Goal: Task Accomplishment & Management: Manage account settings

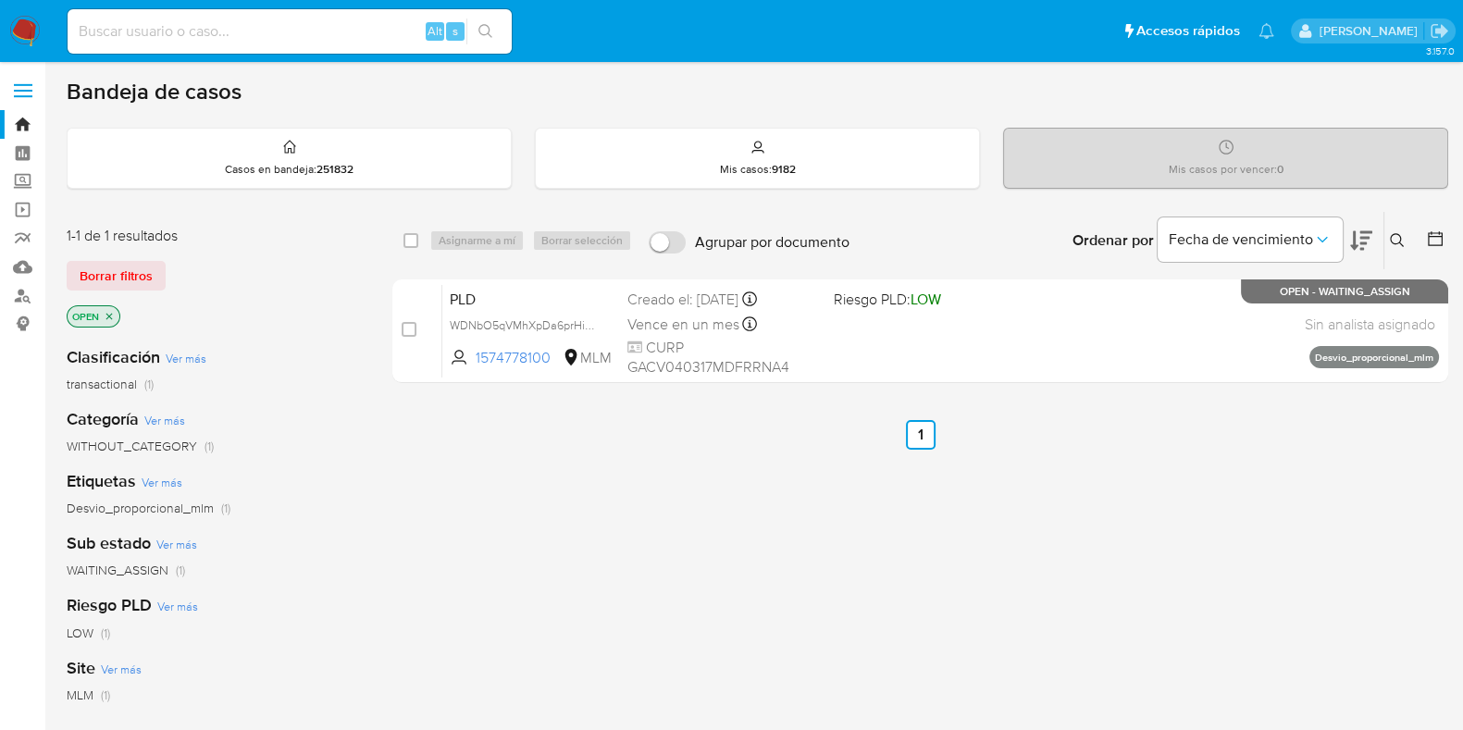
click at [299, 27] on input at bounding box center [290, 31] width 444 height 24
paste input "350794747"
type input "350794747"
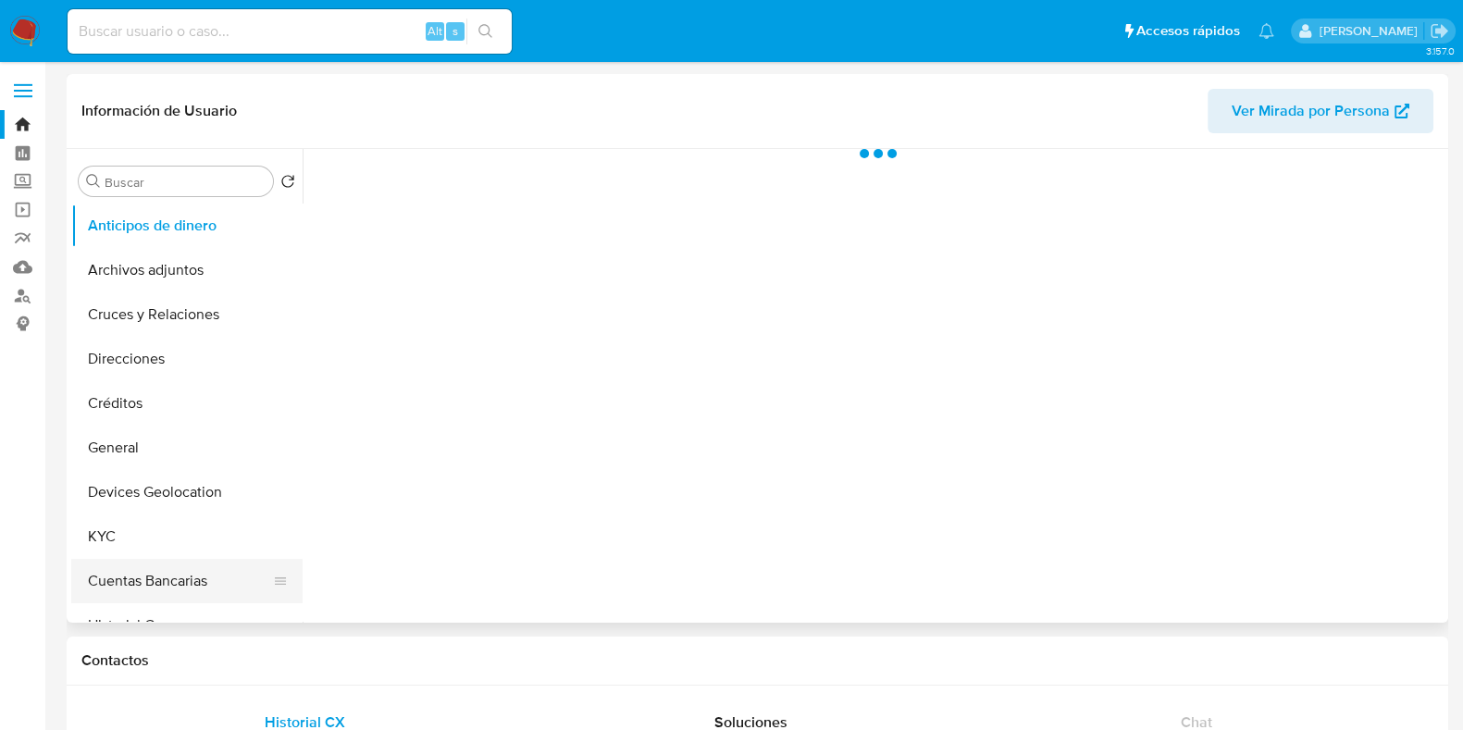
click at [108, 567] on button "Cuentas Bancarias" at bounding box center [179, 581] width 217 height 44
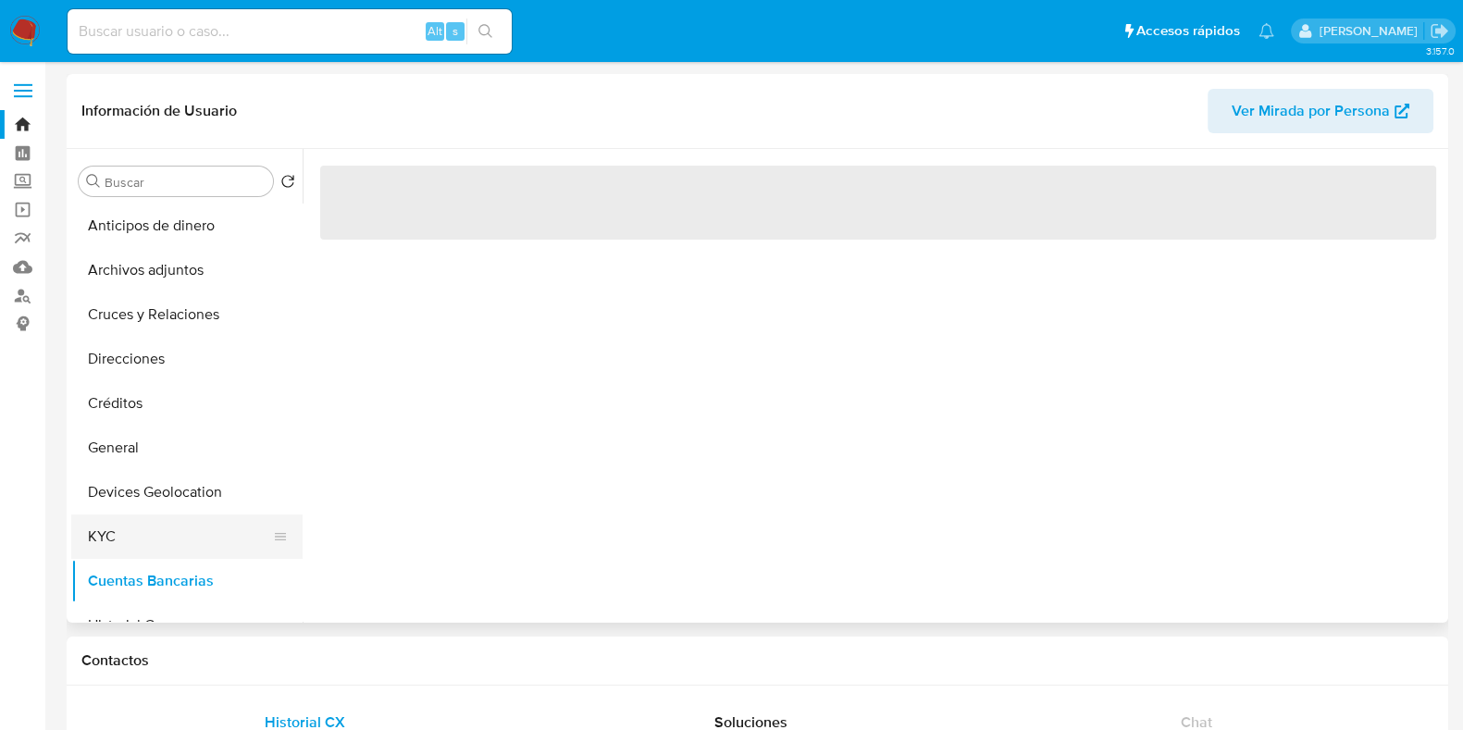
click at [114, 555] on button "KYC" at bounding box center [179, 537] width 217 height 44
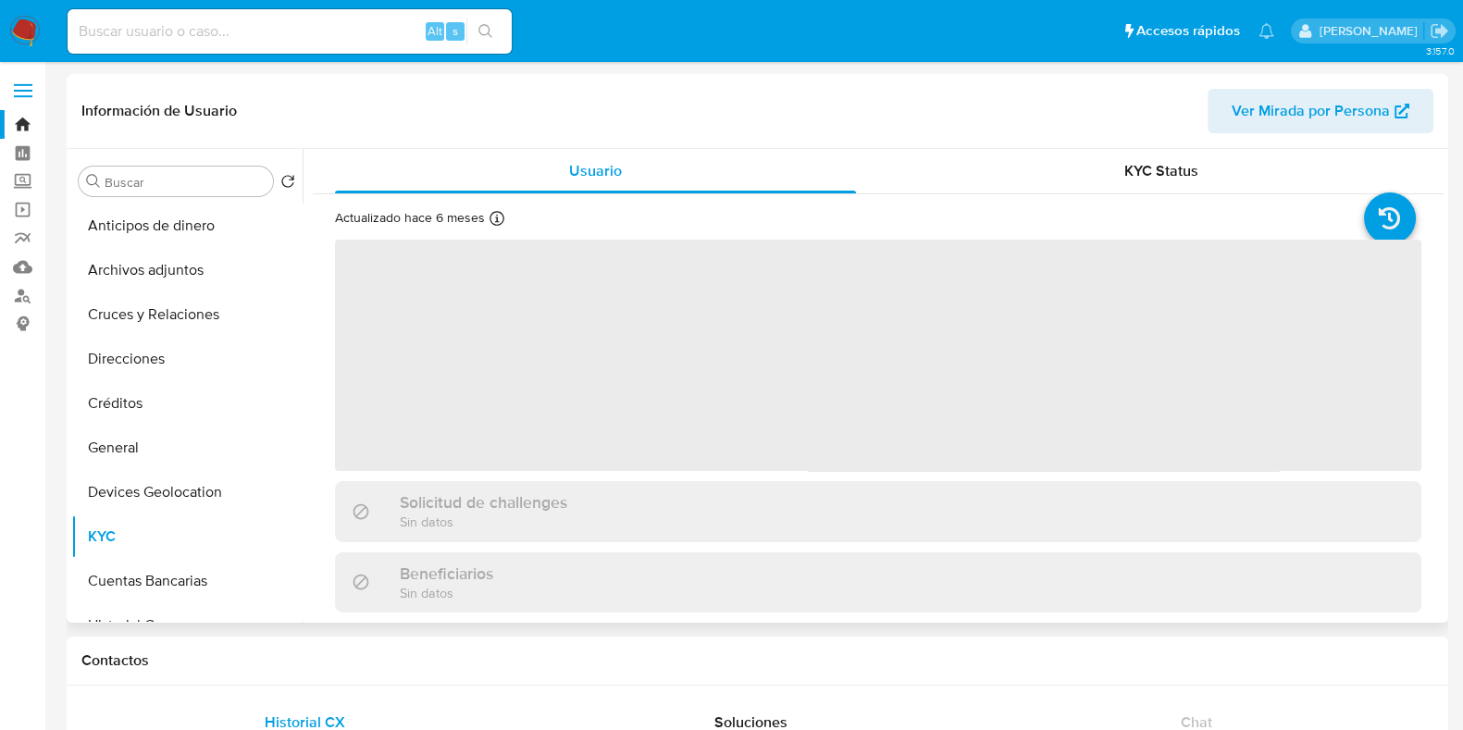
select select "10"
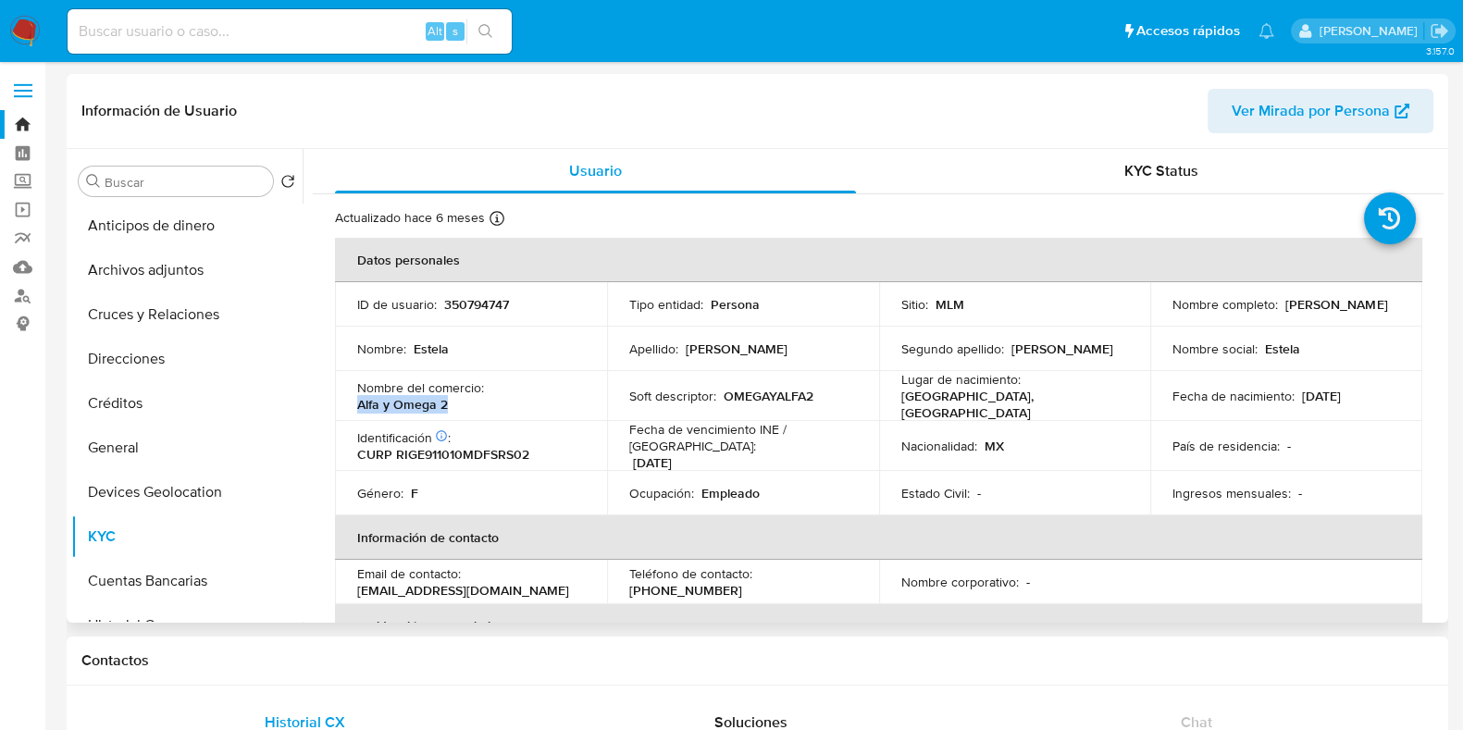
drag, startPoint x: 498, startPoint y: 409, endPoint x: 360, endPoint y: 409, distance: 137.9
click at [360, 409] on td "Nombre del comercio : Alfa y Omega 2" at bounding box center [471, 396] width 272 height 50
copy p "Alfa y Omega 2"
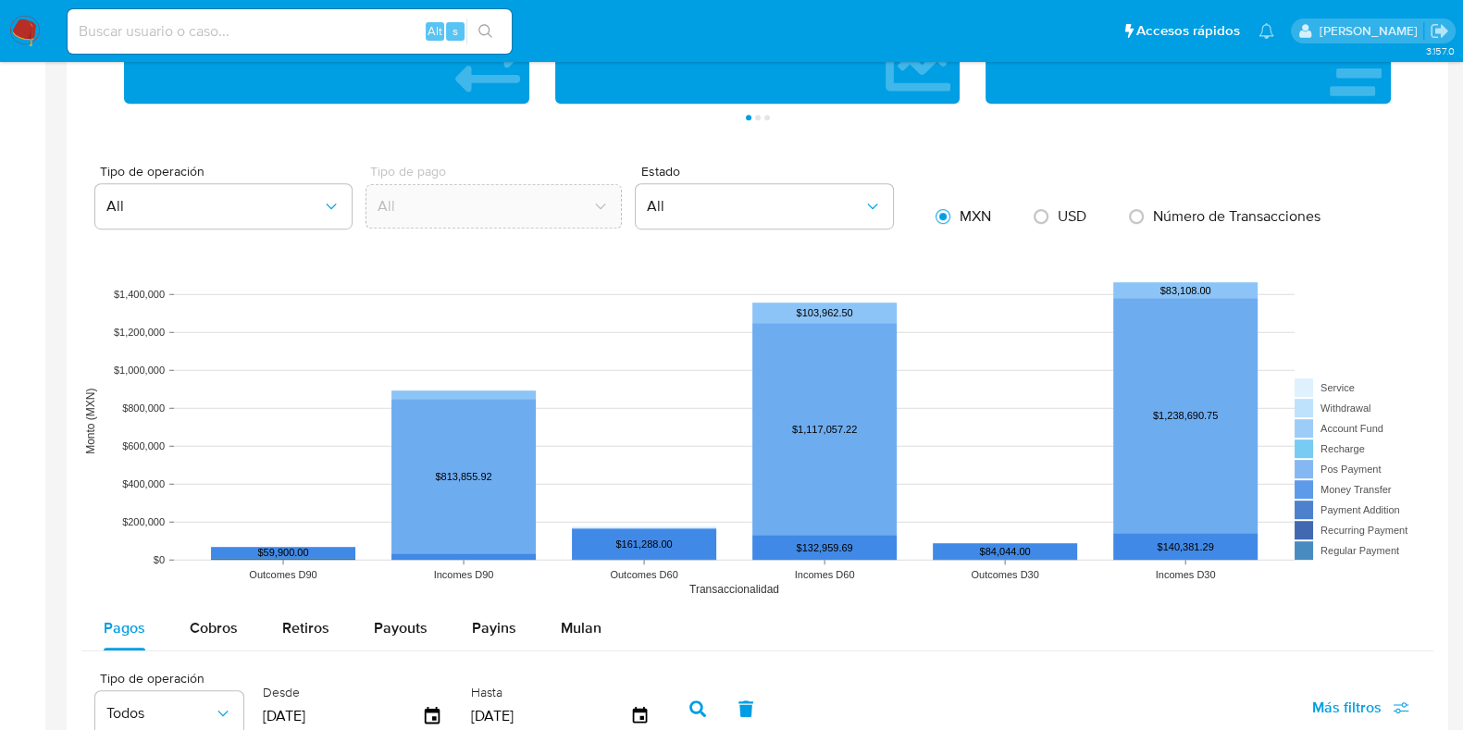
scroll to position [1388, 0]
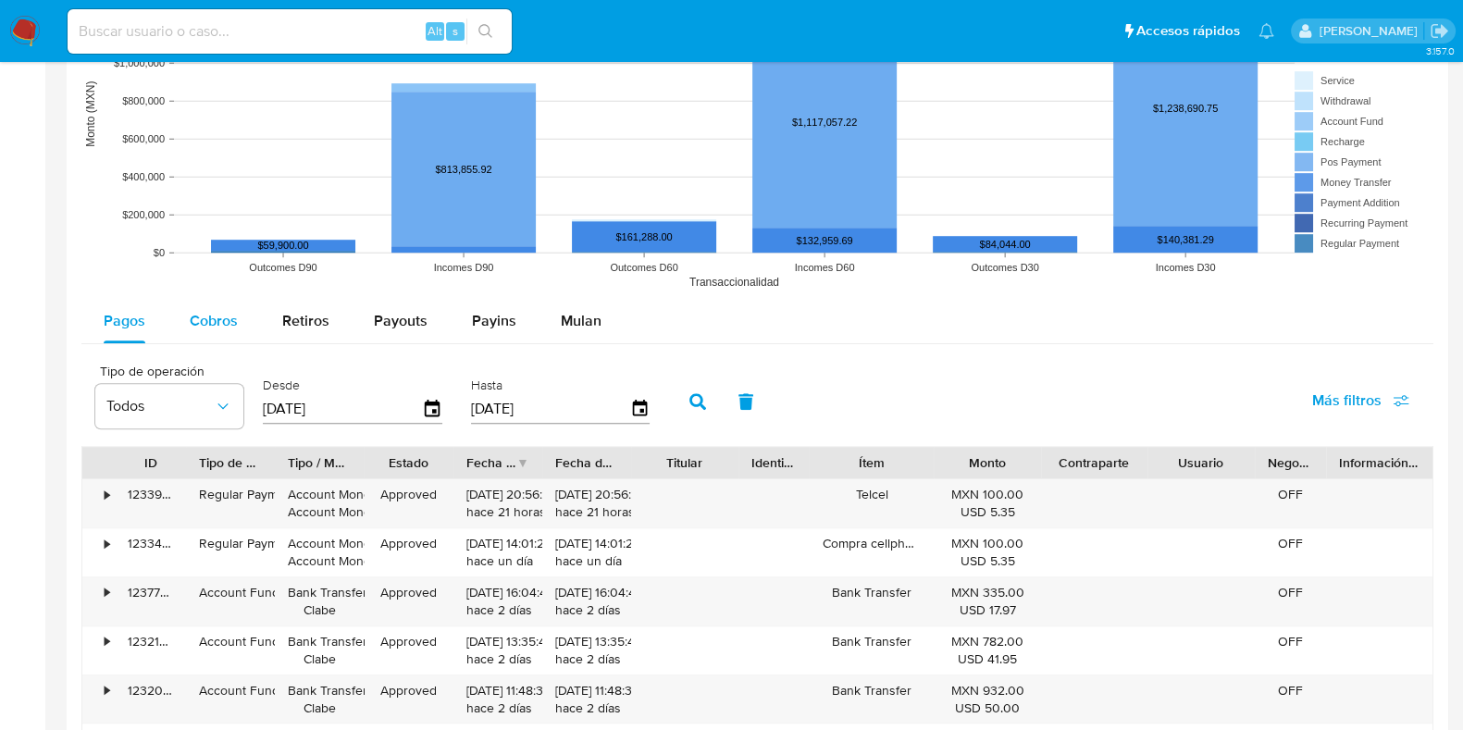
click at [249, 343] on div "Pagos Cobros Retiros Payouts Payins Mulan Tipo de operación Todos Desde 31/05/2…" at bounding box center [757, 658] width 1352 height 719
click at [222, 328] on span "Cobros" at bounding box center [214, 320] width 48 height 21
select select "10"
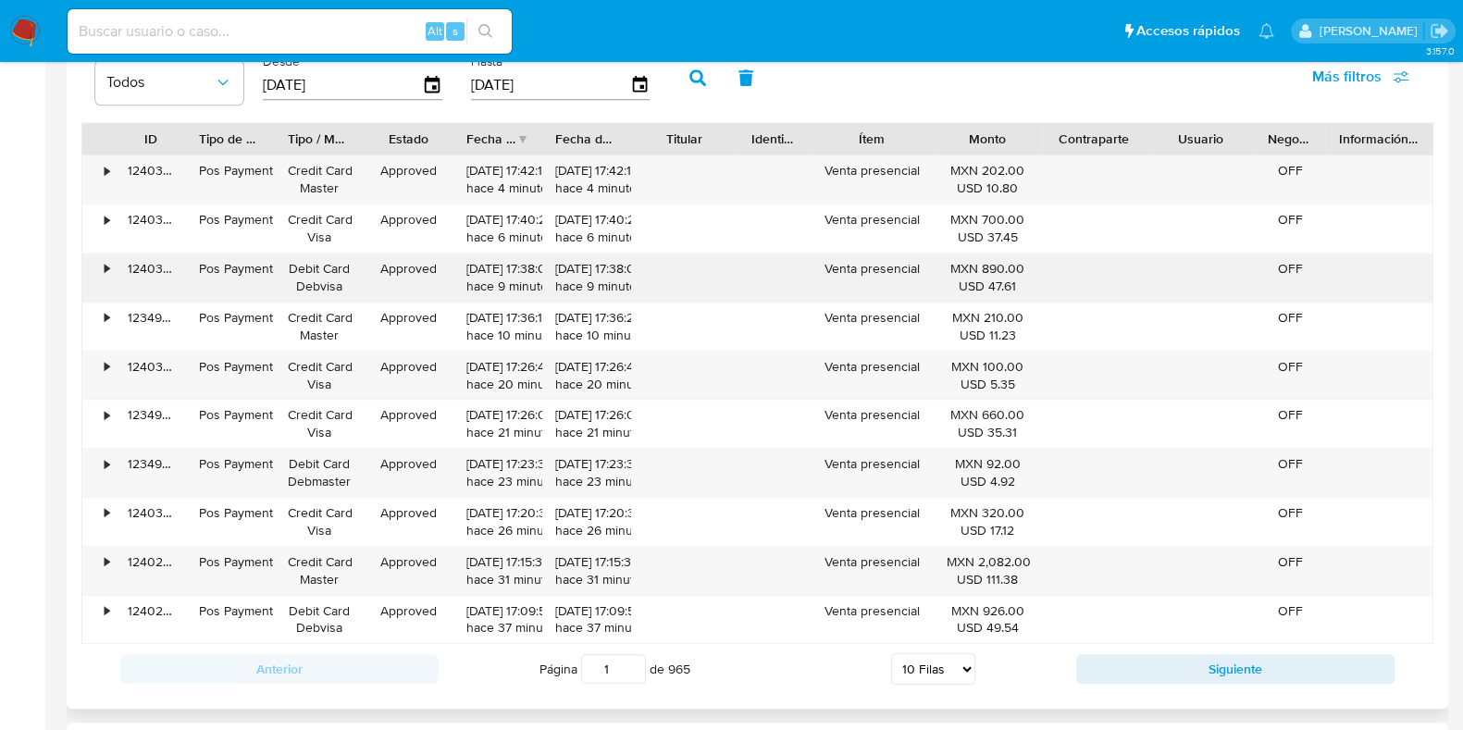
scroll to position [1734, 0]
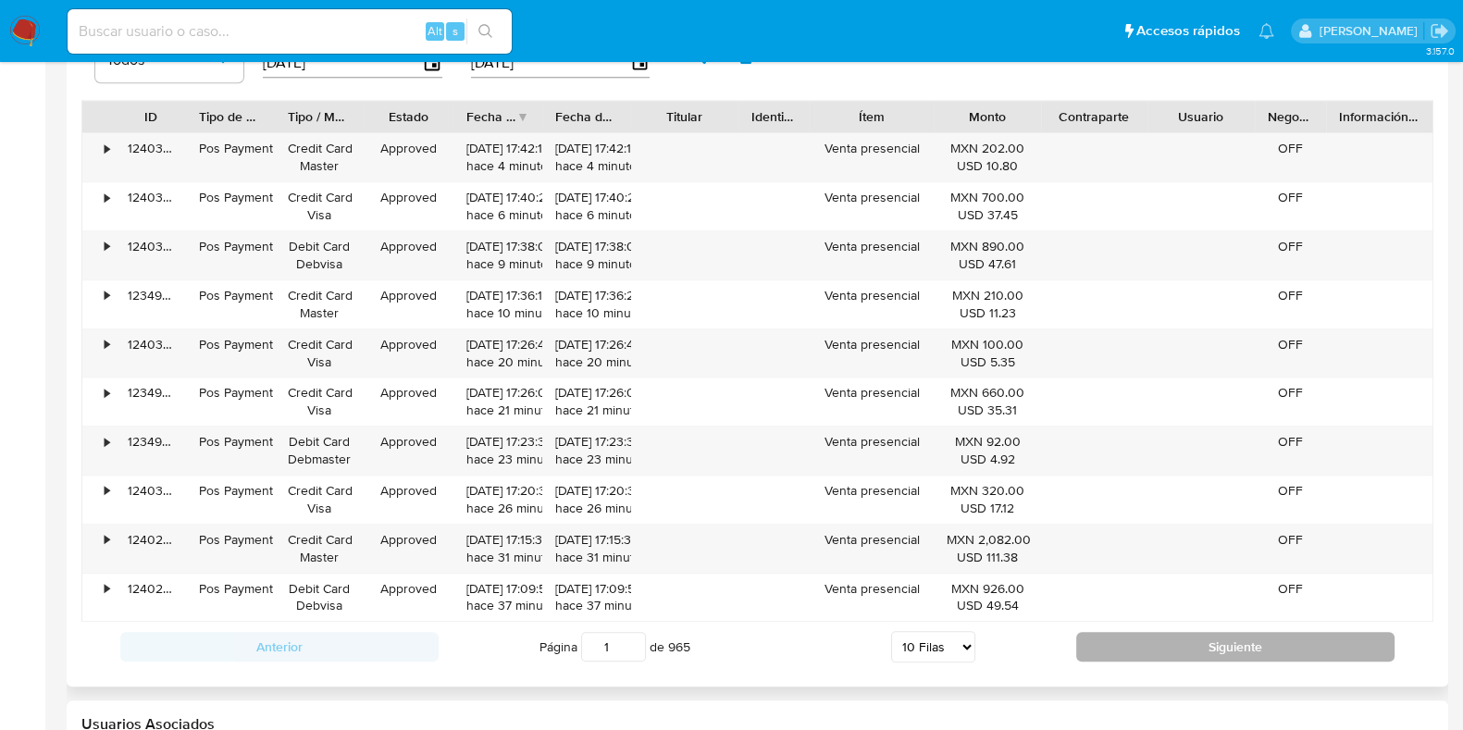
click at [1178, 648] on button "Siguiente" at bounding box center [1235, 647] width 318 height 30
type input "2"
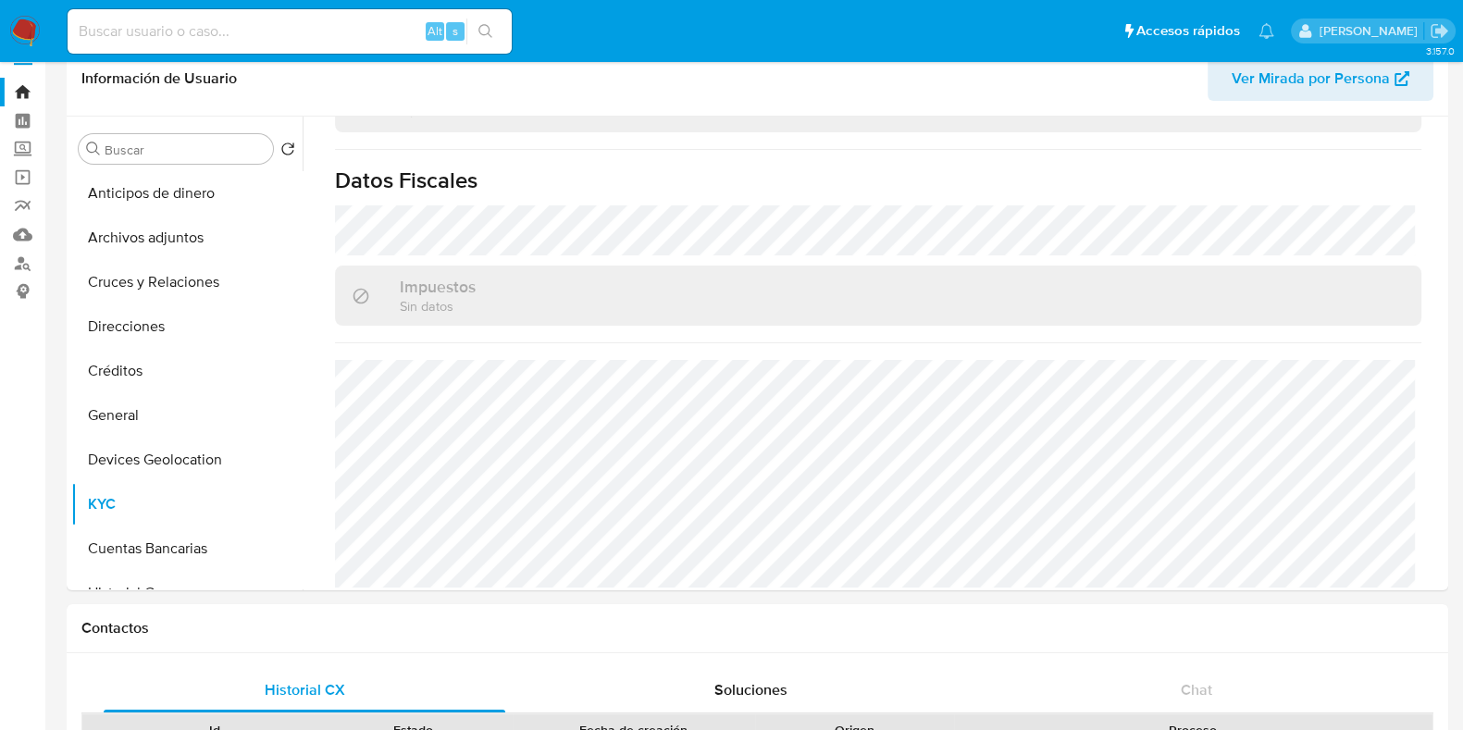
scroll to position [0, 0]
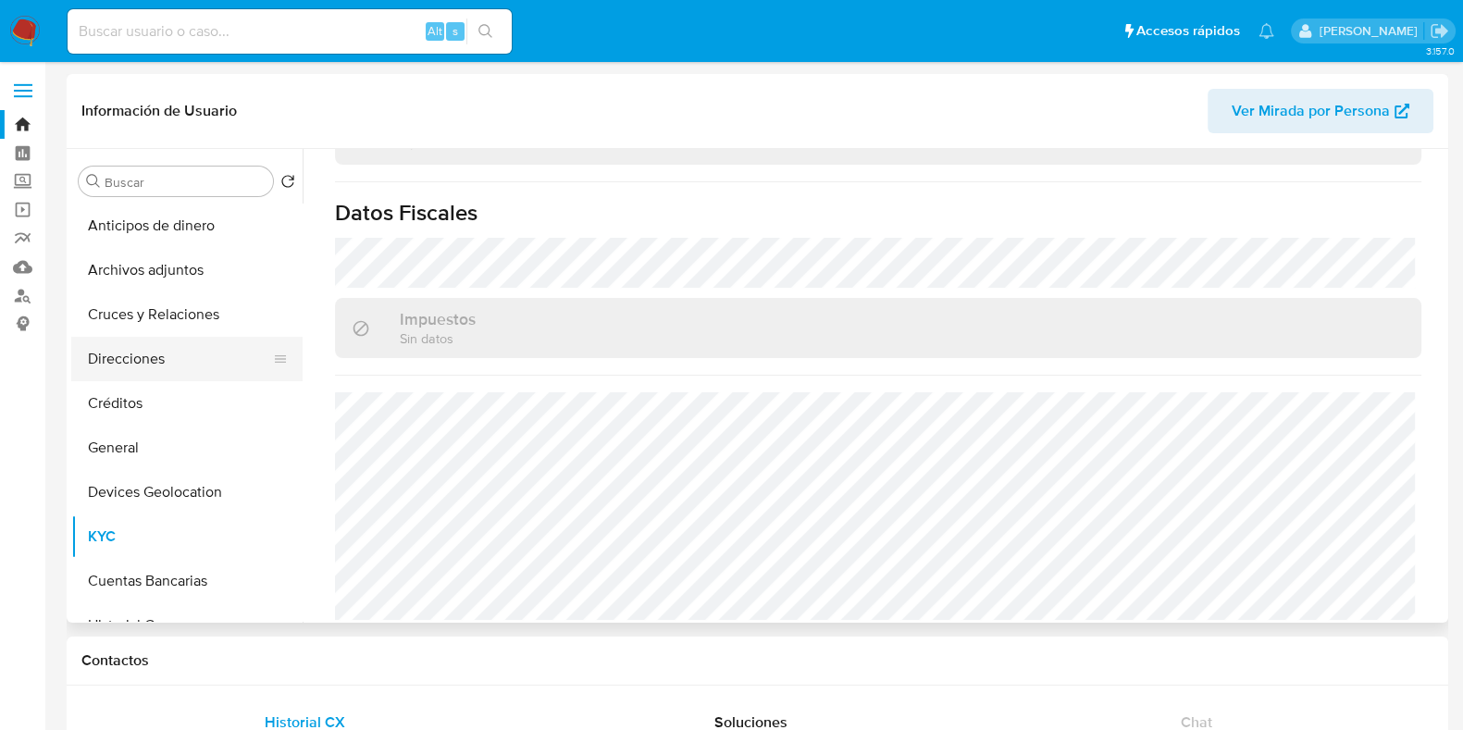
click at [151, 365] on button "Direcciones" at bounding box center [179, 359] width 217 height 44
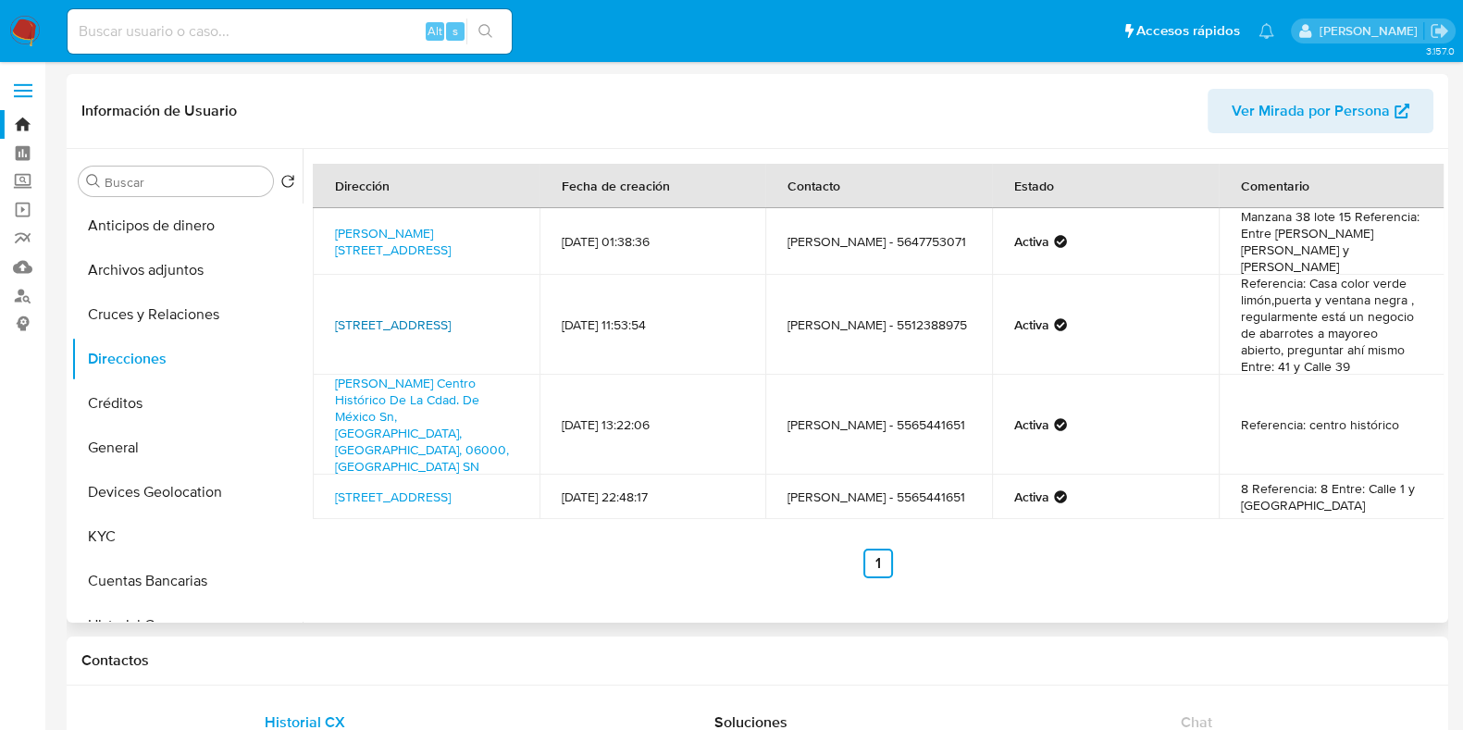
click at [421, 316] on link "Av 8 91, Iztapalapa, Distrito Federal, 09290, Mexico 91" at bounding box center [393, 325] width 116 height 19
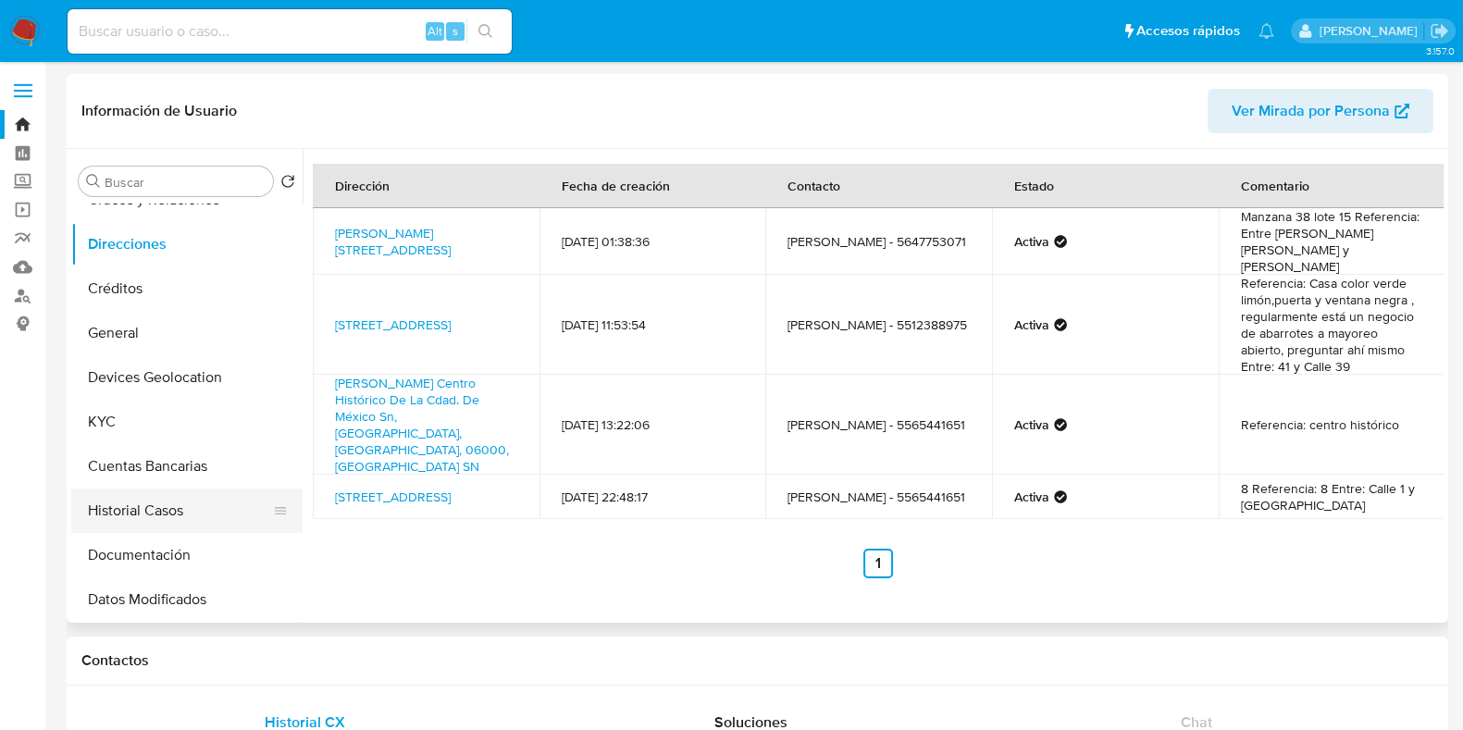
drag, startPoint x: 132, startPoint y: 552, endPoint x: 176, endPoint y: 529, distance: 48.8
click at [132, 552] on button "Documentación" at bounding box center [186, 555] width 231 height 44
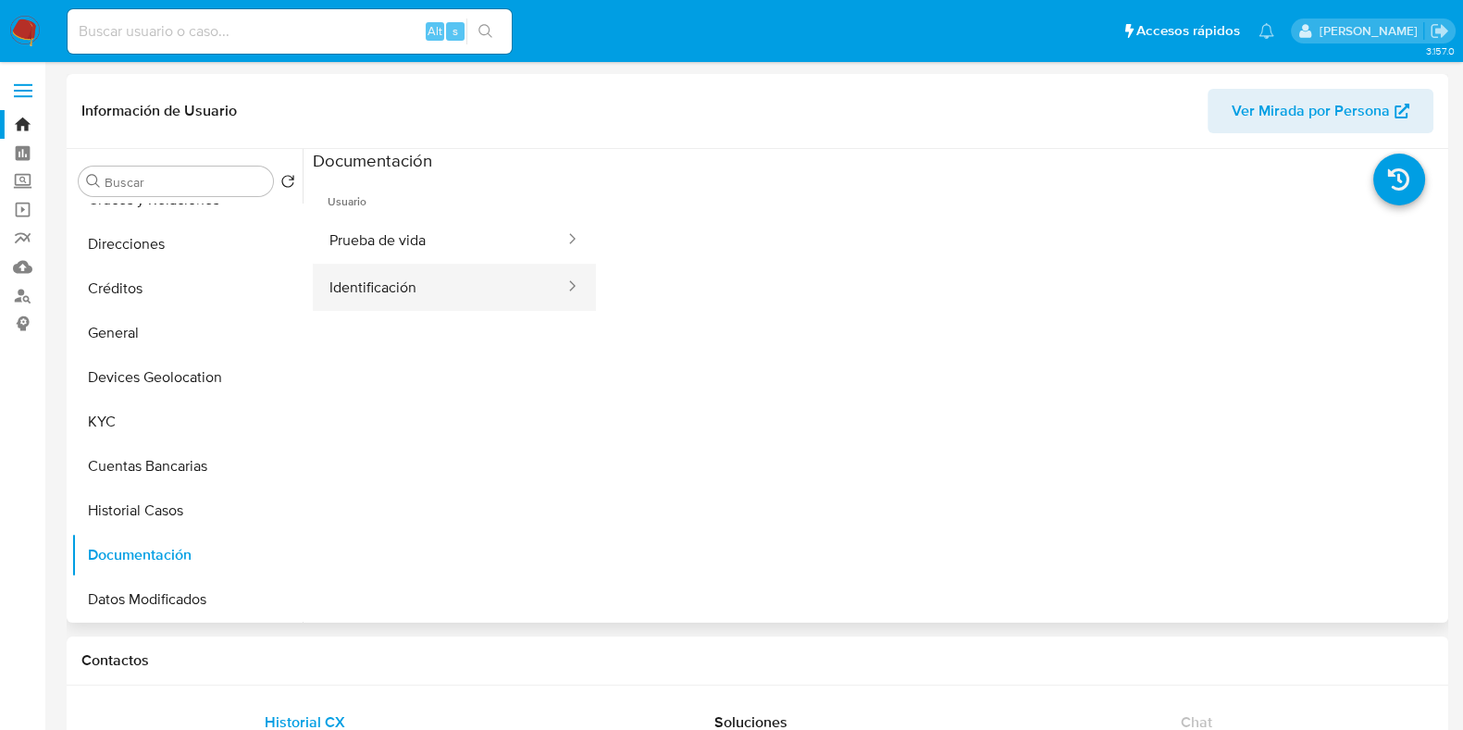
drag, startPoint x: 418, startPoint y: 241, endPoint x: 398, endPoint y: 304, distance: 66.1
click at [418, 240] on button "Prueba de vida" at bounding box center [440, 240] width 254 height 47
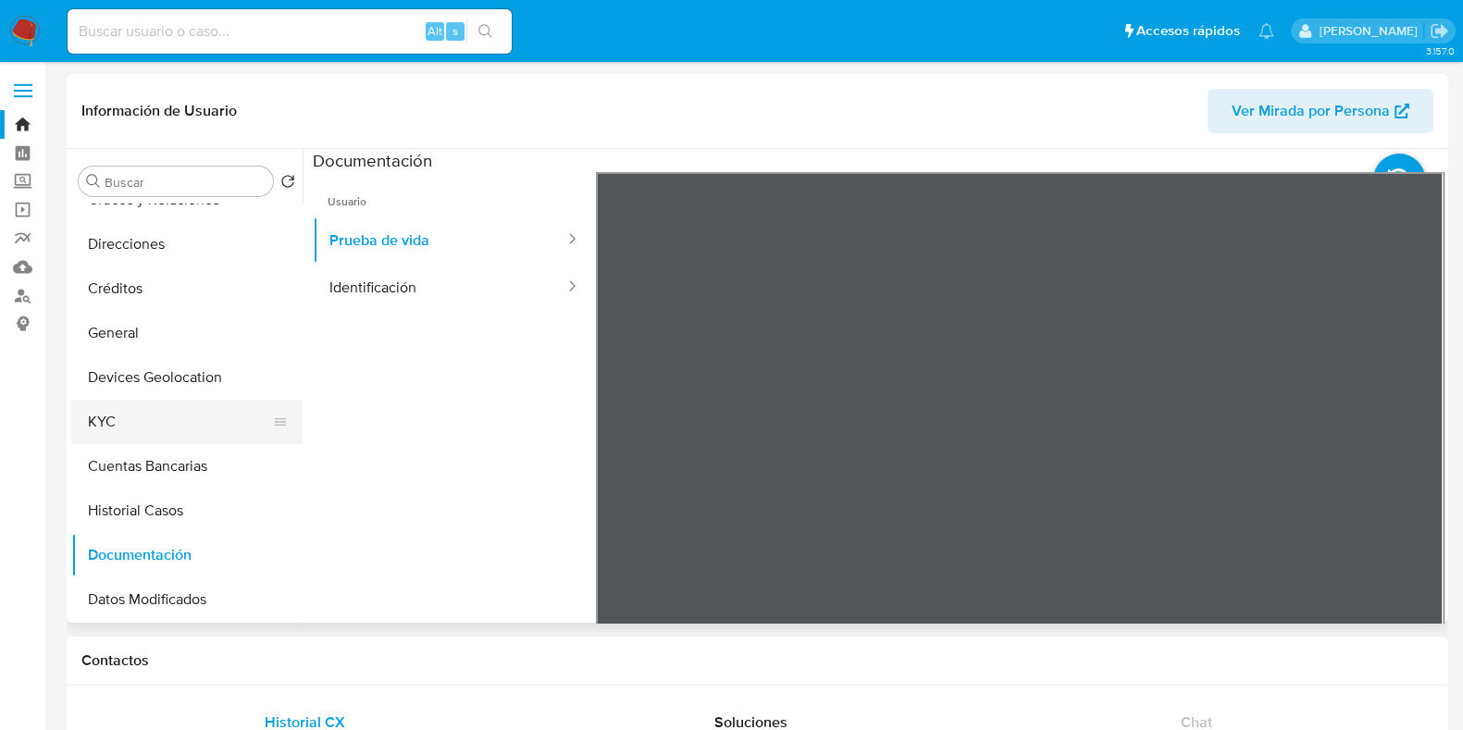
click at [133, 428] on button "KYC" at bounding box center [179, 422] width 217 height 44
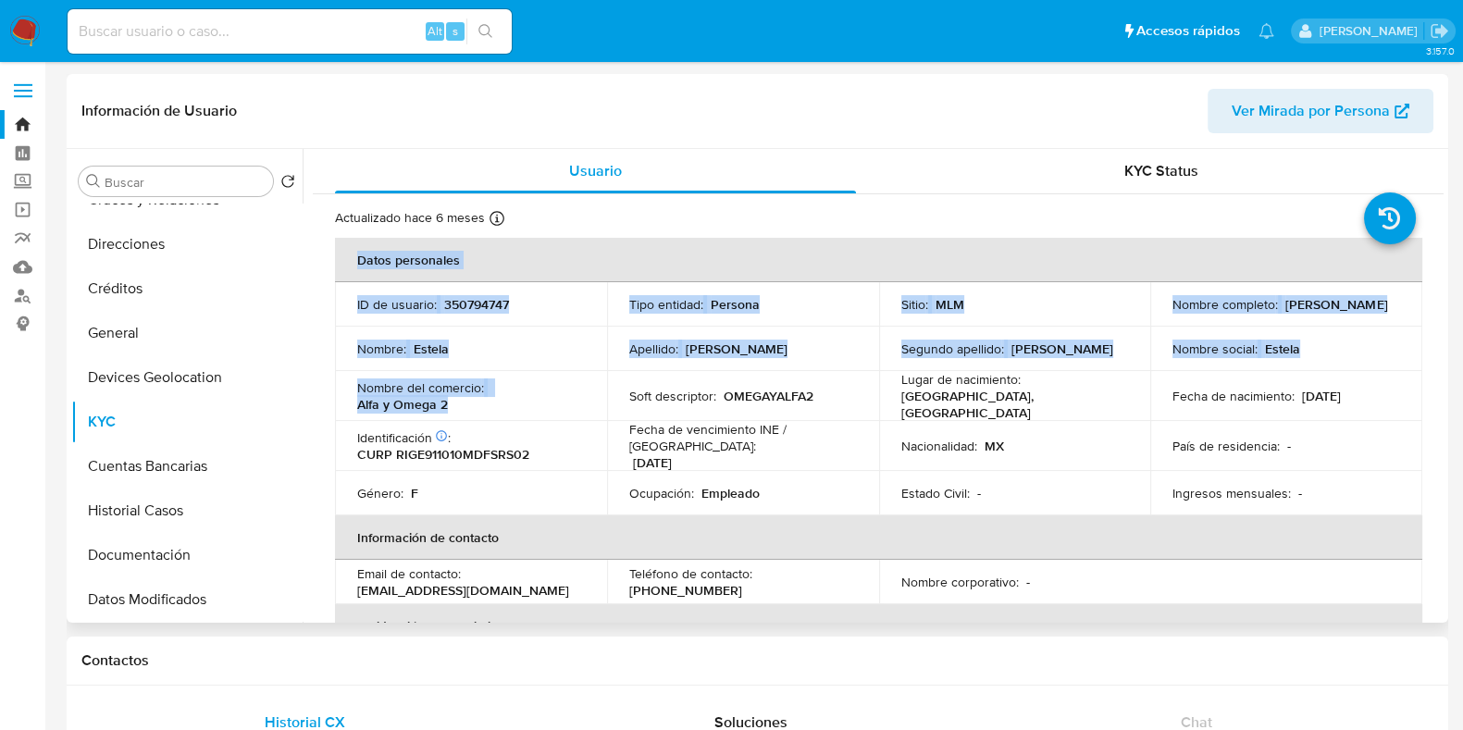
drag, startPoint x: 444, startPoint y: 406, endPoint x: 327, endPoint y: 394, distance: 118.2
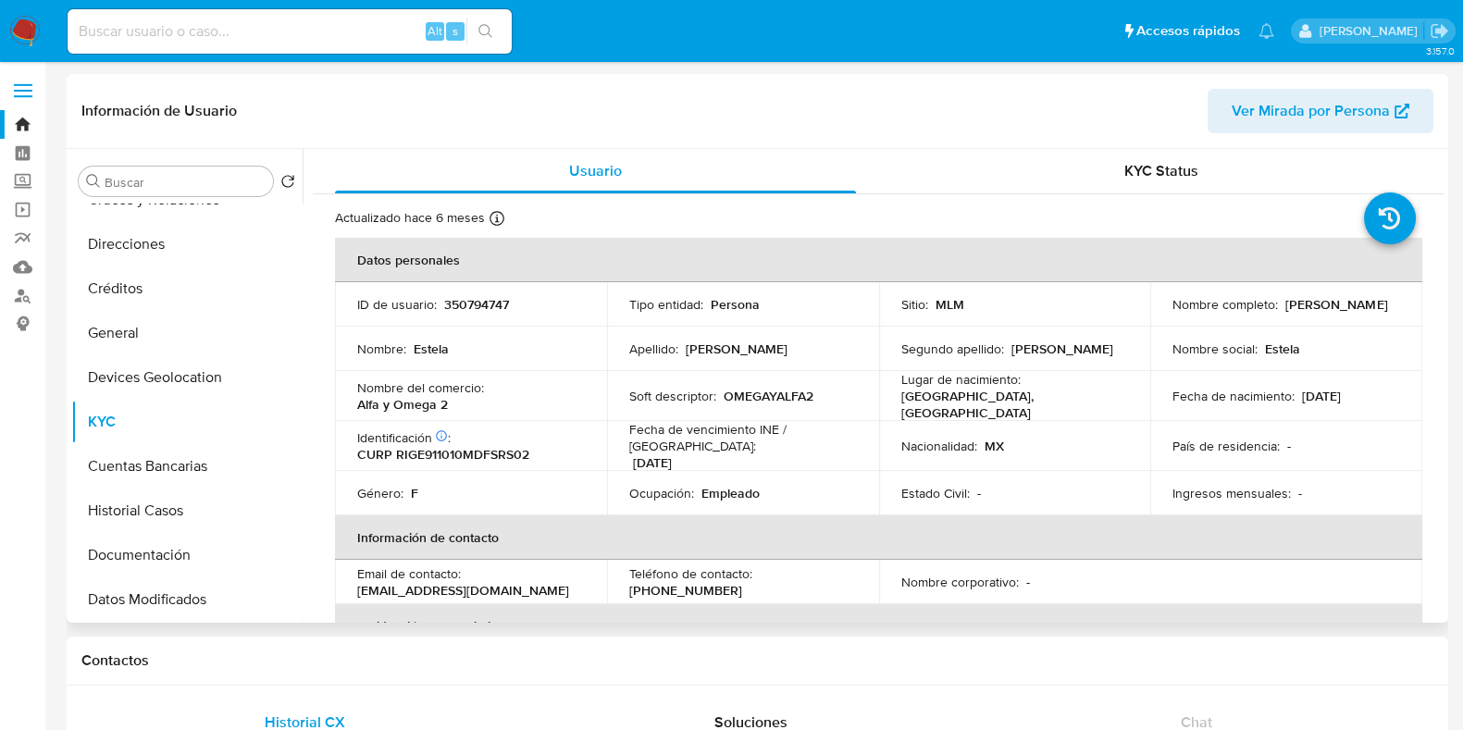
click at [485, 421] on td "Identificación CIC: 115024606 : CURP RIGE911010MDFSRS02" at bounding box center [471, 446] width 272 height 50
drag, startPoint x: 463, startPoint y: 409, endPoint x: 349, endPoint y: 405, distance: 113.9
click at [349, 405] on td "Nombre del comercio : Alfa y Omega 2" at bounding box center [471, 396] width 272 height 50
copy p "Alfa y Omega 2"
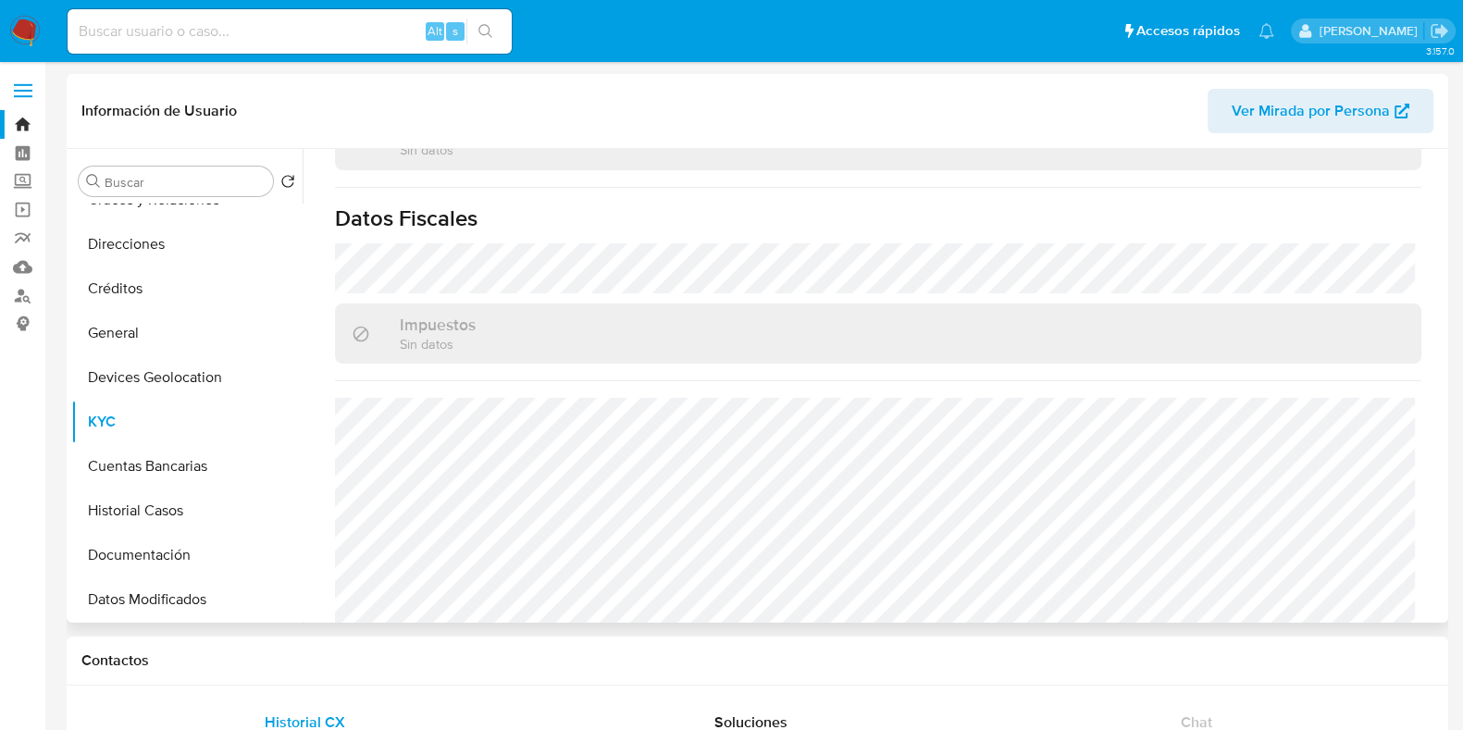
scroll to position [1162, 0]
click at [125, 252] on button "Direcciones" at bounding box center [179, 244] width 217 height 44
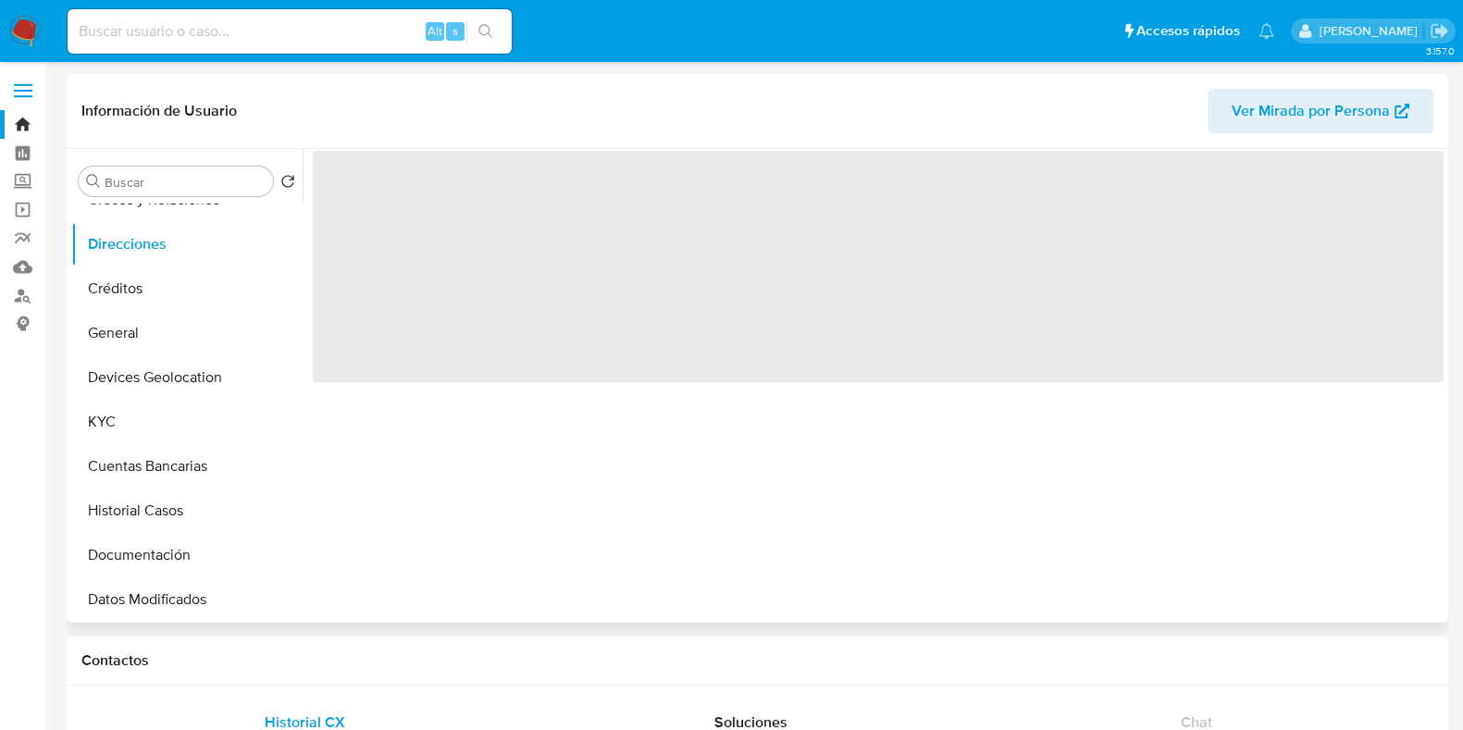
scroll to position [0, 0]
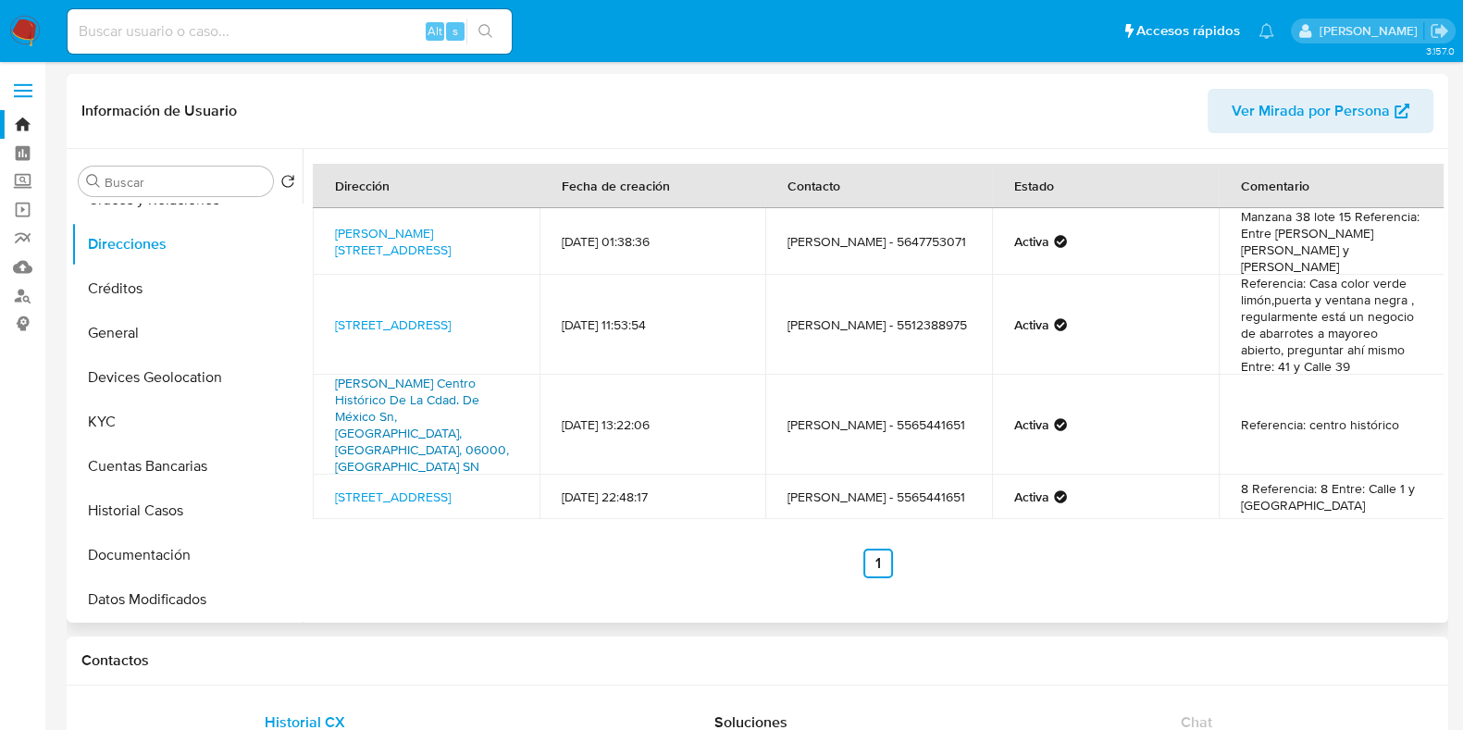
click at [354, 395] on link "Ignacio Allende Centro Histórico De La Cdad. De México Sn, Cuauhtémoc, Distrito…" at bounding box center [422, 425] width 174 height 102
click at [118, 335] on button "General" at bounding box center [179, 333] width 217 height 44
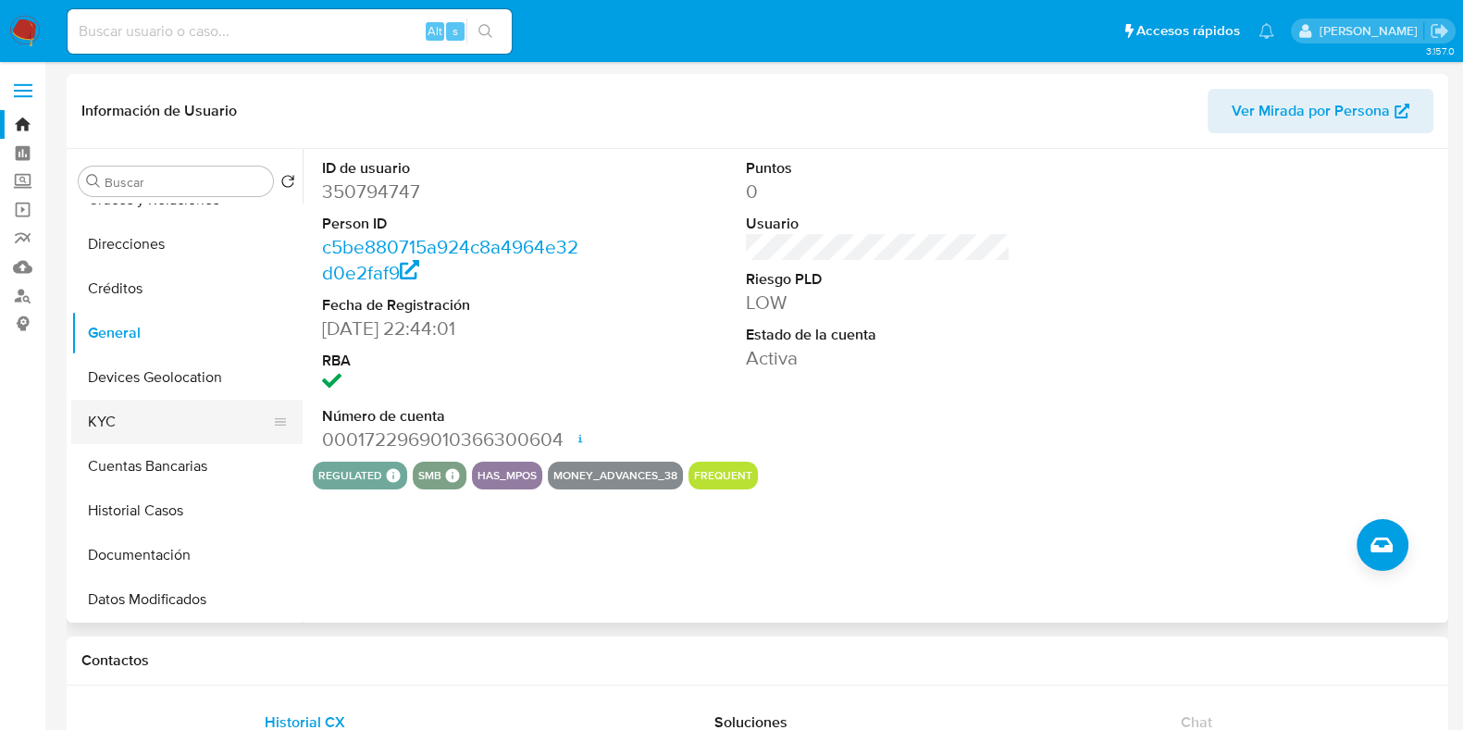
click at [134, 409] on button "KYC" at bounding box center [179, 422] width 217 height 44
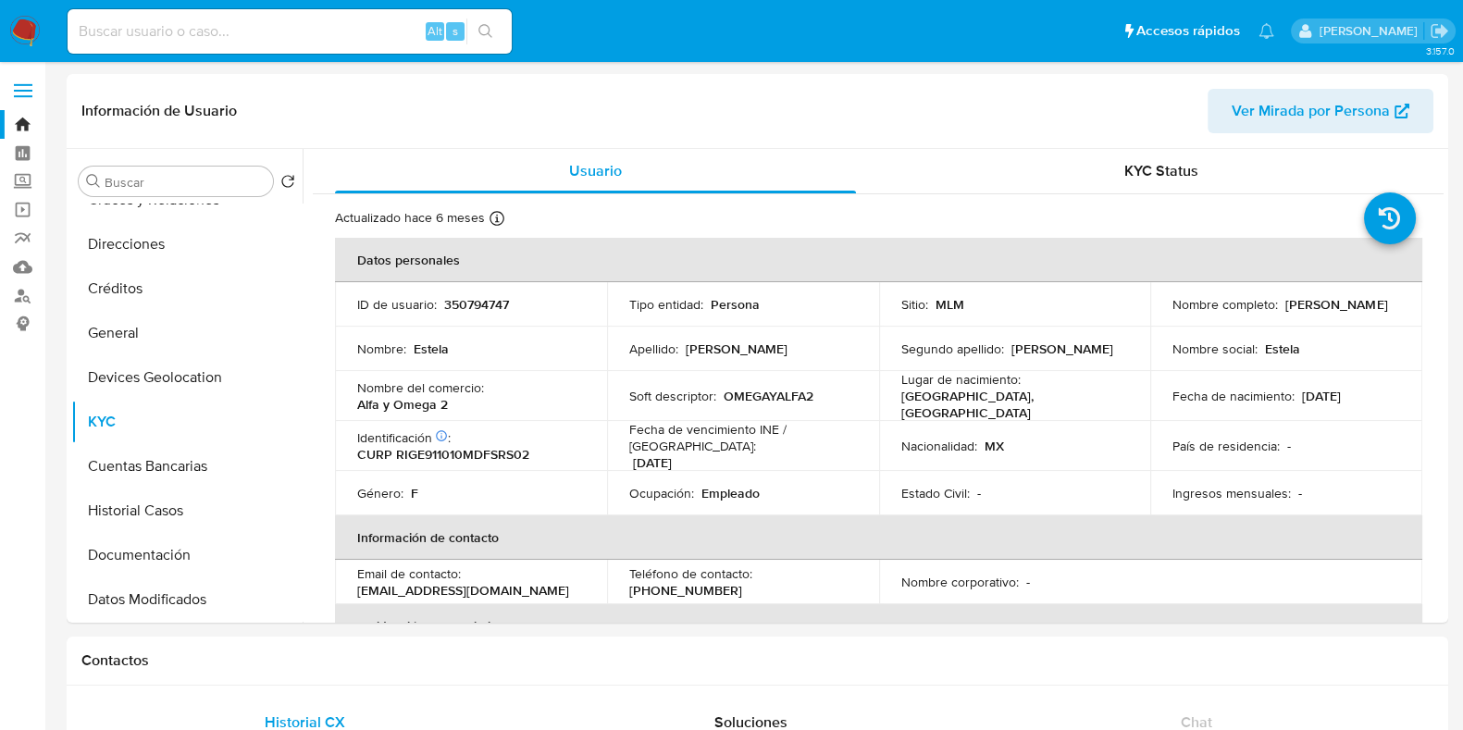
click at [259, 16] on div "Alt s" at bounding box center [290, 31] width 444 height 44
click at [254, 25] on input at bounding box center [290, 31] width 444 height 24
paste input "1574778100"
type input "1574778100"
click at [486, 34] on icon "search-icon" at bounding box center [486, 31] width 15 height 15
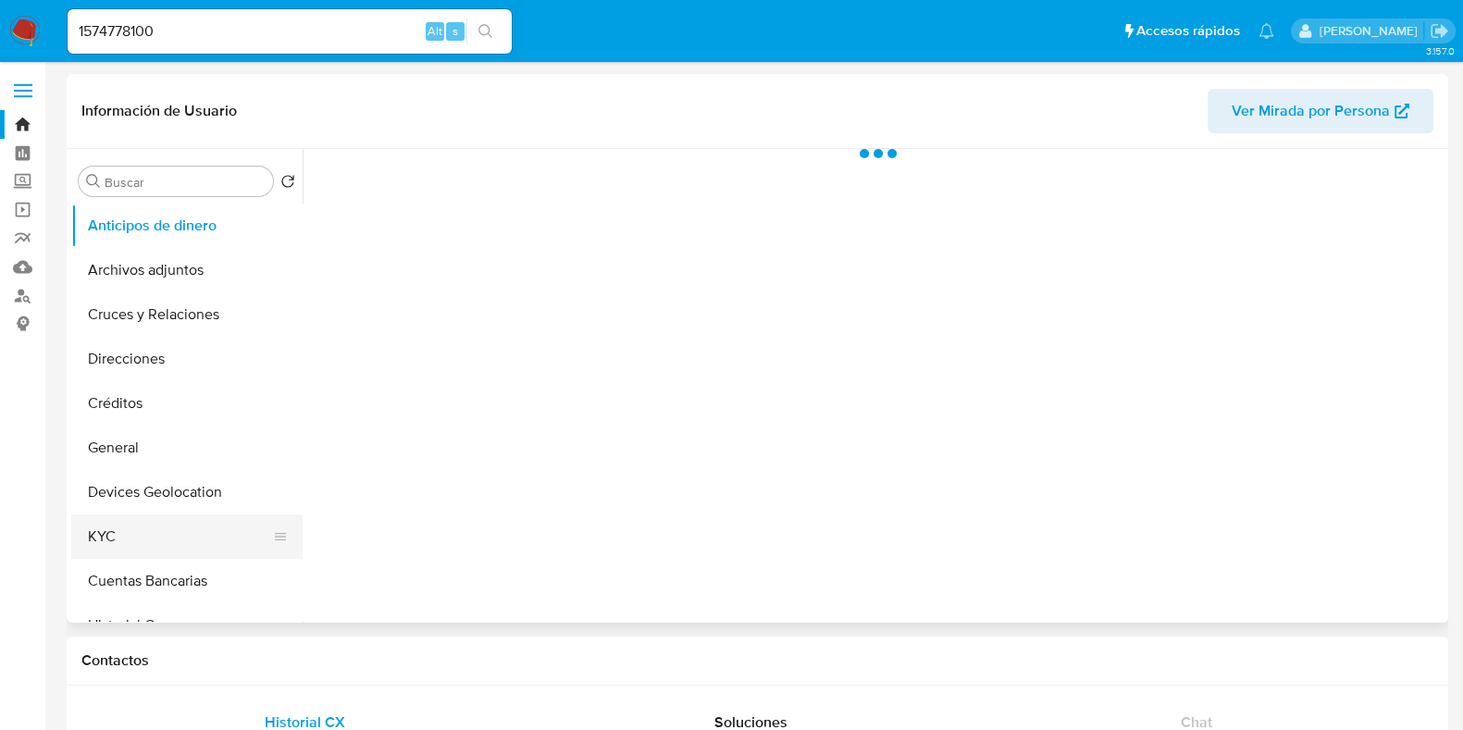
click at [146, 533] on button "KYC" at bounding box center [179, 537] width 217 height 44
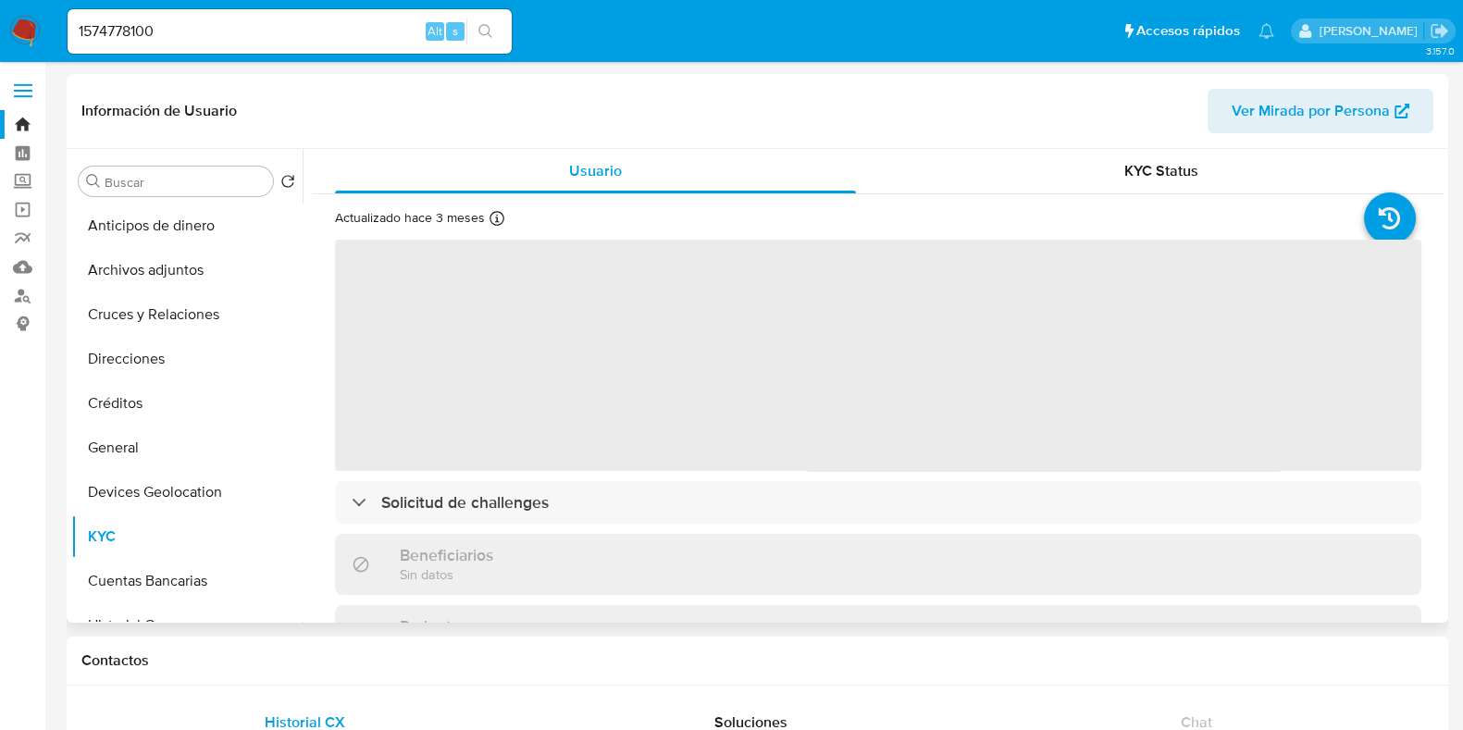
select select "10"
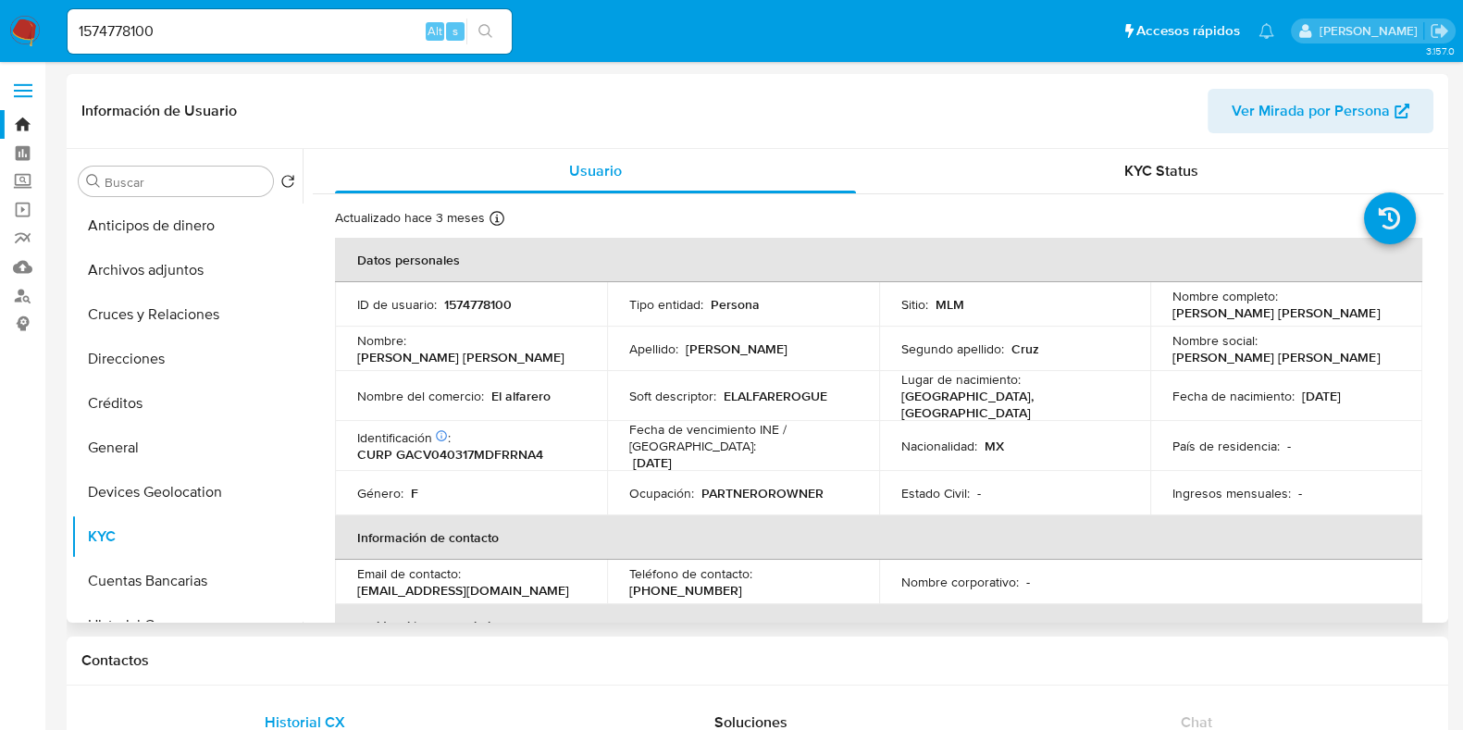
click at [148, 30] on input "1574778100" at bounding box center [290, 31] width 444 height 24
paste input "198731489"
type input "1198731489"
click at [491, 34] on icon "search-icon" at bounding box center [486, 31] width 15 height 15
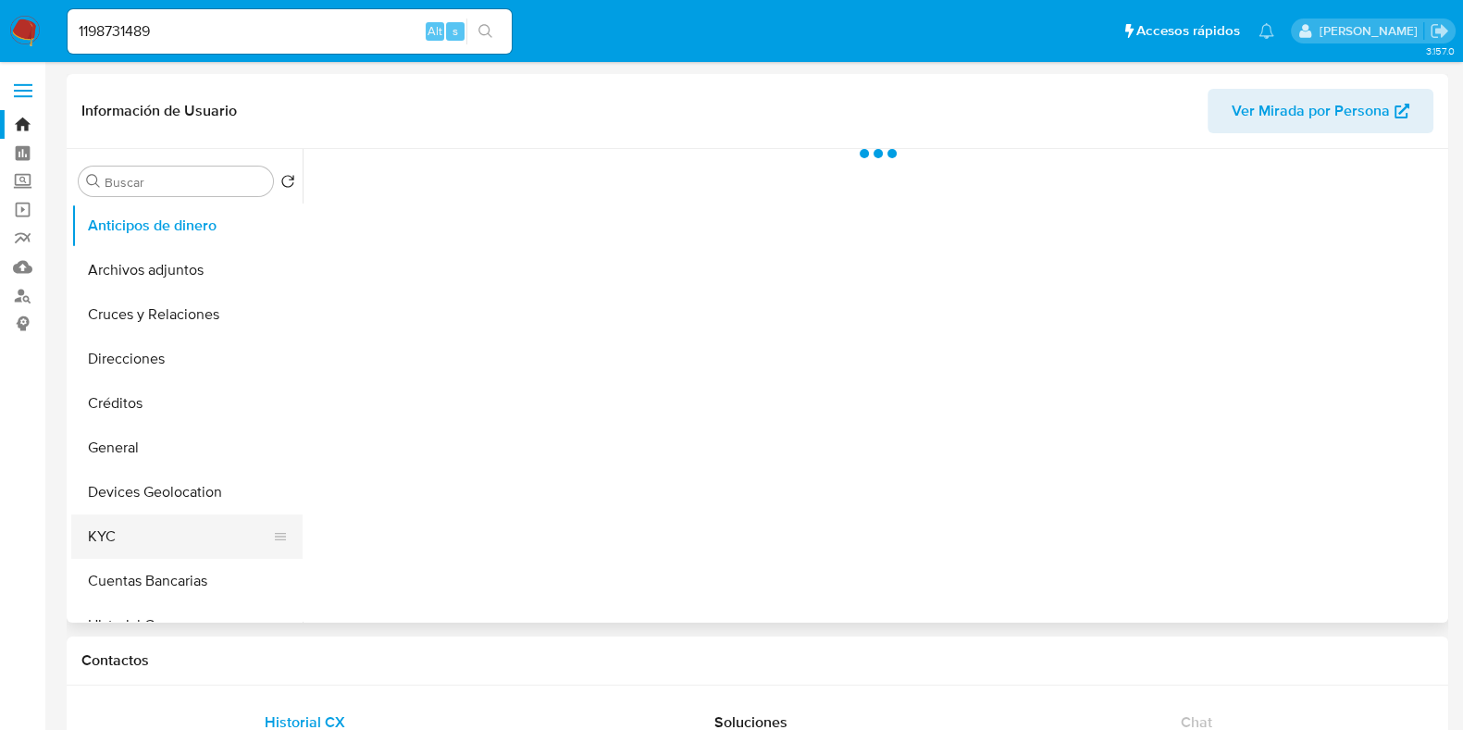
click at [171, 531] on button "KYC" at bounding box center [179, 537] width 217 height 44
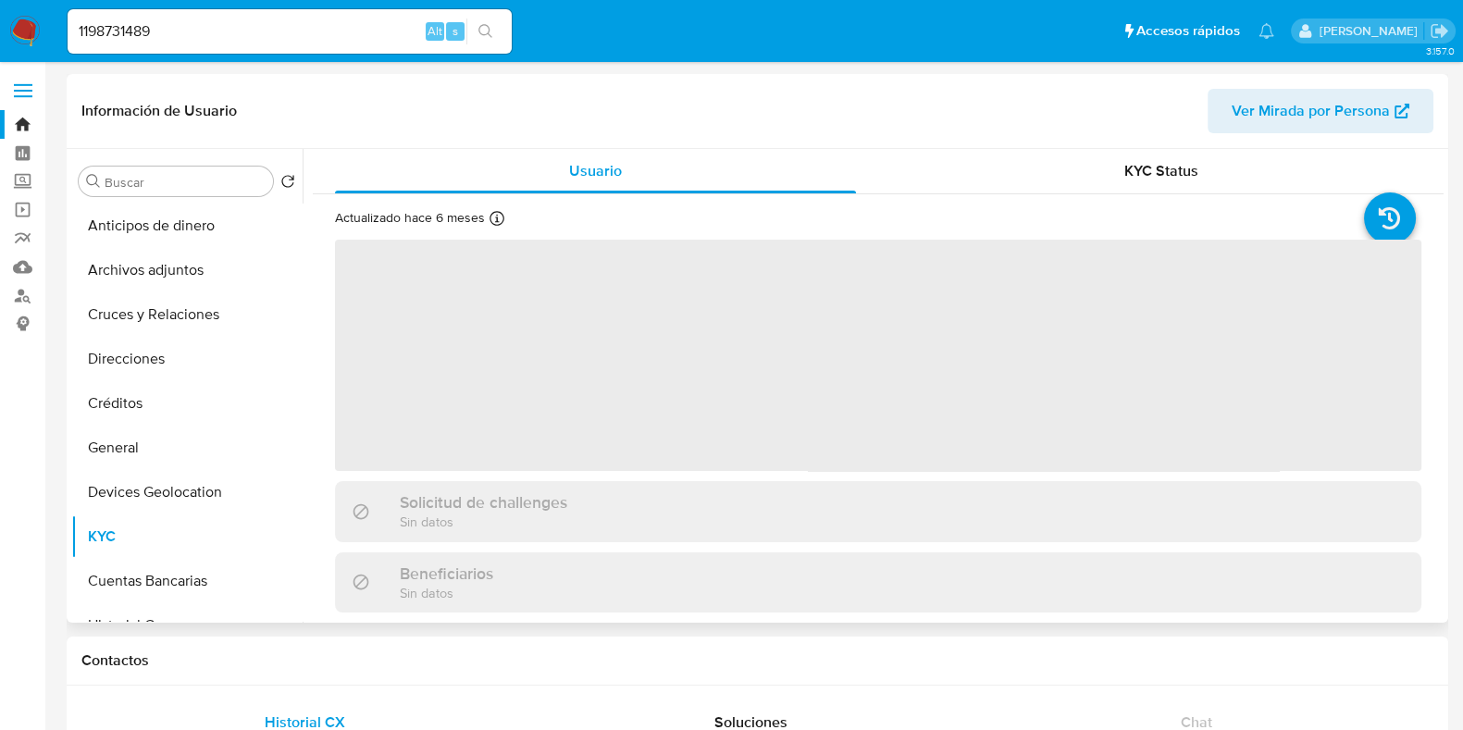
select select "10"
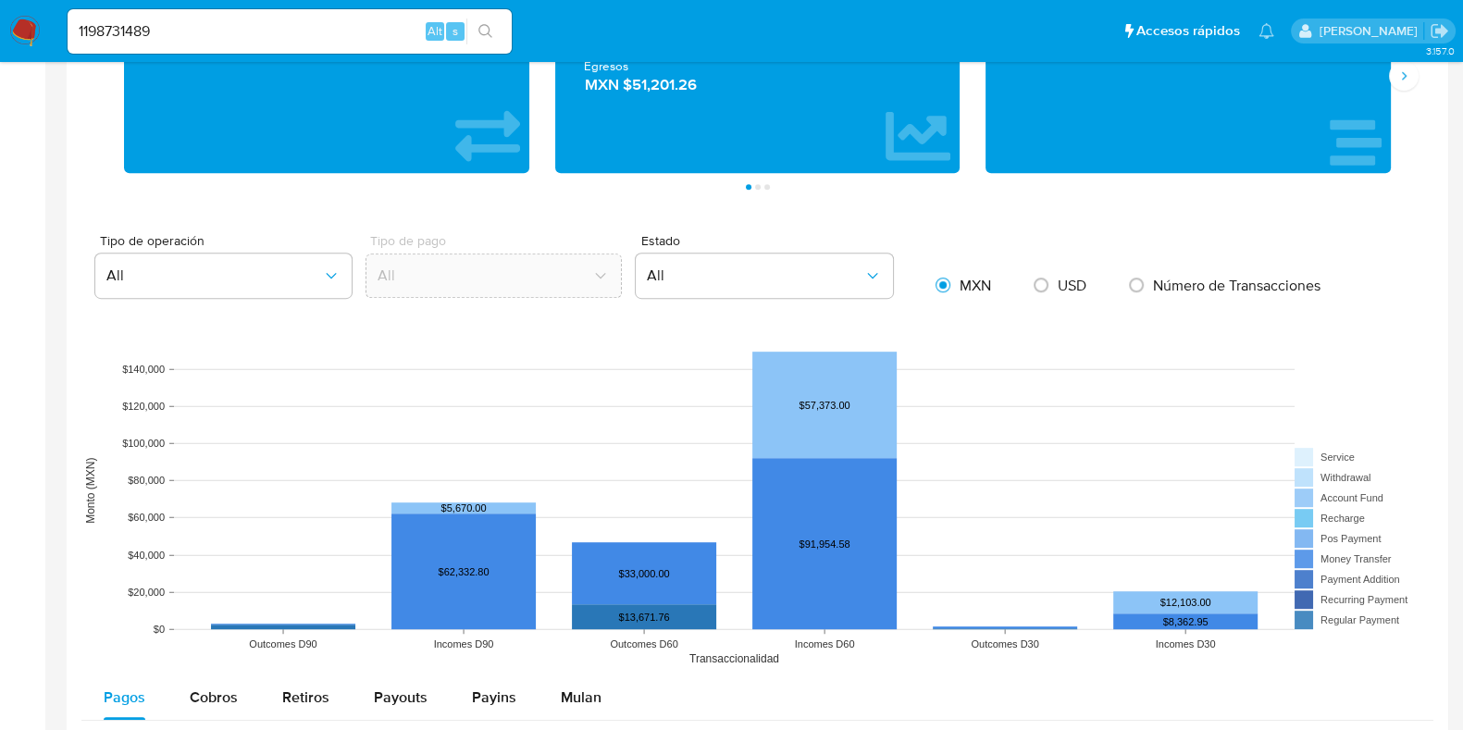
scroll to position [1503, 0]
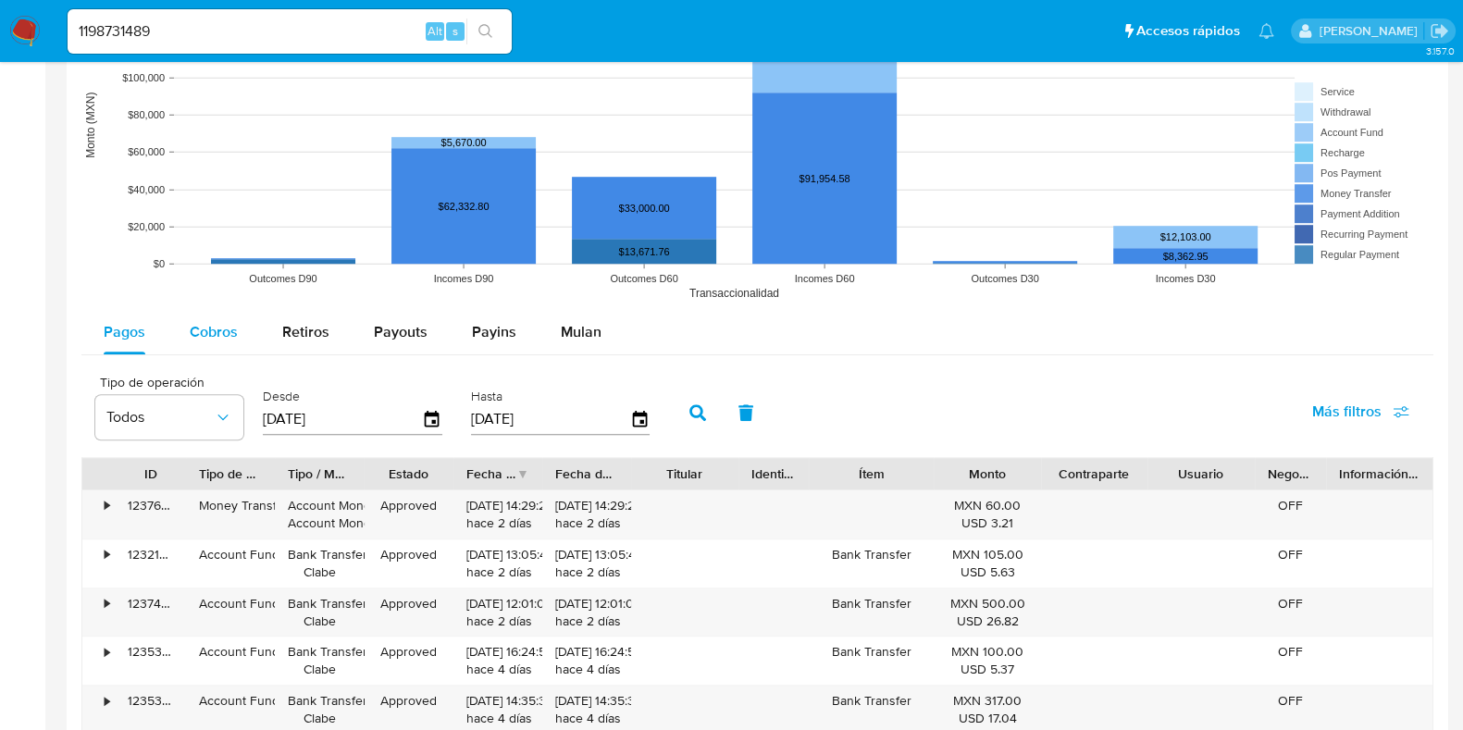
click at [242, 335] on button "Cobros" at bounding box center [214, 332] width 93 height 44
select select "10"
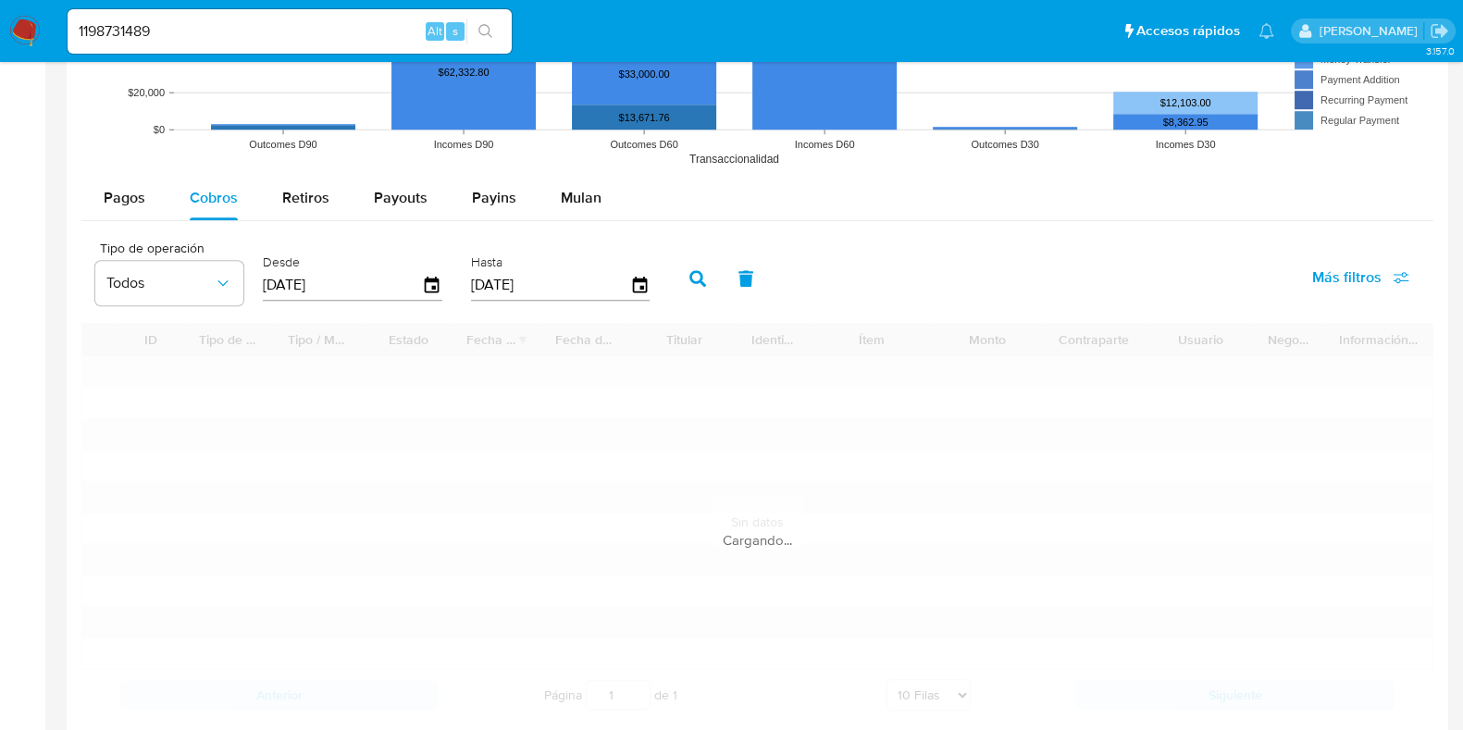
scroll to position [1850, 0]
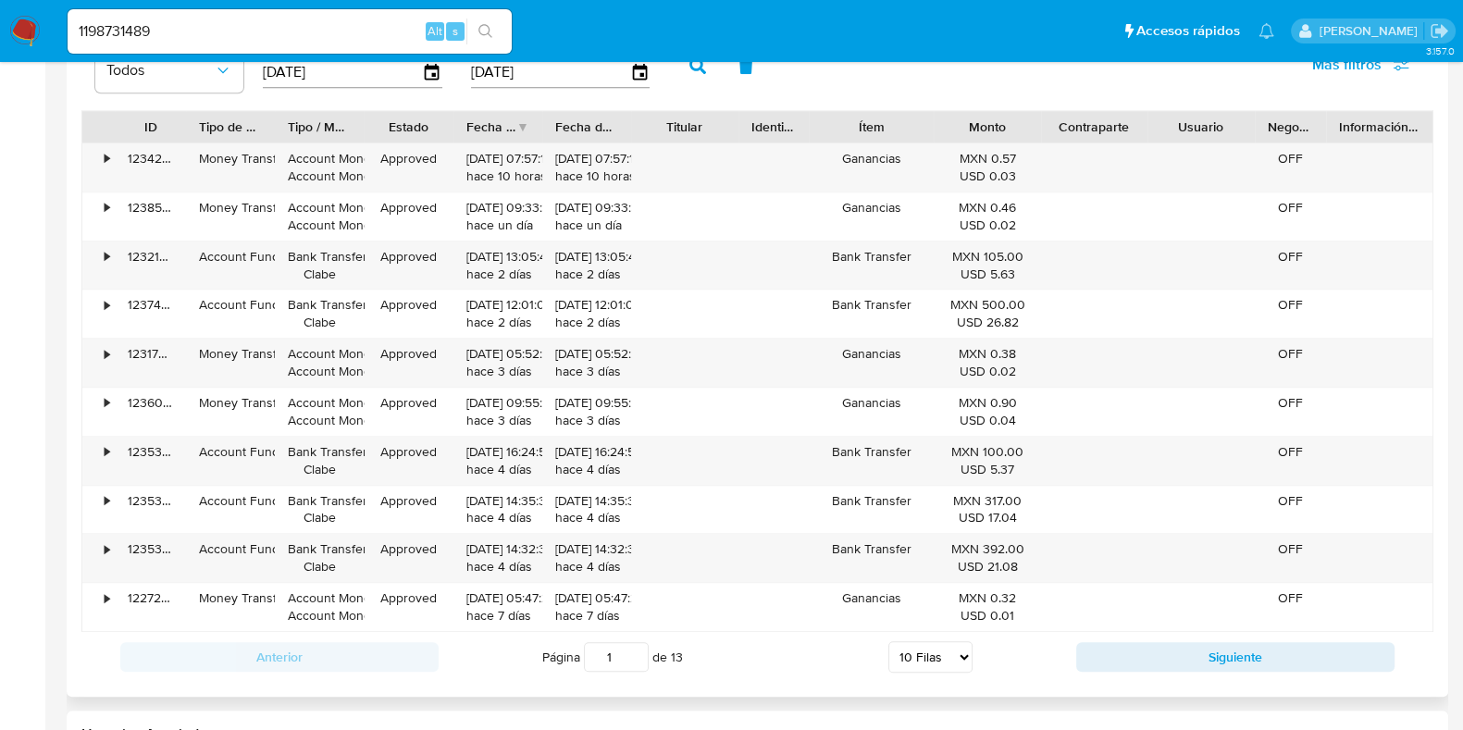
click at [1140, 633] on div "Anterior Página 1 de 13 5 Filas 10 Filas 20 Filas 25 Filas 50 Filas 100 Filas S…" at bounding box center [757, 657] width 1352 height 50
click at [1134, 642] on button "Siguiente" at bounding box center [1235, 657] width 318 height 30
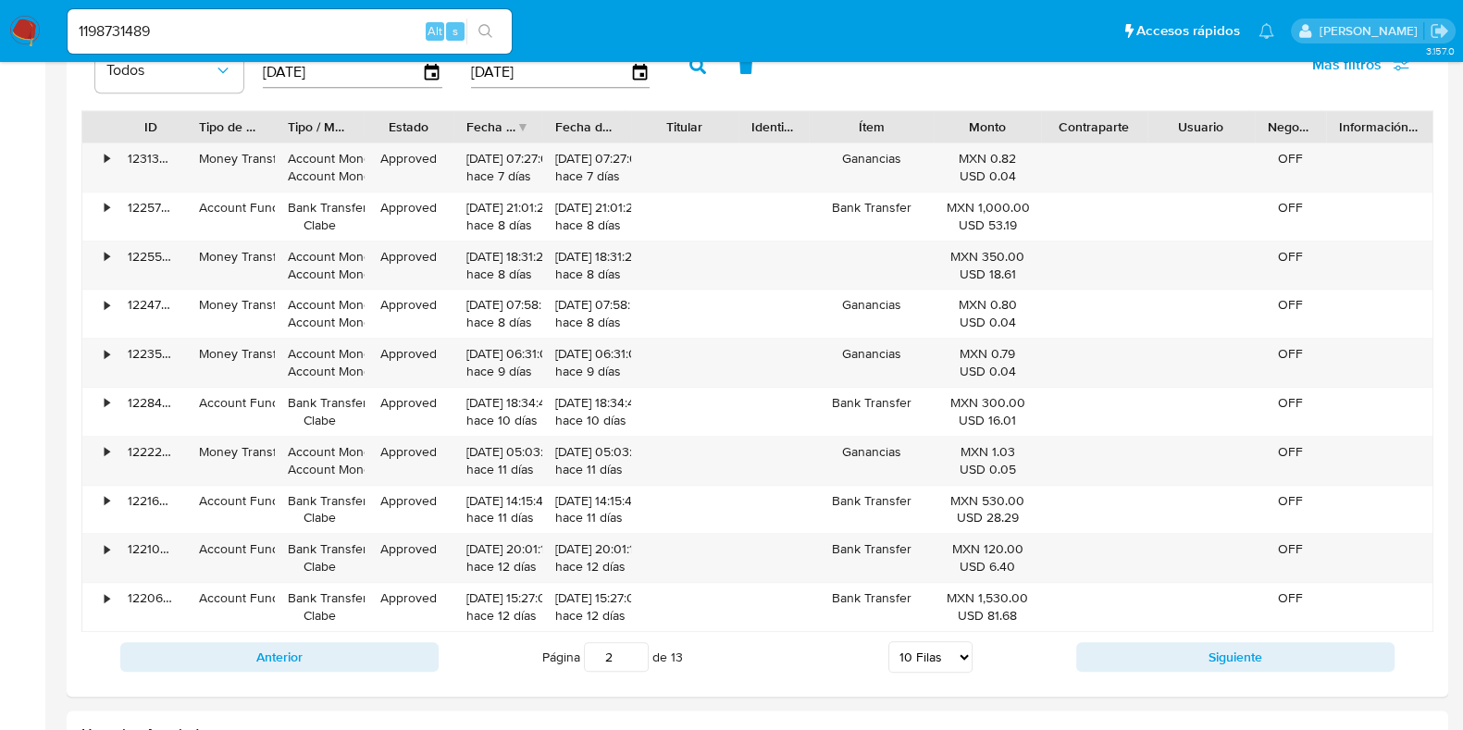
click at [1133, 646] on button "Siguiente" at bounding box center [1235, 657] width 318 height 30
type input "3"
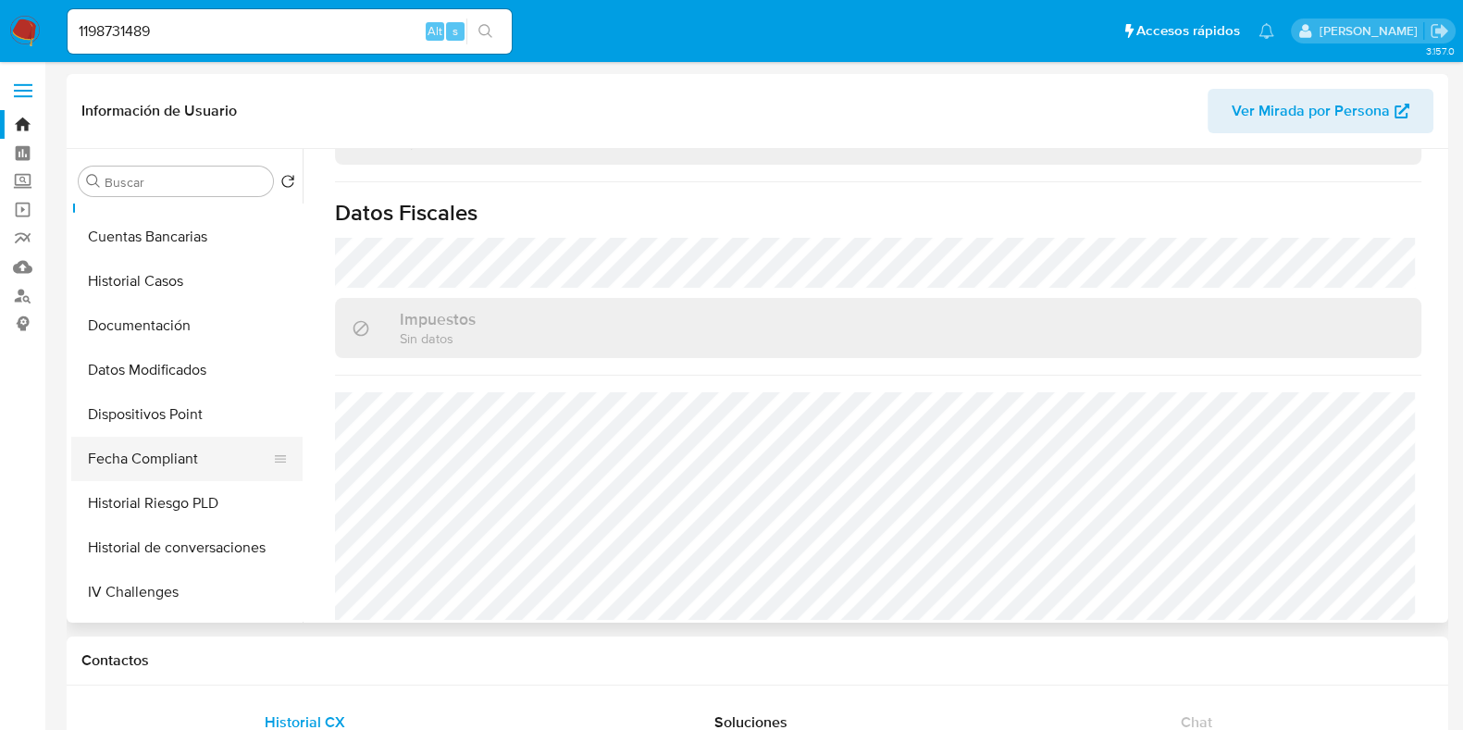
scroll to position [347, 0]
click at [130, 313] on button "Documentación" at bounding box center [179, 323] width 217 height 44
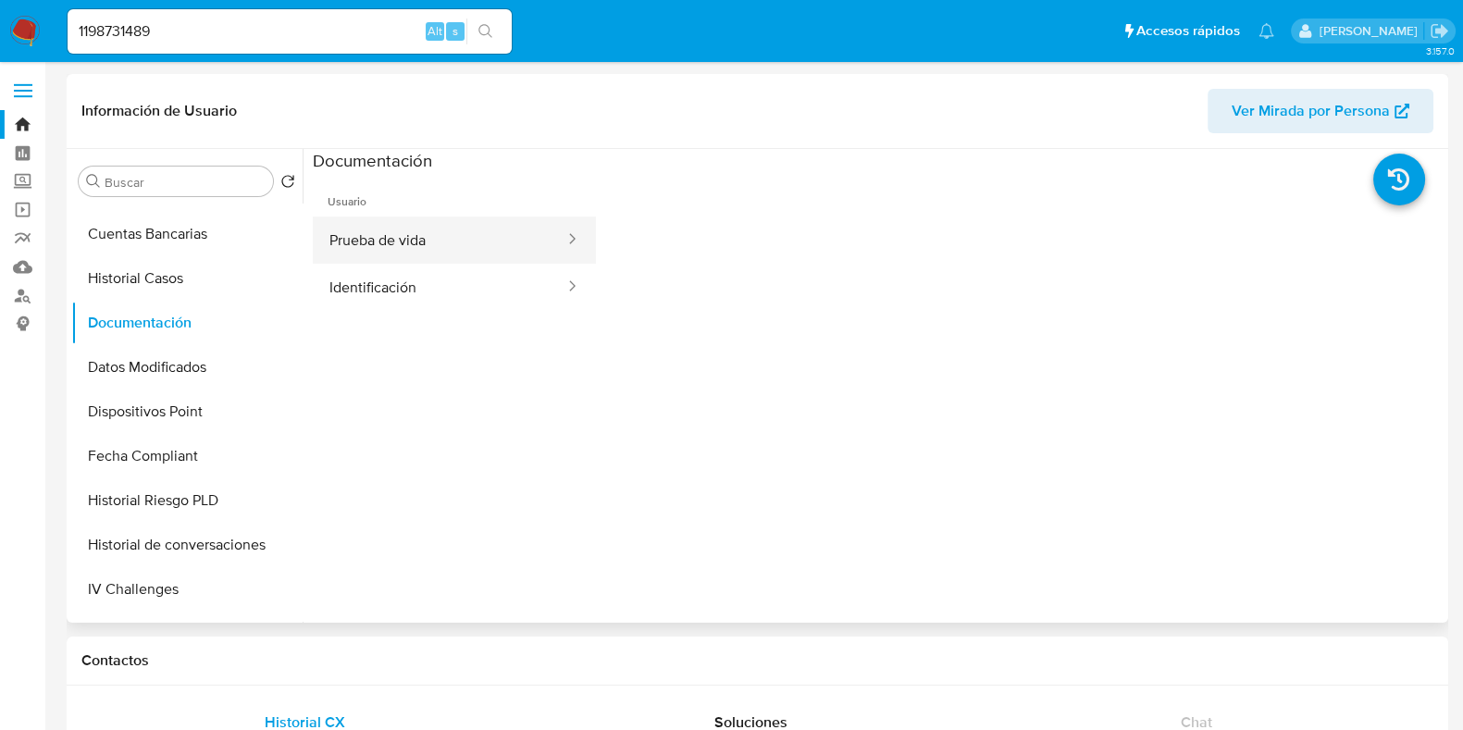
click at [384, 241] on button "Prueba de vida" at bounding box center [440, 240] width 254 height 47
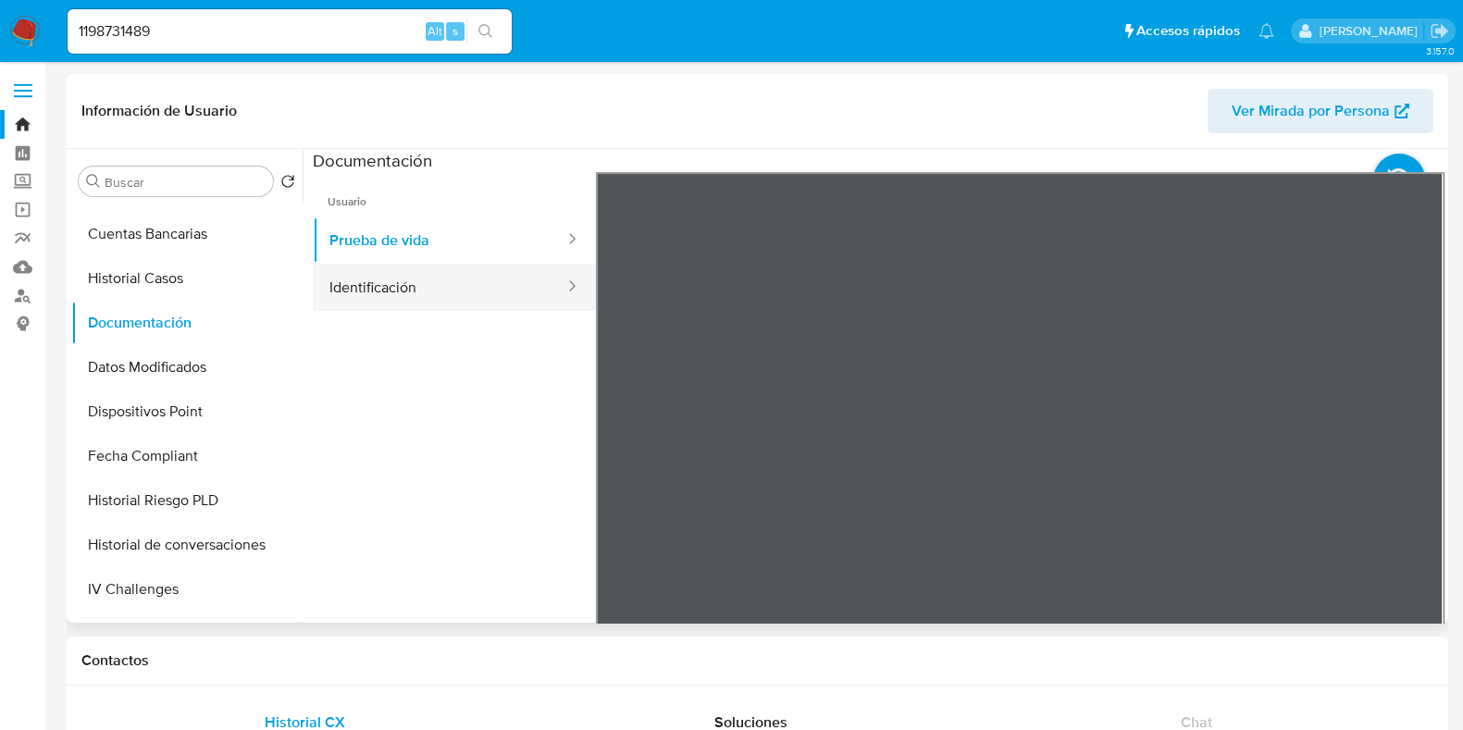
click at [367, 268] on button "Identificación" at bounding box center [440, 287] width 254 height 47
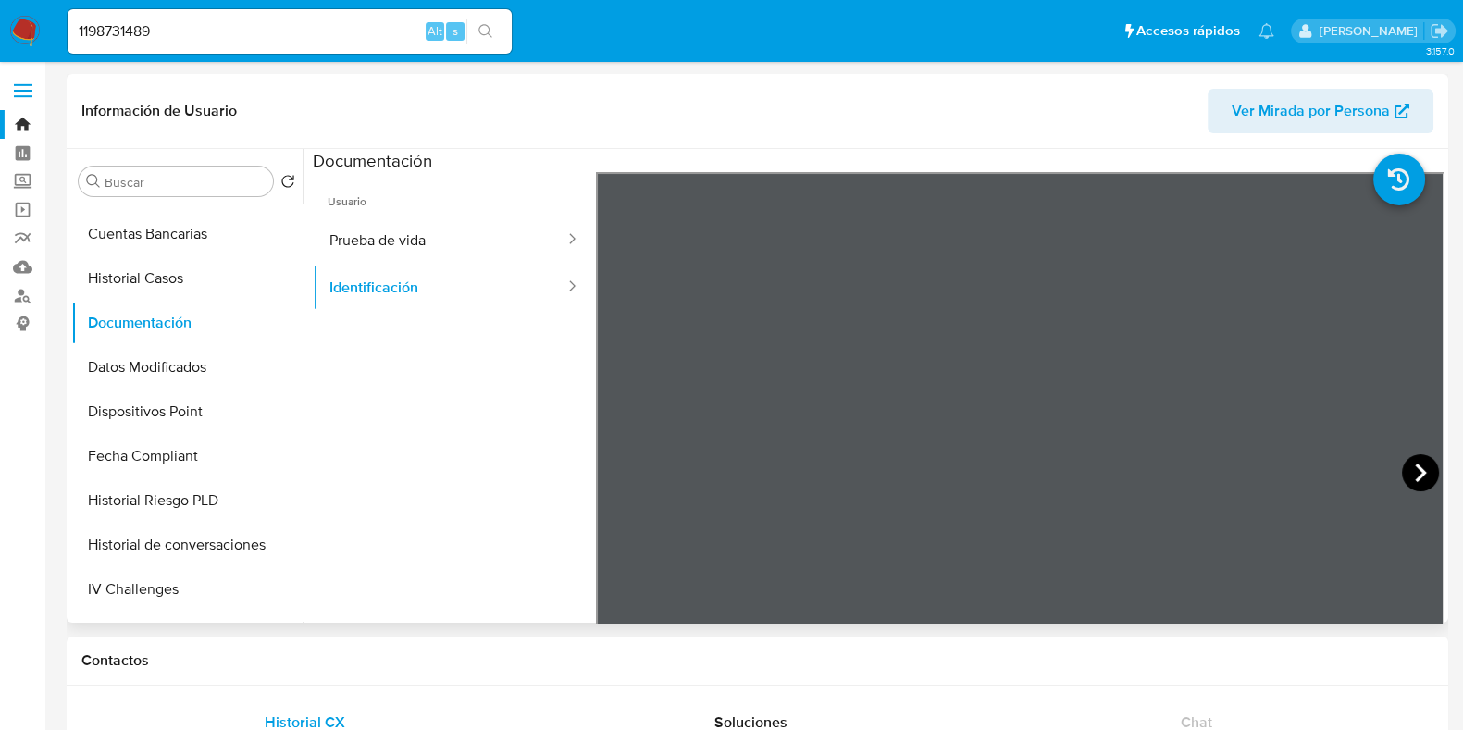
click at [1415, 467] on icon at bounding box center [1420, 473] width 11 height 19
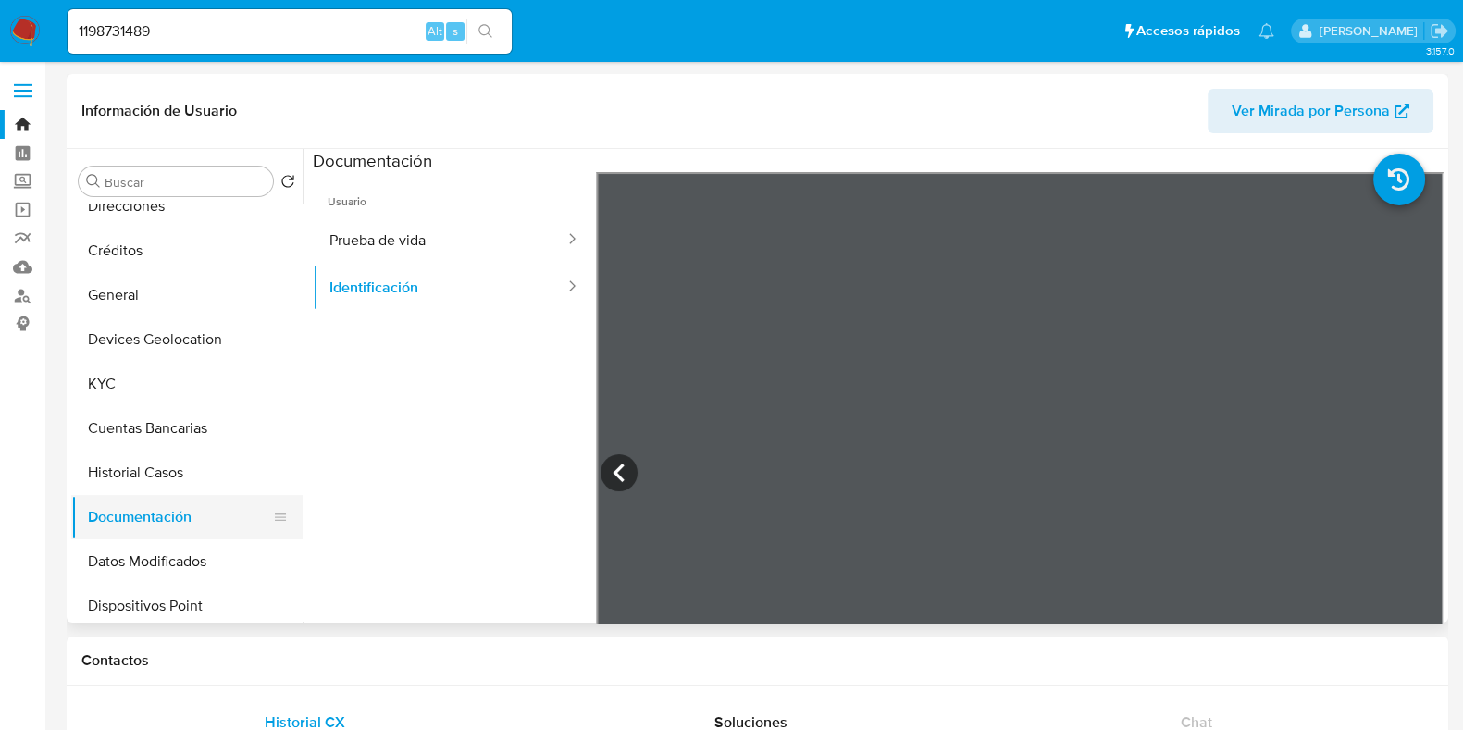
scroll to position [115, 0]
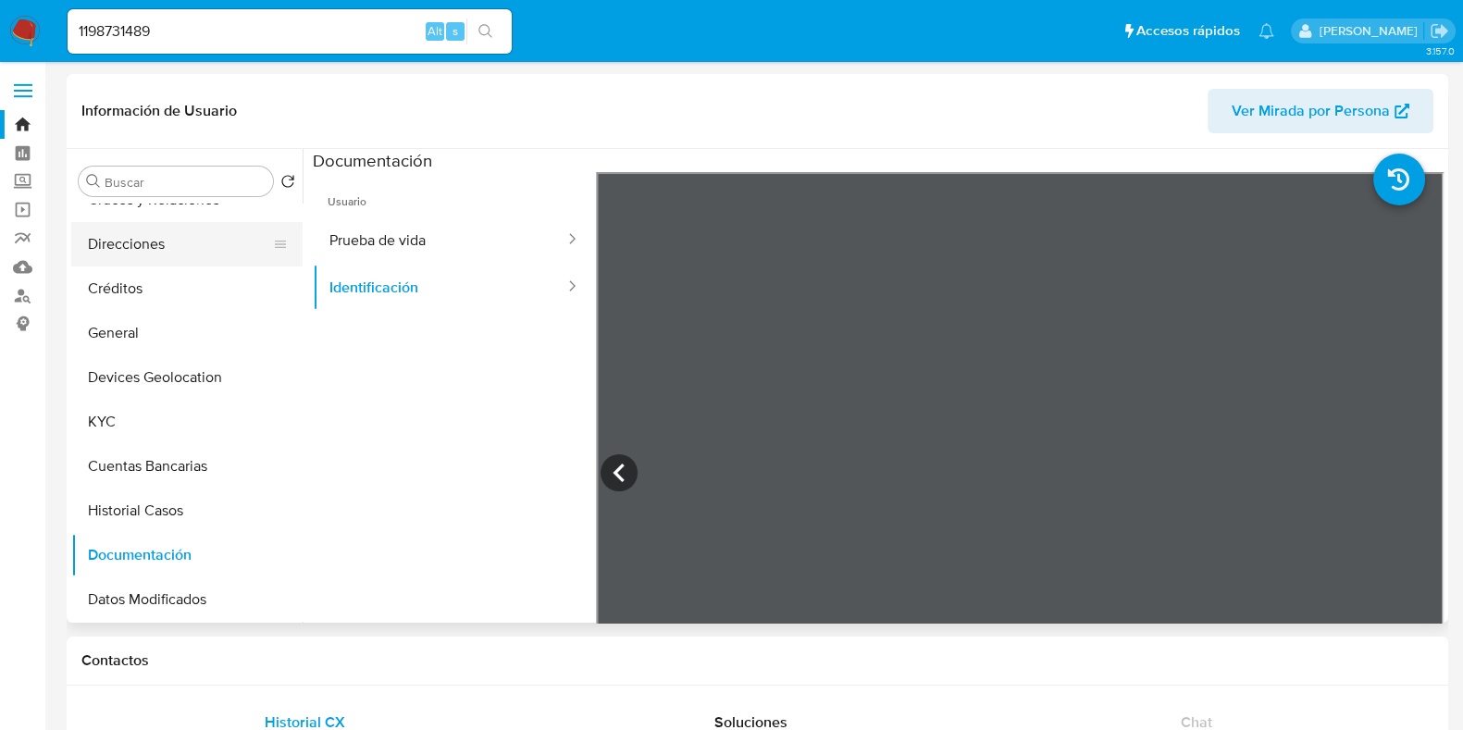
click at [130, 252] on button "Direcciones" at bounding box center [179, 244] width 217 height 44
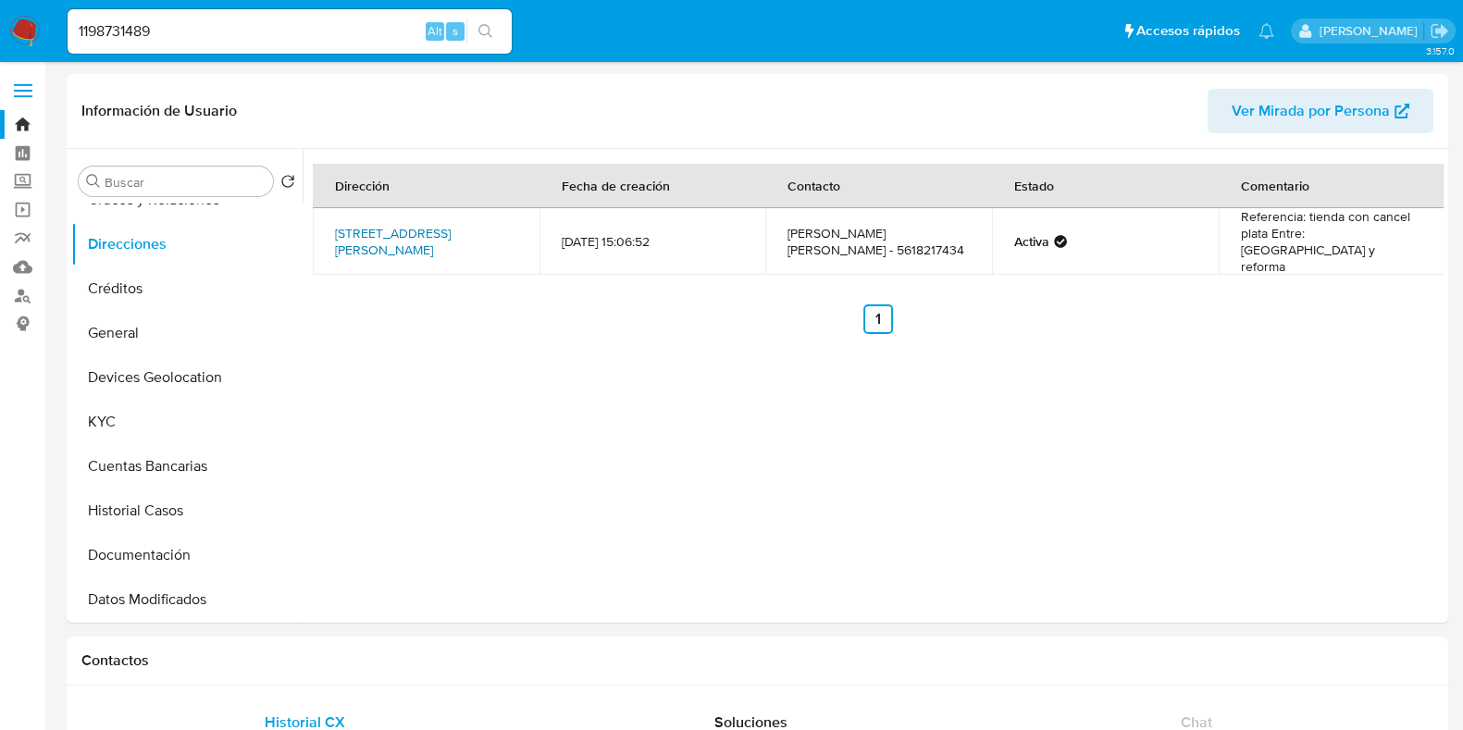
click at [407, 225] on link "Calle Reforma 24, Santa Cruz Quilehtla, Tlaxcala, 90867, Mexico 24" at bounding box center [393, 241] width 116 height 35
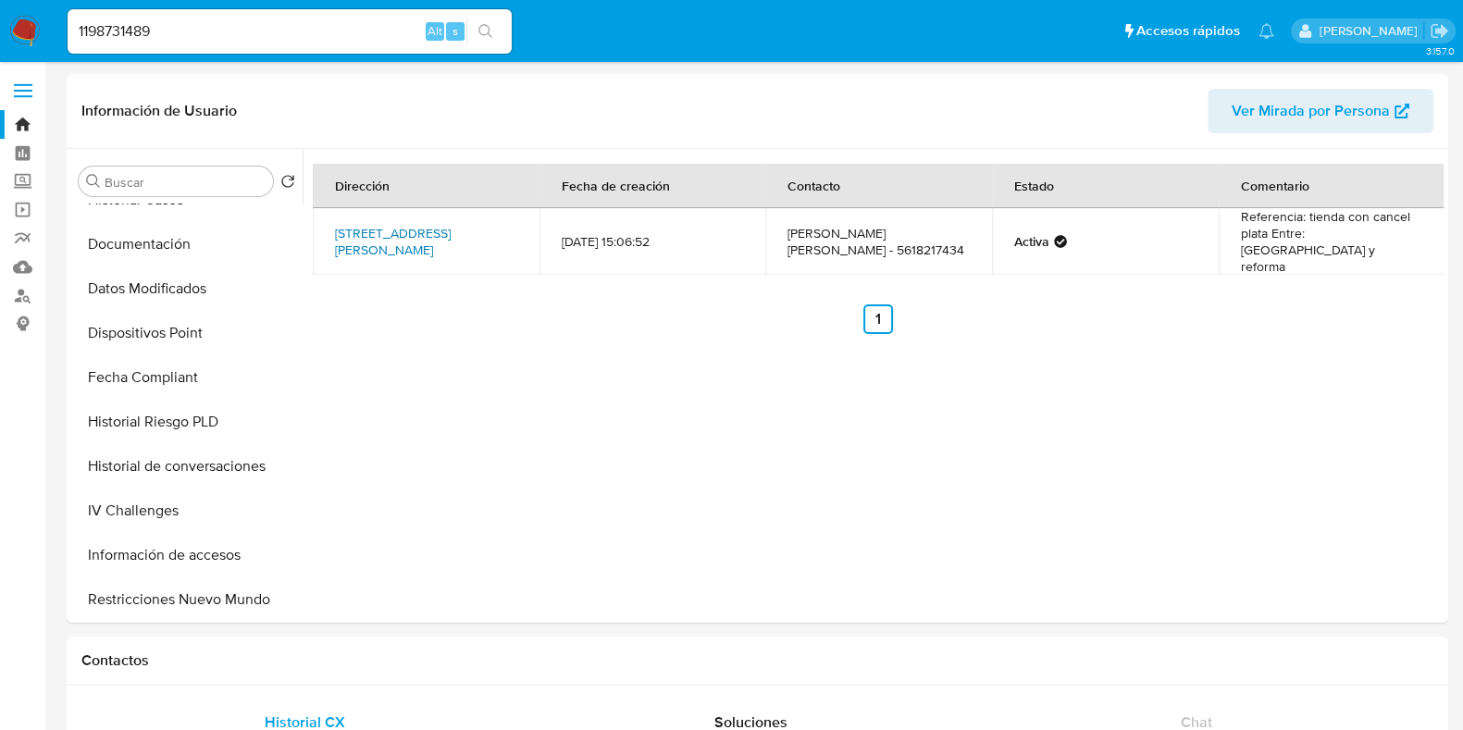
scroll to position [462, 0]
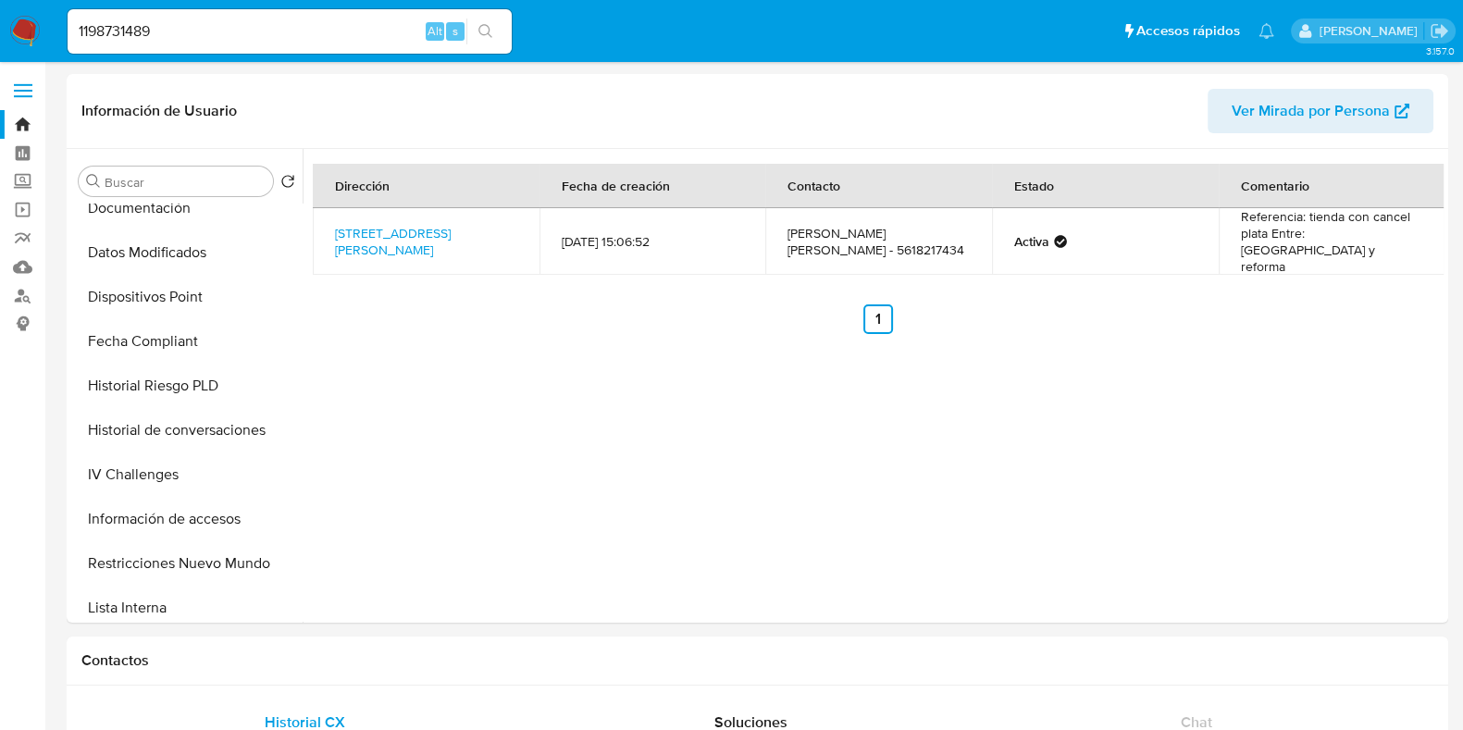
click at [25, 32] on img at bounding box center [24, 31] width 31 height 31
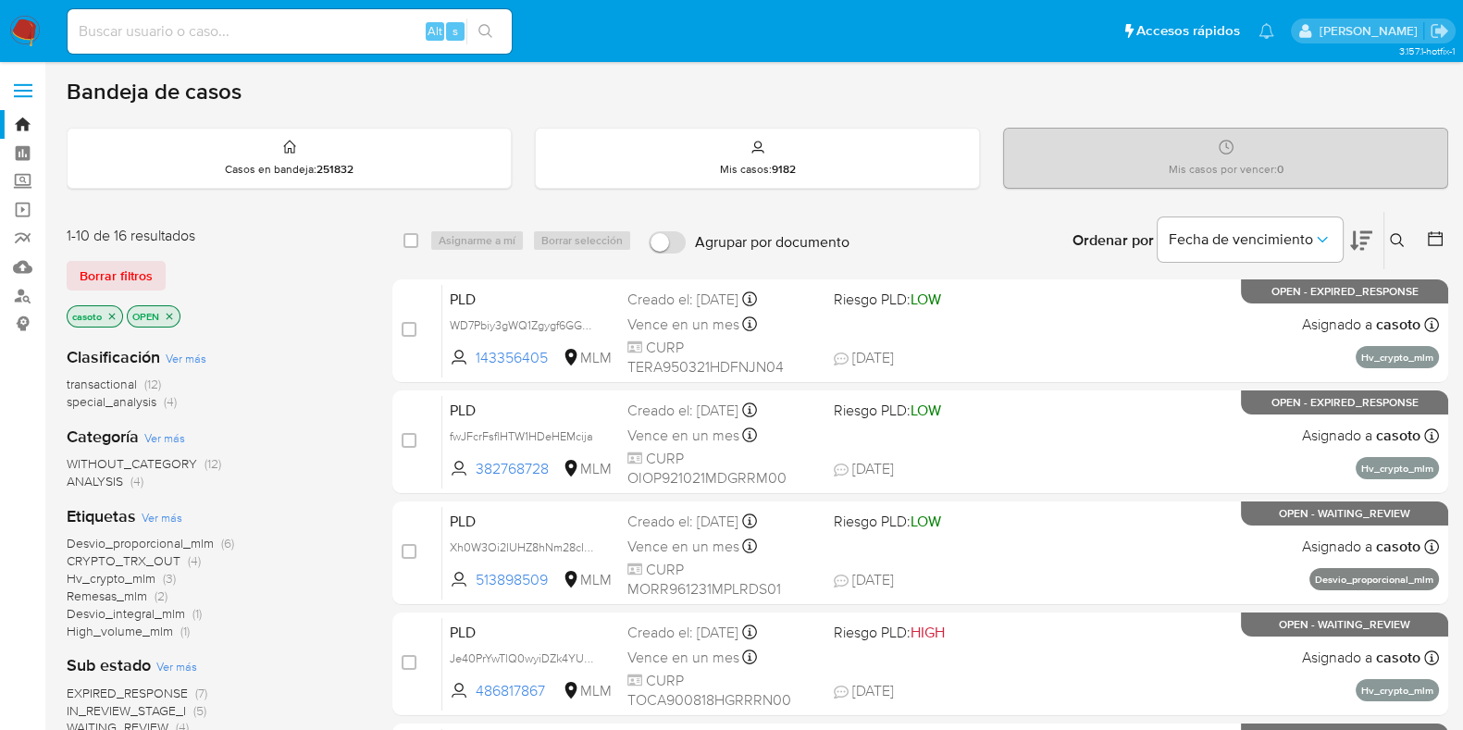
click at [1399, 239] on icon at bounding box center [1397, 240] width 15 height 15
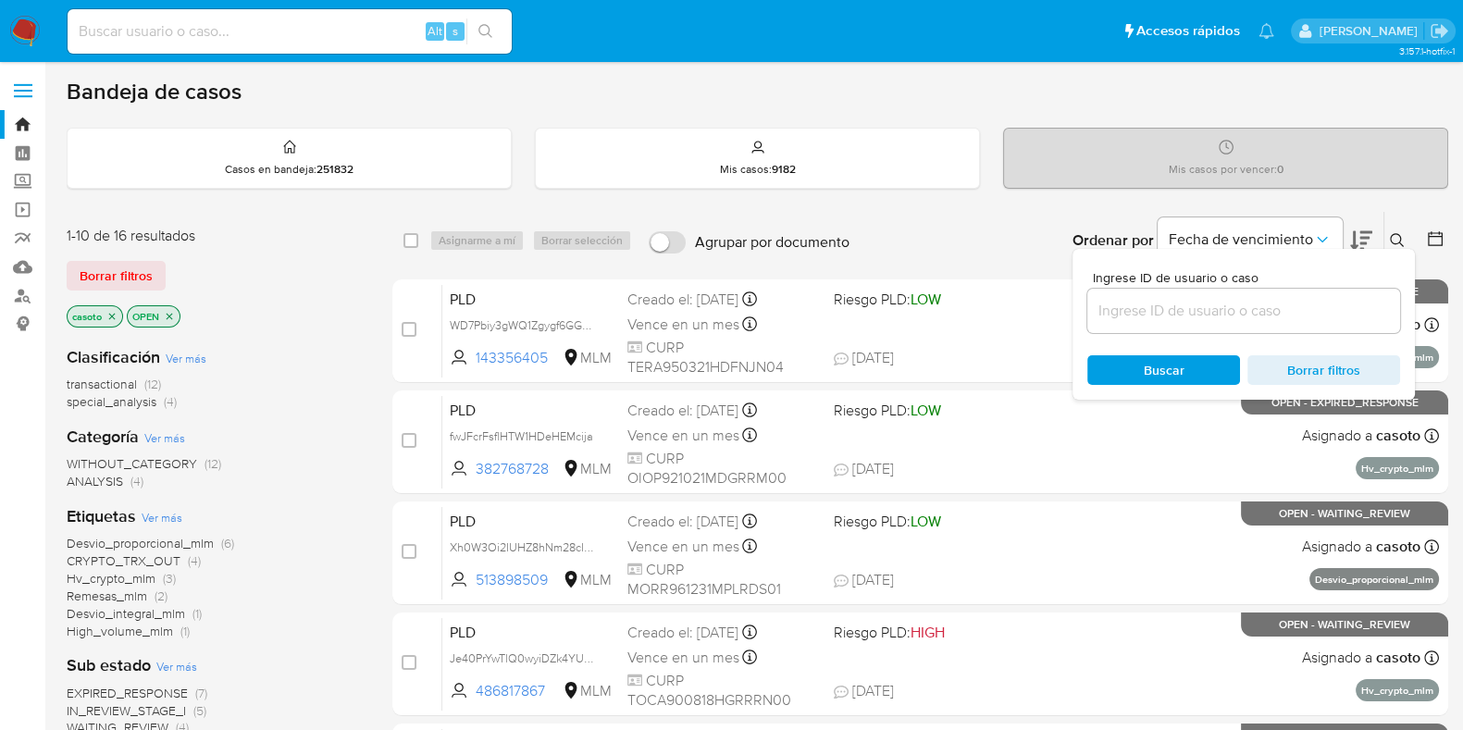
click at [1286, 299] on input at bounding box center [1244, 311] width 313 height 24
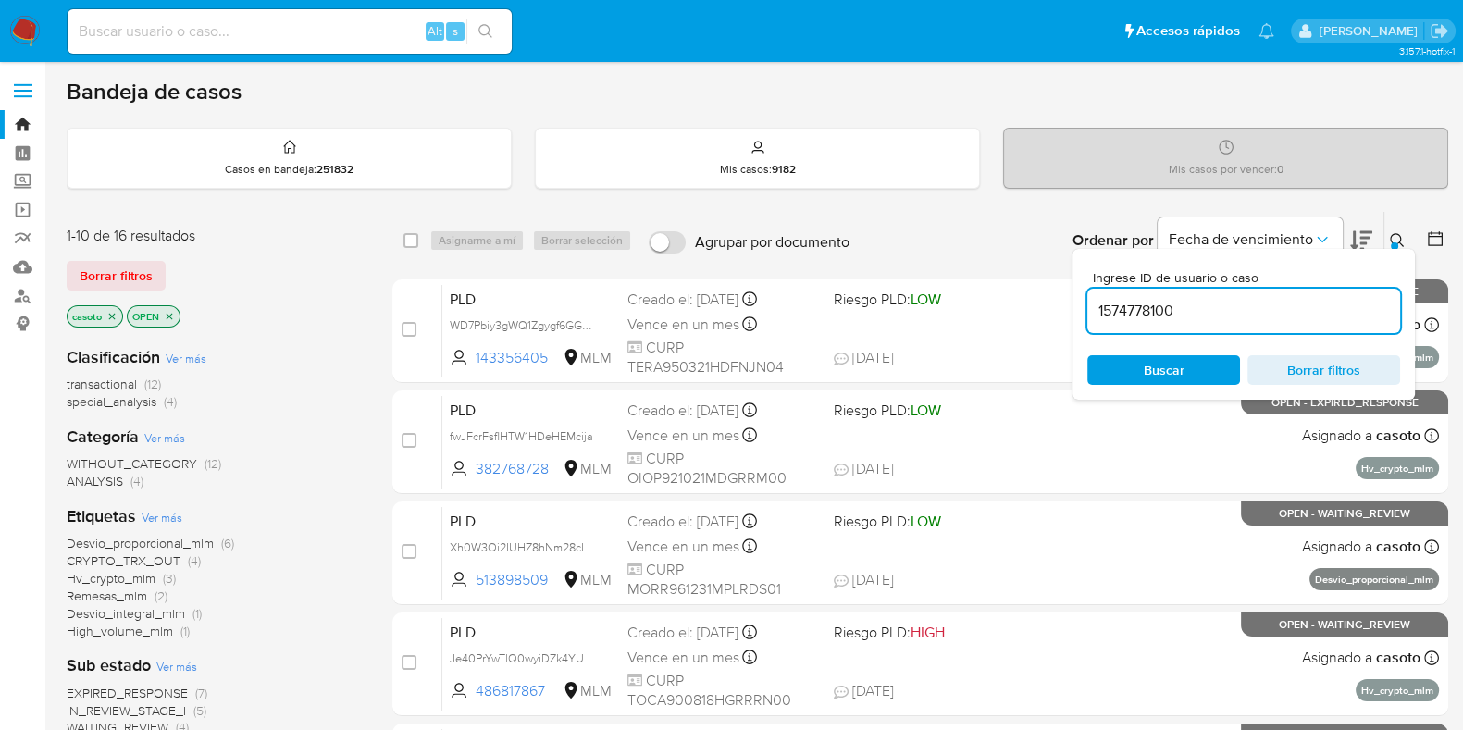
type input "1574778100"
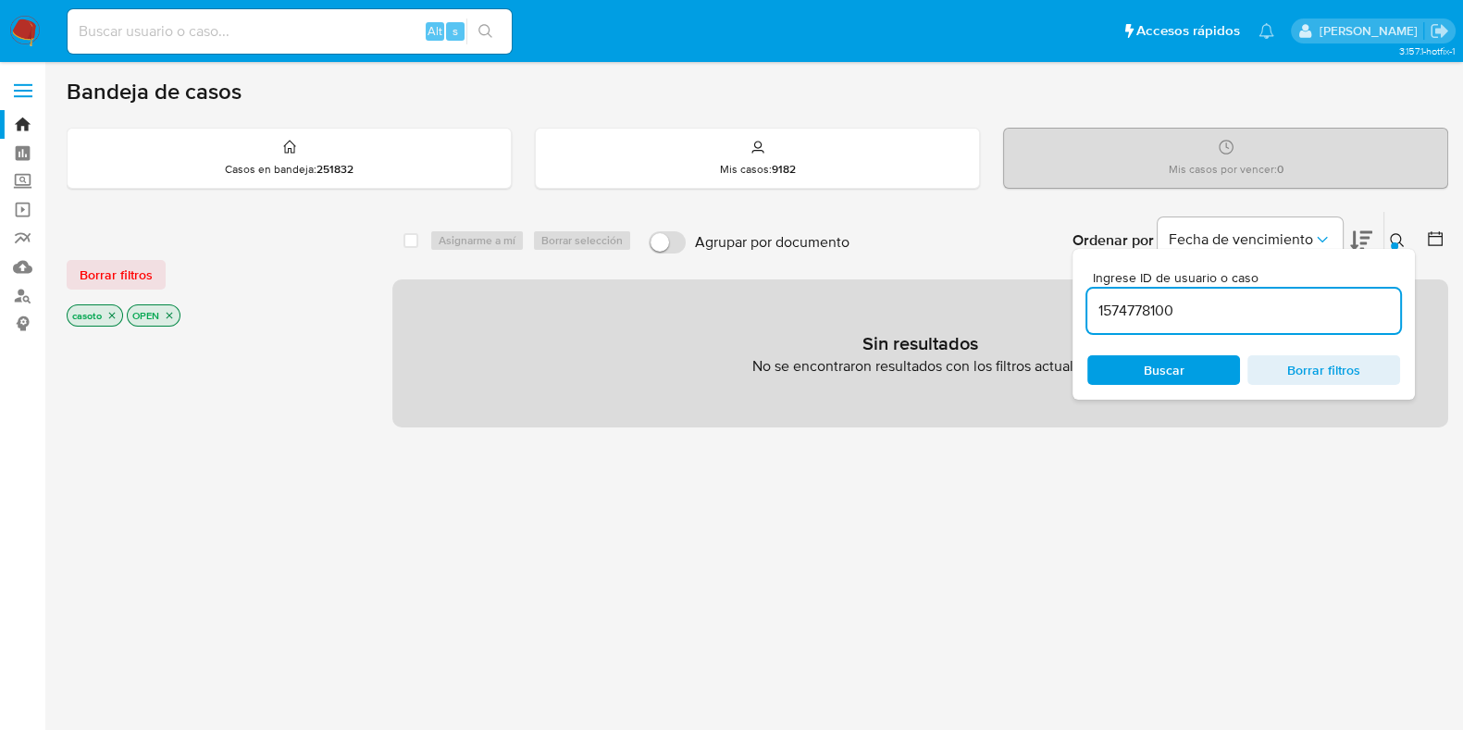
click at [1395, 239] on icon at bounding box center [1397, 240] width 15 height 15
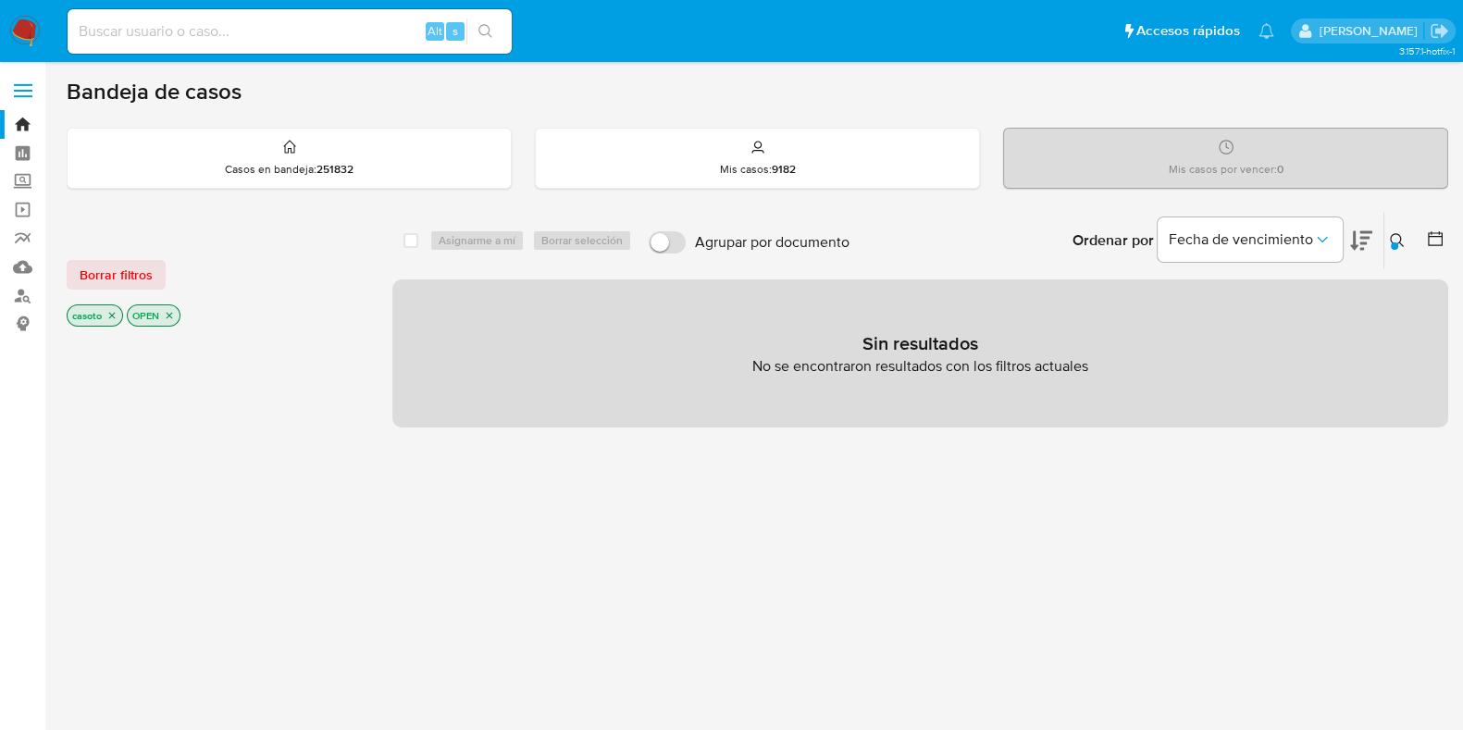
click at [112, 316] on icon "close-filter" at bounding box center [111, 315] width 11 height 11
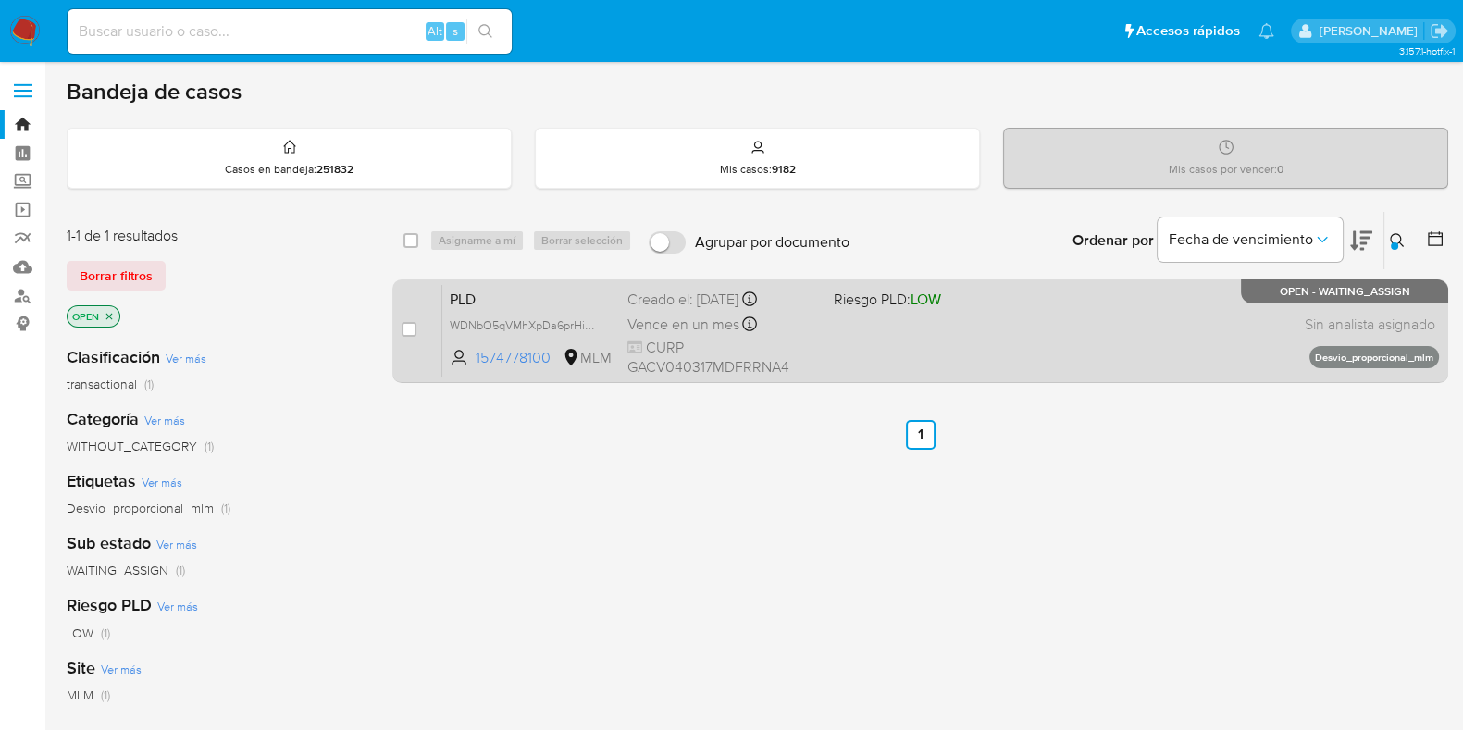
click at [875, 359] on div "PLD WDNbO5qVMhXpDa6prHie6akE 1574778100 MLM Riesgo PLD: LOW Creado el: 12/08/20…" at bounding box center [940, 330] width 997 height 93
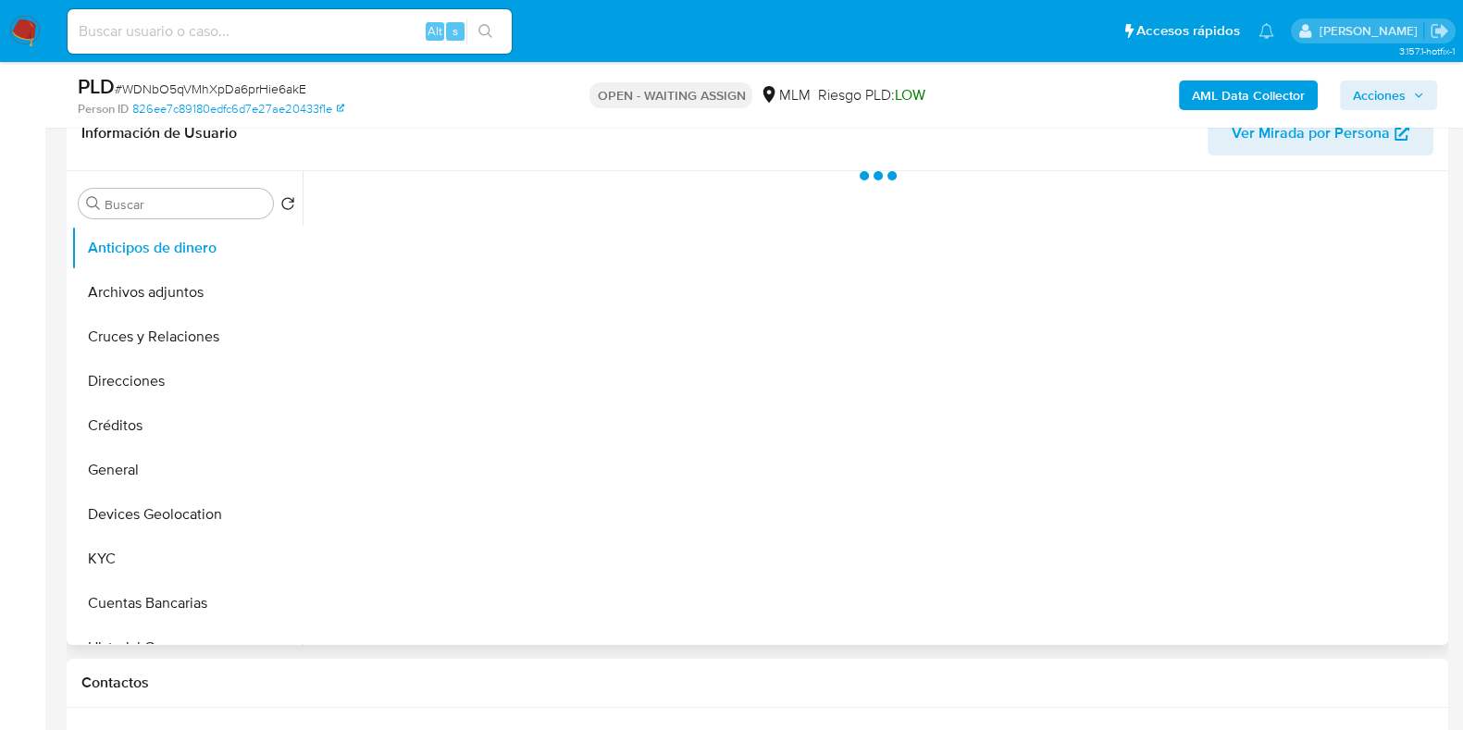
scroll to position [347, 0]
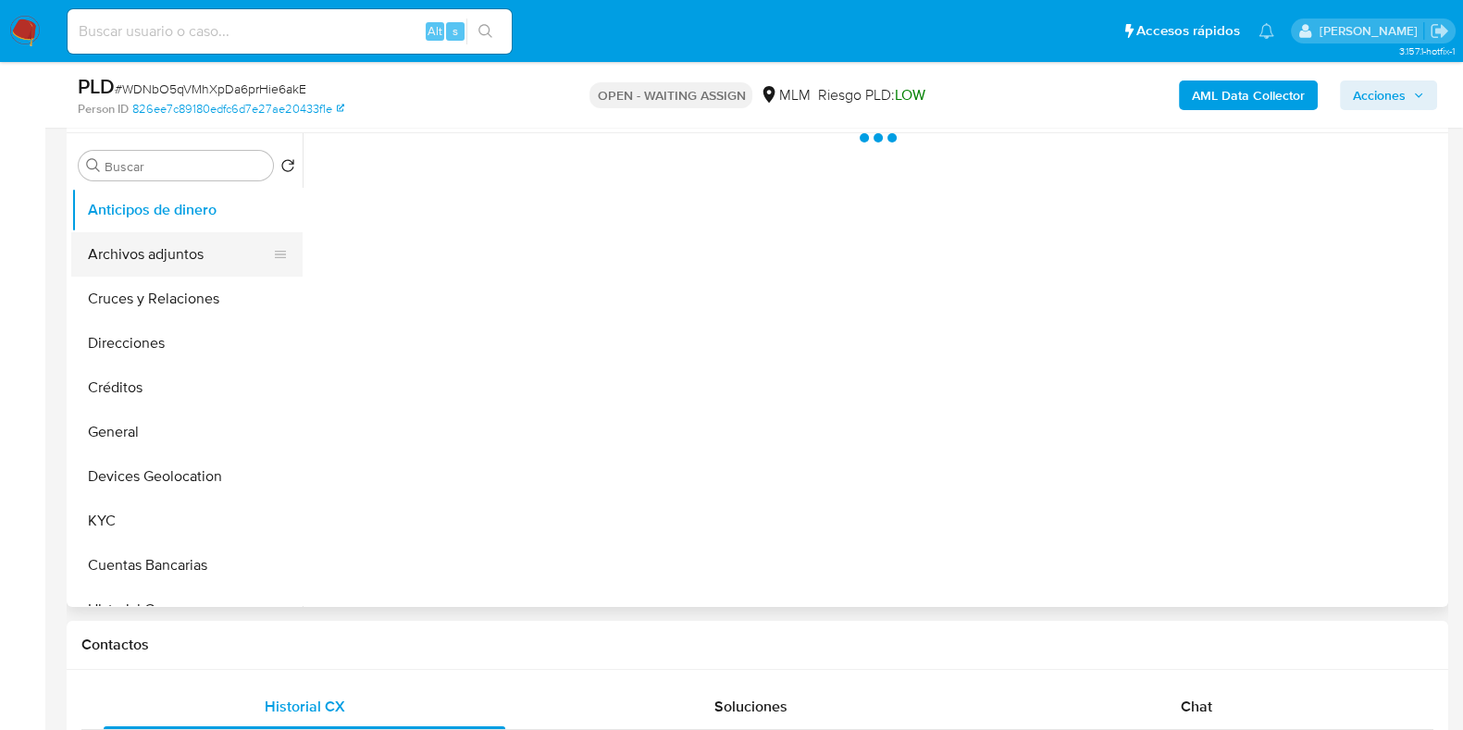
click at [151, 255] on button "Archivos adjuntos" at bounding box center [179, 254] width 217 height 44
select select "10"
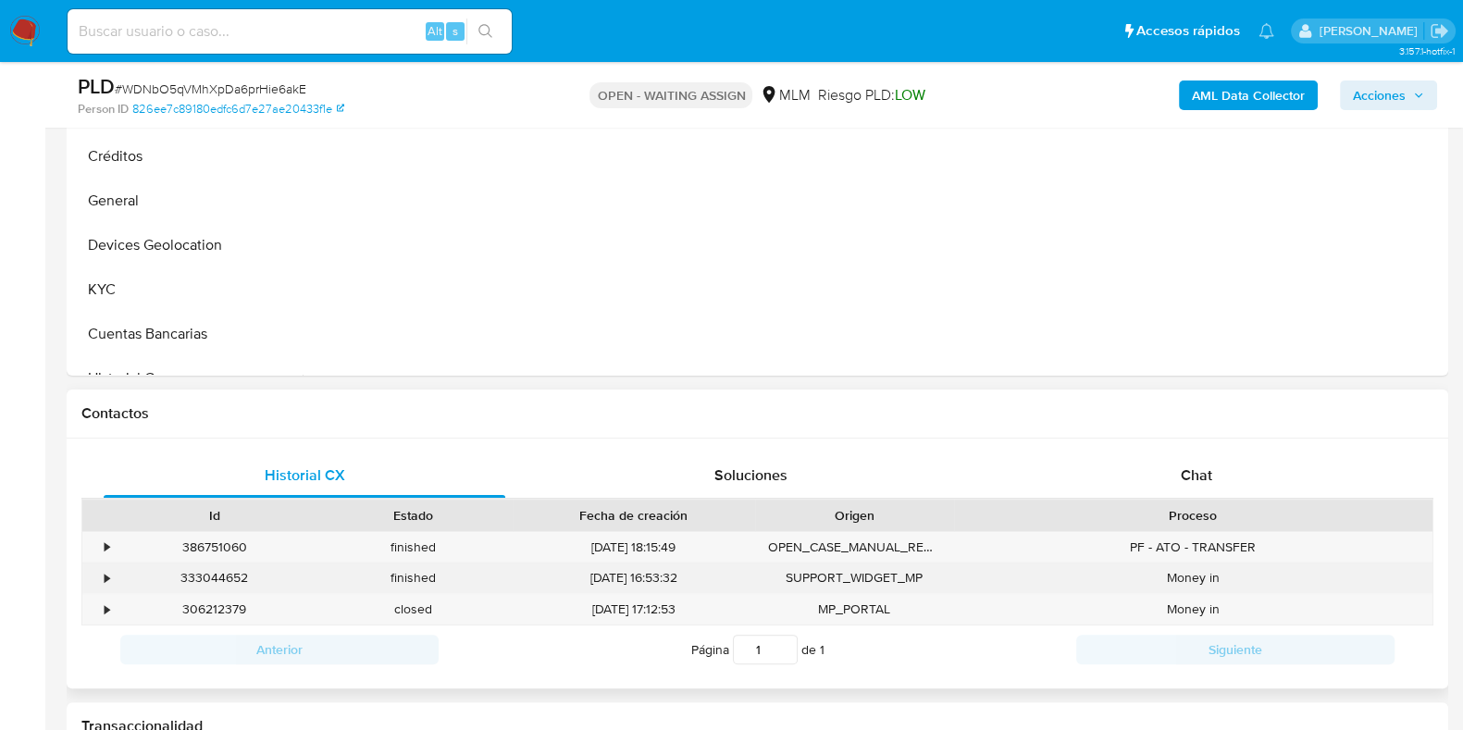
scroll to position [809, 0]
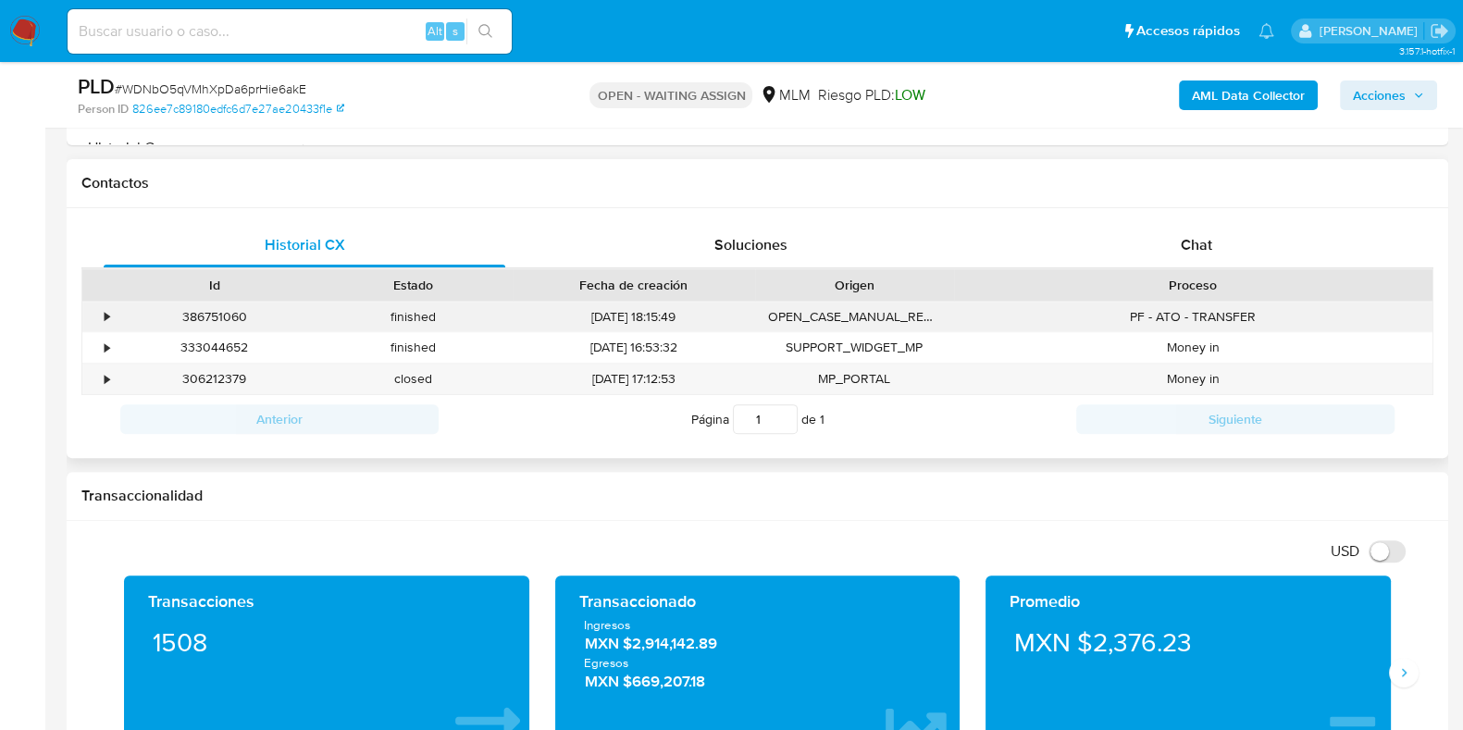
click at [93, 314] on div "•" at bounding box center [98, 317] width 32 height 31
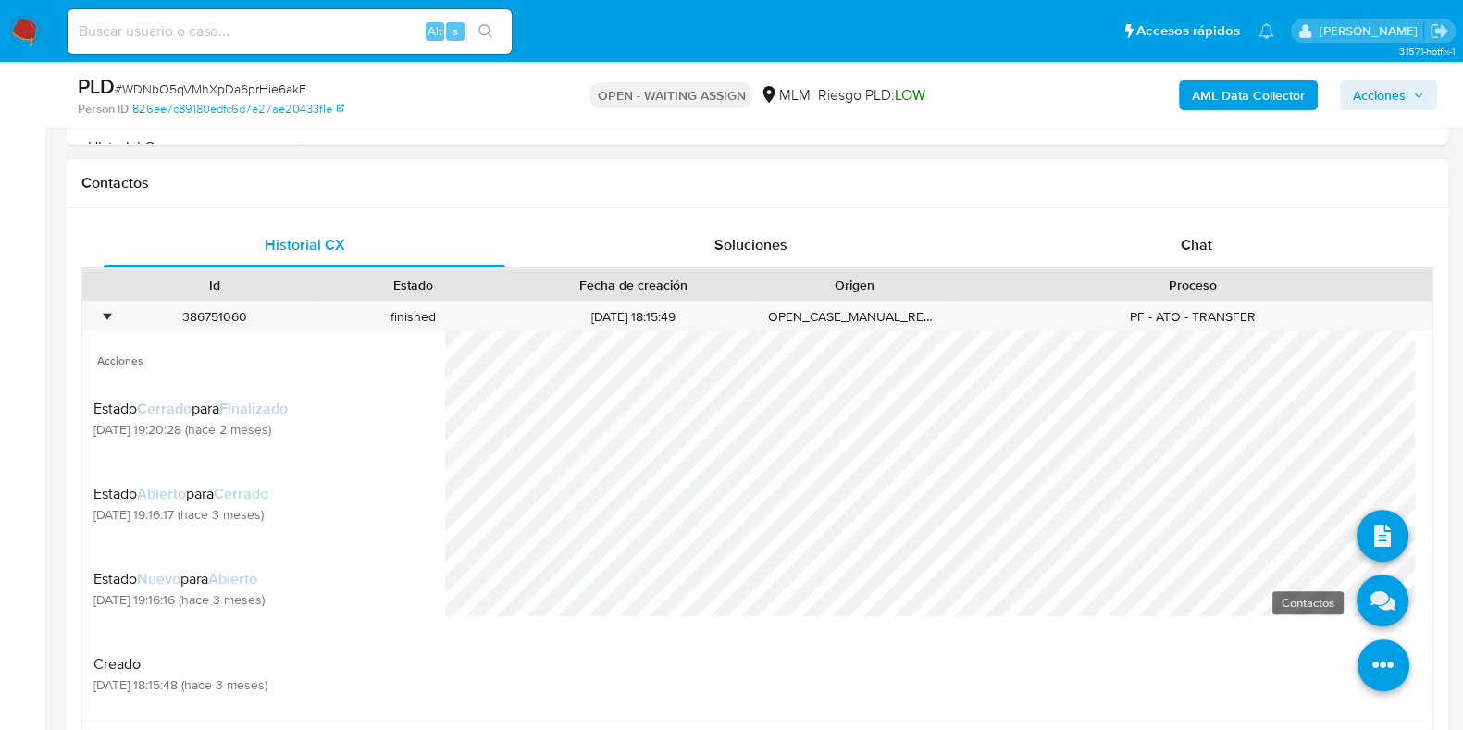
click at [1365, 601] on icon at bounding box center [1383, 601] width 52 height 52
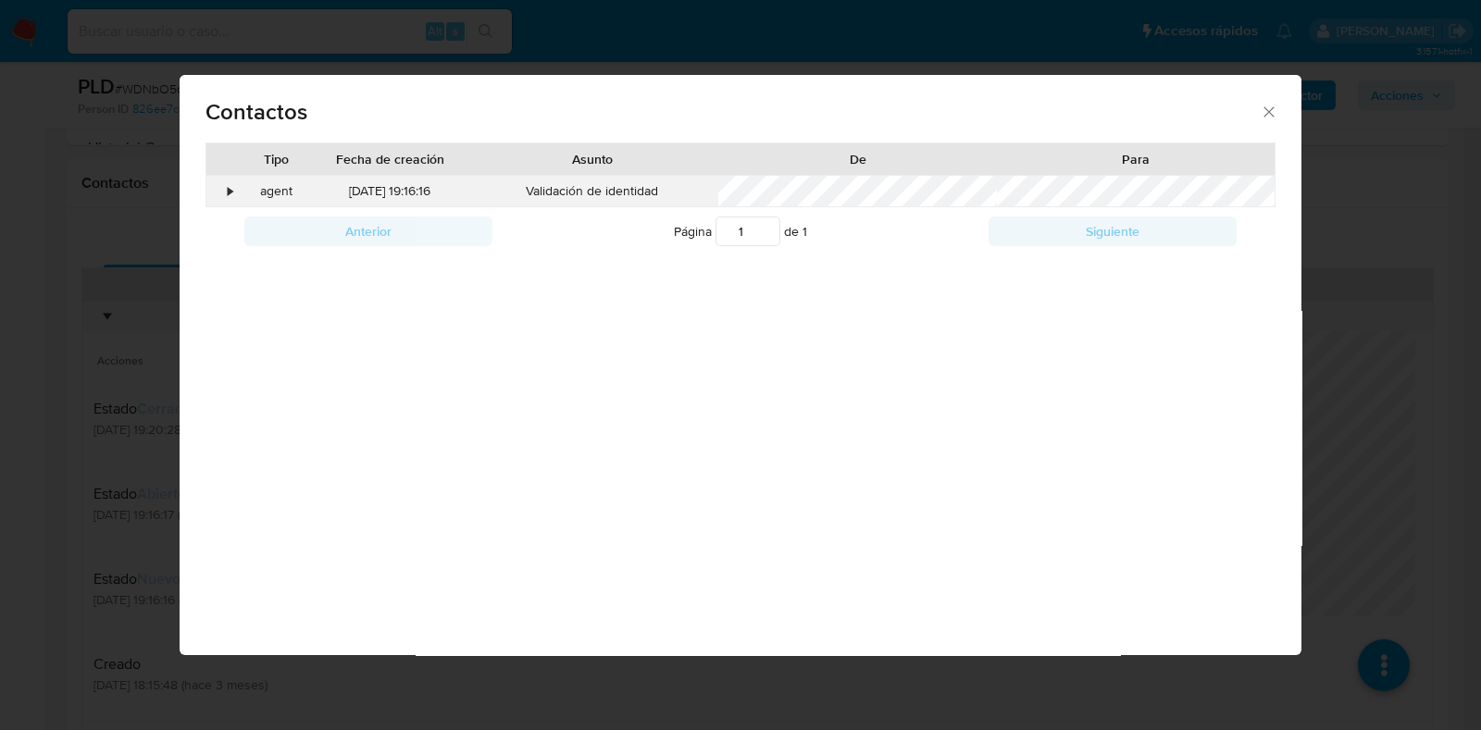
click at [231, 193] on div "•" at bounding box center [231, 191] width 5 height 19
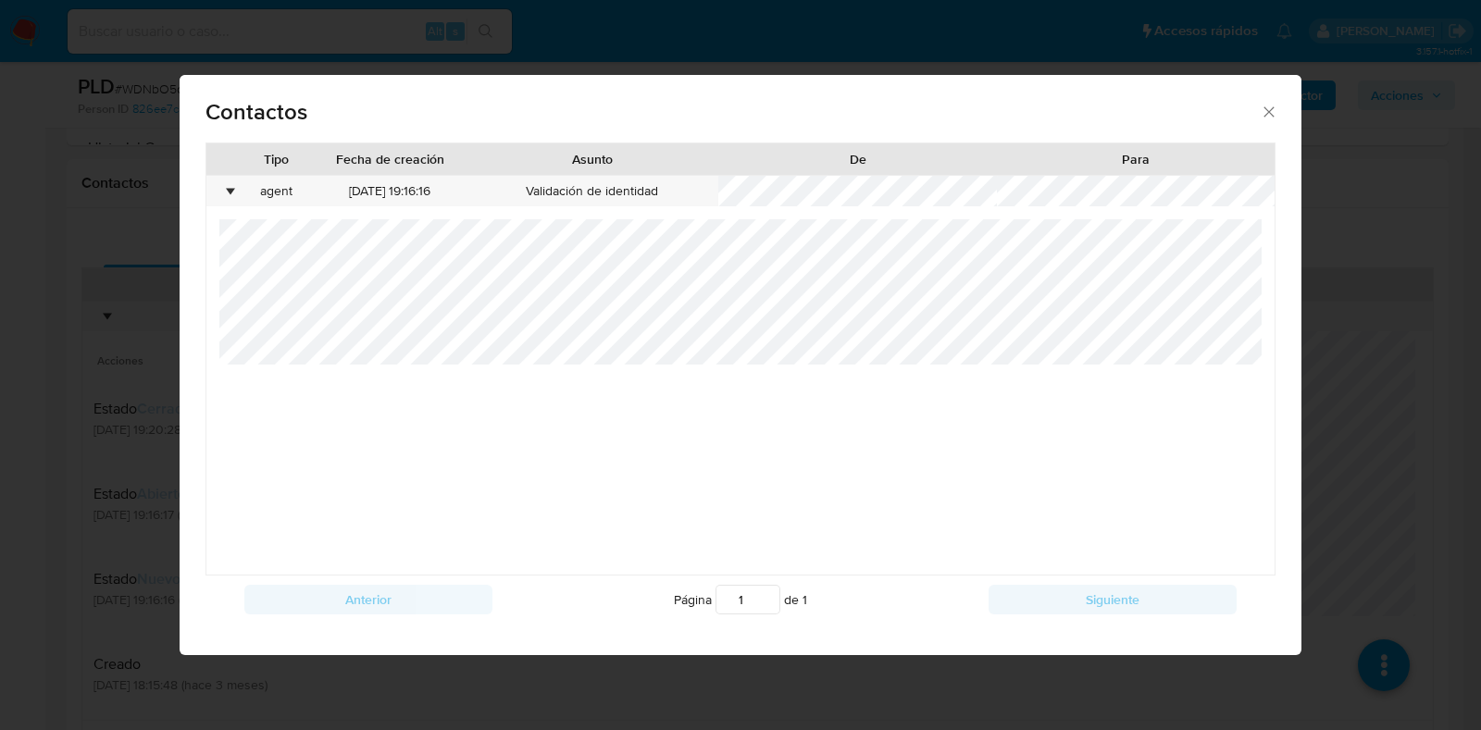
click at [1274, 117] on icon "close" at bounding box center [1269, 112] width 19 height 19
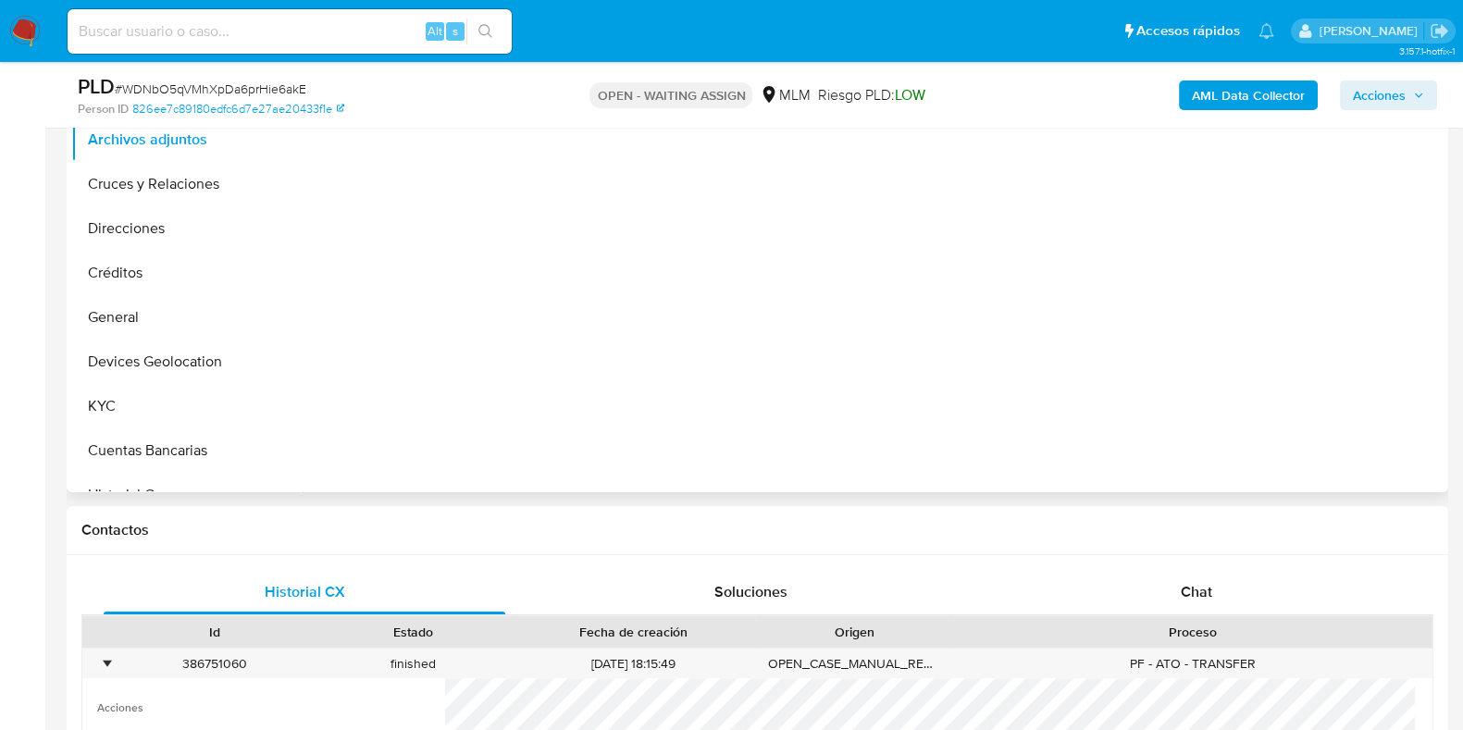
scroll to position [230, 0]
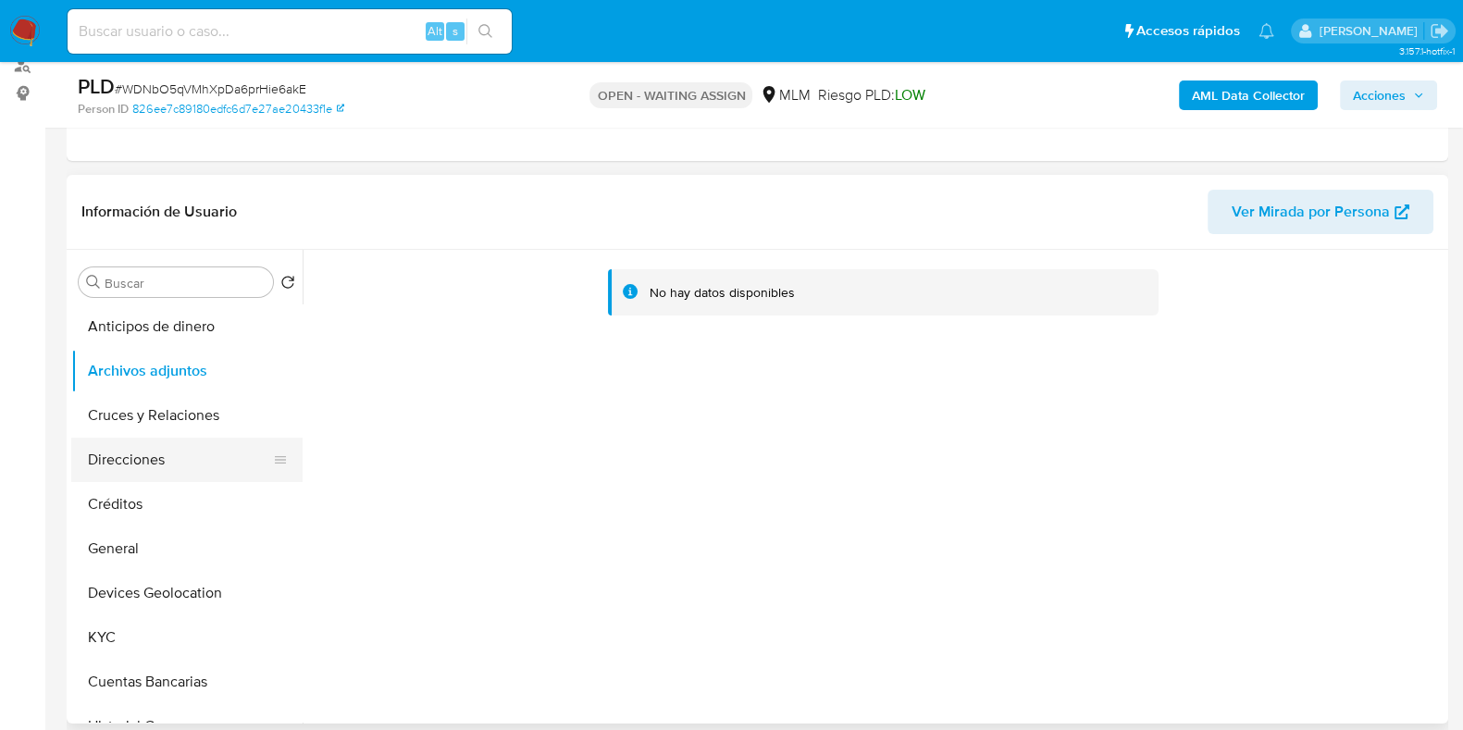
click at [130, 459] on button "Direcciones" at bounding box center [179, 460] width 217 height 44
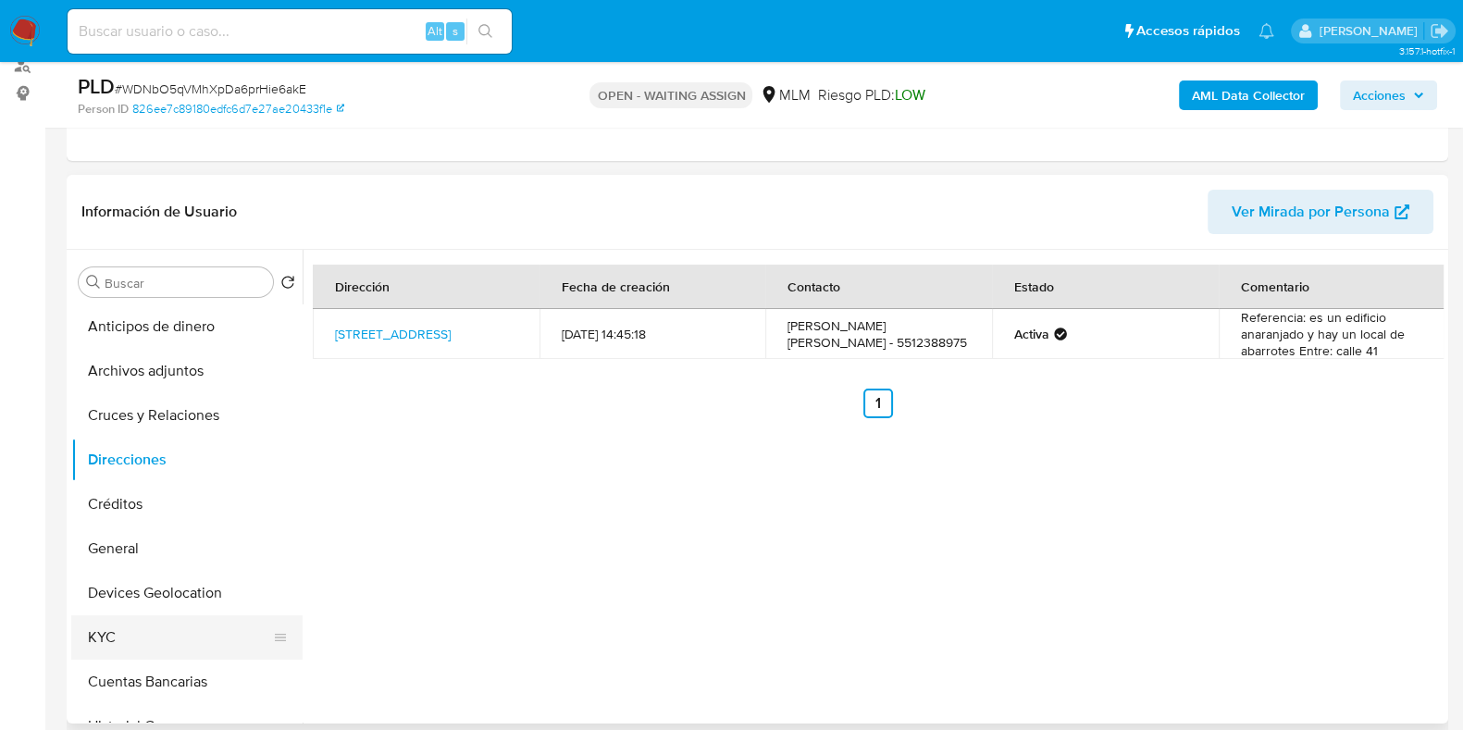
click at [120, 615] on button "KYC" at bounding box center [179, 637] width 217 height 44
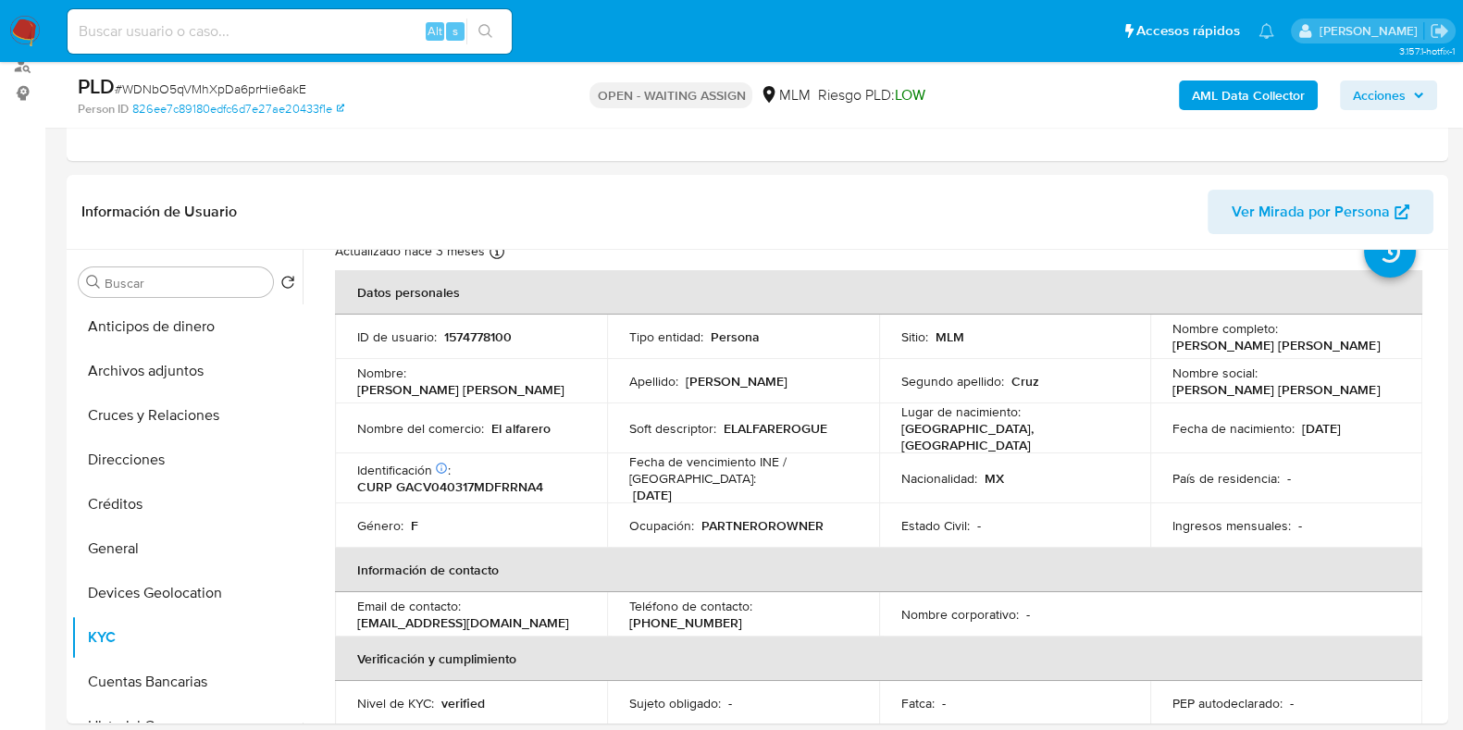
scroll to position [115, 0]
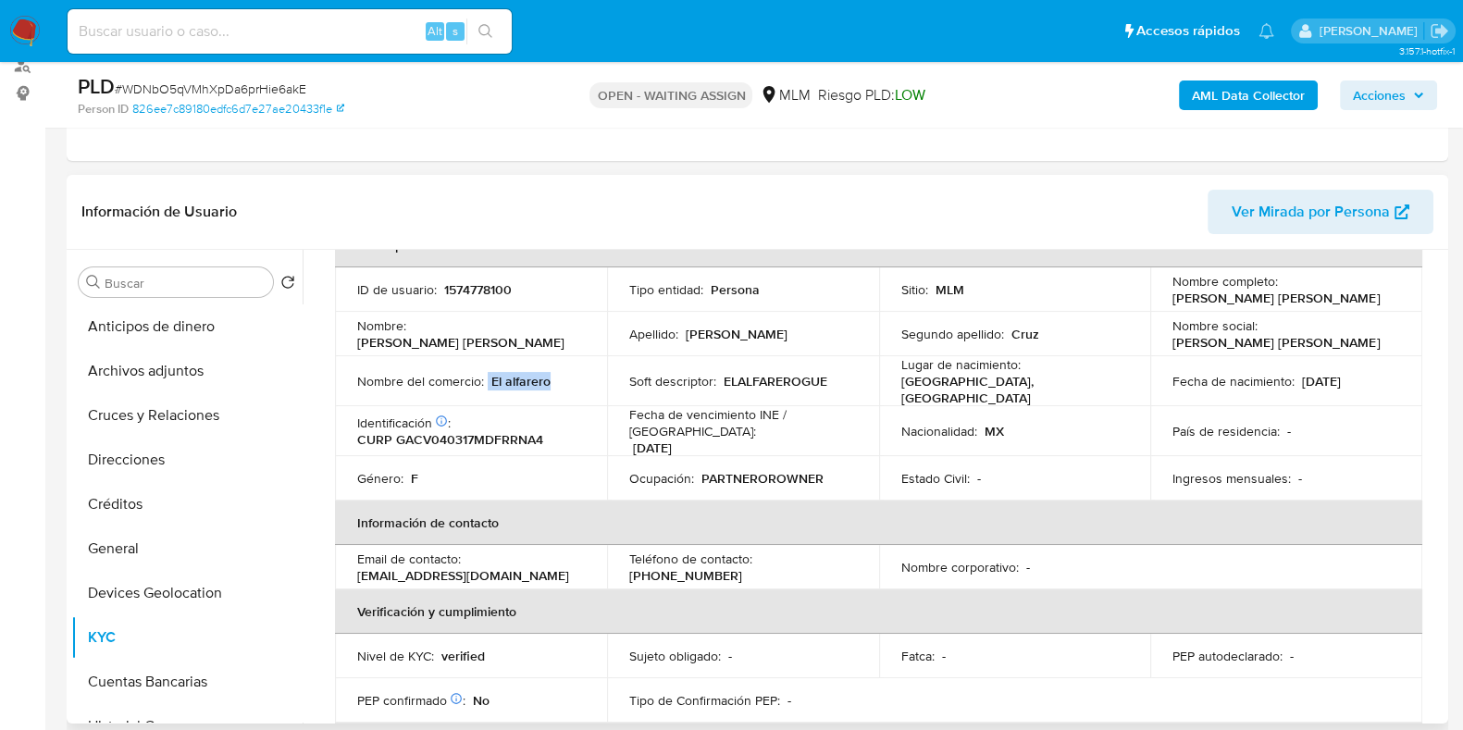
drag, startPoint x: 553, startPoint y: 375, endPoint x: 485, endPoint y: 376, distance: 67.6
click at [485, 376] on div "Nombre del comercio : El alfarero" at bounding box center [471, 381] width 228 height 17
copy div "El alfarero"
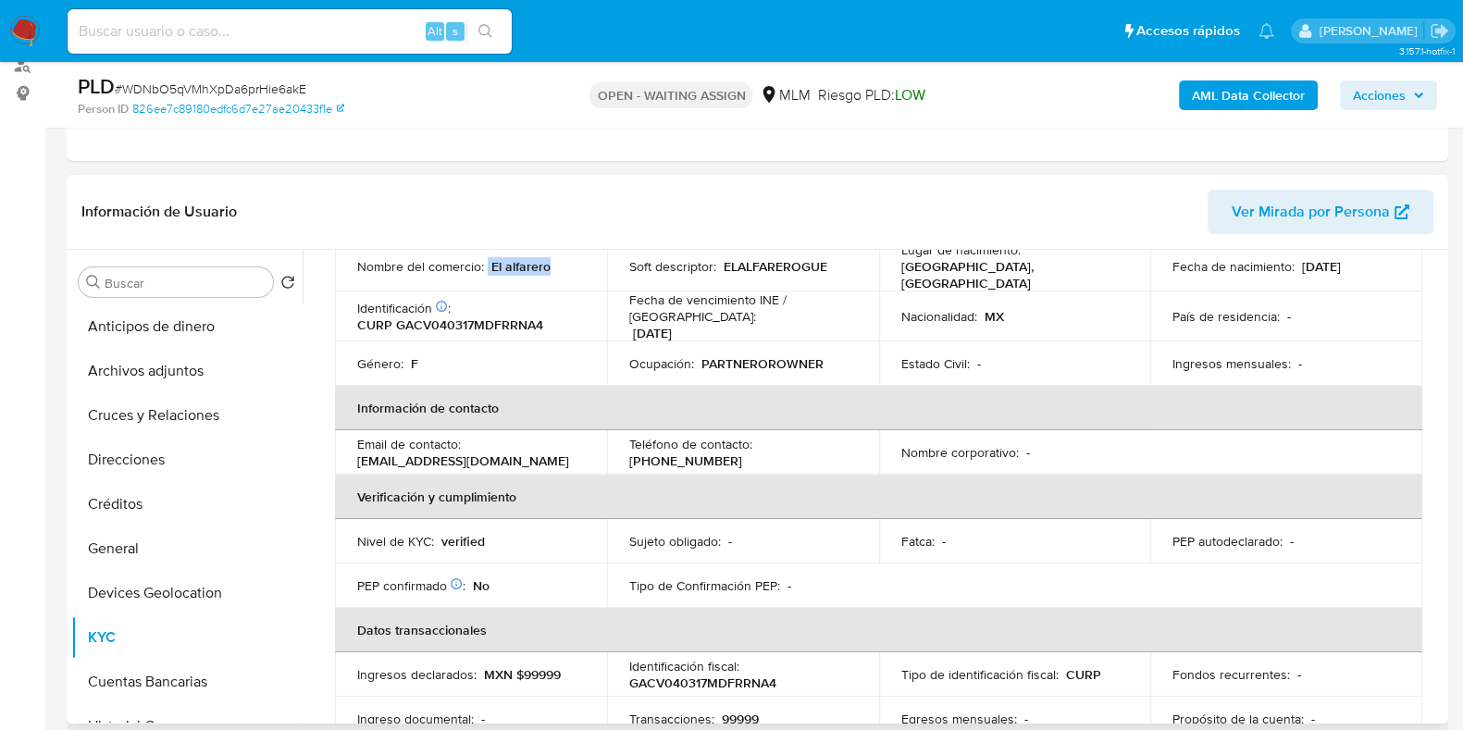
scroll to position [219, 0]
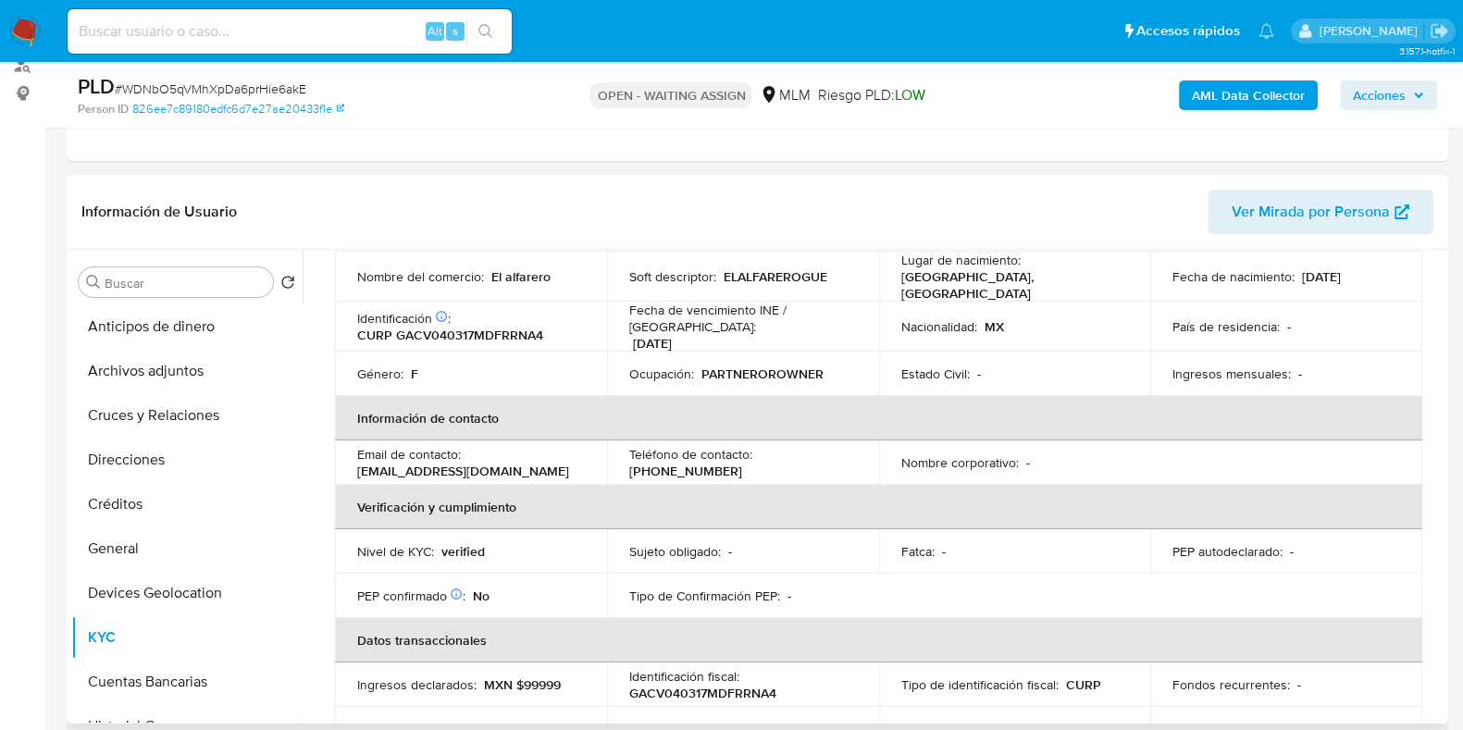
click at [742, 463] on p "(55) 12388975" at bounding box center [685, 471] width 113 height 17
copy p "12388975"
drag, startPoint x: 558, startPoint y: 461, endPoint x: 615, endPoint y: 255, distance: 213.3
click at [352, 460] on td "Email de contacto : garciacruzvanessa0@gmail.com" at bounding box center [471, 463] width 272 height 44
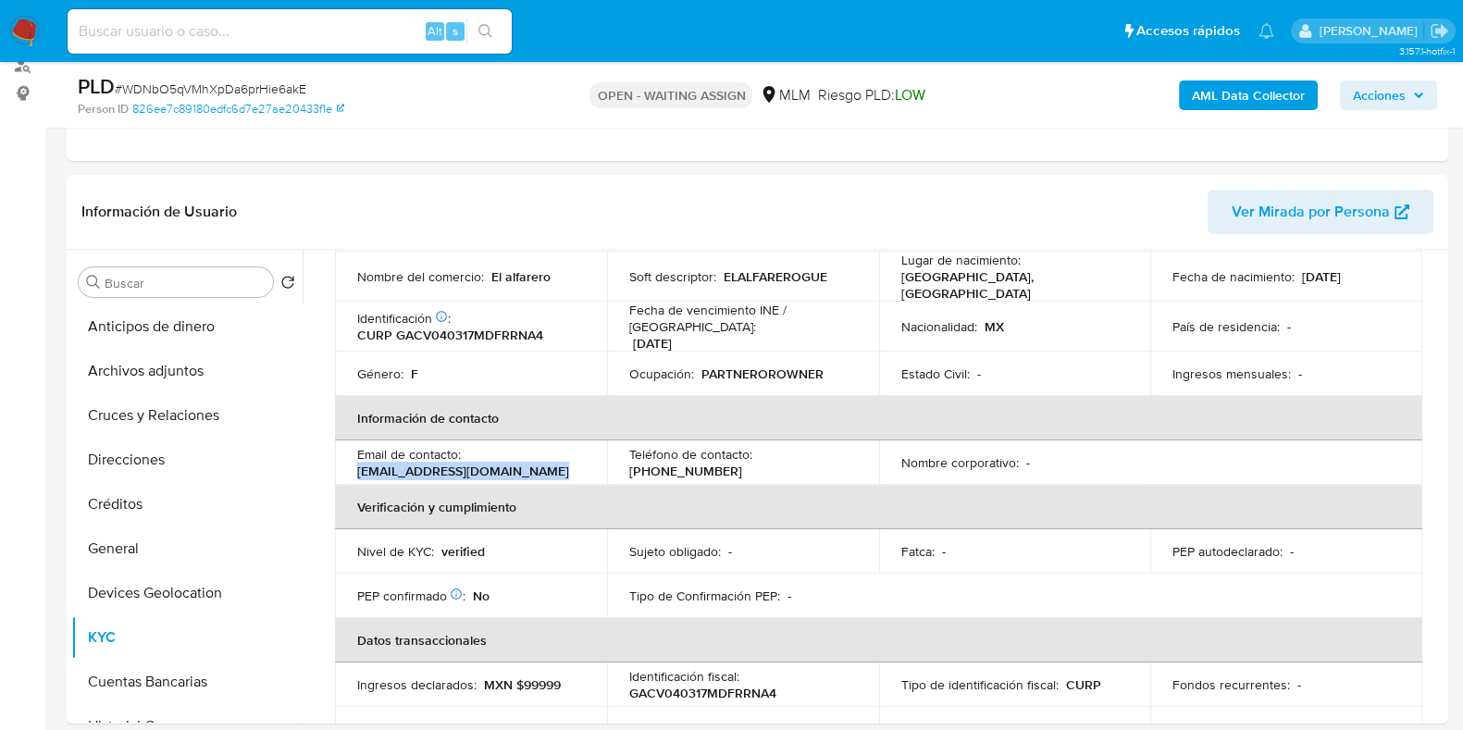
copy p "garciacruzvanessa0@gmail.com"
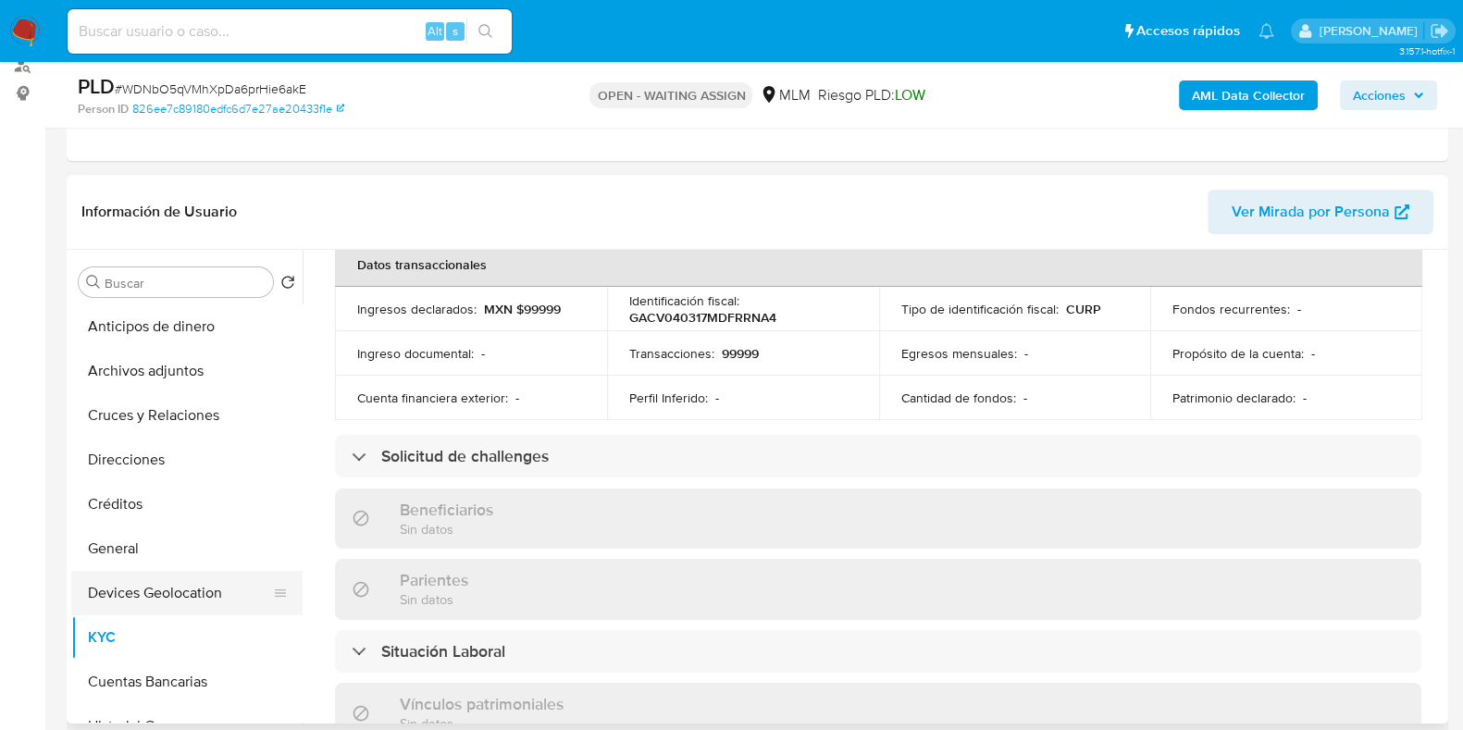
scroll to position [335, 0]
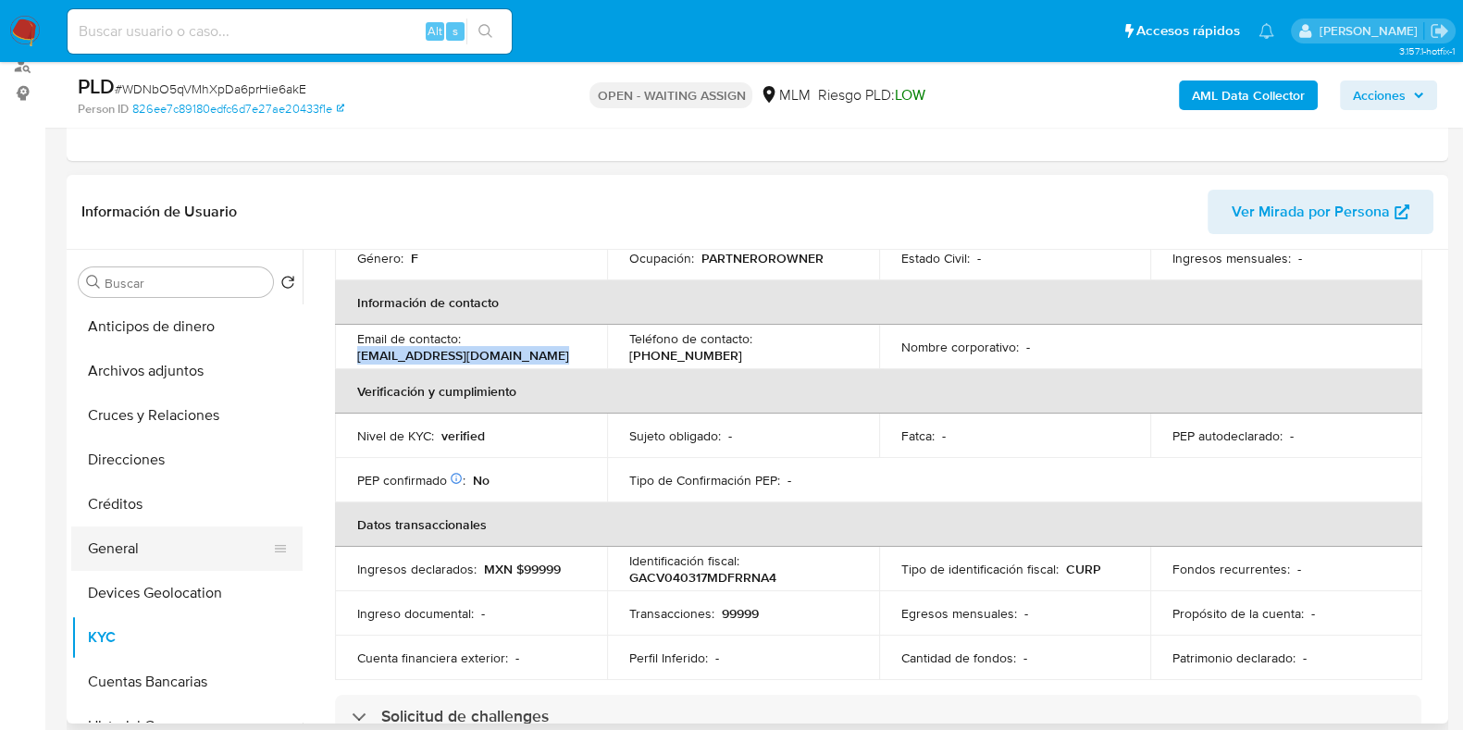
click at [128, 554] on button "General" at bounding box center [179, 549] width 217 height 44
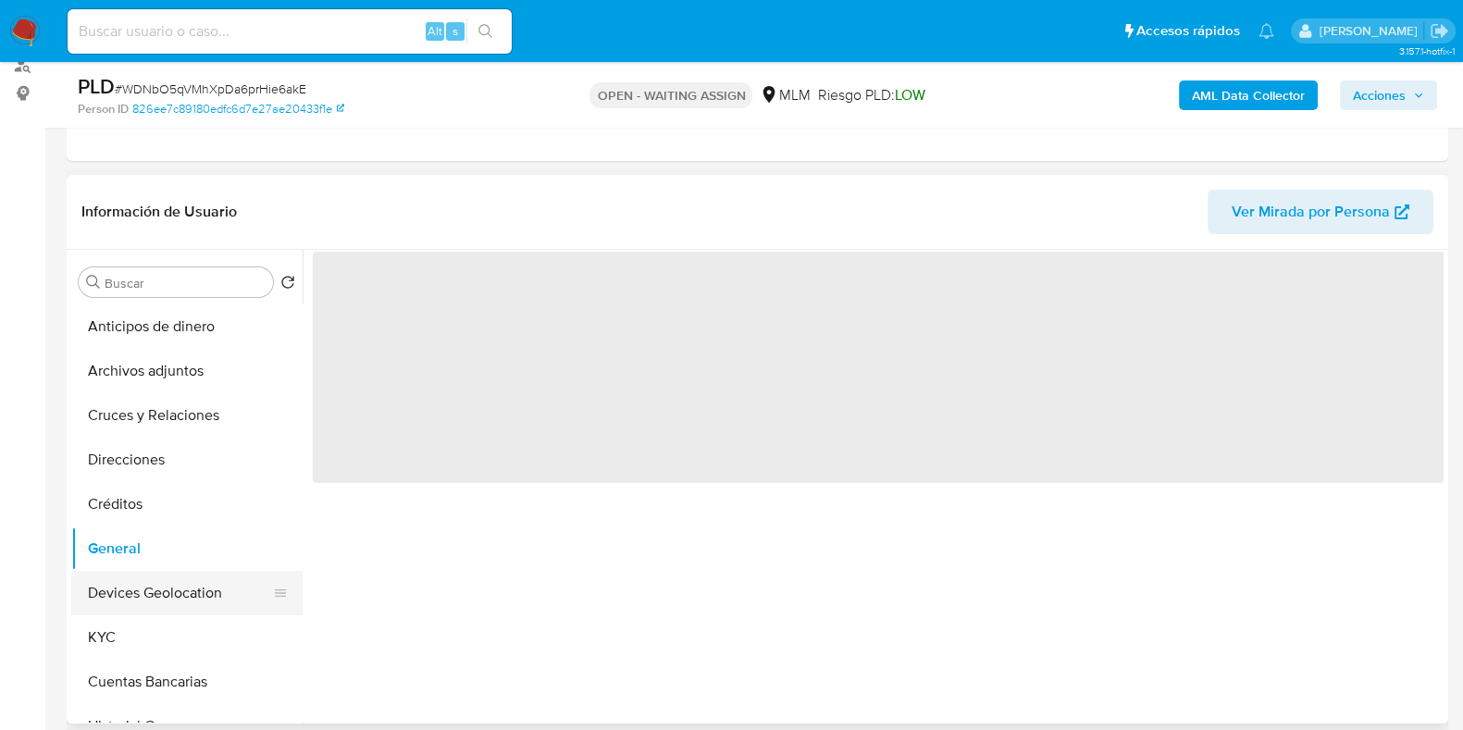
scroll to position [0, 0]
click at [110, 639] on button "KYC" at bounding box center [179, 637] width 217 height 44
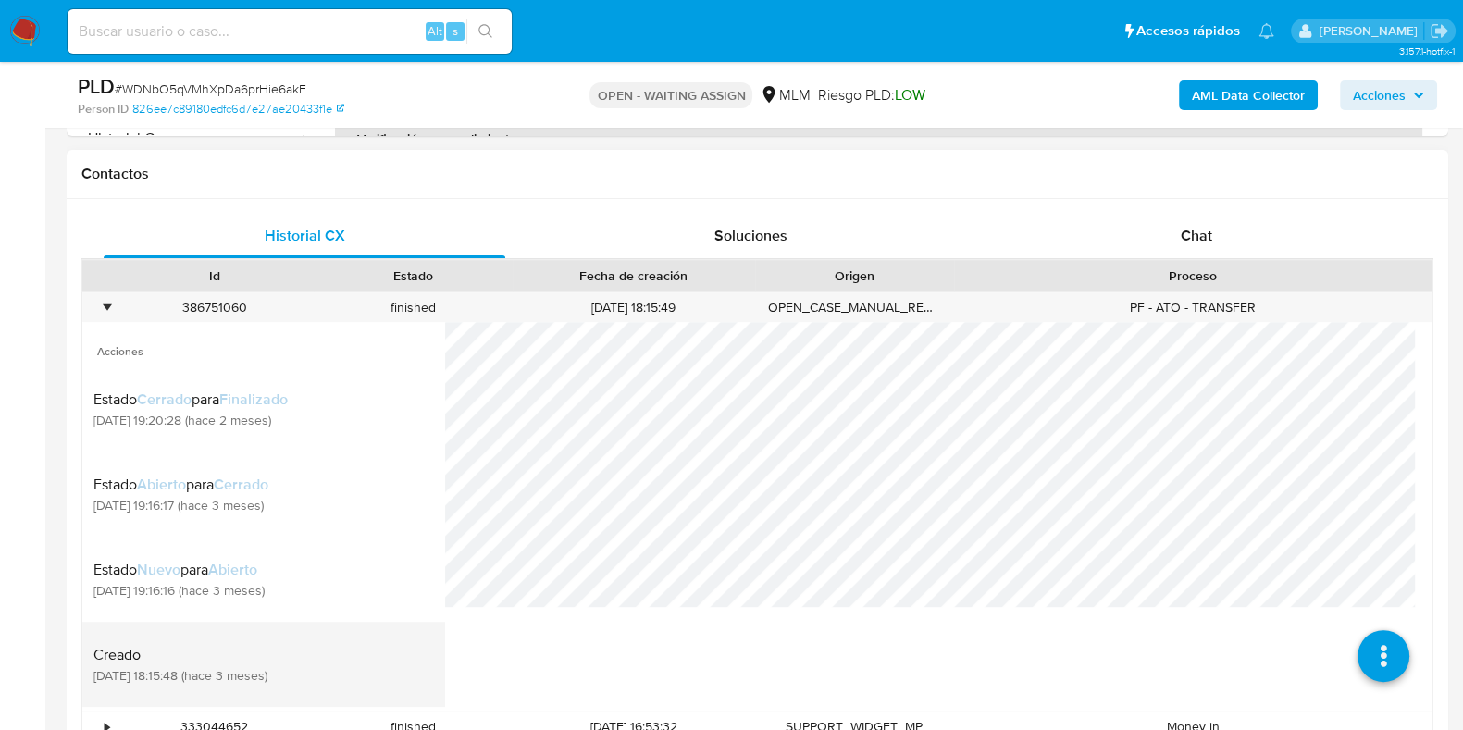
scroll to position [578, 0]
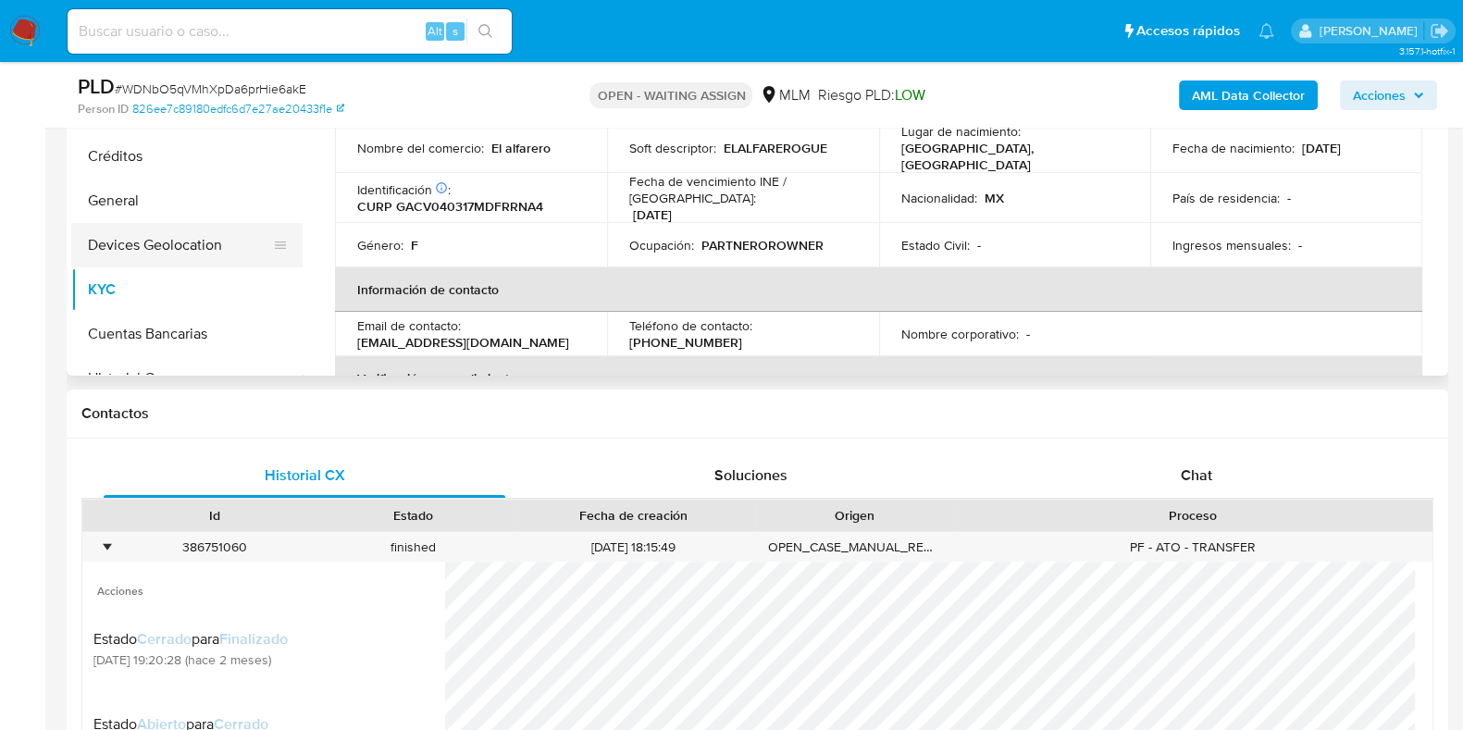
click at [181, 252] on button "Devices Geolocation" at bounding box center [179, 245] width 217 height 44
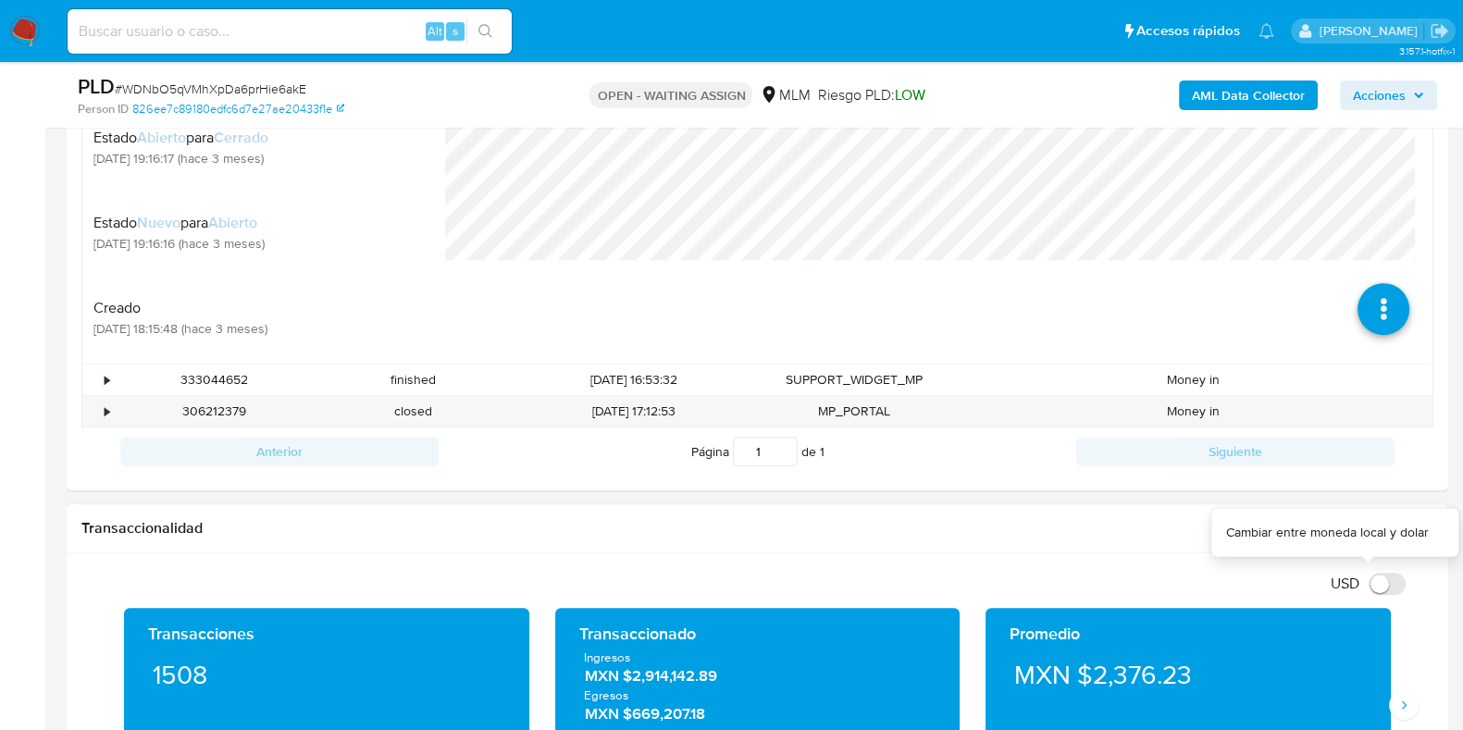
scroll to position [1388, 0]
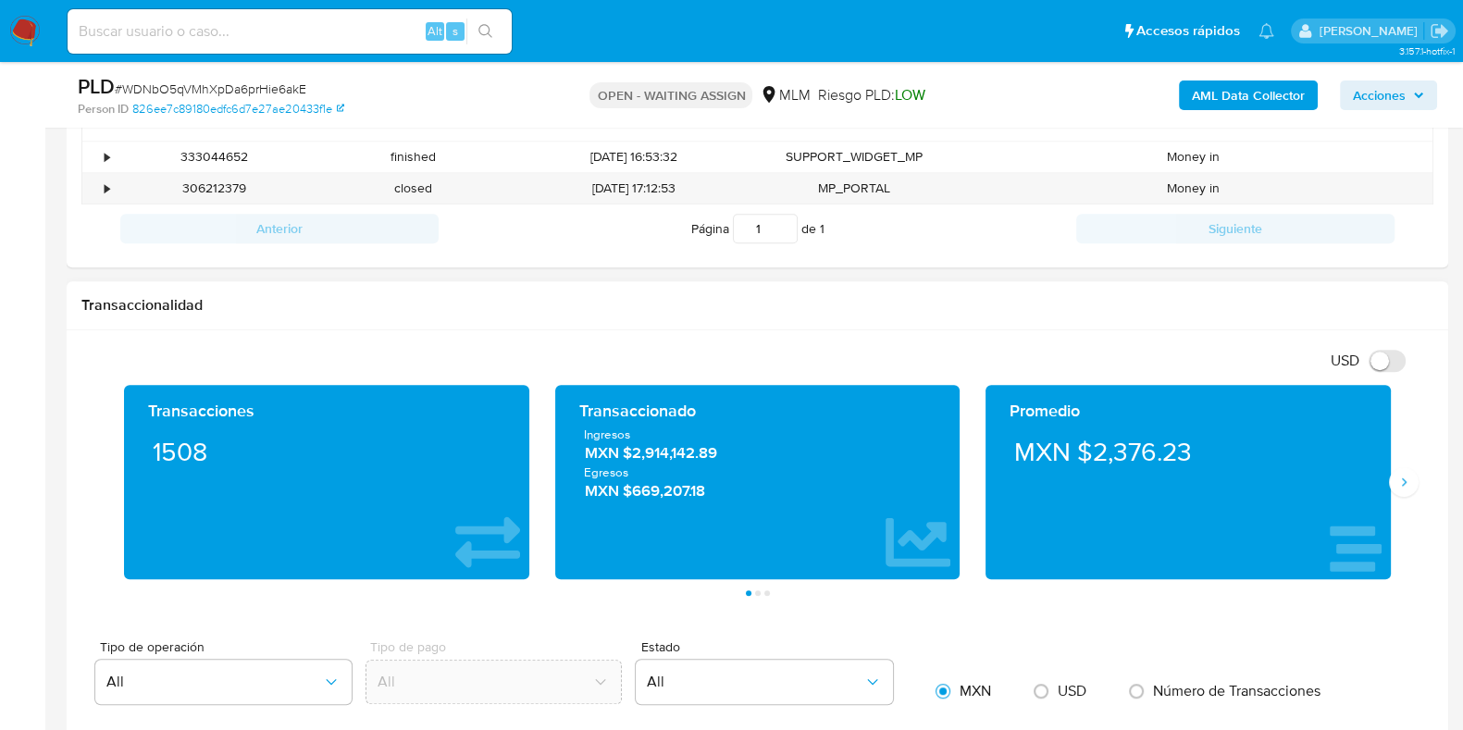
click at [1398, 498] on div "Promedio MXN $2,376.23" at bounding box center [1188, 482] width 431 height 194
click at [1407, 480] on icon "Siguiente" at bounding box center [1404, 482] width 15 height 15
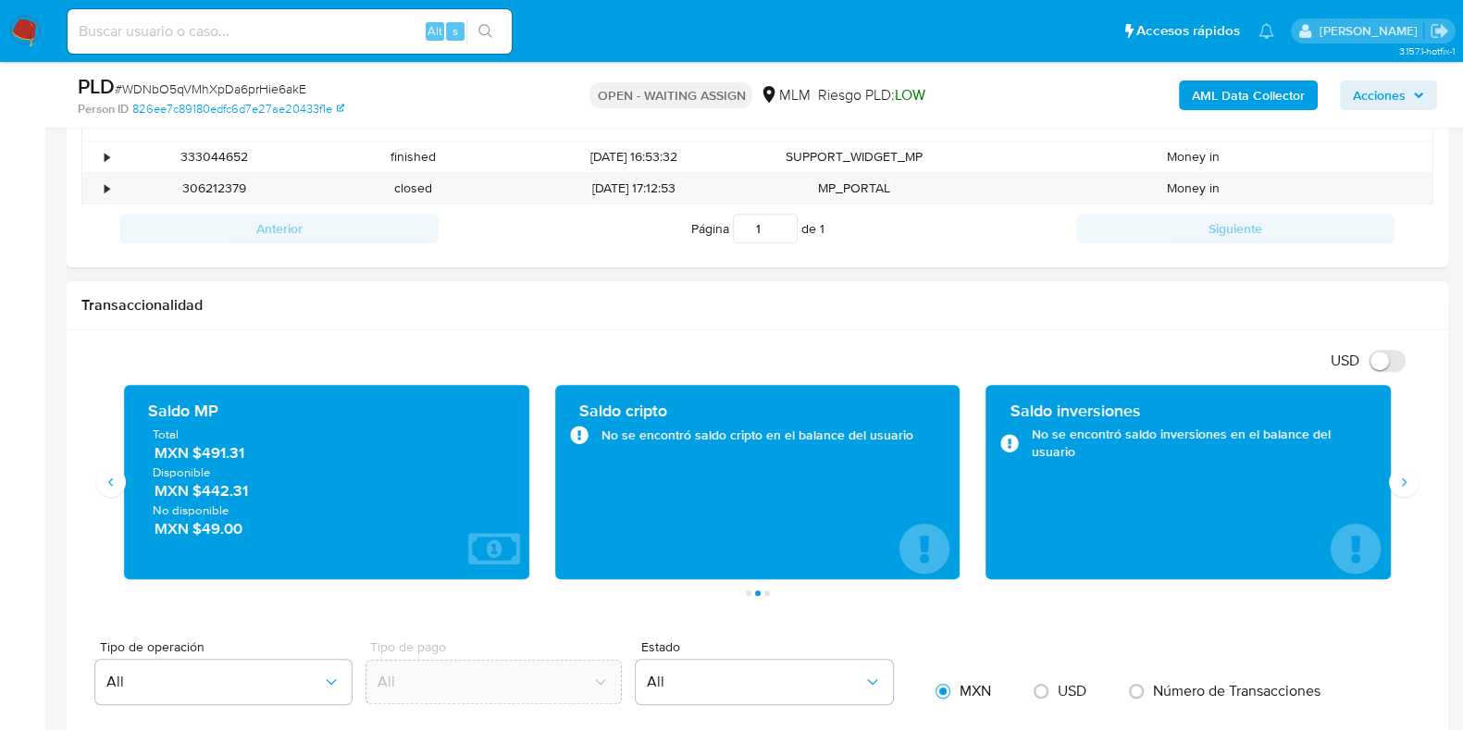
click at [216, 452] on span "MXN $491.31" at bounding box center [328, 452] width 346 height 21
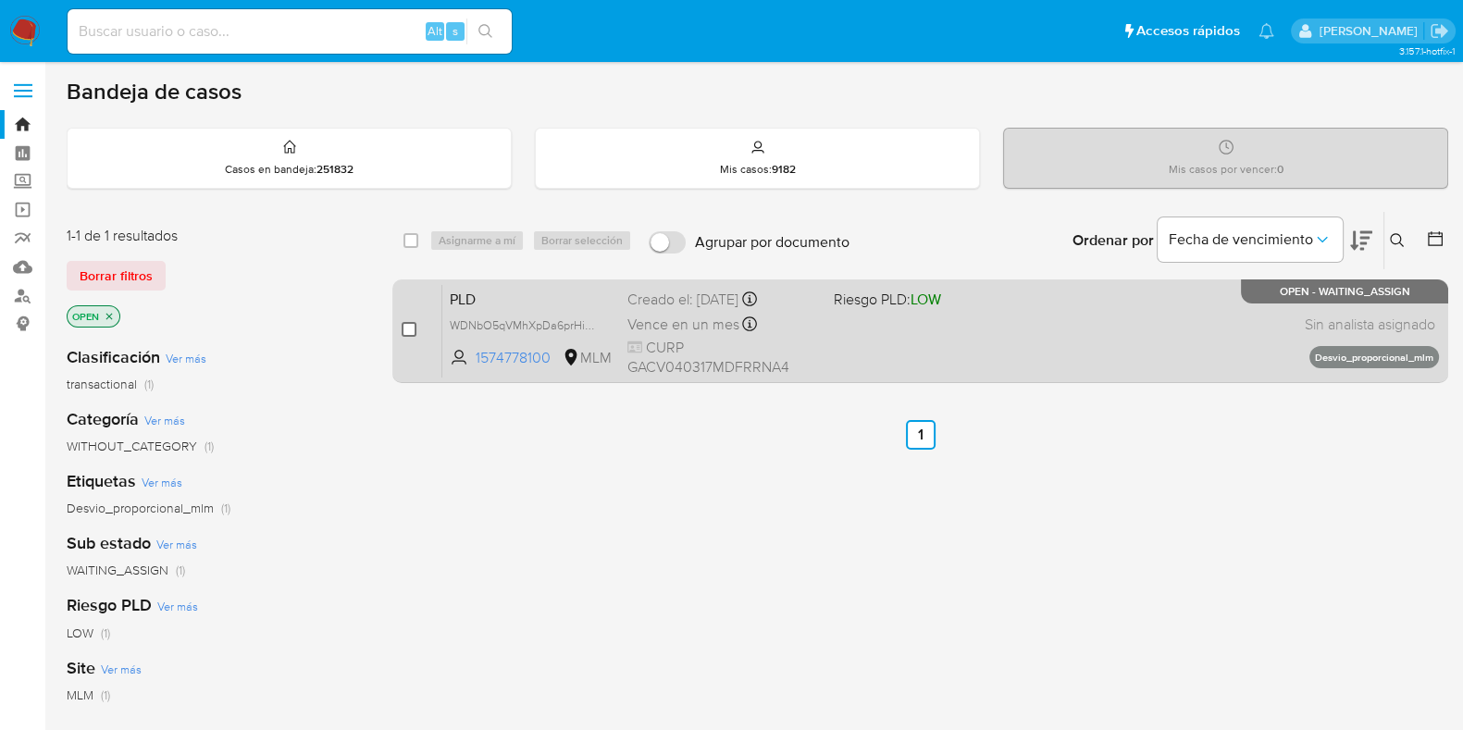
click at [403, 326] on input "checkbox" at bounding box center [409, 329] width 15 height 15
checkbox input "true"
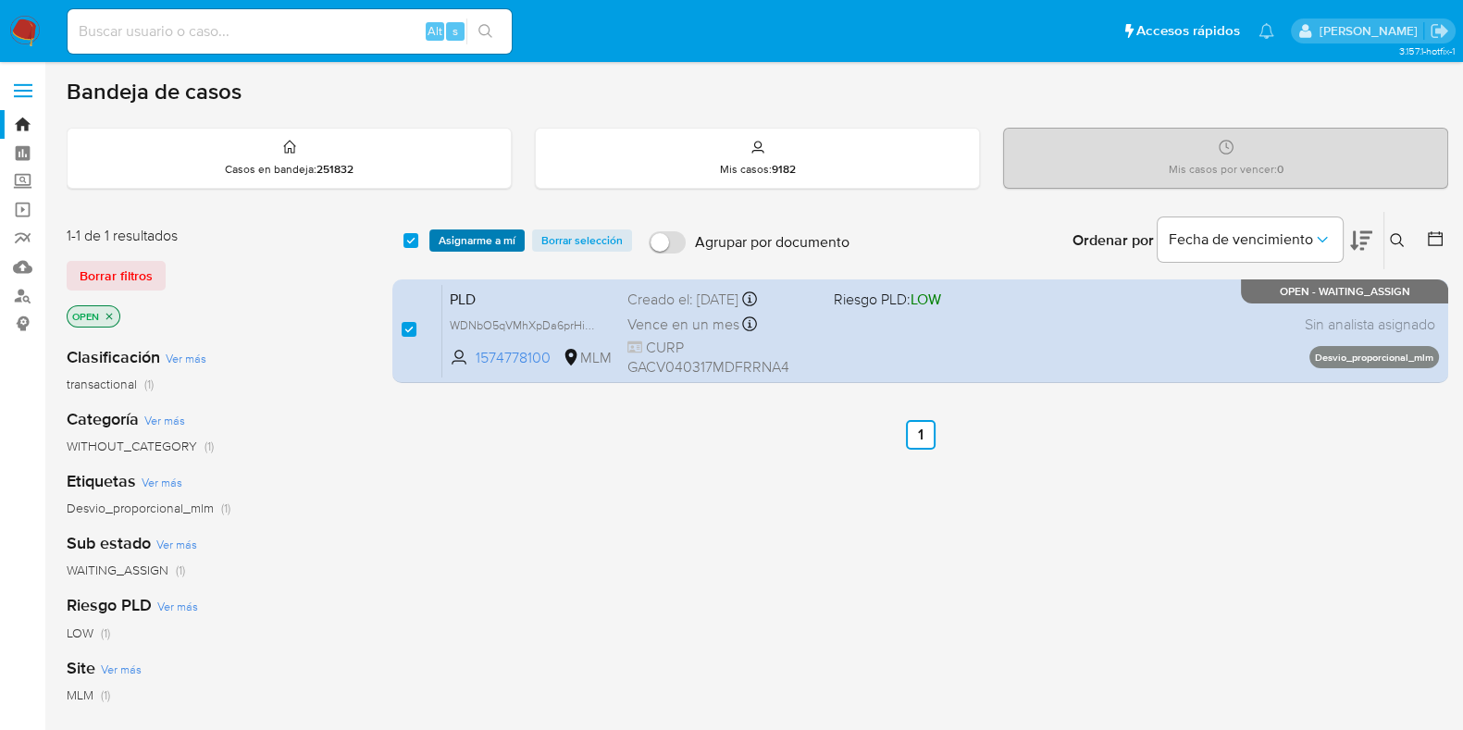
click at [466, 248] on span "Asignarme a mí" at bounding box center [477, 240] width 77 height 19
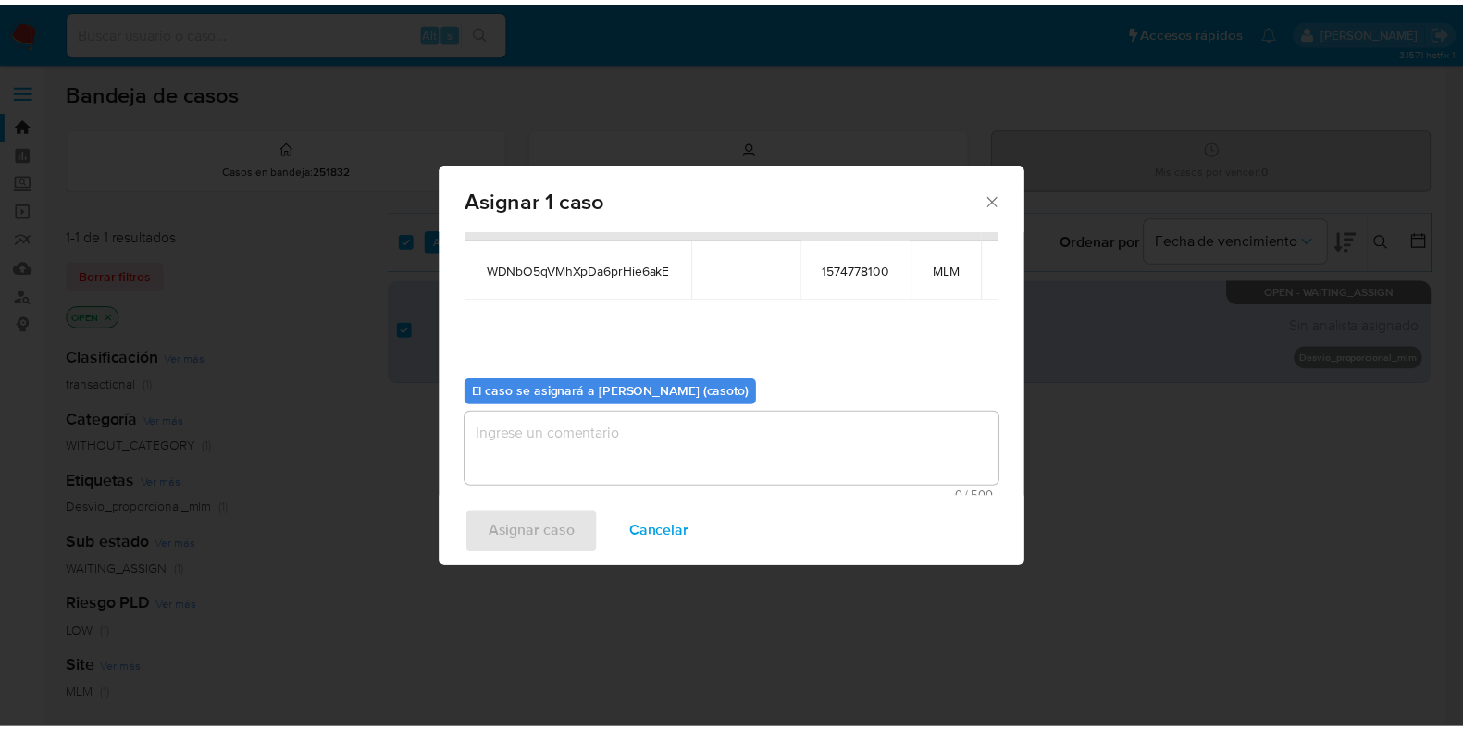
scroll to position [95, 0]
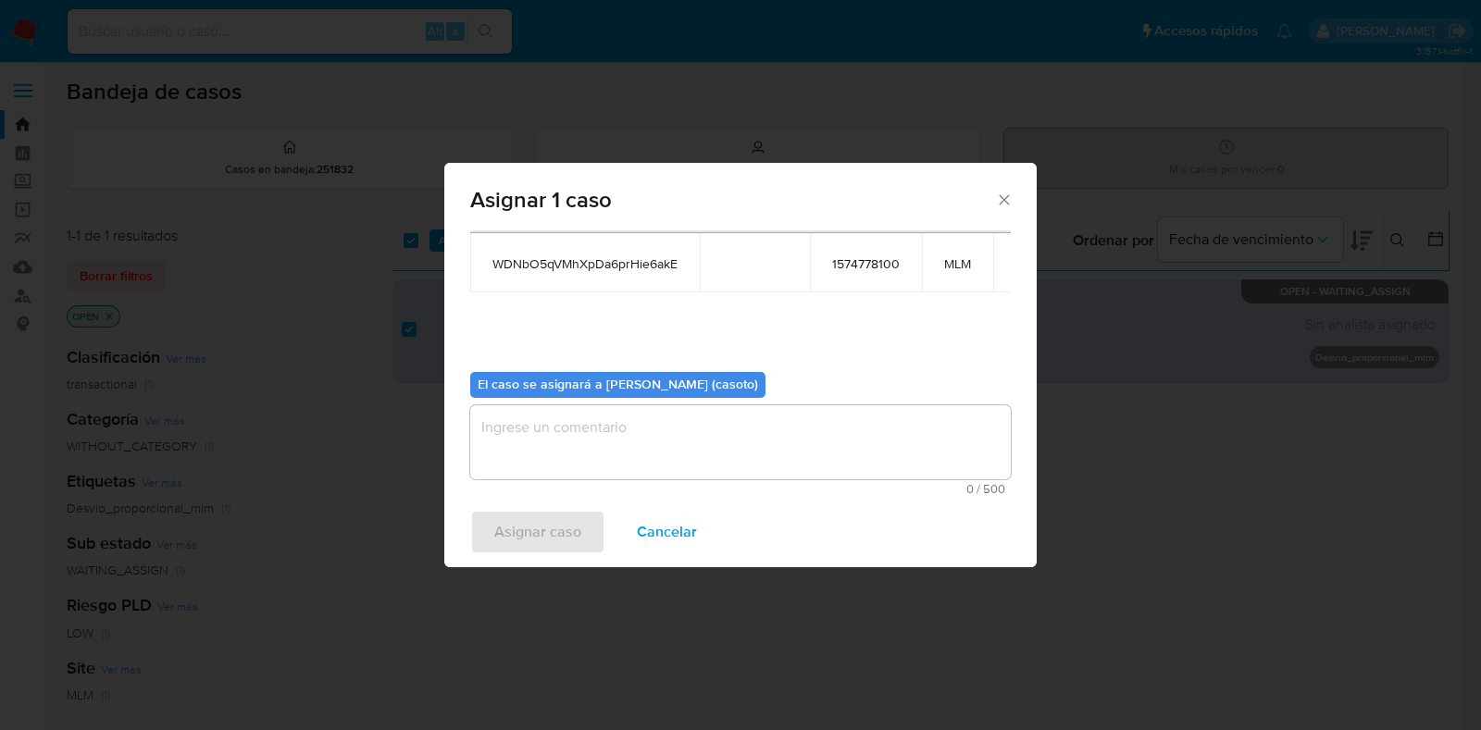
click at [595, 454] on textarea "assign-modal" at bounding box center [740, 442] width 541 height 74
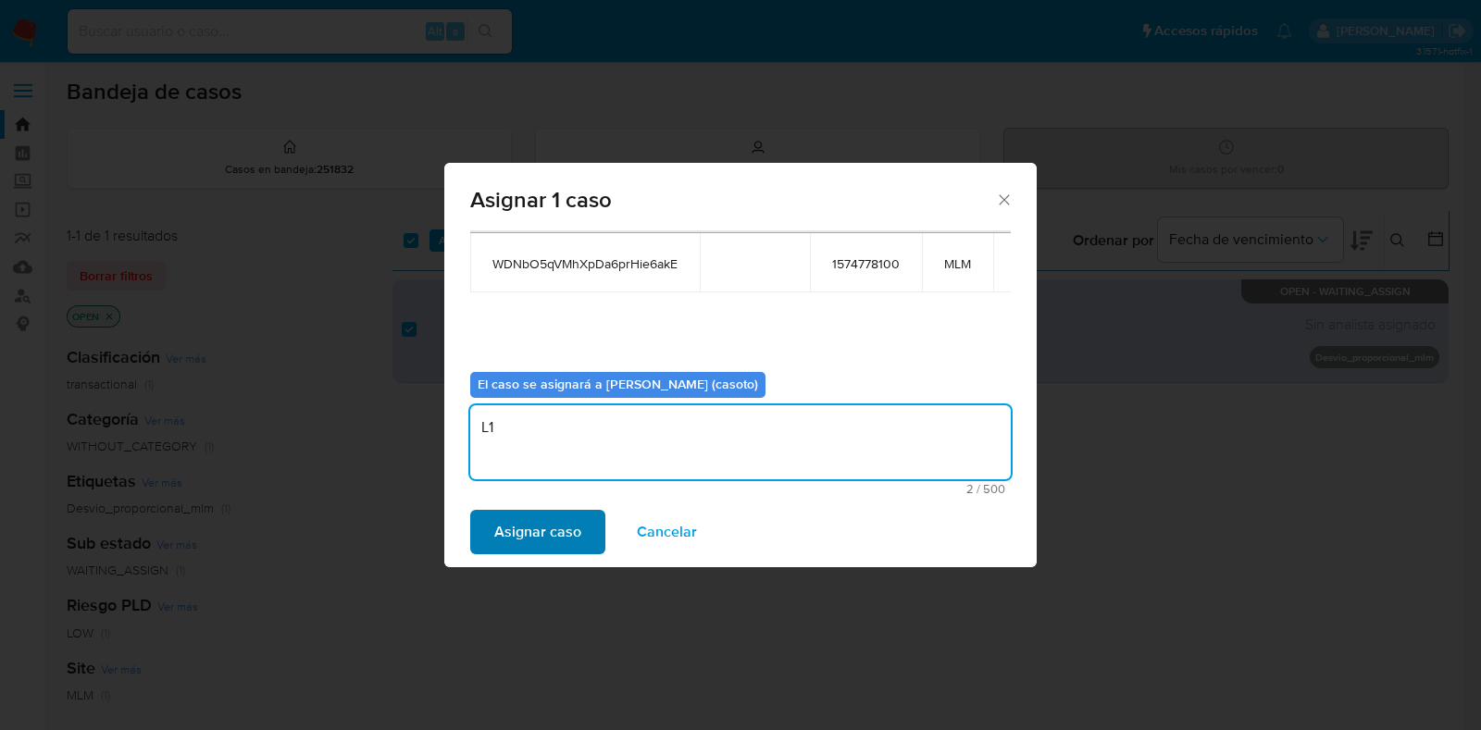
type textarea "L1"
click at [535, 529] on span "Asignar caso" at bounding box center [537, 532] width 87 height 41
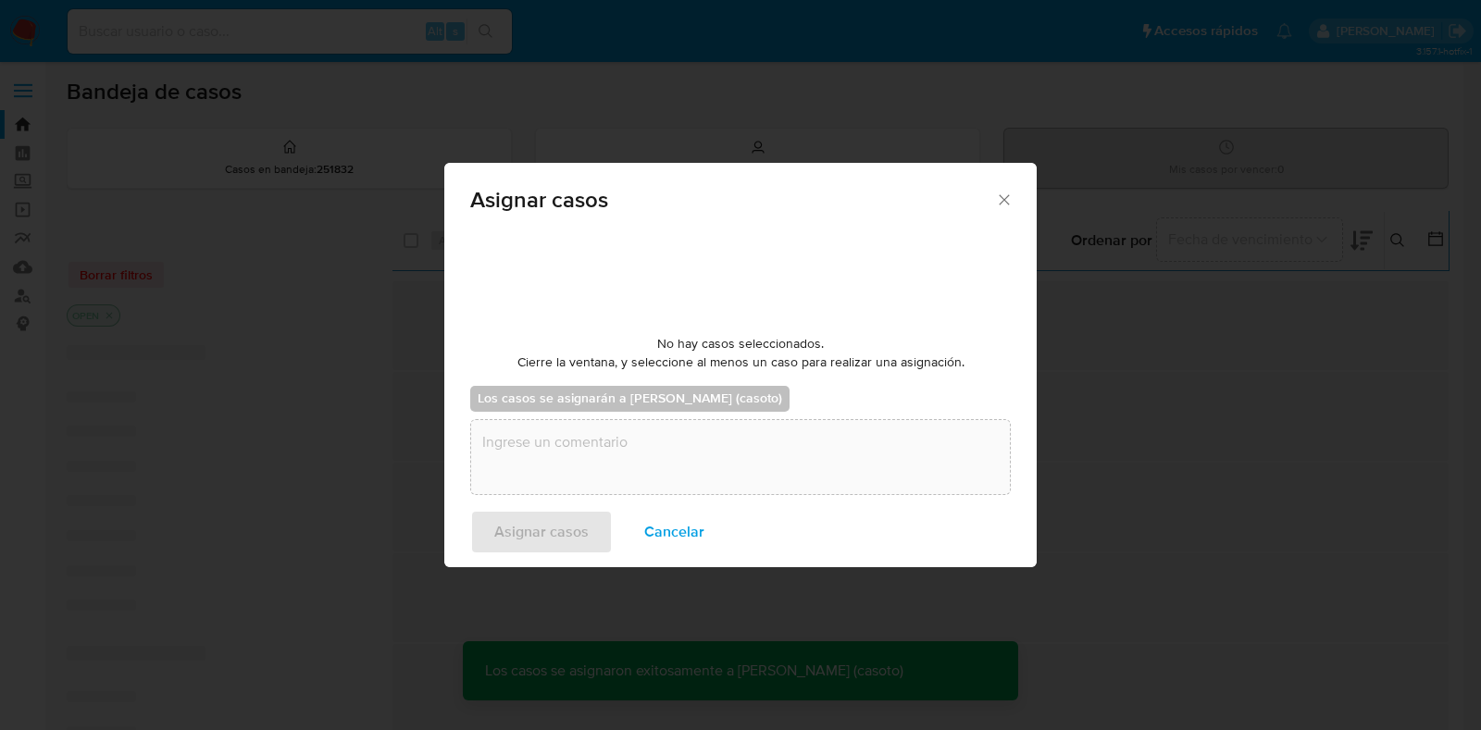
checkbox input "false"
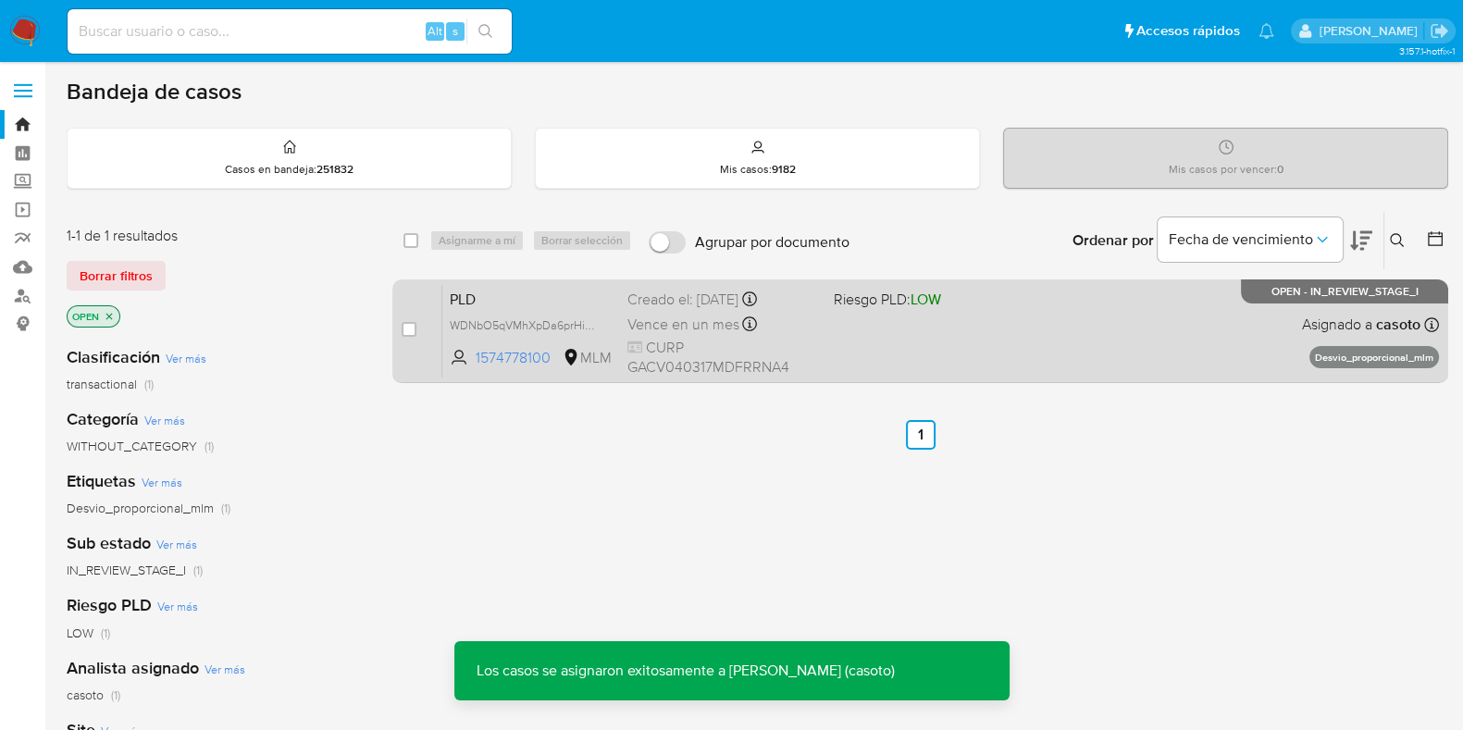
click at [952, 349] on div "PLD WDNbO5qVMhXpDa6prHie6akE 1574778100 MLM Riesgo PLD: LOW Creado el: 12/08/20…" at bounding box center [940, 330] width 997 height 93
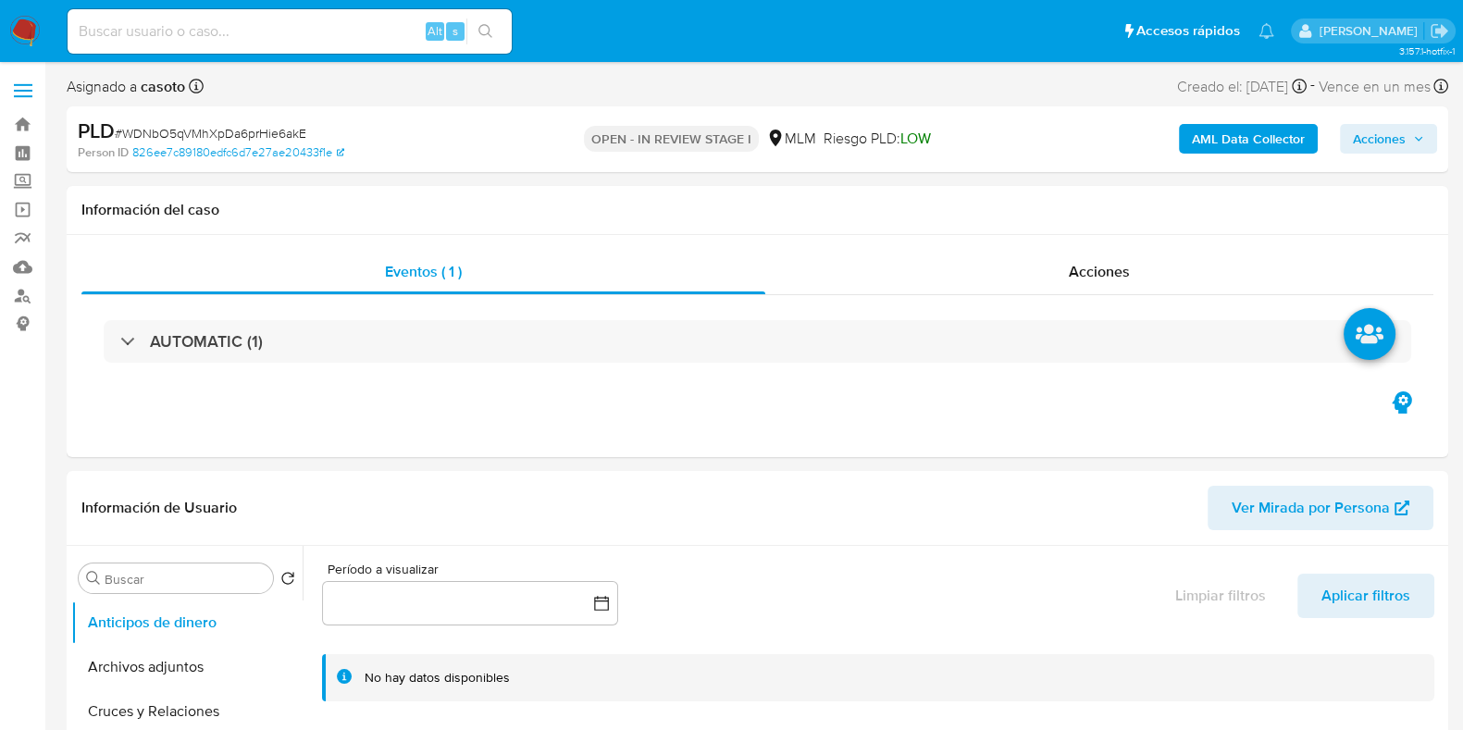
select select "10"
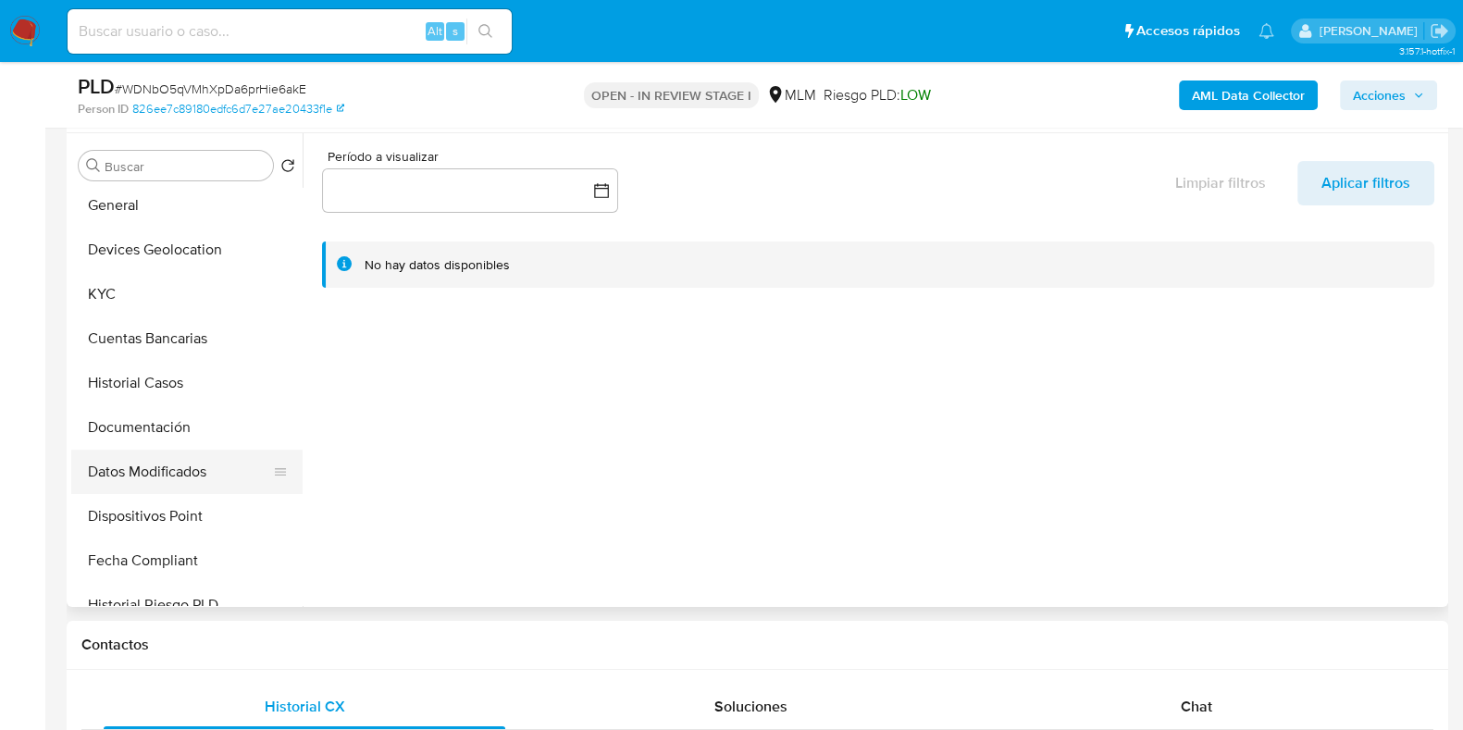
scroll to position [230, 0]
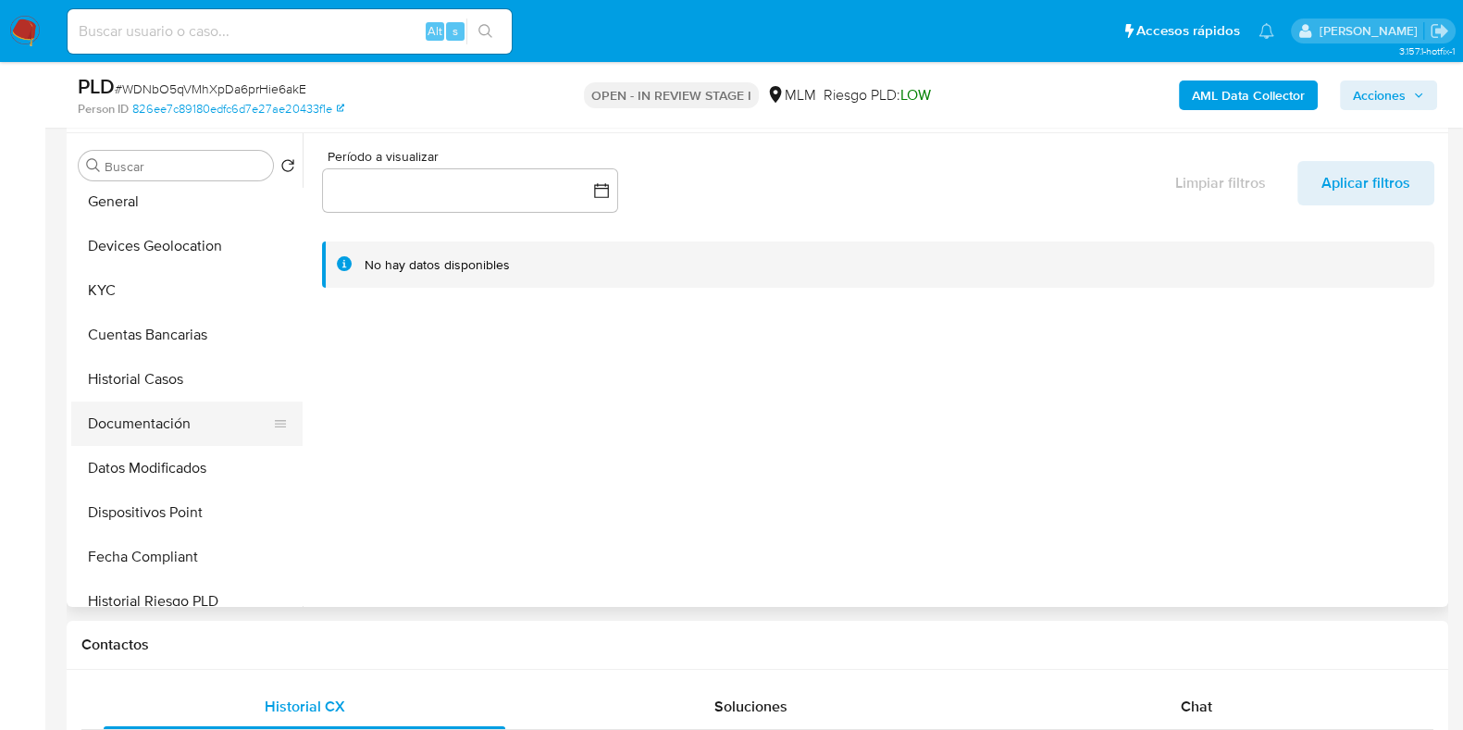
click at [161, 420] on button "Documentación" at bounding box center [179, 424] width 217 height 44
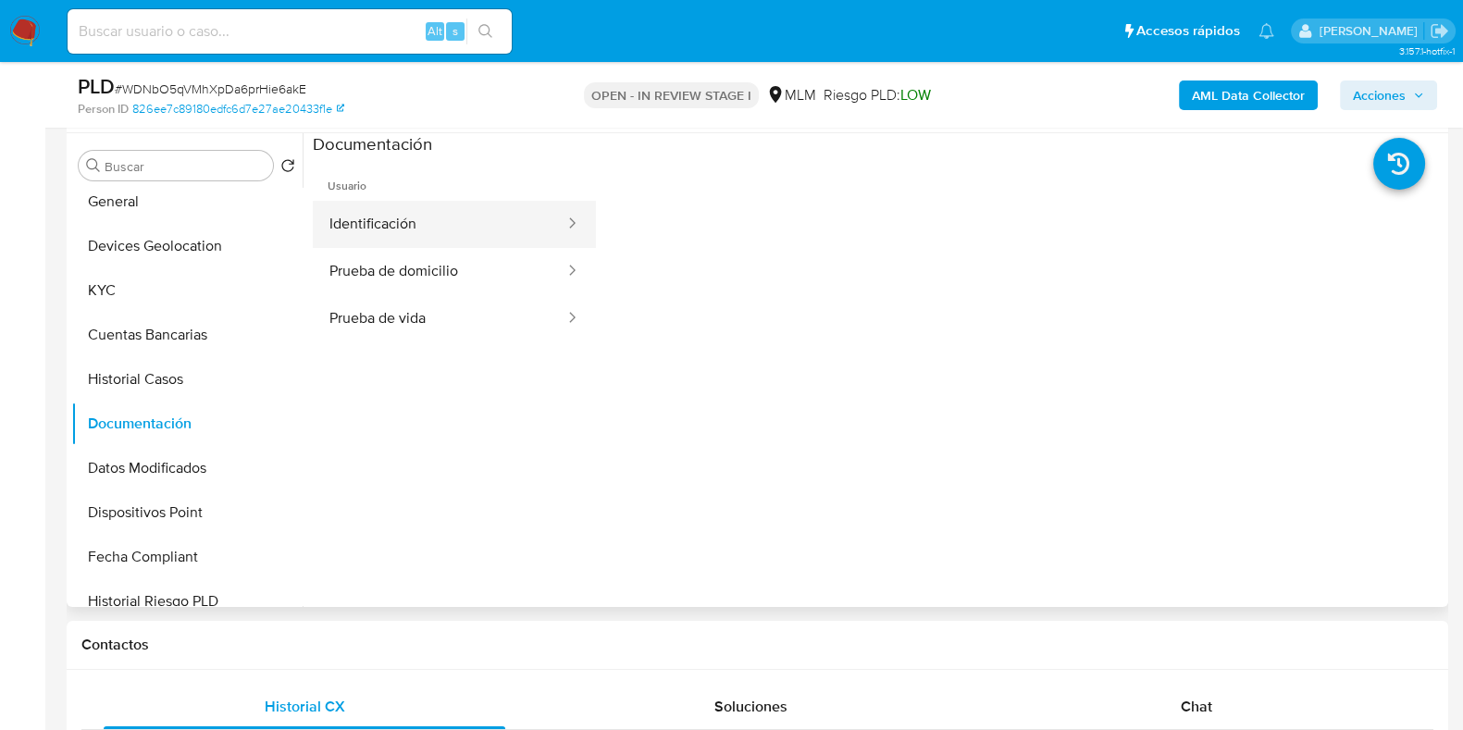
click at [416, 231] on button "Identificación" at bounding box center [440, 224] width 254 height 47
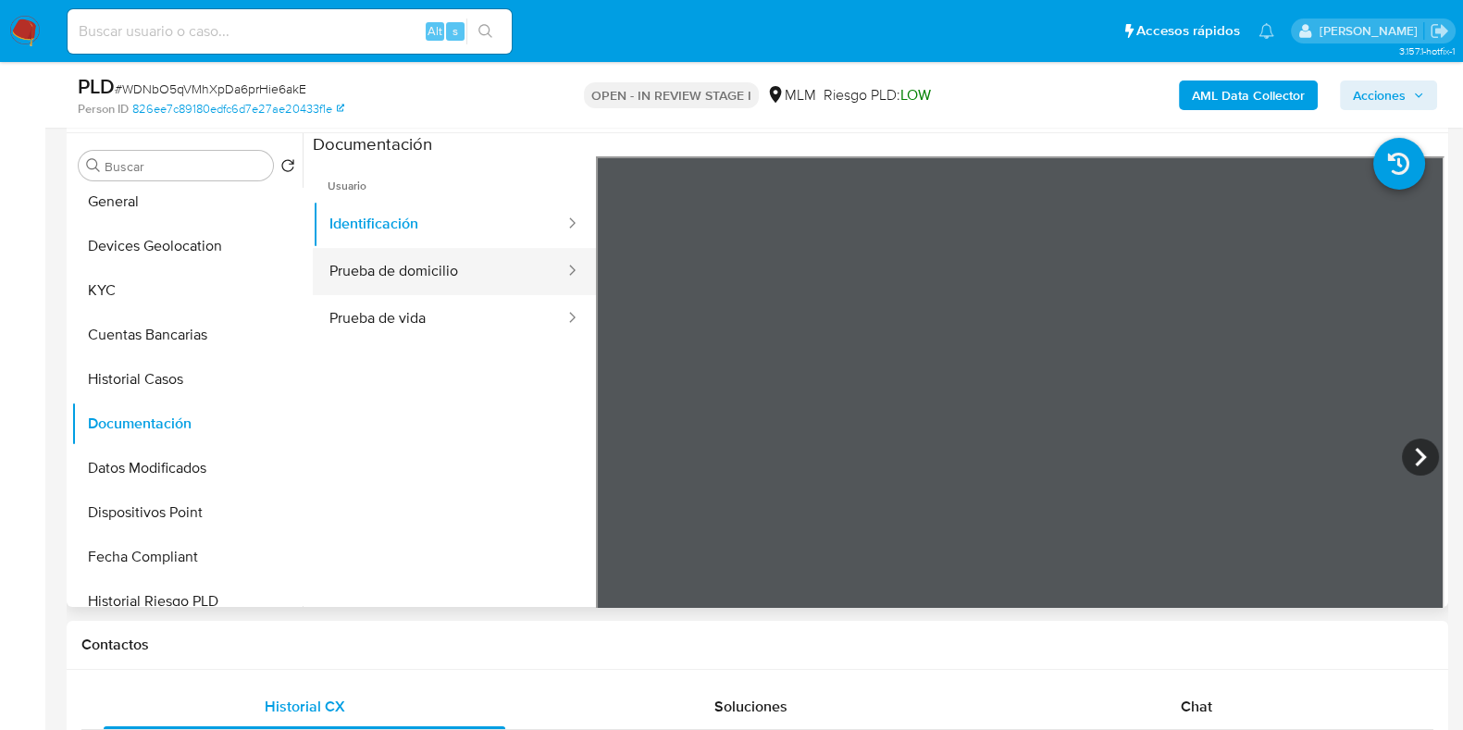
click at [395, 273] on button "Prueba de domicilio" at bounding box center [440, 271] width 254 height 47
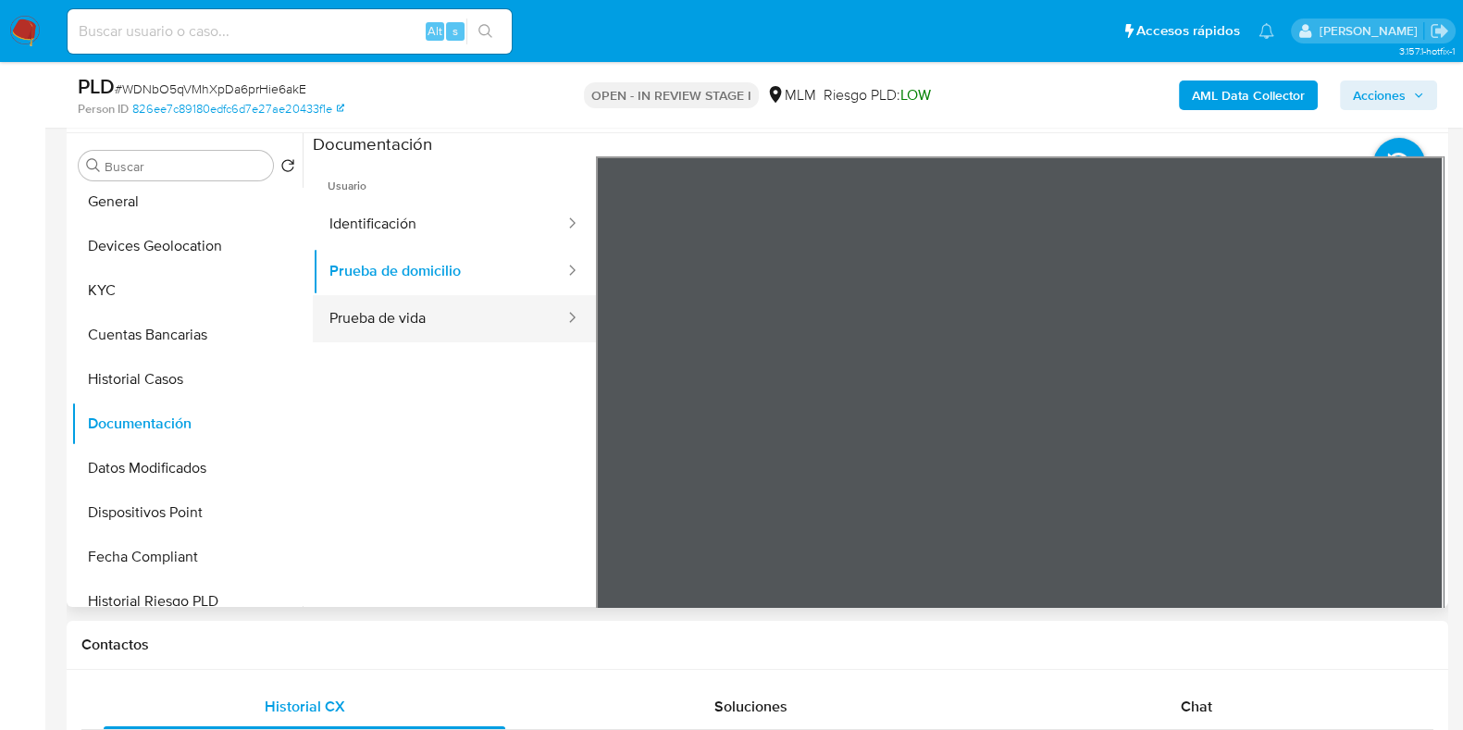
click at [392, 303] on button "Prueba de vida" at bounding box center [440, 318] width 254 height 47
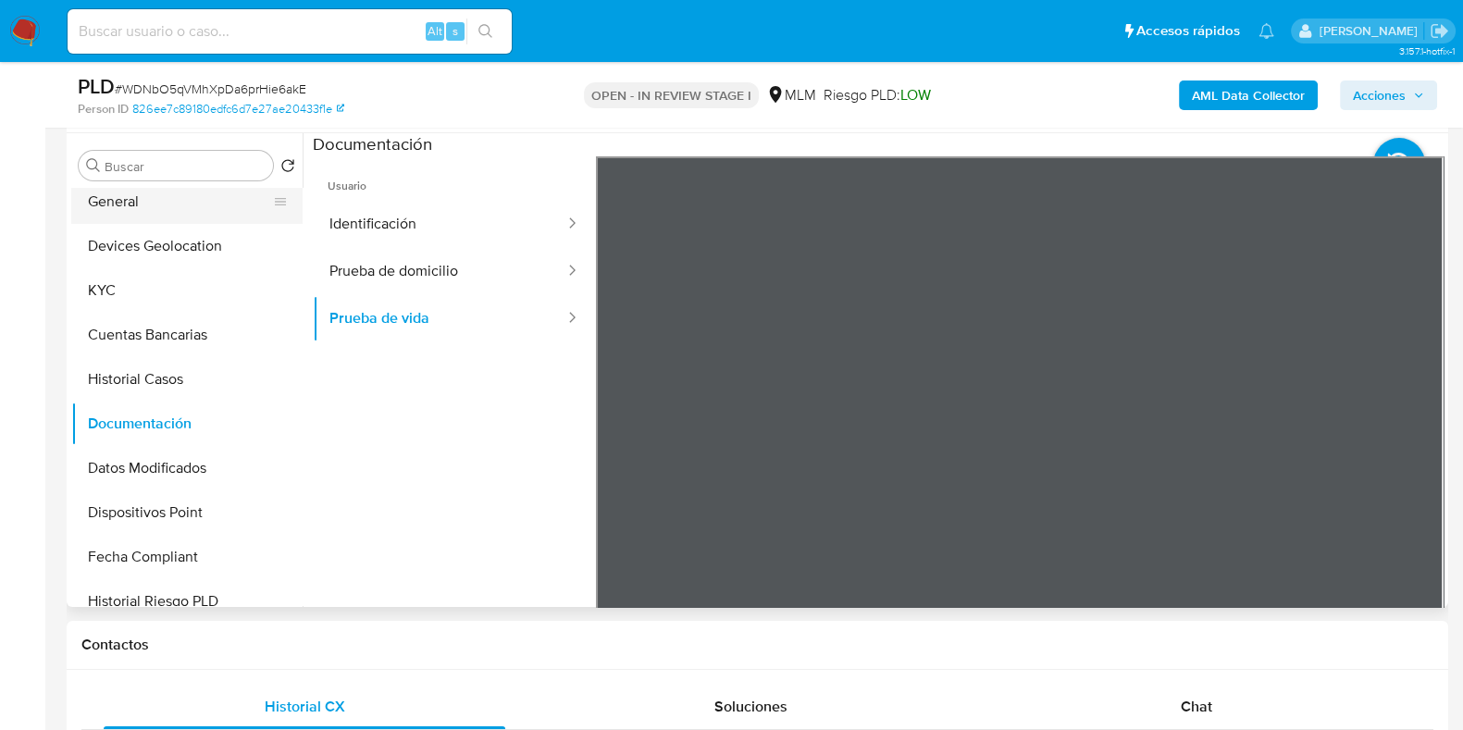
click at [153, 205] on button "General" at bounding box center [179, 202] width 217 height 44
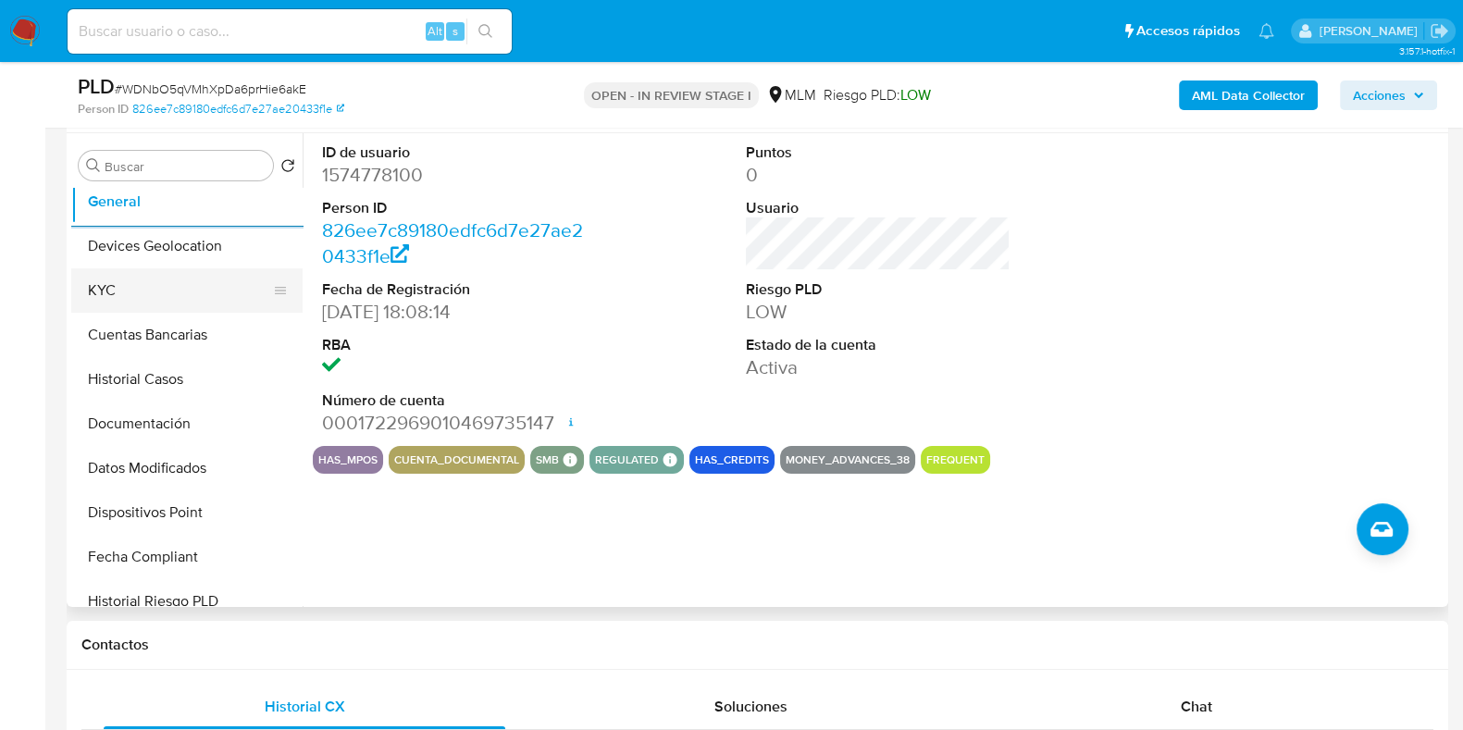
click at [168, 298] on button "KYC" at bounding box center [179, 290] width 217 height 44
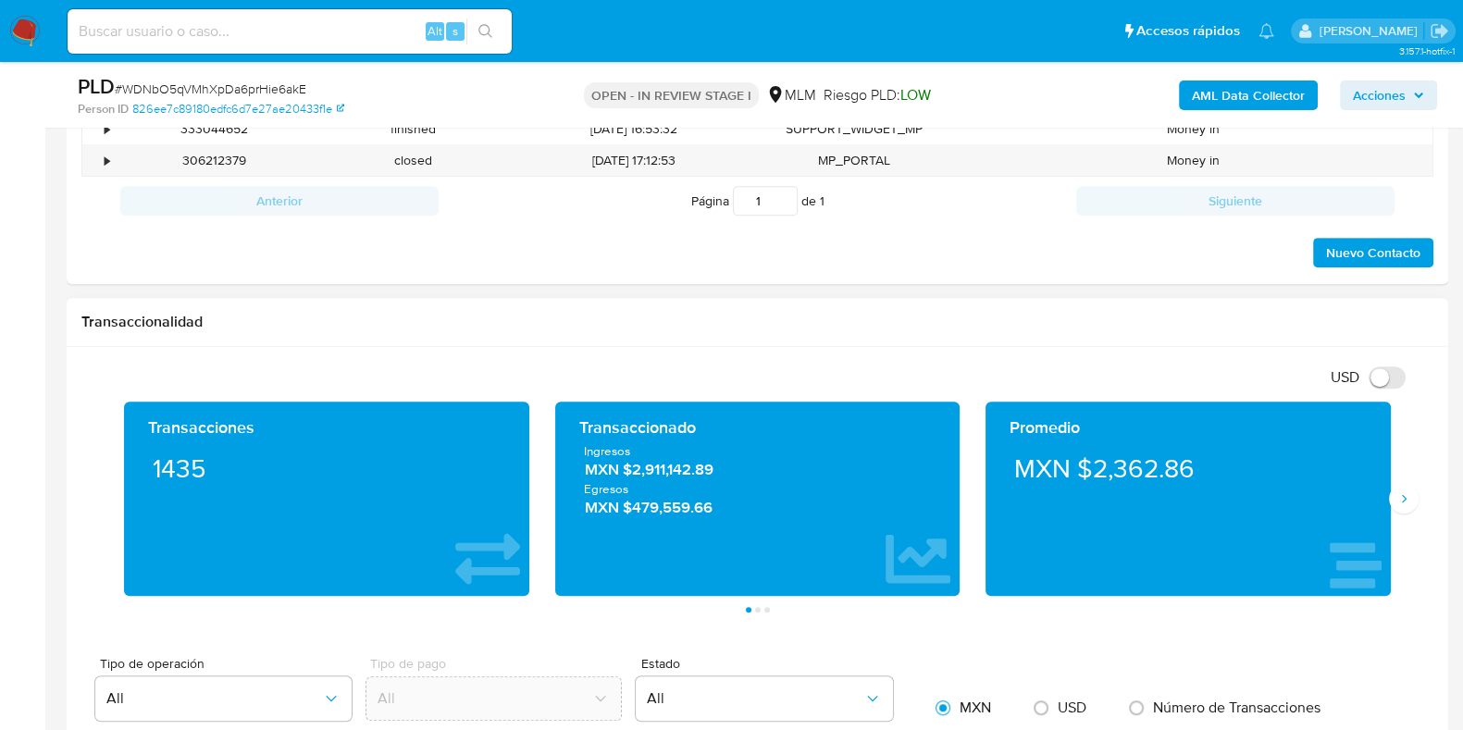
scroll to position [1157, 0]
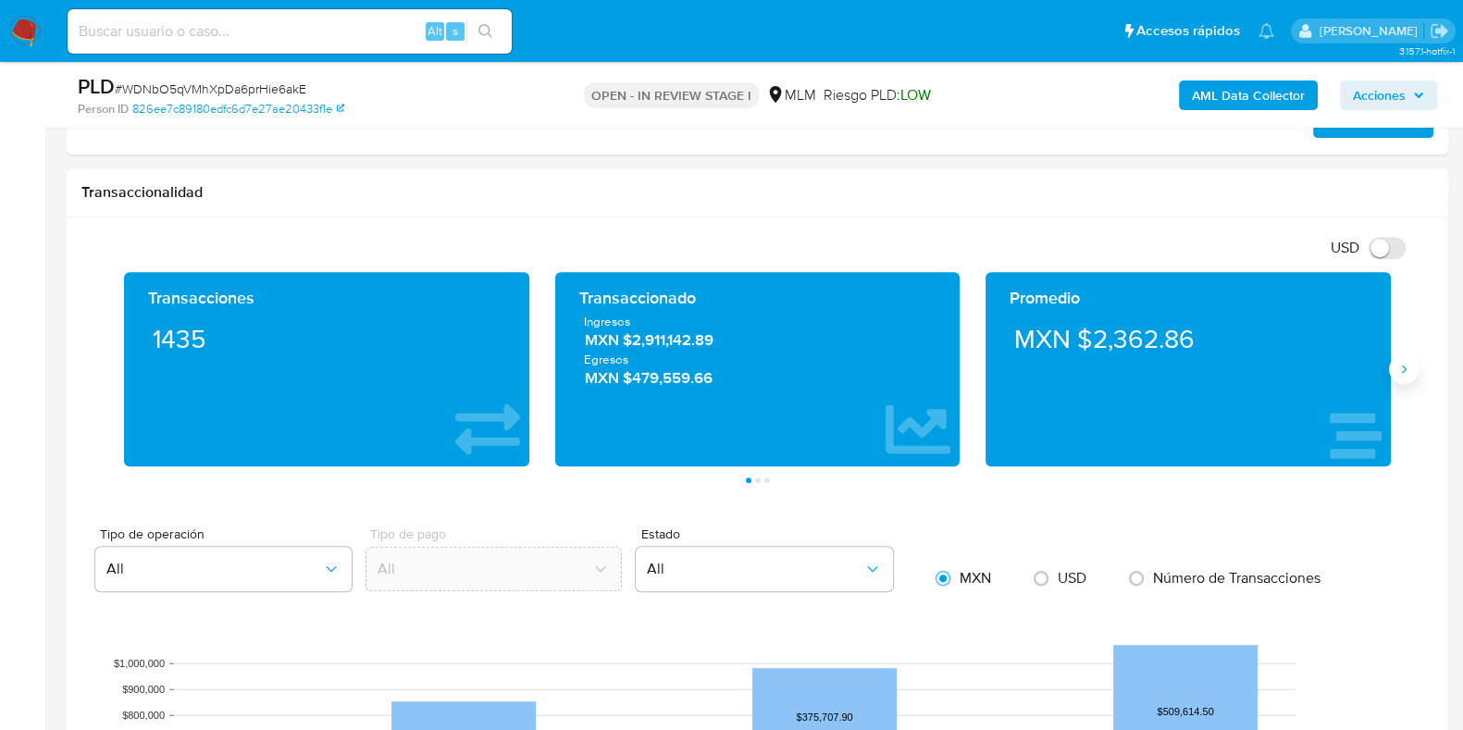
click at [1407, 367] on icon "Siguiente" at bounding box center [1404, 369] width 15 height 15
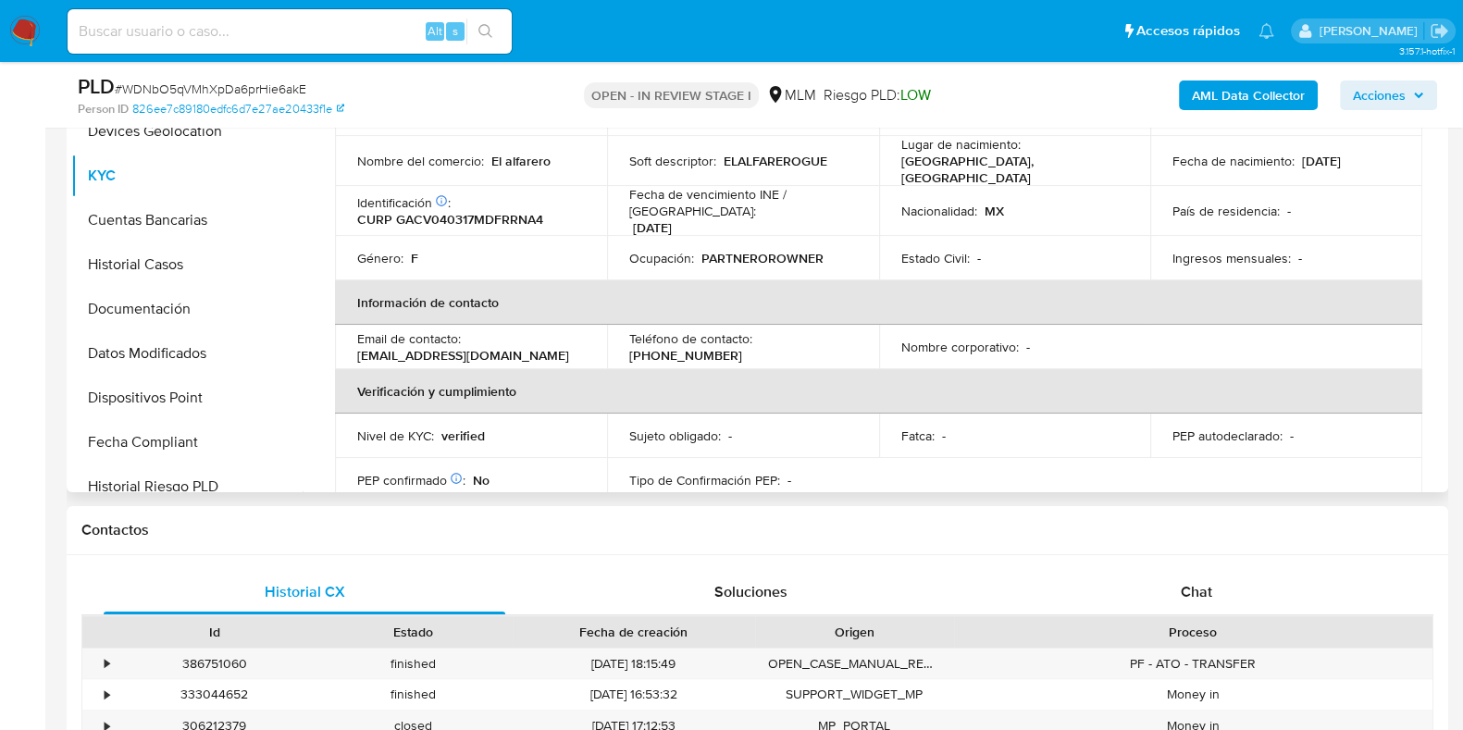
scroll to position [0, 0]
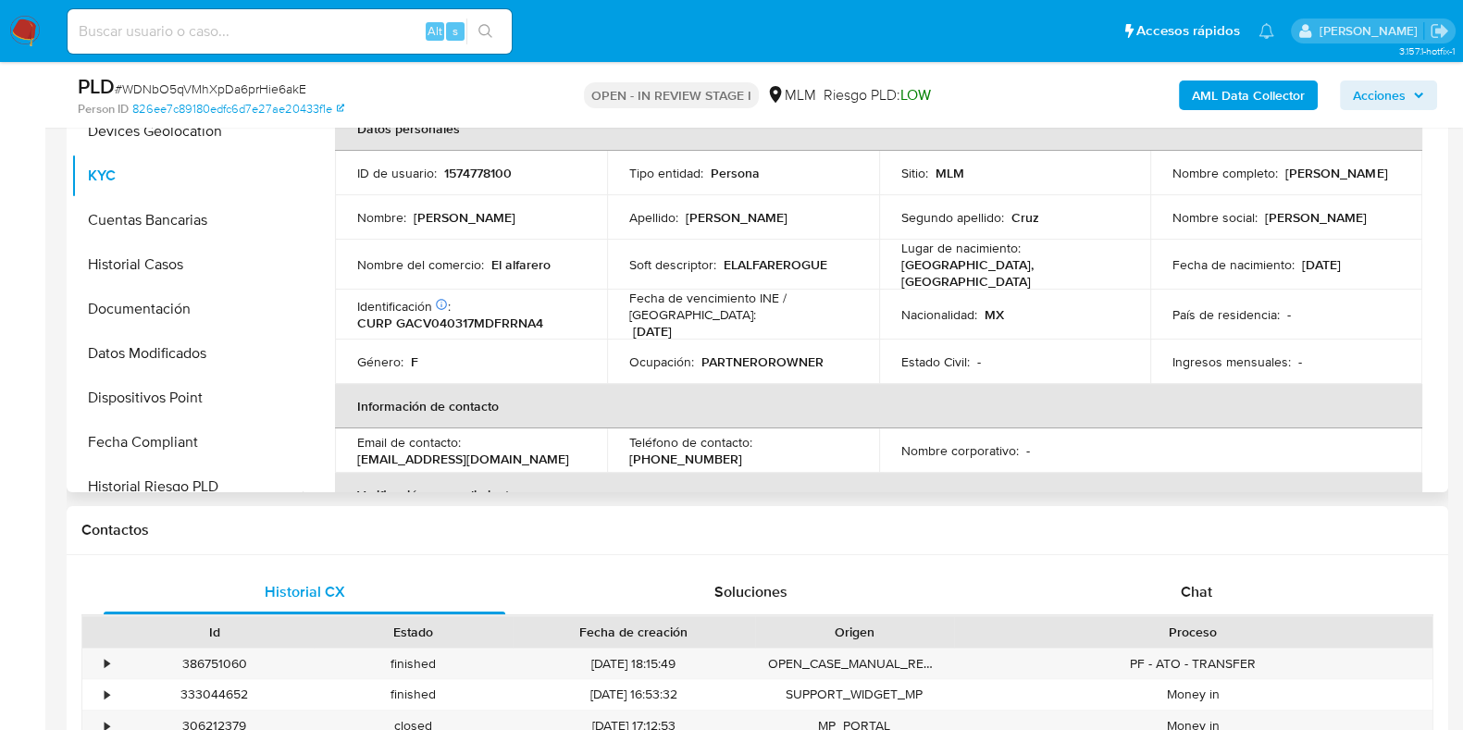
drag, startPoint x: 1352, startPoint y: 187, endPoint x: 1169, endPoint y: 187, distance: 183.3
click at [1173, 181] on div "Nombre completo : Vanessa Jaqueline Garcia Cruz" at bounding box center [1287, 173] width 228 height 17
copy p "Vanessa Jaqueline Garcia Cruz"
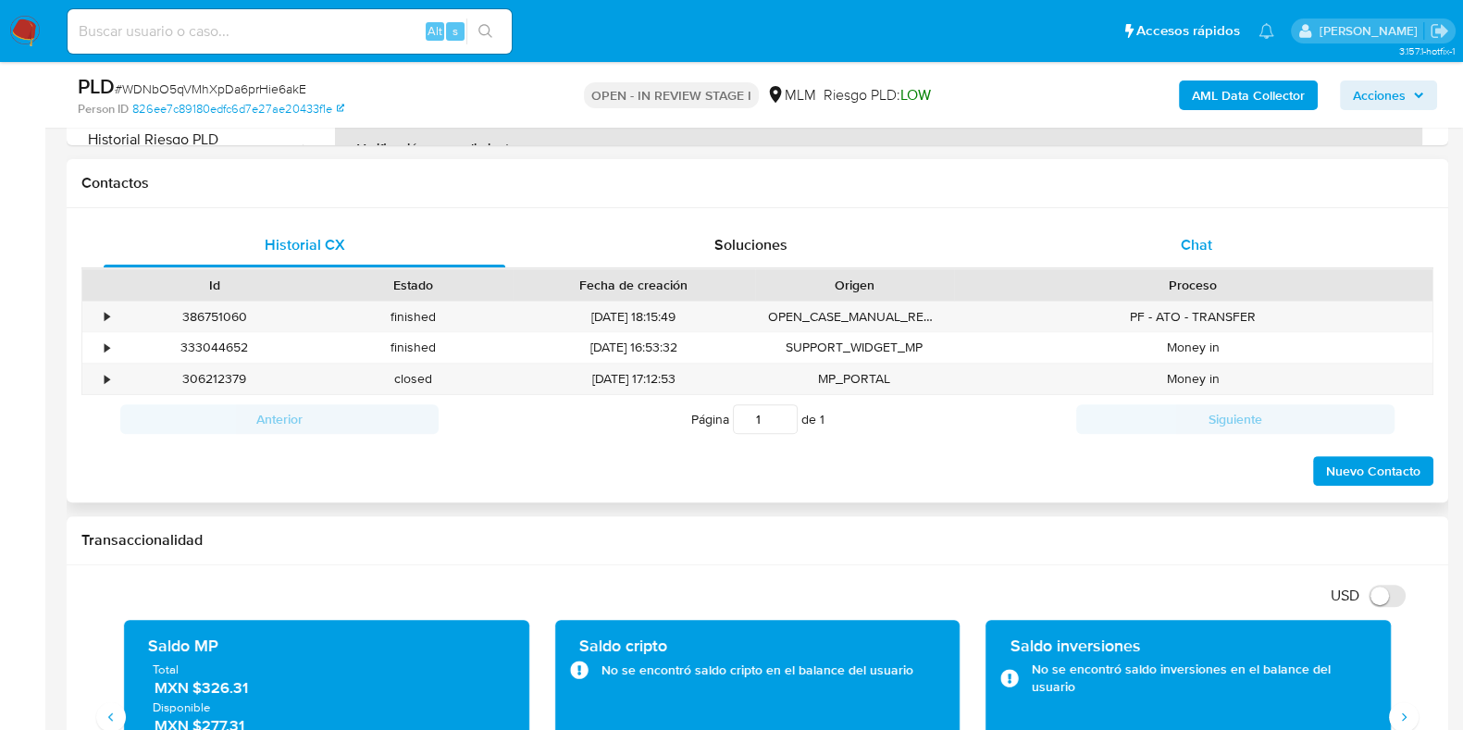
click at [1203, 258] on div "Chat" at bounding box center [1197, 245] width 402 height 44
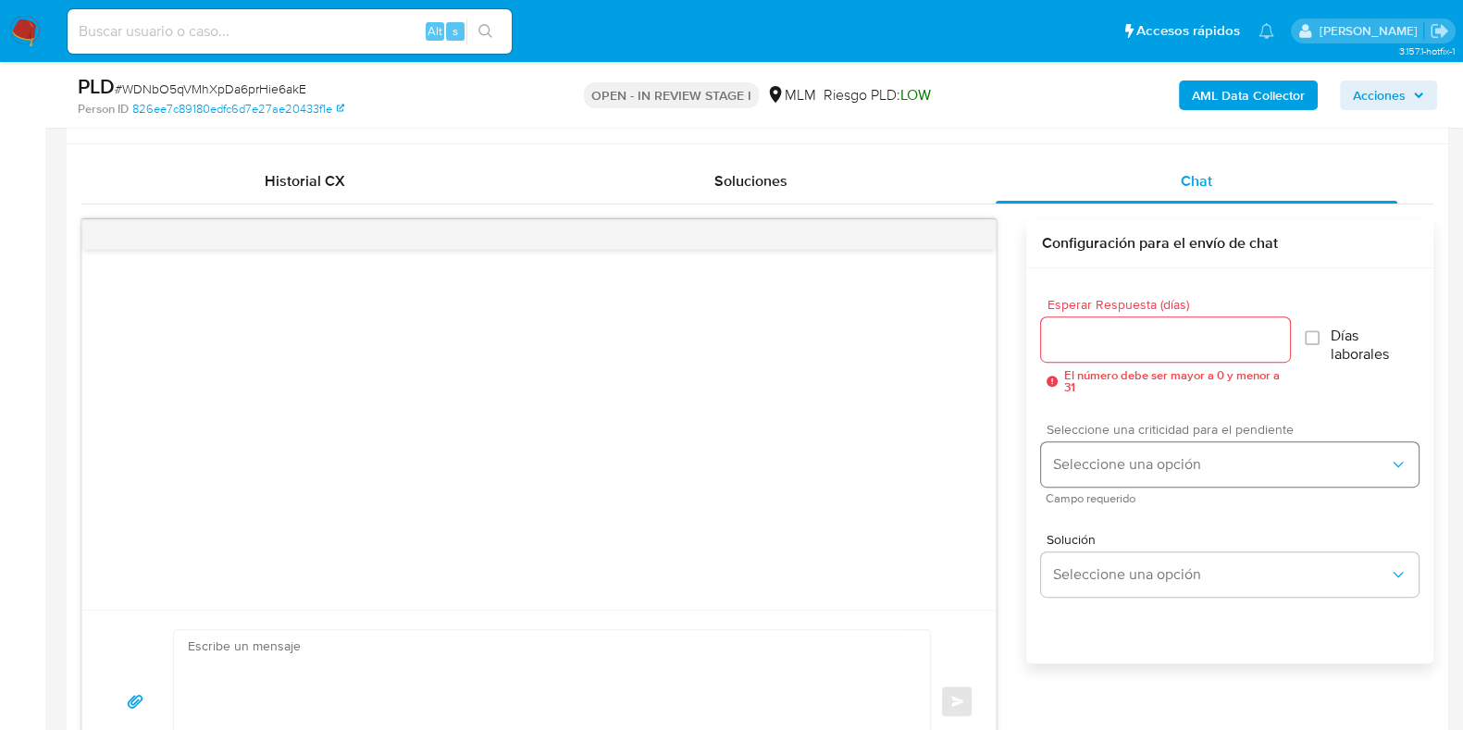
scroll to position [925, 0]
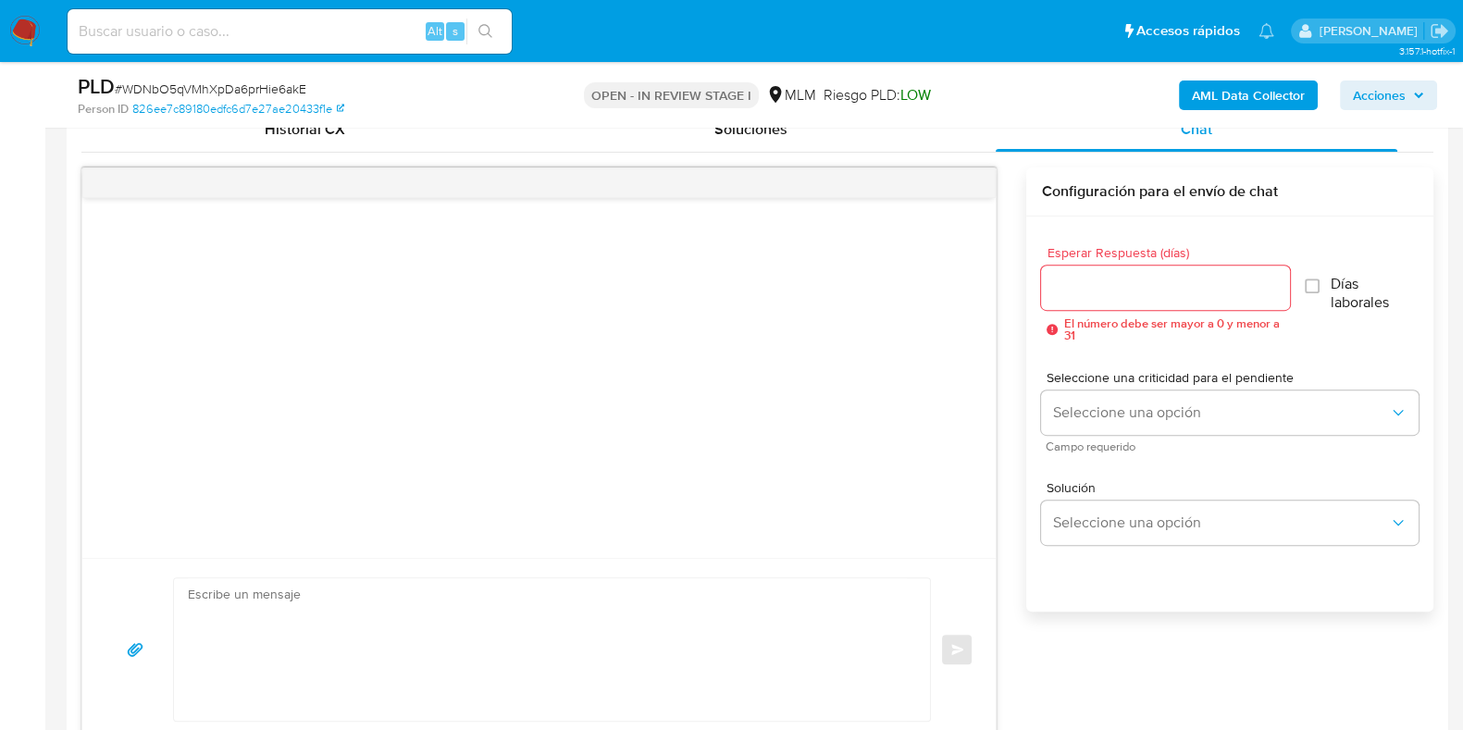
click at [1088, 305] on div at bounding box center [1165, 288] width 248 height 44
click at [1094, 295] on input "Esperar Respuesta (días)" at bounding box center [1165, 288] width 248 height 24
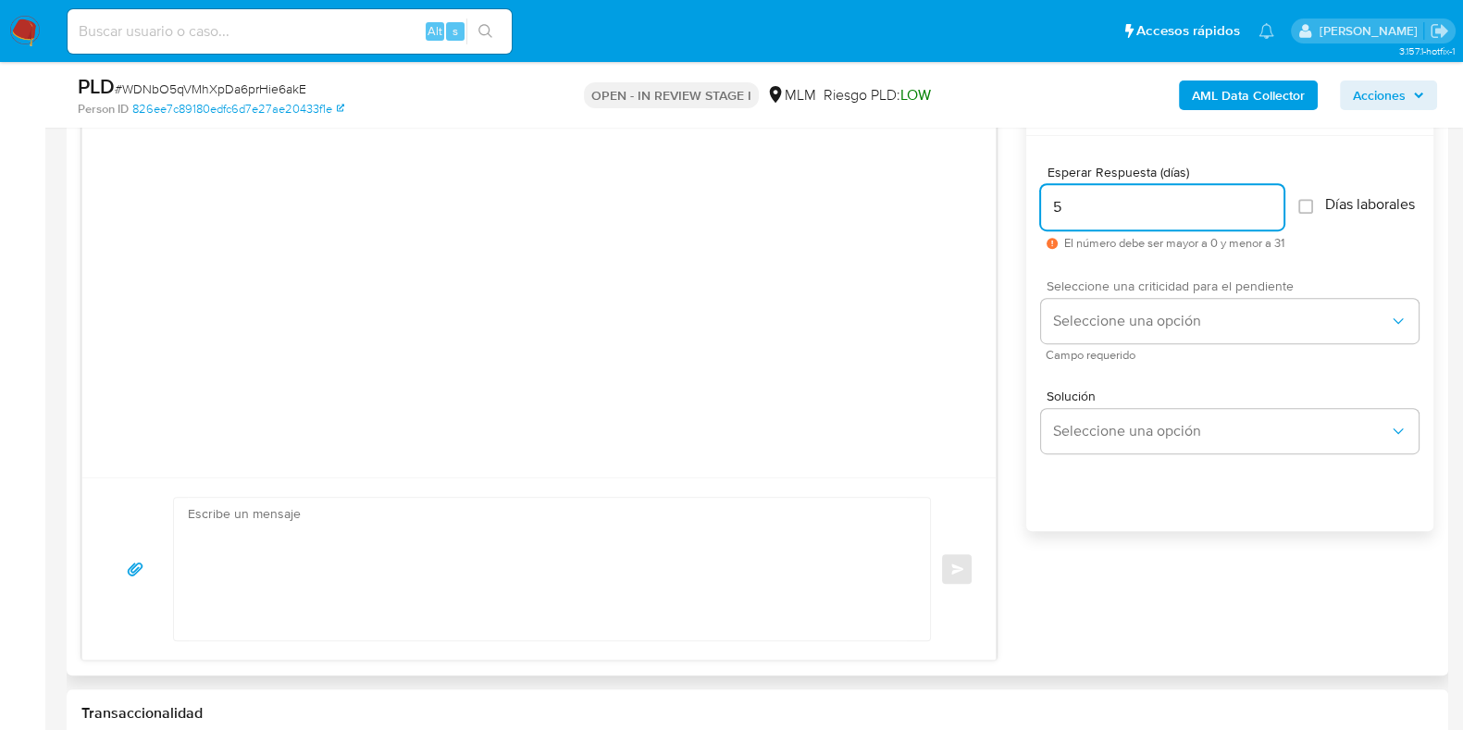
scroll to position [1041, 0]
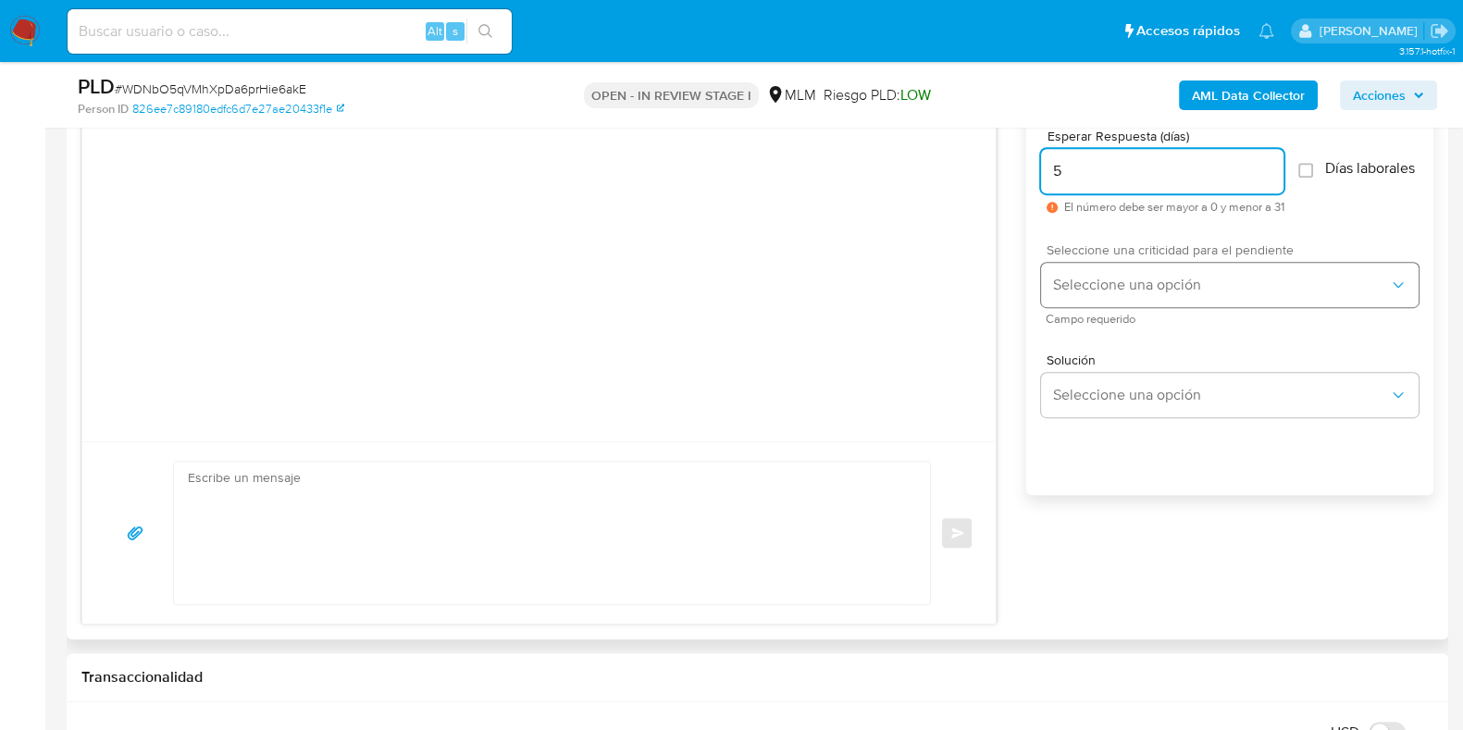
type input "5"
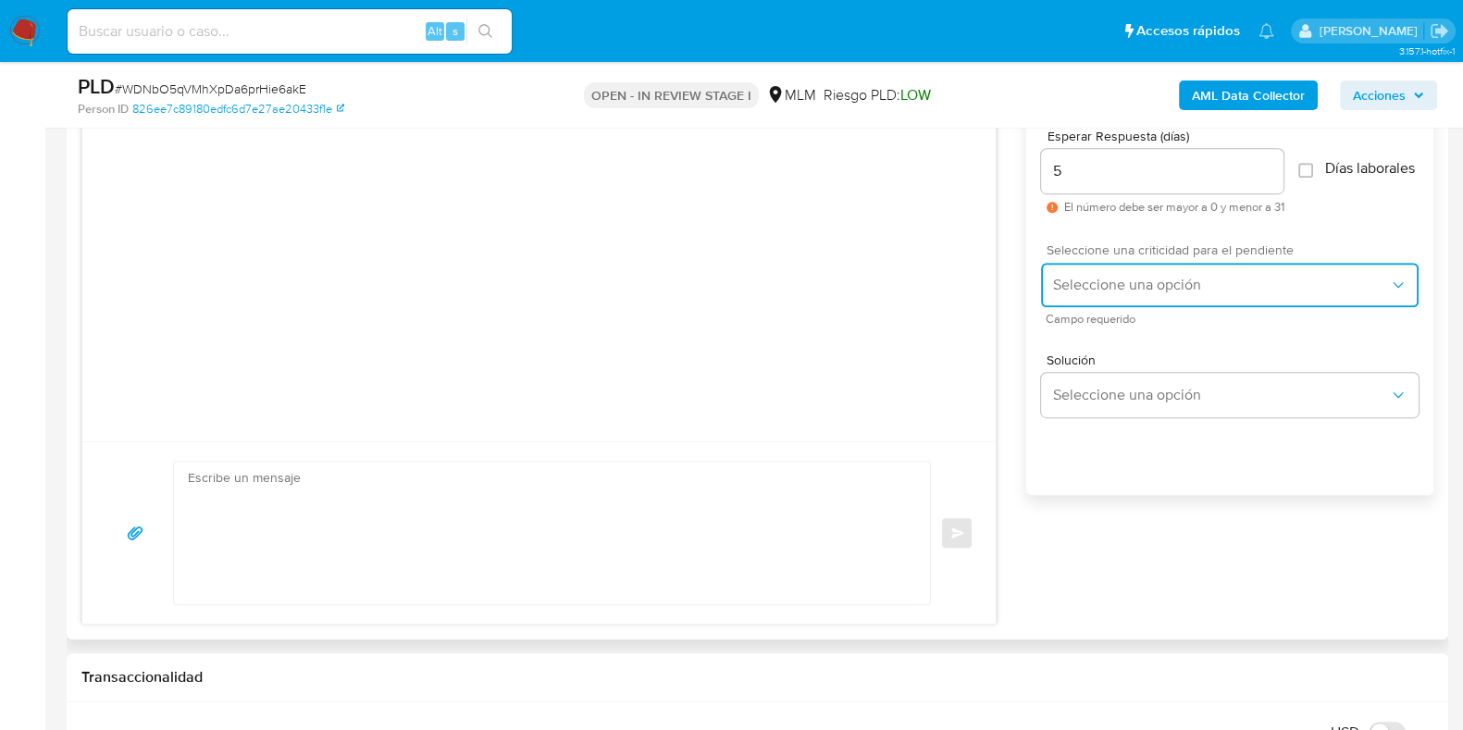
click at [1165, 281] on button "Seleccione una opción" at bounding box center [1230, 285] width 378 height 44
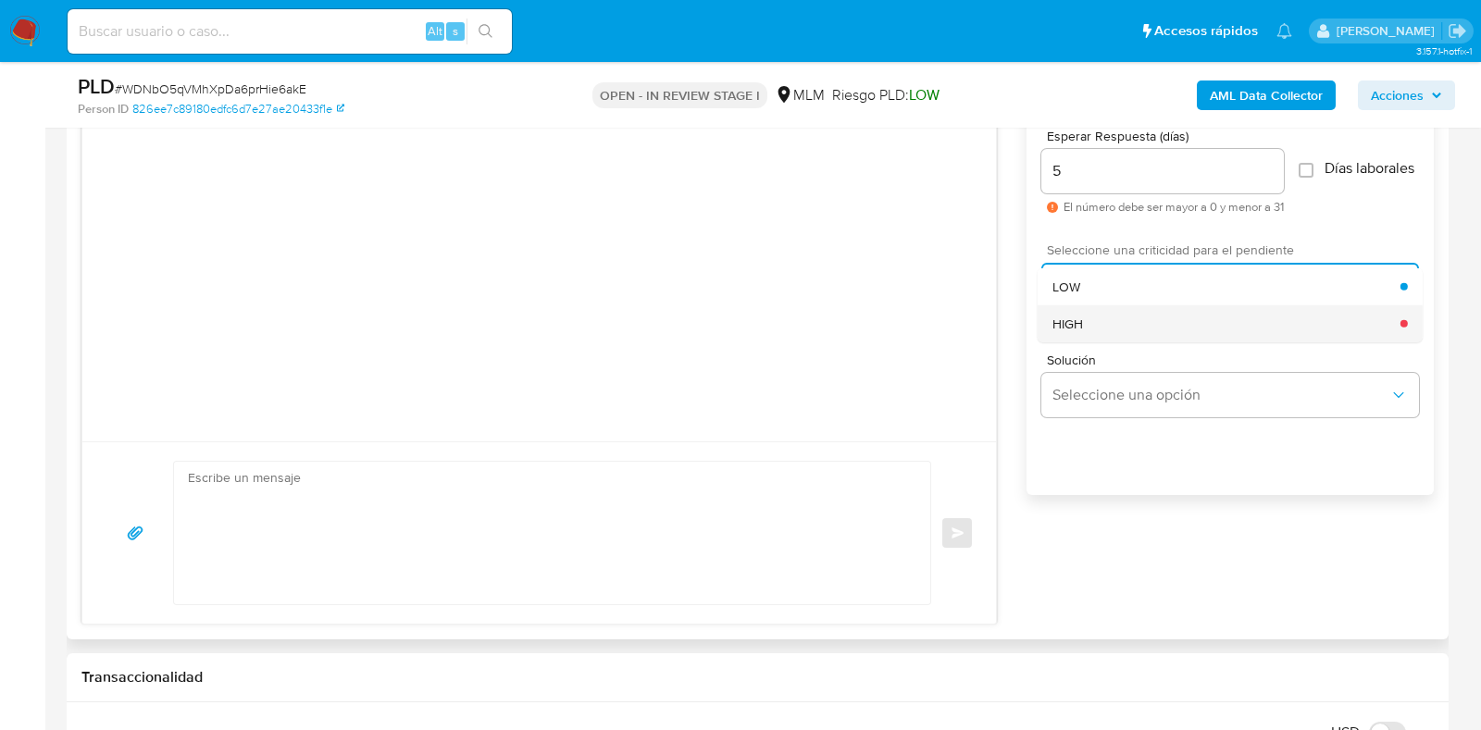
click at [1086, 336] on div "HIGH" at bounding box center [1226, 323] width 348 height 37
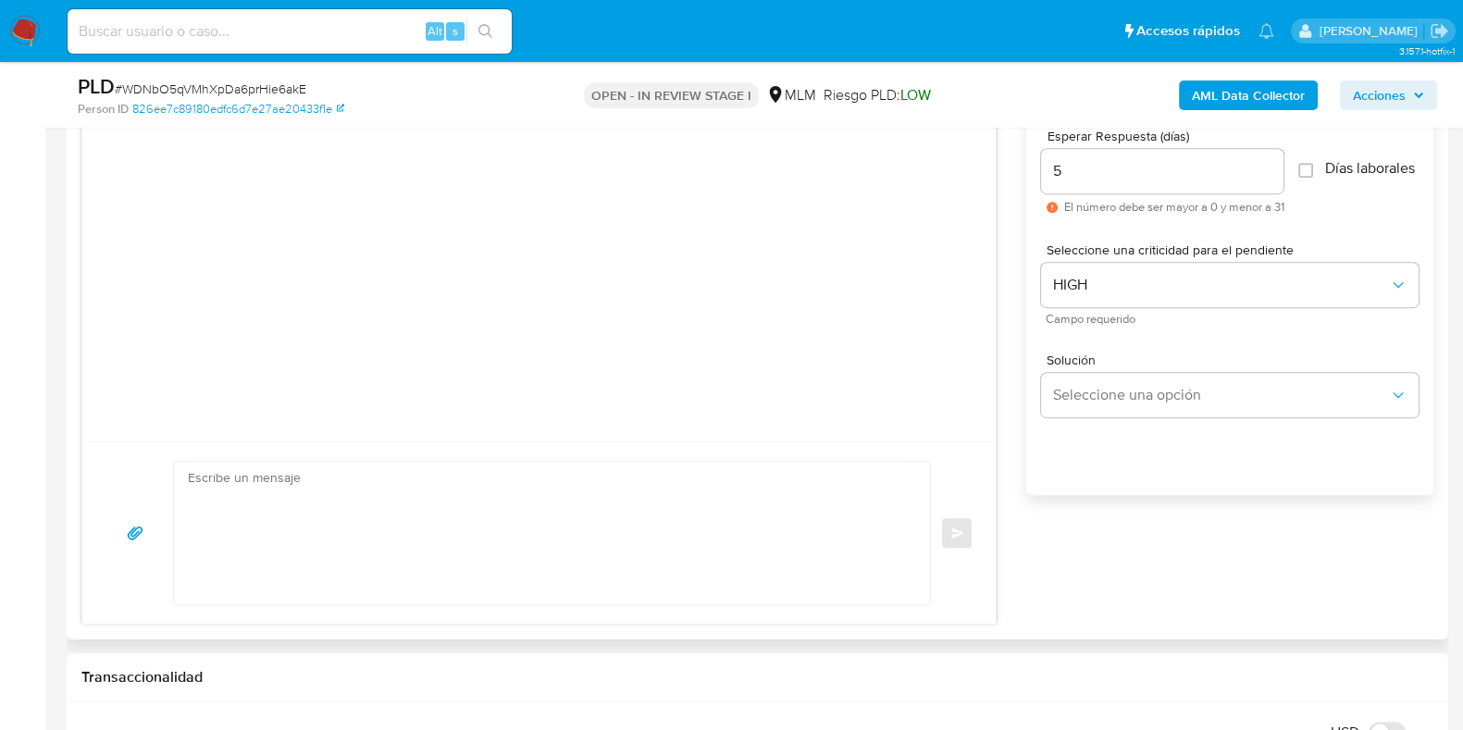
click at [629, 502] on textarea at bounding box center [547, 533] width 719 height 143
paste textarea "Apreciable cliente: Te comentamos que debemos llevar a cabo un proceso de verif…"
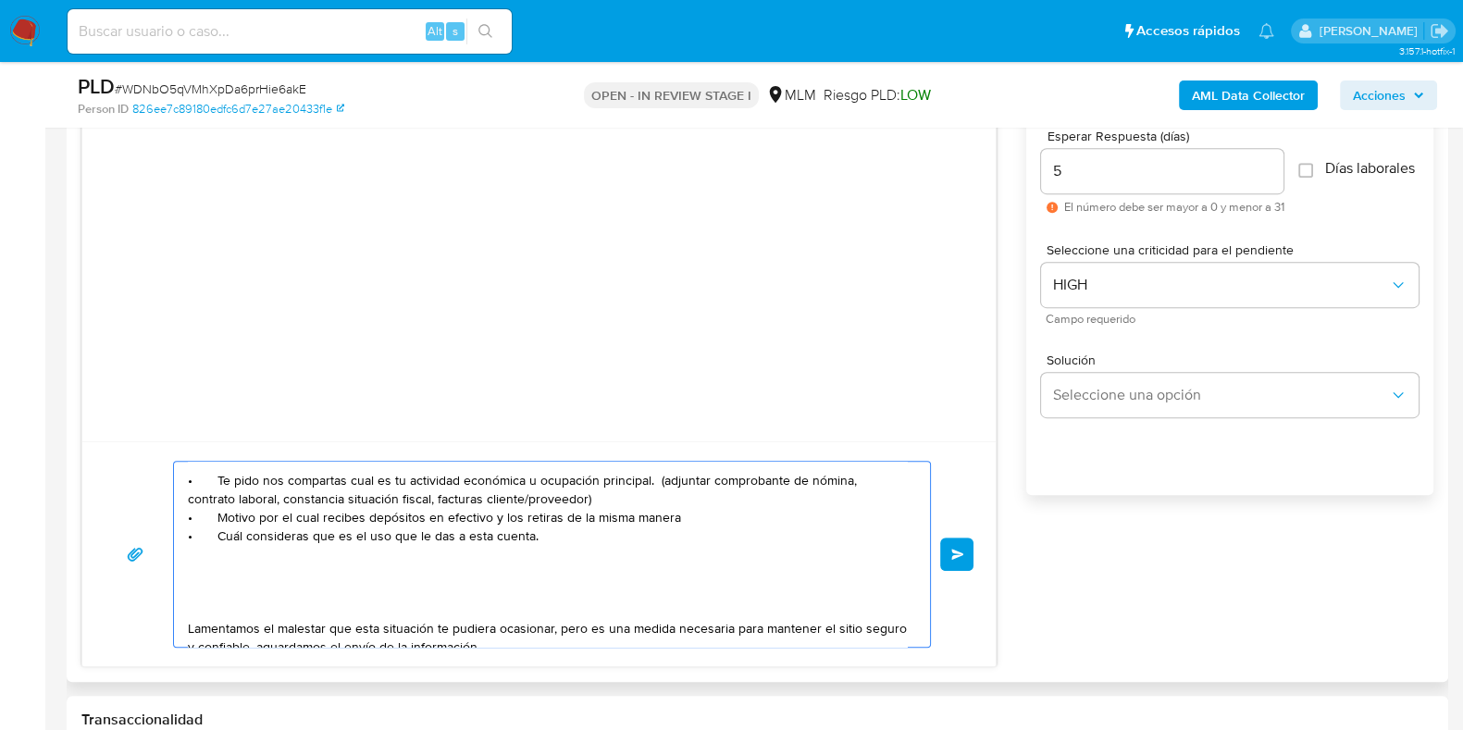
scroll to position [94, 0]
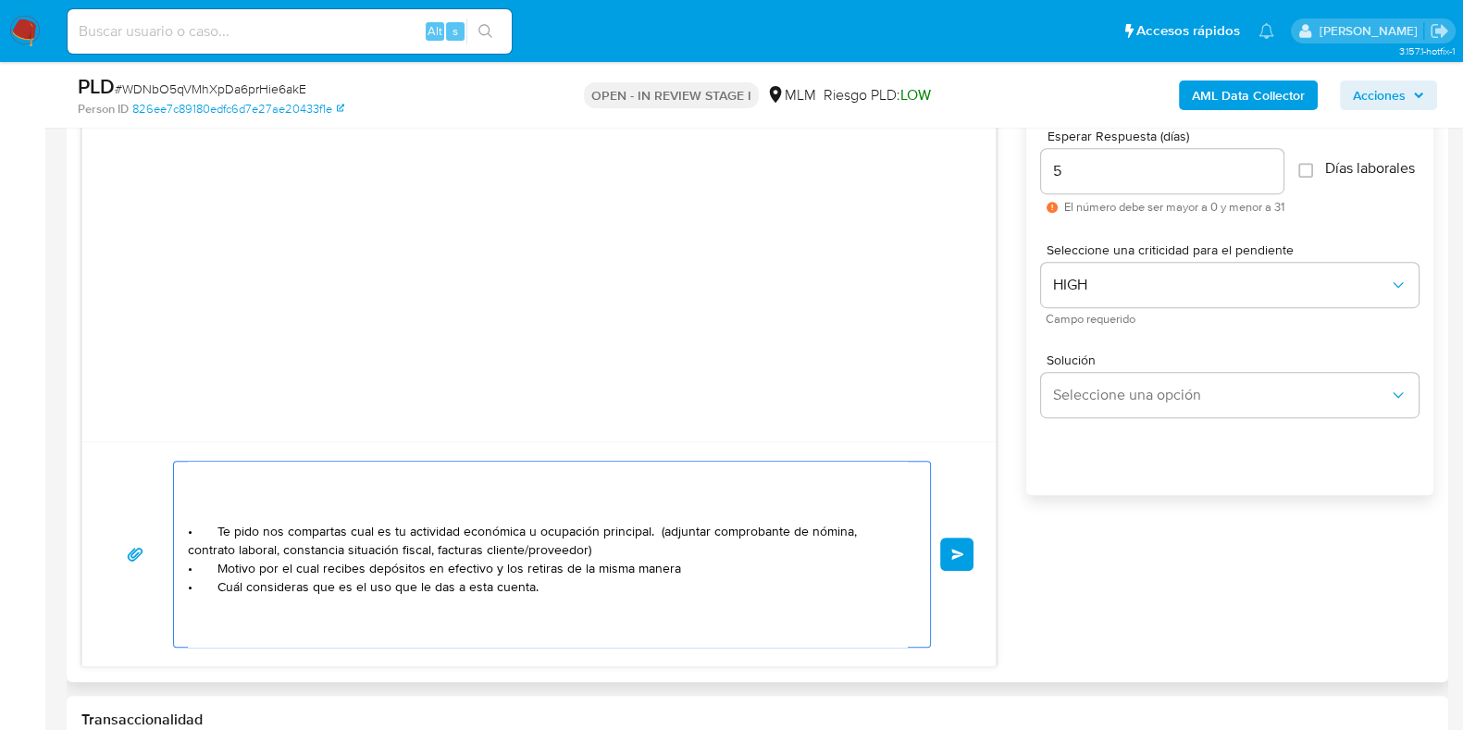
drag, startPoint x: 805, startPoint y: 525, endPoint x: 584, endPoint y: 543, distance: 222.0
click at [584, 543] on textarea "Apreciable cliente: Te comentamos que debemos llevar a cabo un proceso de verif…" at bounding box center [547, 554] width 719 height 185
click at [454, 558] on textarea "Apreciable cliente: Te comentamos que debemos llevar a cabo un proceso de verif…" at bounding box center [547, 554] width 719 height 185
drag, startPoint x: 290, startPoint y: 531, endPoint x: 185, endPoint y: 529, distance: 104.6
click at [185, 529] on div "Apreciable cliente: Te comentamos que debemos llevar a cabo un proceso de verif…" at bounding box center [547, 554] width 747 height 185
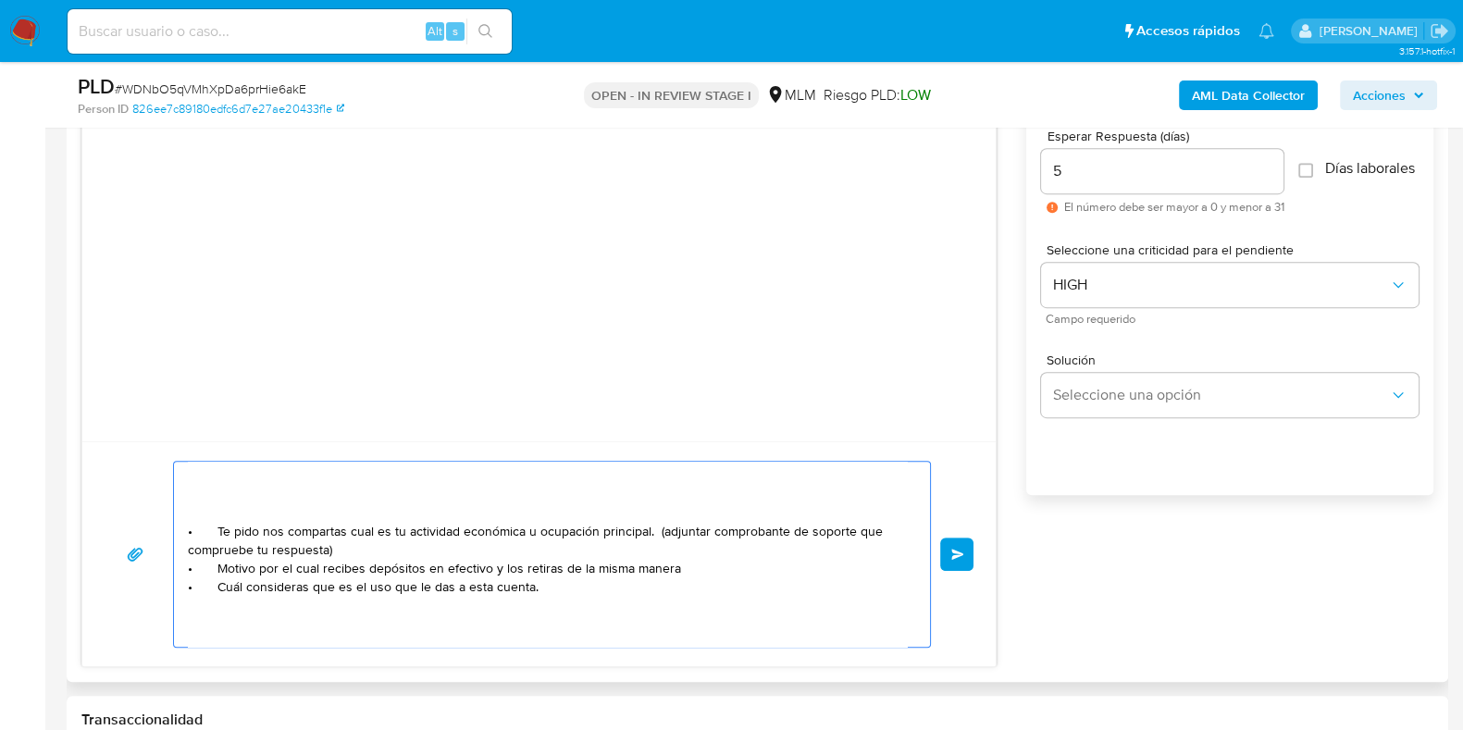
click at [344, 546] on textarea "Apreciable cliente: Te comentamos que debemos llevar a cabo un proceso de verif…" at bounding box center [547, 554] width 719 height 185
drag, startPoint x: 691, startPoint y: 565, endPoint x: 363, endPoint y: 569, distance: 328.6
click at [363, 569] on textarea "Apreciable cliente: Te comentamos que debemos llevar a cabo un proceso de verif…" at bounding box center [547, 554] width 719 height 185
paste textarea "GARCIA CRUZ BRAYAN"
paste textarea "IRINEO LOPEZ LUIS ANGEL"
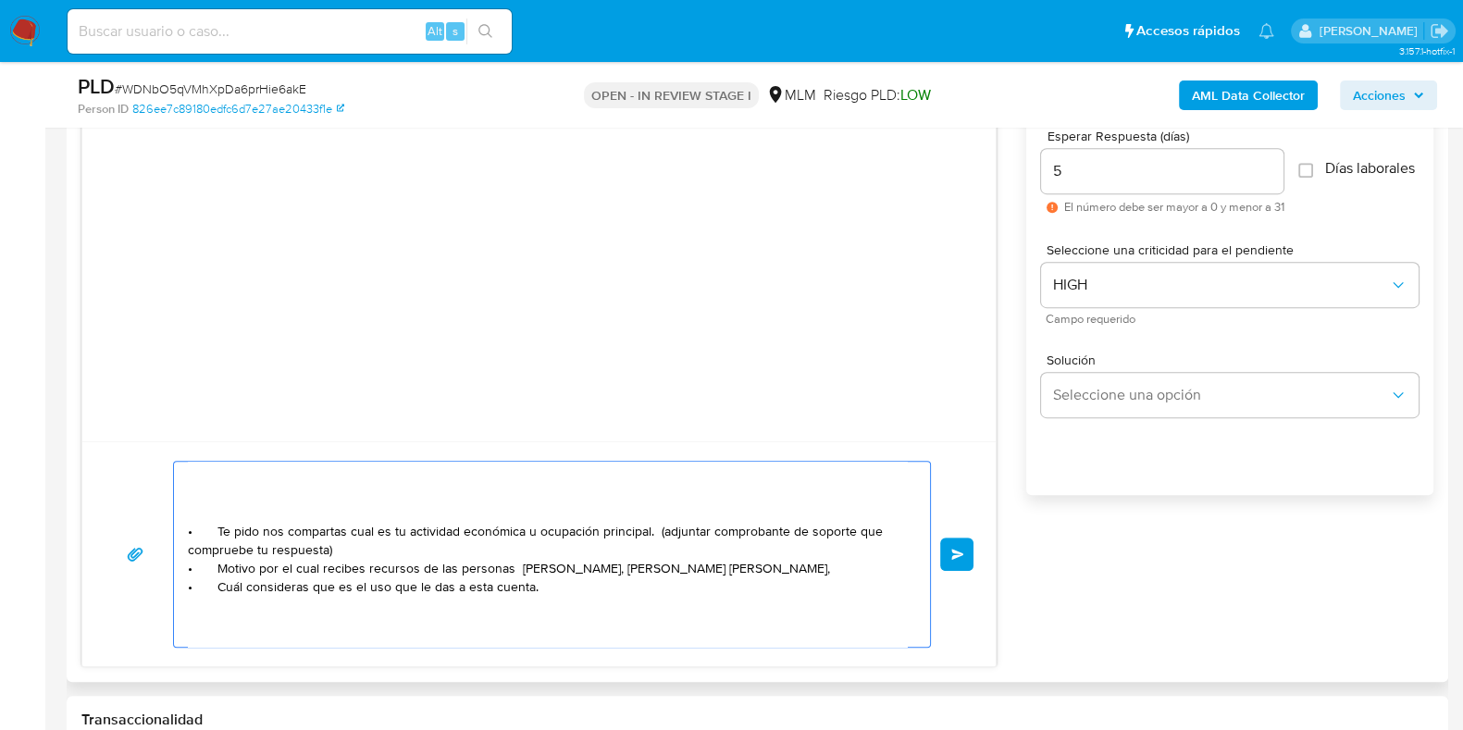
paste textarea "RIOS GARCIA IRAN"
paste textarea "Elia Guadalupe Rios Garcia"
drag, startPoint x: 358, startPoint y: 562, endPoint x: 182, endPoint y: 570, distance: 176.1
click at [182, 570] on div "Apreciable cliente: Te comentamos que debemos llevar a cabo un proceso de verif…" at bounding box center [547, 554] width 747 height 185
click at [442, 592] on textarea "Apreciable cliente: Te comentamos que debemos llevar a cabo un proceso de verif…" at bounding box center [547, 554] width 719 height 185
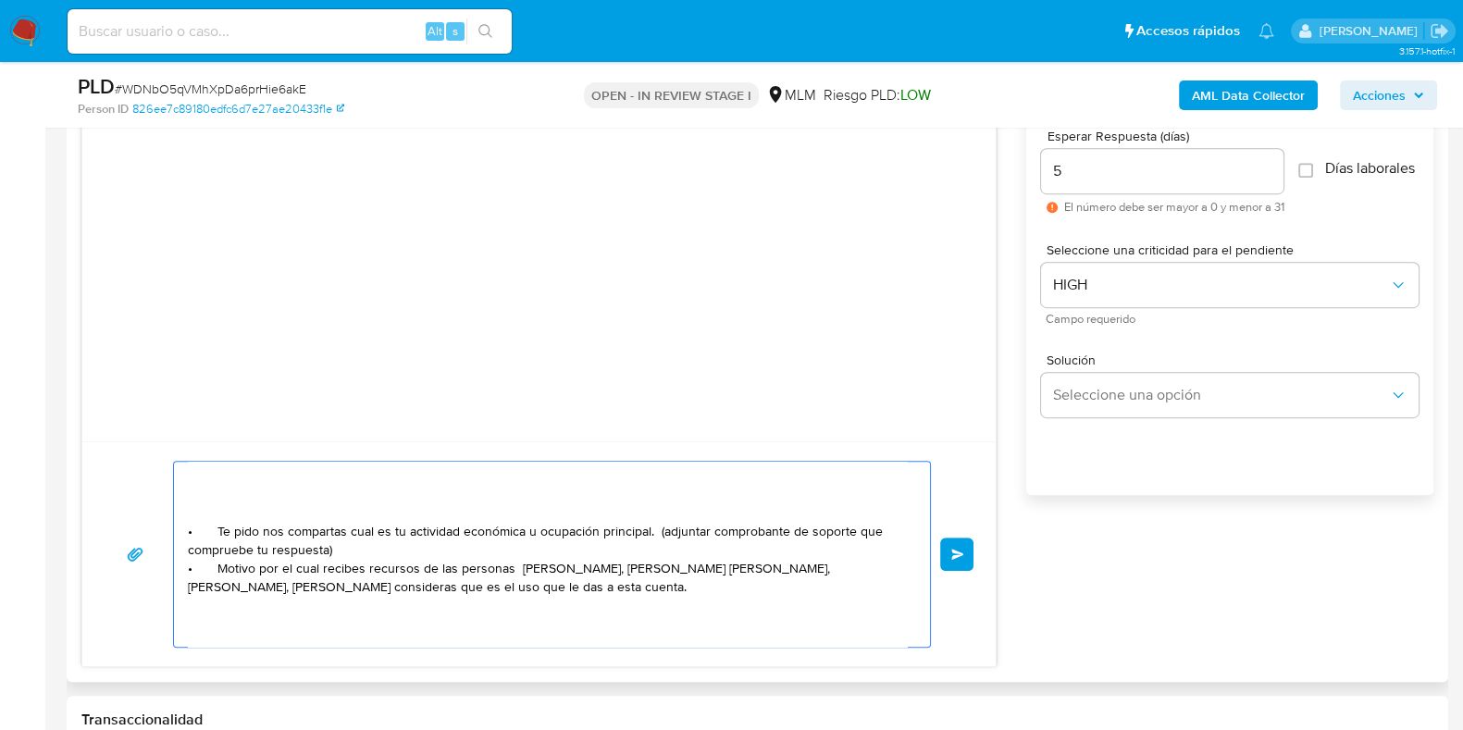
paste textarea "• Motivo por el cual recibes"
paste textarea "[PERSON_NAME]"
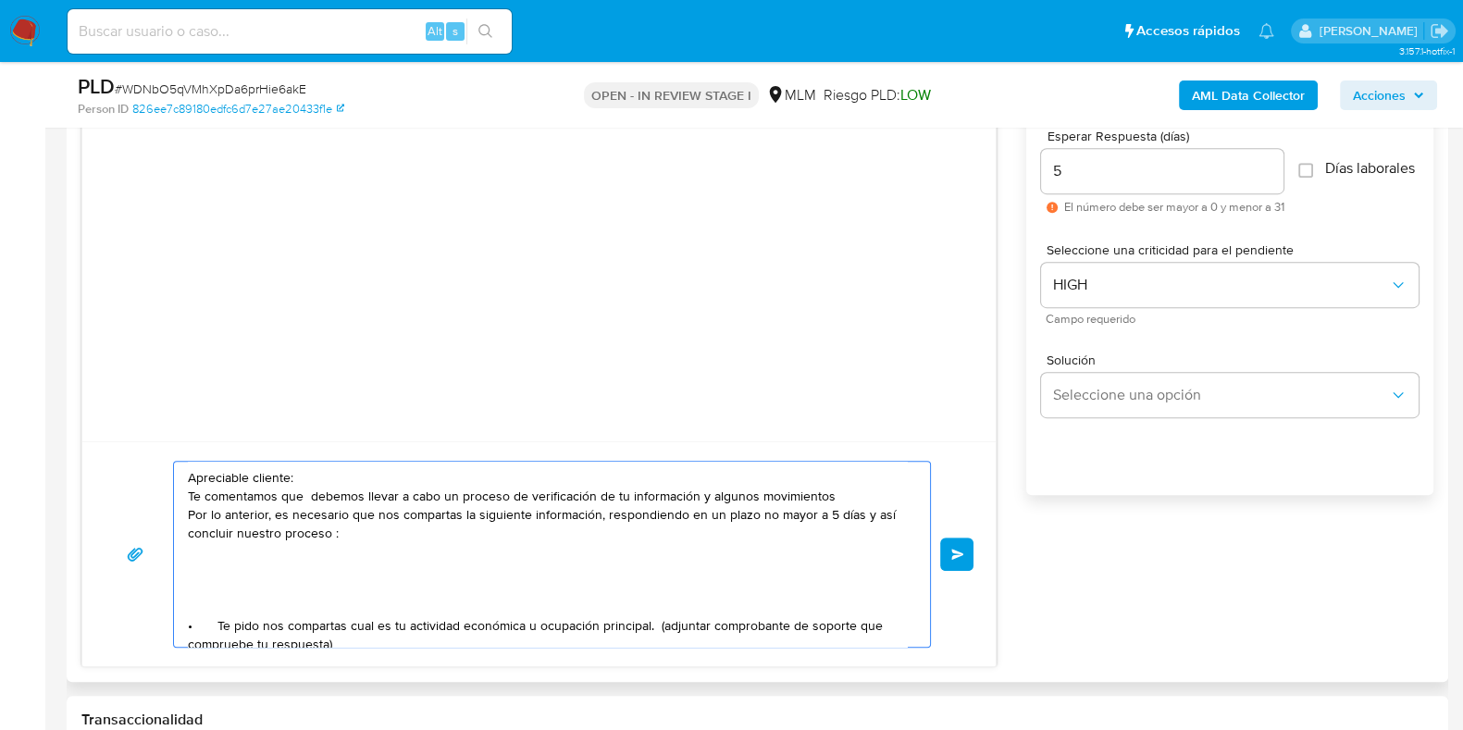
scroll to position [115, 0]
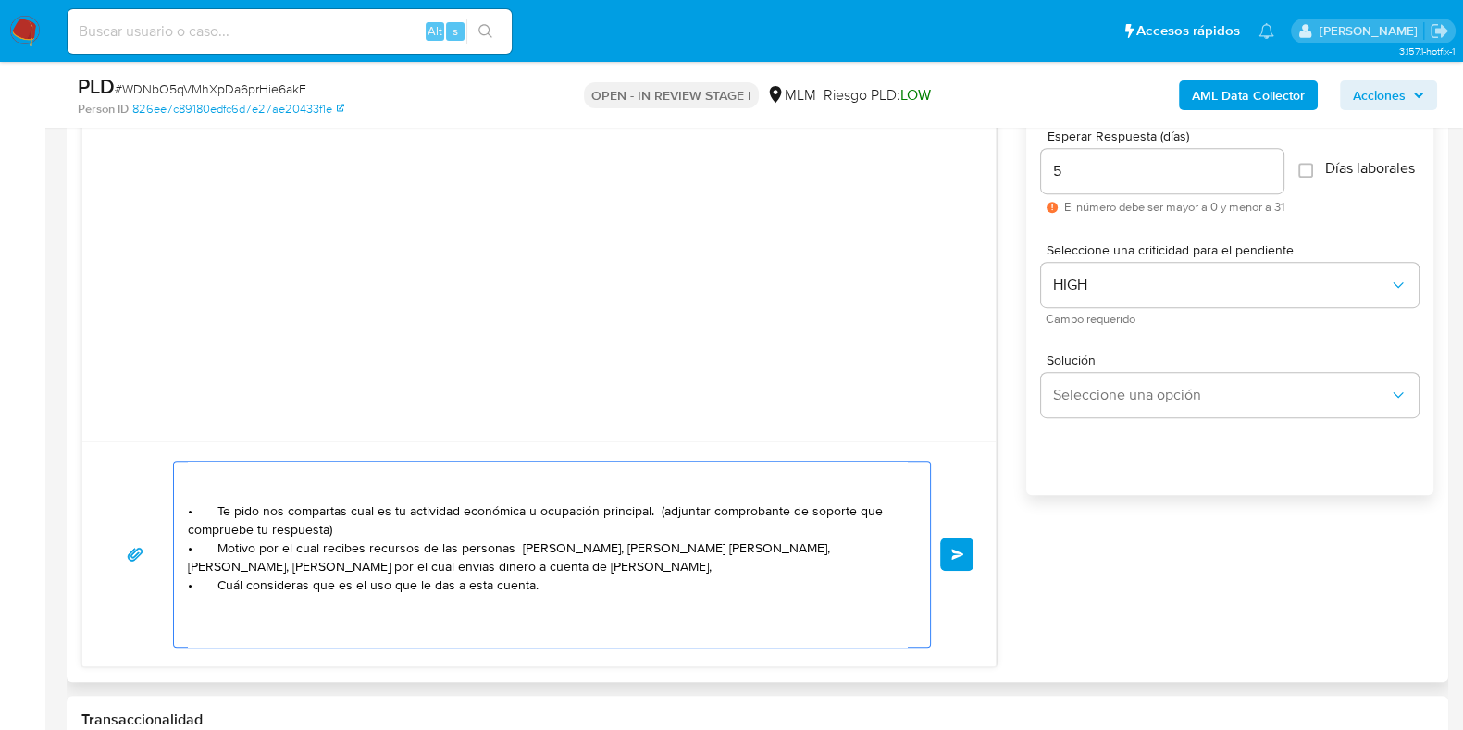
click at [372, 529] on textarea "Apreciable cliente: Te comentamos que debemos llevar a cabo un proceso de verif…" at bounding box center [547, 554] width 719 height 185
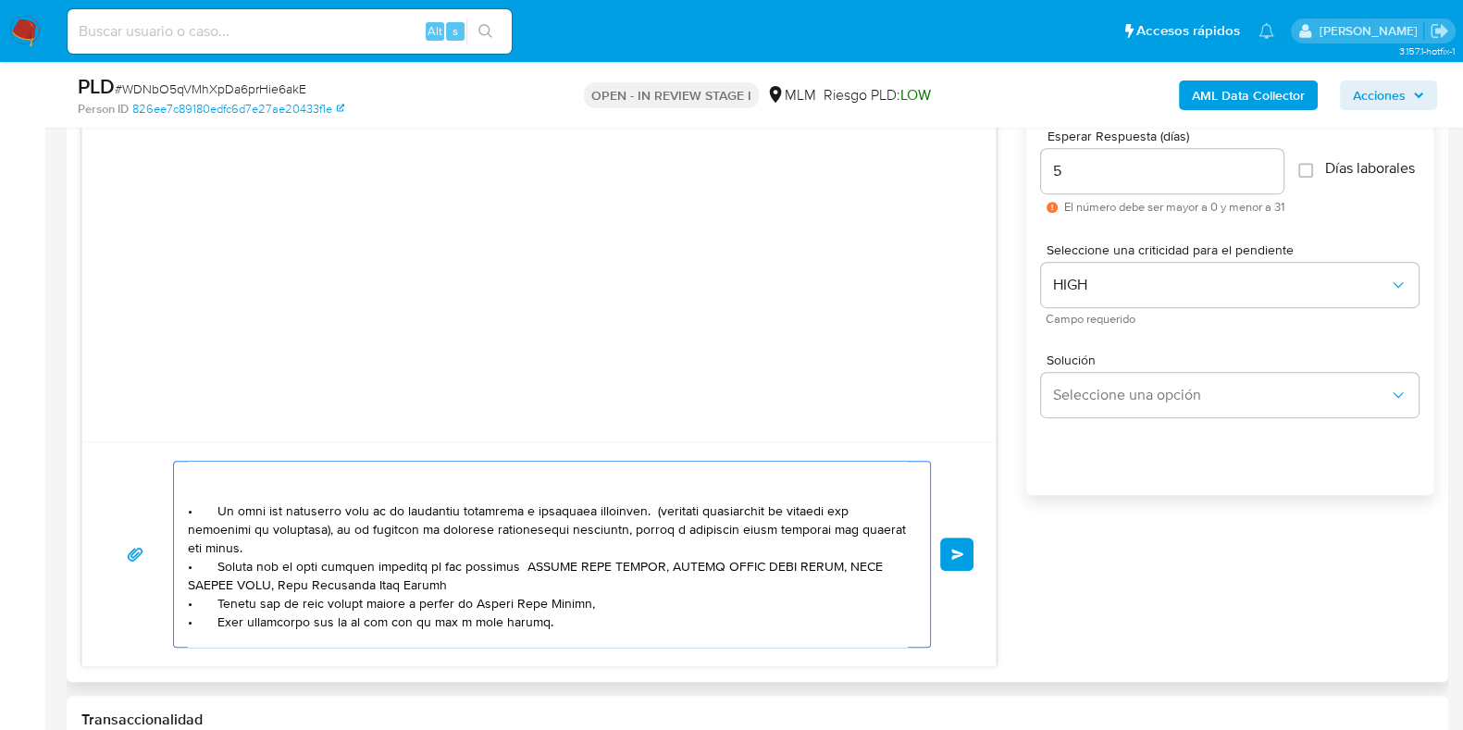
click at [658, 533] on textarea at bounding box center [547, 554] width 719 height 185
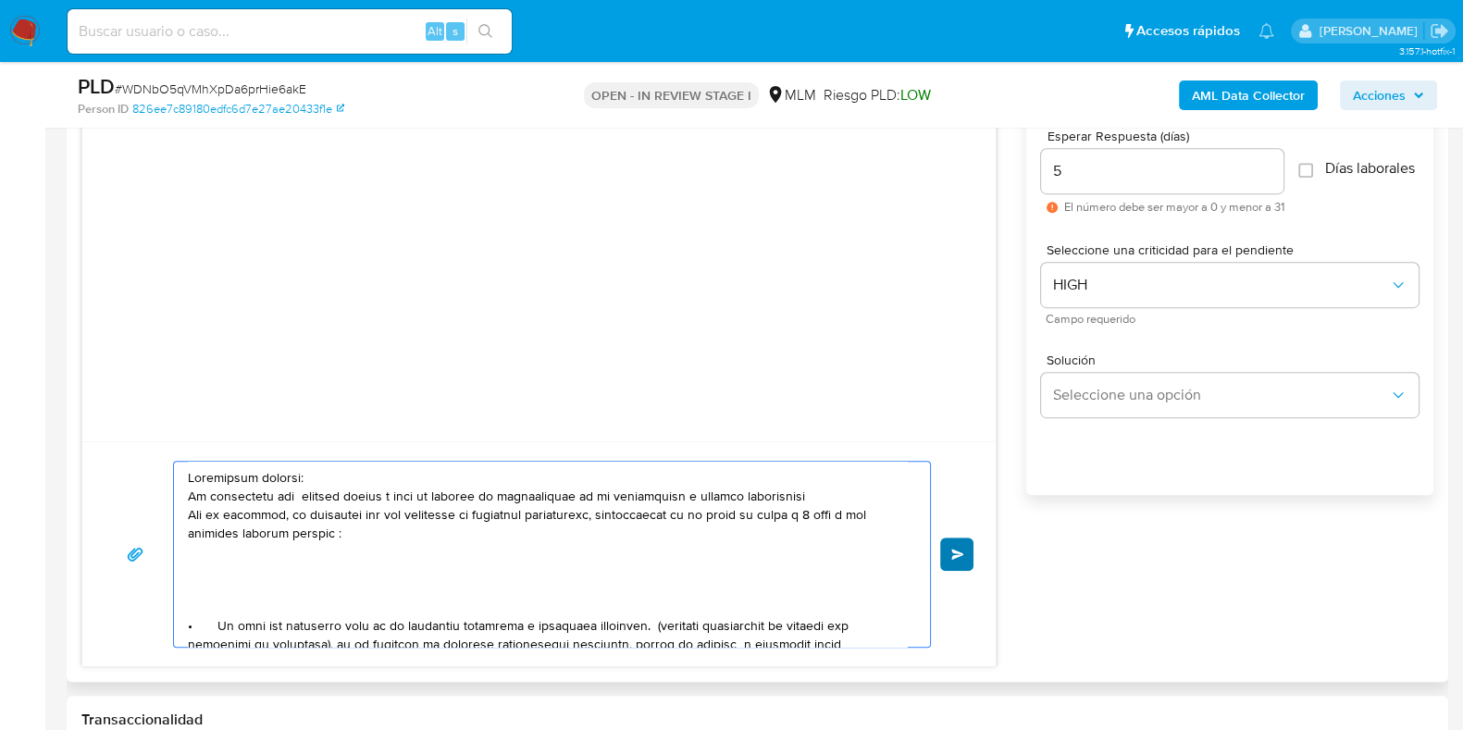
type textarea "Apreciable cliente: Te comentamos que debemos llevar a cabo un proceso de verif…"
click at [970, 553] on button "Enviar" at bounding box center [956, 554] width 33 height 33
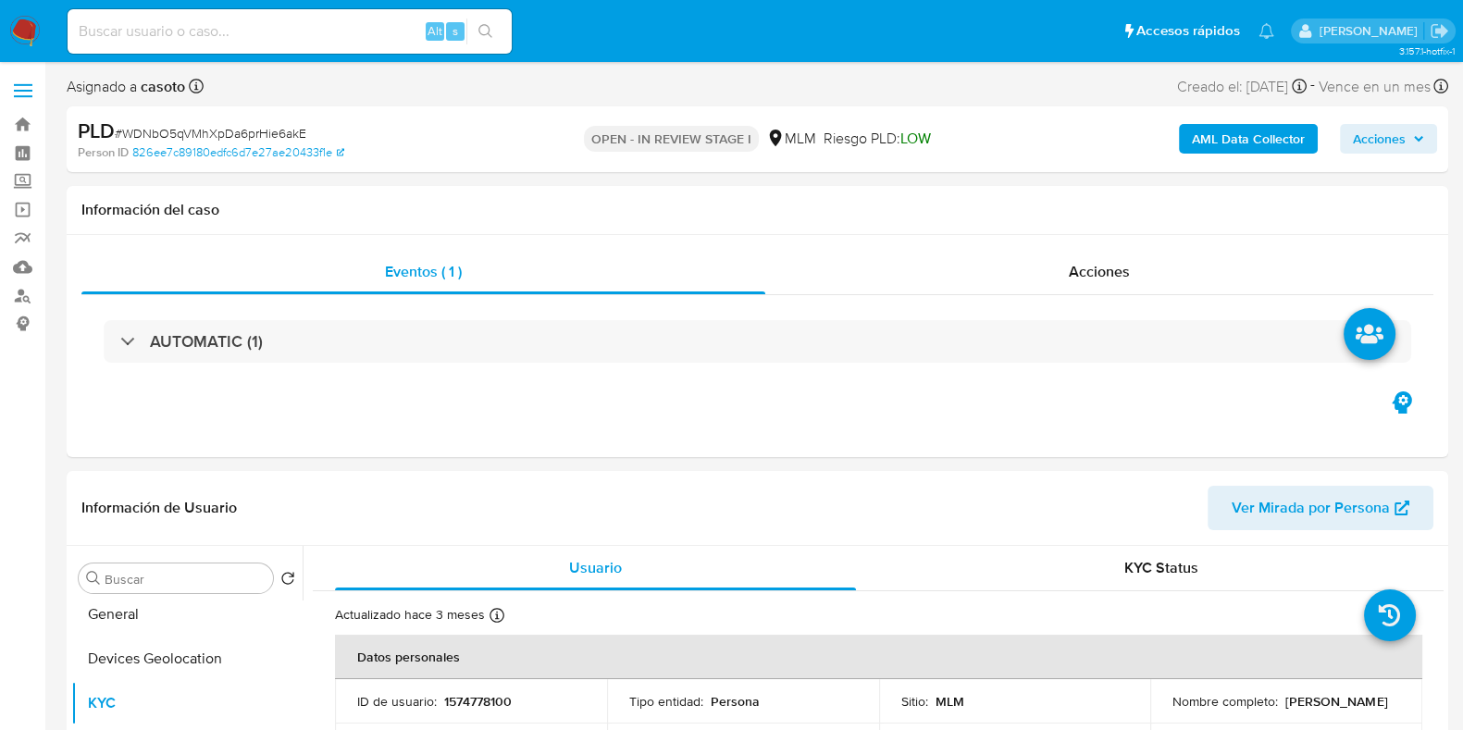
click at [266, 131] on span "# WDNbO5qVMhXpDa6prHie6akE" at bounding box center [211, 133] width 192 height 19
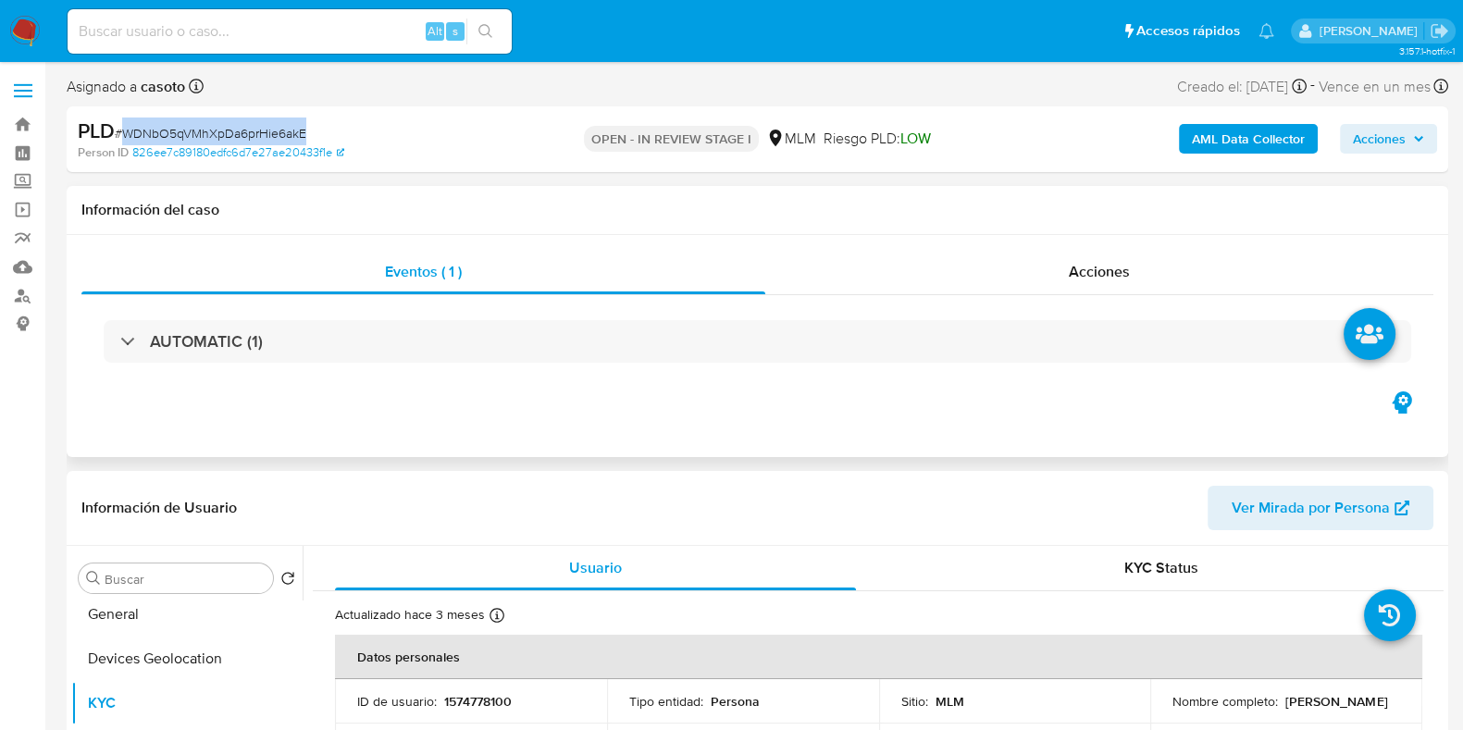
copy span "WDNbO5qVMhXpDa6prHie6akE"
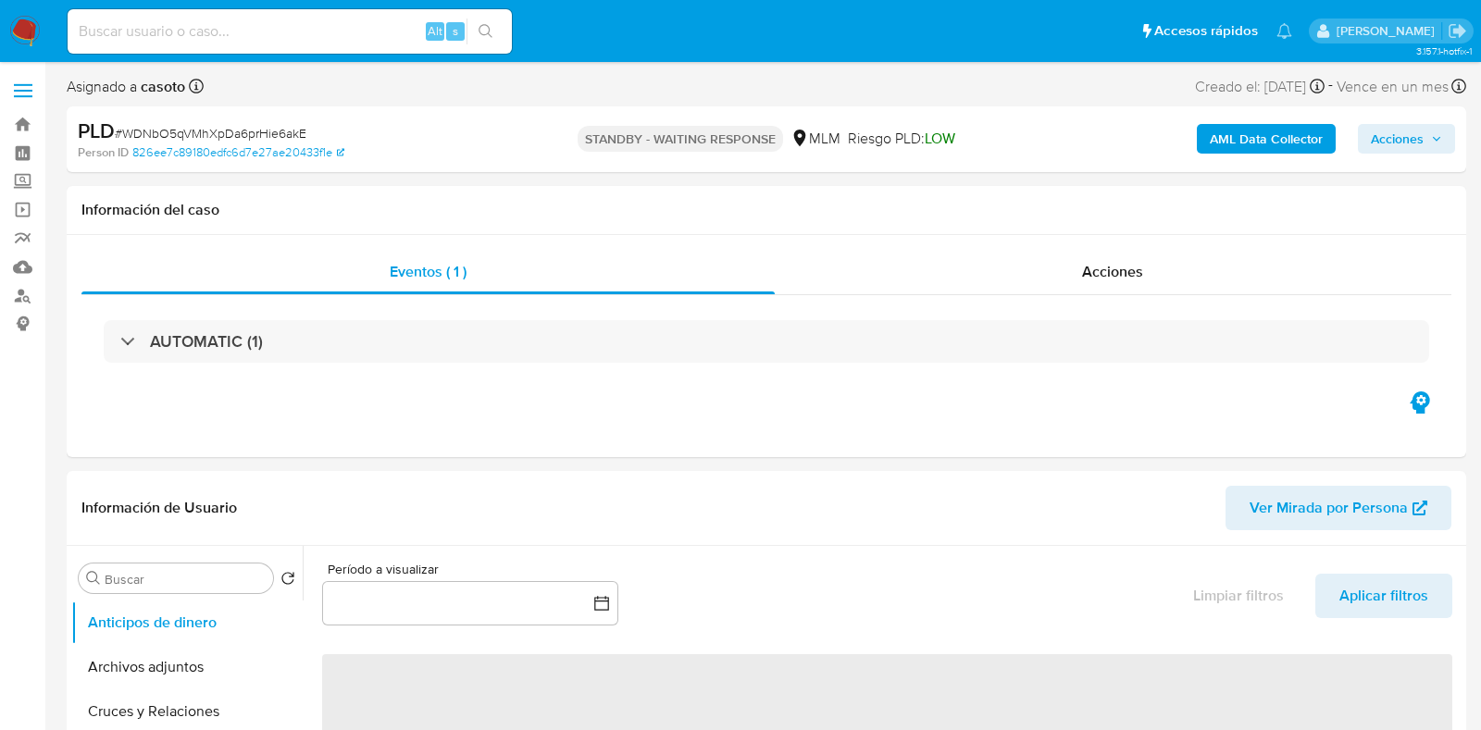
select select "10"
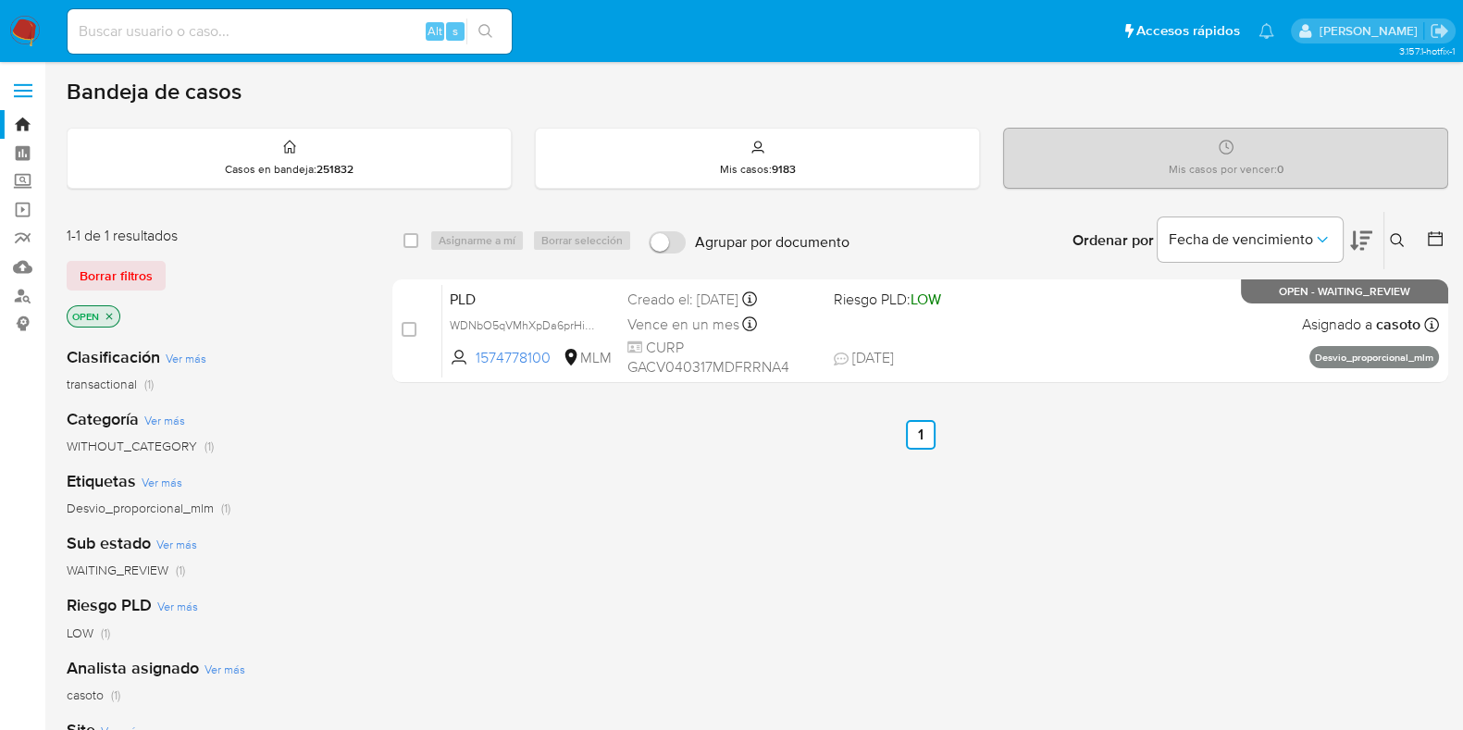
click at [1386, 236] on button at bounding box center [1400, 241] width 31 height 22
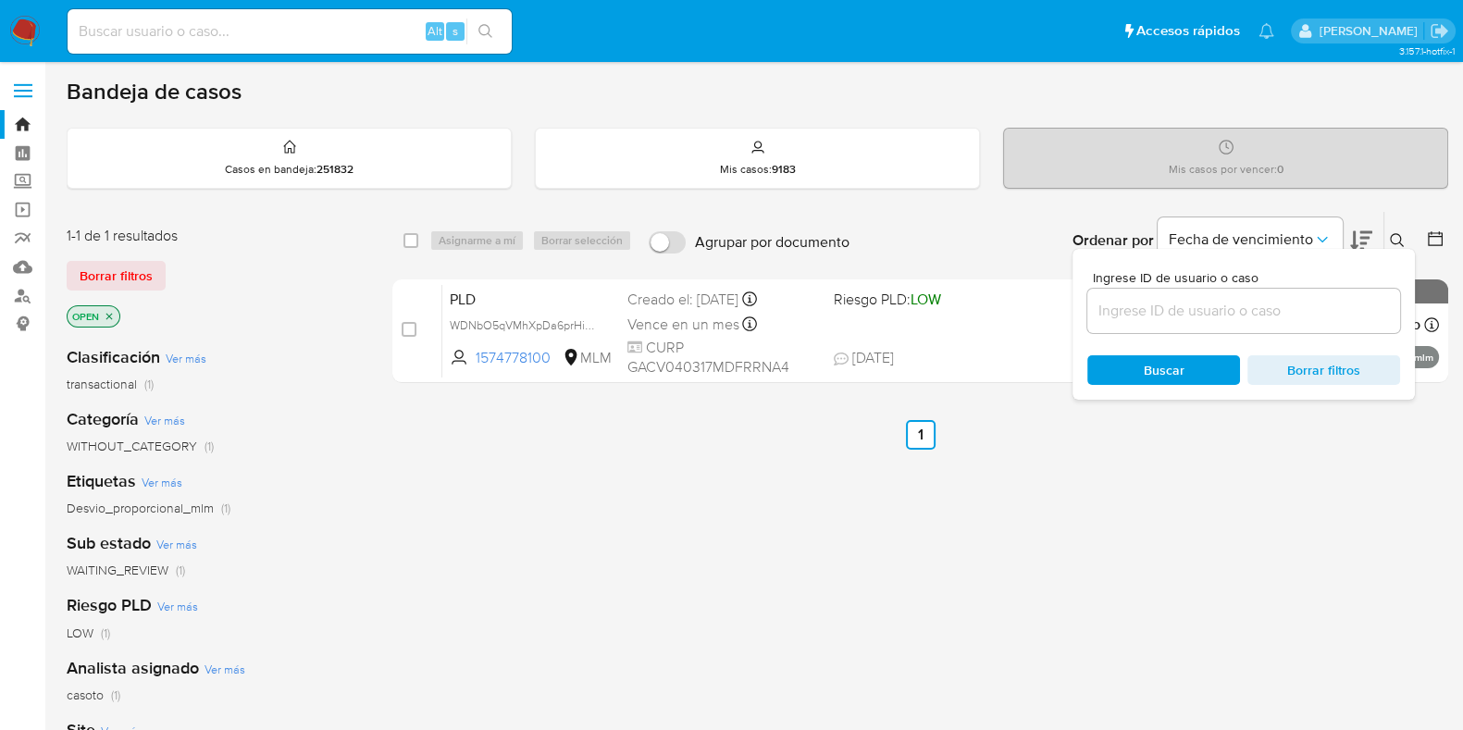
click at [1229, 301] on input at bounding box center [1244, 311] width 313 height 24
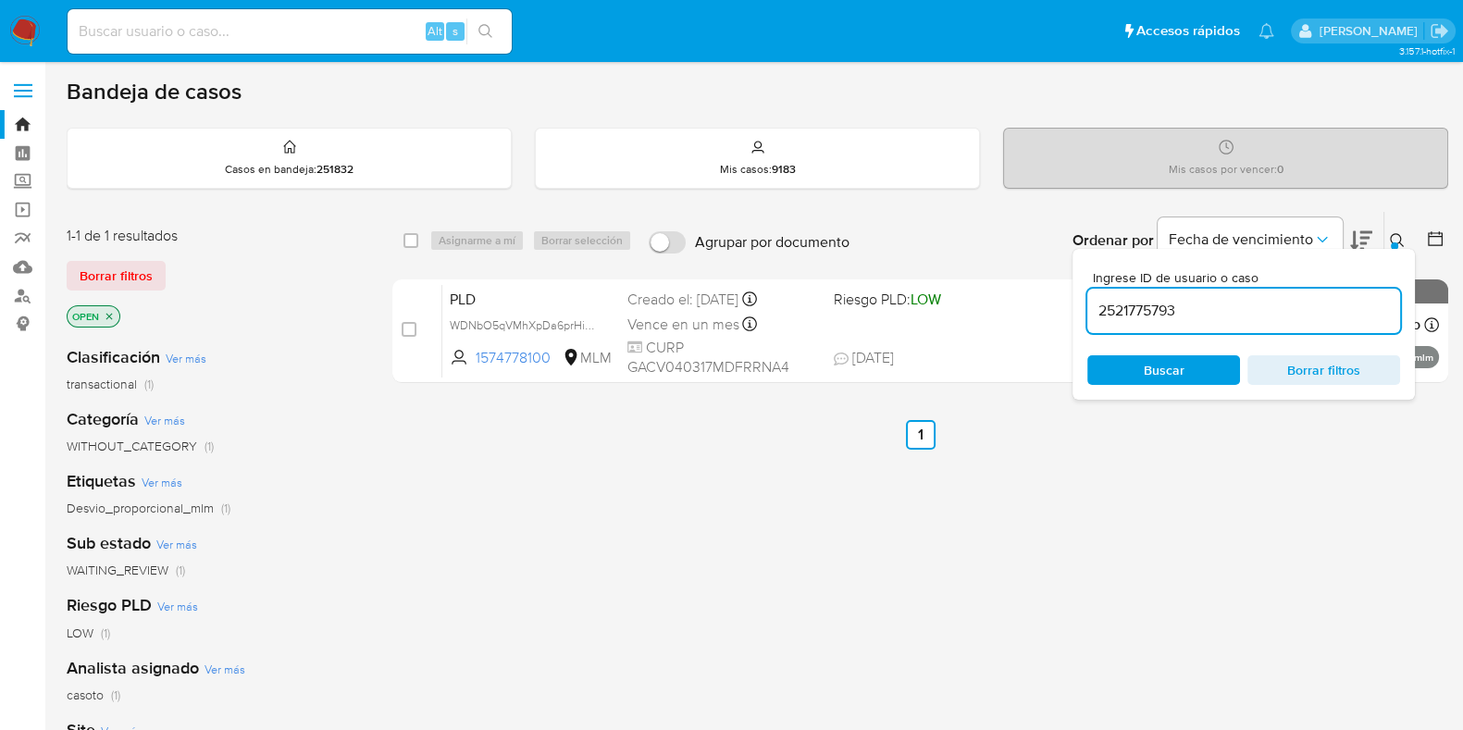
type input "2521775793"
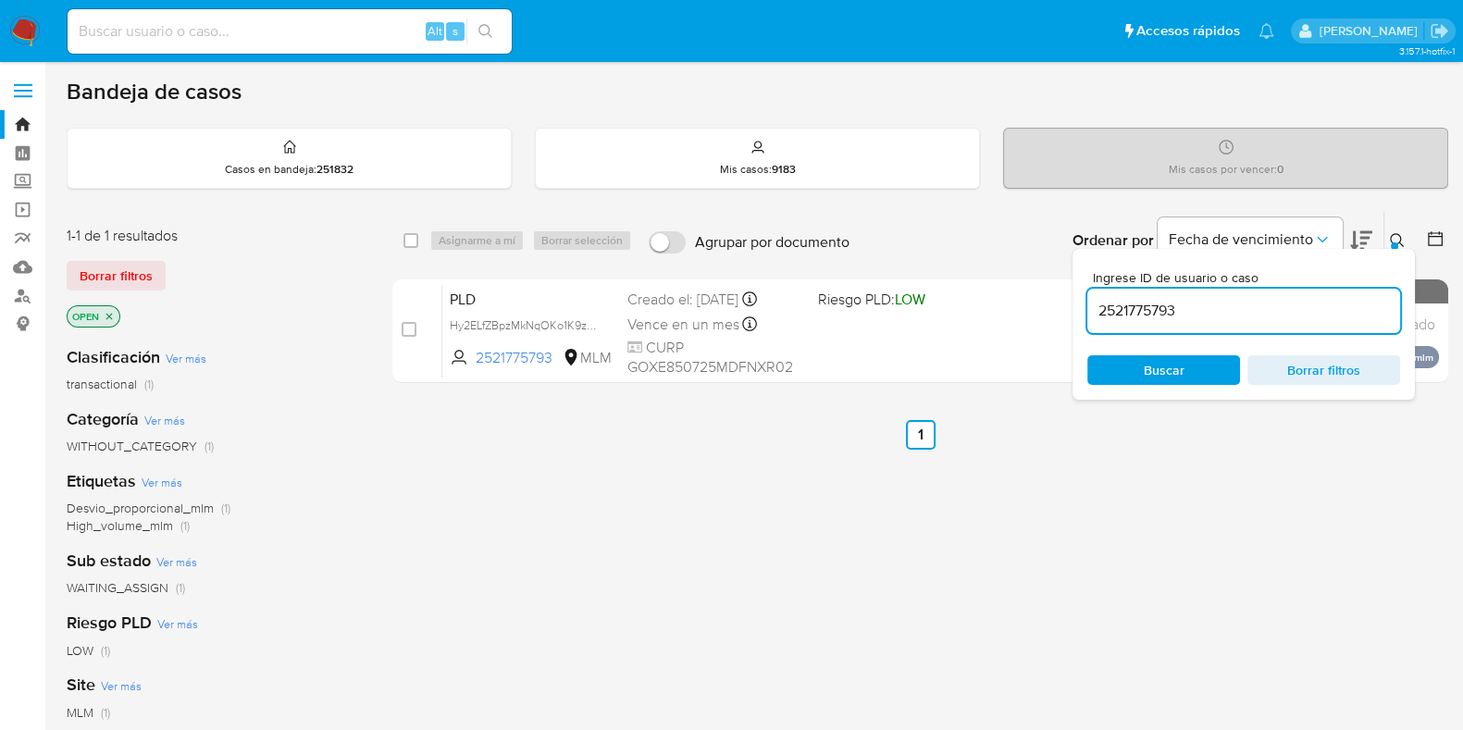
click at [1393, 242] on div at bounding box center [1394, 245] width 7 height 7
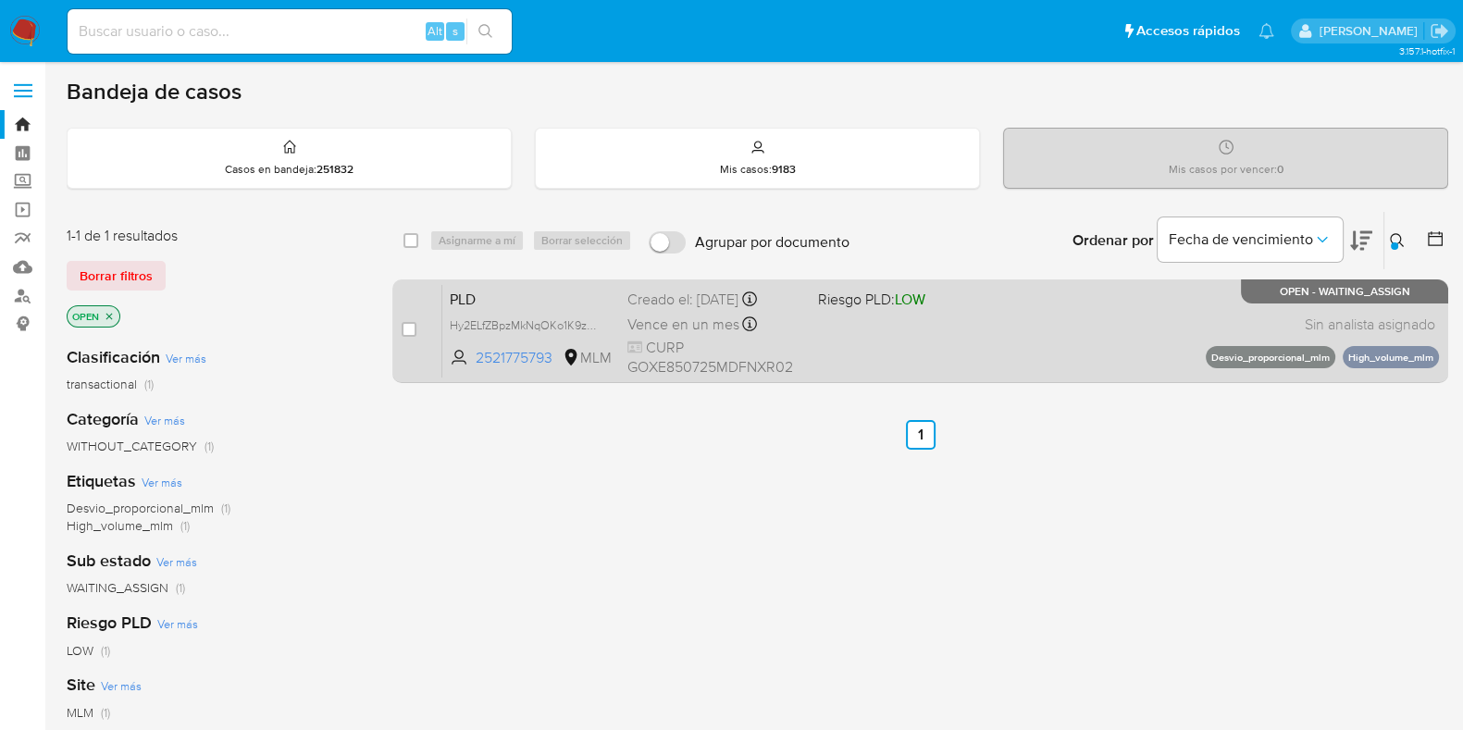
click at [1074, 313] on div "PLD Hy2ELfZBpzMkNqOKo1K9zfr5 2521775793 MLM Riesgo PLD: LOW Creado el: [DATE] C…" at bounding box center [940, 330] width 997 height 93
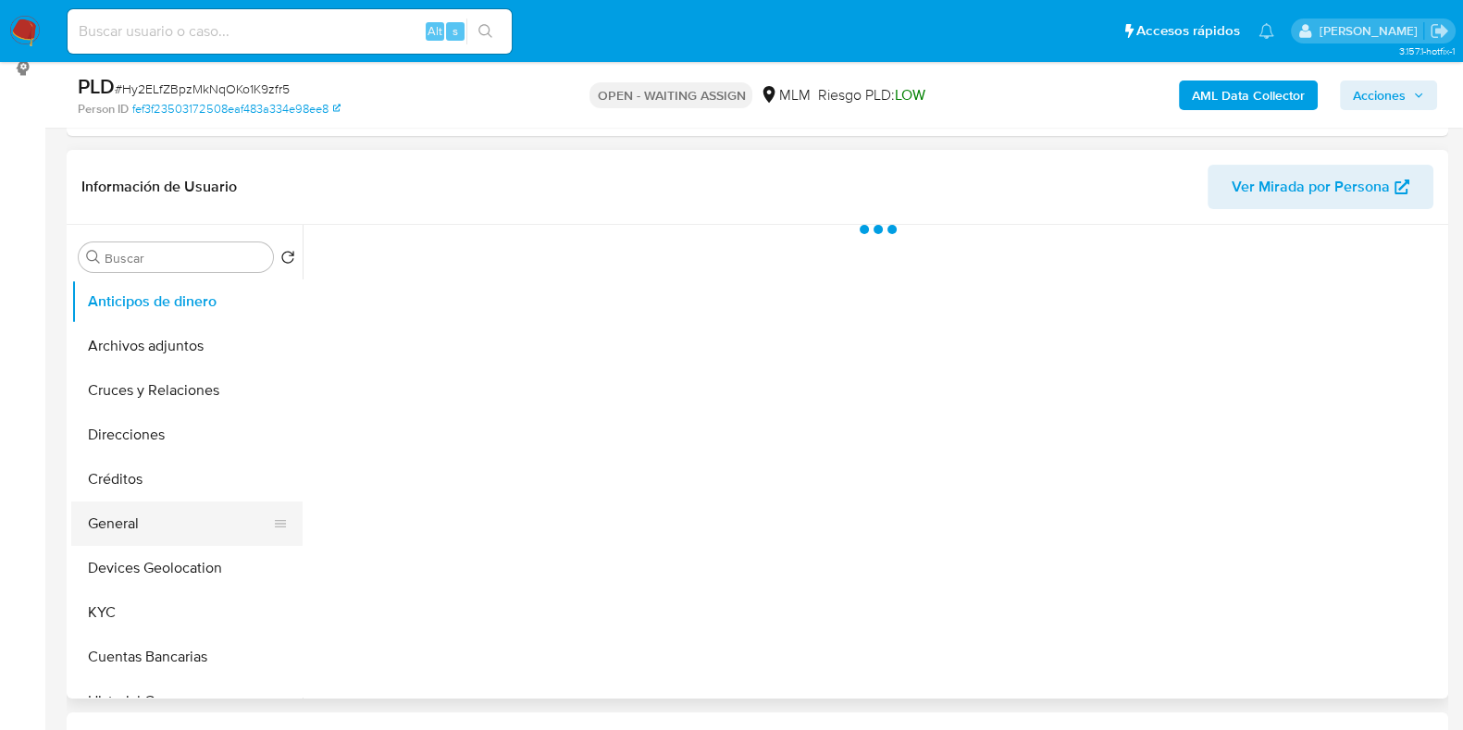
scroll to position [347, 0]
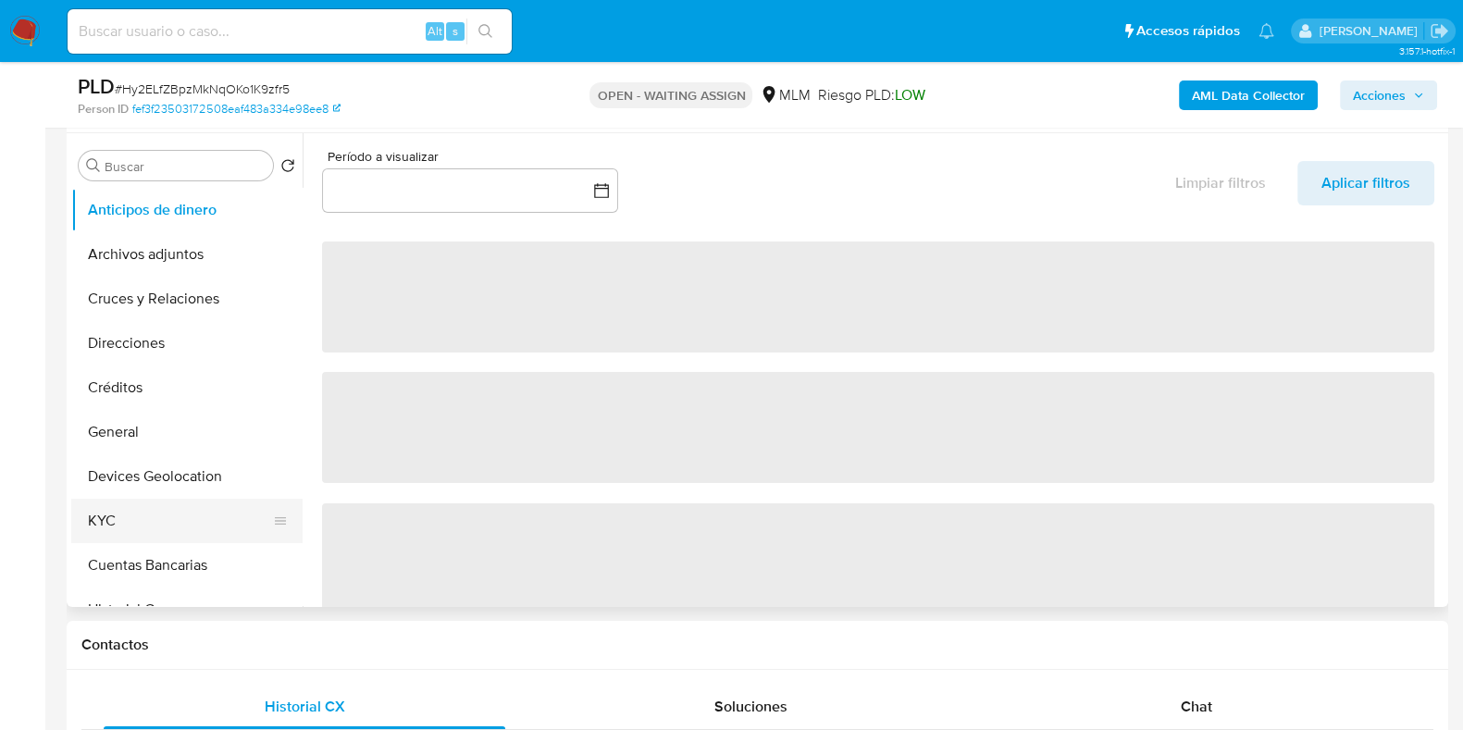
click at [143, 501] on button "KYC" at bounding box center [179, 521] width 217 height 44
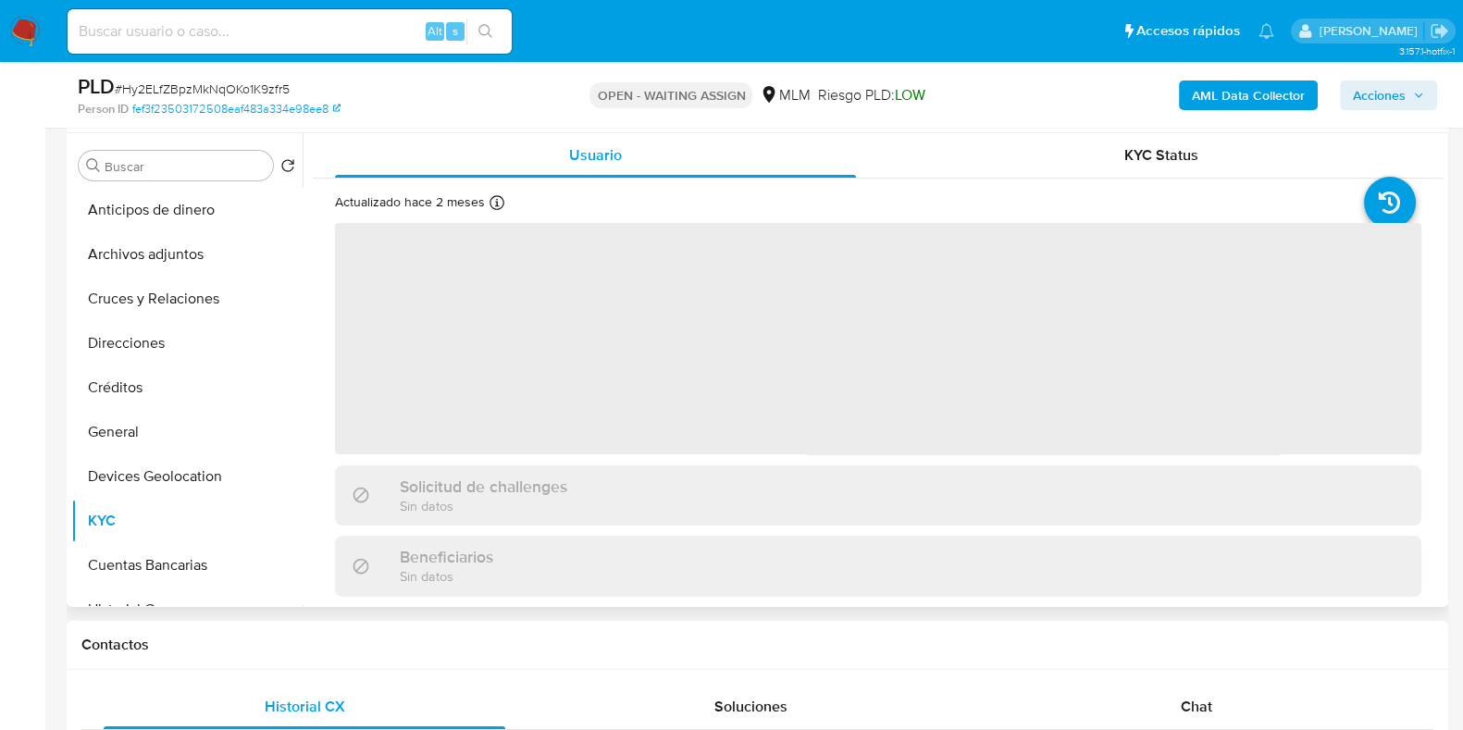
select select "10"
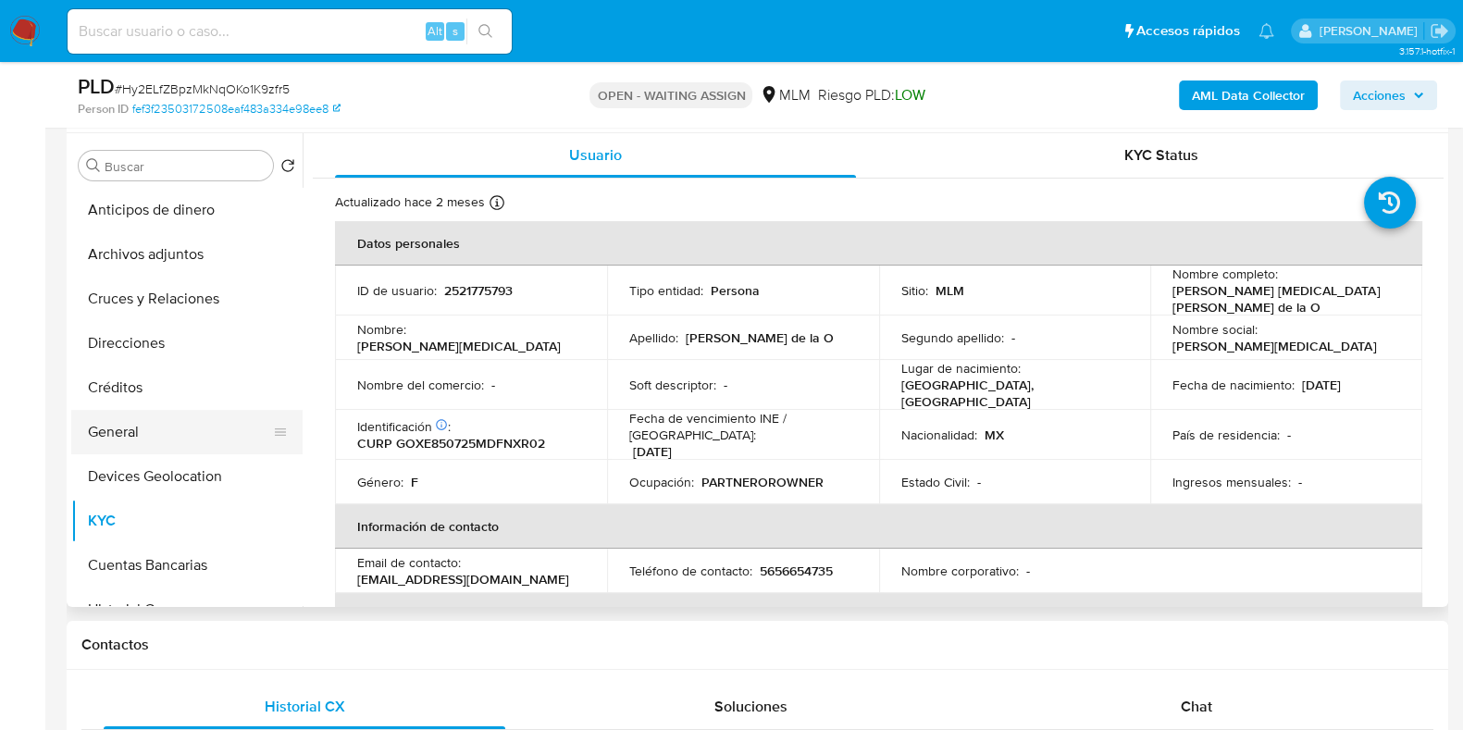
click at [143, 414] on button "General" at bounding box center [179, 432] width 217 height 44
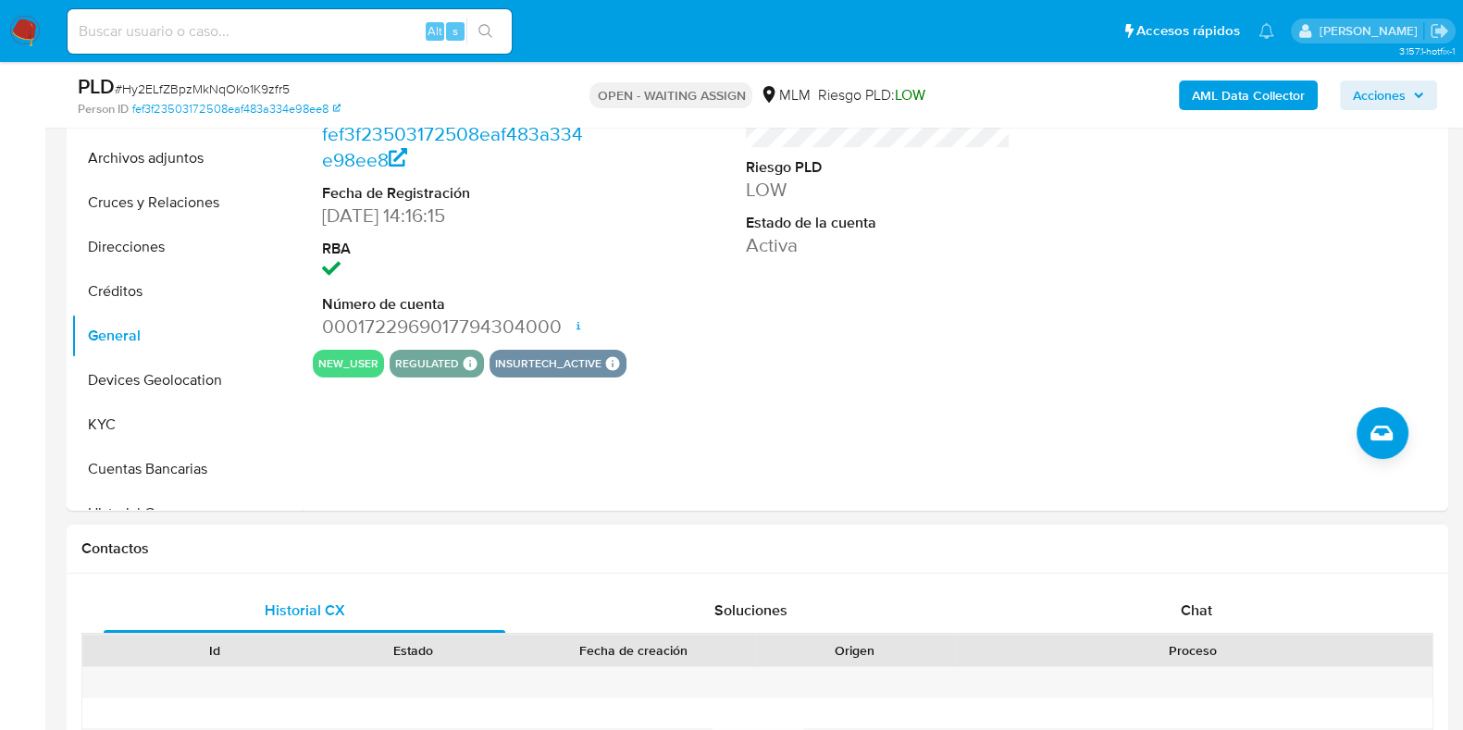
scroll to position [578, 0]
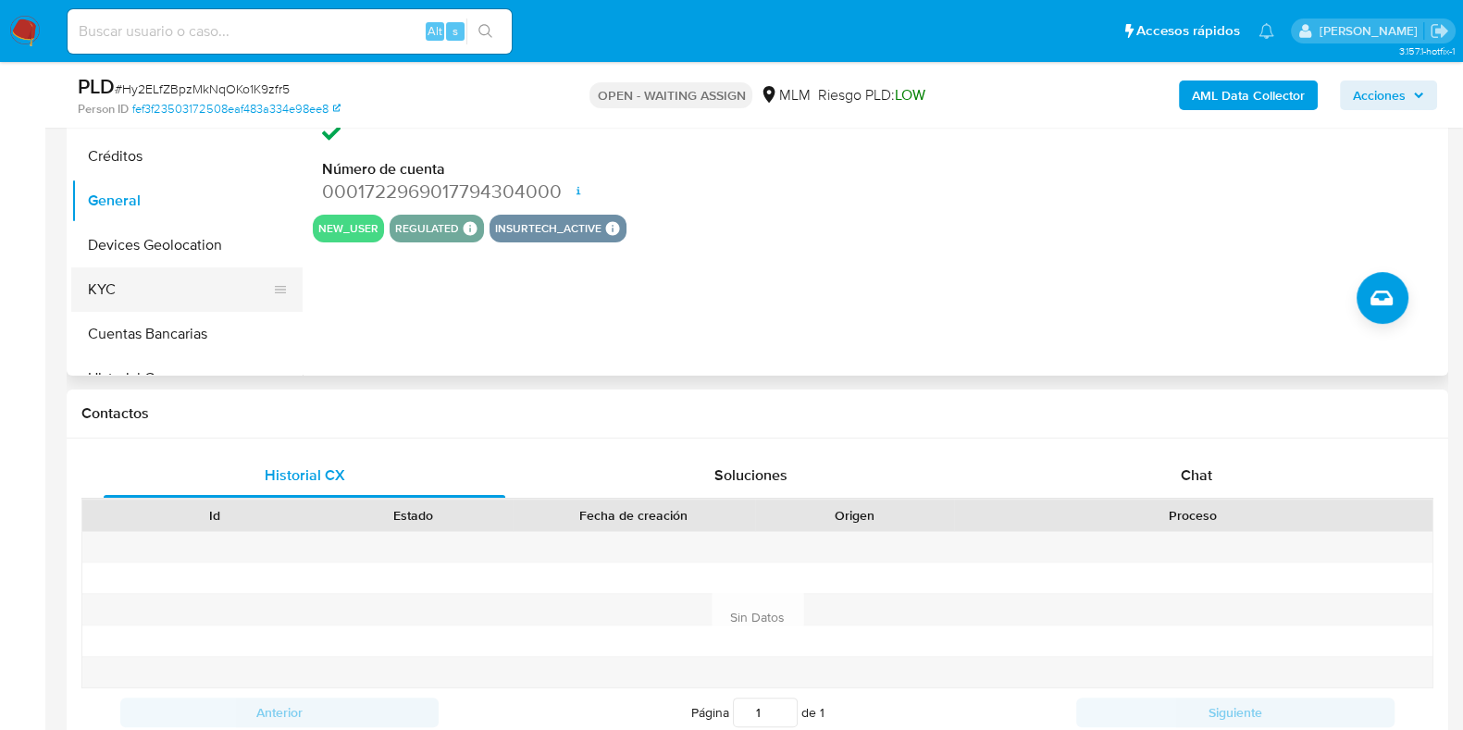
click at [145, 299] on button "KYC" at bounding box center [179, 289] width 217 height 44
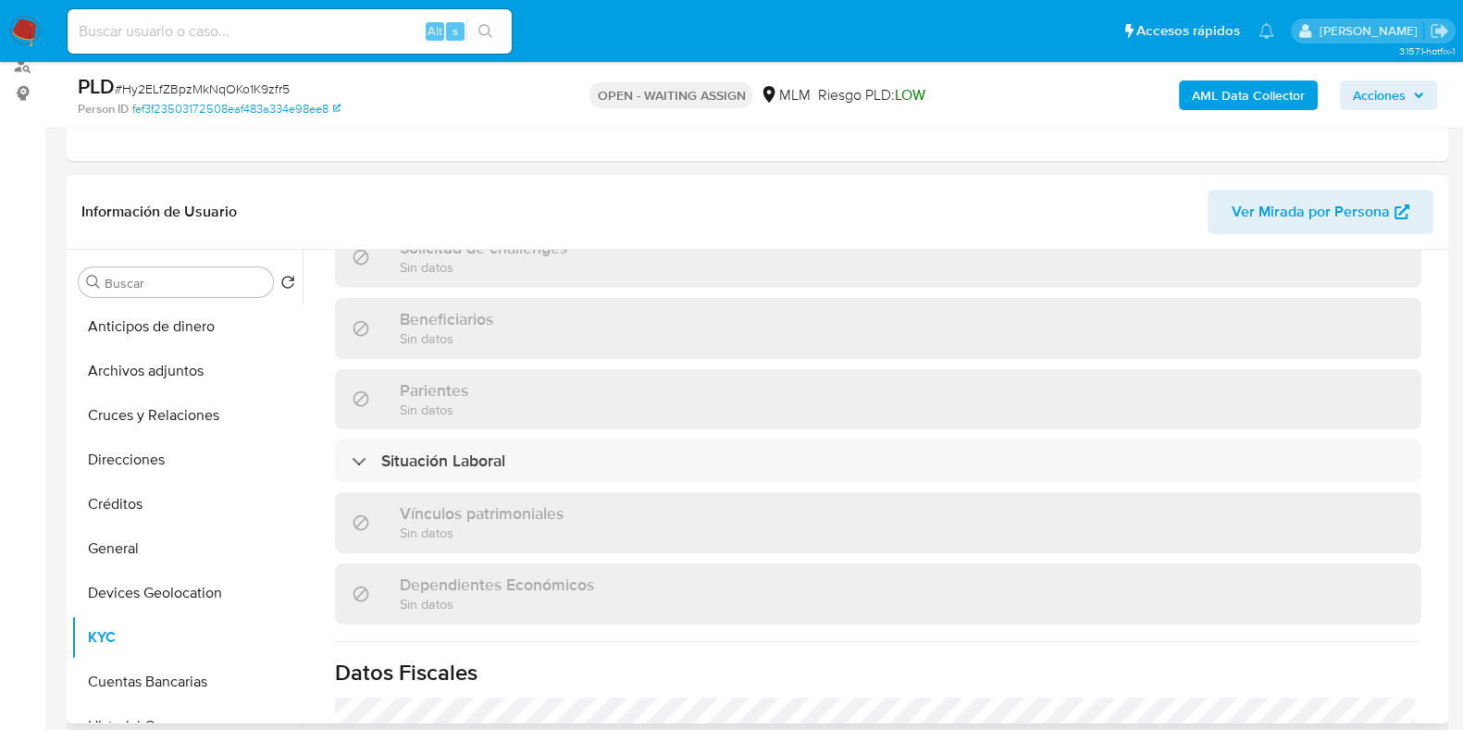
scroll to position [0, 0]
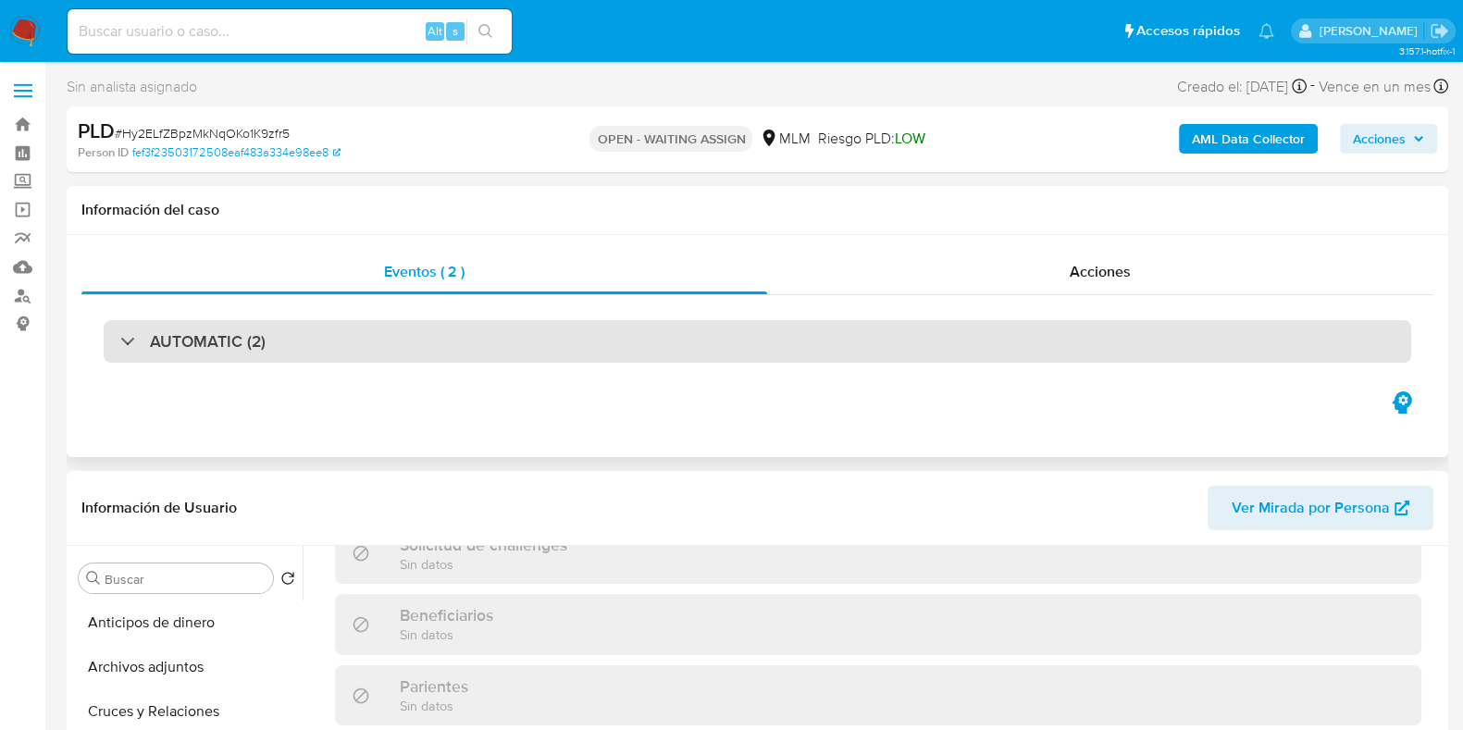
click at [379, 348] on div "AUTOMATIC (2)" at bounding box center [758, 341] width 1308 height 43
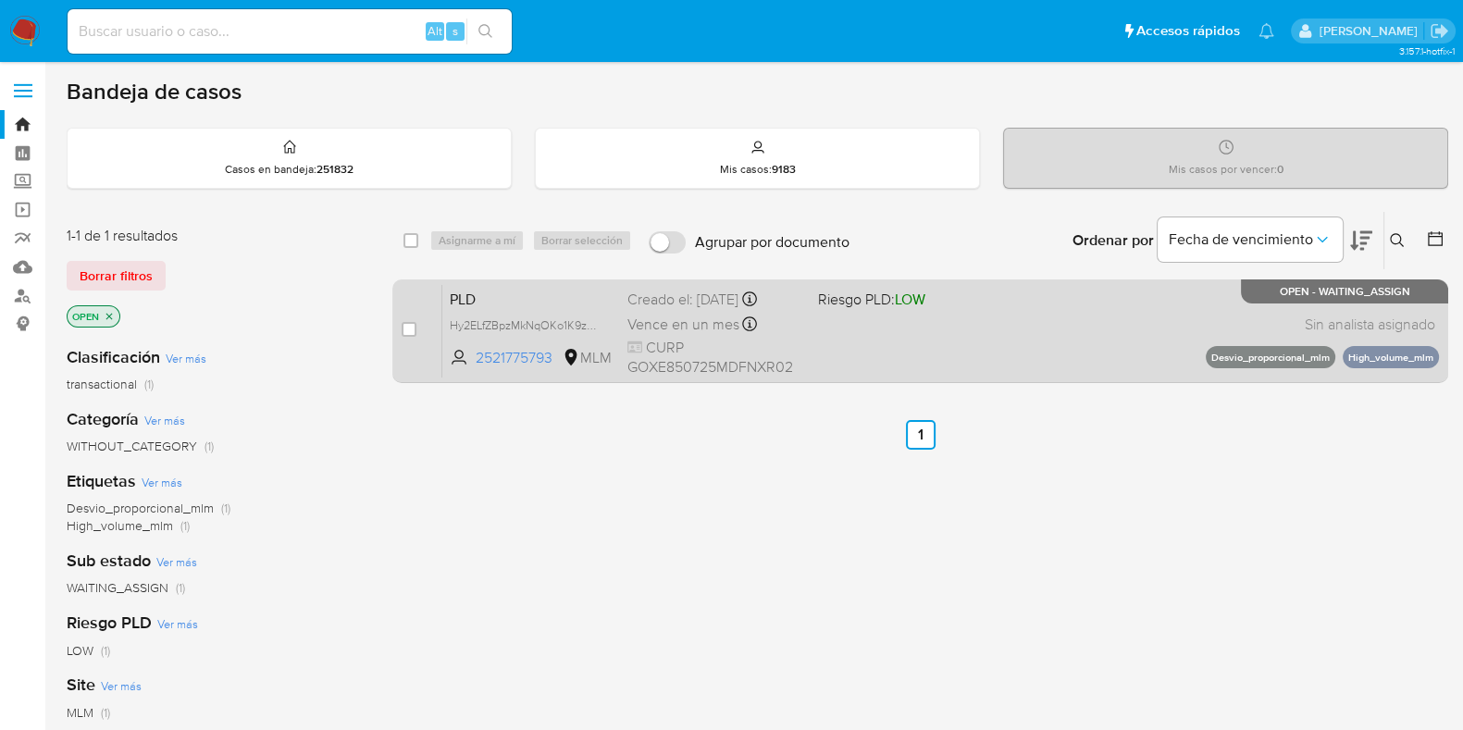
click at [1005, 343] on div "PLD Hy2ELfZBpzMkNqOKo1K9zfr5 2521775793 MLM Riesgo PLD: LOW Creado el: [DATE] C…" at bounding box center [940, 330] width 997 height 93
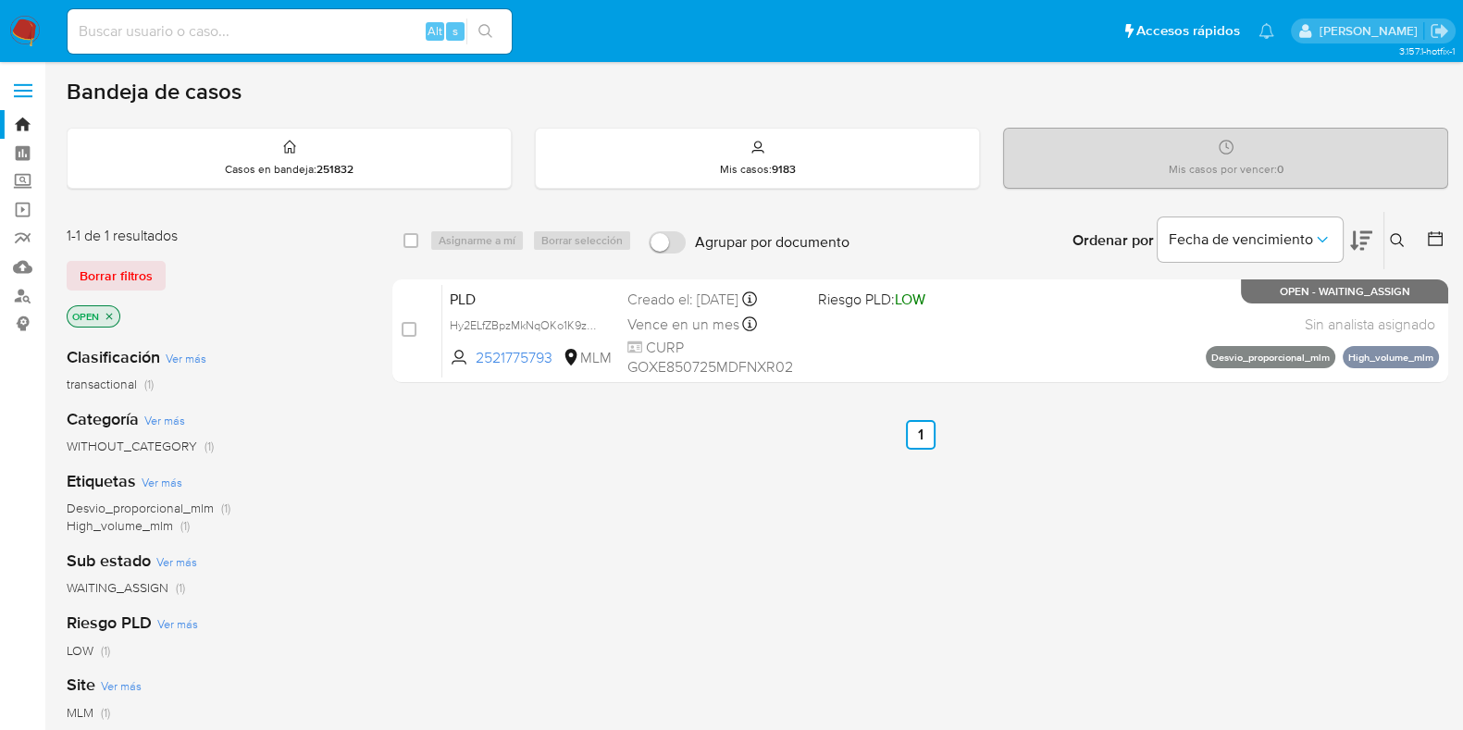
click at [278, 28] on input at bounding box center [290, 31] width 444 height 24
paste input "1953420603"
click at [484, 31] on icon "search-icon" at bounding box center [486, 31] width 15 height 15
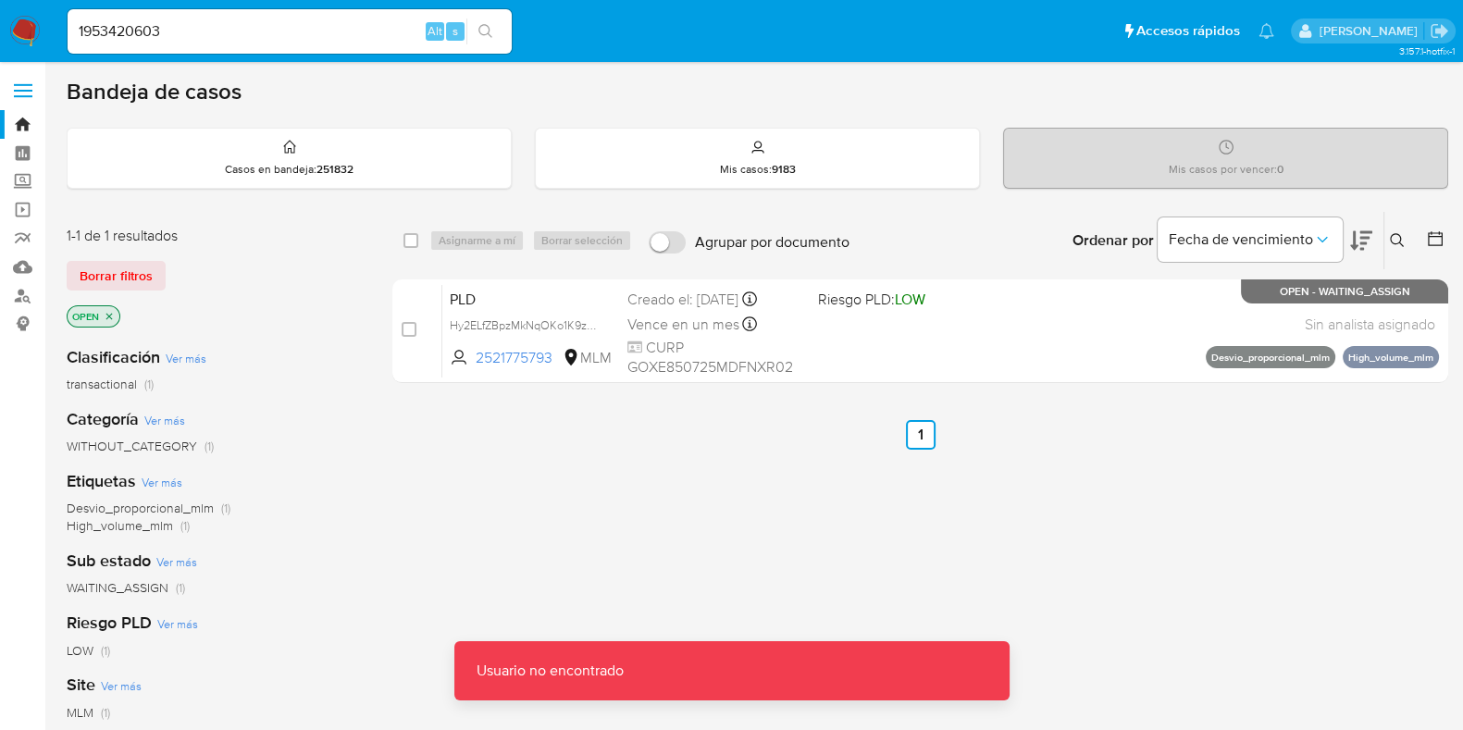
click at [82, 31] on input "1953420603" at bounding box center [290, 31] width 444 height 24
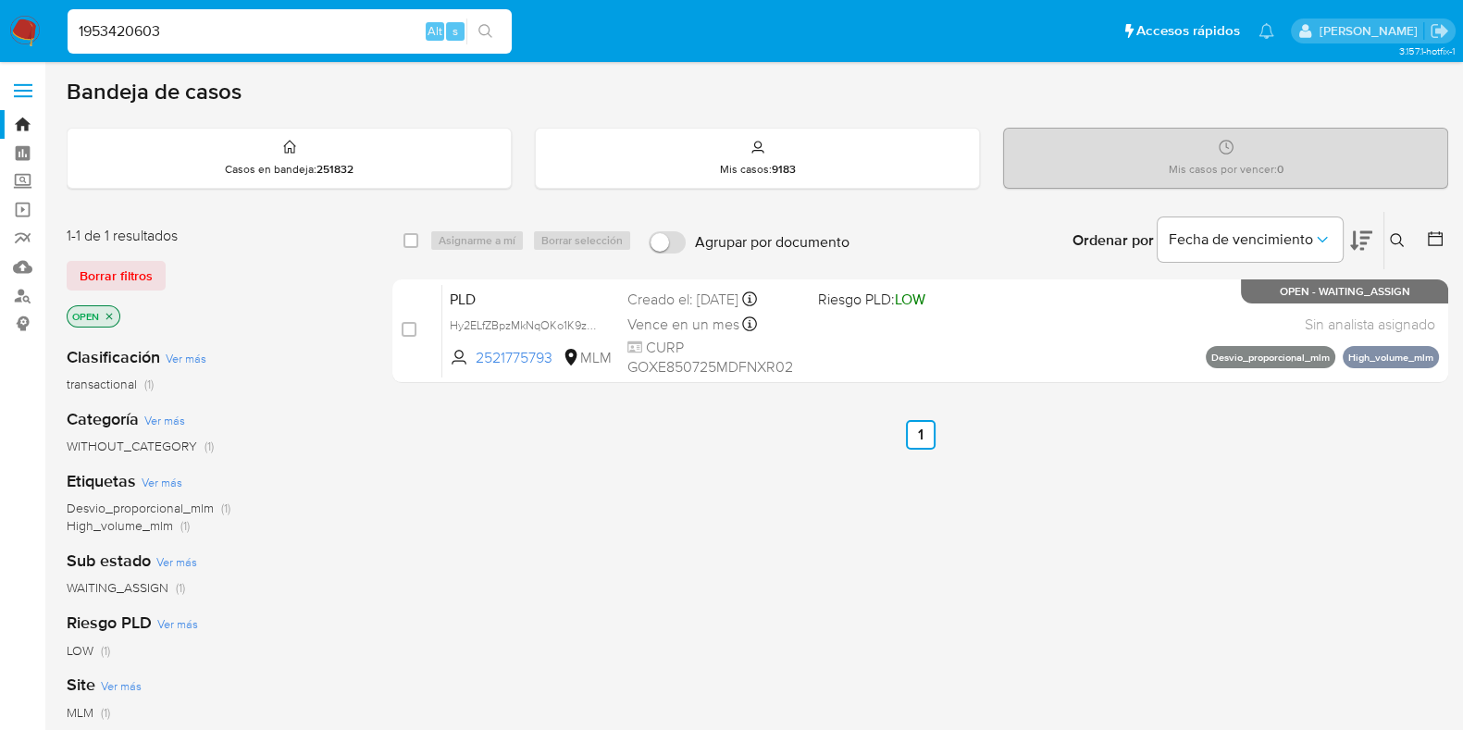
type input "1953420603"
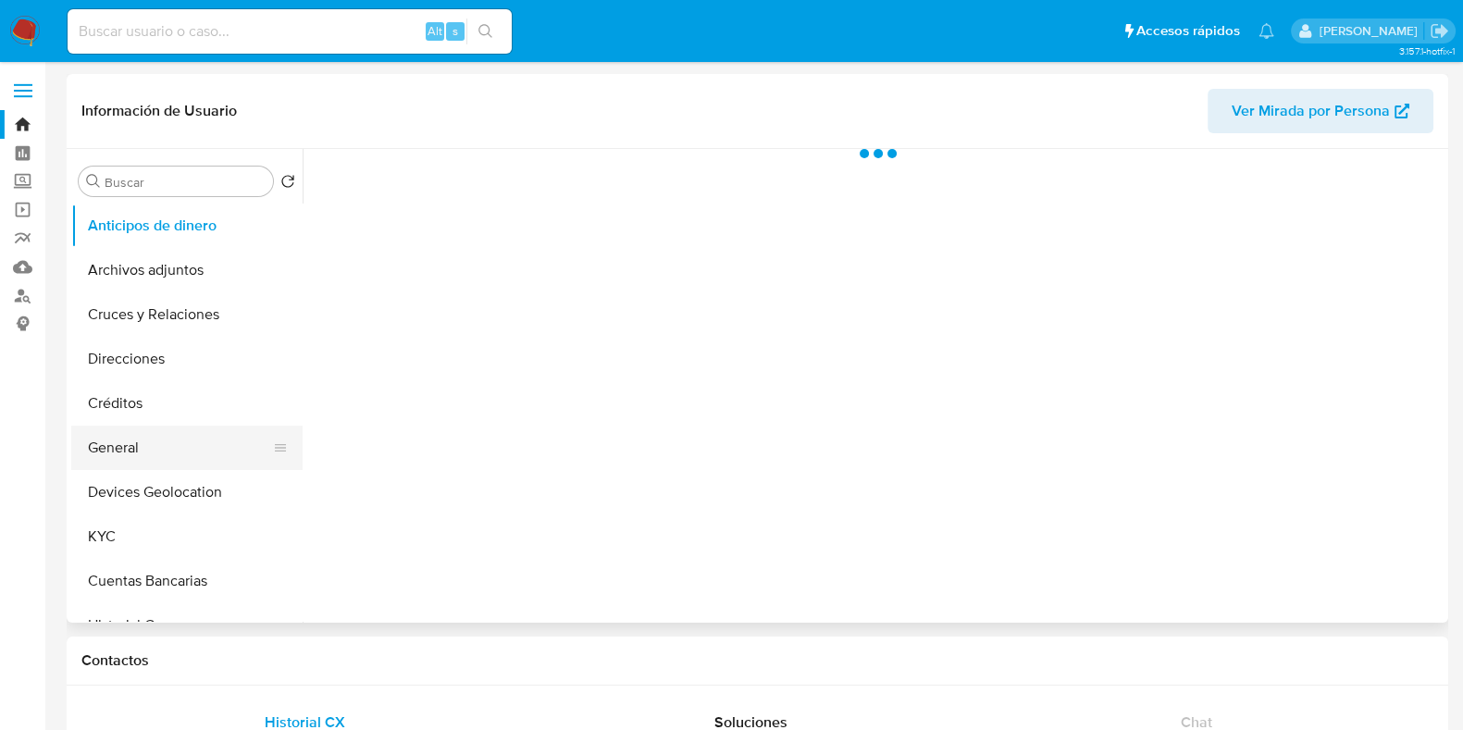
scroll to position [115, 0]
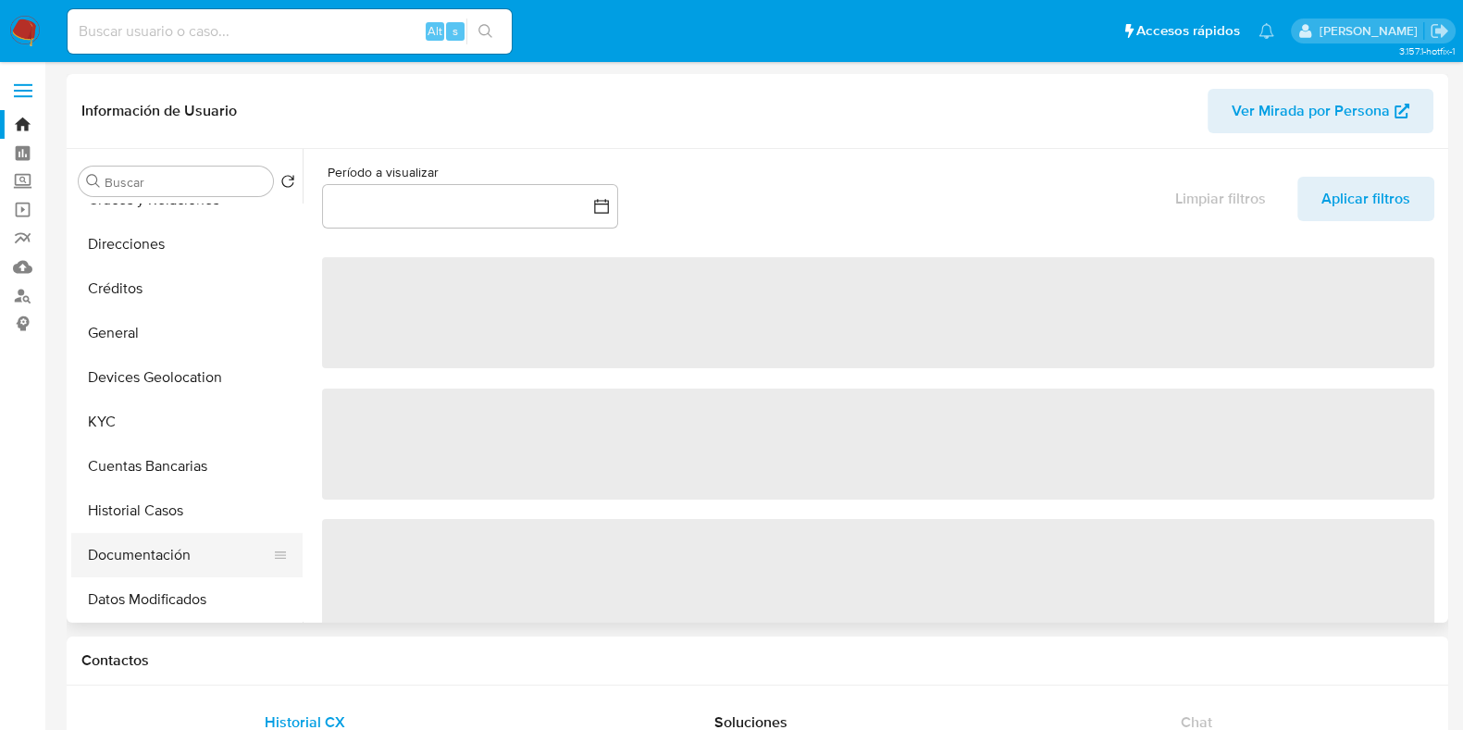
click at [140, 547] on button "Documentación" at bounding box center [179, 555] width 217 height 44
select select "10"
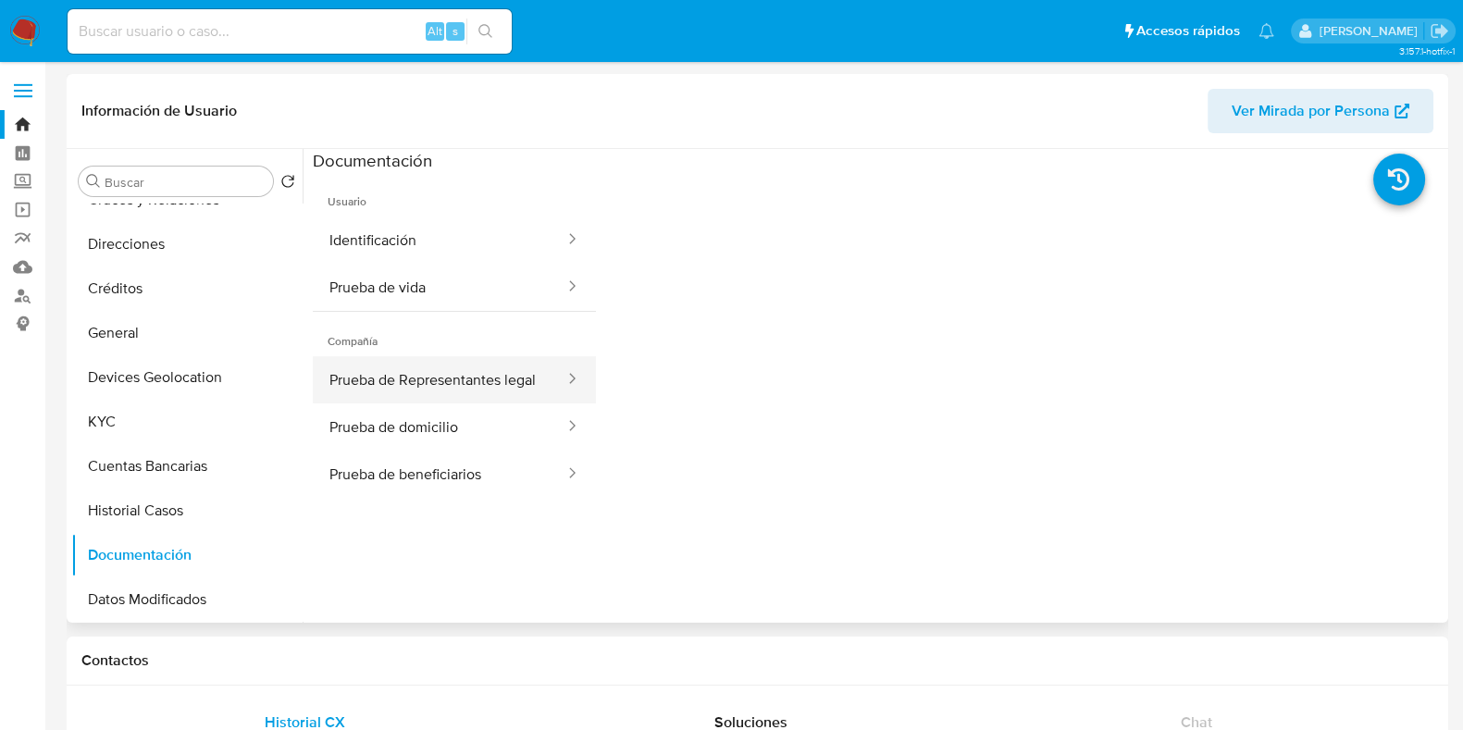
click at [478, 381] on button "Prueba de Representantes legal" at bounding box center [440, 379] width 254 height 47
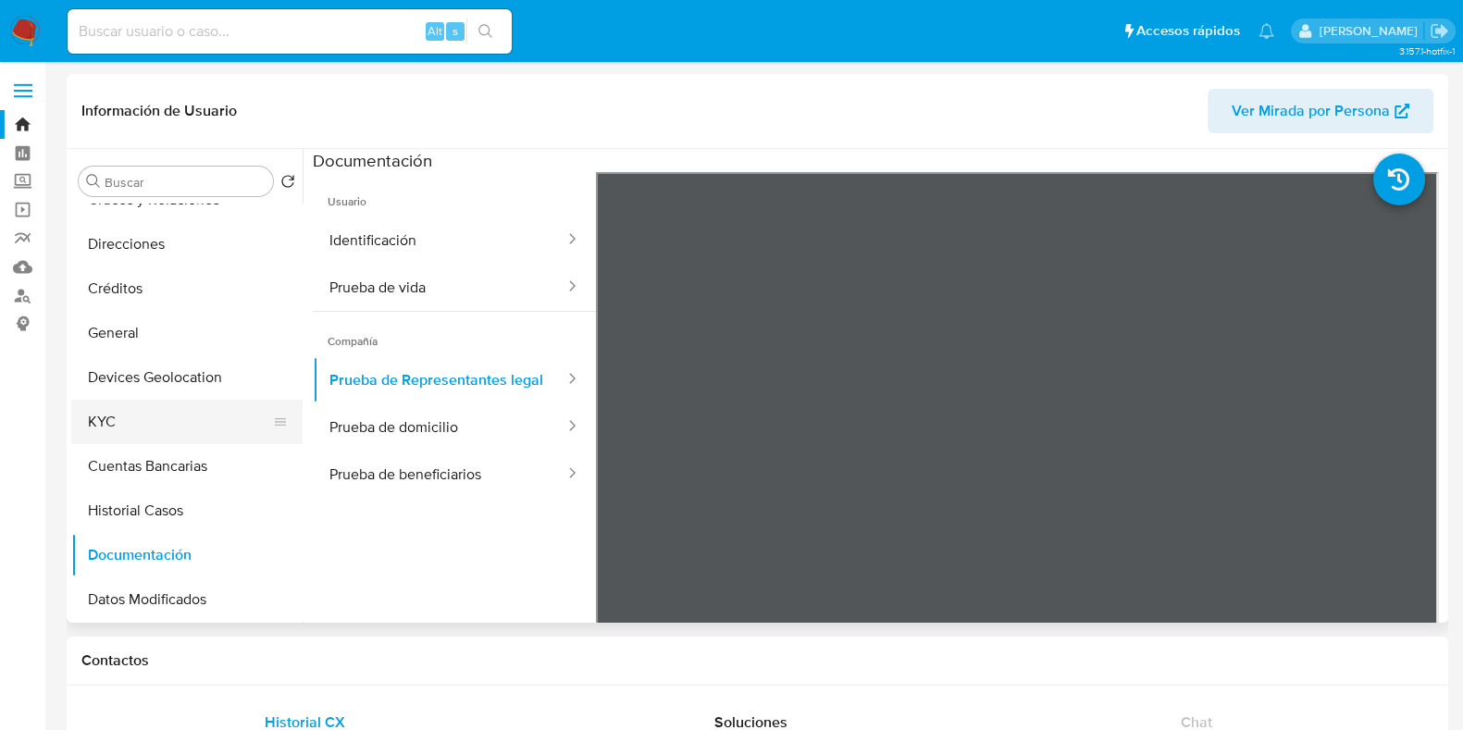
click at [143, 415] on button "KYC" at bounding box center [179, 422] width 217 height 44
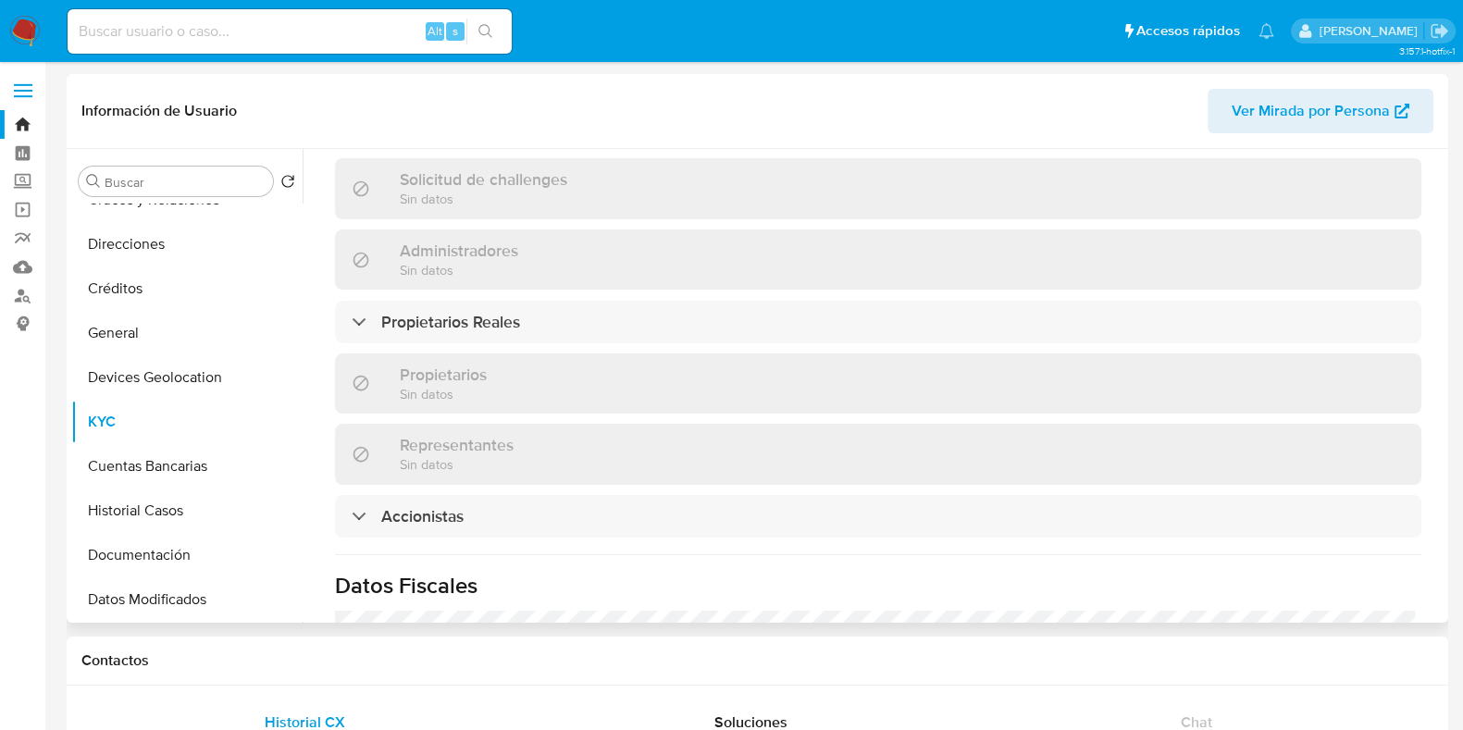
scroll to position [1041, 0]
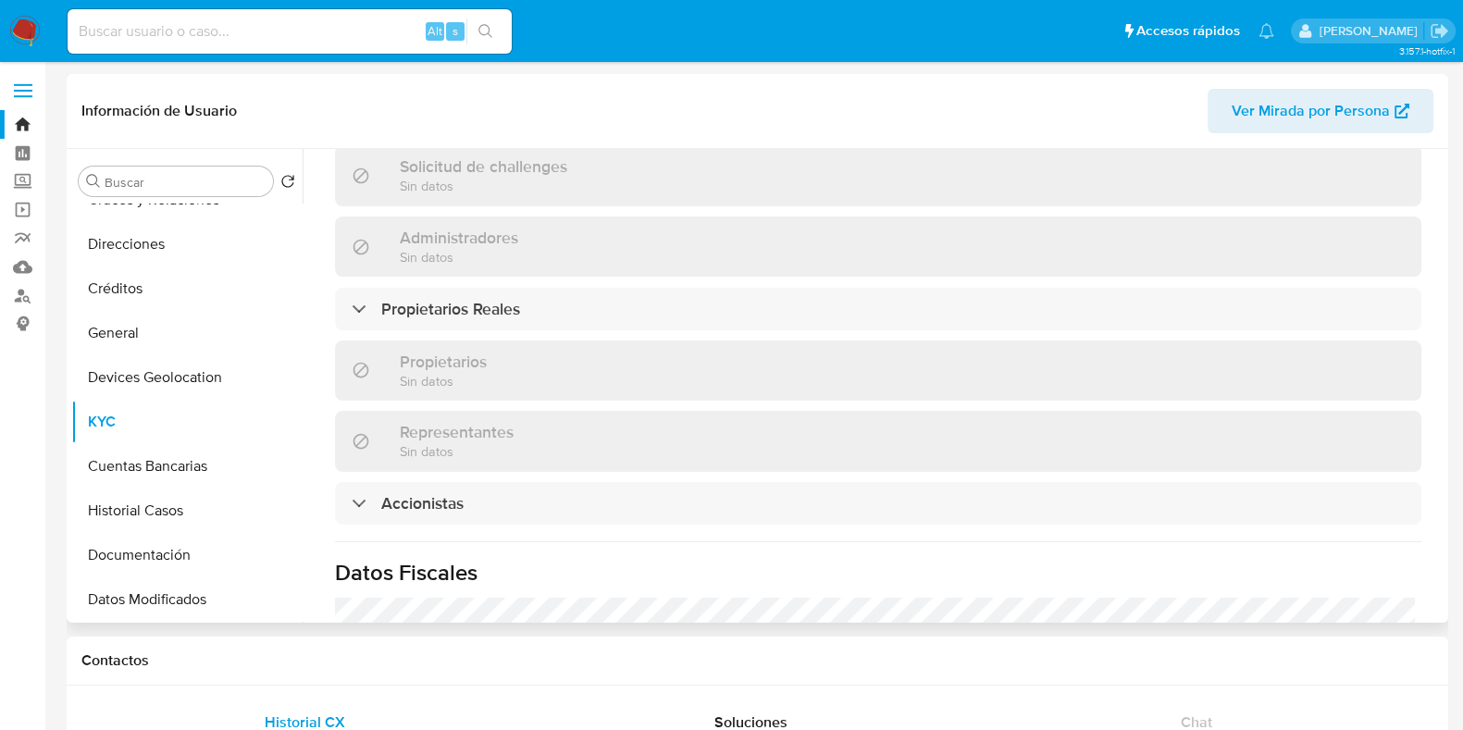
click at [489, 303] on div "Información de empresa ID de usuario : 1953420603 Nombre del comercio : LUCLAU …" at bounding box center [878, 89] width 1087 height 1784
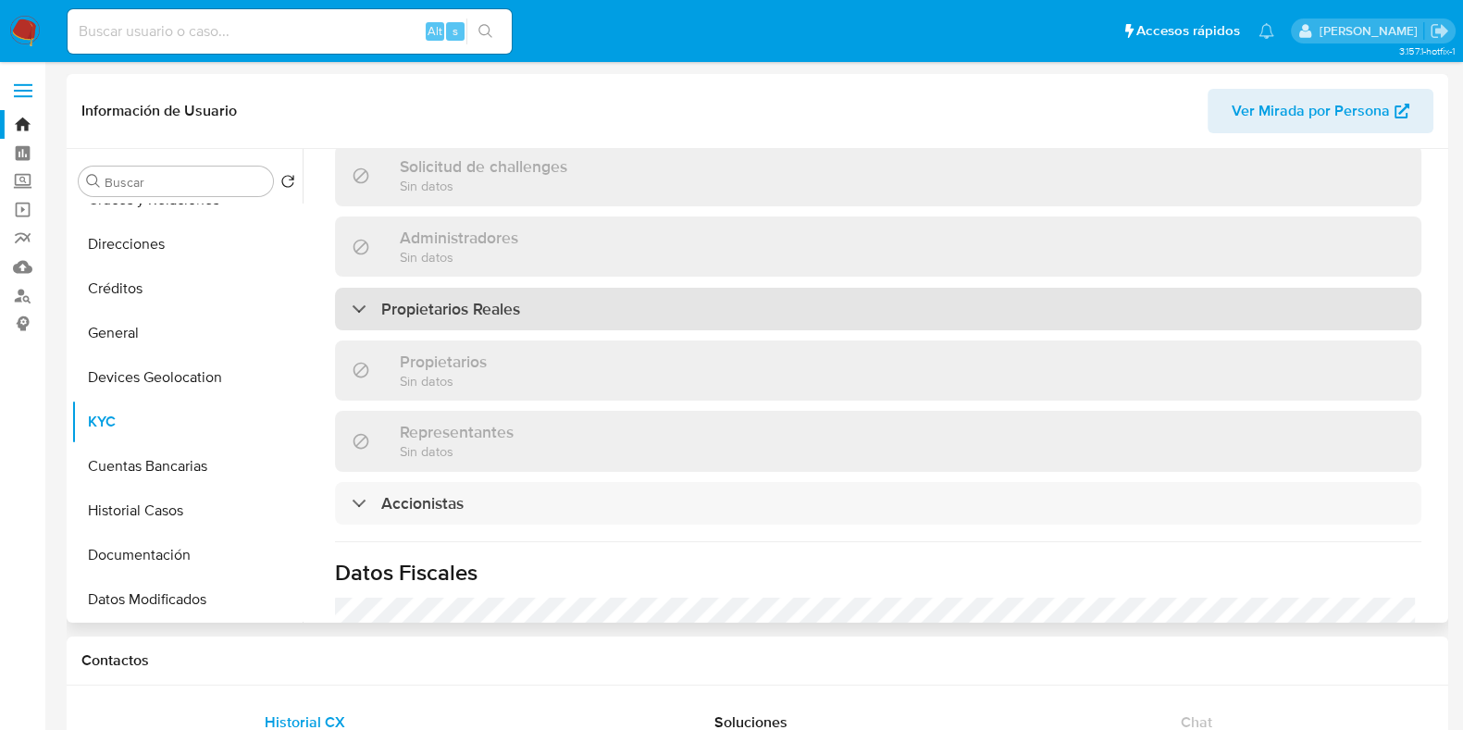
click at [489, 299] on h3 "Propietarios Reales" at bounding box center [450, 309] width 139 height 20
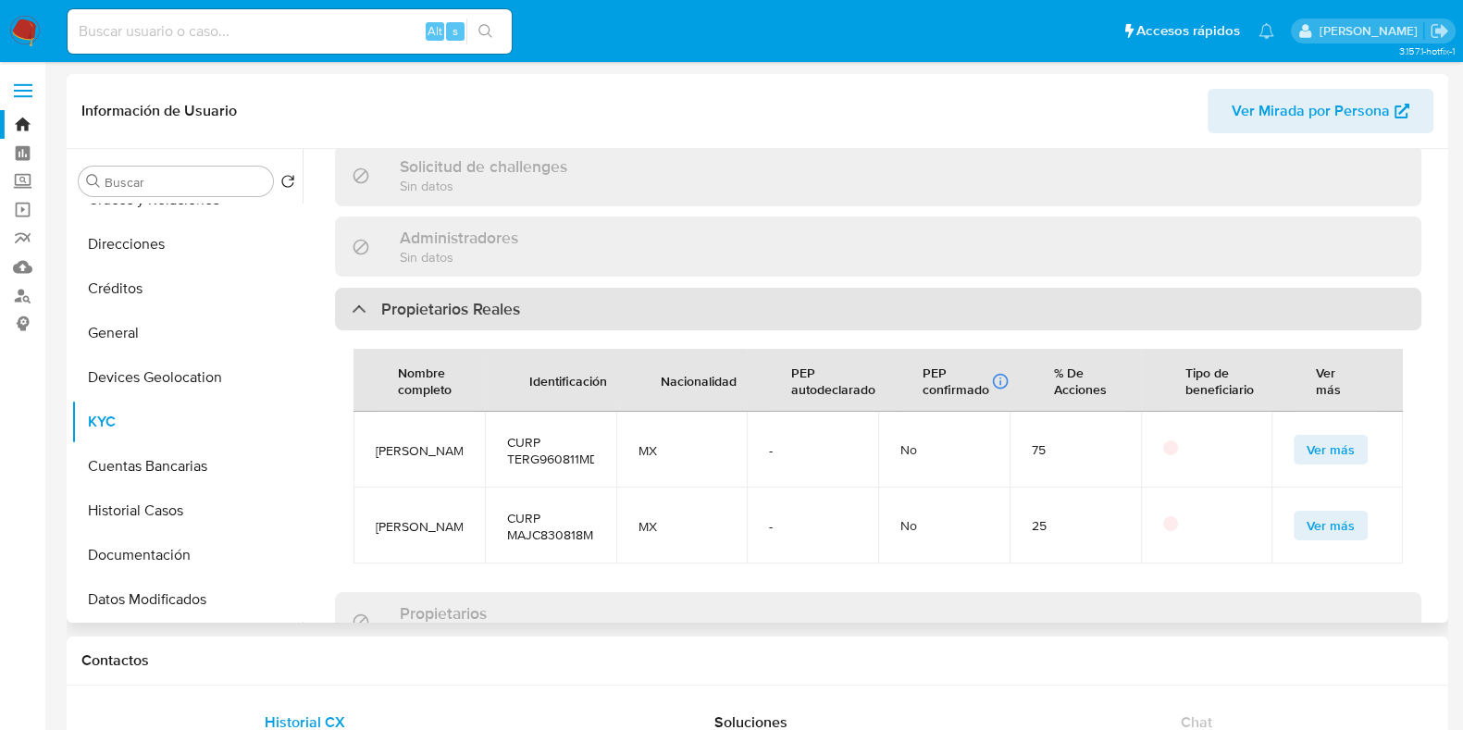
click at [489, 299] on h3 "Propietarios Reales" at bounding box center [450, 309] width 139 height 20
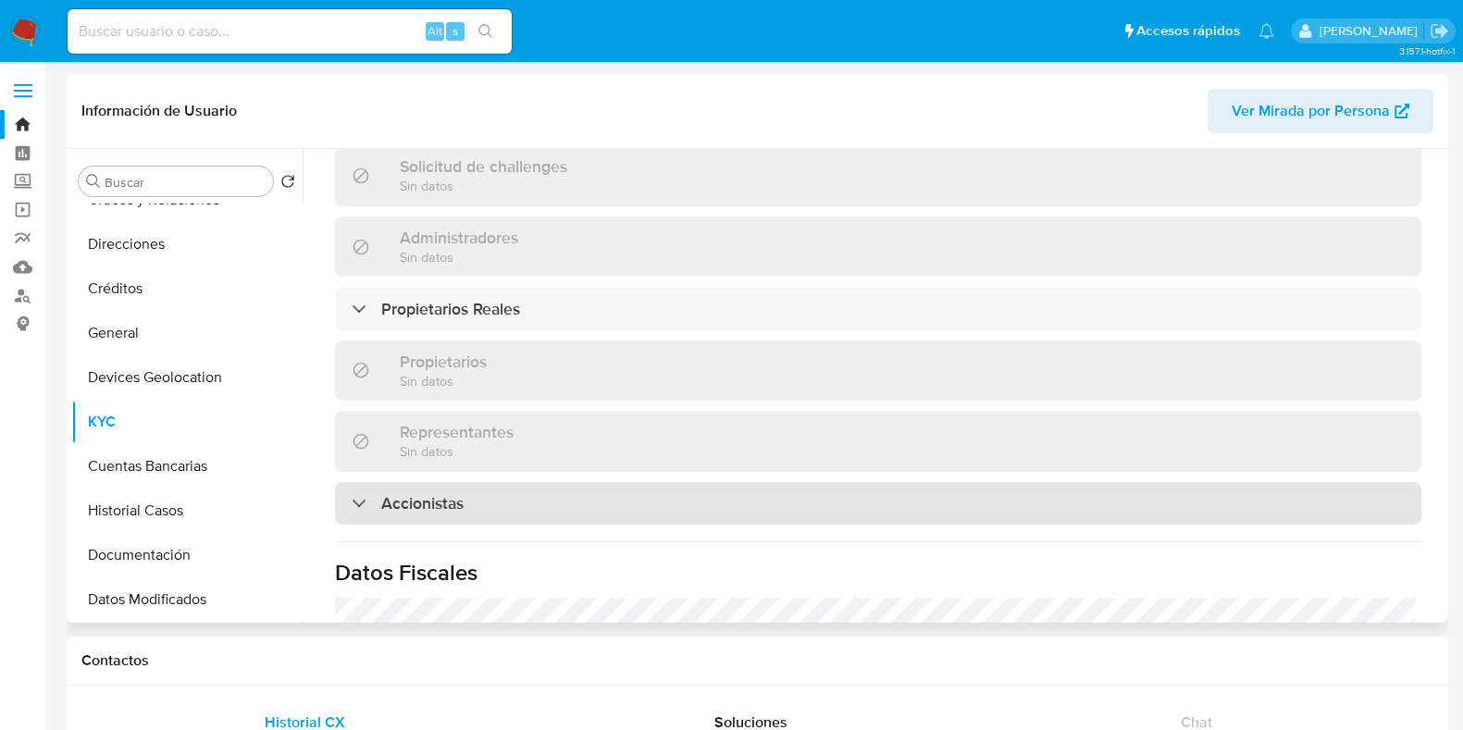
click at [461, 493] on h3 "Accionistas" at bounding box center [422, 503] width 82 height 20
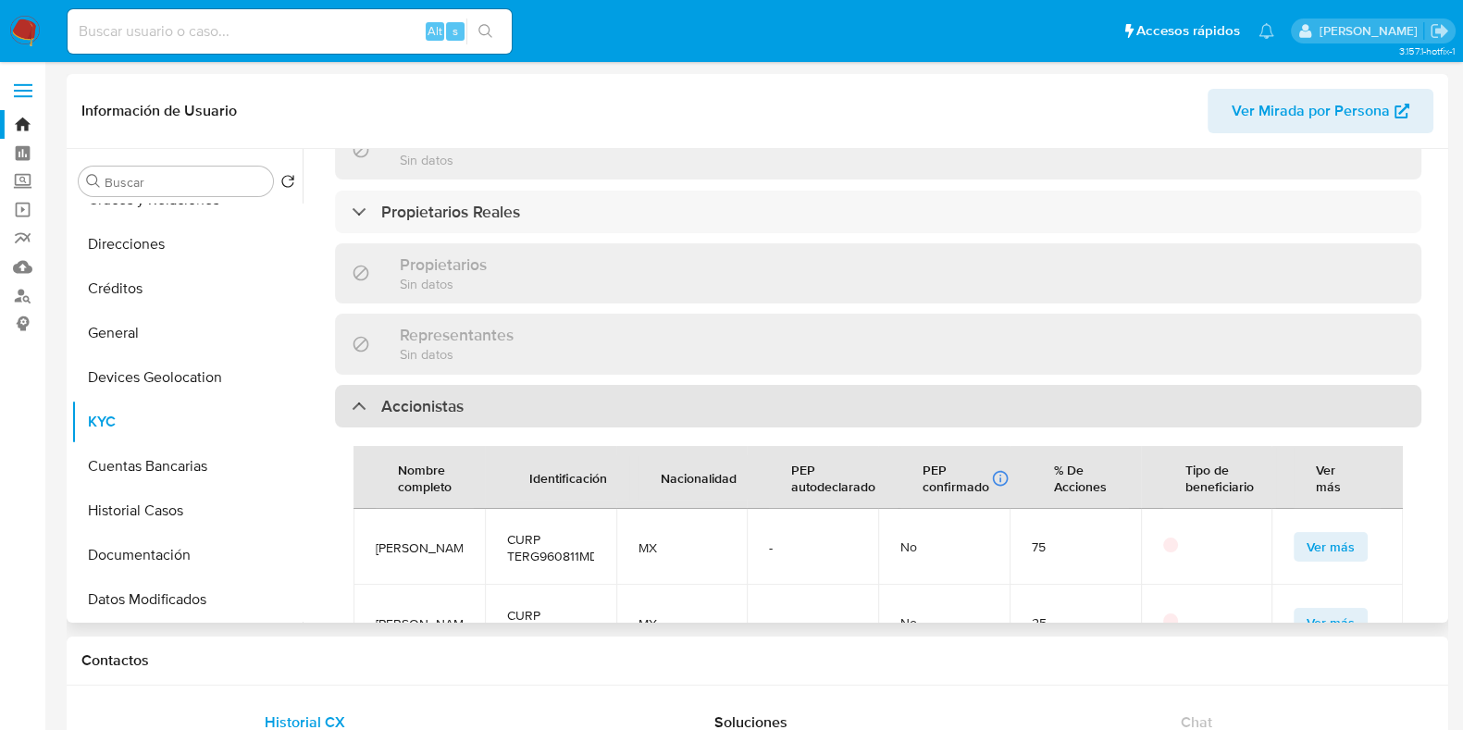
scroll to position [1273, 0]
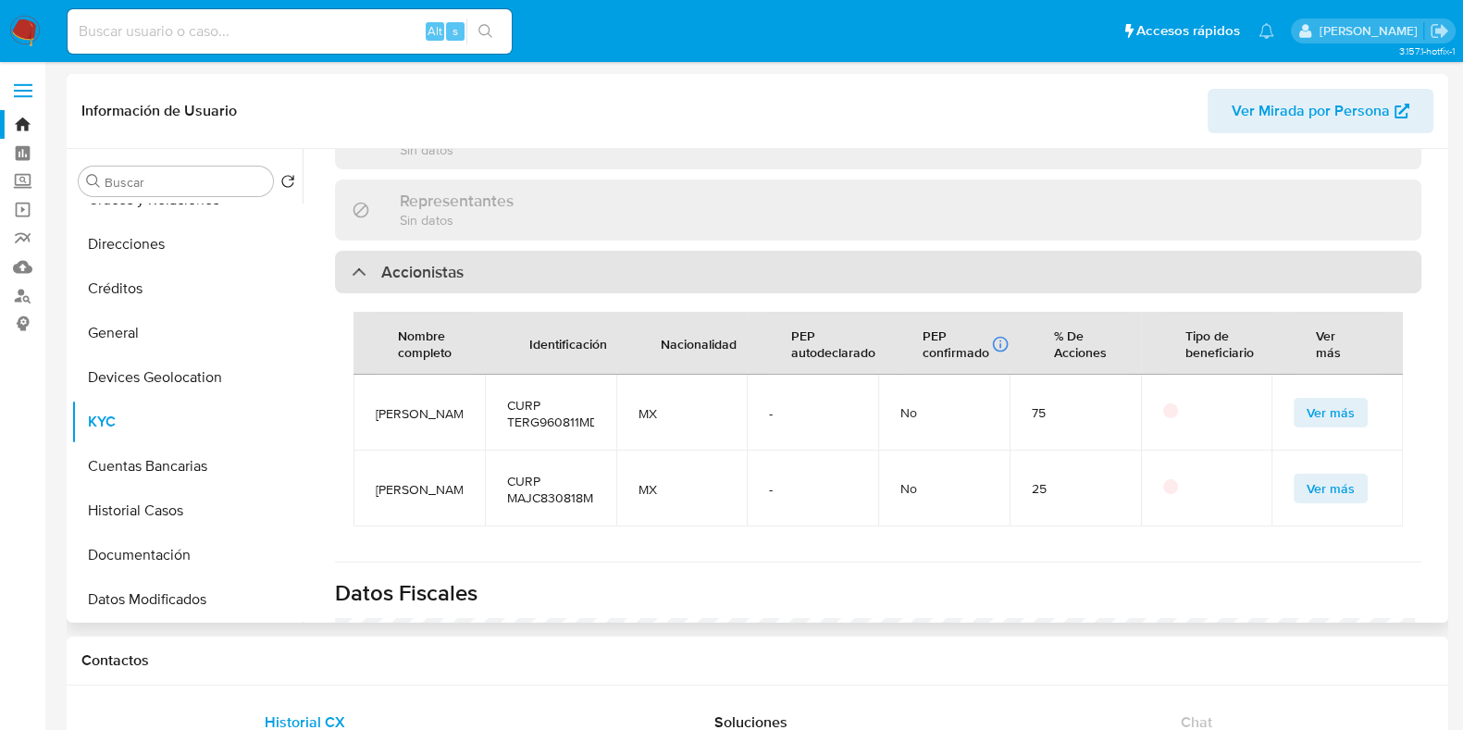
click at [439, 262] on h3 "Accionistas" at bounding box center [422, 272] width 82 height 20
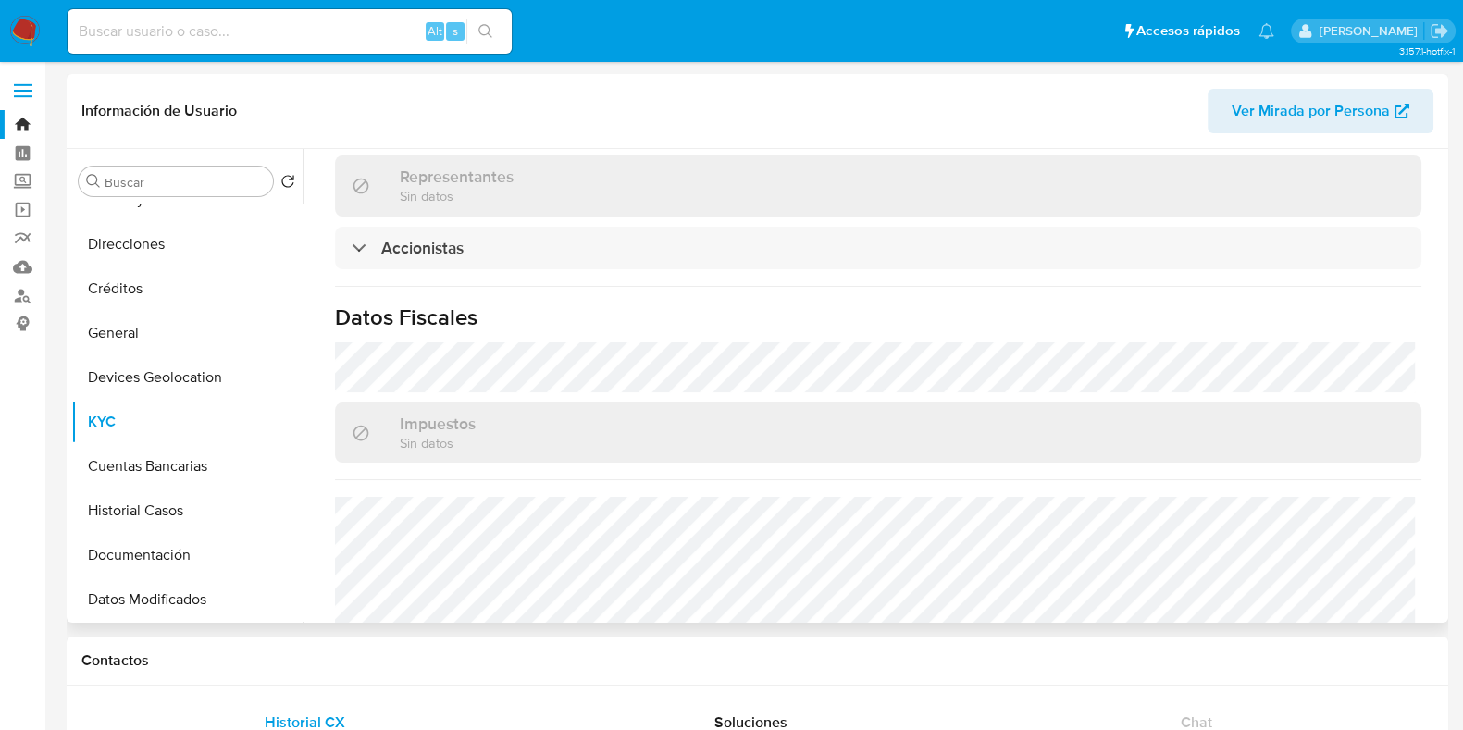
scroll to position [1266, 0]
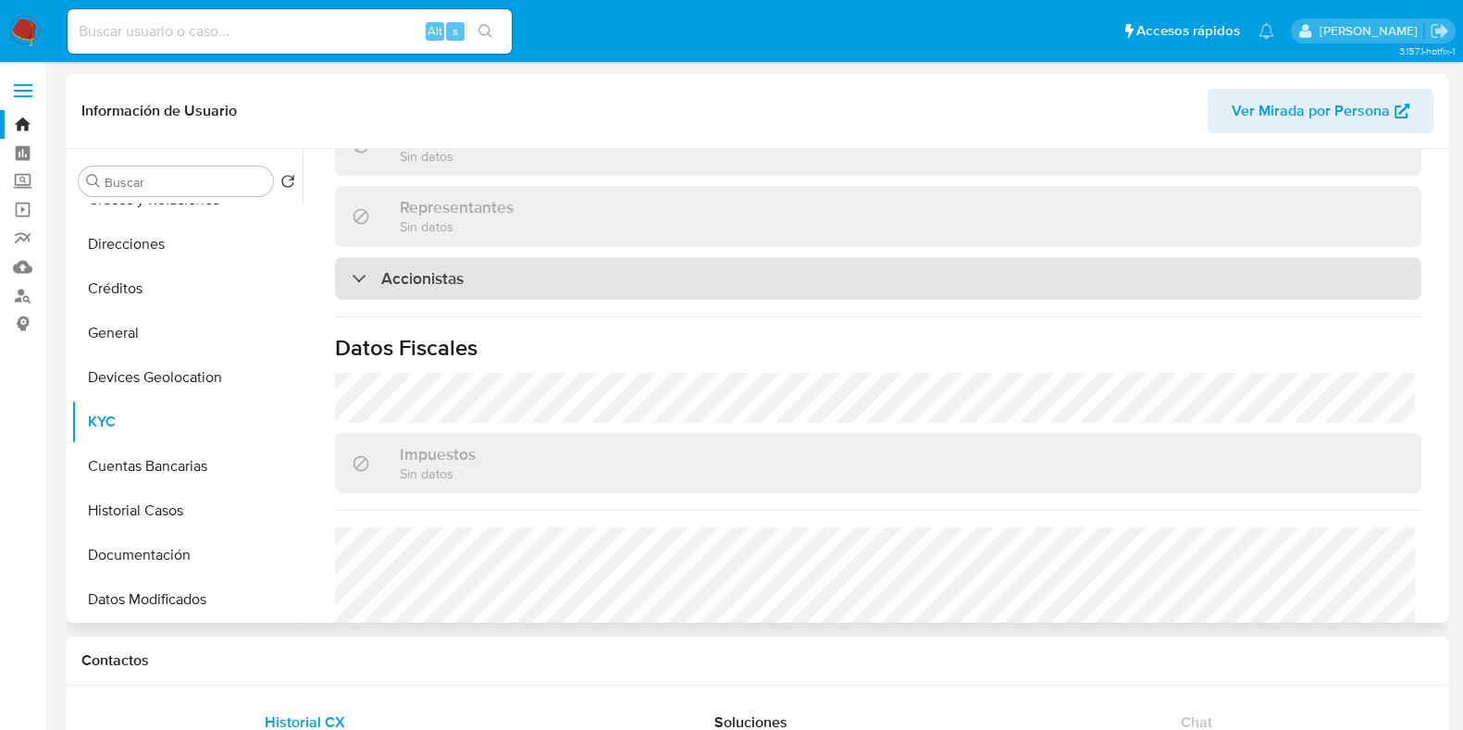
click at [456, 268] on h3 "Accionistas" at bounding box center [422, 278] width 82 height 20
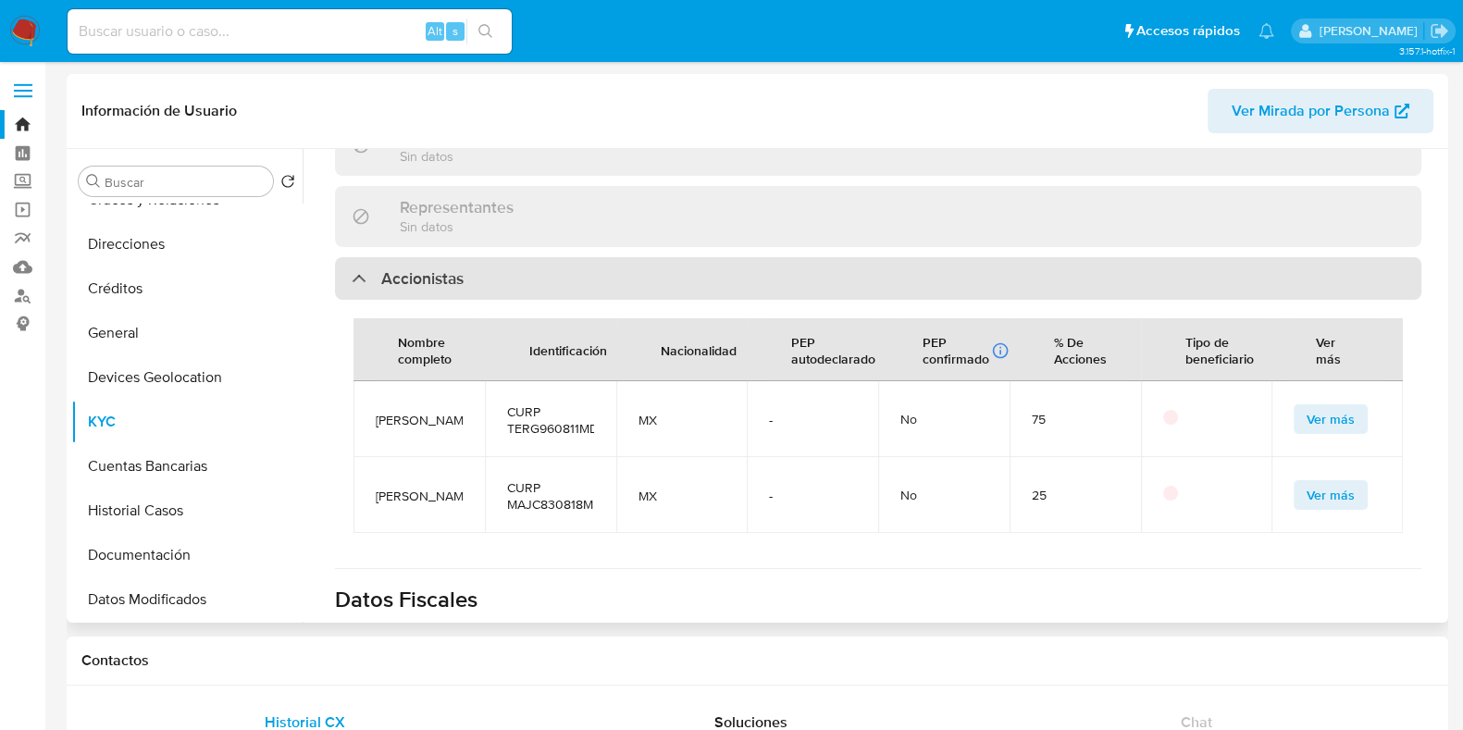
click at [456, 268] on h3 "Accionistas" at bounding box center [422, 278] width 82 height 20
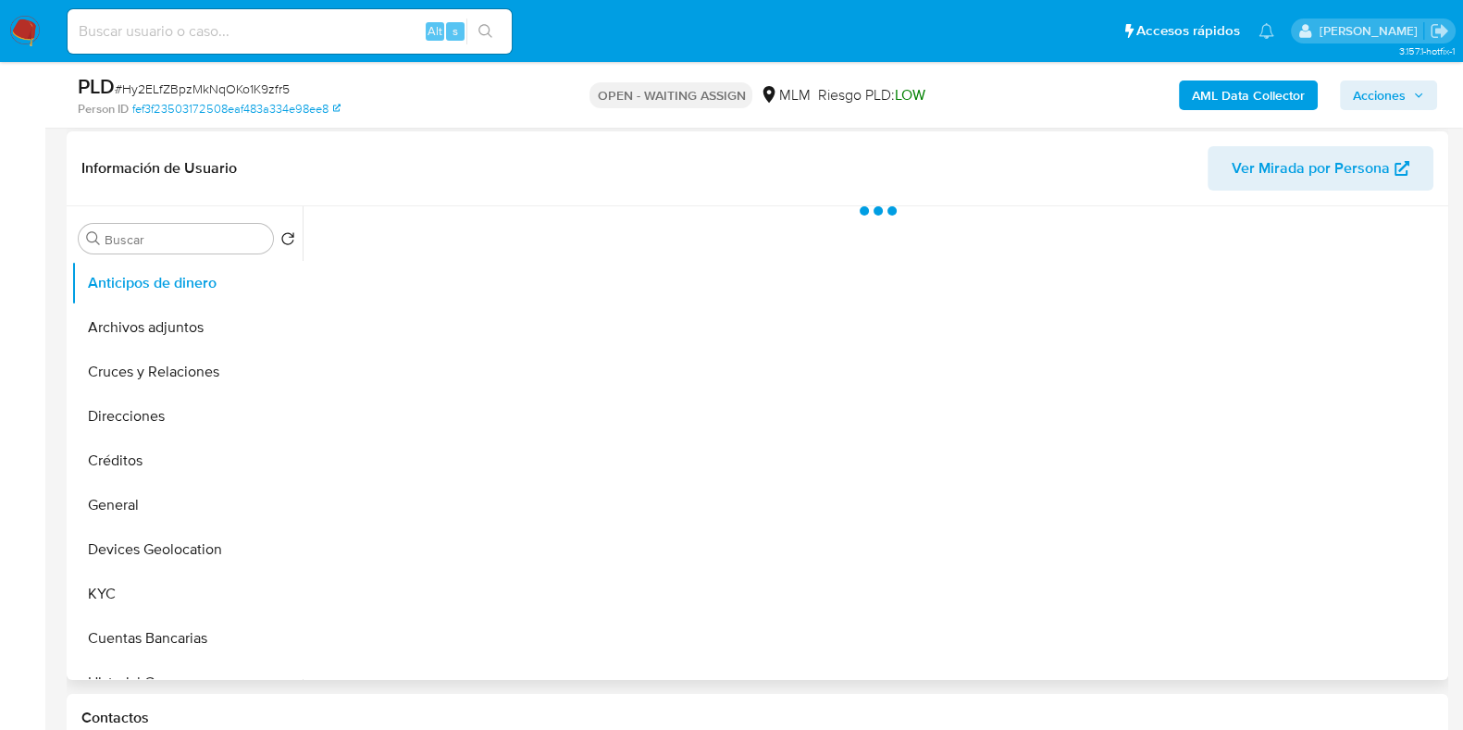
scroll to position [347, 0]
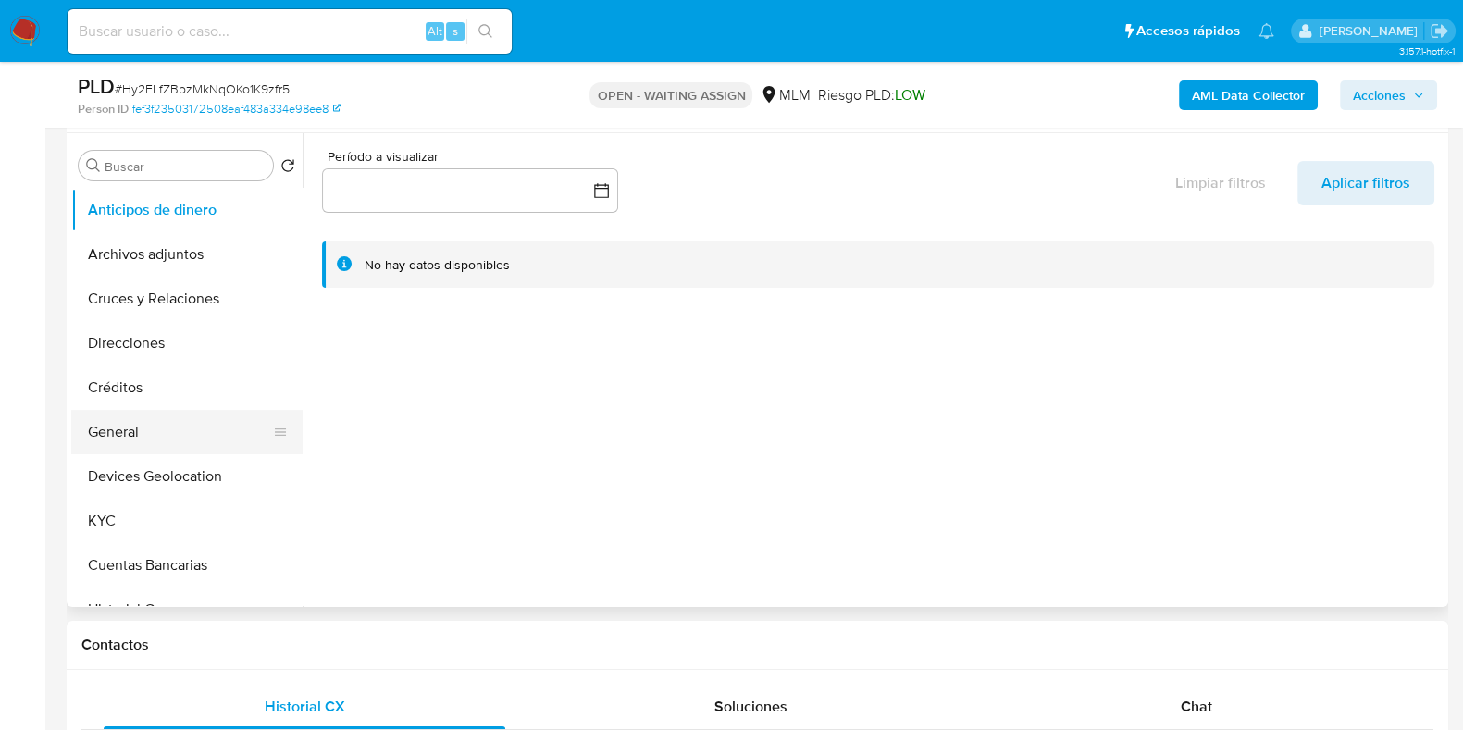
click at [133, 424] on button "General" at bounding box center [179, 432] width 217 height 44
select select "10"
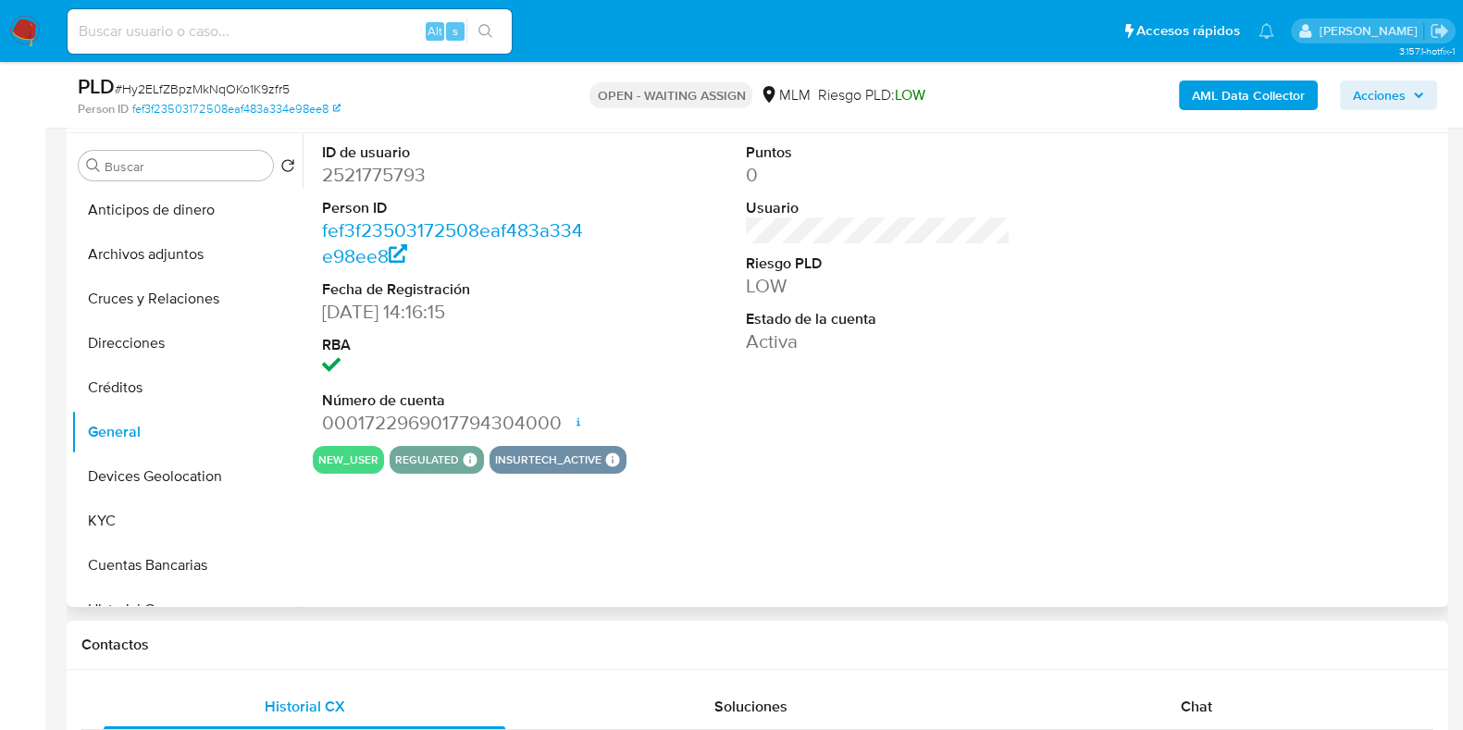
click at [382, 178] on dd "2521775793" at bounding box center [454, 175] width 265 height 26
copy dd "2521775793"
click at [287, 31] on input at bounding box center [290, 31] width 444 height 24
paste input "350794747"
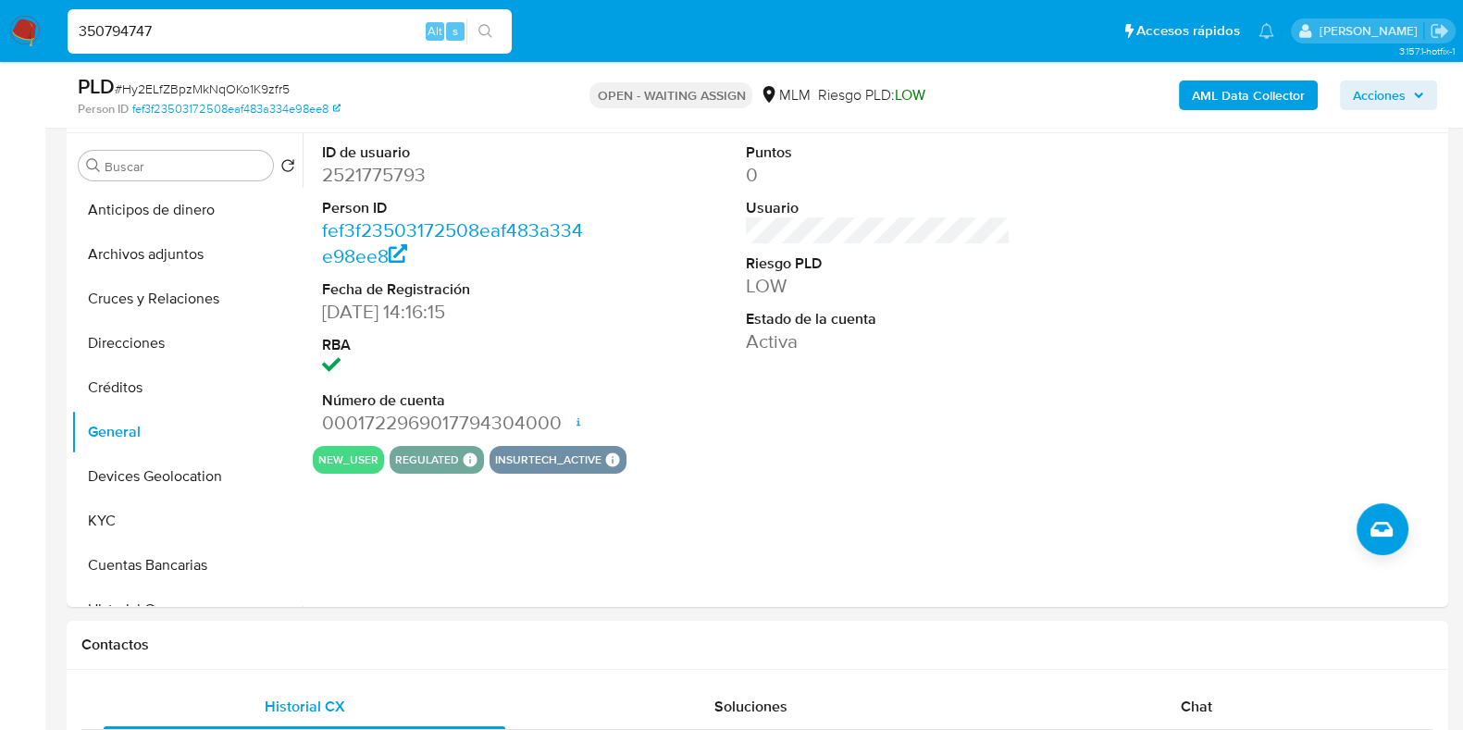
type input "350794747"
click at [472, 33] on button "search-icon" at bounding box center [485, 32] width 38 height 26
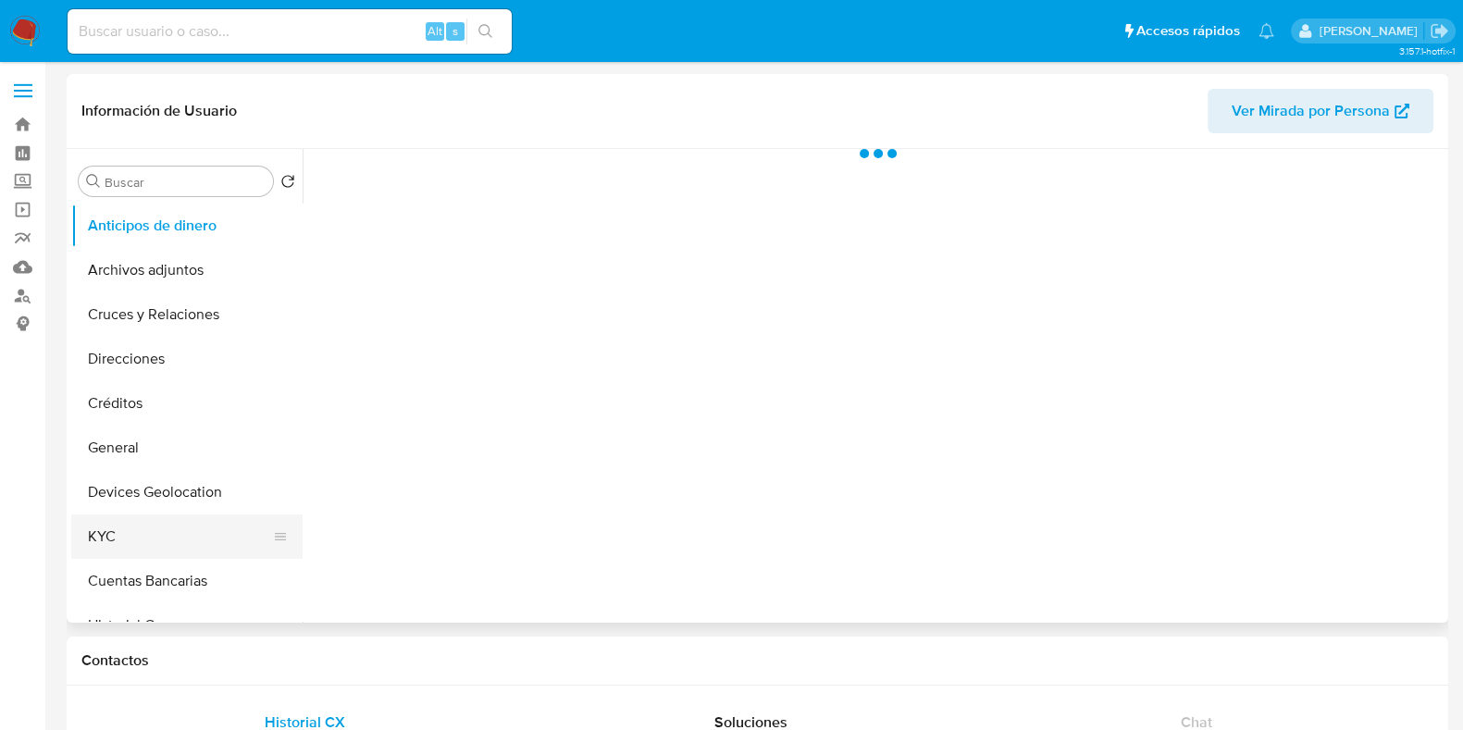
click at [97, 532] on button "KYC" at bounding box center [179, 537] width 217 height 44
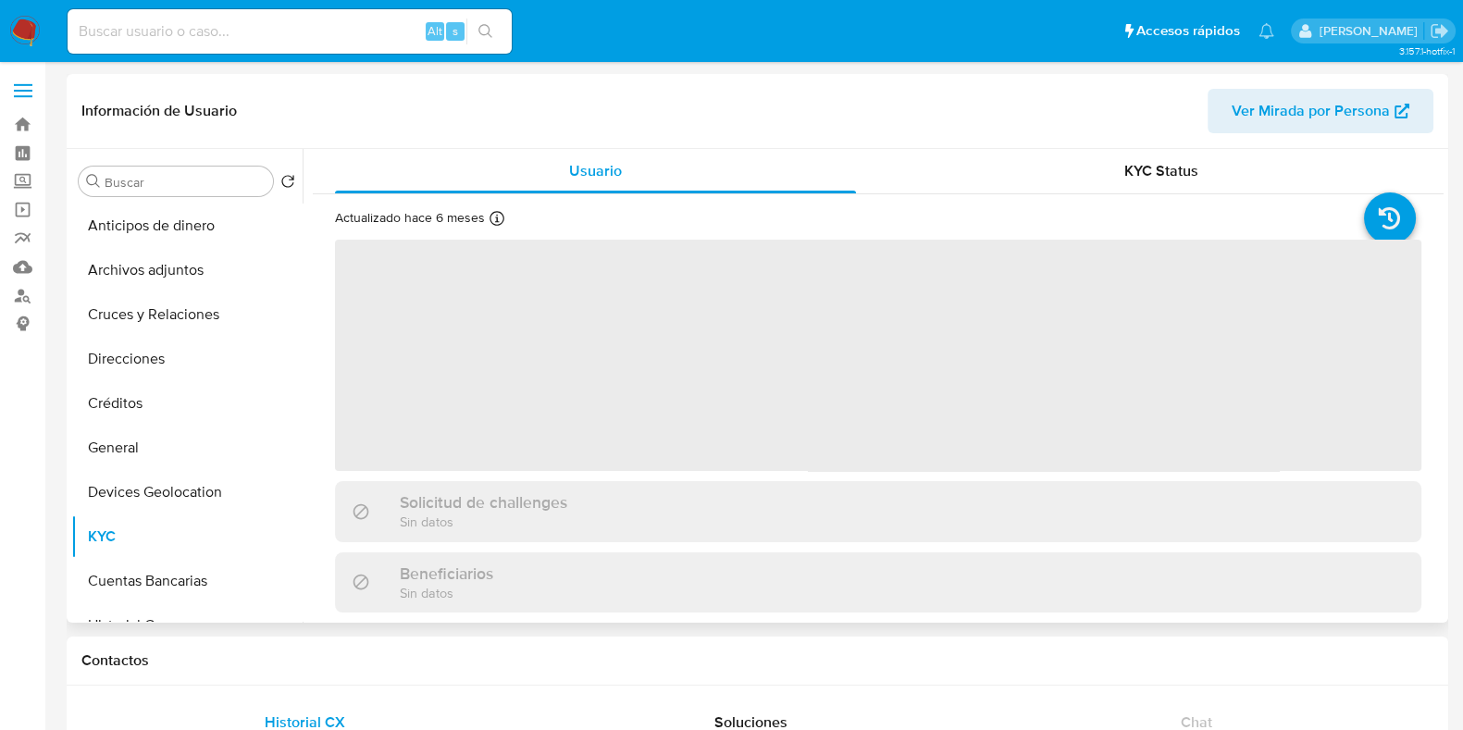
select select "10"
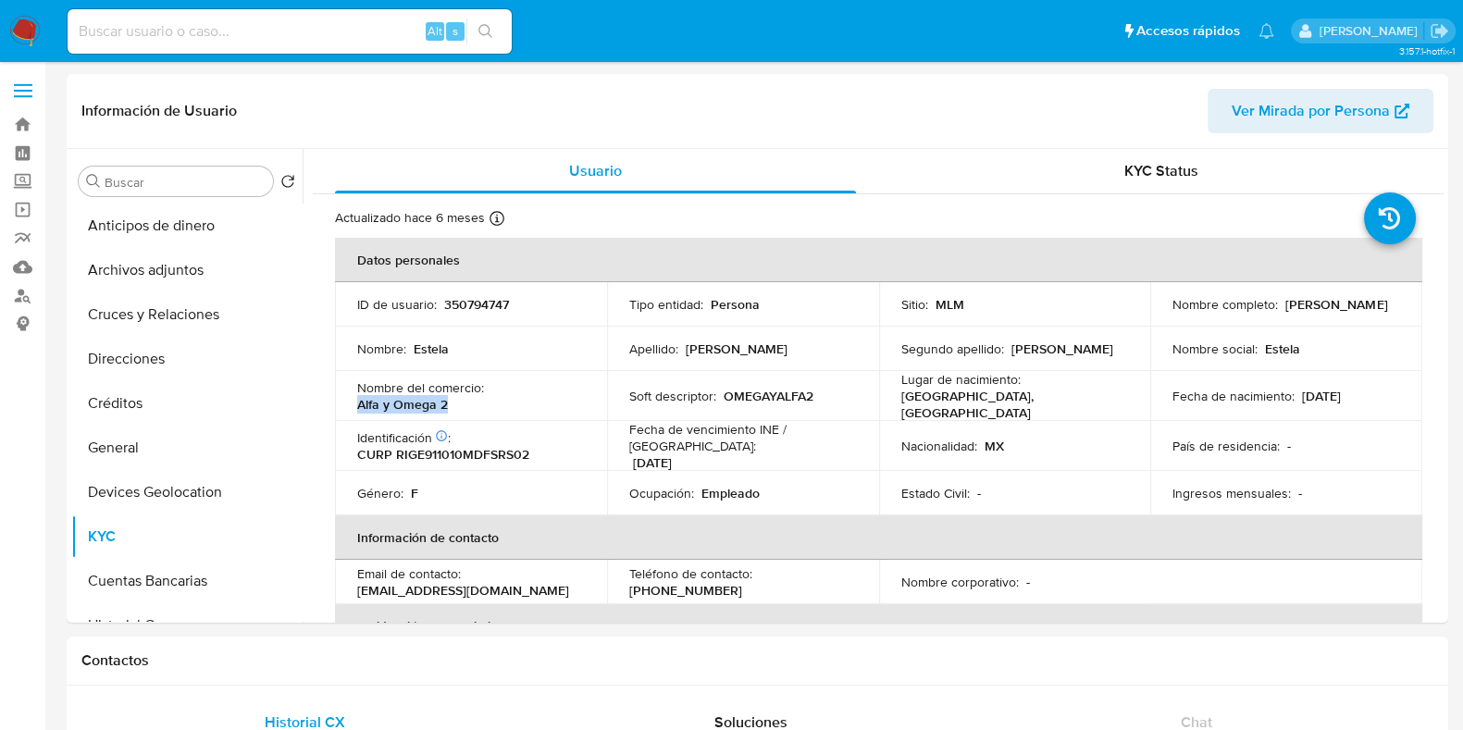
drag, startPoint x: 458, startPoint y: 402, endPoint x: 358, endPoint y: 404, distance: 100.0
click at [358, 404] on div "Nombre del comercio : Alfa y Omega 2" at bounding box center [471, 395] width 228 height 33
copy p "Alfa y Omega 2"
click at [236, 39] on input at bounding box center [290, 31] width 444 height 24
paste input "2521750998"
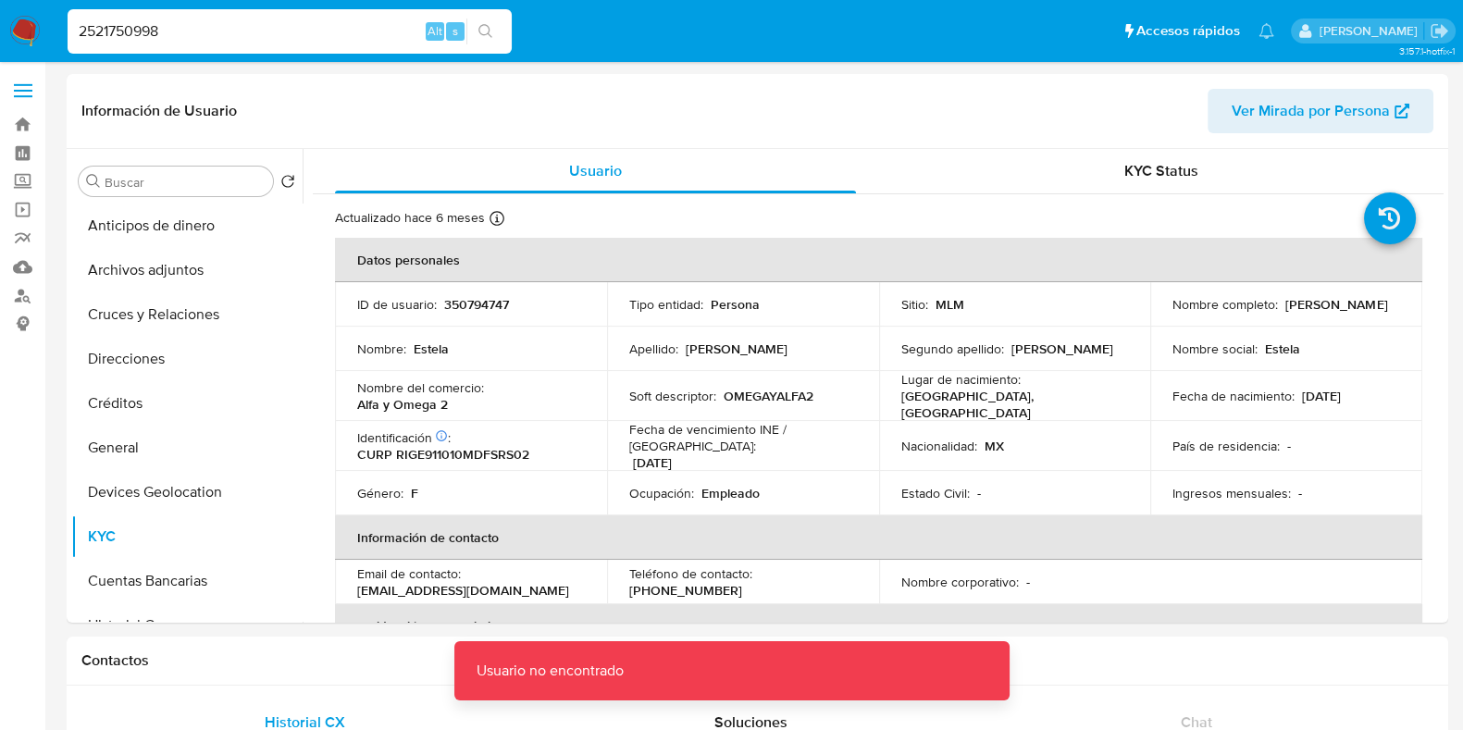
click at [236, 39] on input "2521750998" at bounding box center [290, 31] width 444 height 24
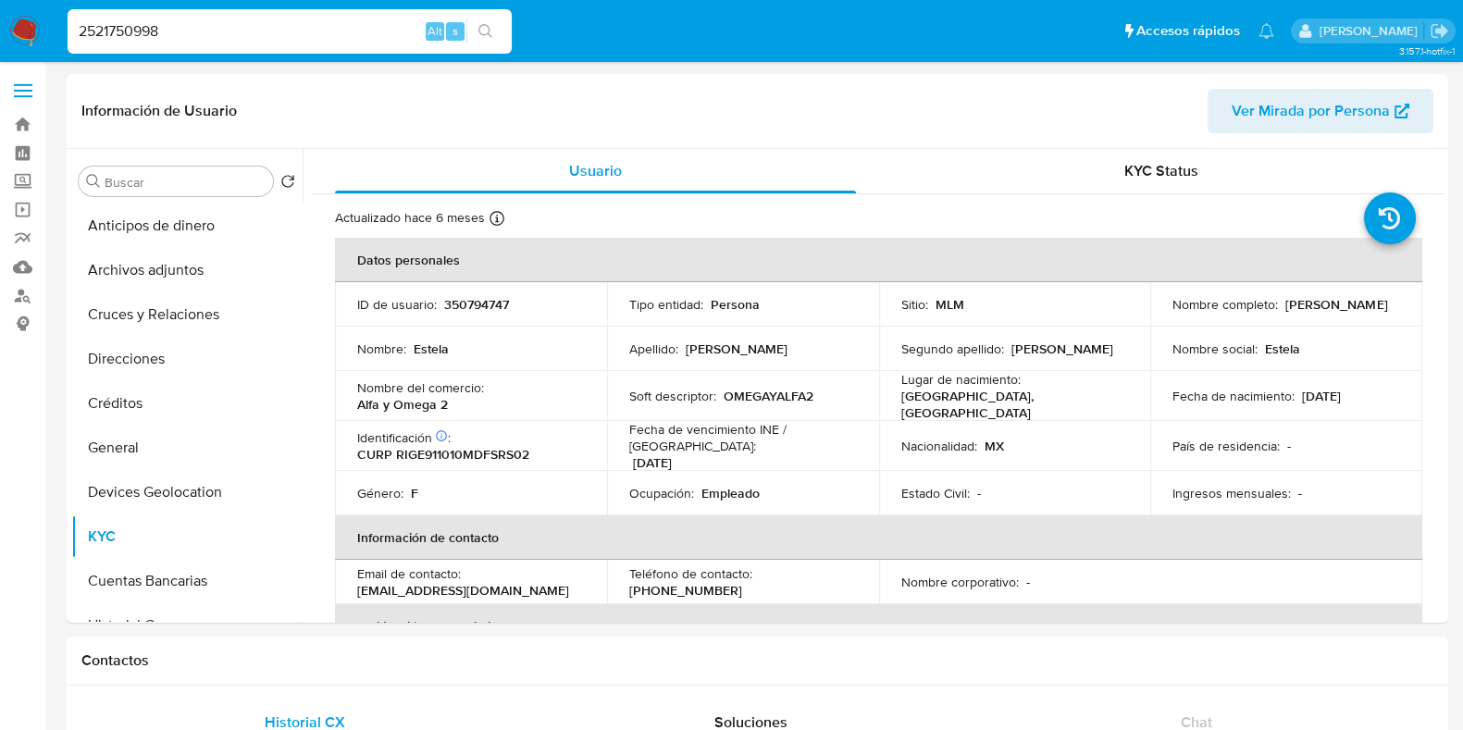
type input "2521750998"
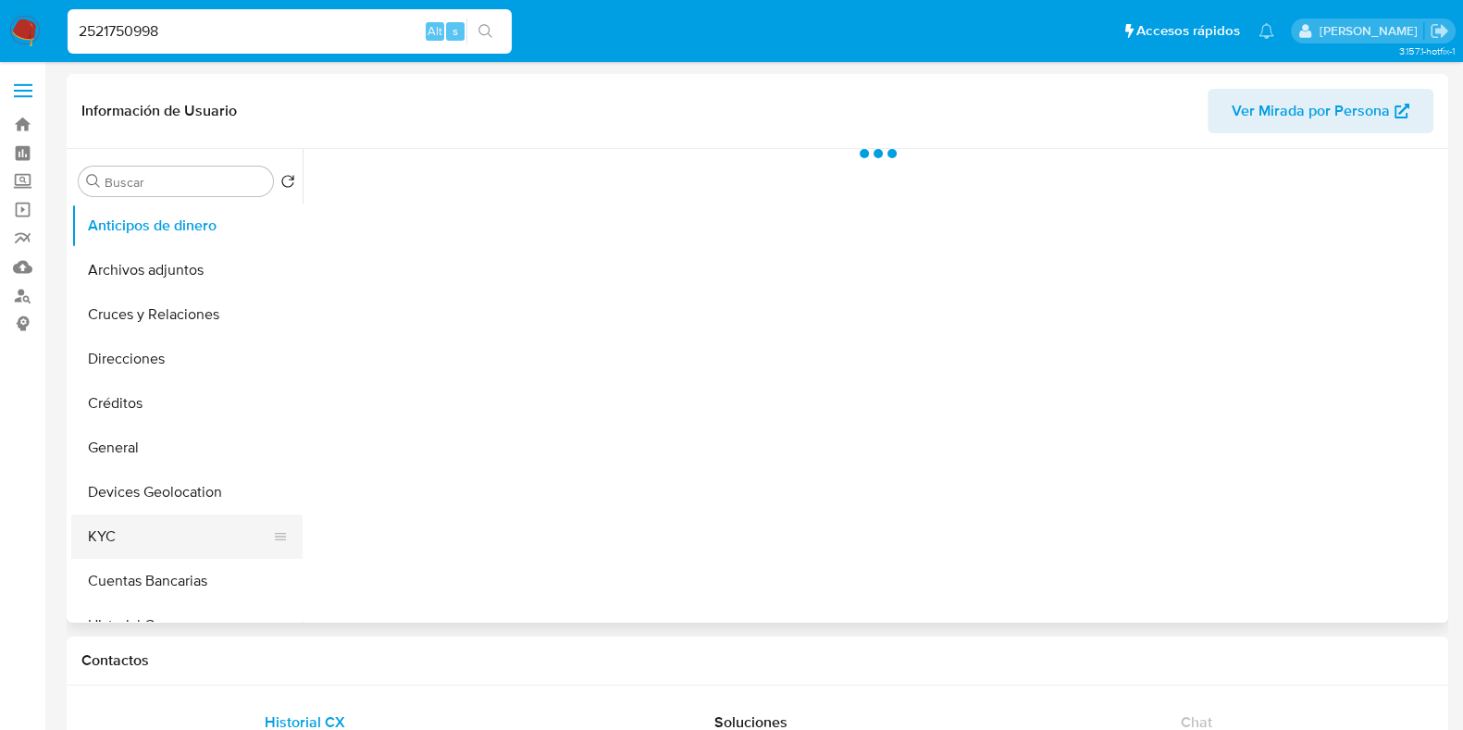
click at [139, 541] on button "KYC" at bounding box center [179, 537] width 217 height 44
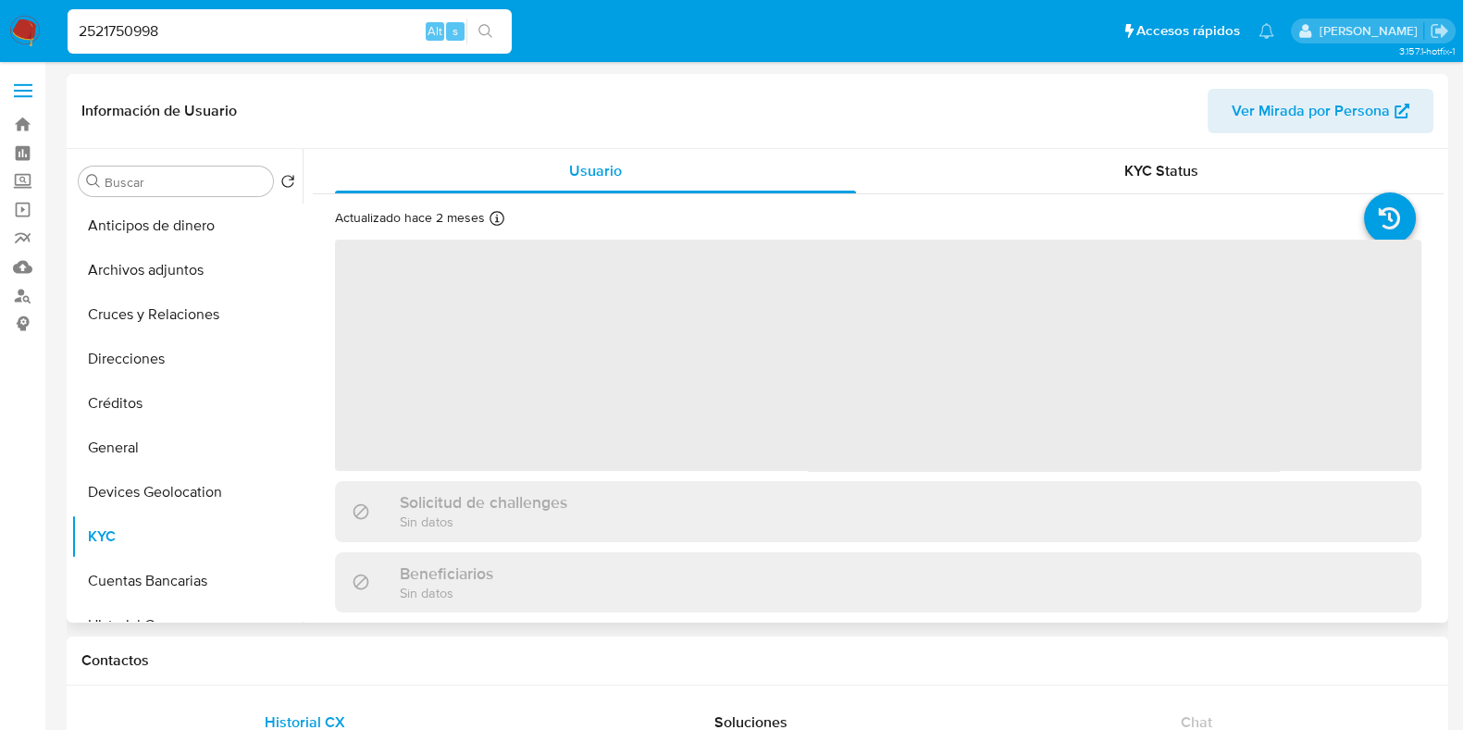
select select "10"
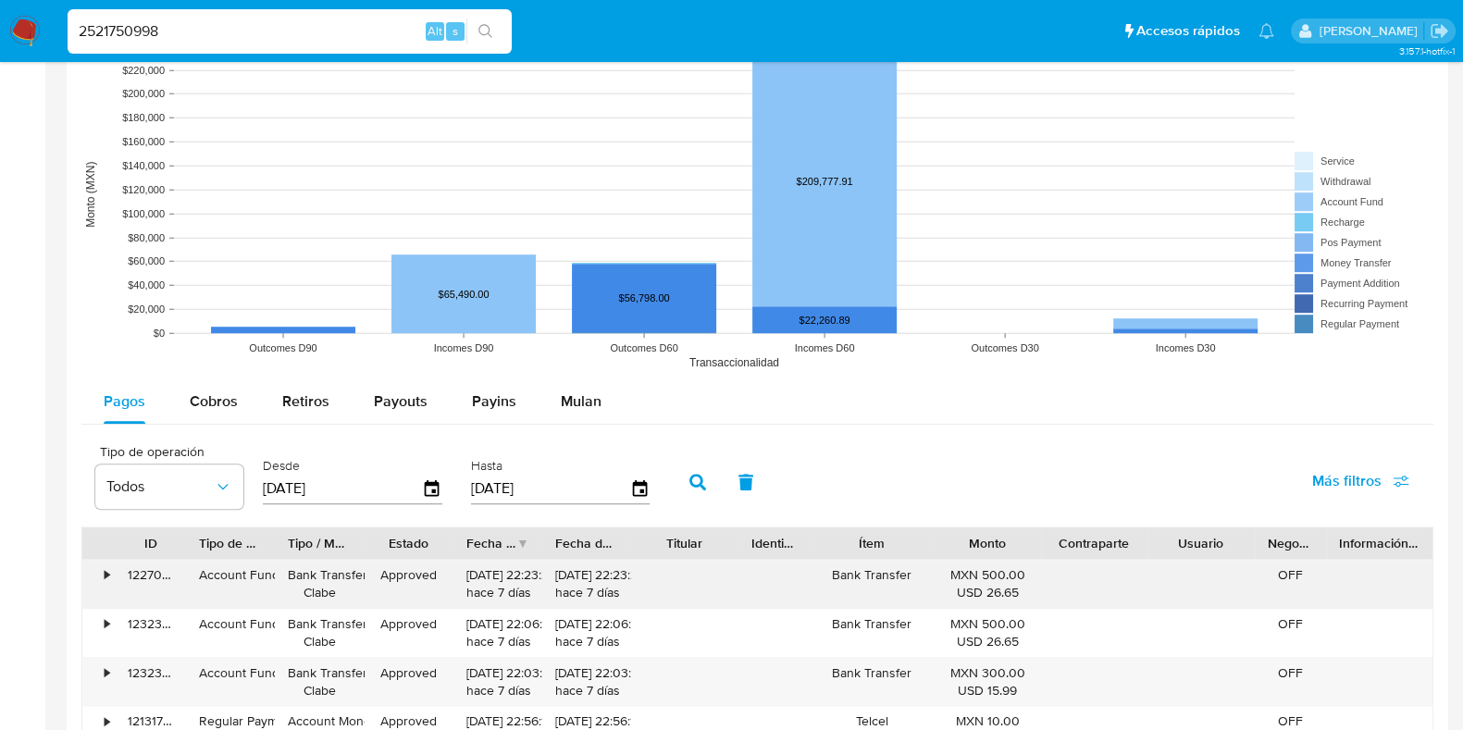
scroll to position [1503, 0]
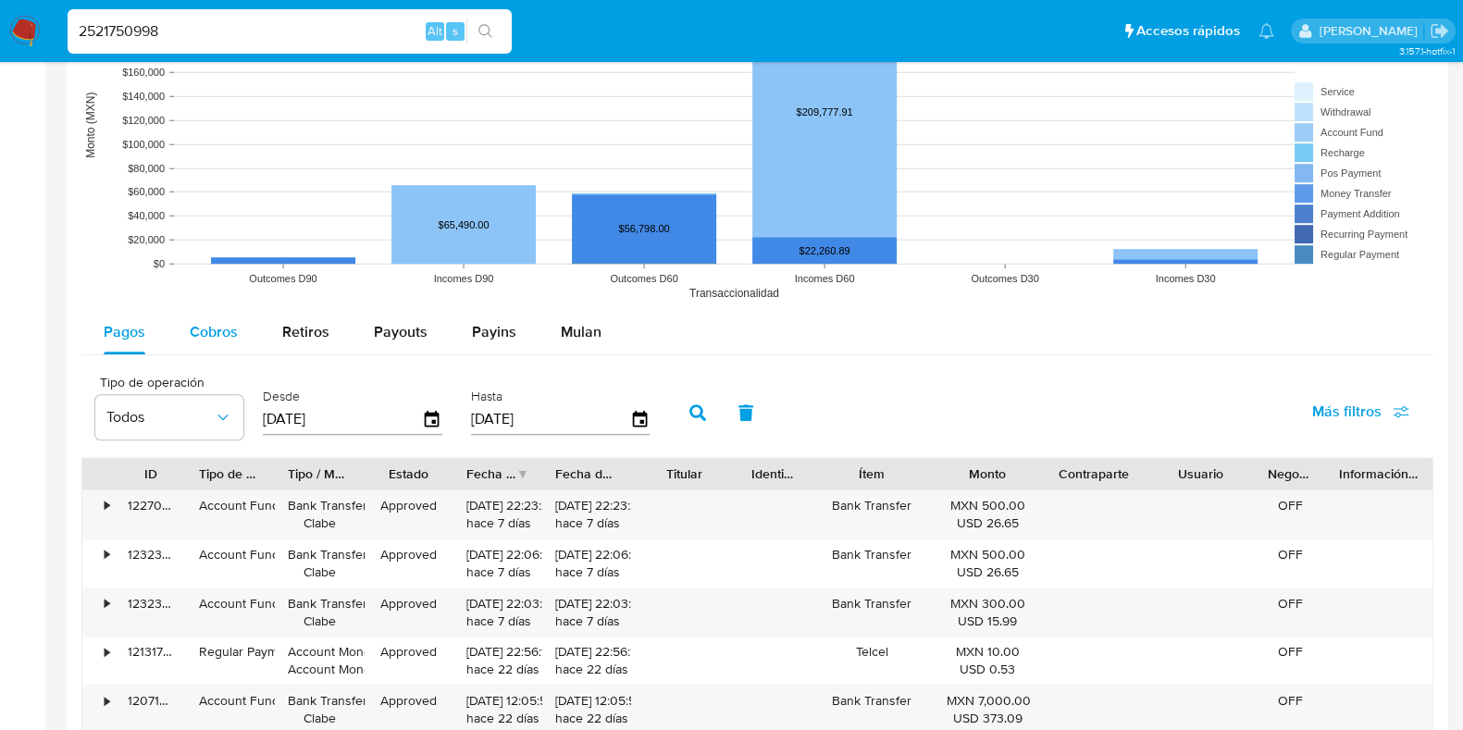
click at [219, 326] on span "Cobros" at bounding box center [214, 331] width 48 height 21
select select "10"
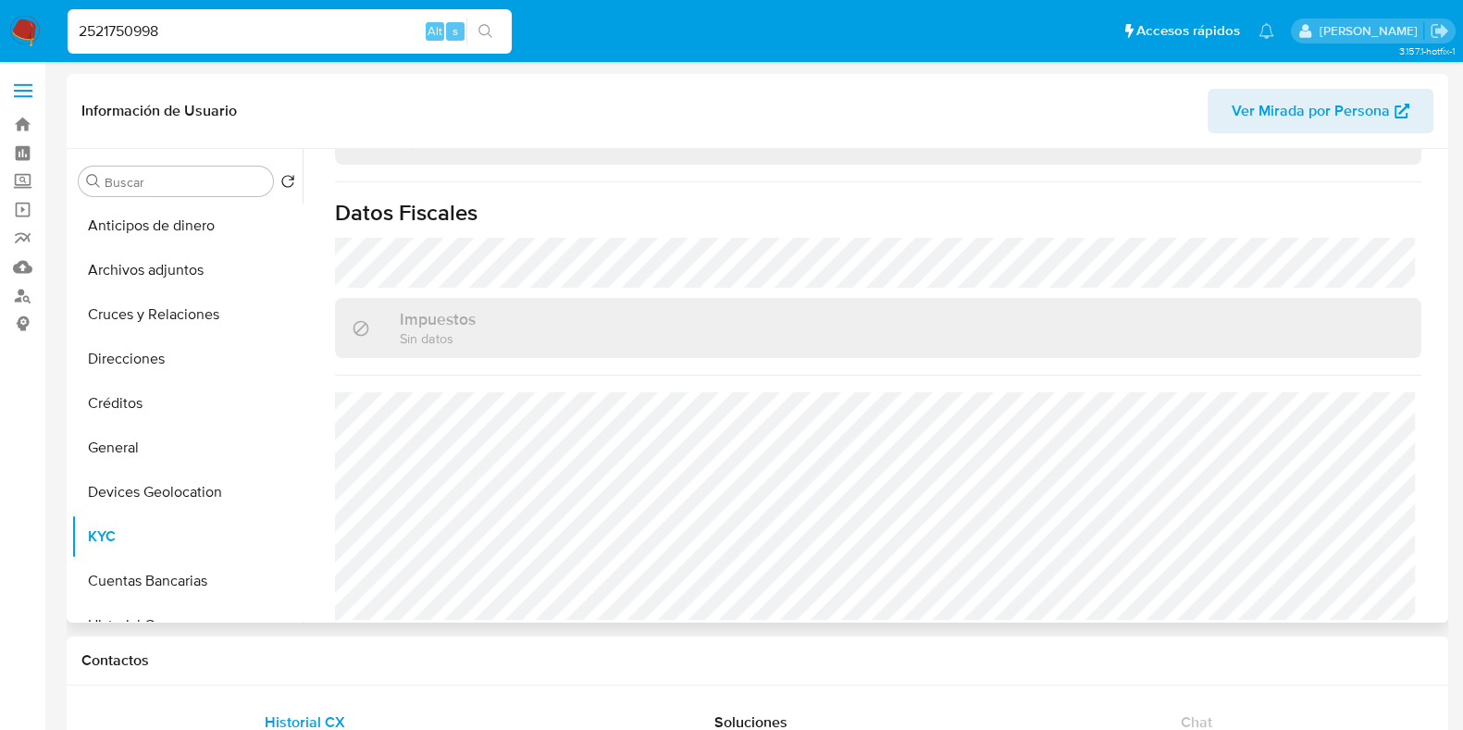
scroll to position [230, 0]
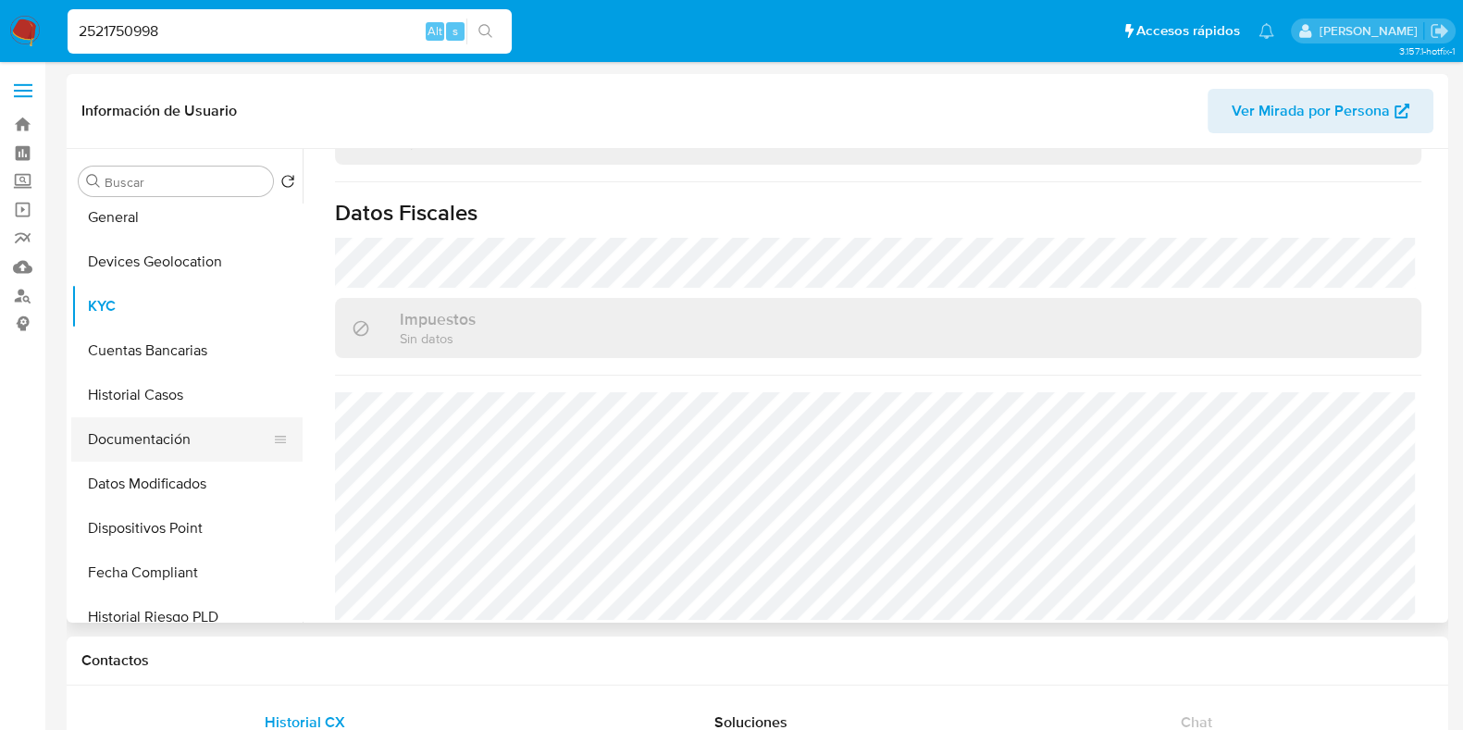
click at [176, 448] on button "Documentación" at bounding box center [179, 439] width 217 height 44
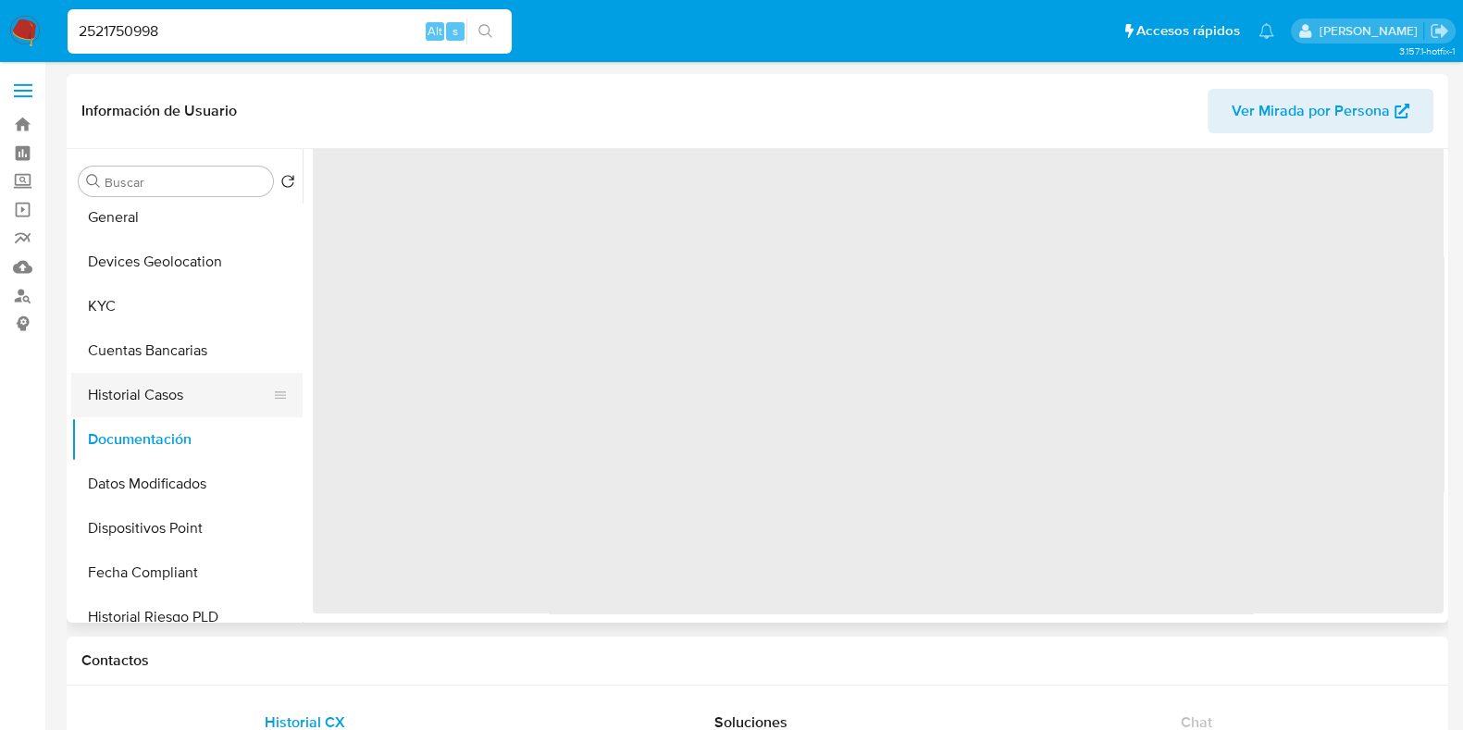
scroll to position [0, 0]
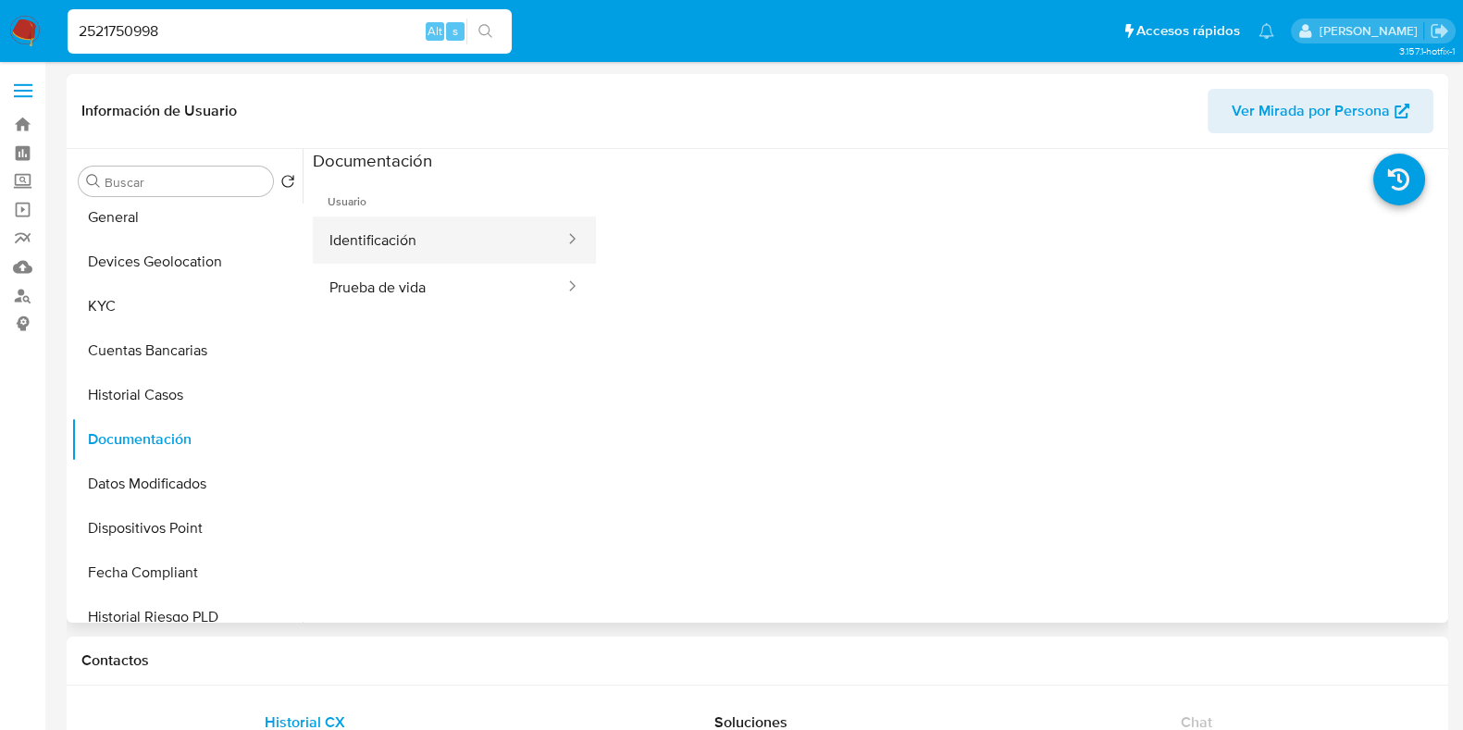
click at [393, 255] on button "Identificación" at bounding box center [440, 240] width 254 height 47
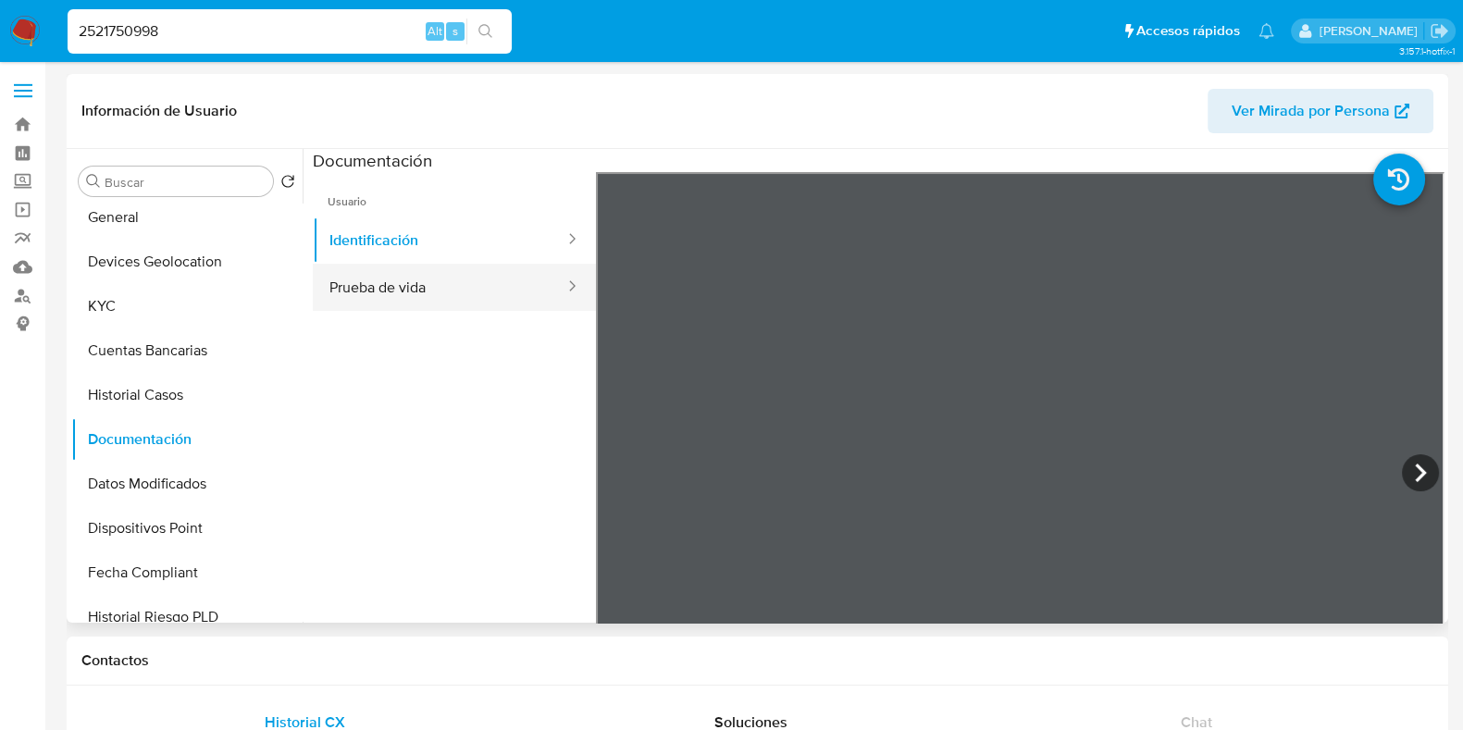
click at [395, 303] on button "Prueba de vida" at bounding box center [440, 287] width 254 height 47
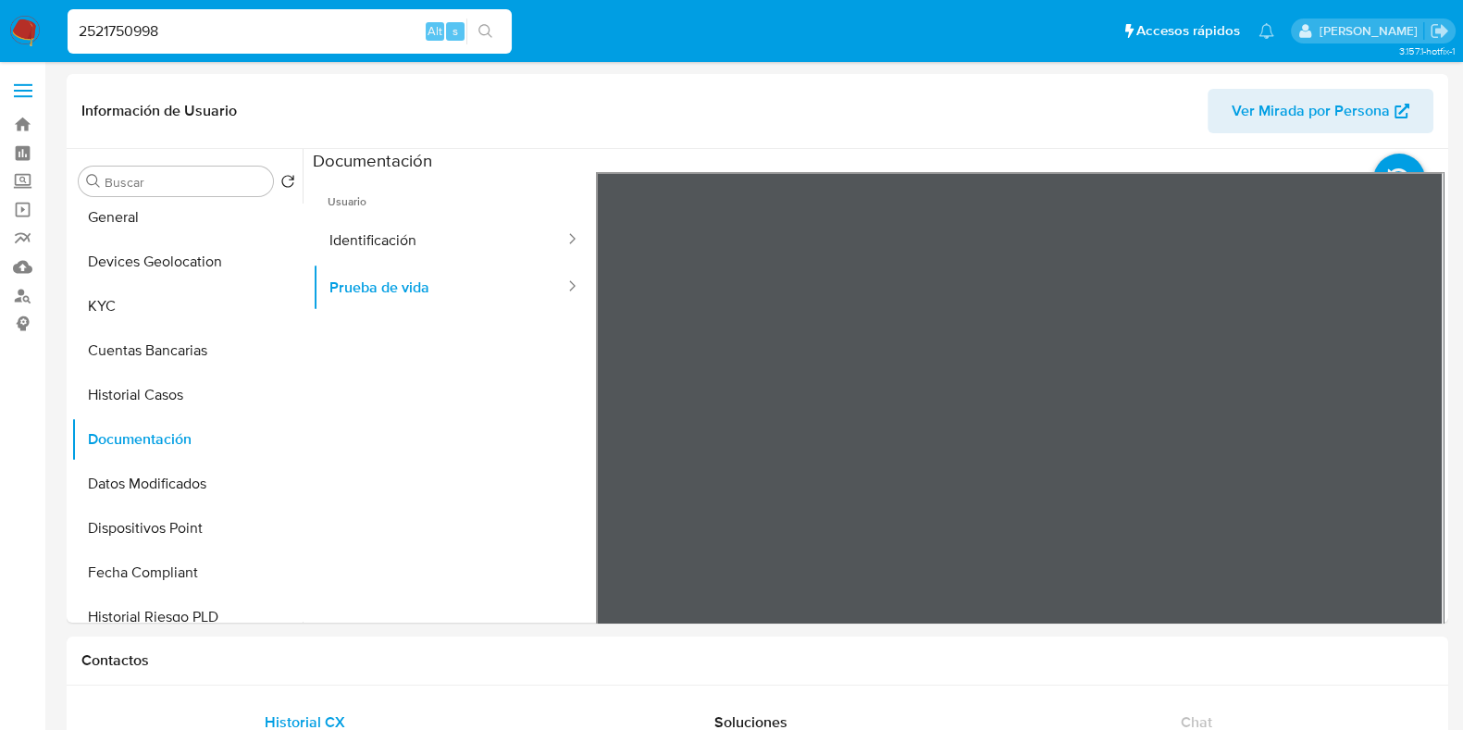
click at [131, 27] on input "2521750998" at bounding box center [290, 31] width 444 height 24
paste input "329774895"
type input "2329774895"
click at [488, 31] on icon "search-icon" at bounding box center [486, 31] width 14 height 14
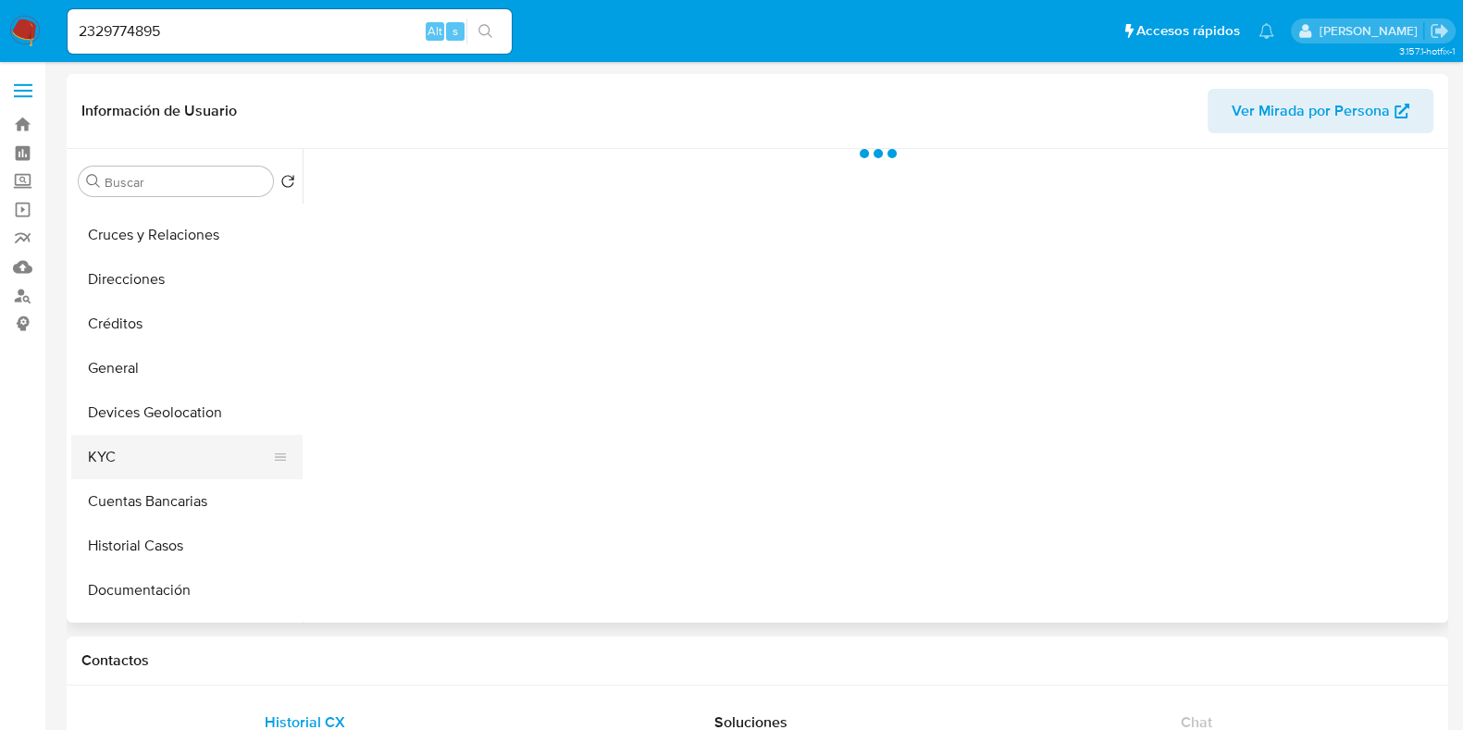
scroll to position [115, 0]
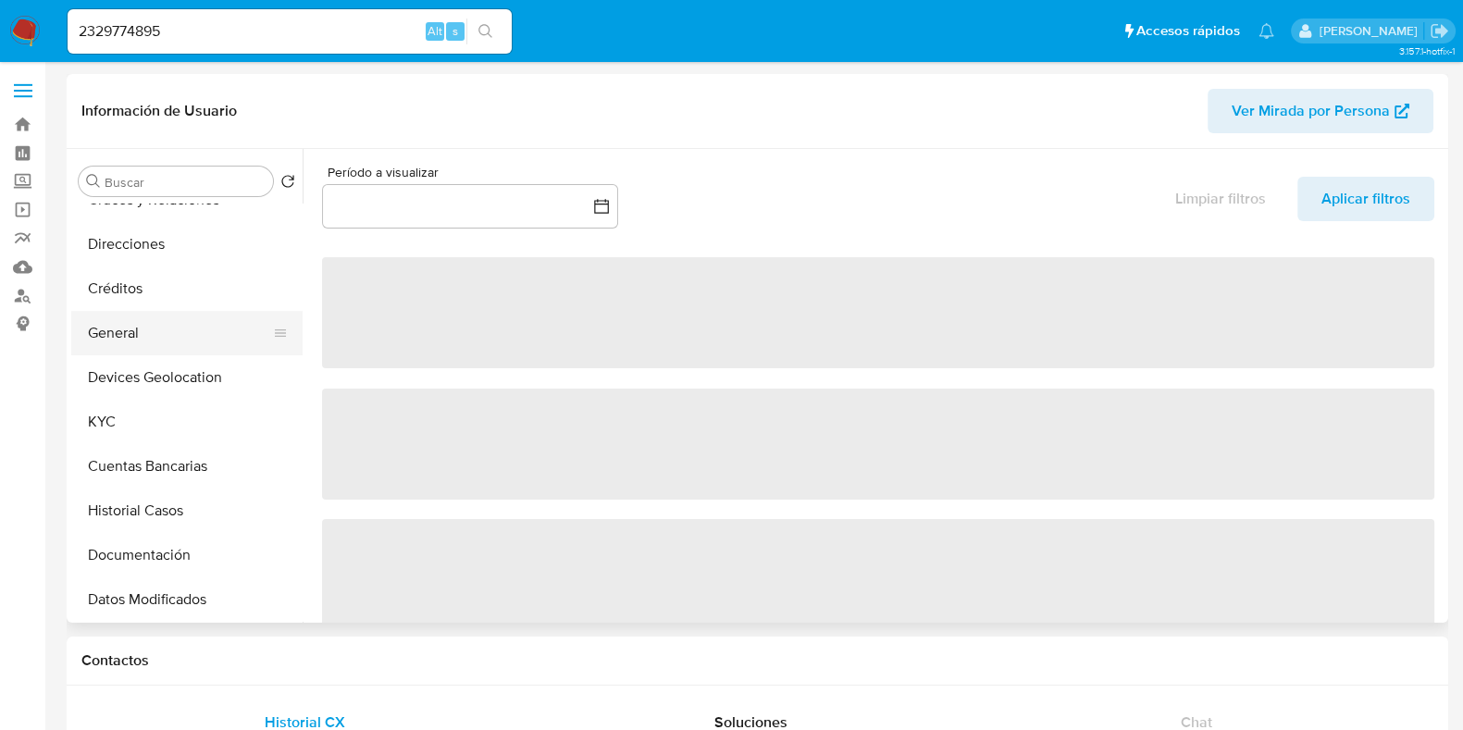
click at [119, 344] on button "General" at bounding box center [179, 333] width 217 height 44
select select "10"
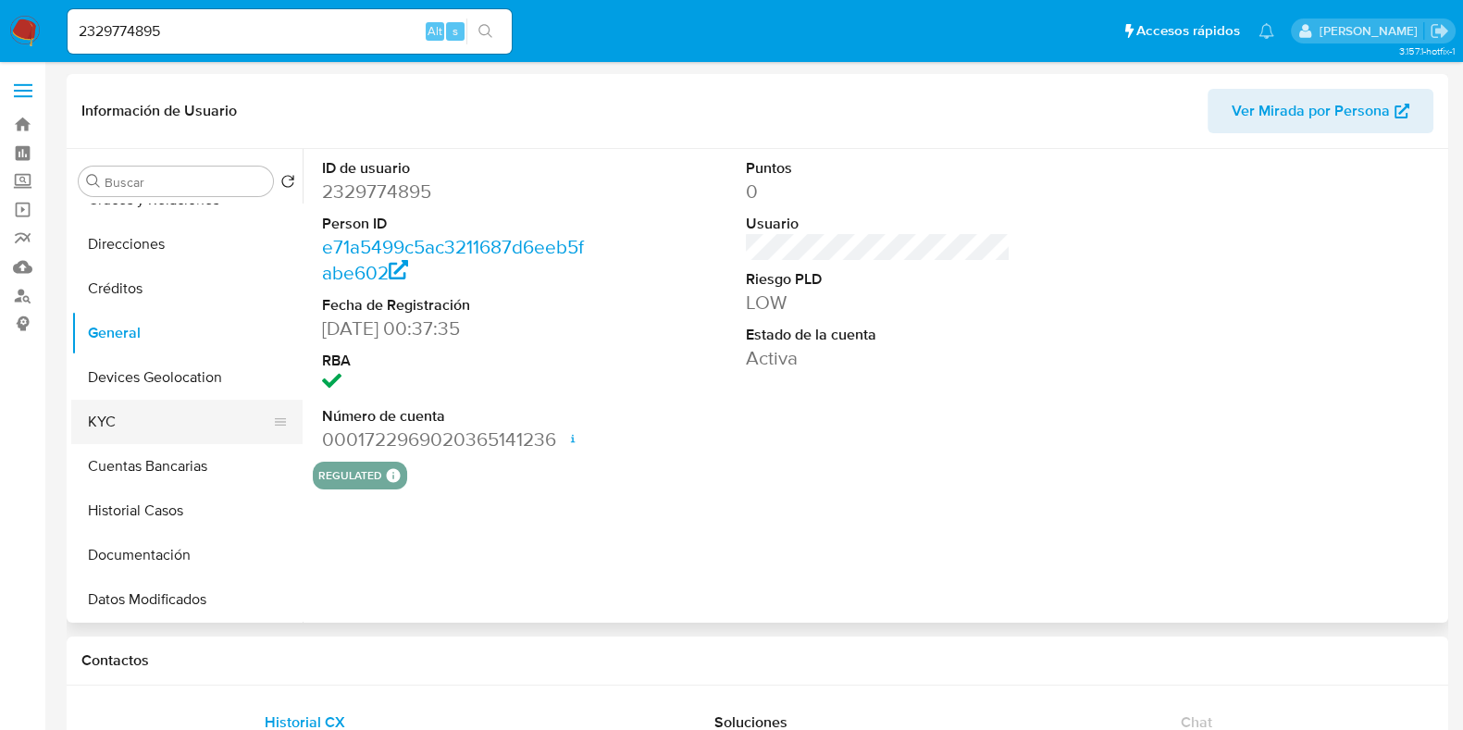
click at [111, 416] on button "KYC" at bounding box center [179, 422] width 217 height 44
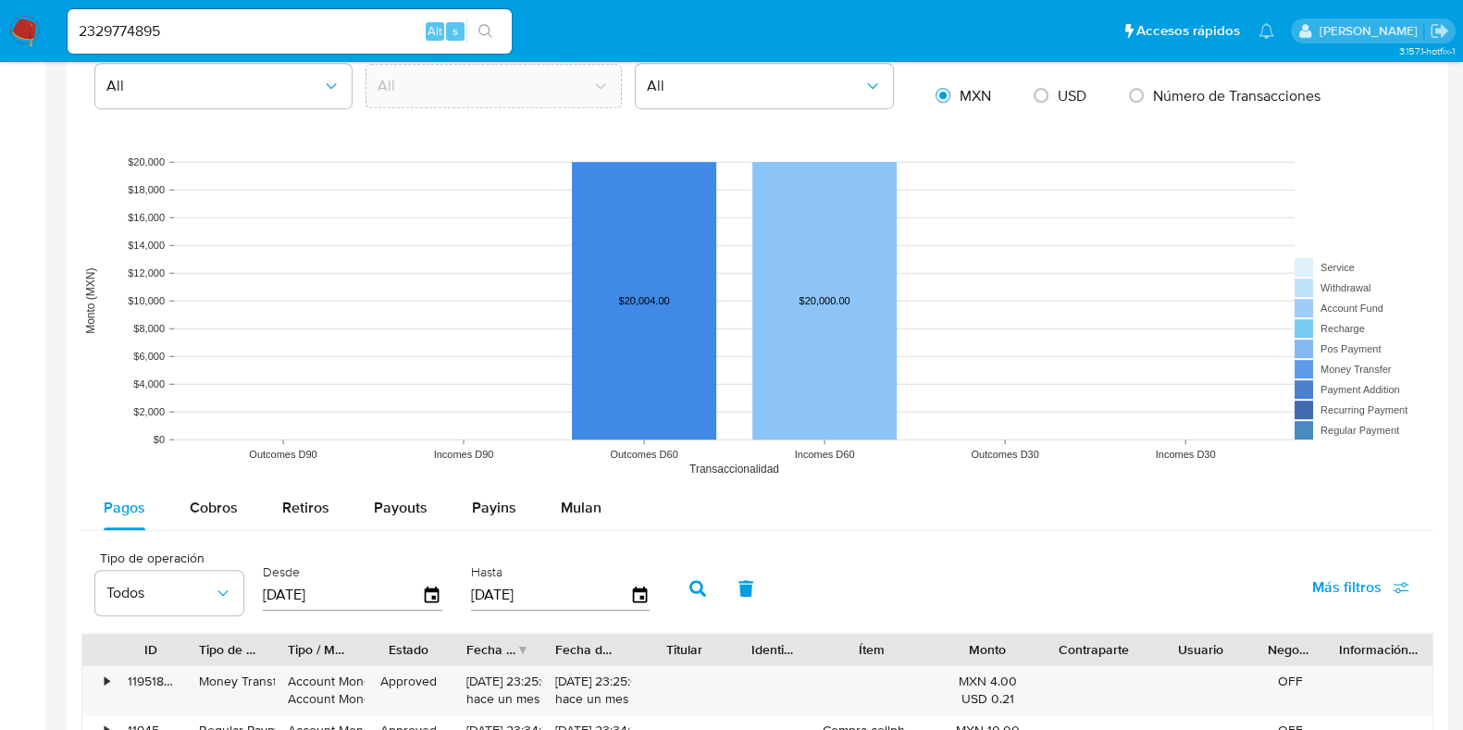
scroll to position [1619, 0]
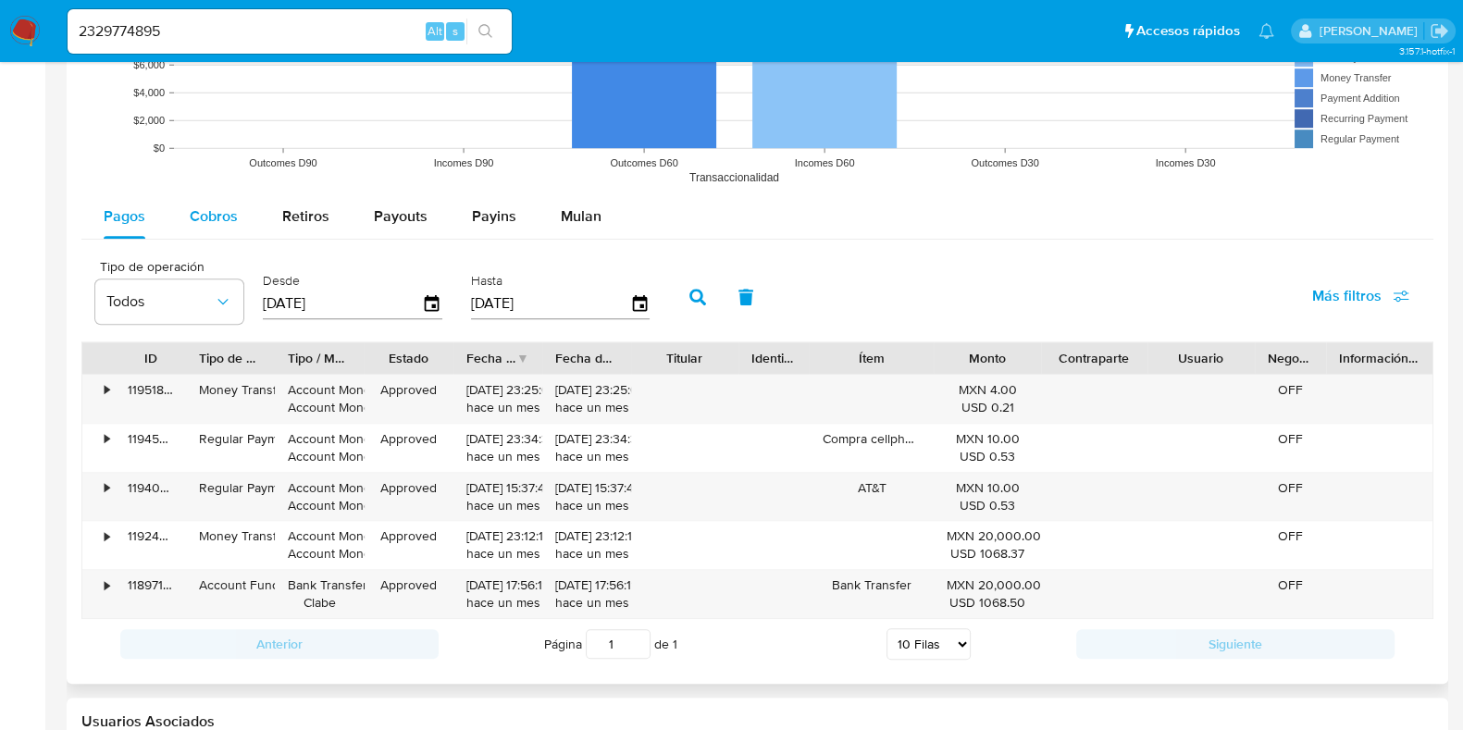
click at [230, 231] on div "Cobros" at bounding box center [214, 216] width 48 height 44
select select "10"
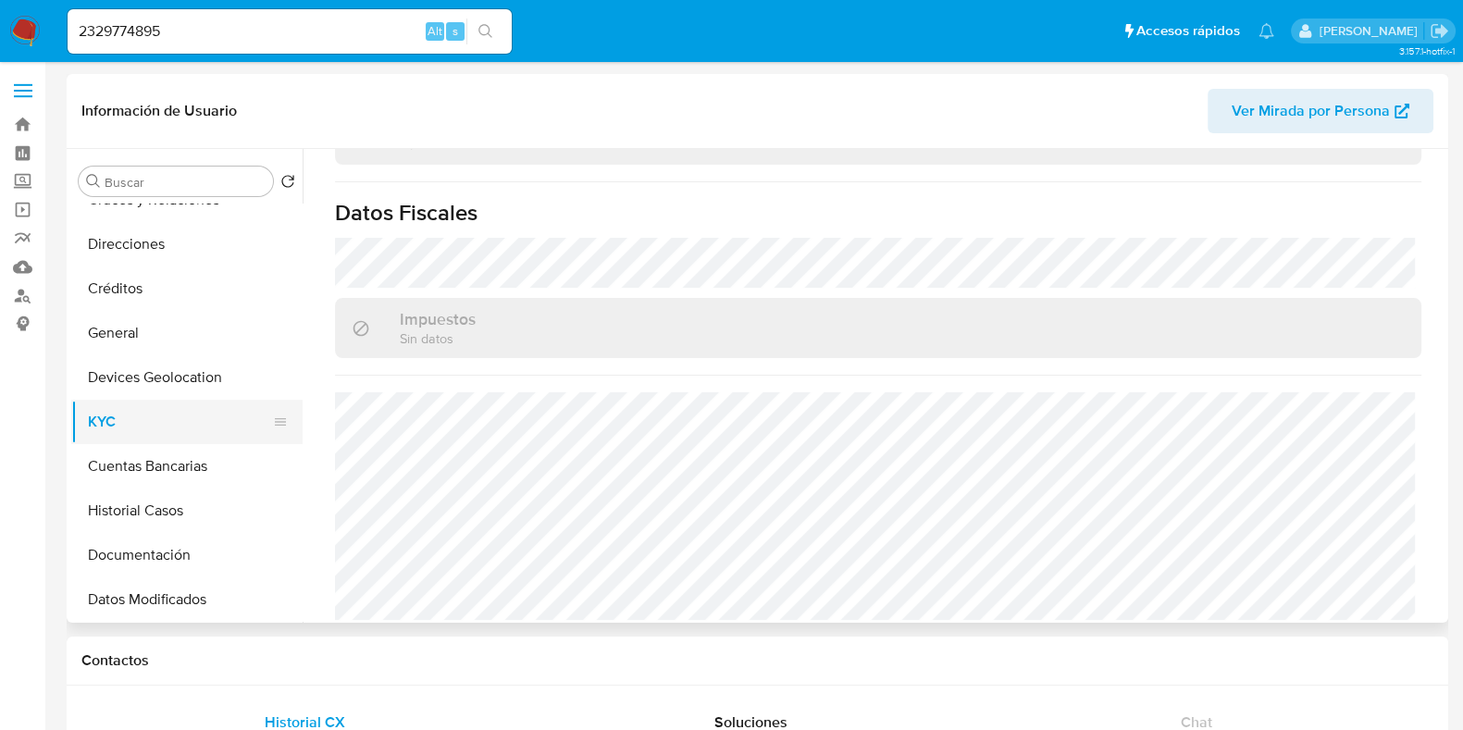
scroll to position [230, 0]
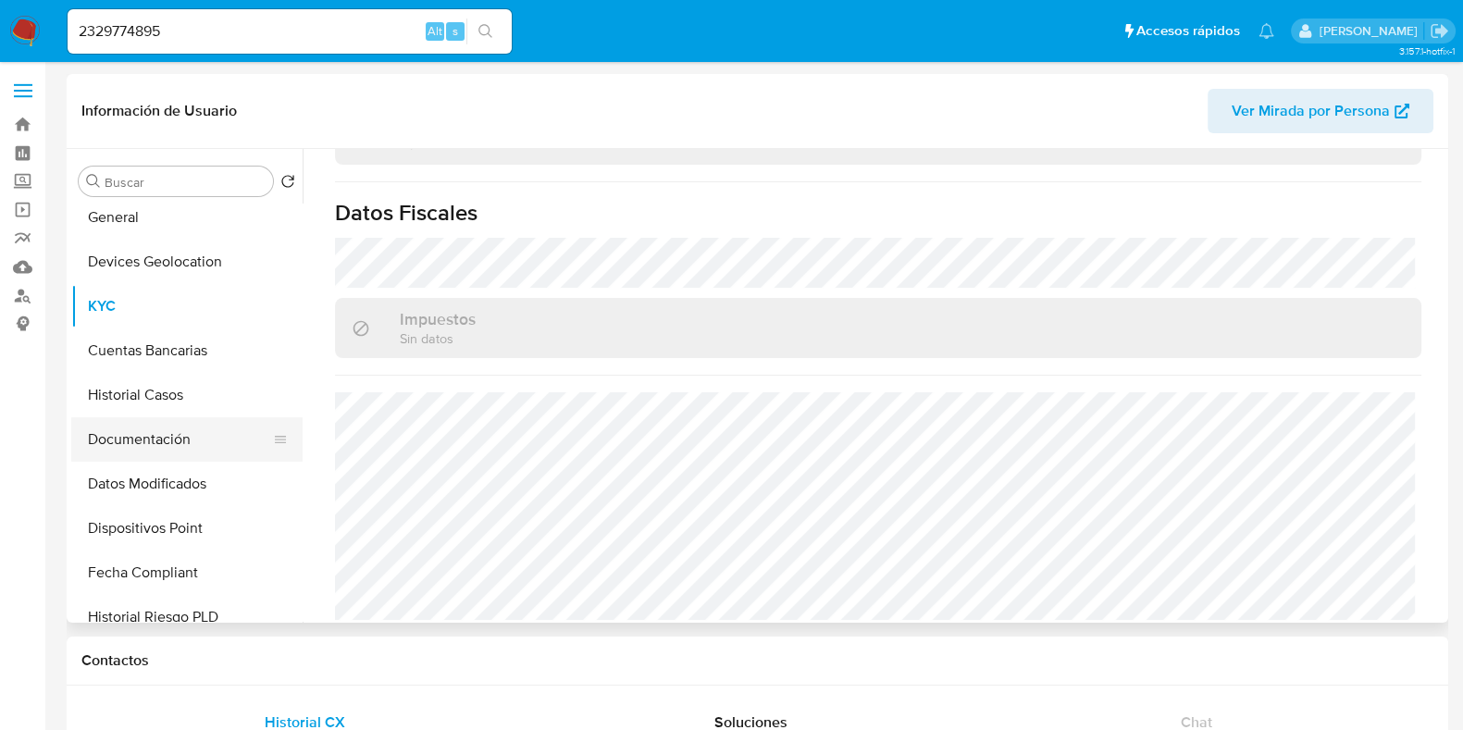
click at [154, 454] on button "Documentación" at bounding box center [179, 439] width 217 height 44
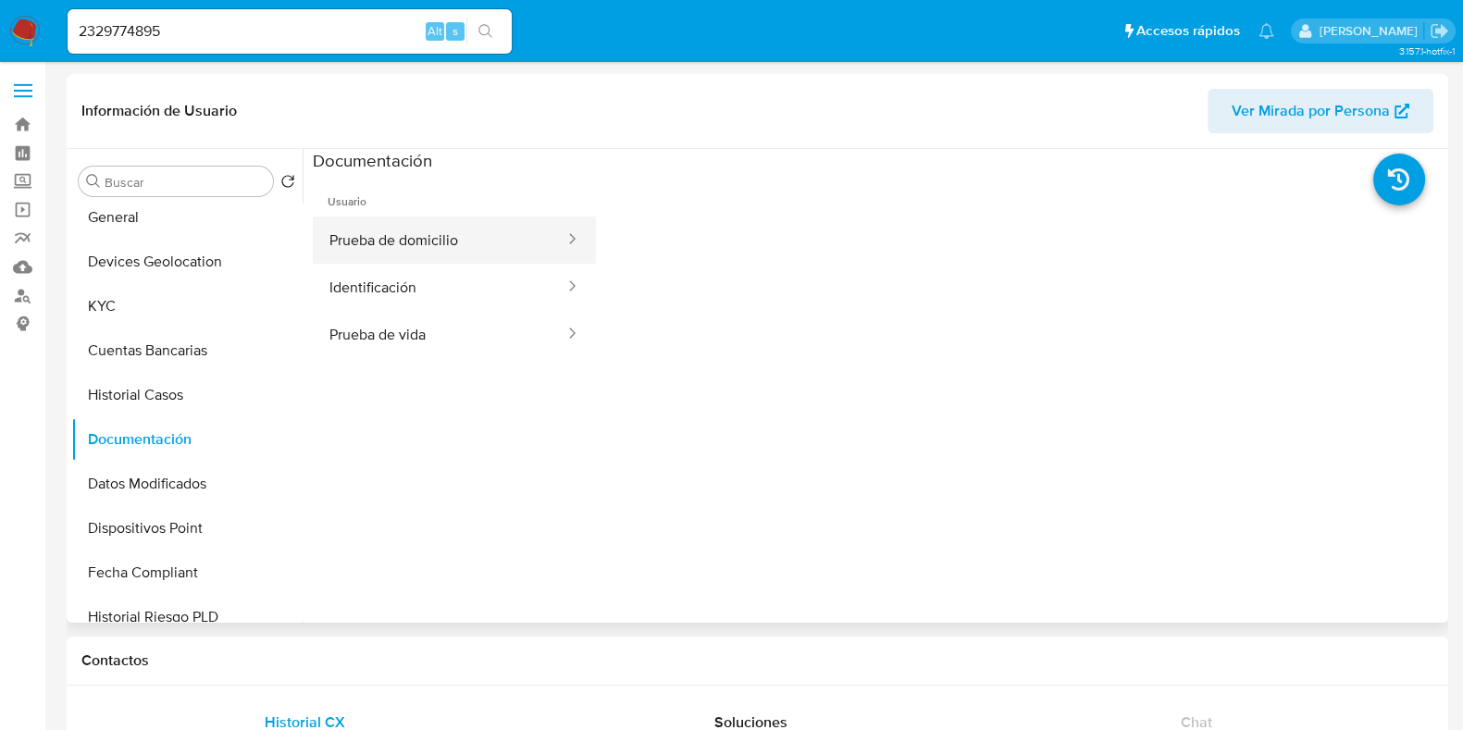
click at [430, 240] on button "Prueba de domicilio" at bounding box center [440, 240] width 254 height 47
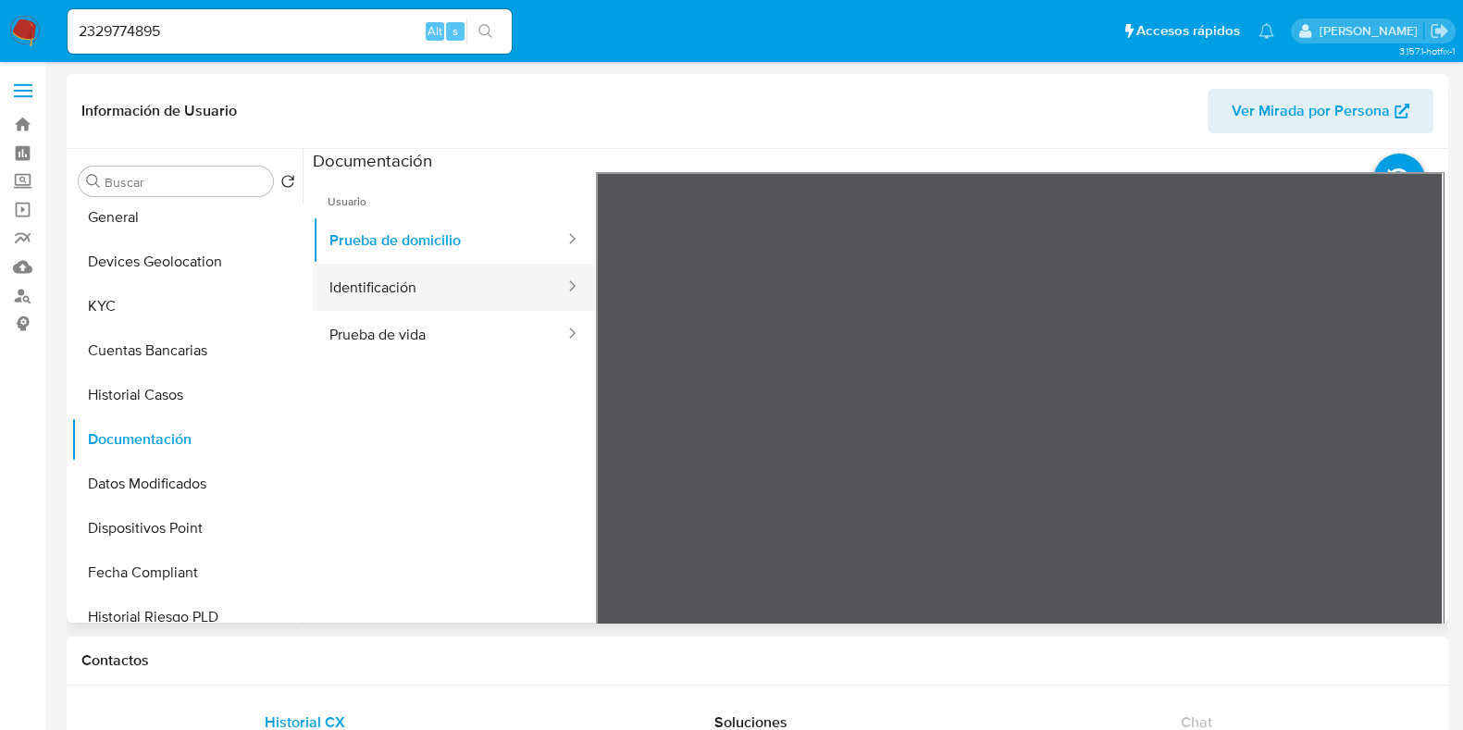
click at [397, 293] on button "Identificación" at bounding box center [440, 287] width 254 height 47
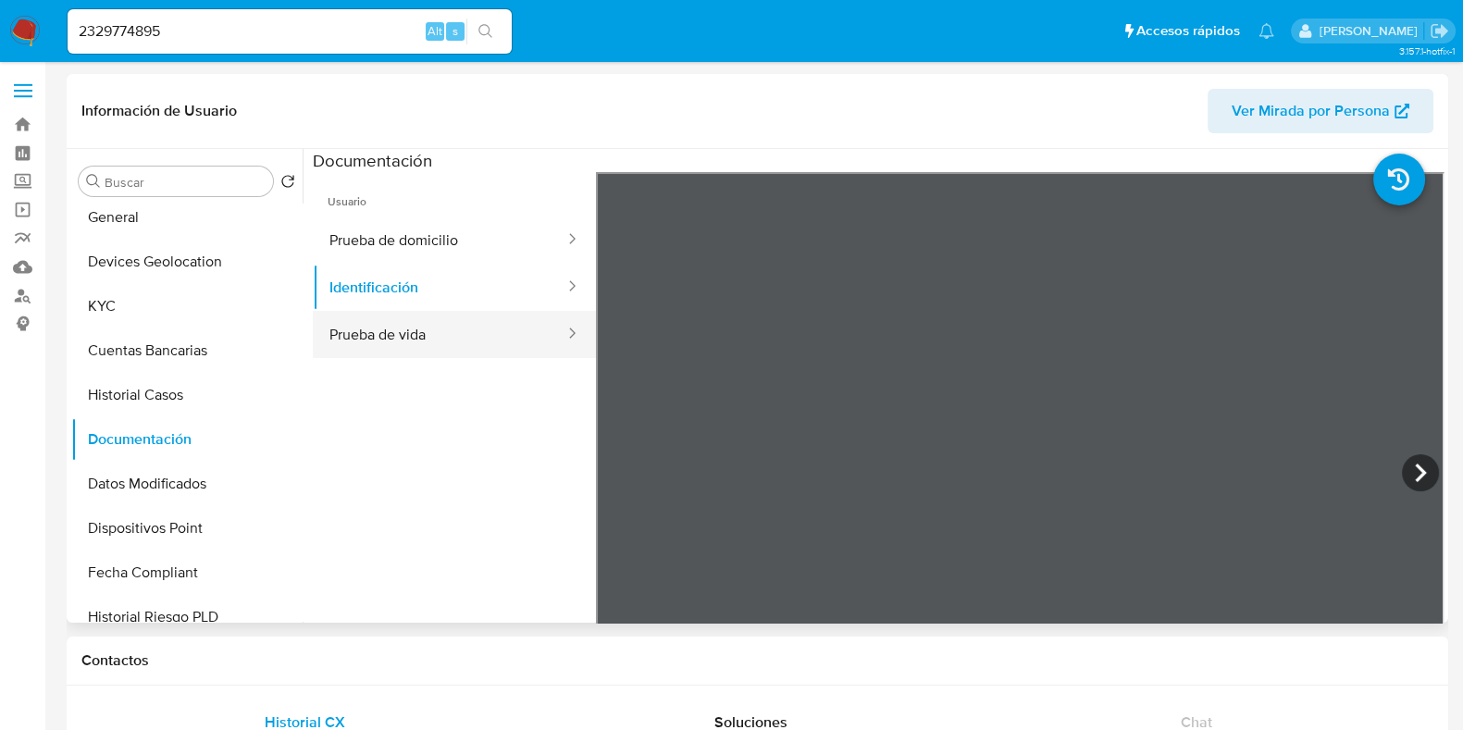
click at [409, 340] on button "Prueba de vida" at bounding box center [440, 334] width 254 height 47
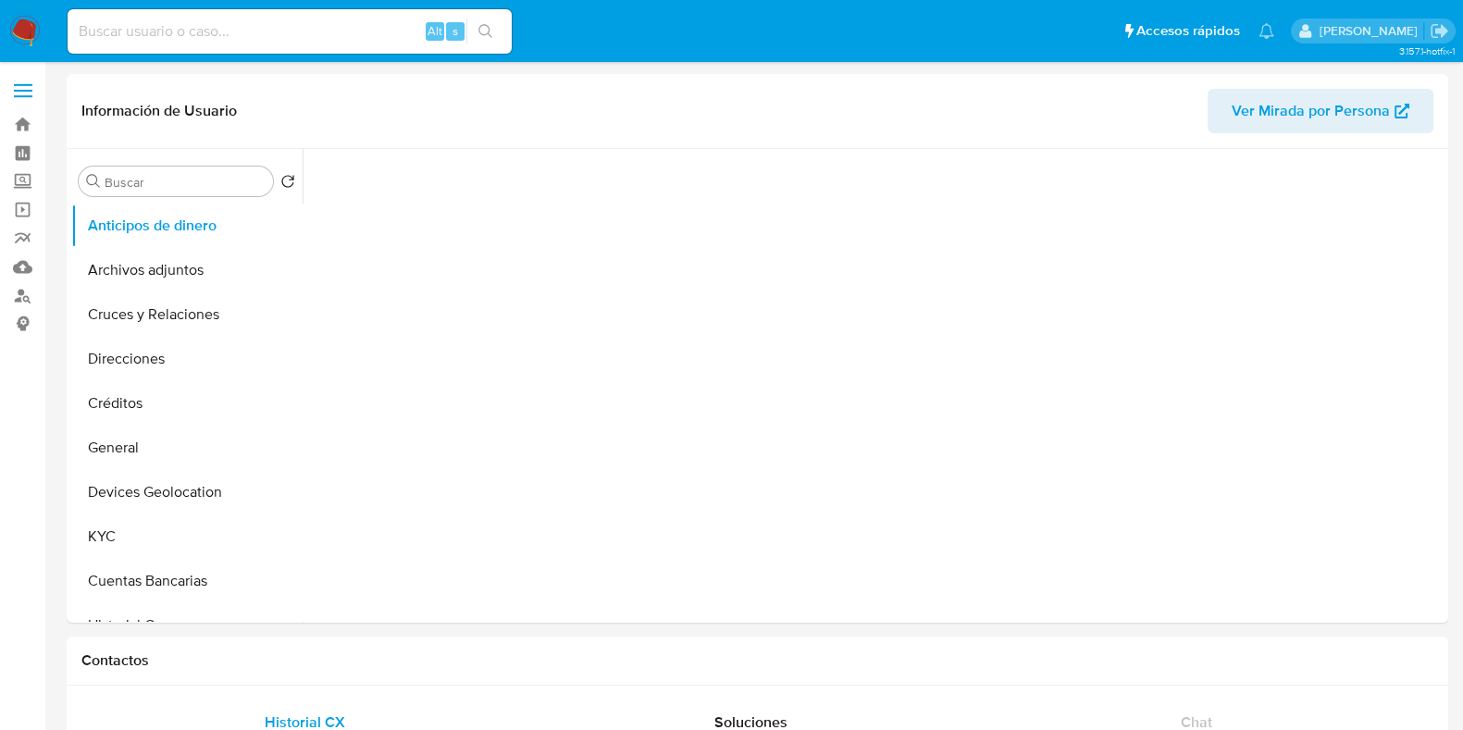
select select "10"
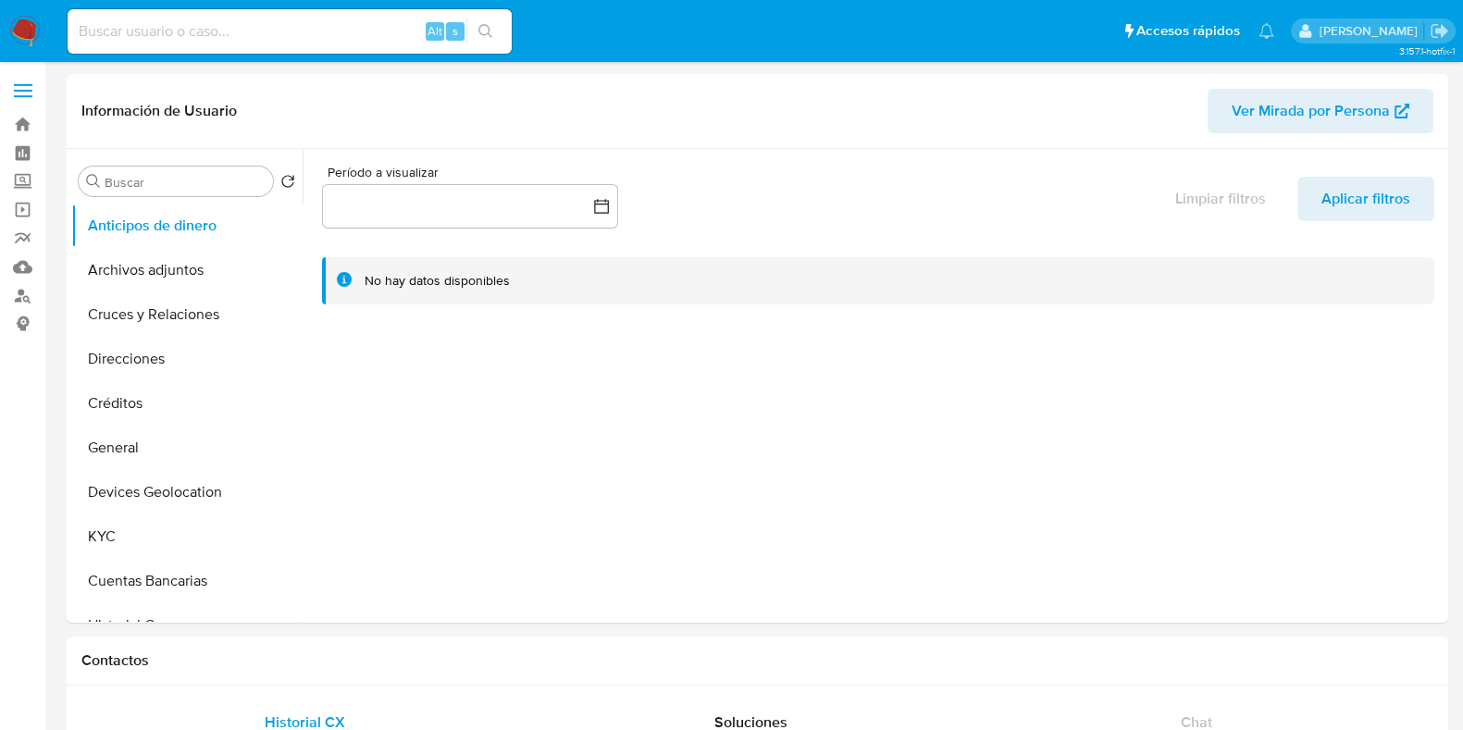
click at [255, 20] on input at bounding box center [290, 31] width 444 height 24
select select "10"
paste input "2204201709"
type input "2204201709"
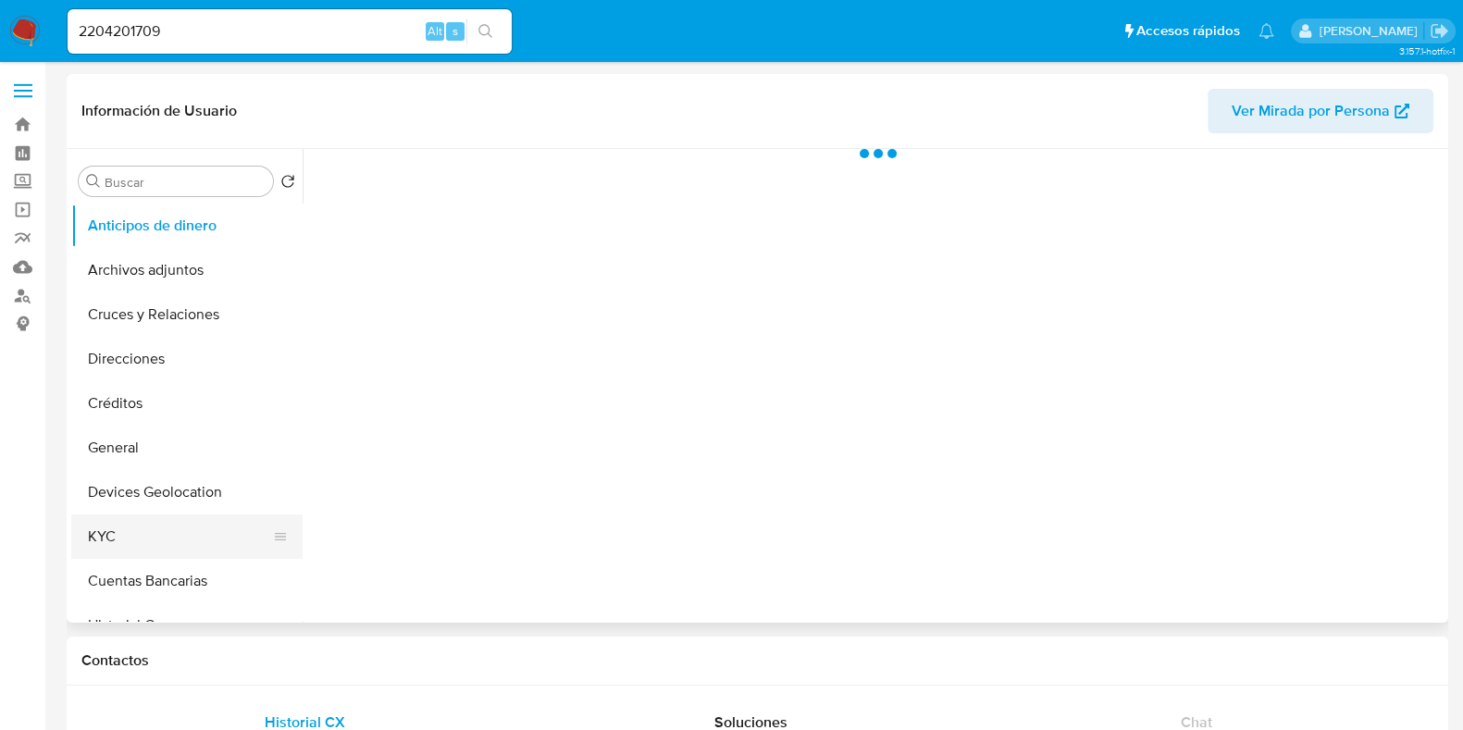
click at [146, 527] on button "KYC" at bounding box center [179, 537] width 217 height 44
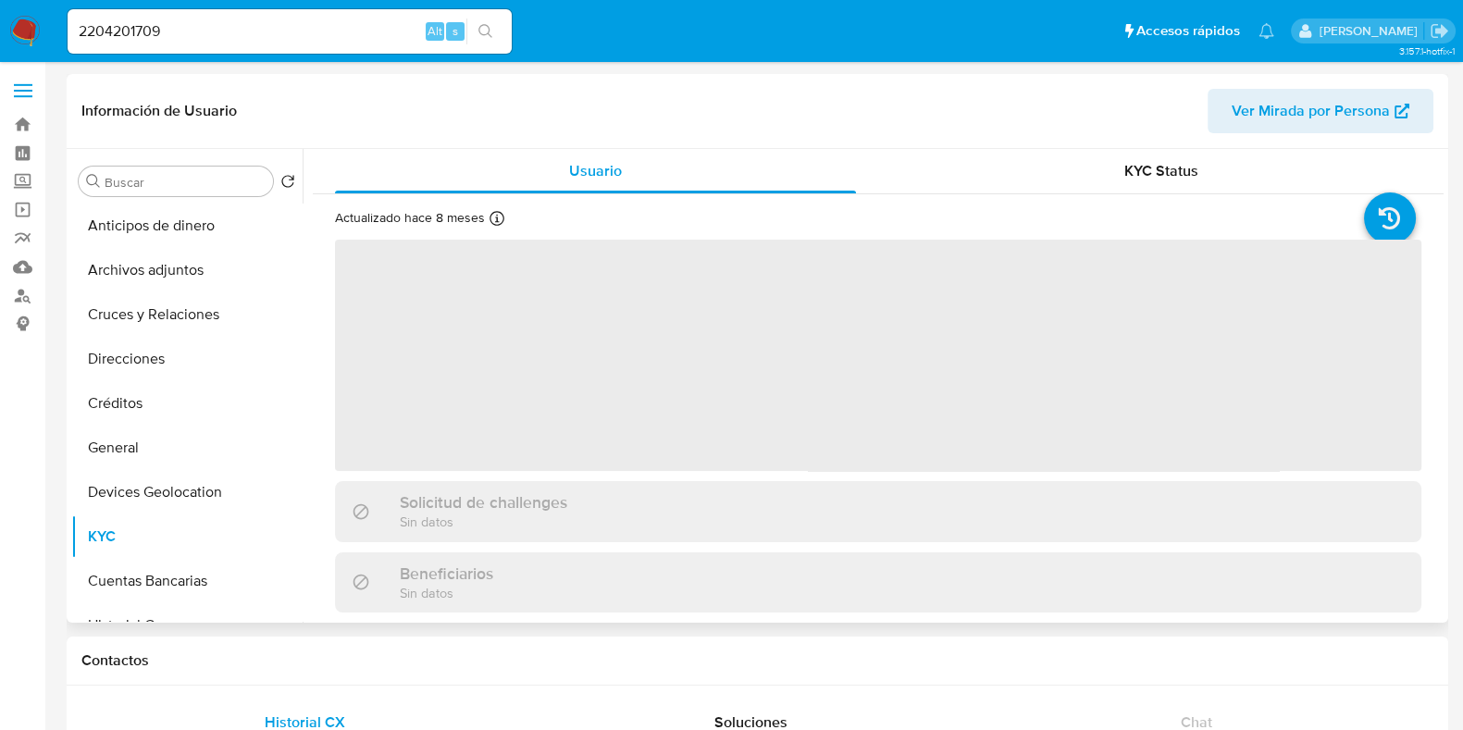
select select "10"
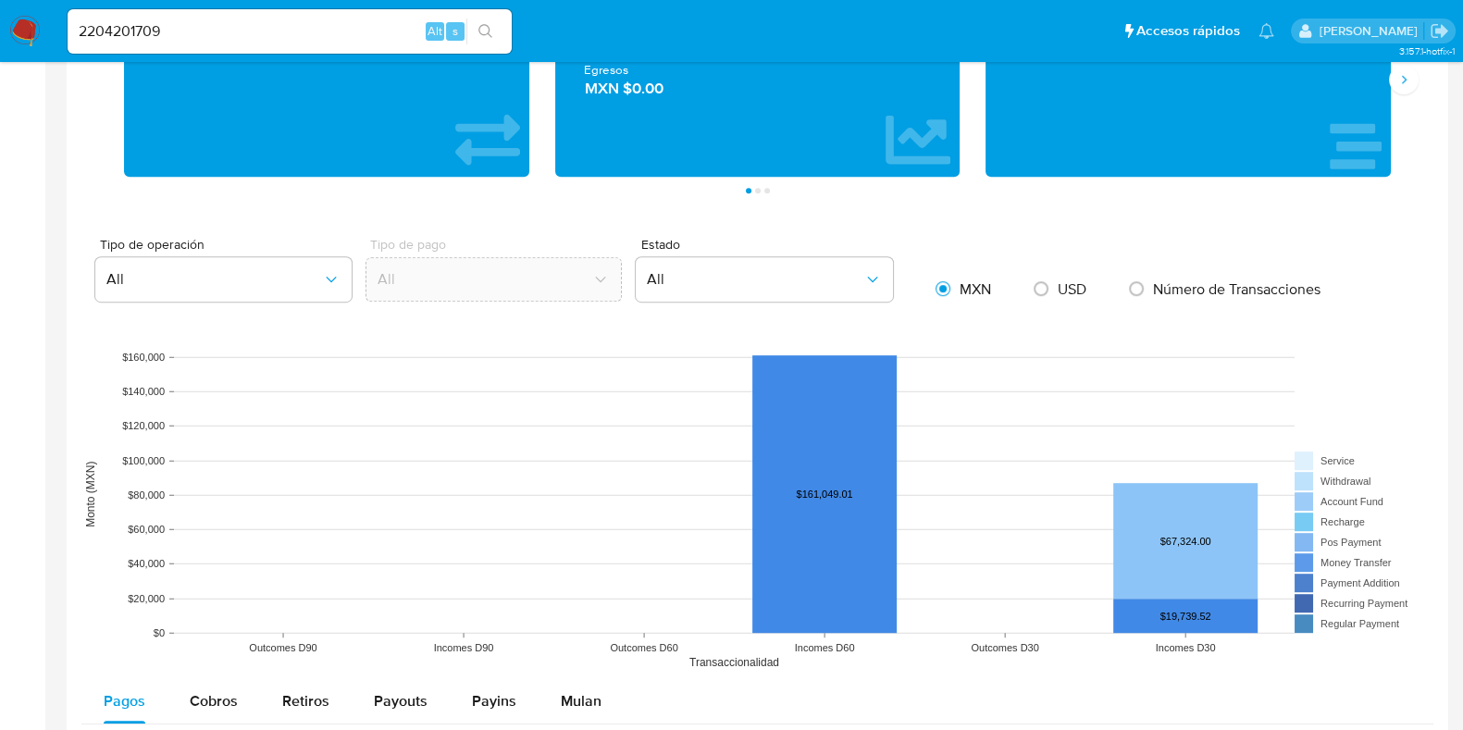
scroll to position [1388, 0]
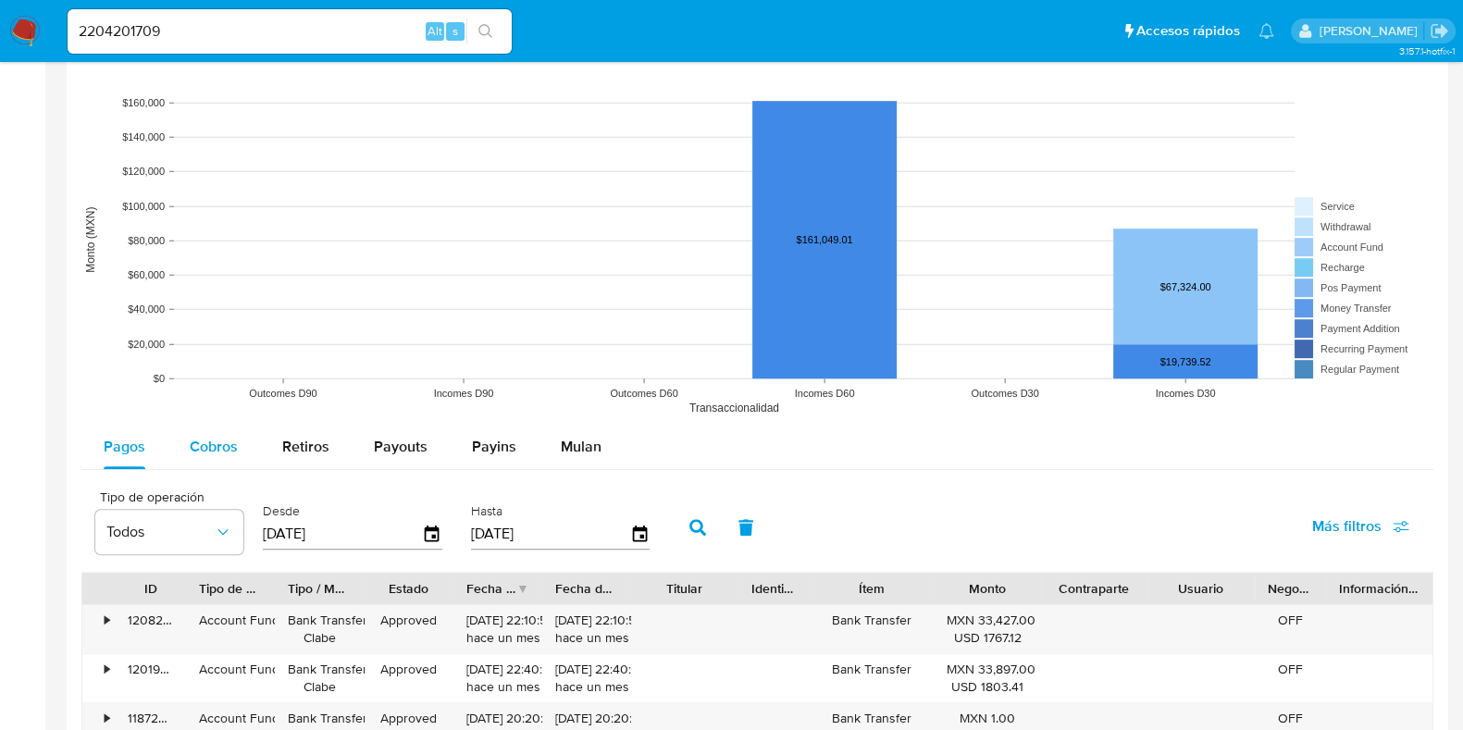
click at [236, 437] on span "Cobros" at bounding box center [214, 446] width 48 height 21
select select "10"
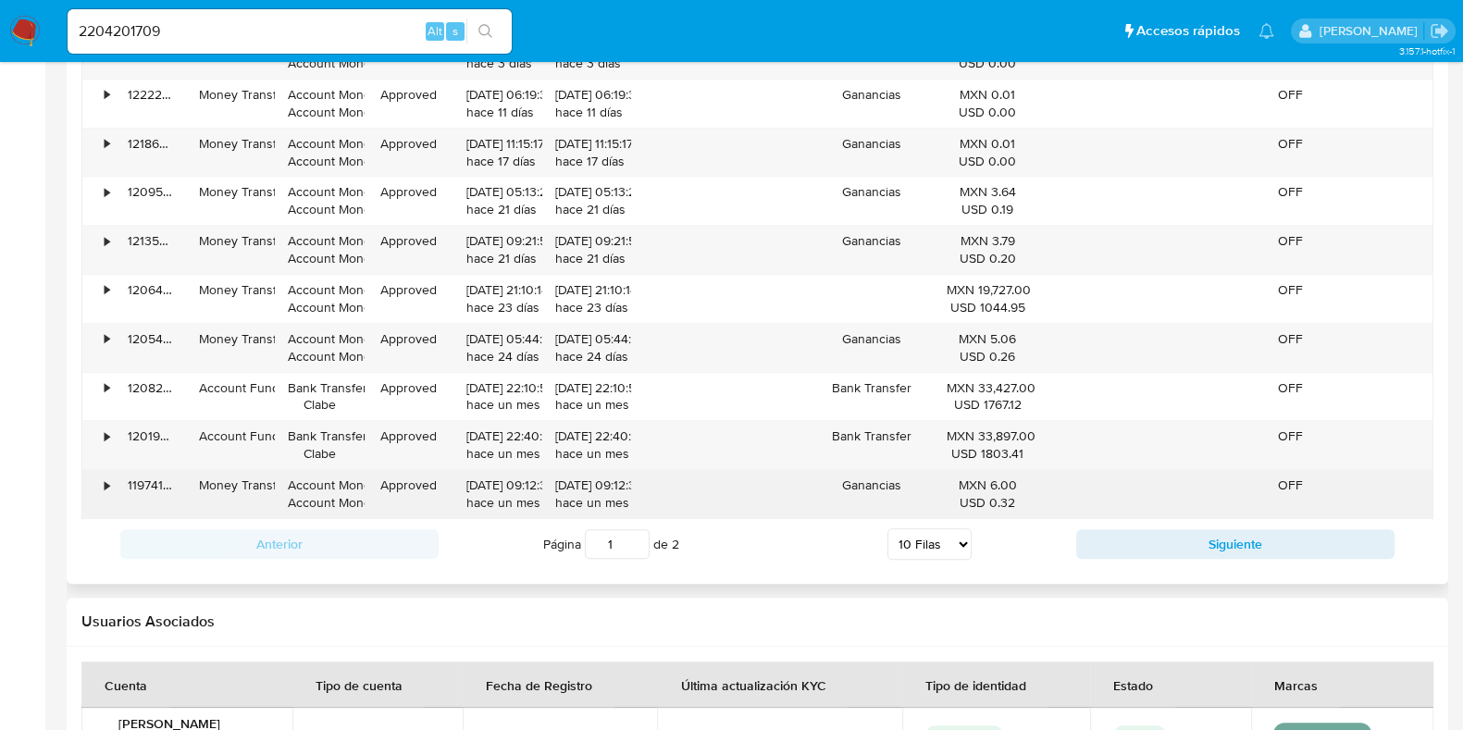
scroll to position [1967, 0]
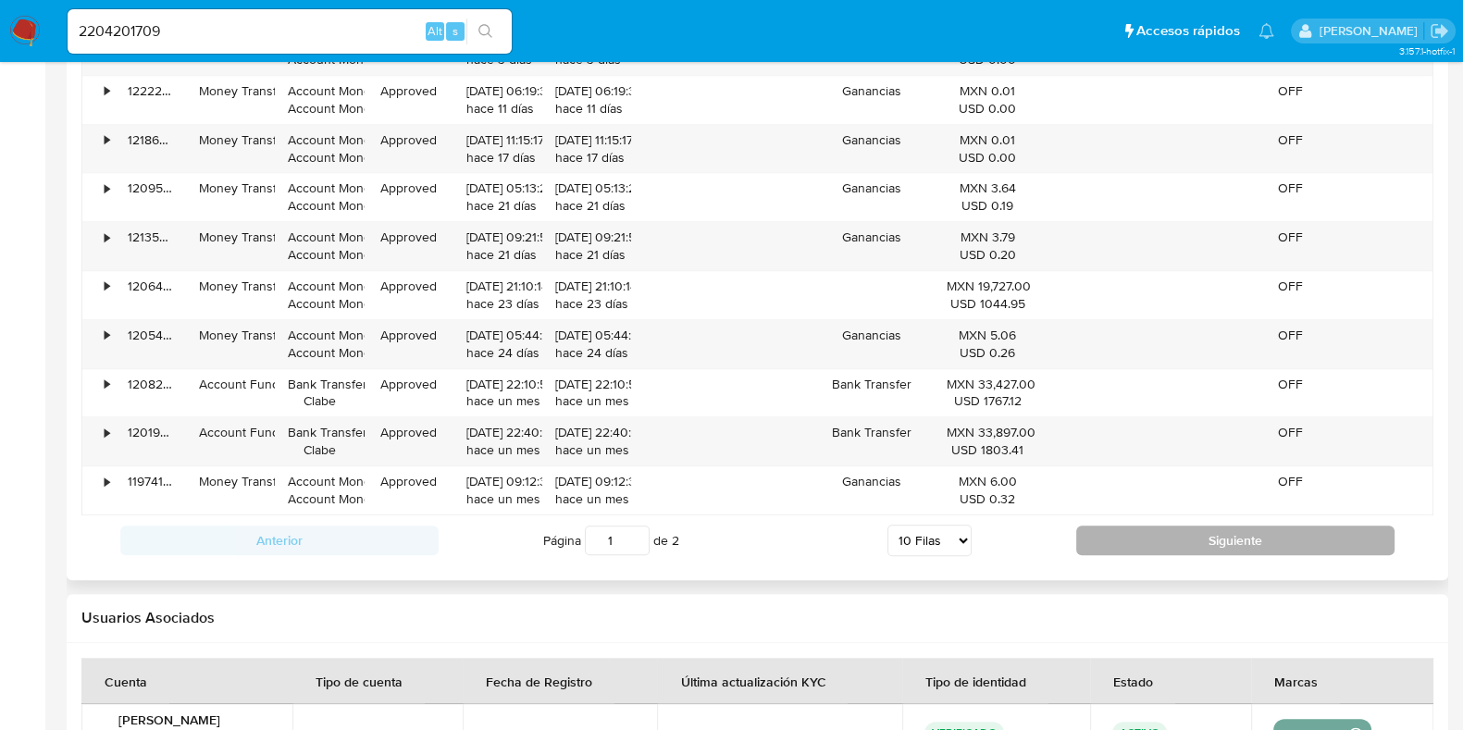
click at [1137, 542] on button "Siguiente" at bounding box center [1235, 541] width 318 height 30
type input "2"
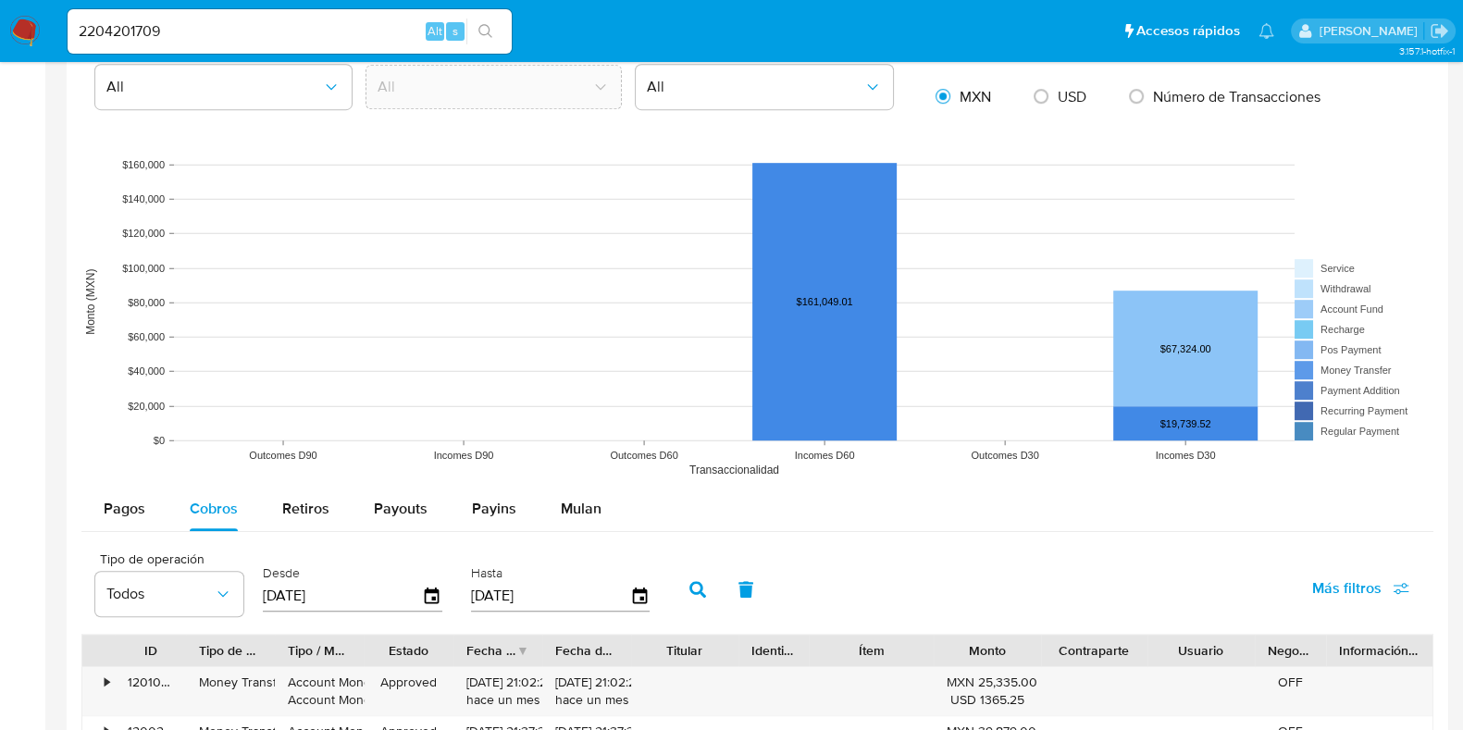
scroll to position [1424, 0]
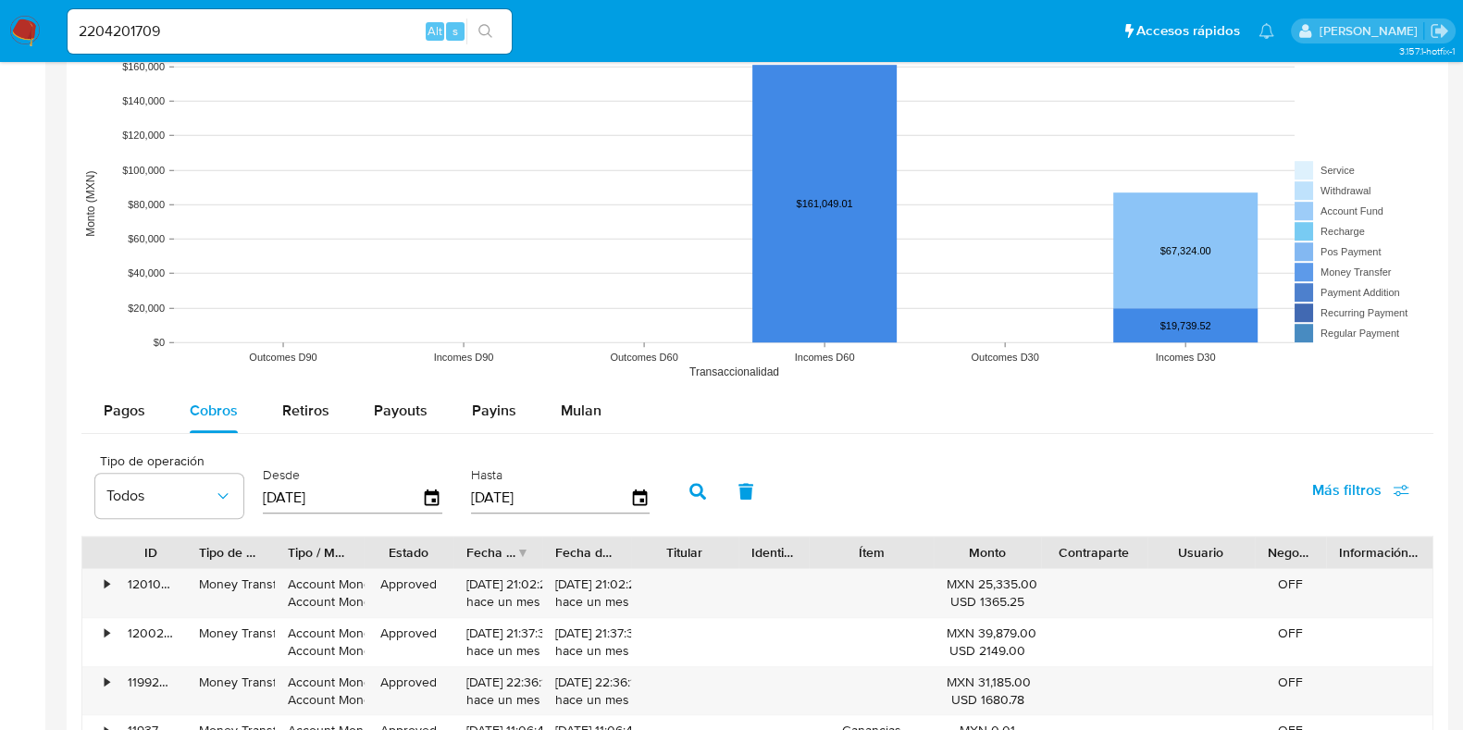
click at [12, 30] on img at bounding box center [24, 31] width 31 height 31
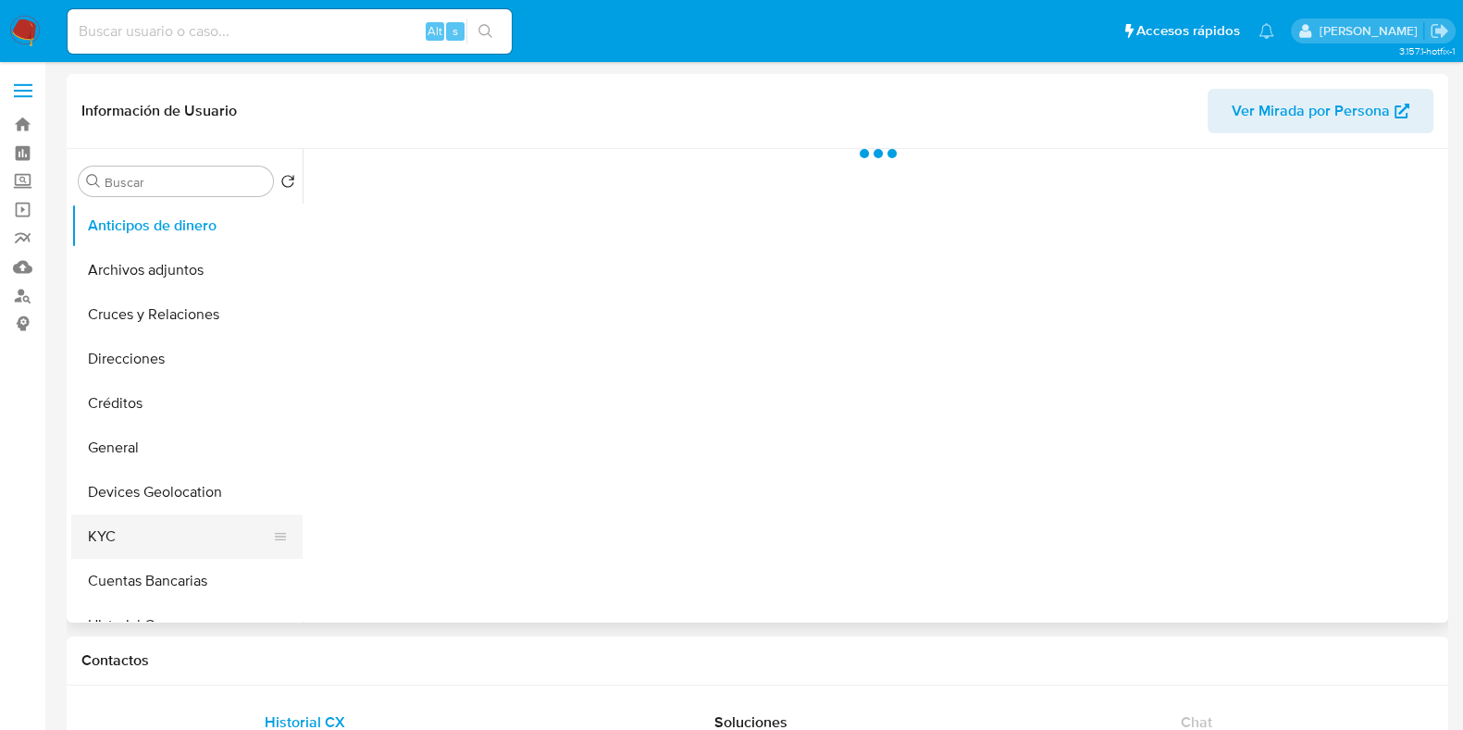
click at [132, 534] on button "KYC" at bounding box center [179, 537] width 217 height 44
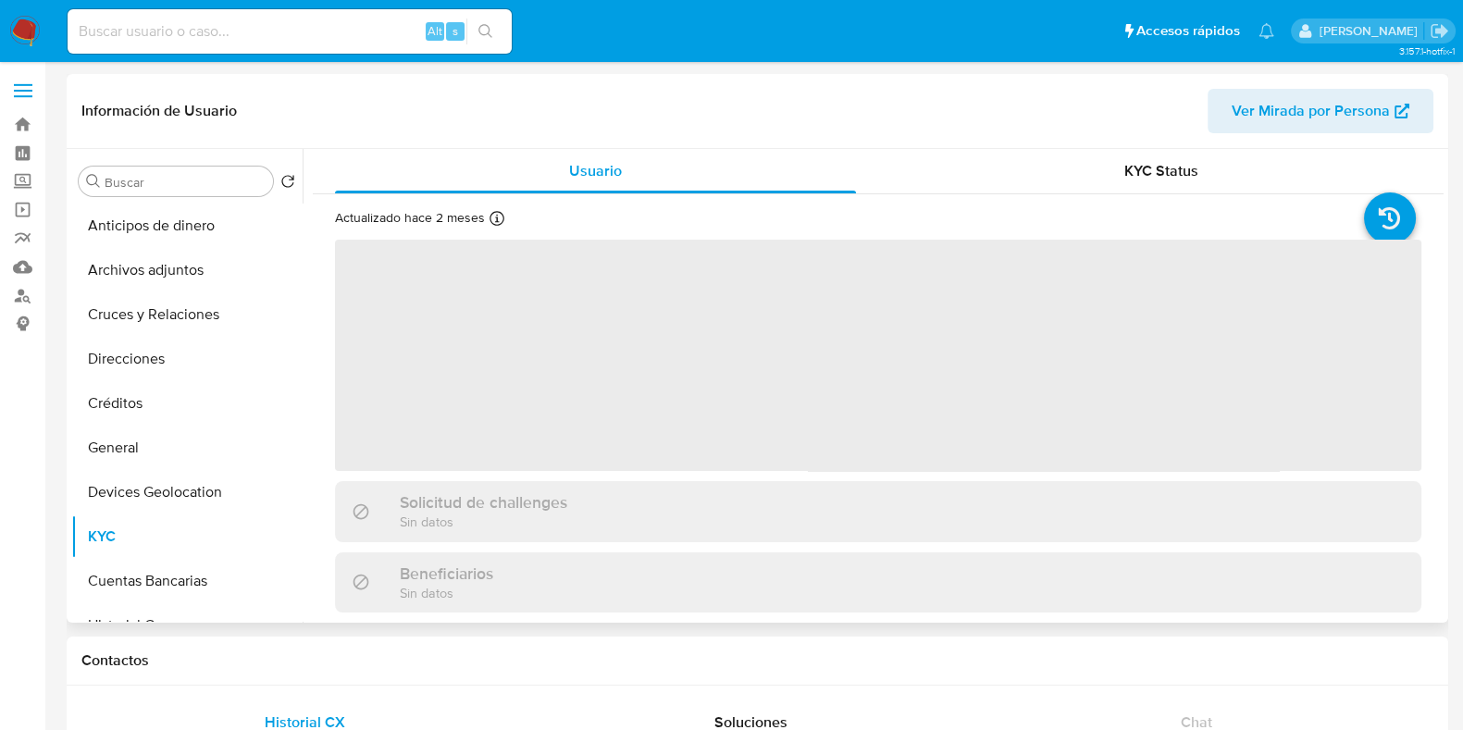
select select "10"
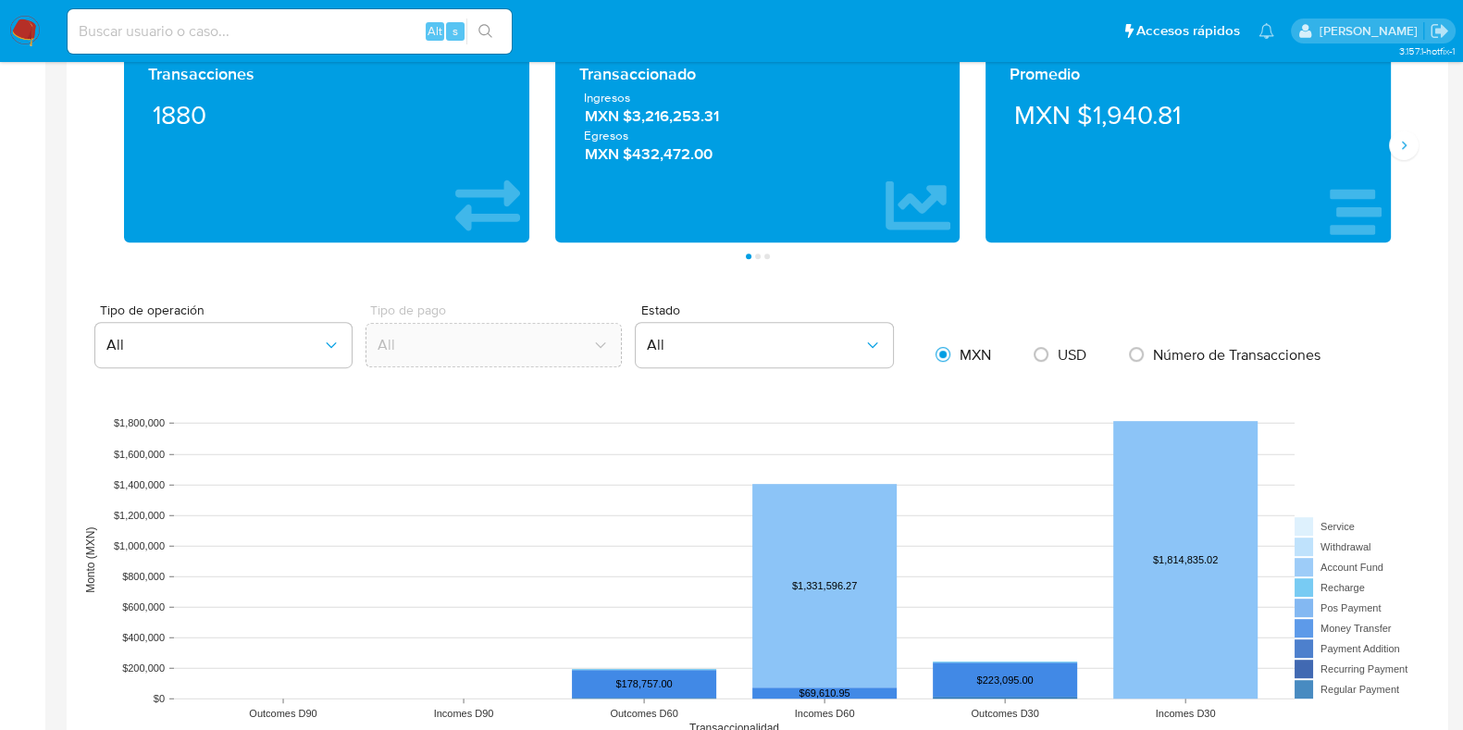
scroll to position [1273, 0]
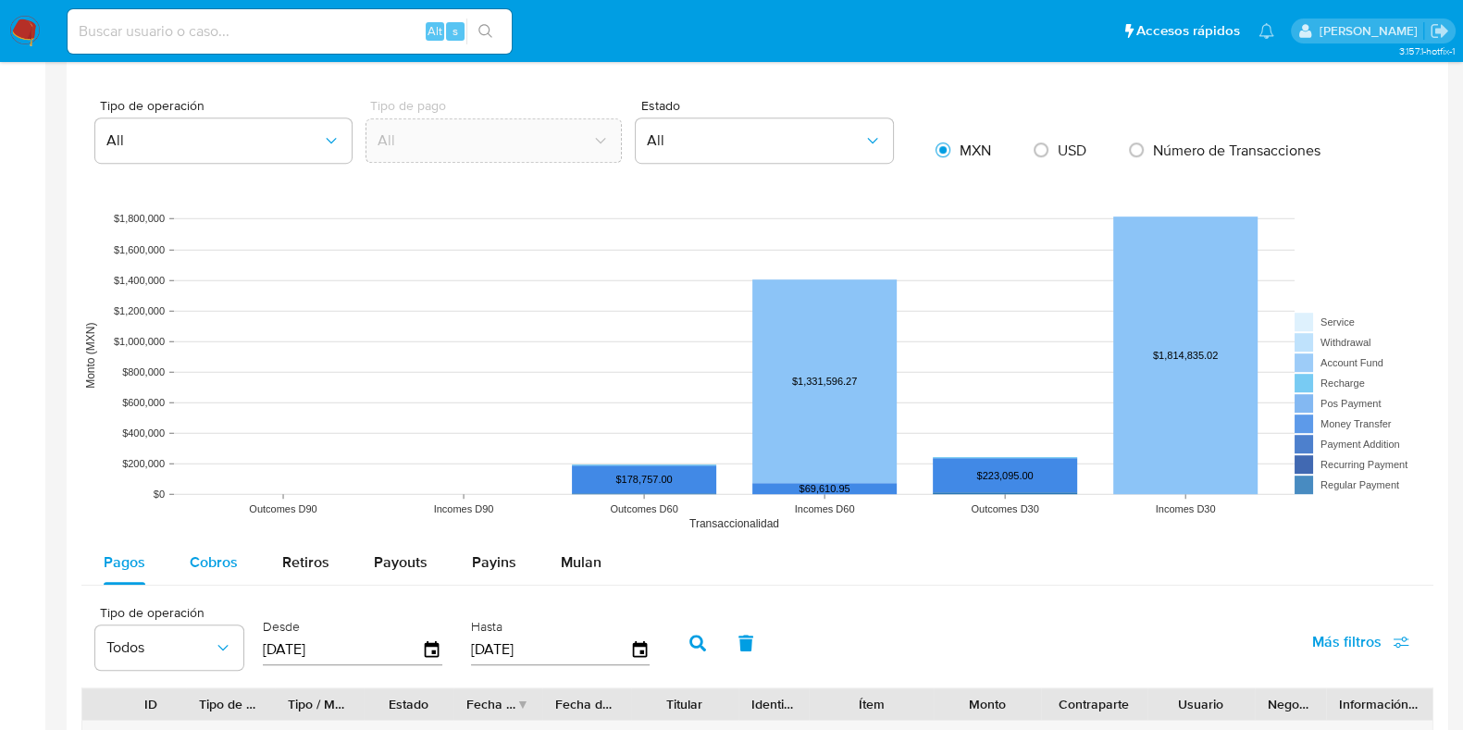
click at [191, 557] on span "Cobros" at bounding box center [214, 562] width 48 height 21
select select "10"
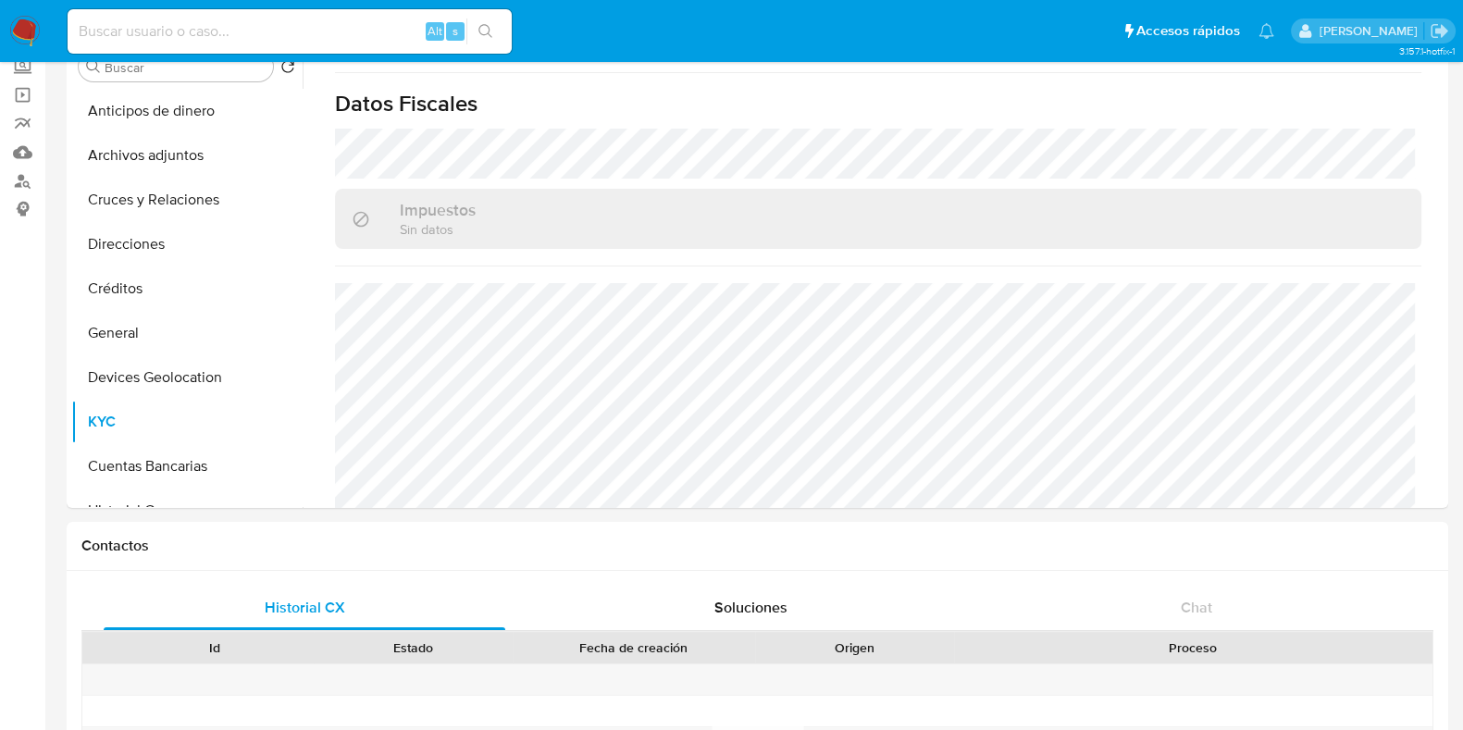
scroll to position [0, 0]
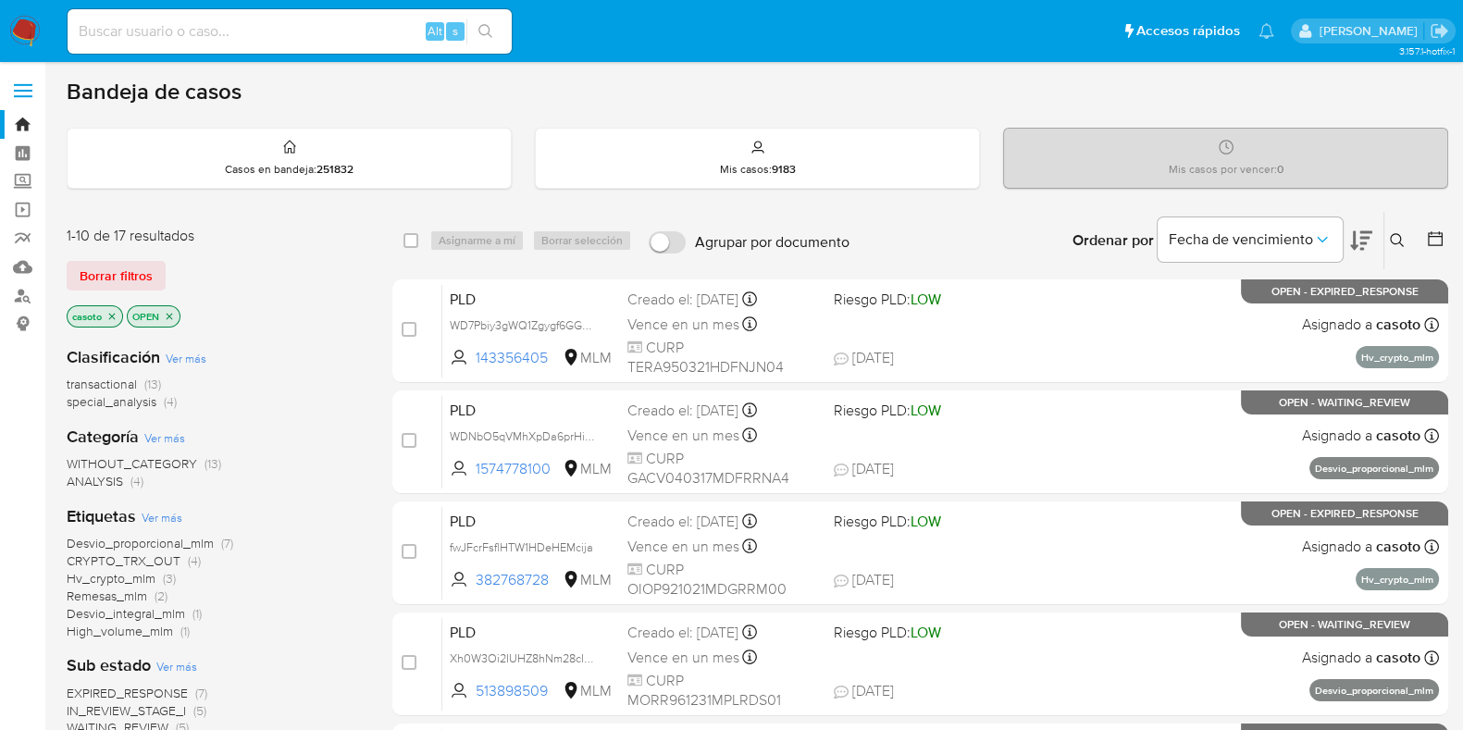
click at [1398, 242] on icon at bounding box center [1397, 240] width 14 height 14
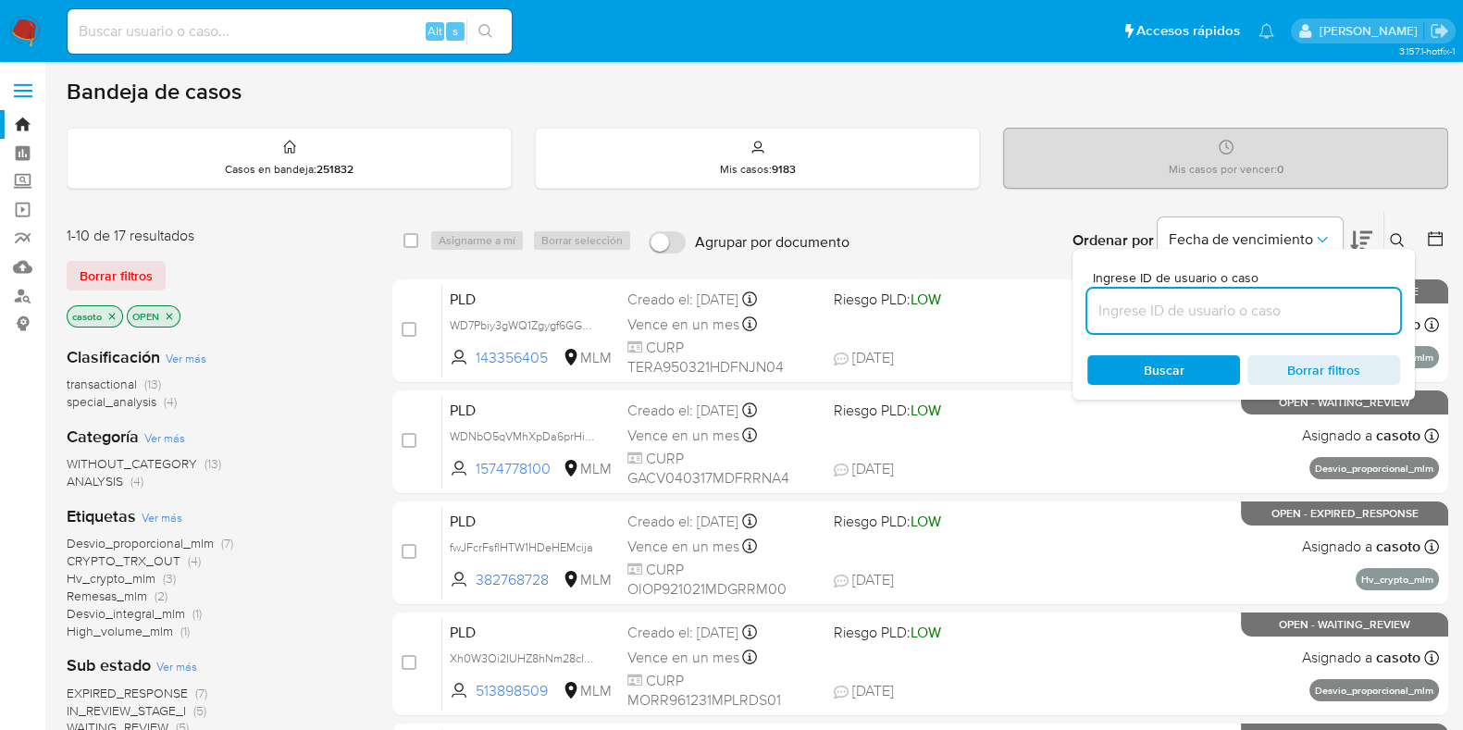
click at [1217, 310] on input at bounding box center [1244, 311] width 313 height 24
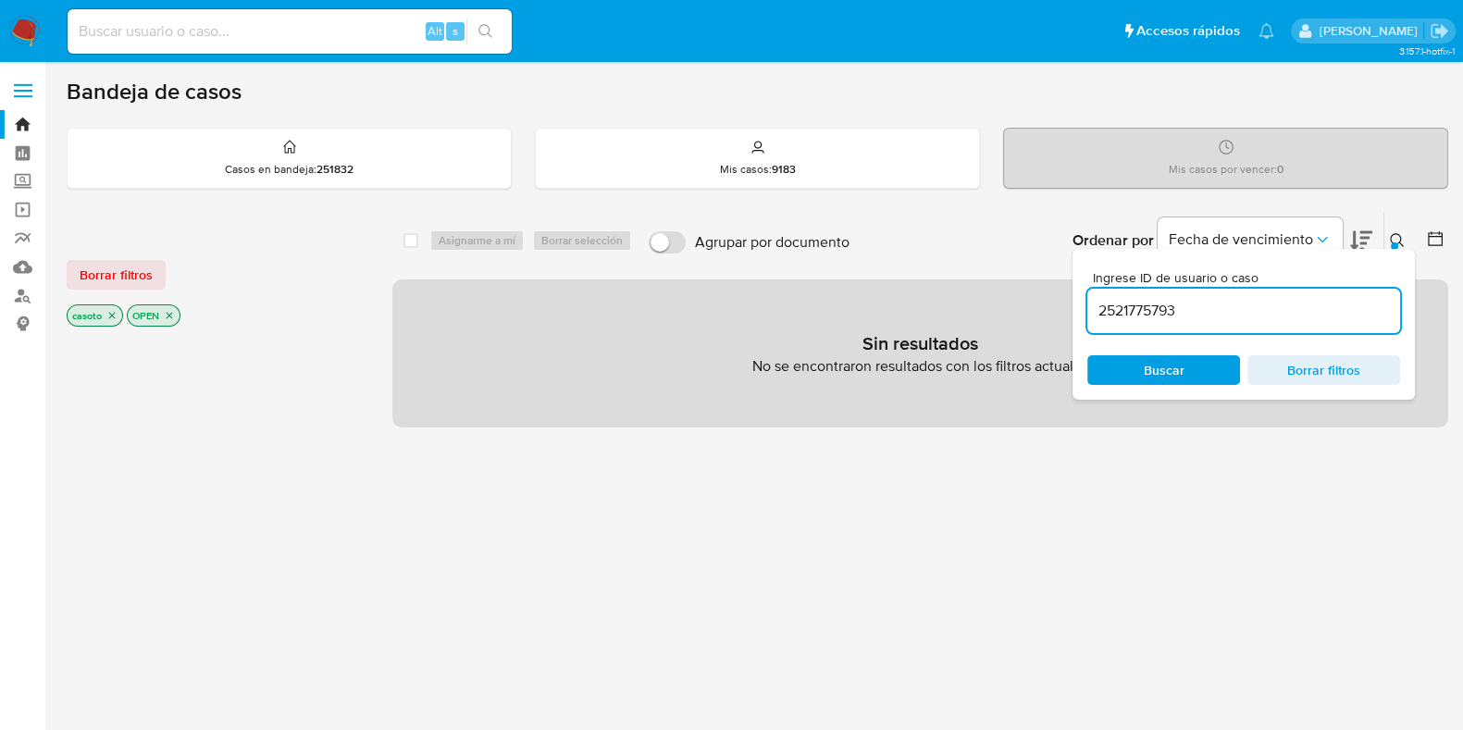
click at [1102, 313] on input "2521775793" at bounding box center [1244, 311] width 313 height 24
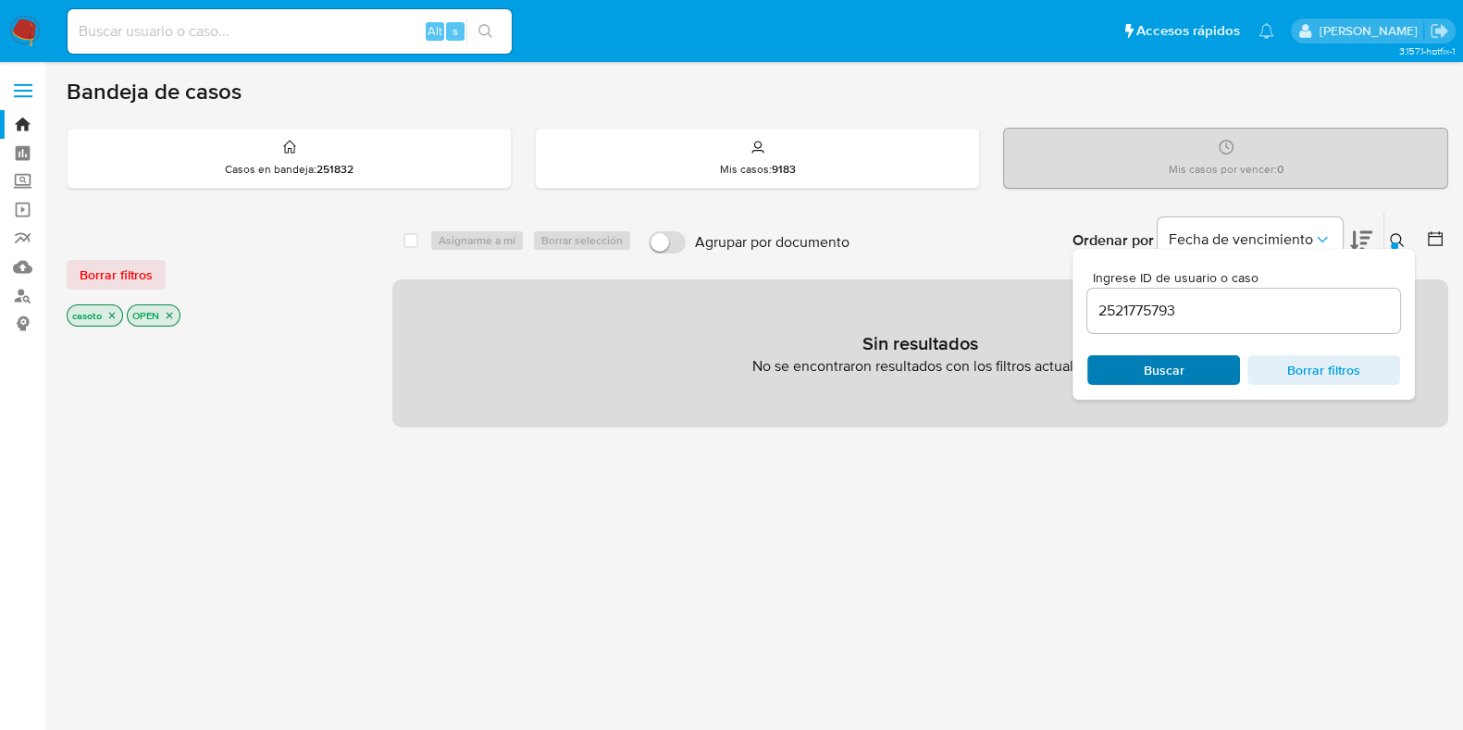
click at [1119, 363] on span "Buscar" at bounding box center [1163, 370] width 127 height 26
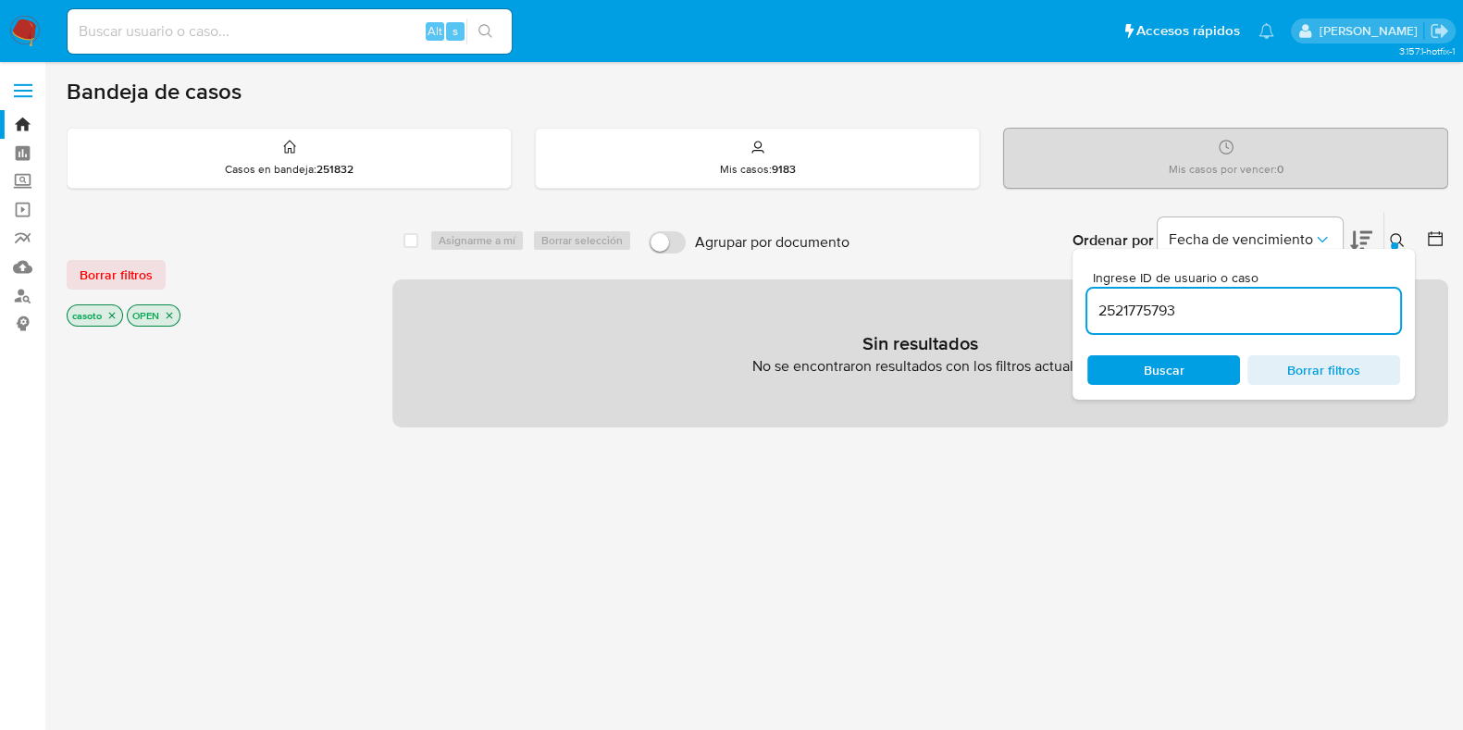
click at [1254, 309] on input "2521775793" at bounding box center [1244, 311] width 313 height 24
type input "2521775793"
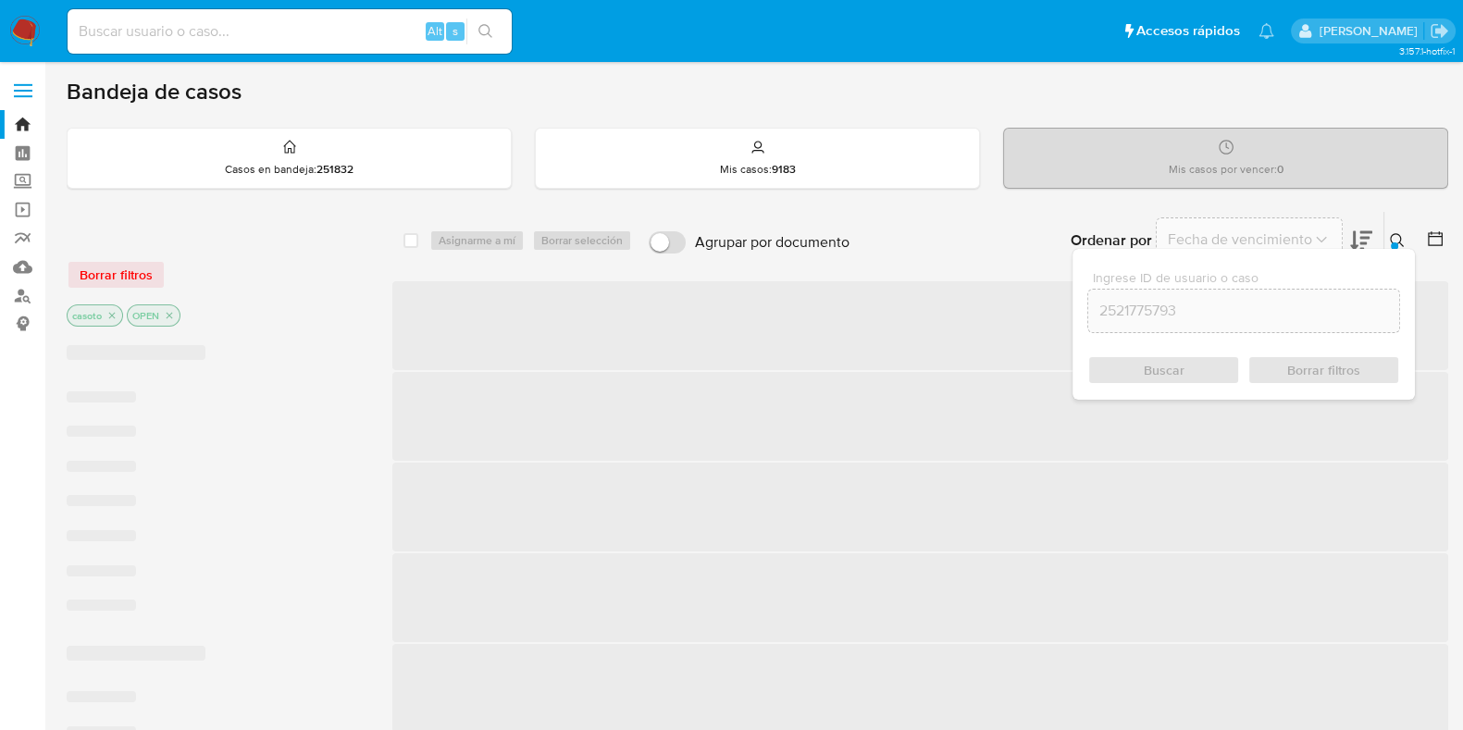
click at [1142, 377] on div "Buscar Borrar filtros" at bounding box center [1244, 370] width 313 height 30
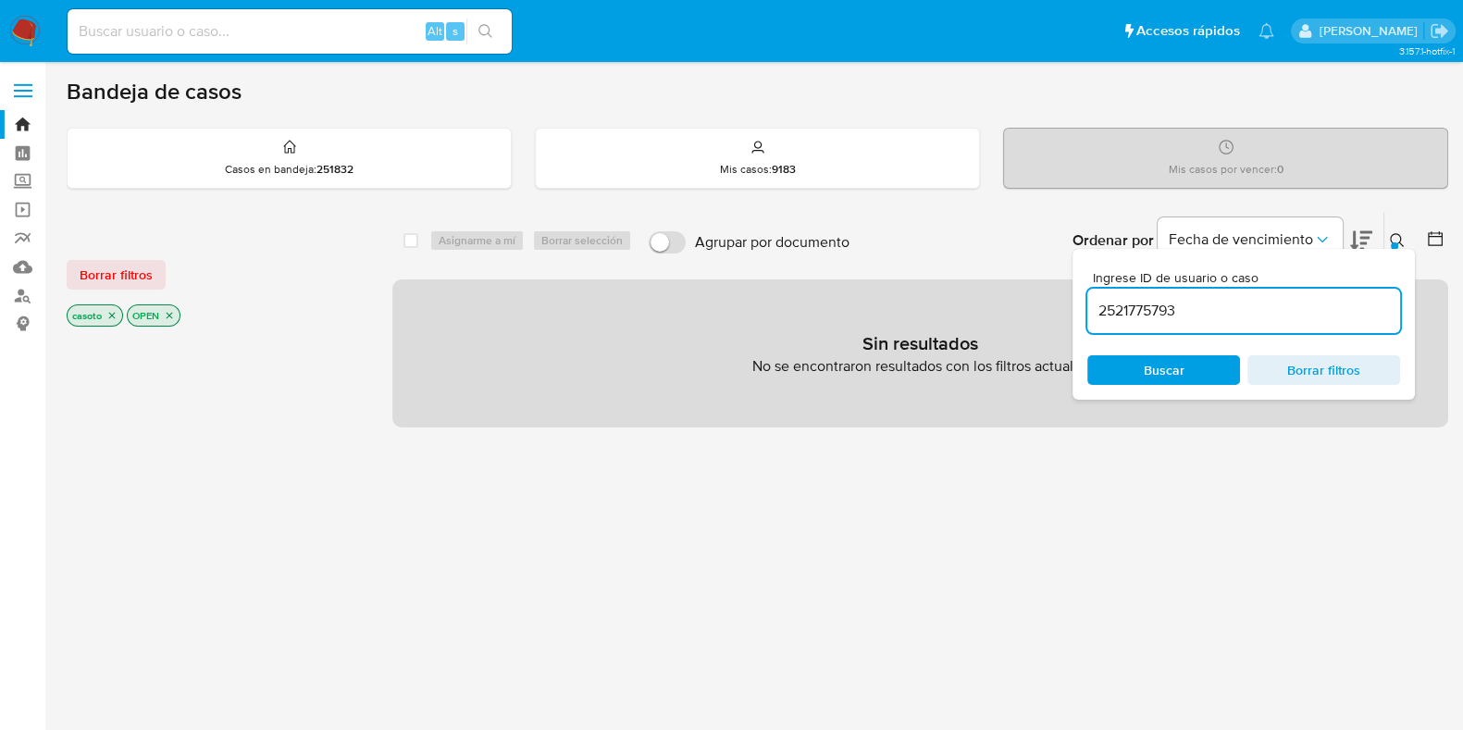
click at [1100, 312] on input "2521775793" at bounding box center [1244, 311] width 313 height 24
click at [1177, 308] on input "2521775793" at bounding box center [1244, 311] width 313 height 24
click at [1166, 366] on span "Buscar" at bounding box center [1164, 370] width 41 height 30
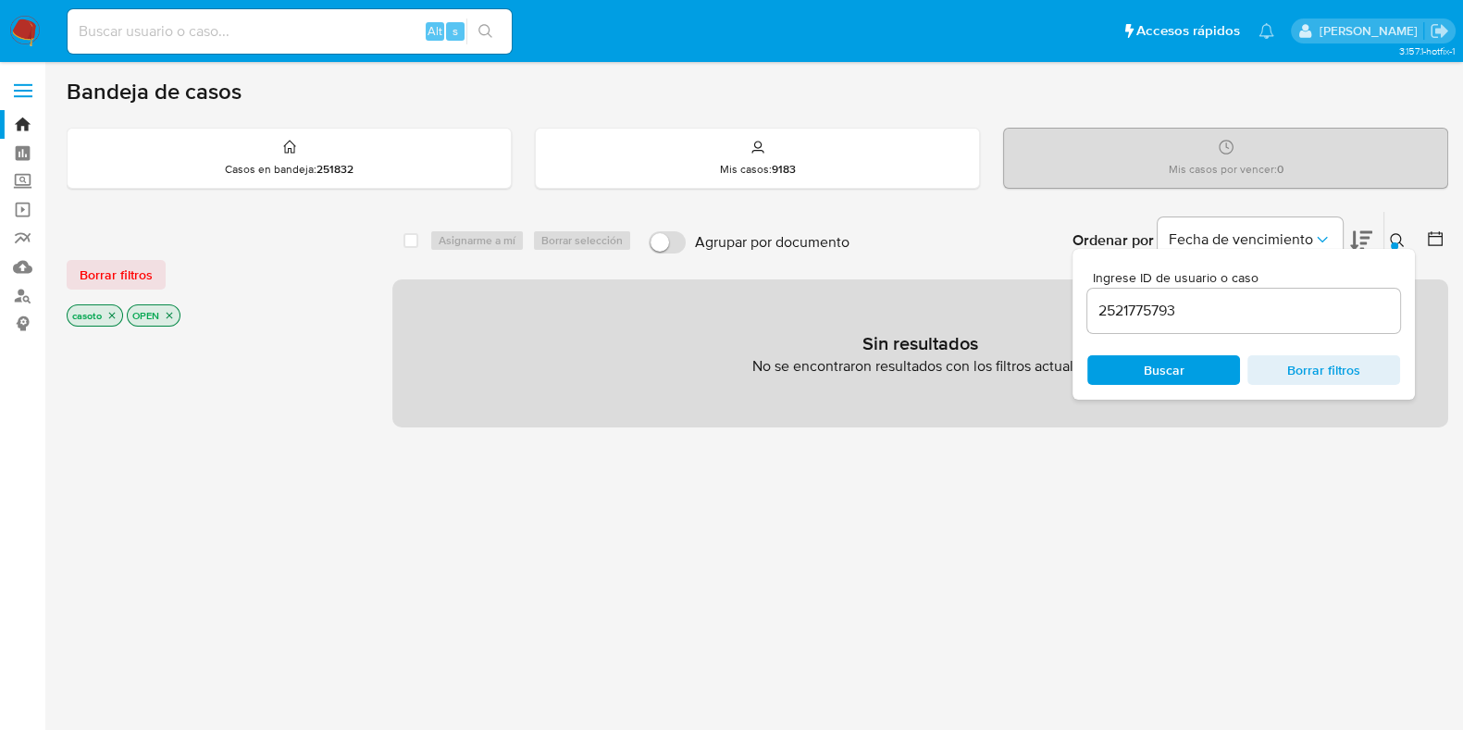
click at [119, 313] on p "casoto" at bounding box center [95, 315] width 55 height 20
click at [120, 316] on p "casoto" at bounding box center [95, 315] width 55 height 20
click at [114, 317] on icon "close-filter" at bounding box center [111, 315] width 11 height 11
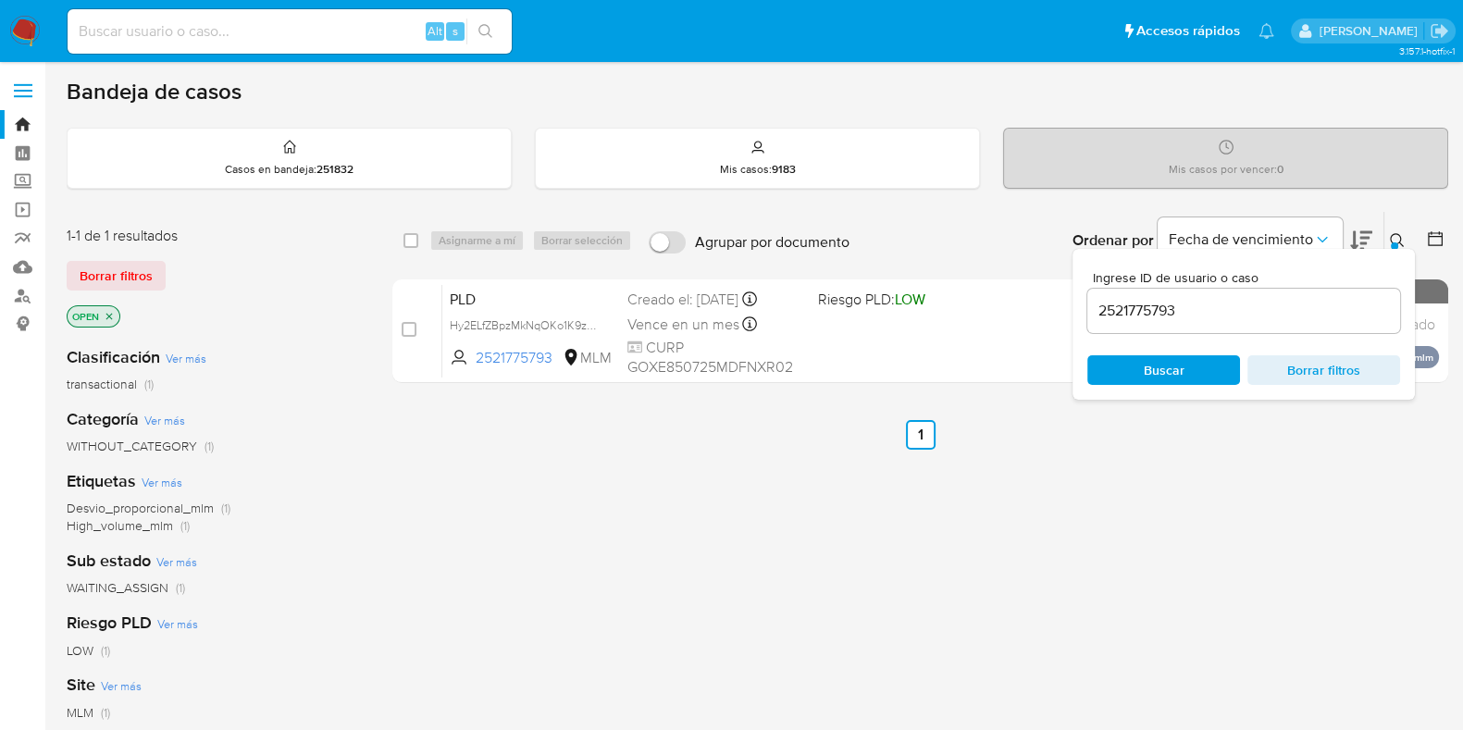
click at [1402, 240] on icon at bounding box center [1397, 240] width 15 height 15
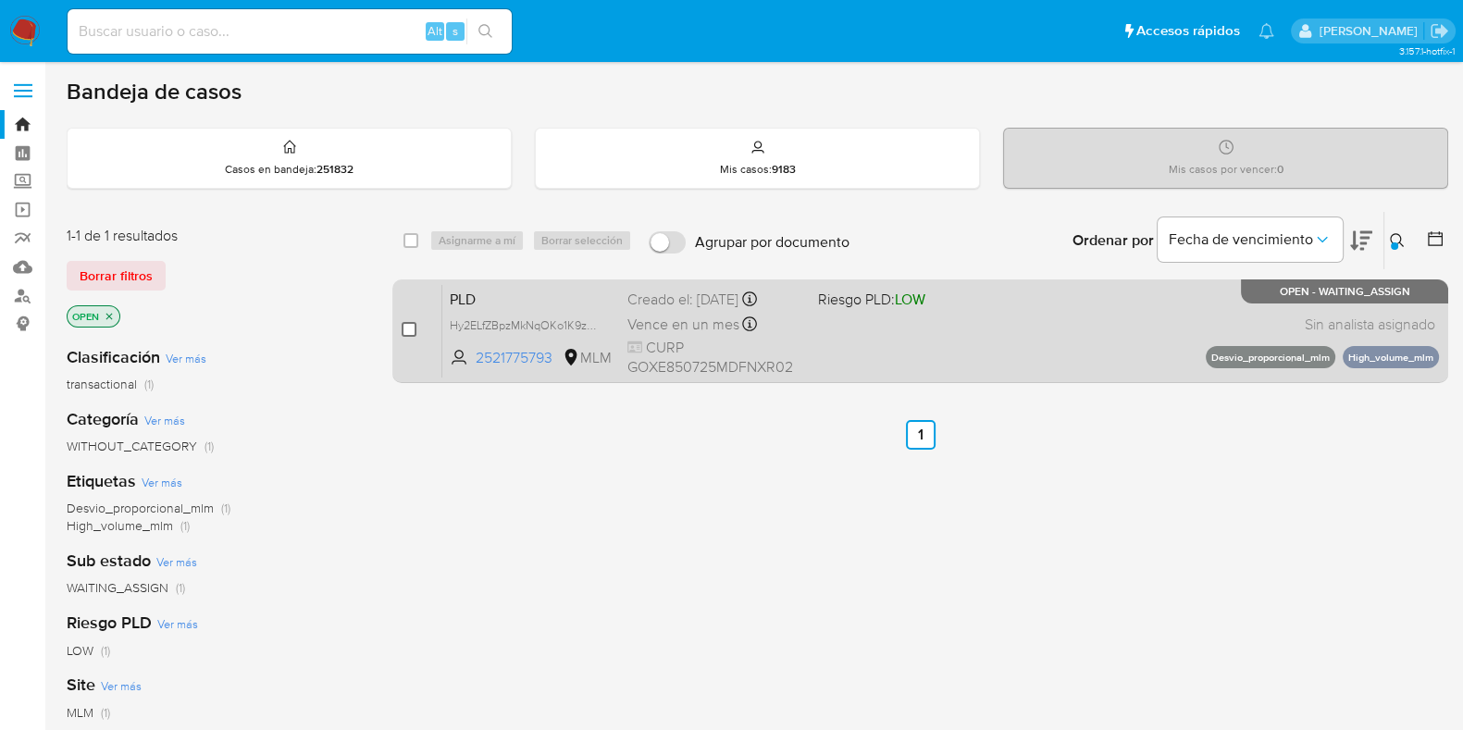
click at [404, 329] on input "checkbox" at bounding box center [409, 329] width 15 height 15
checkbox input "true"
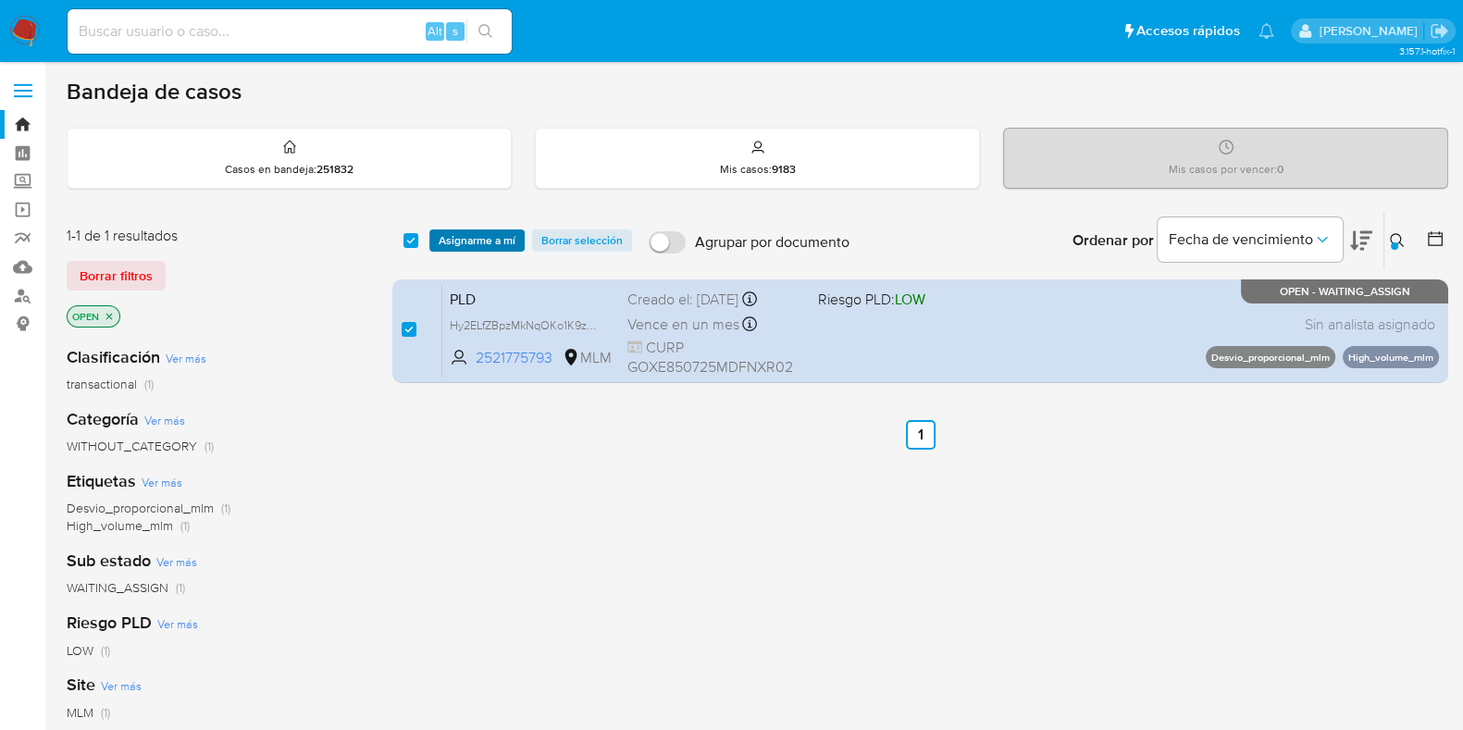
click at [479, 238] on span "Asignarme a mí" at bounding box center [477, 240] width 77 height 19
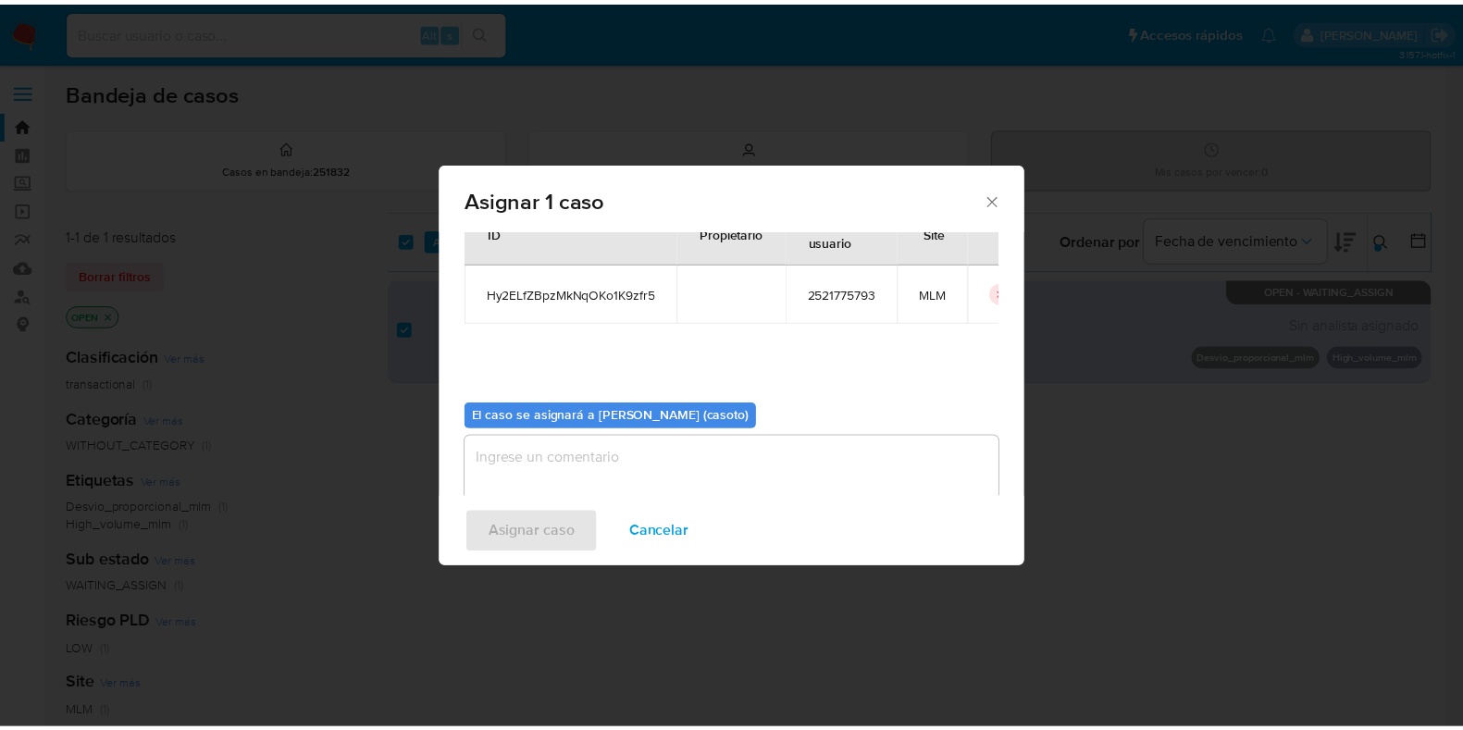
scroll to position [95, 0]
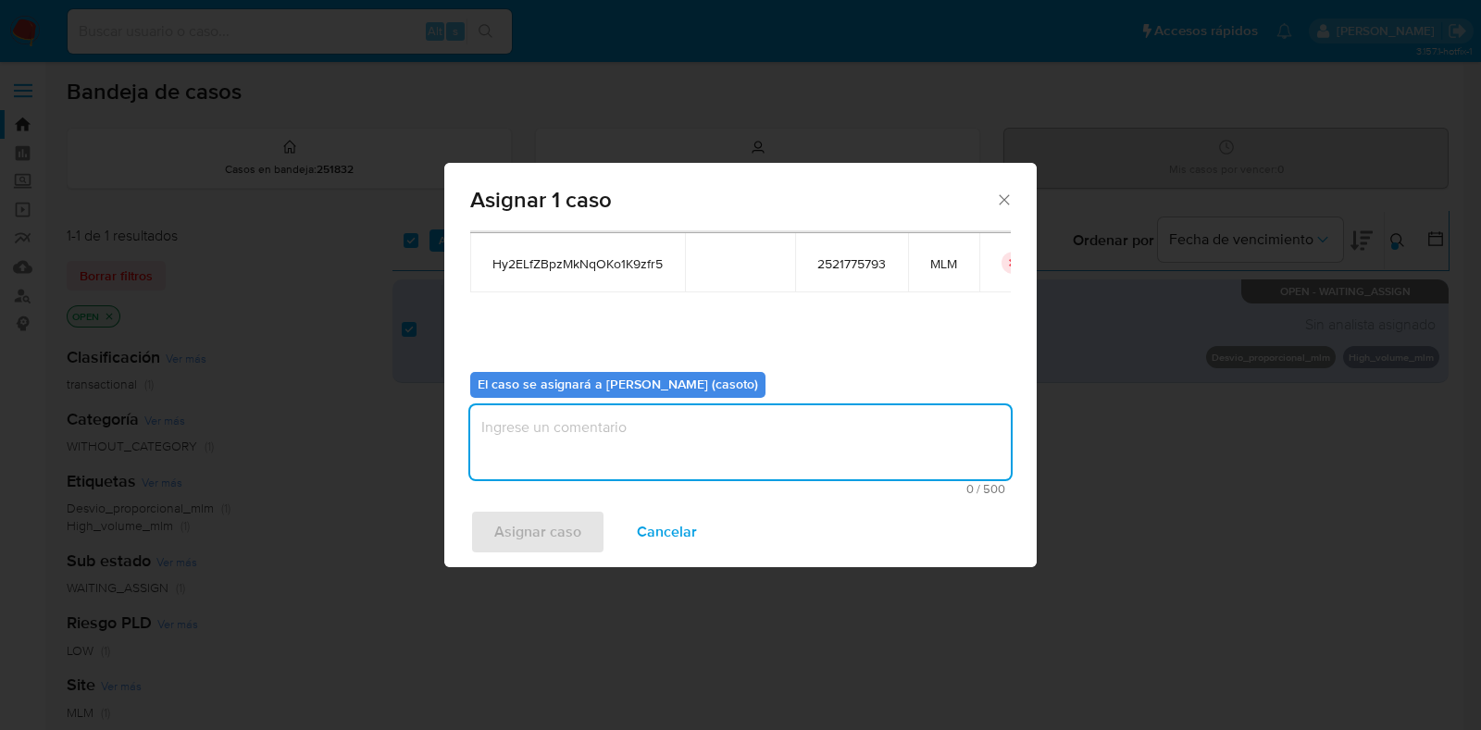
click at [651, 465] on textarea "assign-modal" at bounding box center [740, 442] width 541 height 74
type textarea "l1"
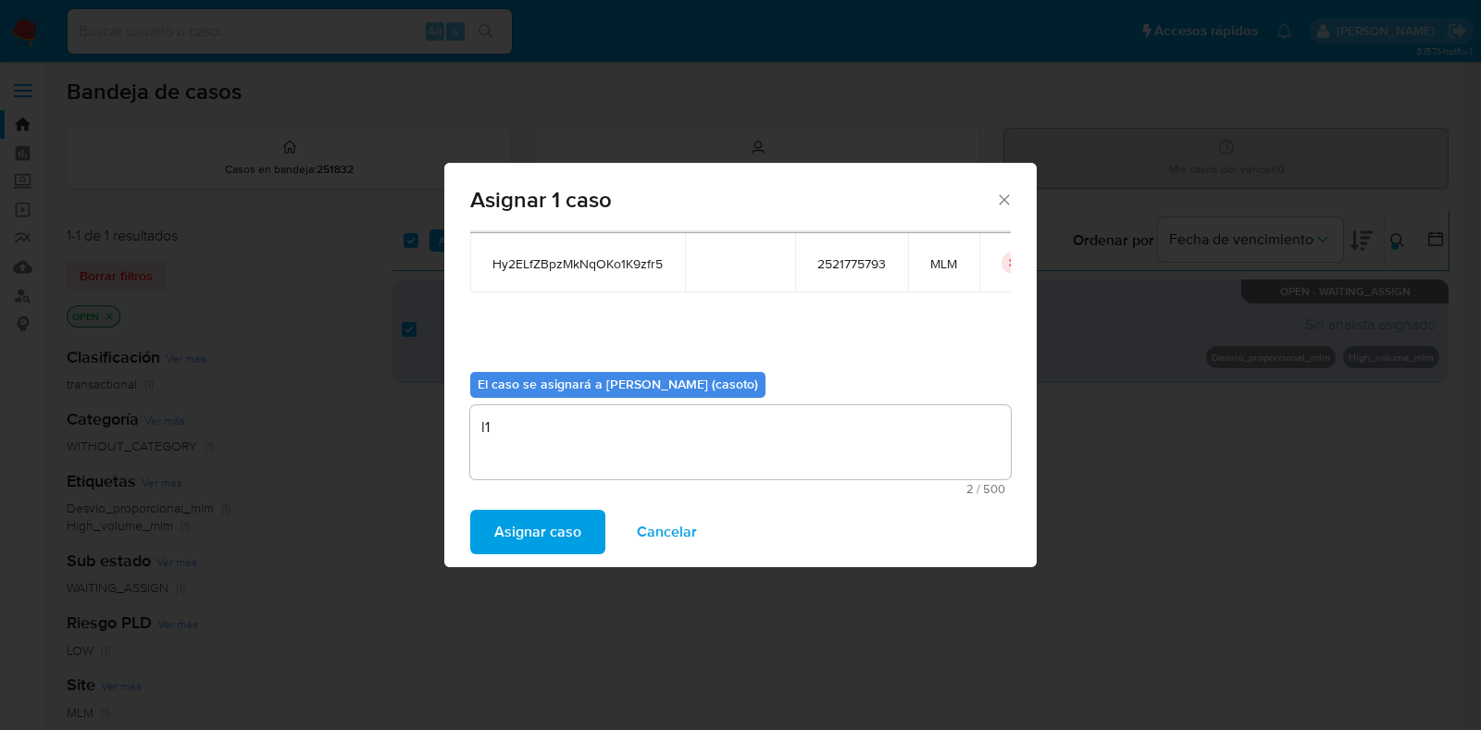
click at [566, 516] on span "Asignar caso" at bounding box center [537, 532] width 87 height 41
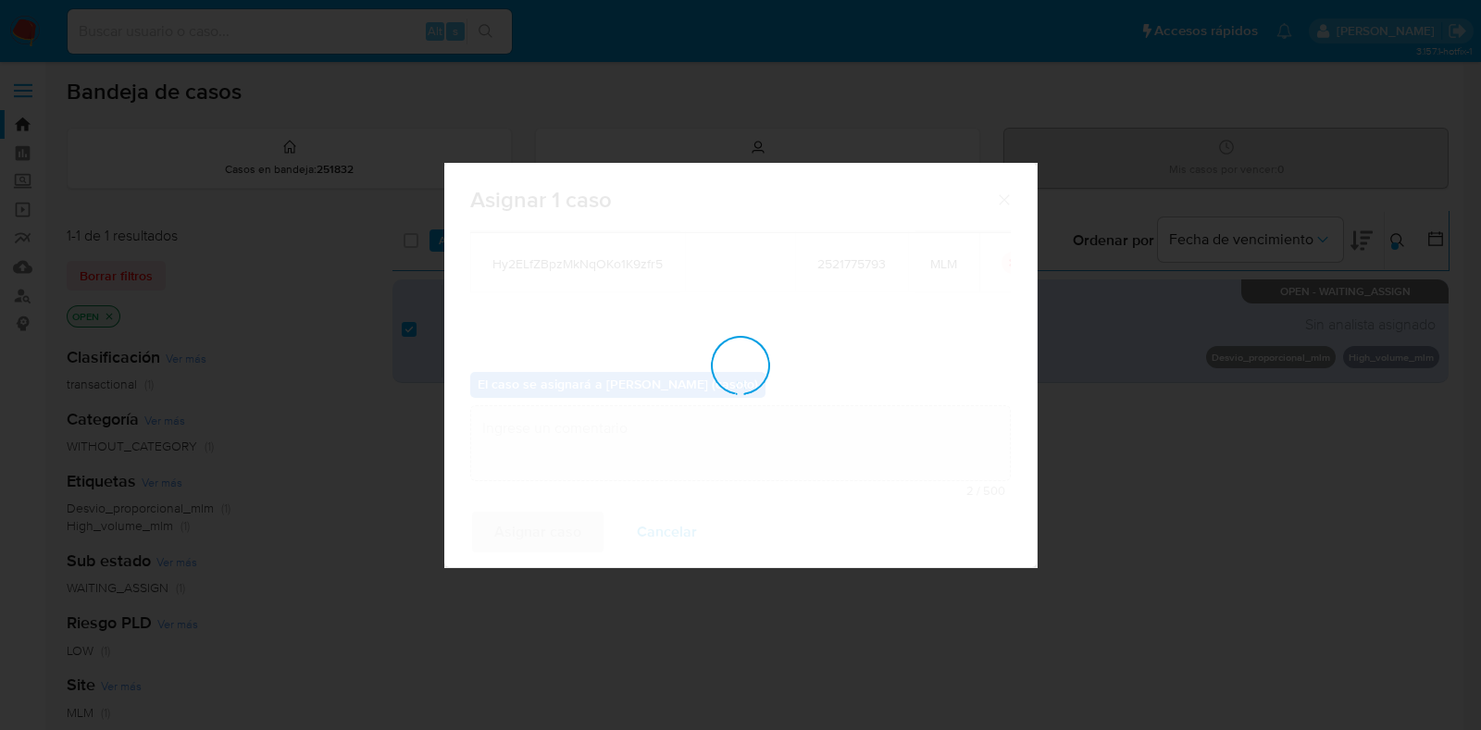
checkbox input "false"
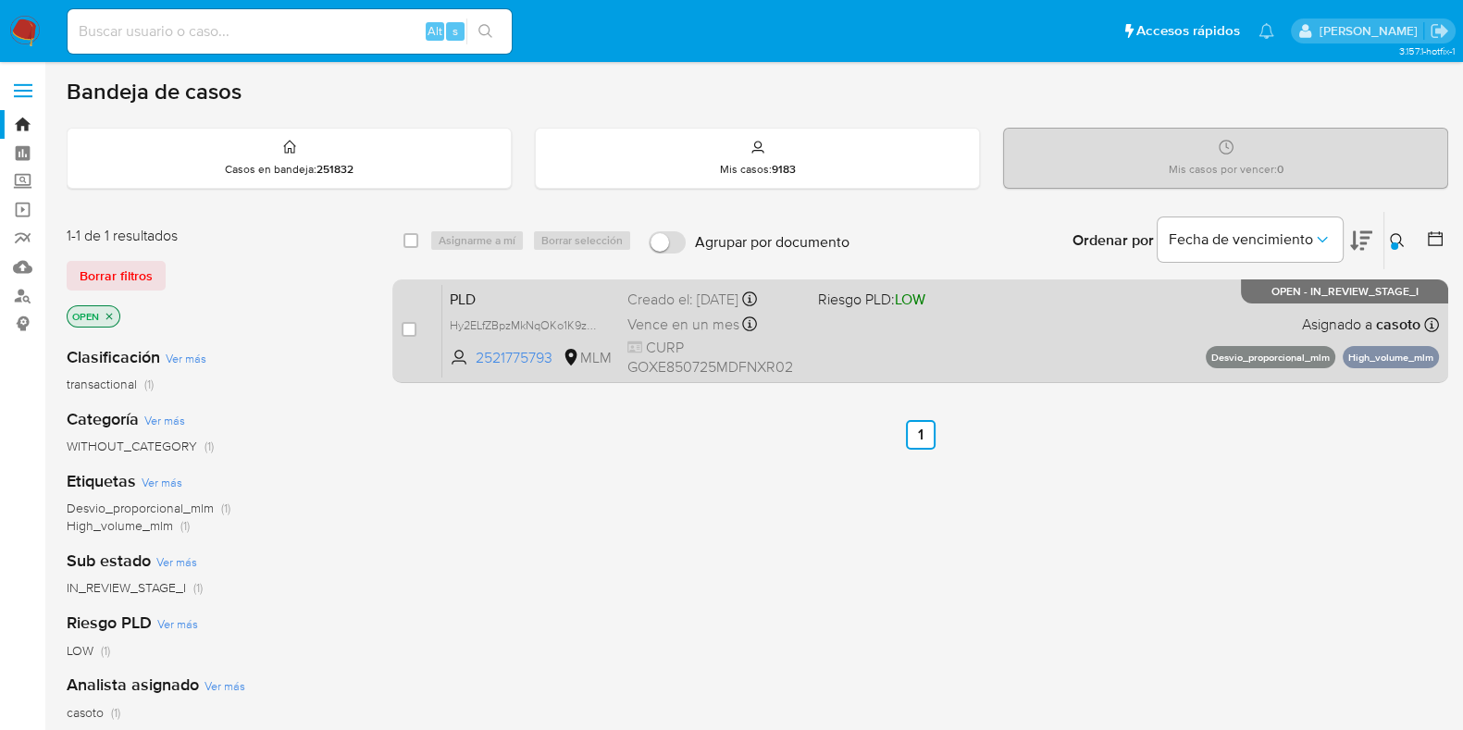
click at [1088, 358] on div "PLD Hy2ELfZBpzMkNqOKo1K9zfr5 2521775793 MLM Riesgo PLD: LOW Creado el: [DATE] C…" at bounding box center [940, 330] width 997 height 93
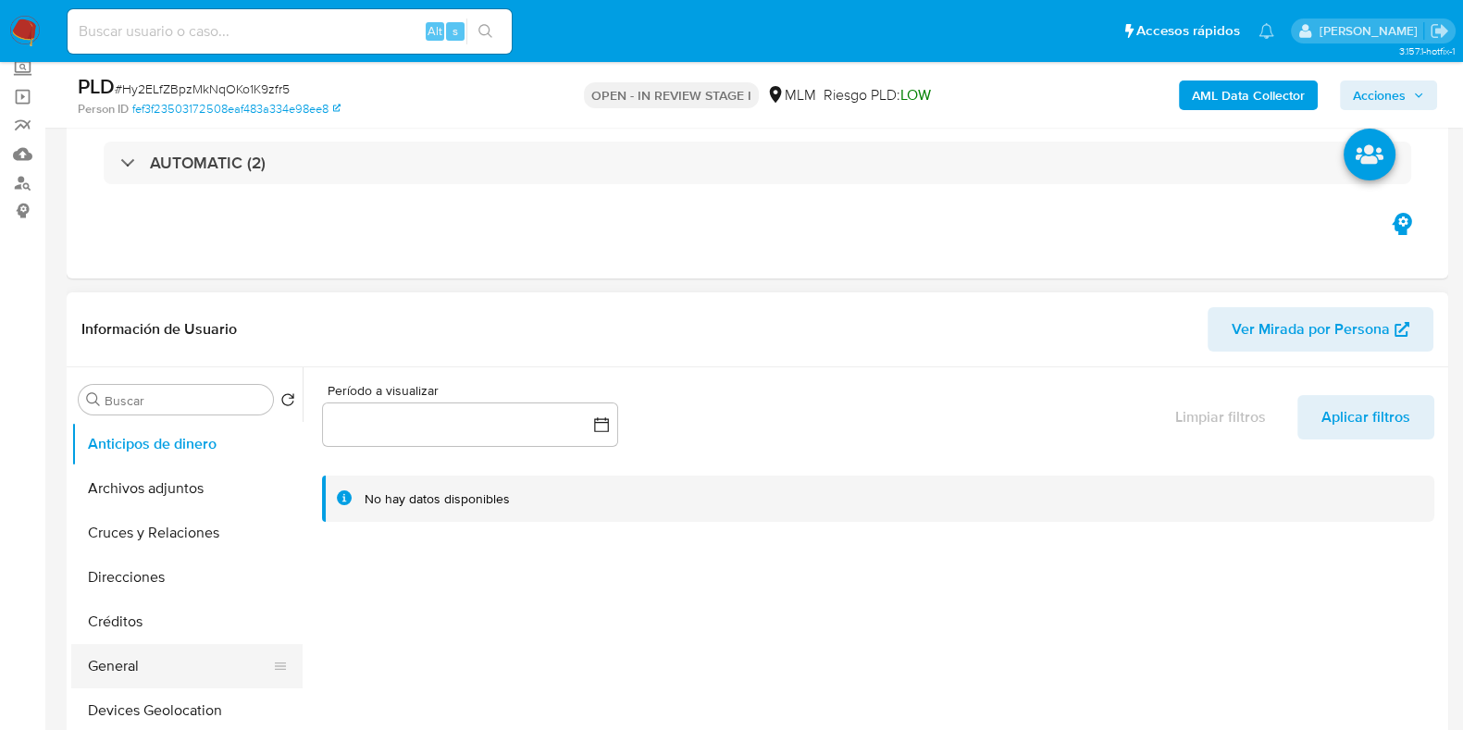
scroll to position [347, 0]
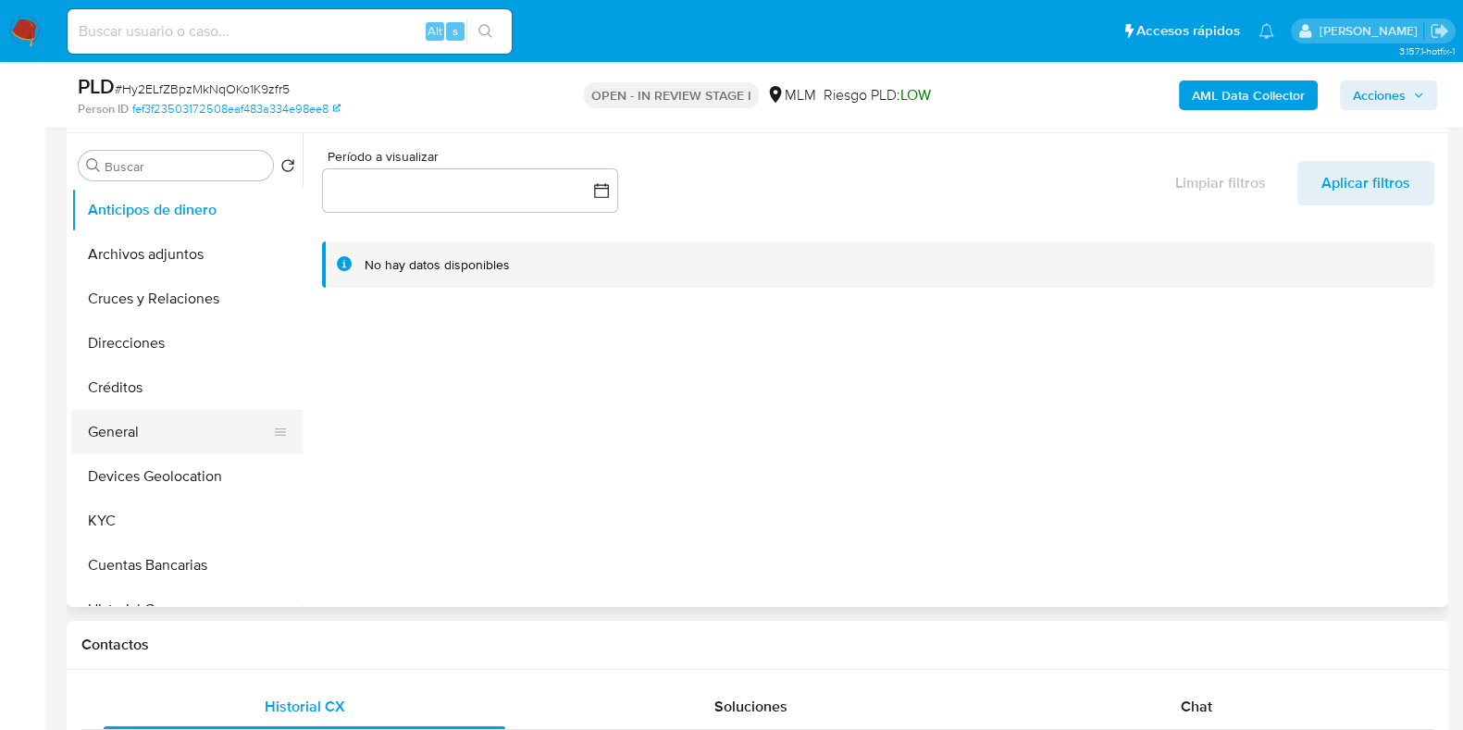
select select "10"
click at [153, 299] on button "Cruces y Relaciones" at bounding box center [179, 299] width 217 height 44
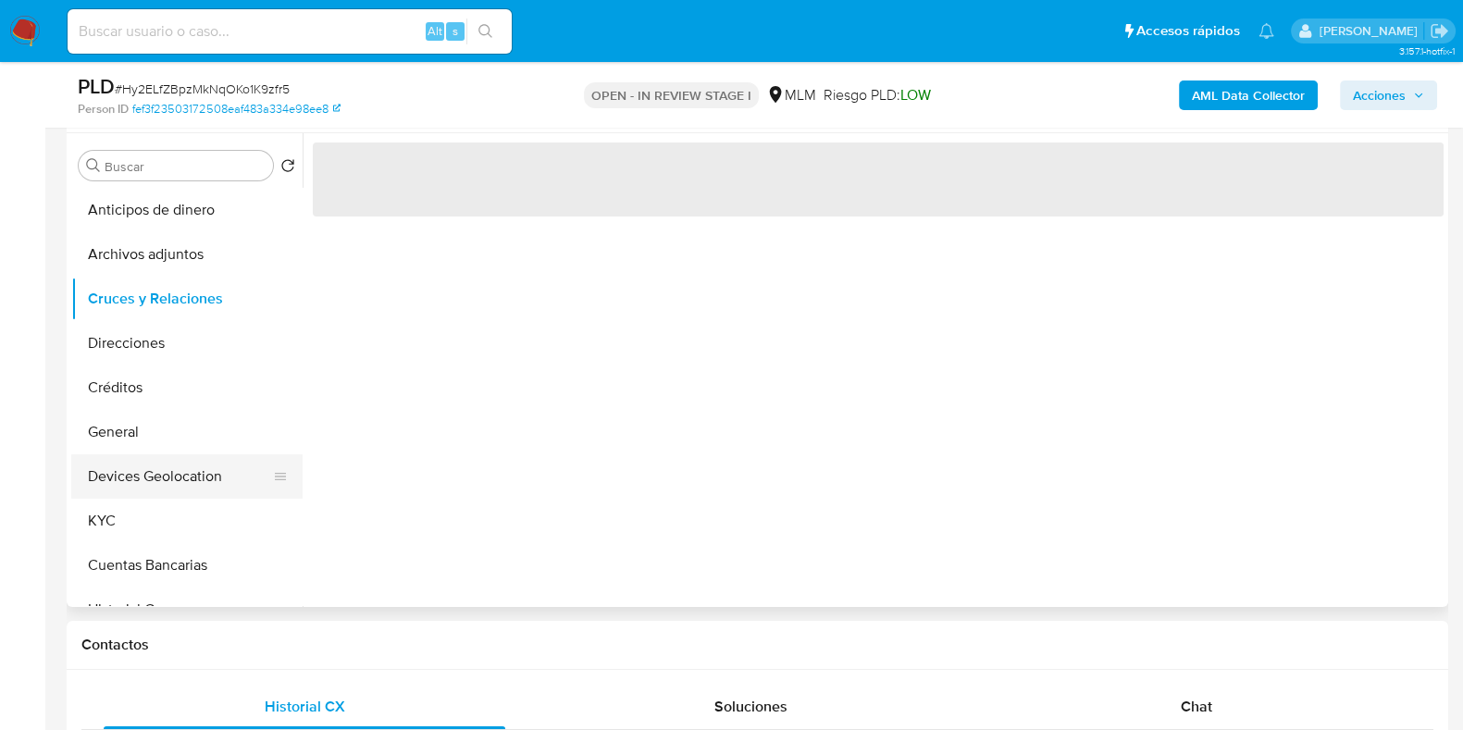
click at [180, 465] on button "Devices Geolocation" at bounding box center [179, 476] width 217 height 44
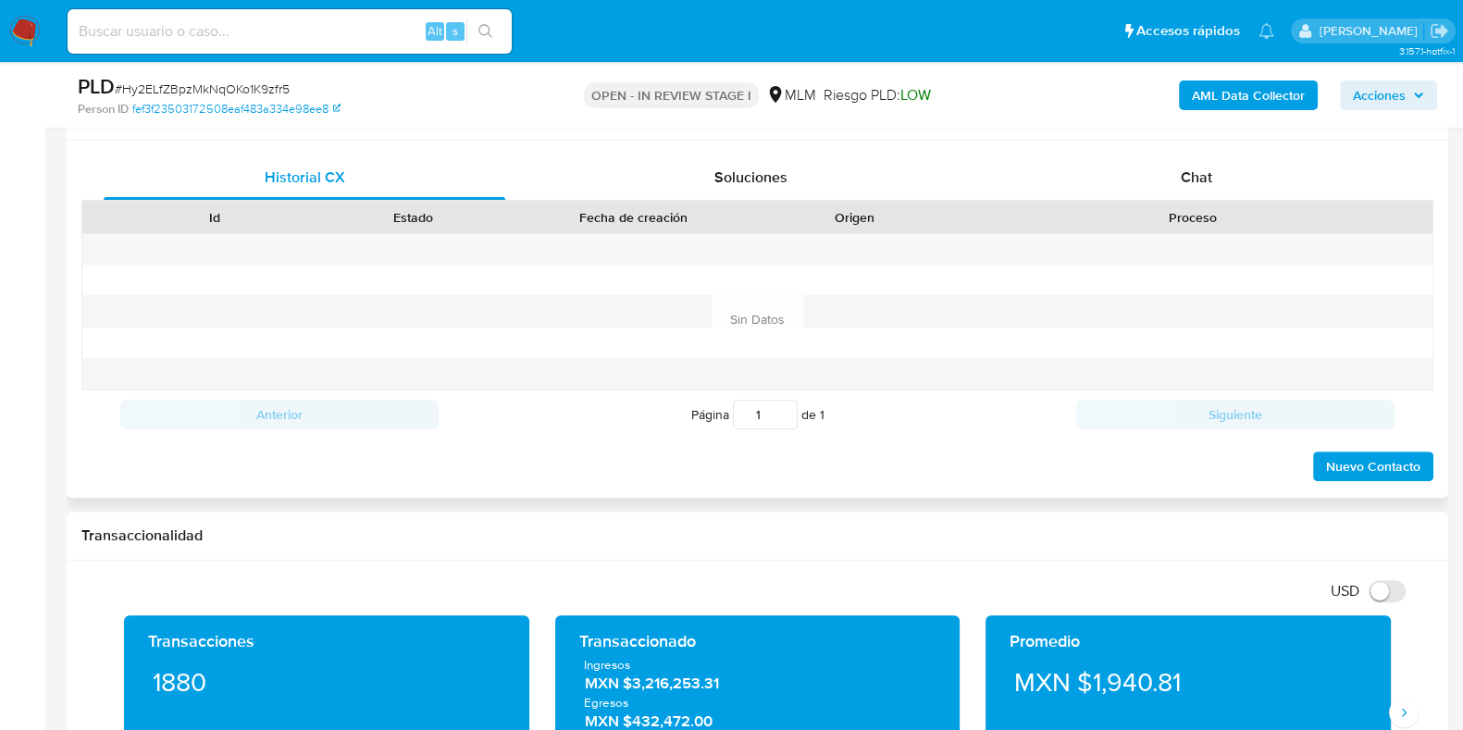
scroll to position [1041, 0]
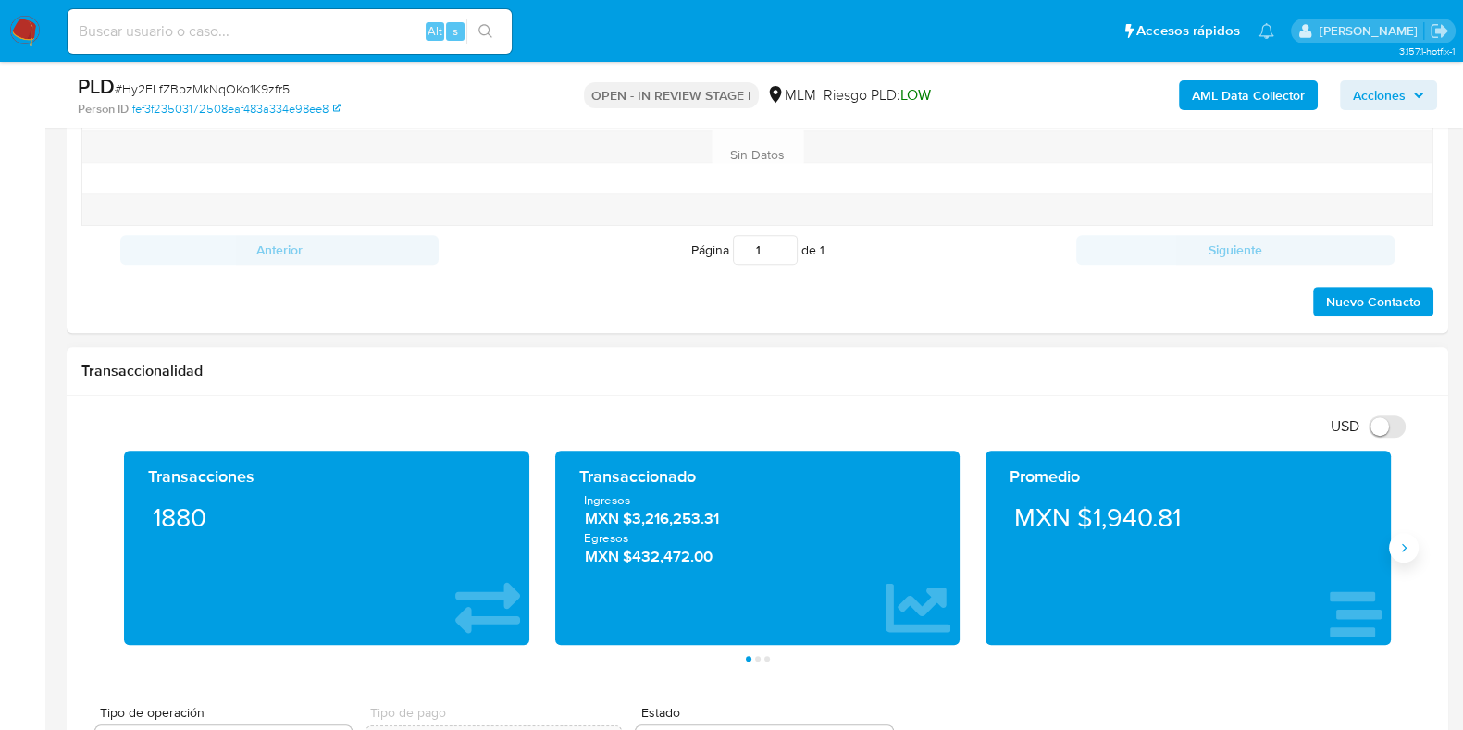
click at [1398, 543] on icon "Siguiente" at bounding box center [1404, 548] width 15 height 15
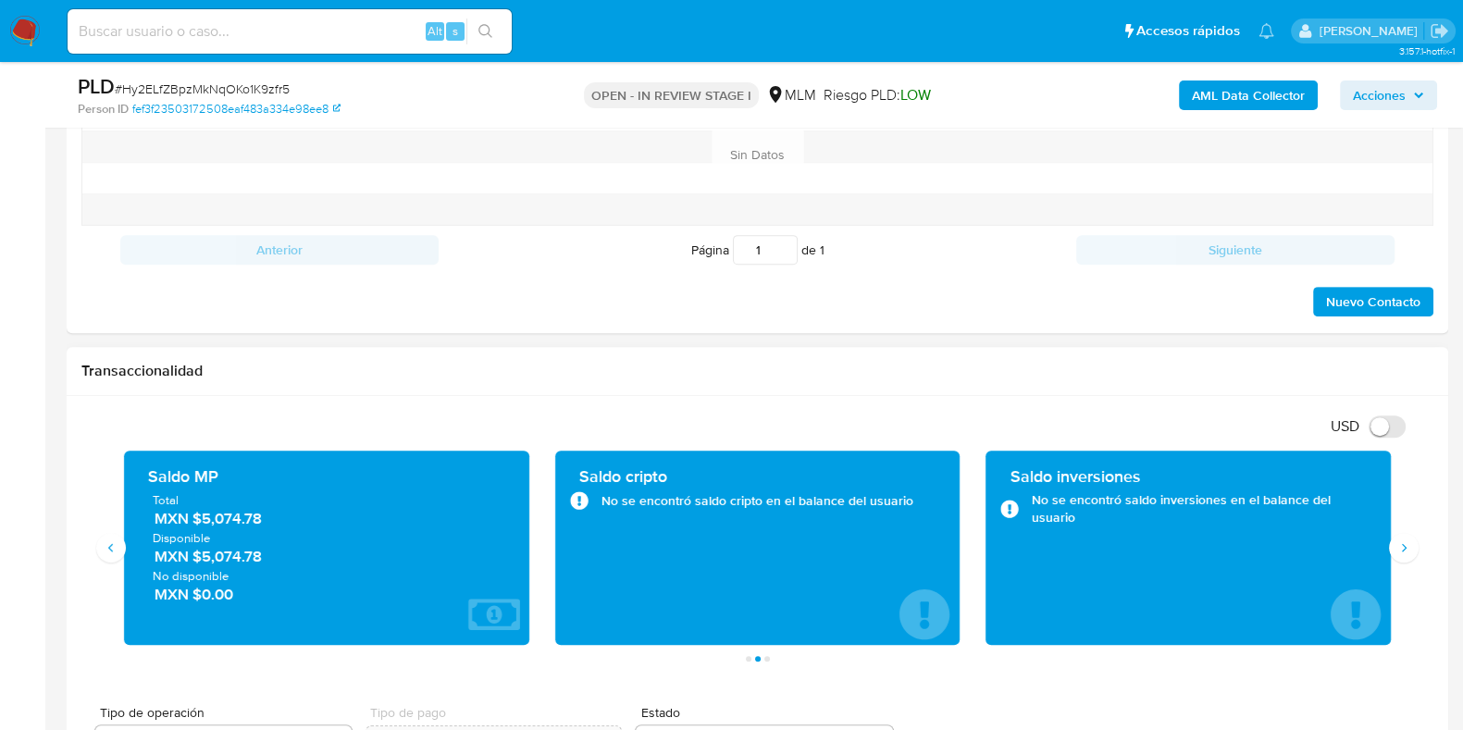
click at [245, 517] on span "MXN $5,074.78" at bounding box center [328, 518] width 346 height 21
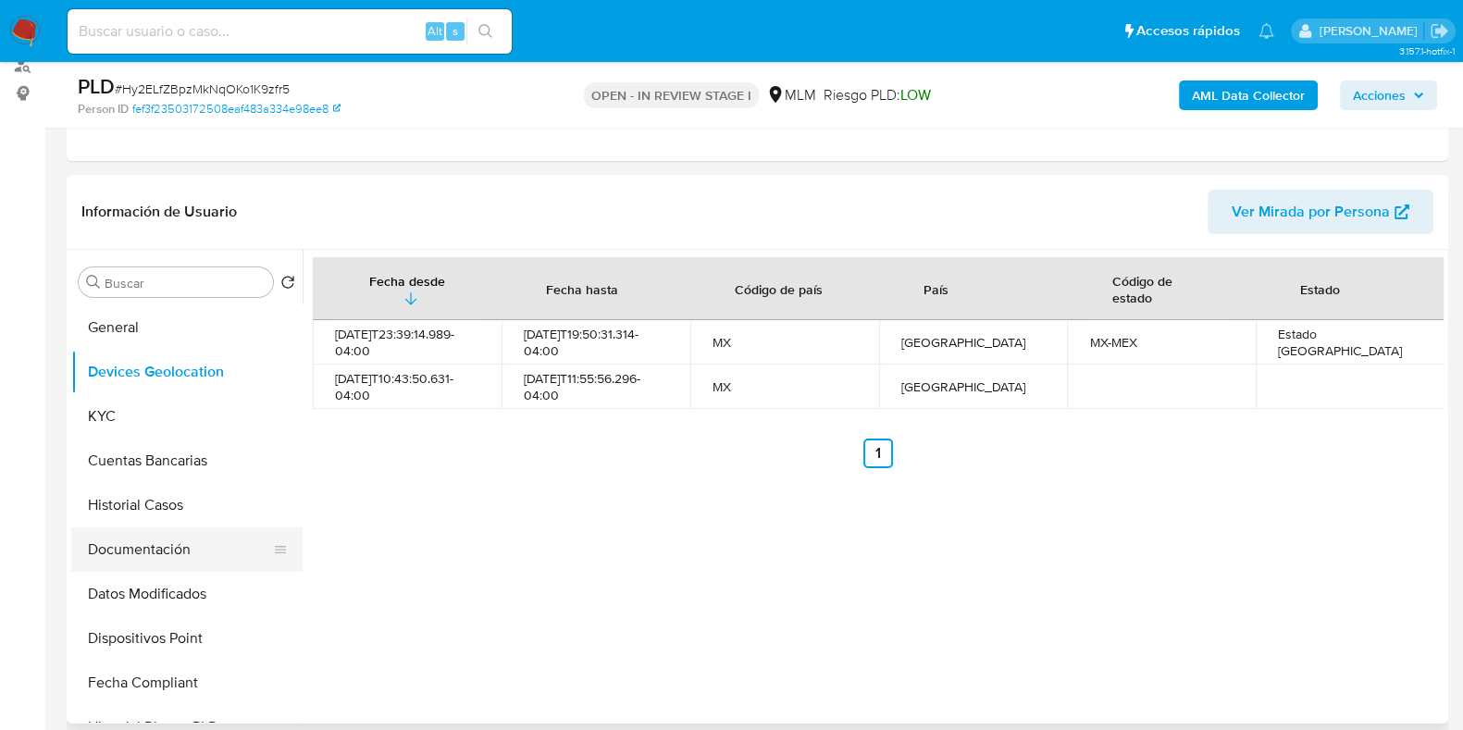
scroll to position [230, 0]
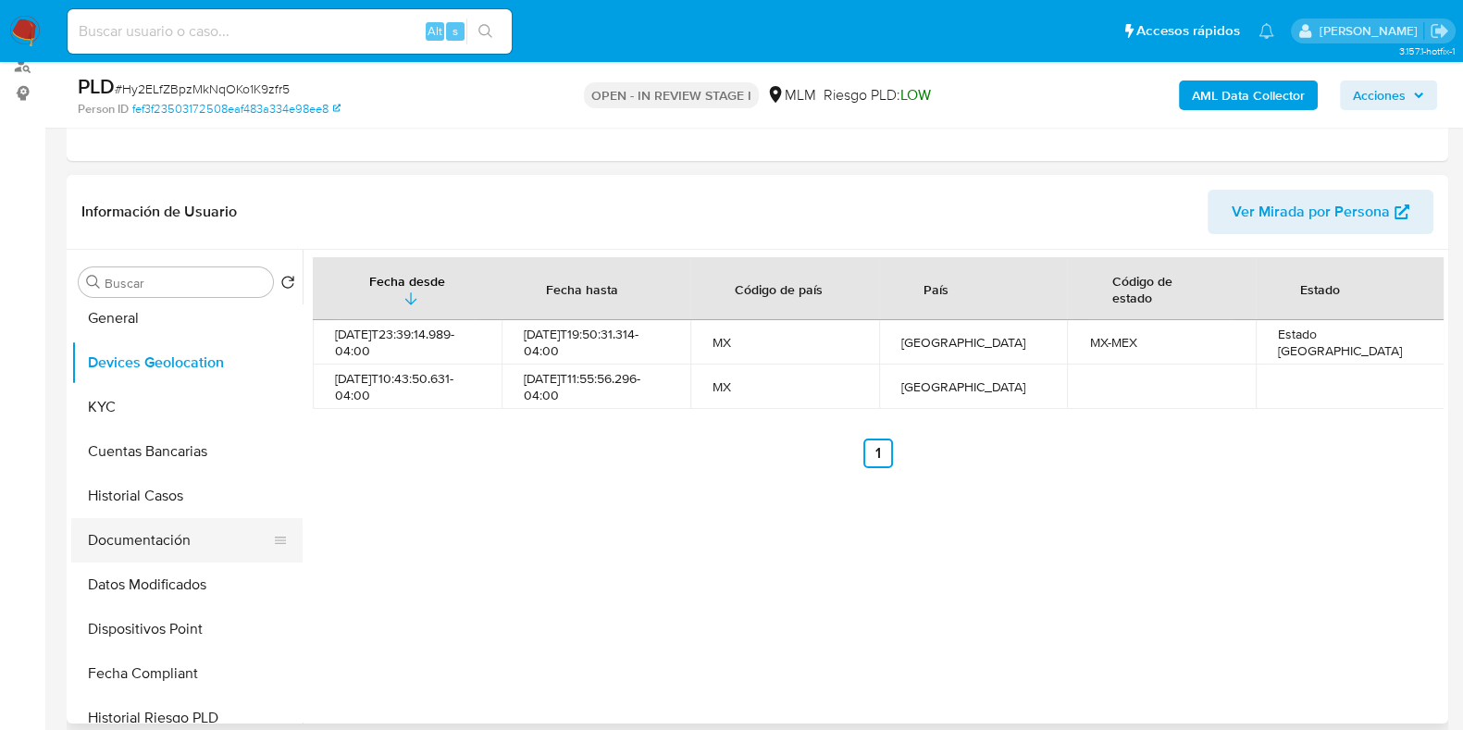
click at [142, 541] on button "Documentación" at bounding box center [179, 540] width 217 height 44
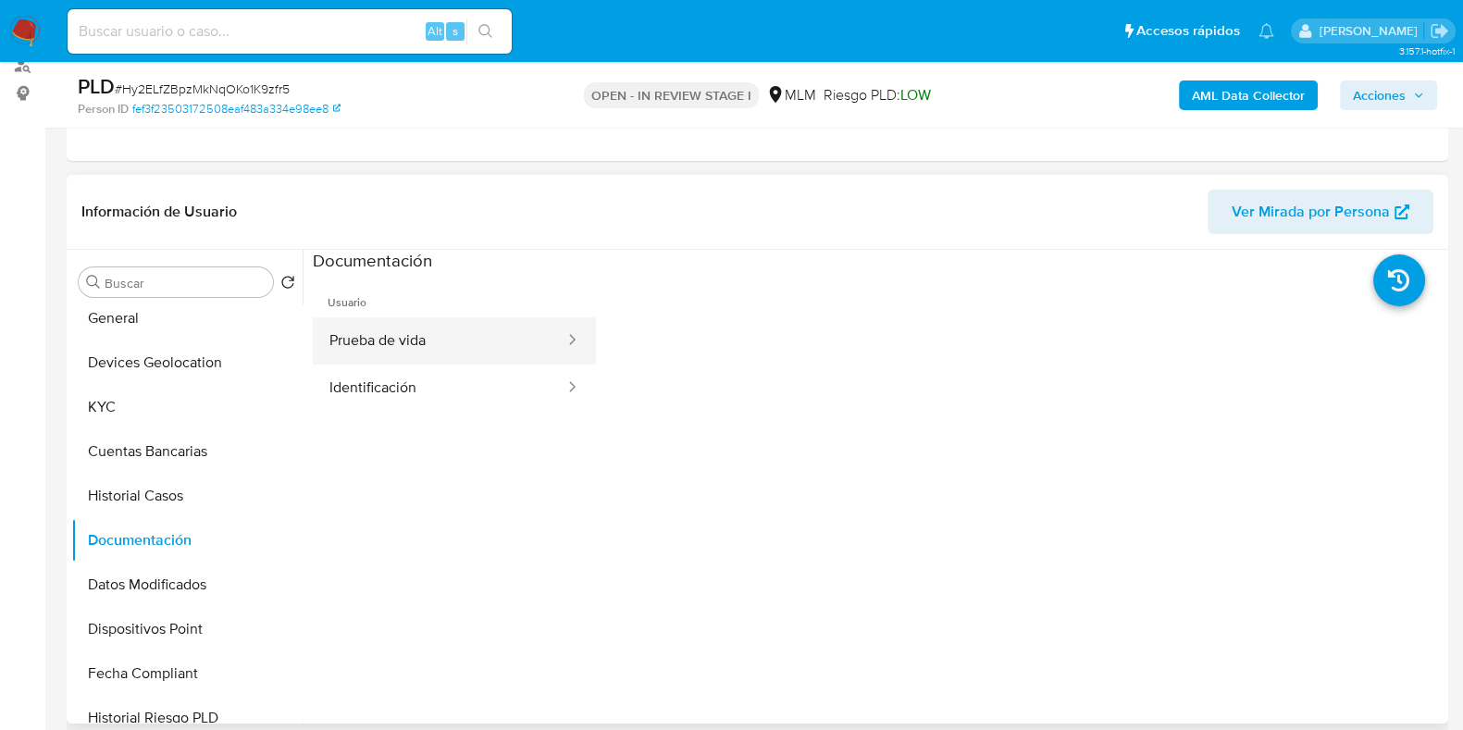
click at [380, 334] on button "Prueba de vida" at bounding box center [440, 340] width 254 height 47
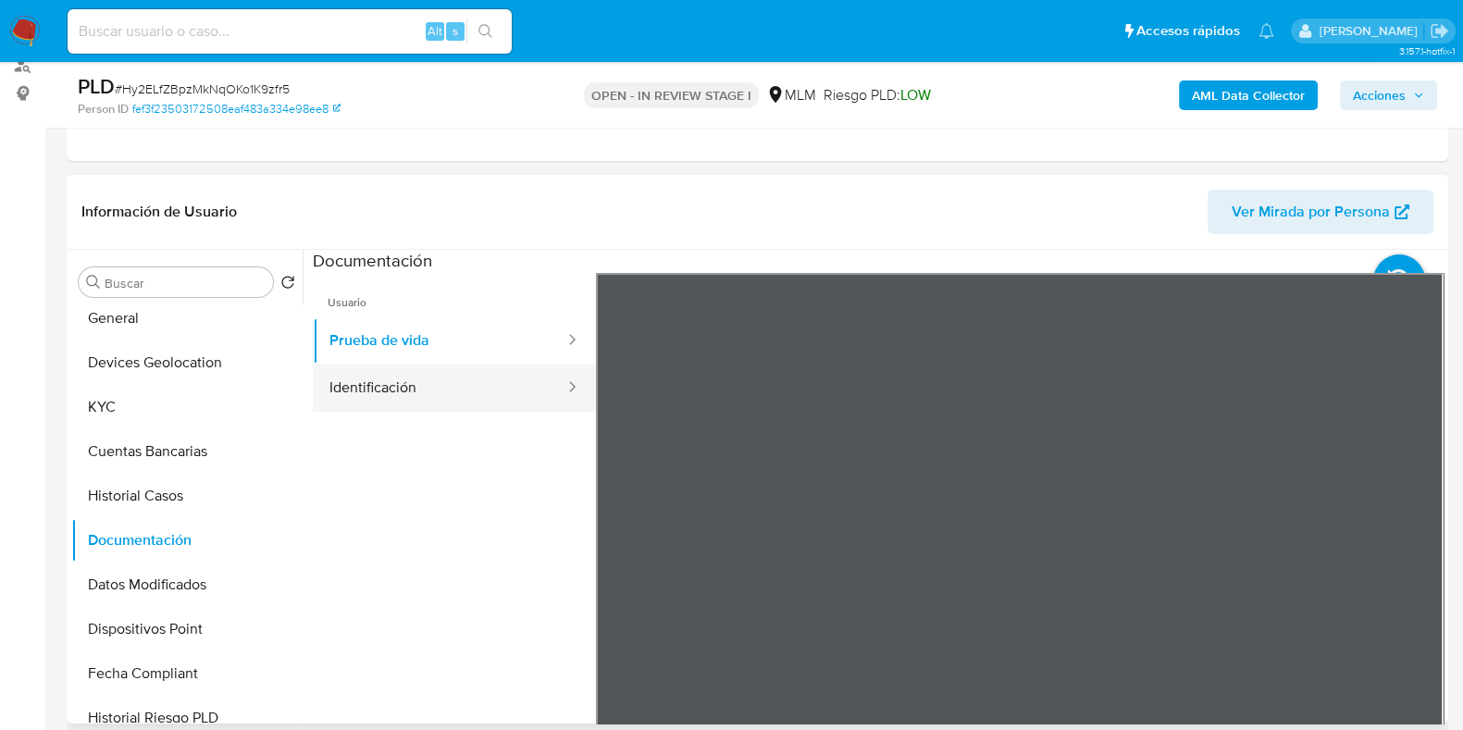
click at [374, 391] on button "Identificación" at bounding box center [440, 388] width 254 height 47
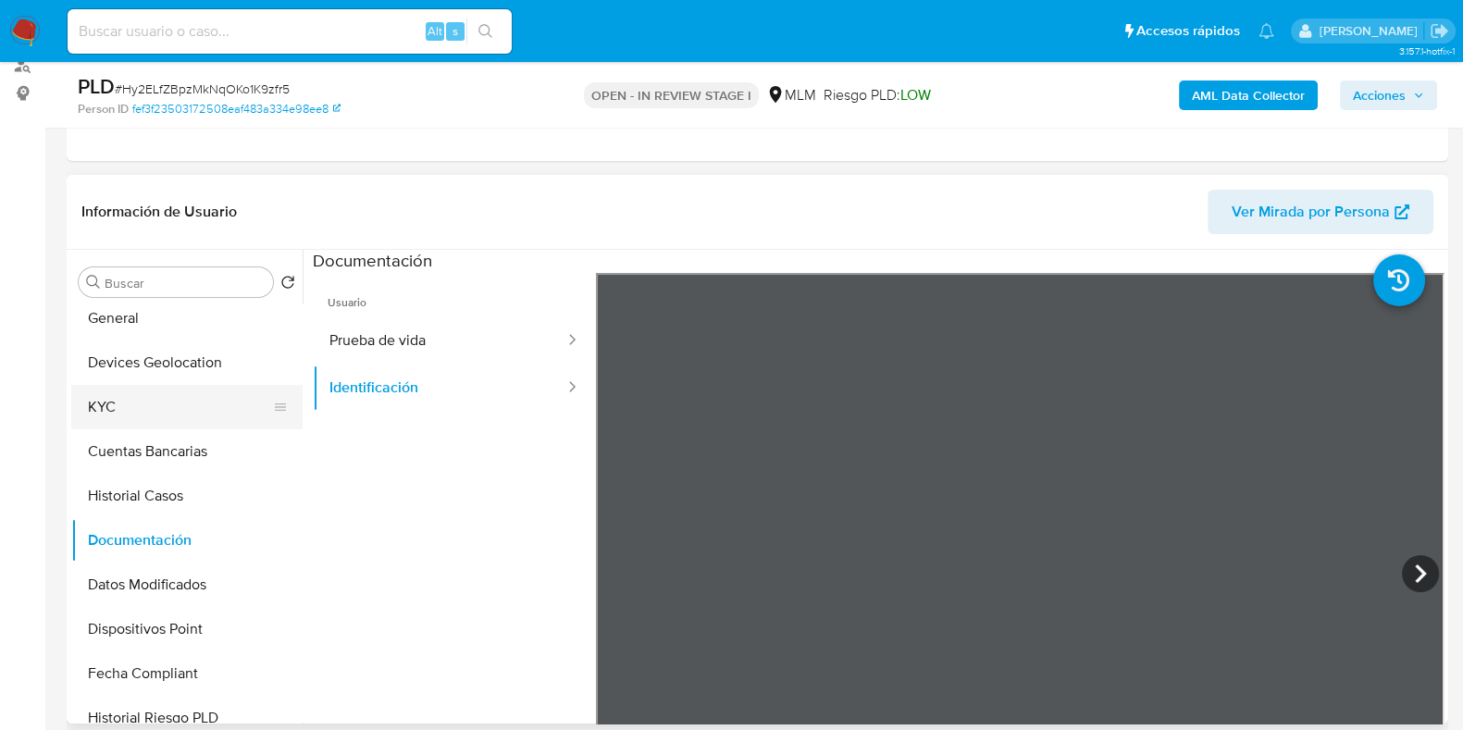
click at [165, 414] on button "KYC" at bounding box center [179, 407] width 217 height 44
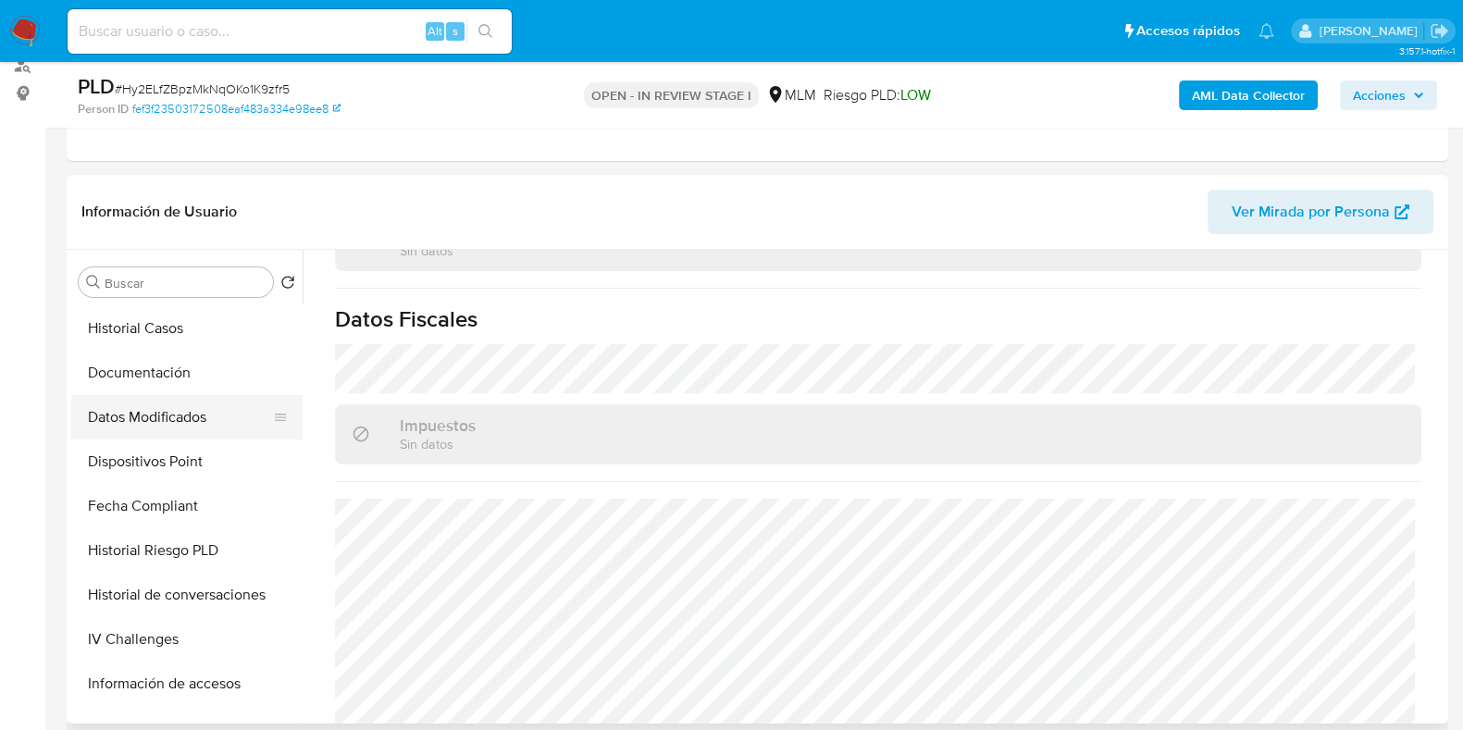
scroll to position [347, 0]
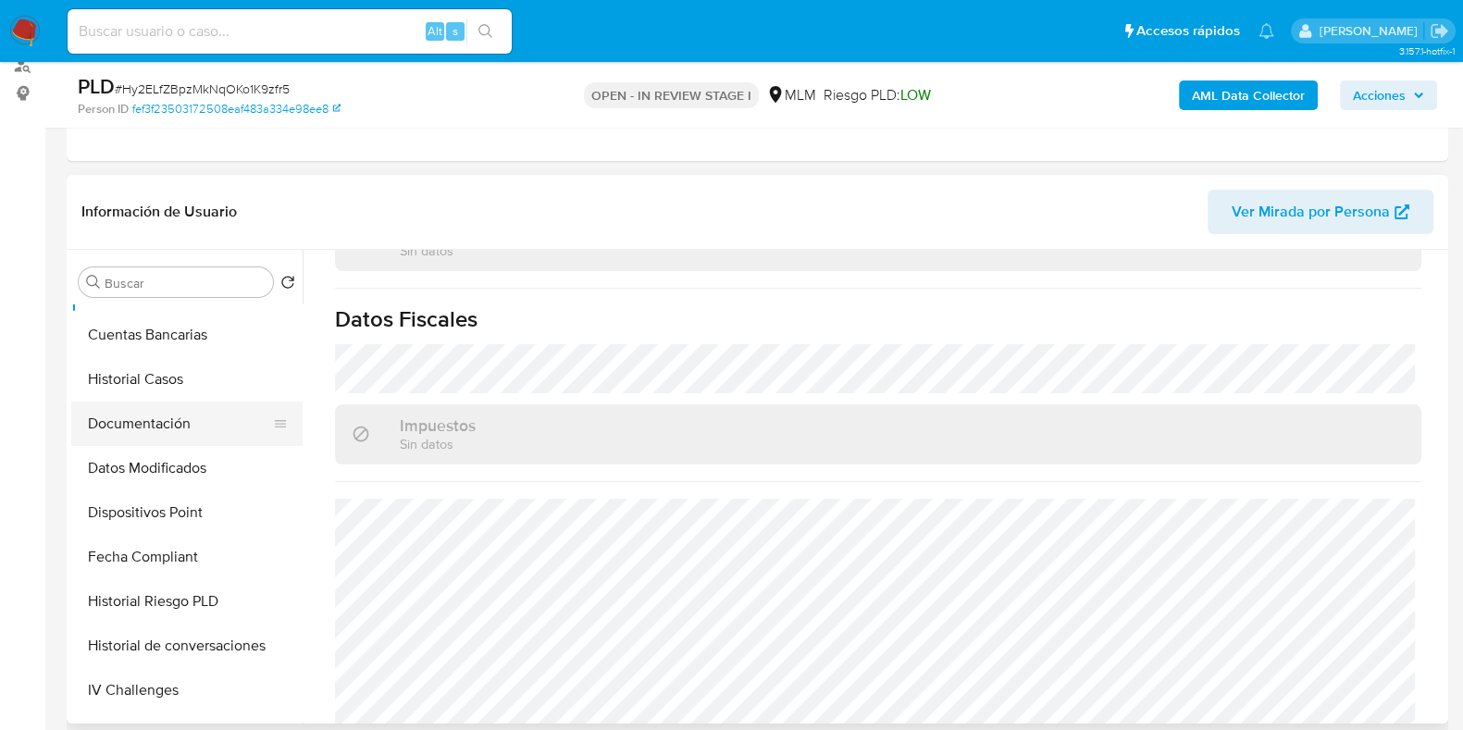
click at [160, 428] on button "Documentación" at bounding box center [179, 424] width 217 height 44
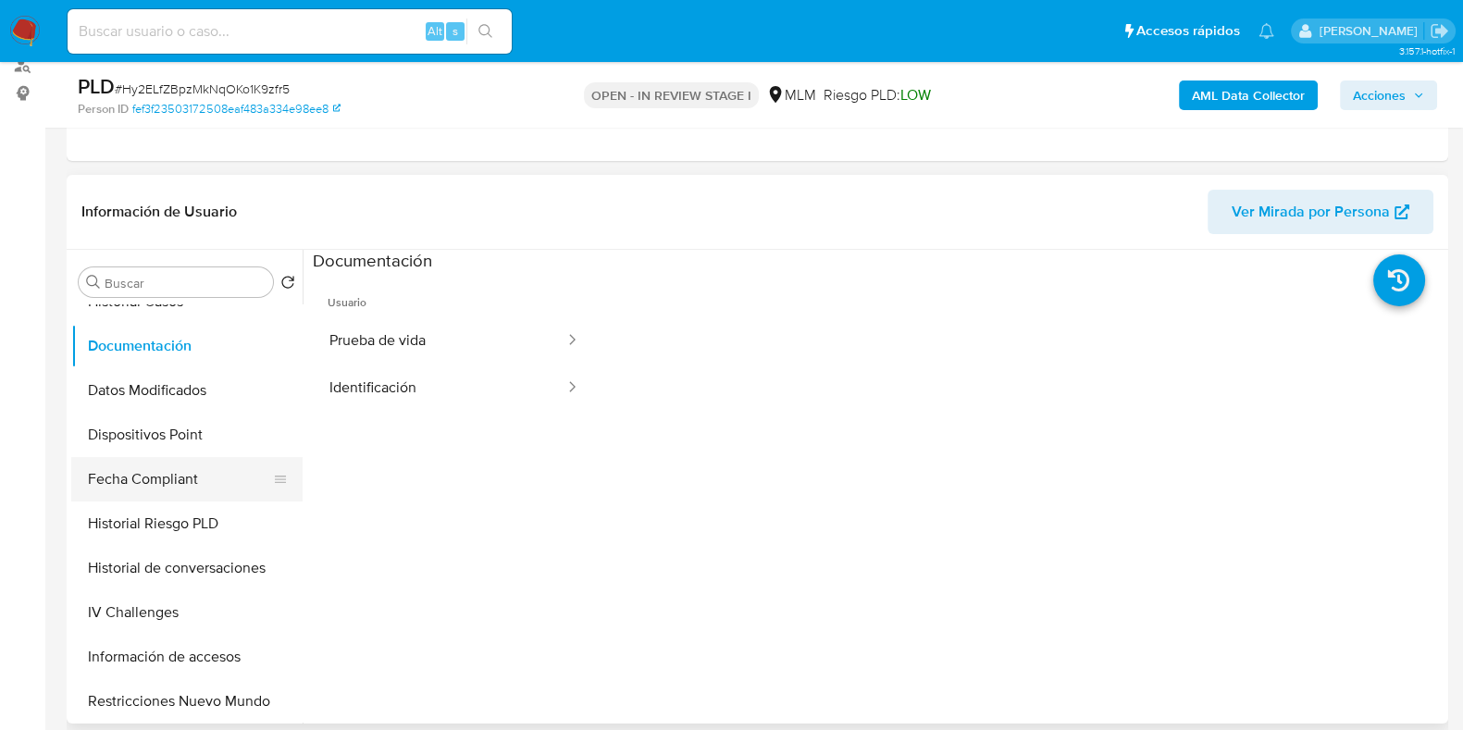
scroll to position [462, 0]
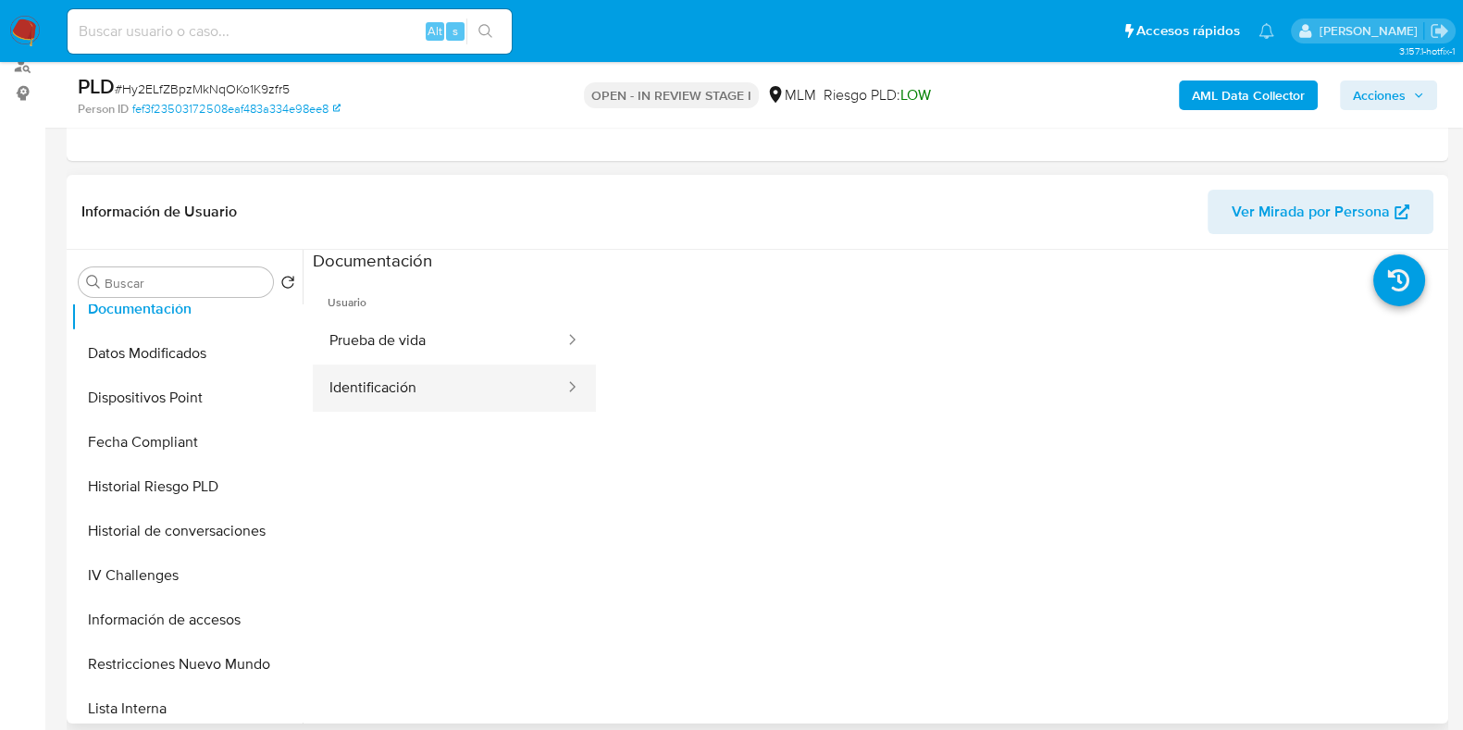
click at [381, 395] on button "Identificación" at bounding box center [440, 388] width 254 height 47
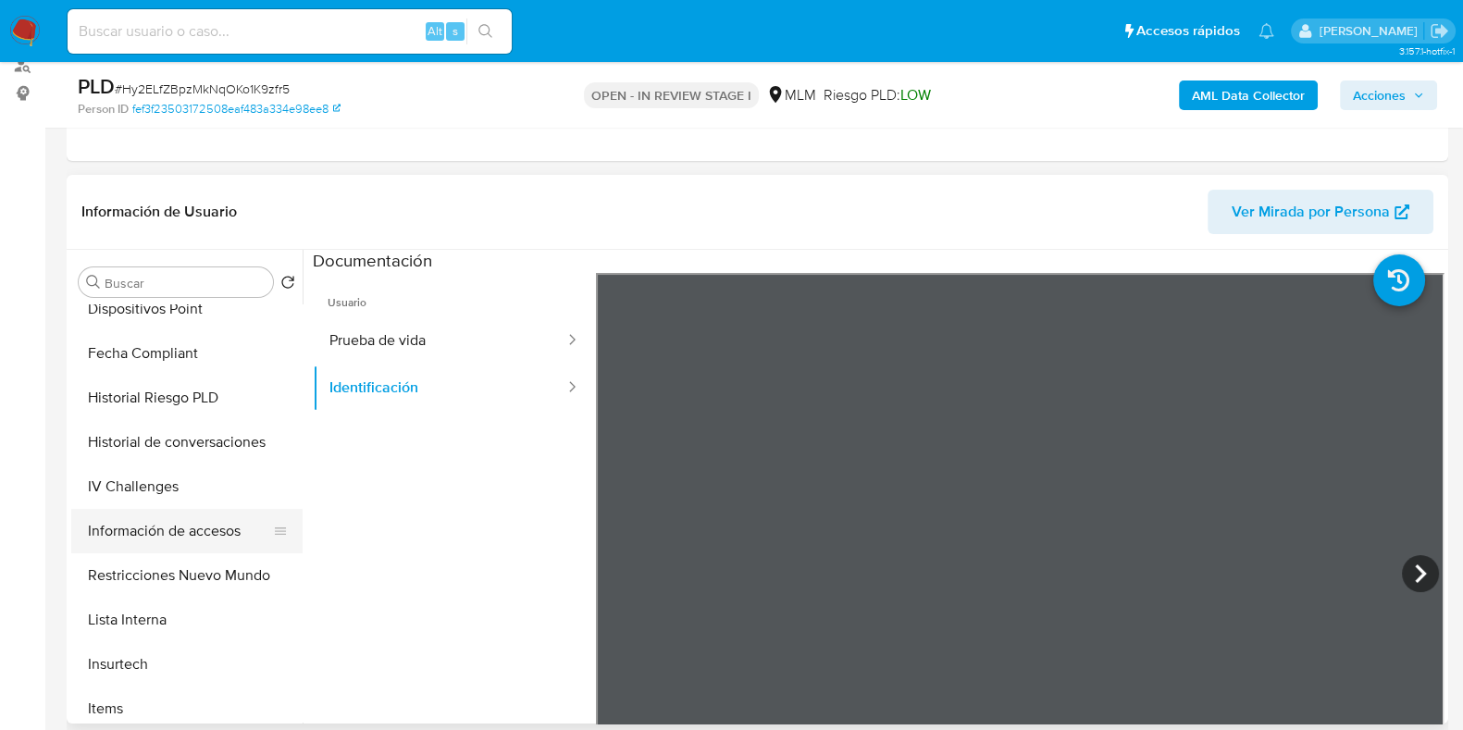
scroll to position [319, 0]
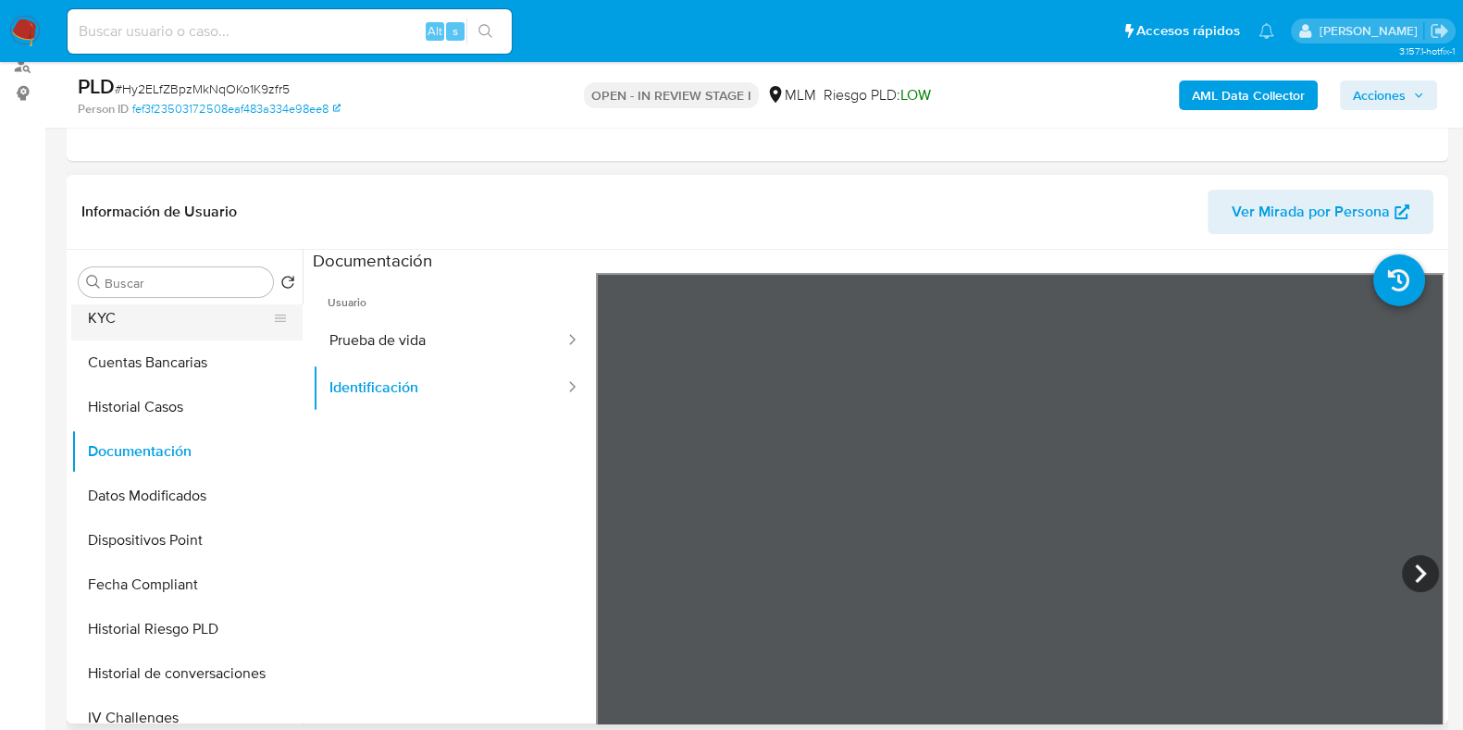
click at [118, 325] on button "KYC" at bounding box center [179, 318] width 217 height 44
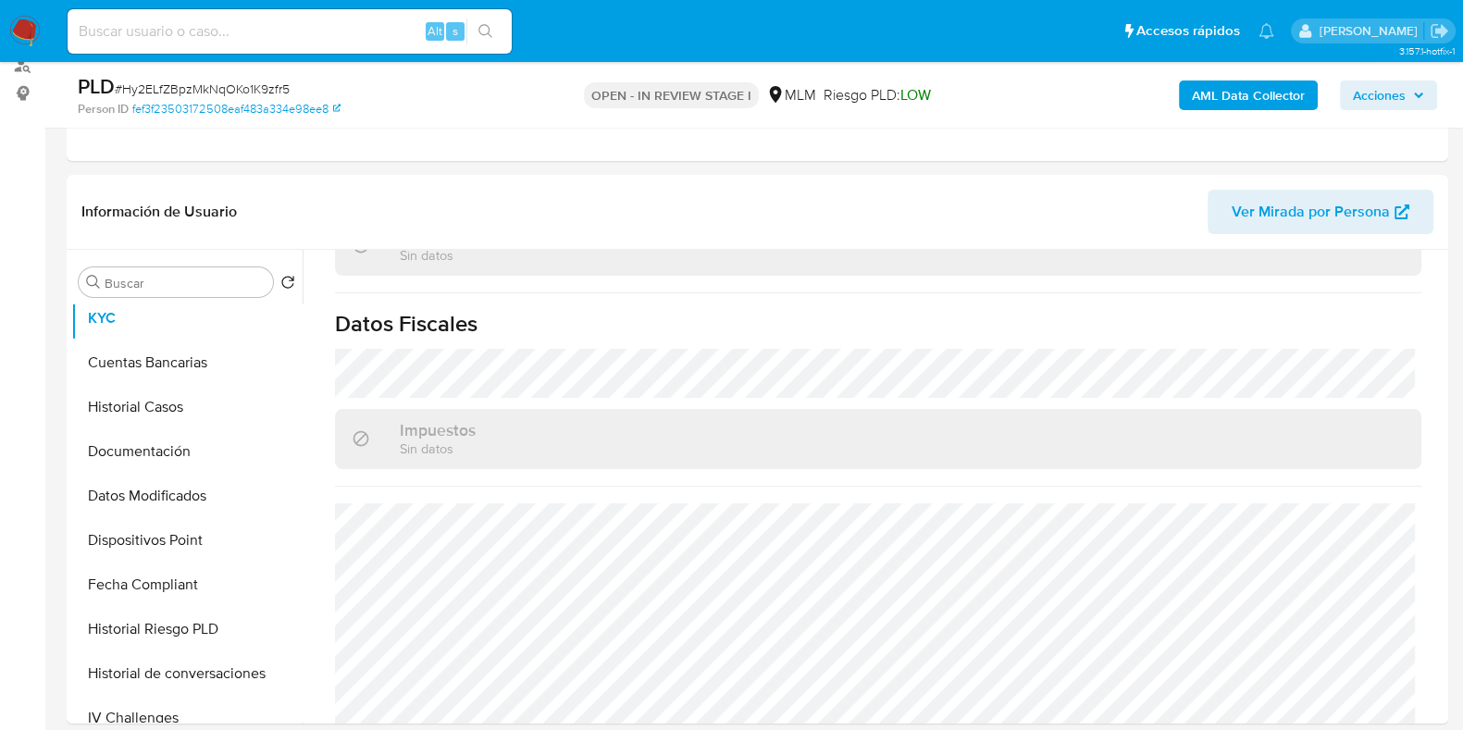
scroll to position [1162, 0]
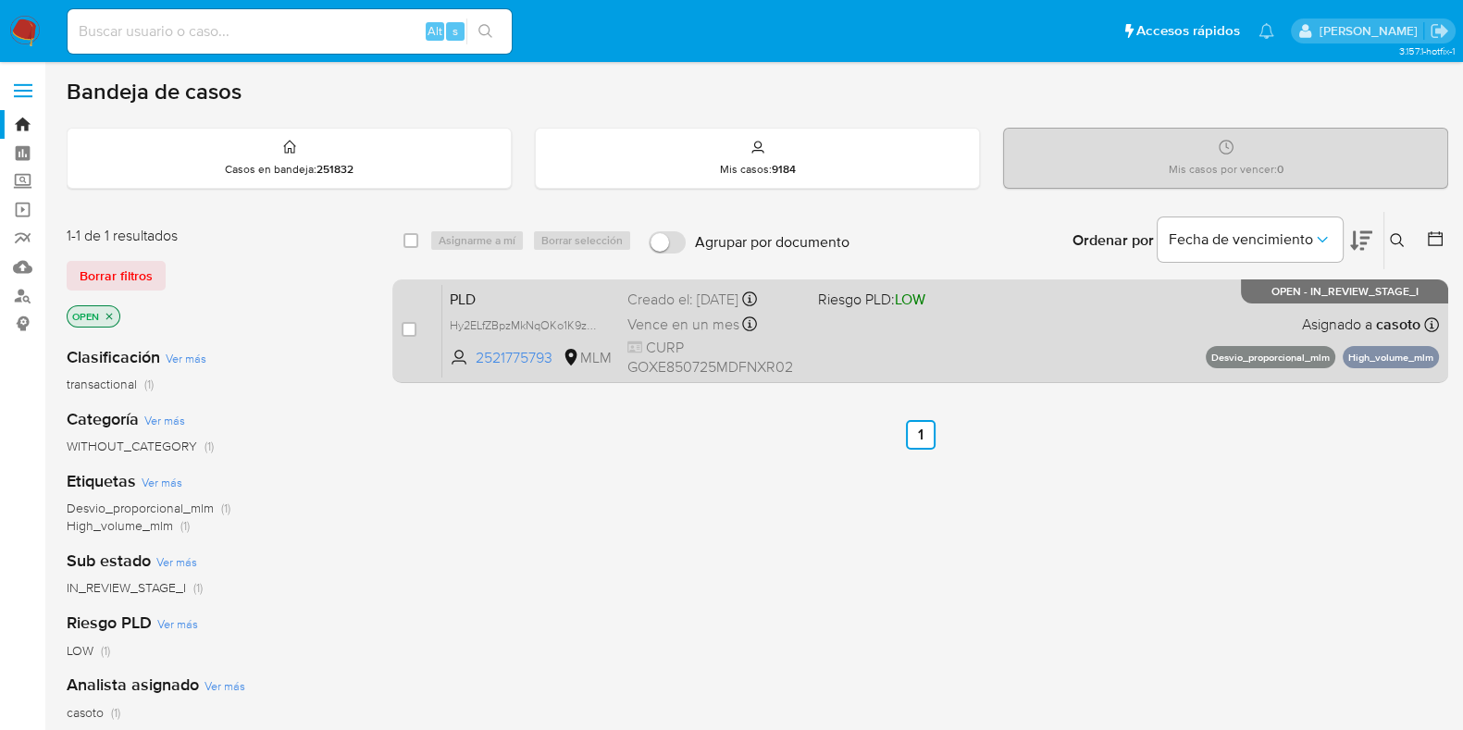
click at [1082, 300] on div "PLD Hy2ELfZBpzMkNqOKo1K9zfr5 2521775793 MLM Riesgo PLD: LOW Creado el: [DATE] C…" at bounding box center [940, 330] width 997 height 93
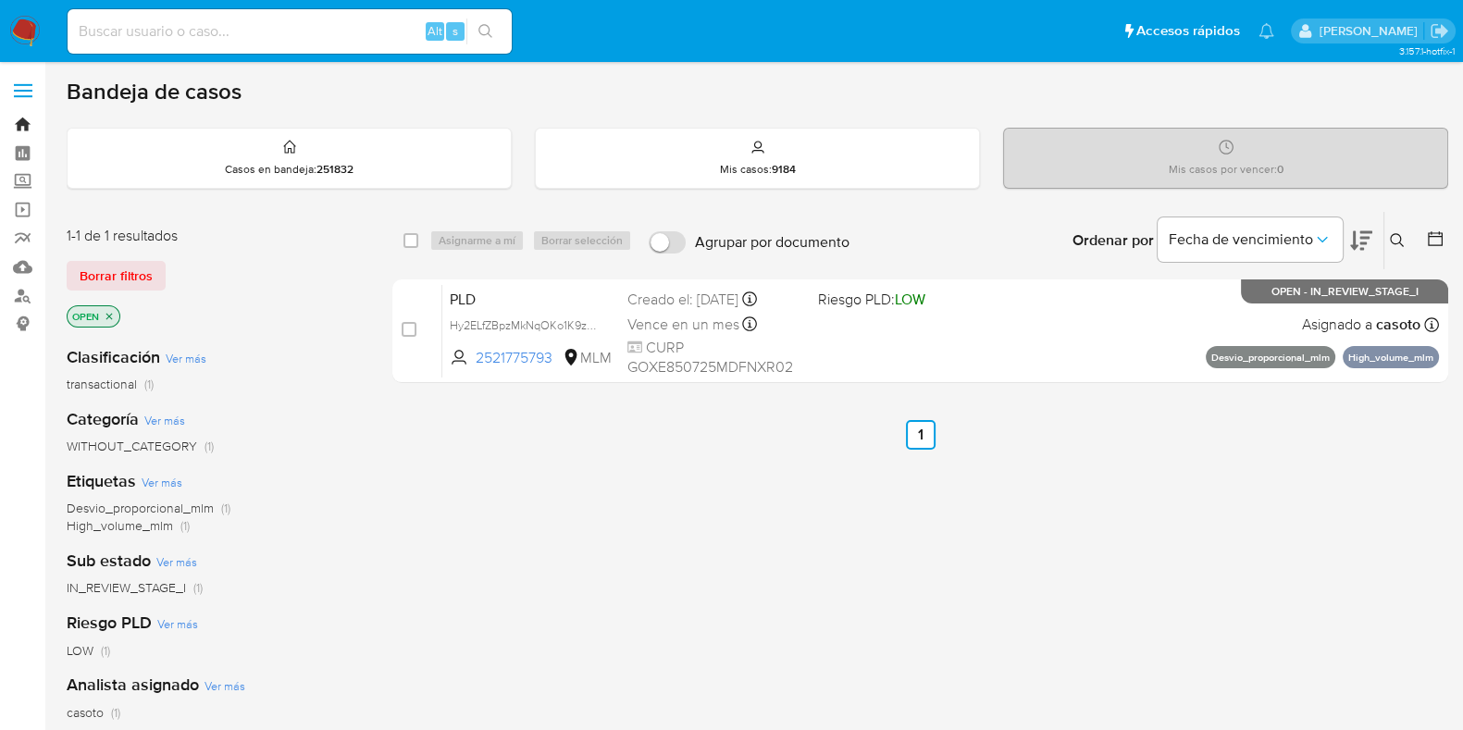
click at [16, 121] on link "Bandeja" at bounding box center [110, 124] width 220 height 29
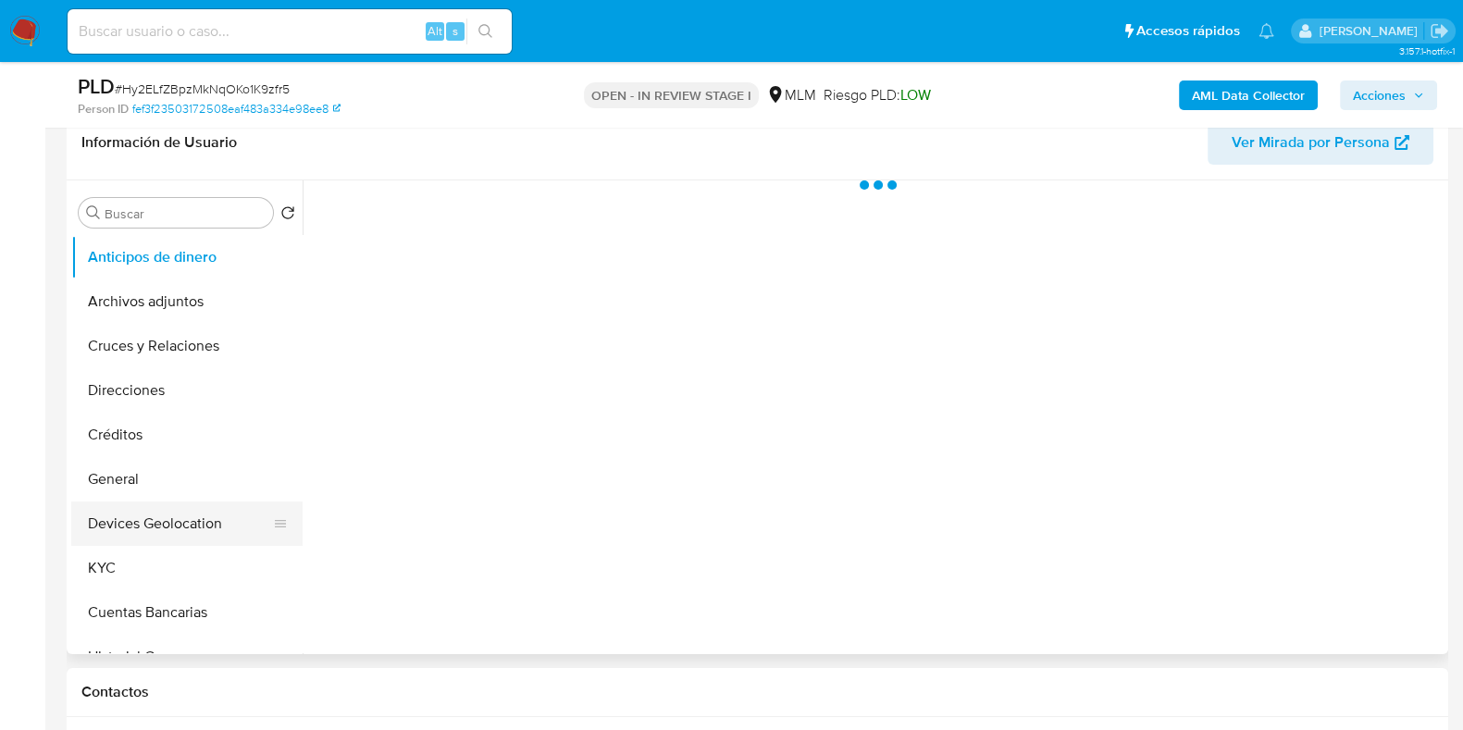
scroll to position [347, 0]
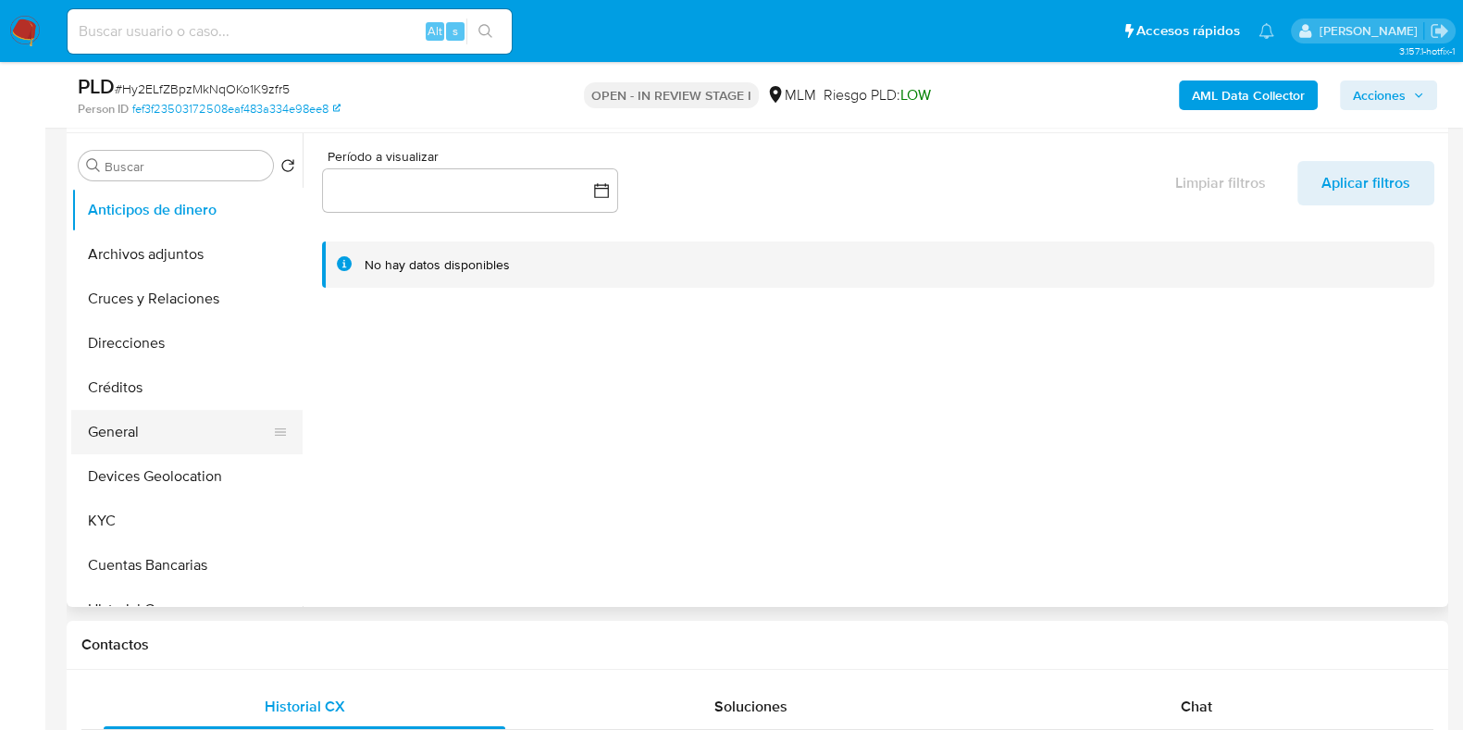
click at [134, 437] on button "General" at bounding box center [179, 432] width 217 height 44
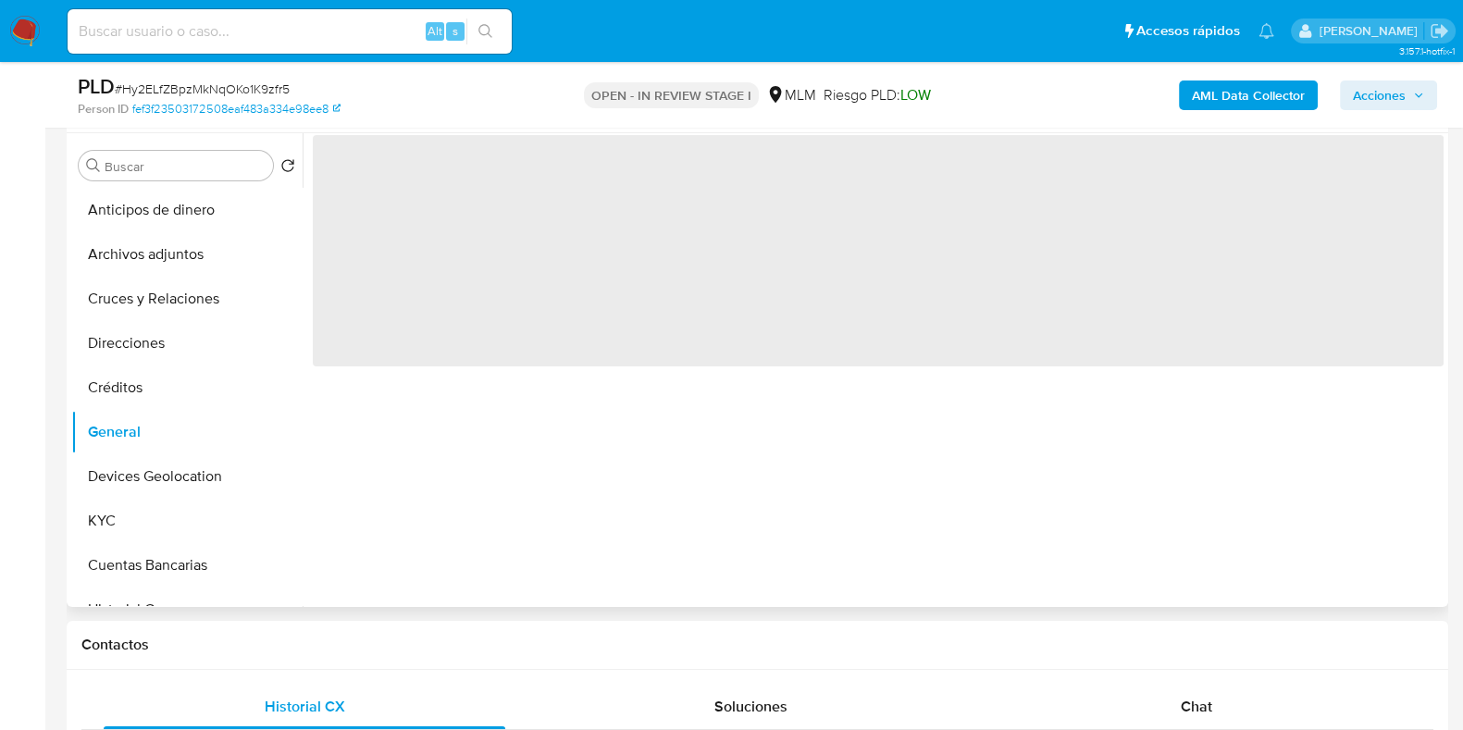
select select "10"
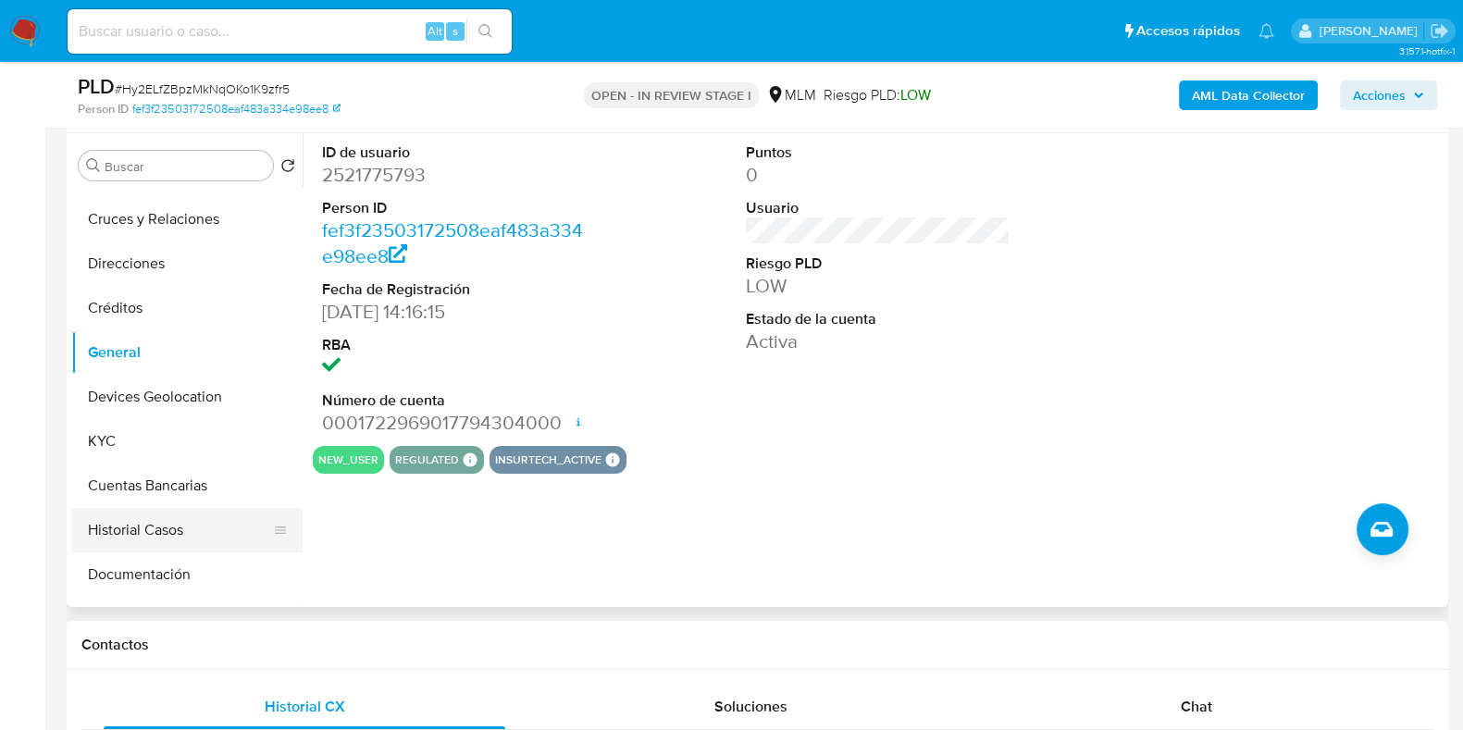
scroll to position [115, 0]
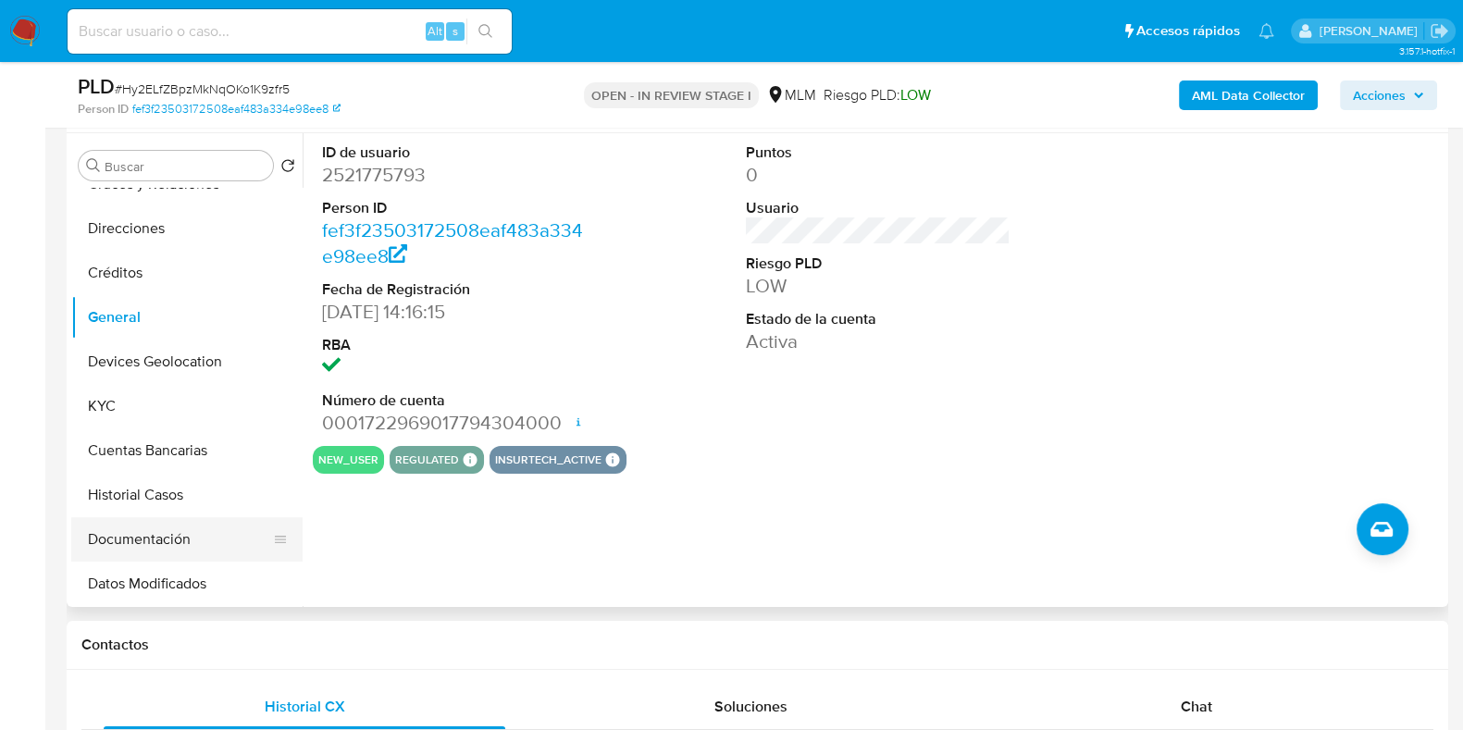
click at [146, 526] on button "Documentación" at bounding box center [179, 539] width 217 height 44
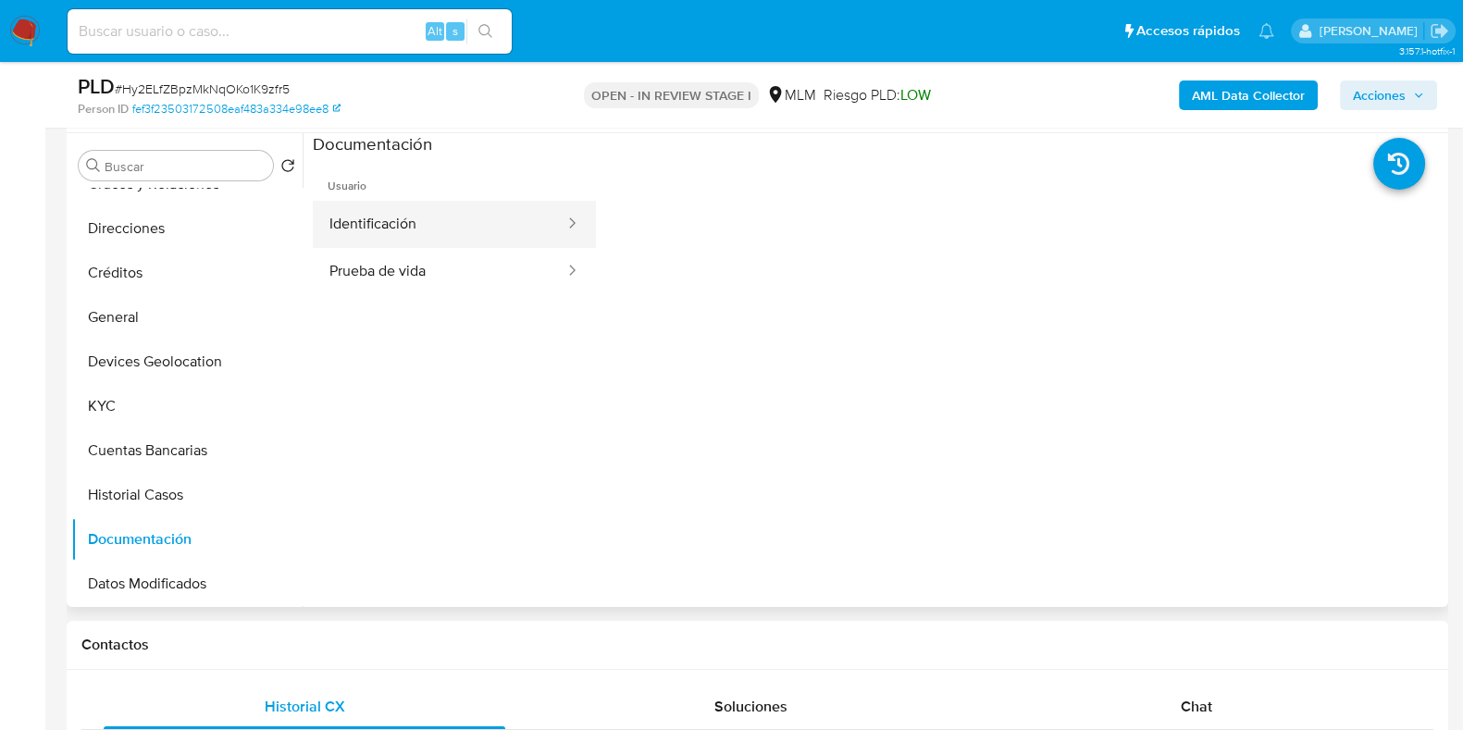
click at [404, 206] on button "Identificación" at bounding box center [440, 224] width 254 height 47
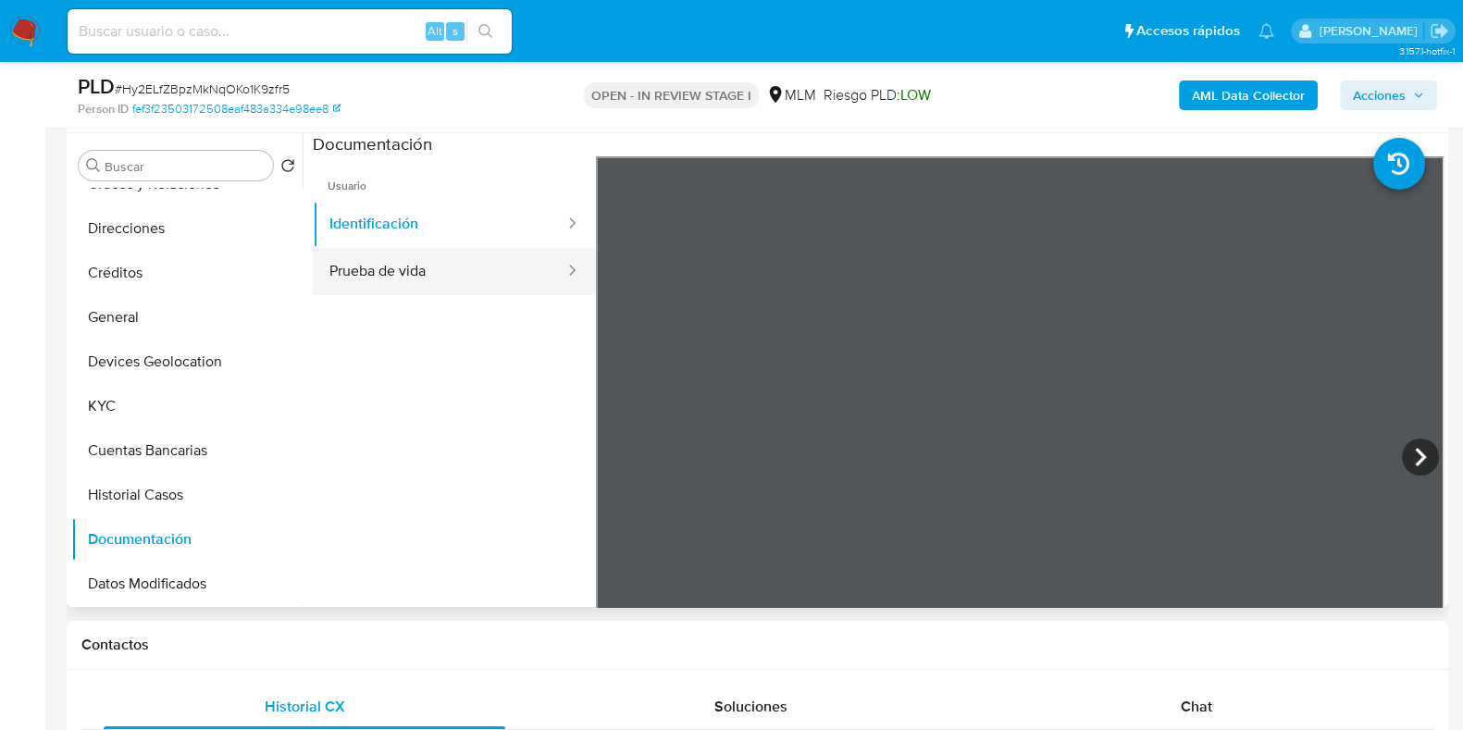
click at [449, 278] on button "Prueba de vida" at bounding box center [440, 271] width 254 height 47
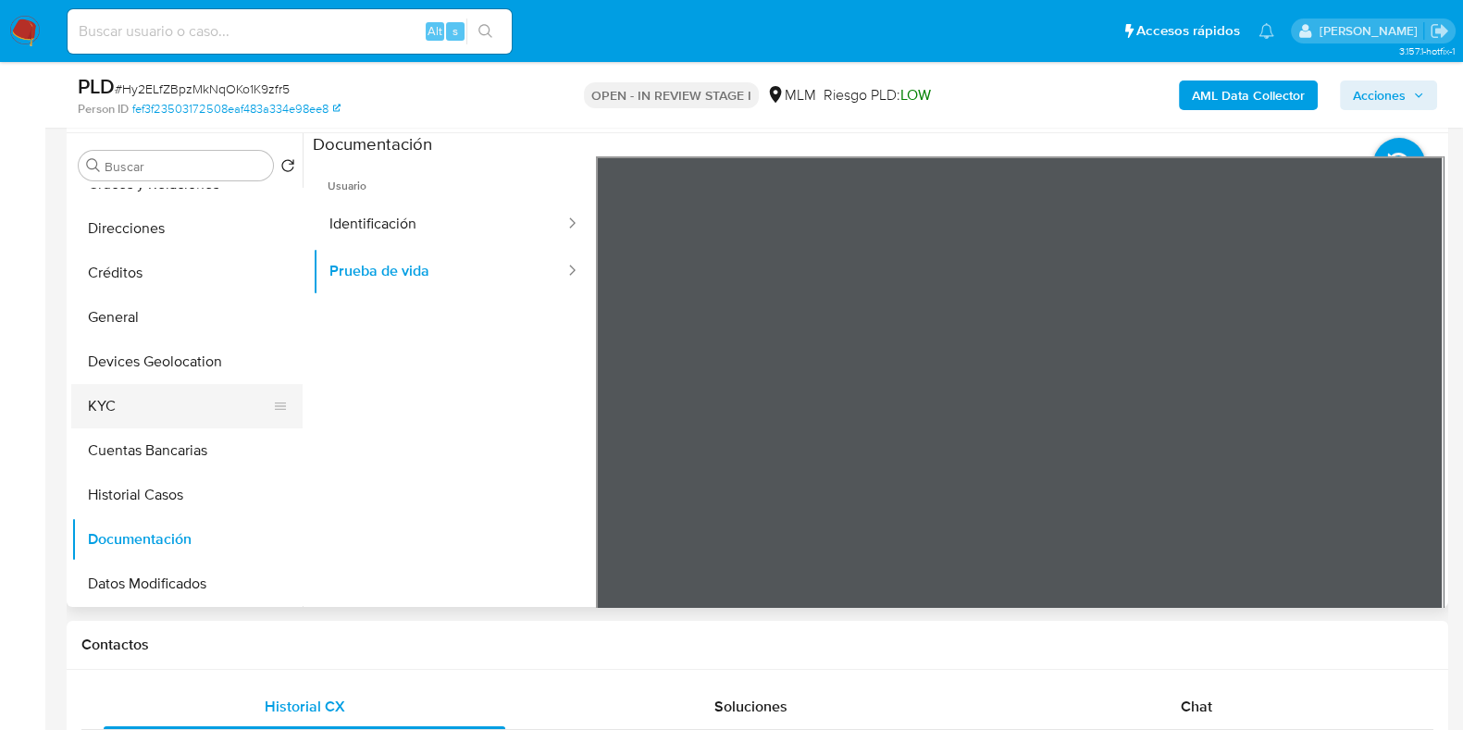
click at [132, 412] on button "KYC" at bounding box center [179, 406] width 217 height 44
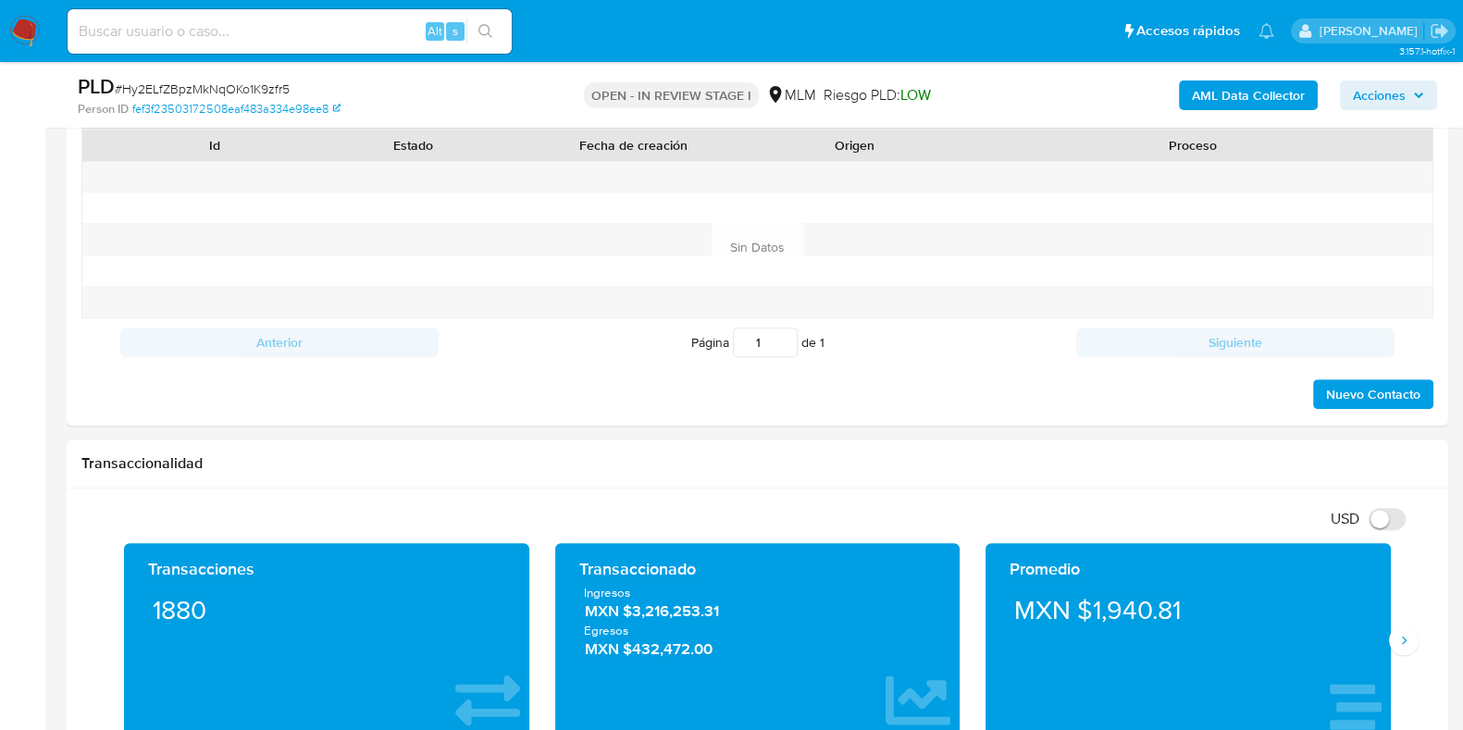
scroll to position [1041, 0]
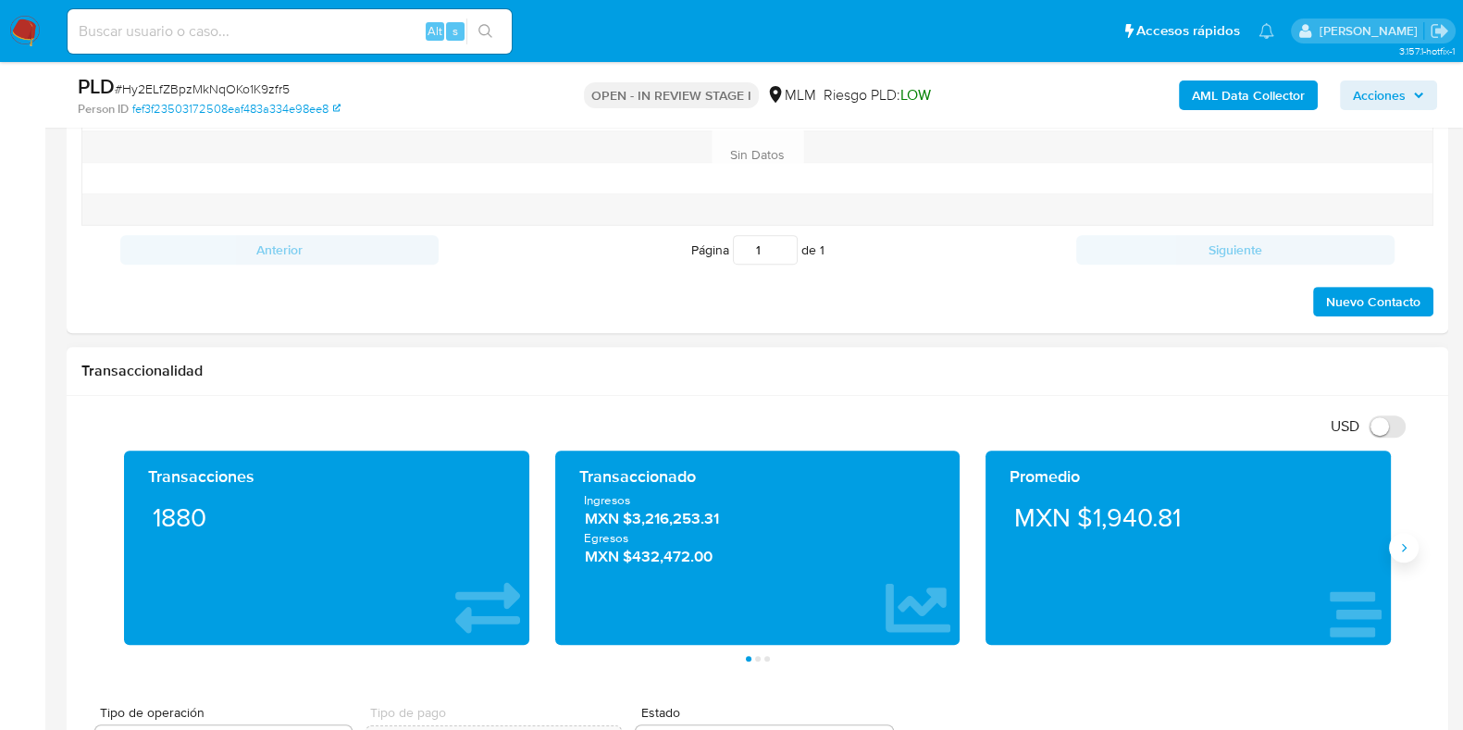
click at [1400, 550] on icon "Siguiente" at bounding box center [1404, 548] width 15 height 15
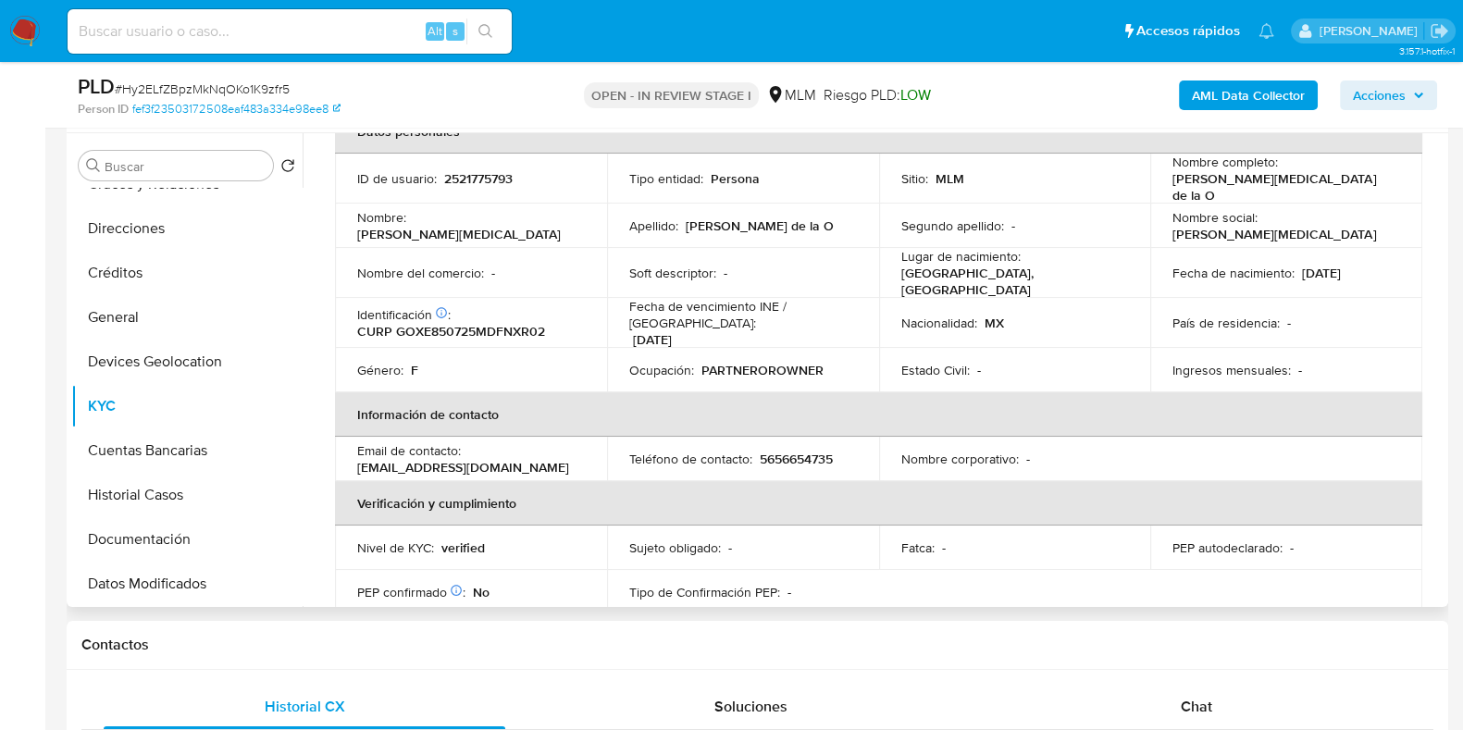
scroll to position [0, 0]
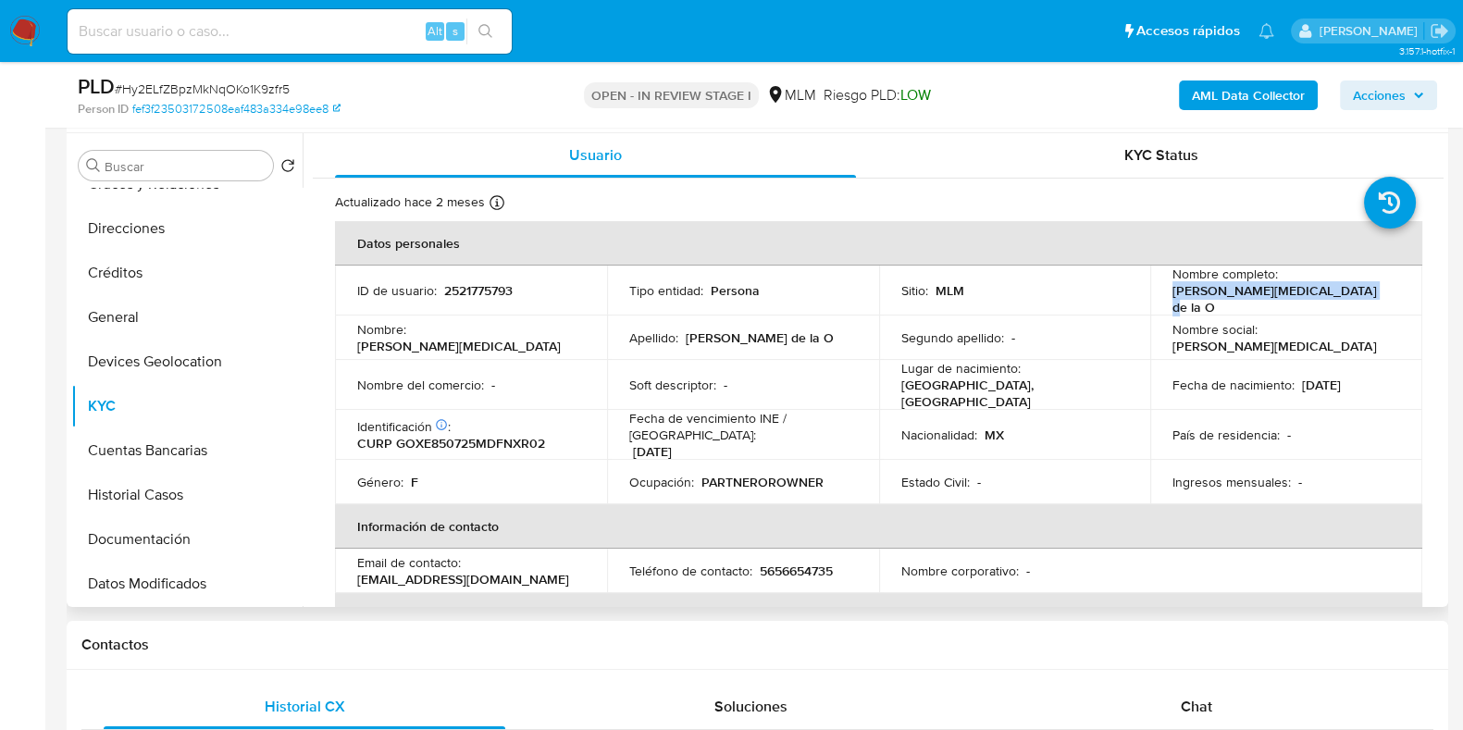
drag, startPoint x: 1347, startPoint y: 298, endPoint x: 1150, endPoint y: 293, distance: 196.3
click at [1150, 293] on td "Nombre completo : Erika Yasmin Gonzalez de la O" at bounding box center [1286, 291] width 272 height 50
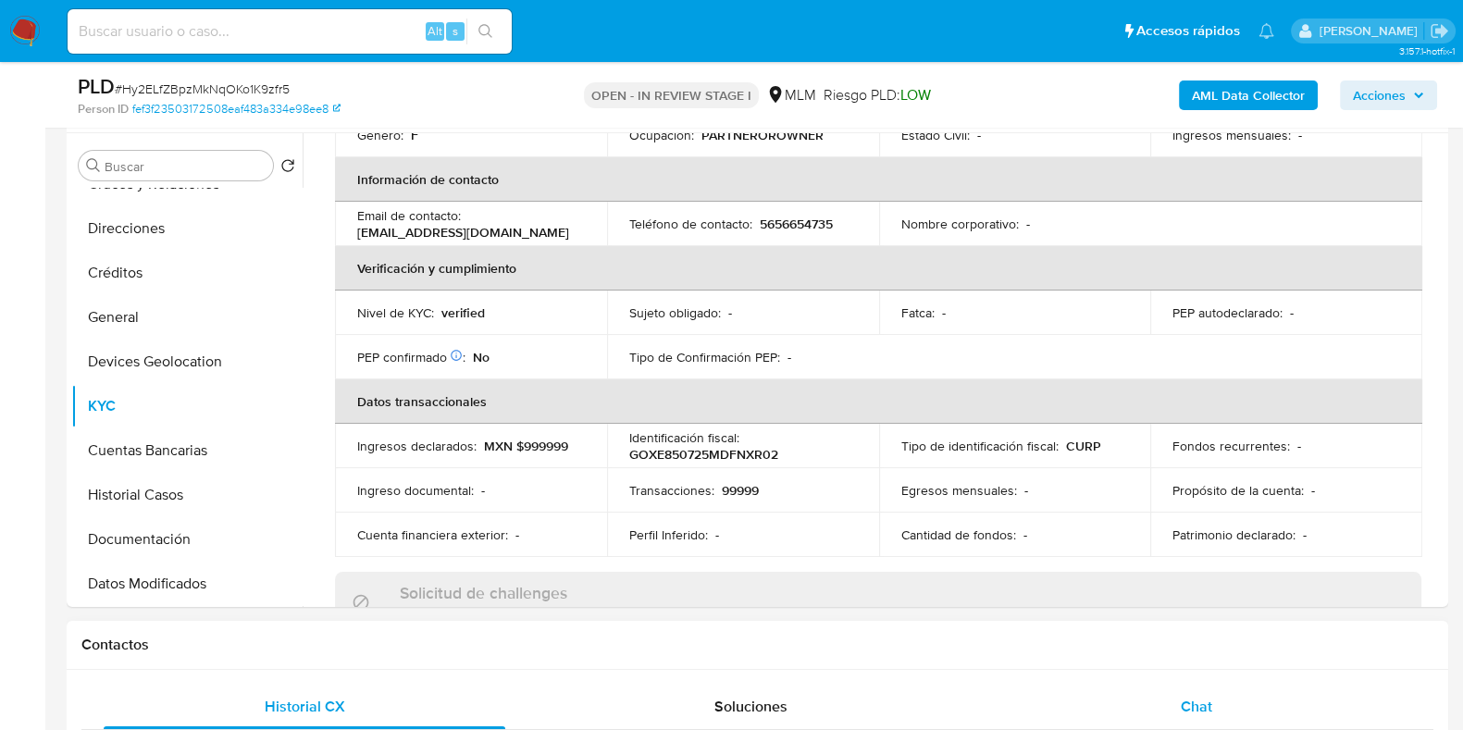
click at [1212, 716] on div "Chat" at bounding box center [1197, 707] width 402 height 44
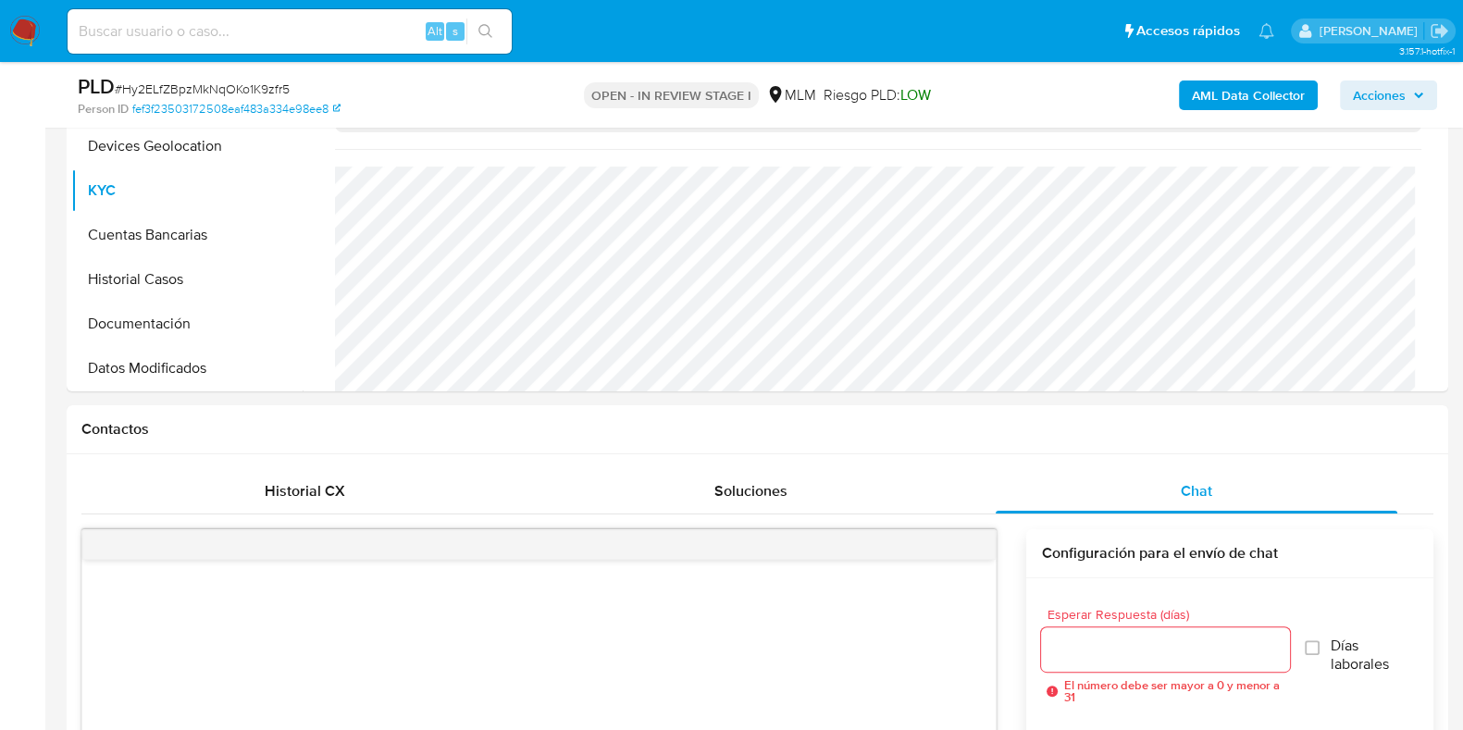
scroll to position [694, 0]
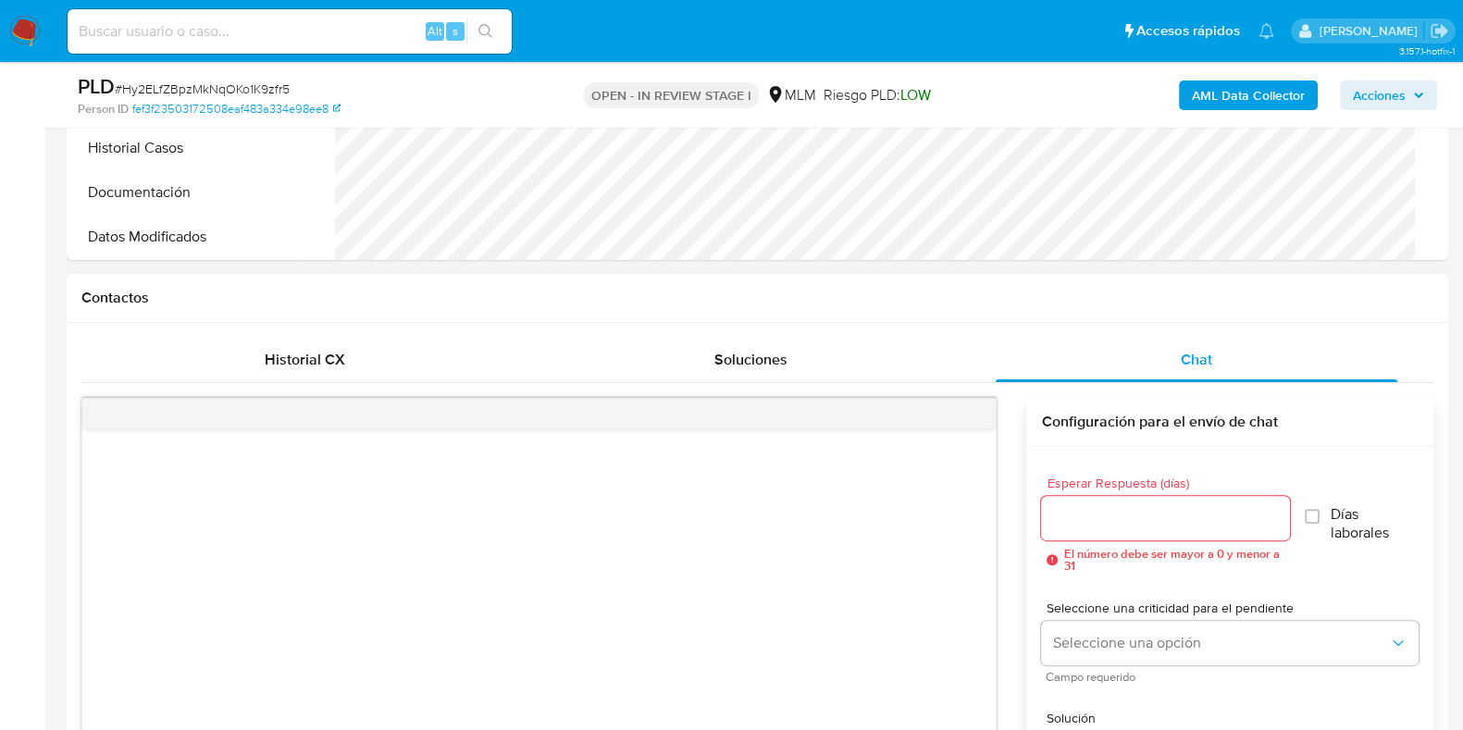
click at [1149, 496] on div at bounding box center [1165, 518] width 248 height 44
click at [1134, 515] on input "Esperar Respuesta (días)" at bounding box center [1165, 518] width 248 height 24
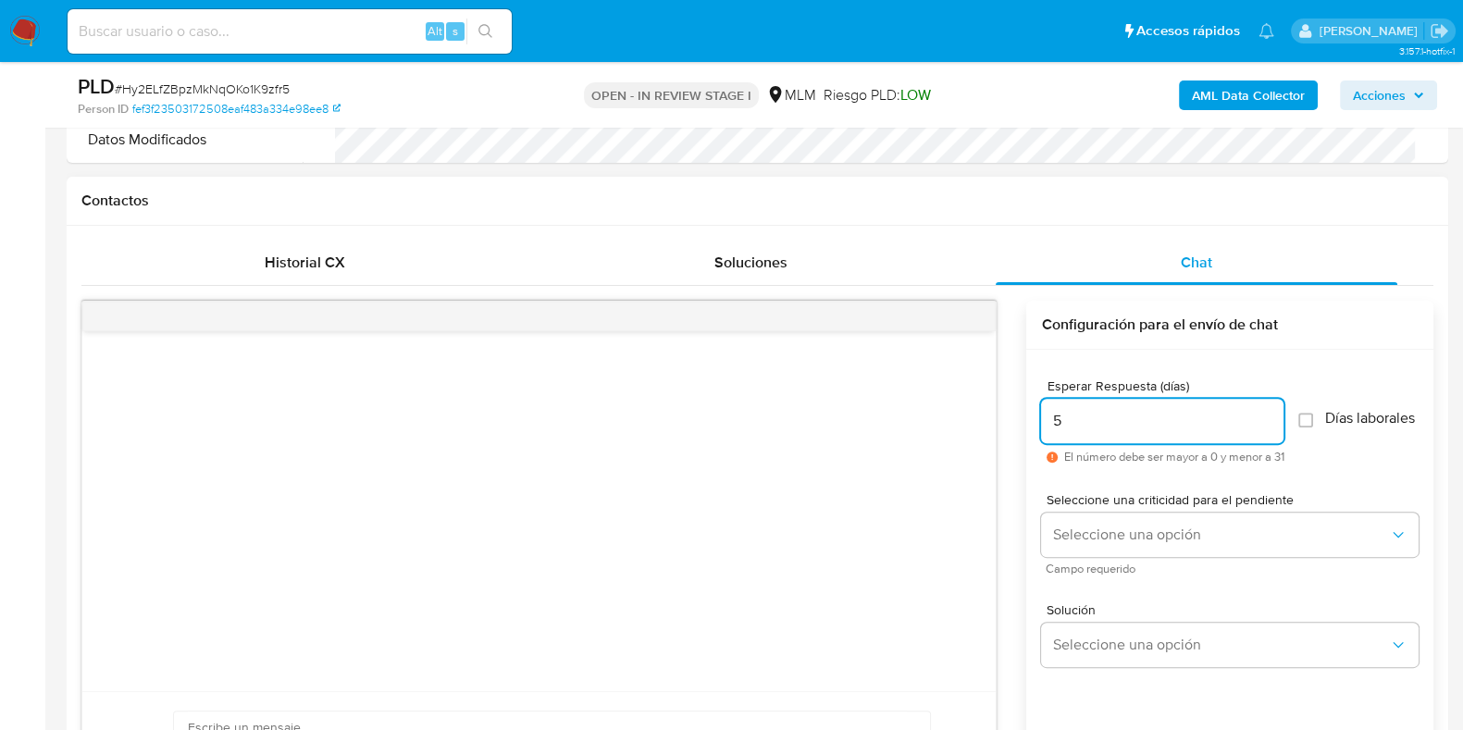
scroll to position [925, 0]
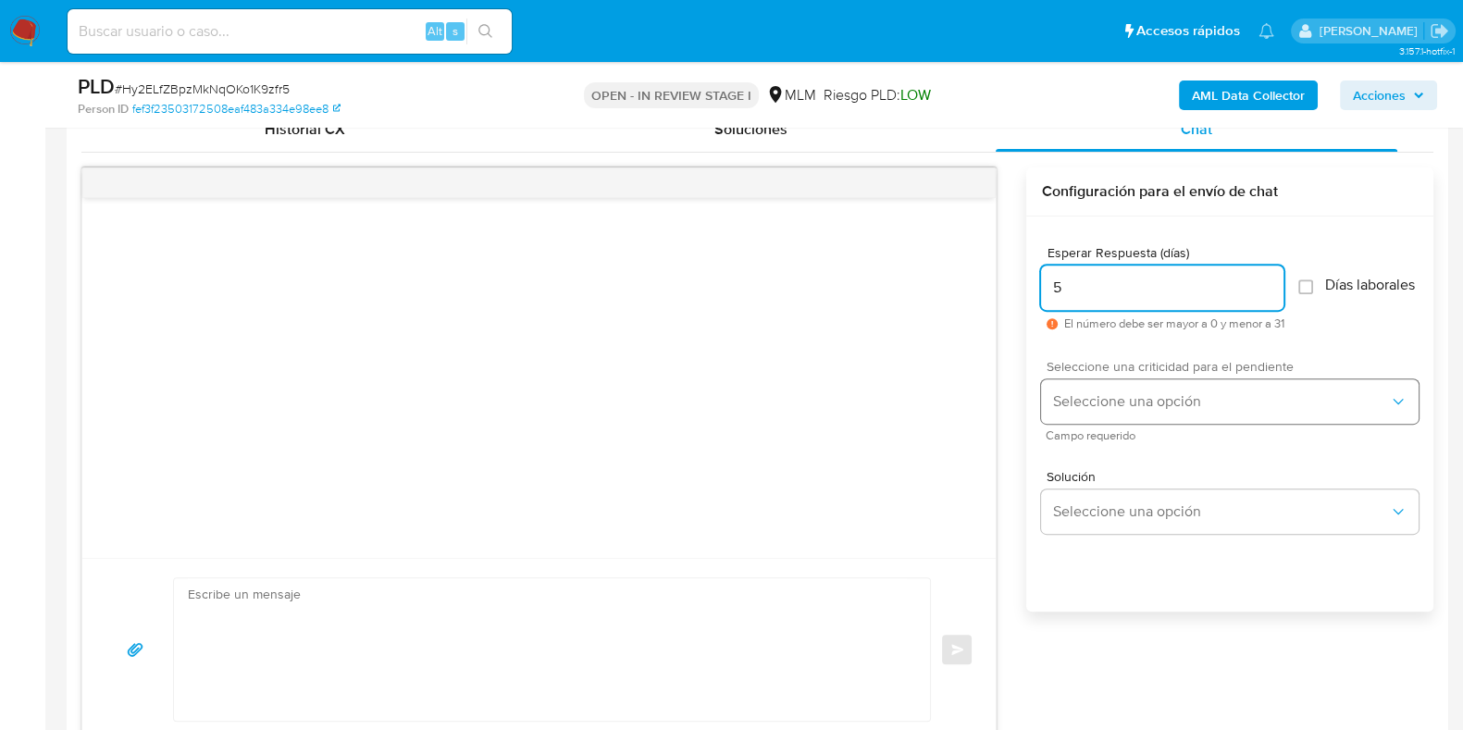
type input "5"
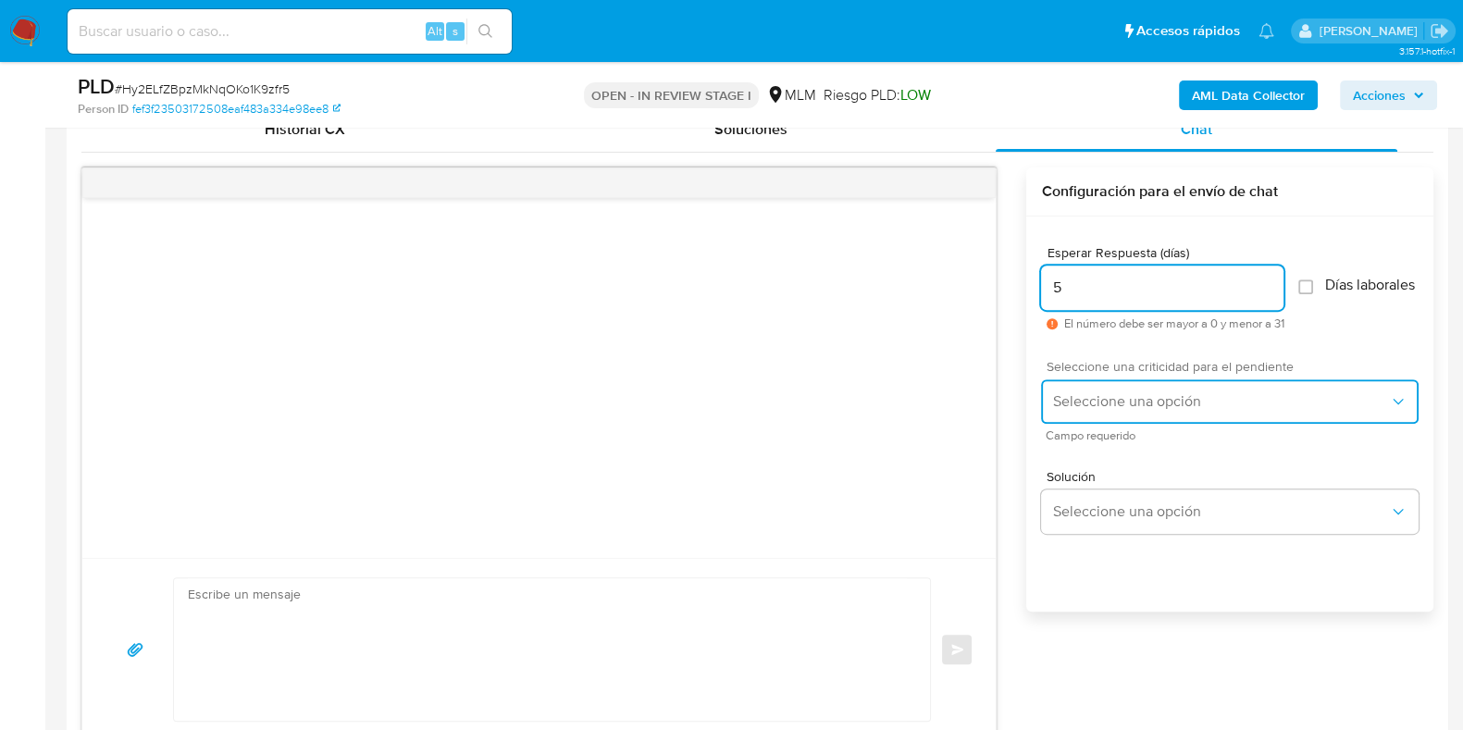
click at [1082, 422] on button "Seleccione una opción" at bounding box center [1230, 401] width 378 height 44
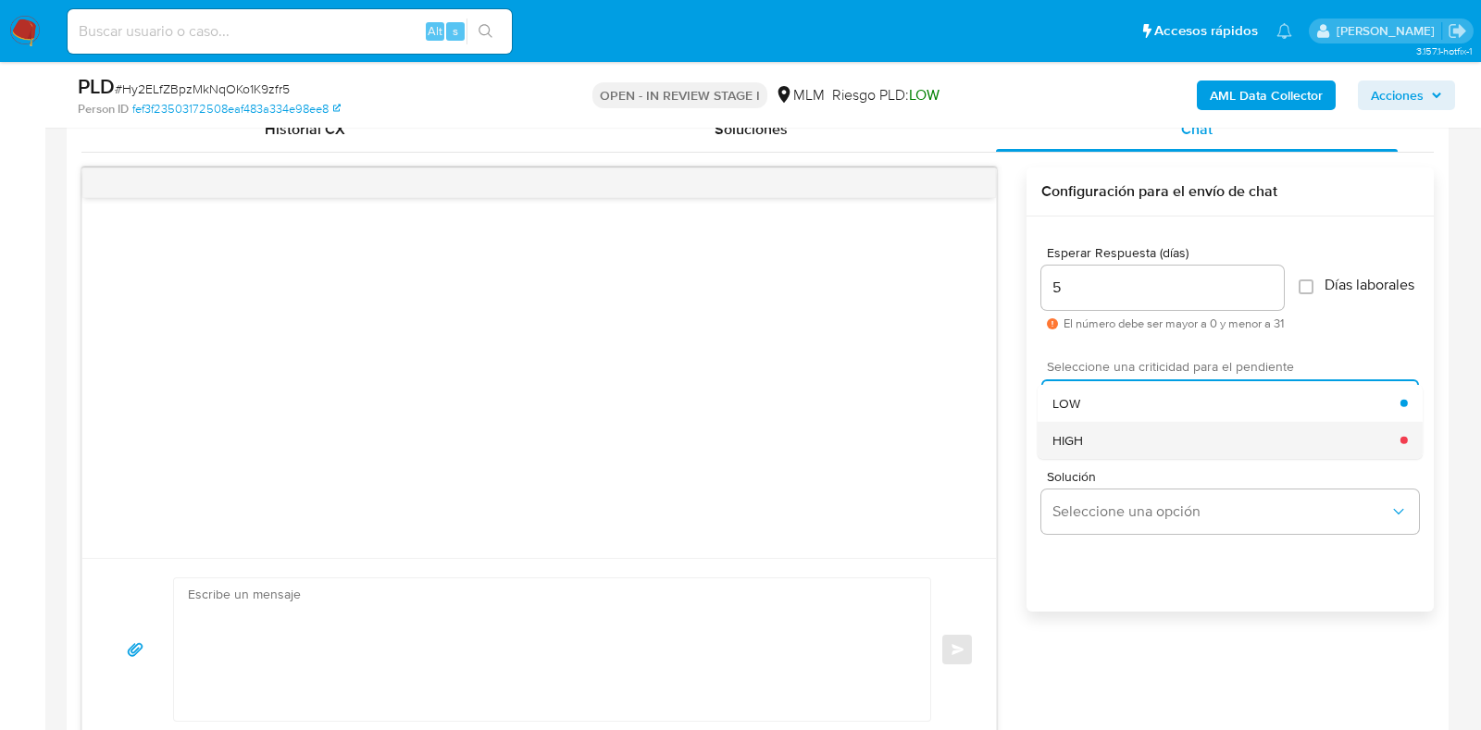
click at [1085, 458] on div "HIGH" at bounding box center [1226, 439] width 348 height 37
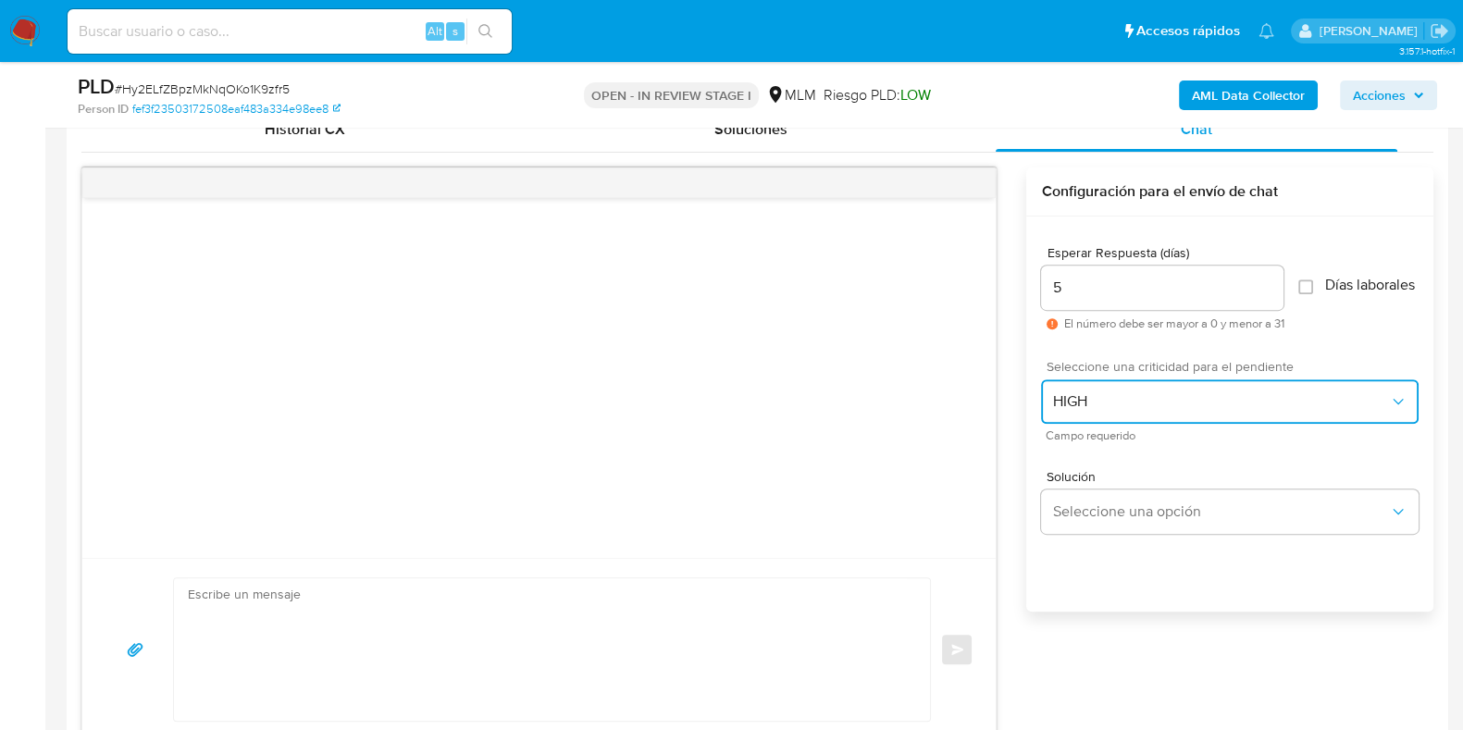
scroll to position [1157, 0]
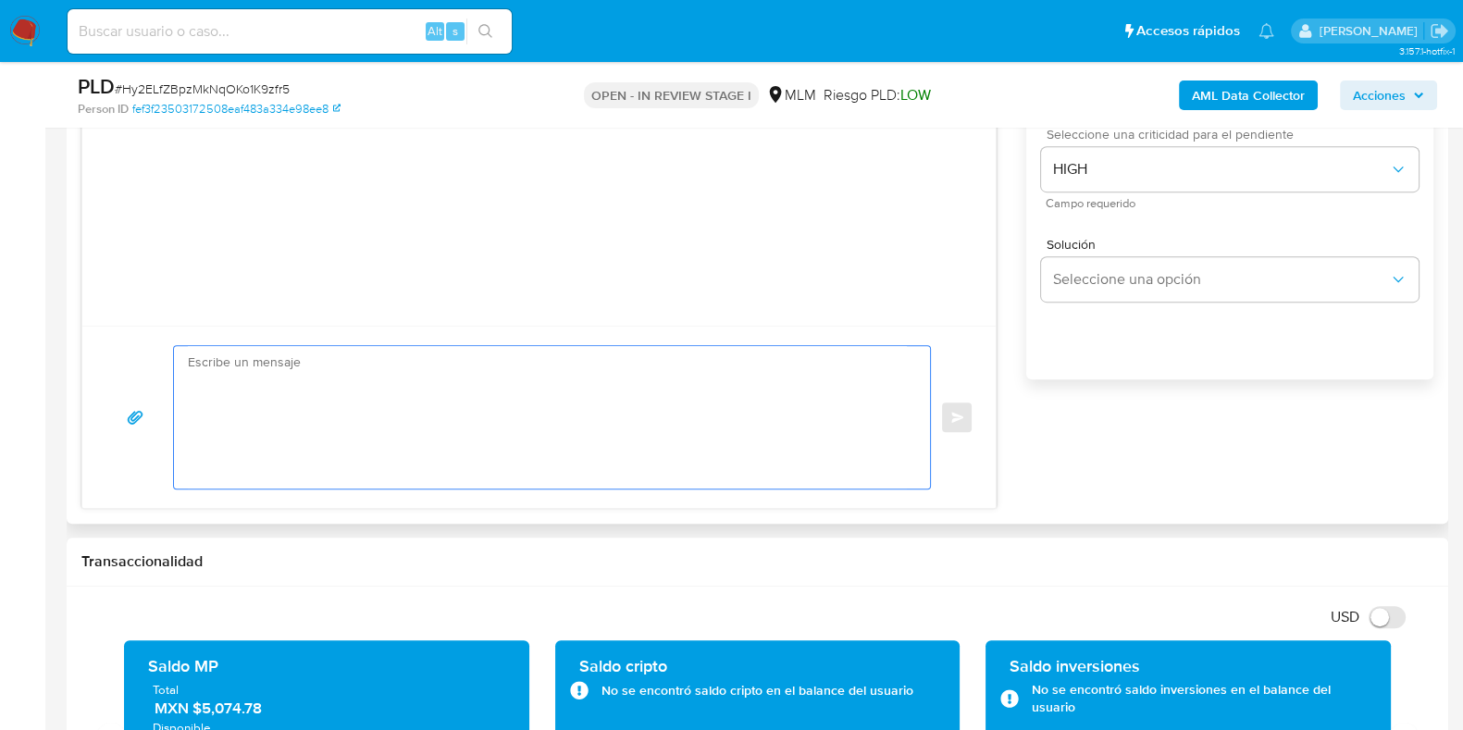
click at [593, 424] on textarea at bounding box center [547, 417] width 719 height 143
paste textarea "Apreciable cliente: Te comentamos que debemos llevar a cabo un proceso de verif…"
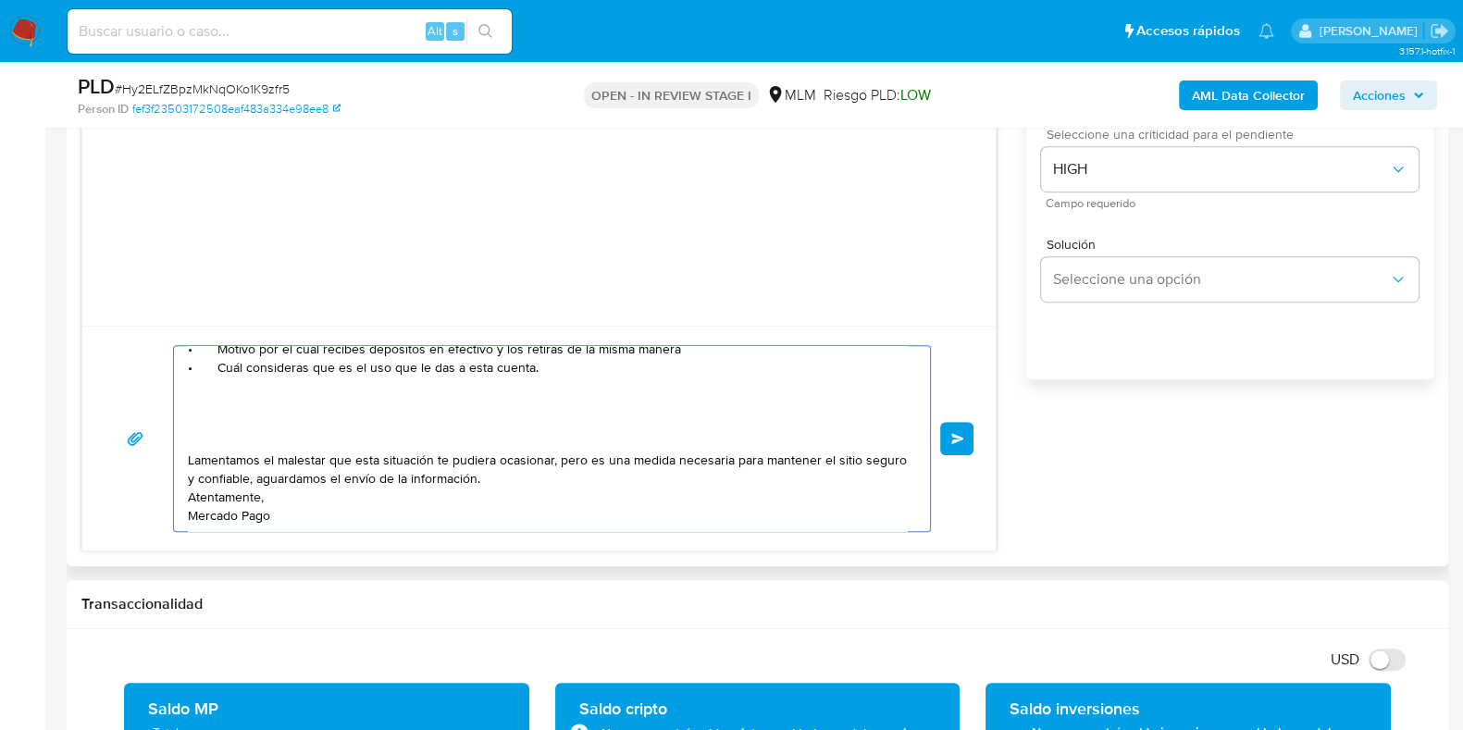
scroll to position [94, 0]
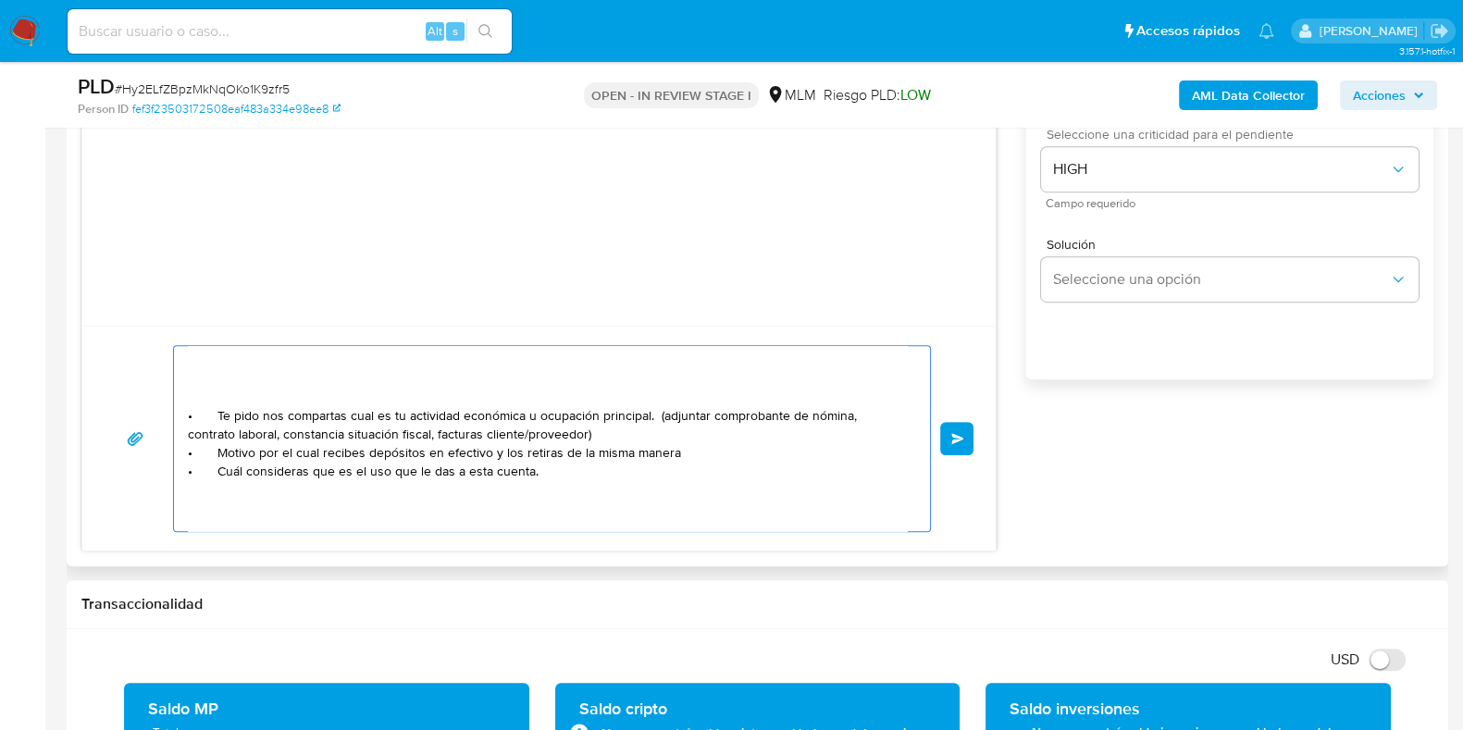
drag, startPoint x: 273, startPoint y: 447, endPoint x: 368, endPoint y: 440, distance: 95.6
click at [183, 454] on div "Apreciable cliente: Te comentamos que debemos llevar a cabo un proceso de verif…" at bounding box center [547, 438] width 747 height 185
click at [613, 439] on textarea "Apreciable cliente: Te comentamos que debemos llevar a cabo un proceso de verif…" at bounding box center [547, 438] width 719 height 185
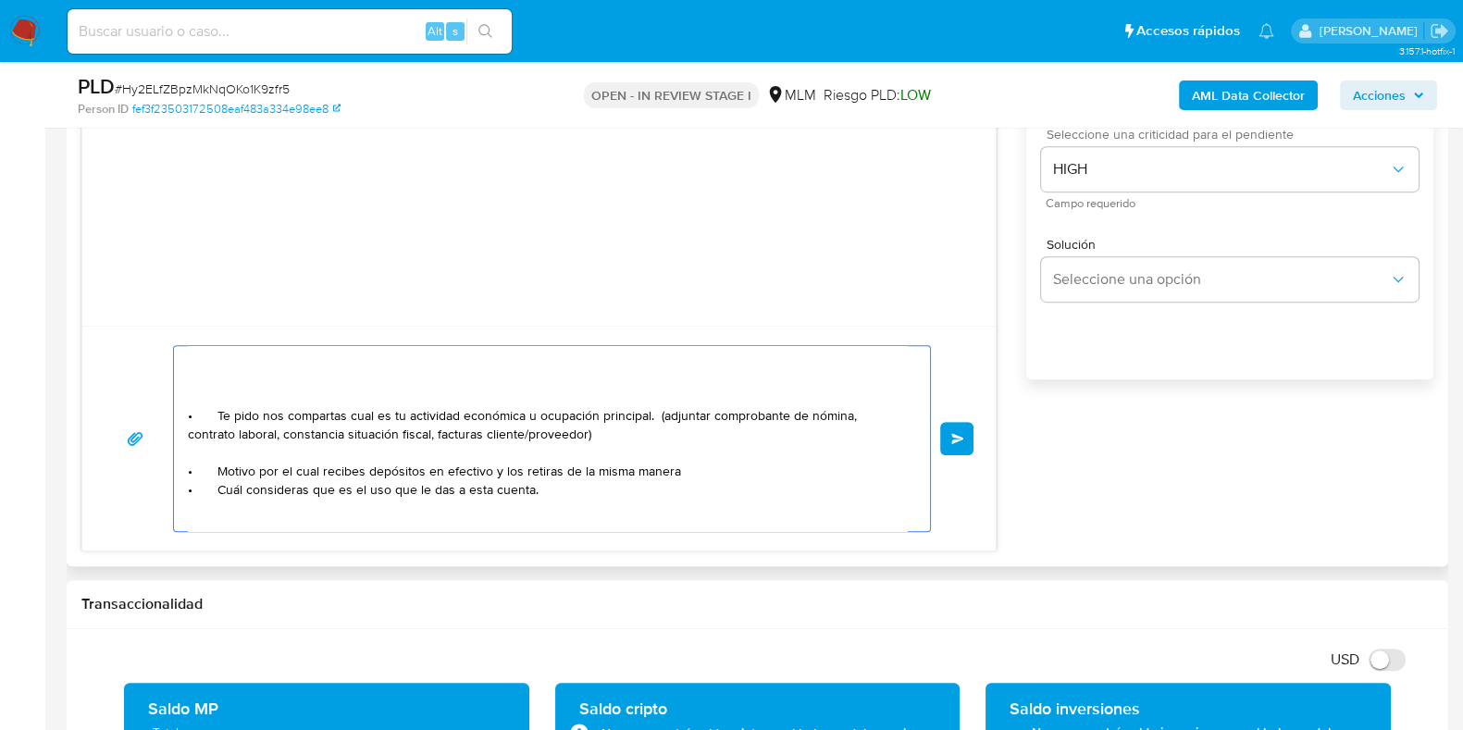
scroll to position [113, 0]
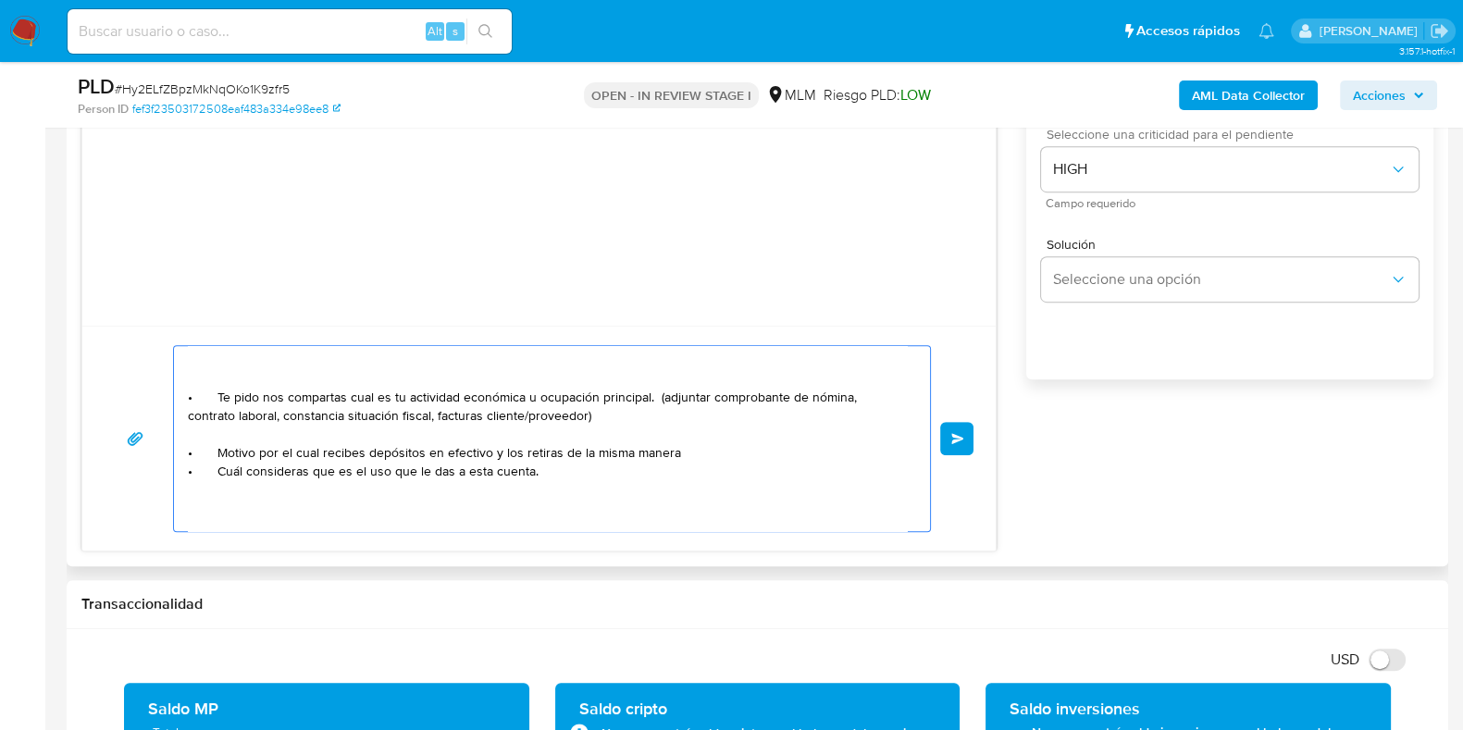
paste textarea "• Motivo por"
drag, startPoint x: 690, startPoint y: 454, endPoint x: 361, endPoint y: 451, distance: 328.6
click at [361, 451] on textarea "Apreciable cliente: Te comentamos que debemos llevar a cabo un proceso de verif…" at bounding box center [547, 438] width 719 height 185
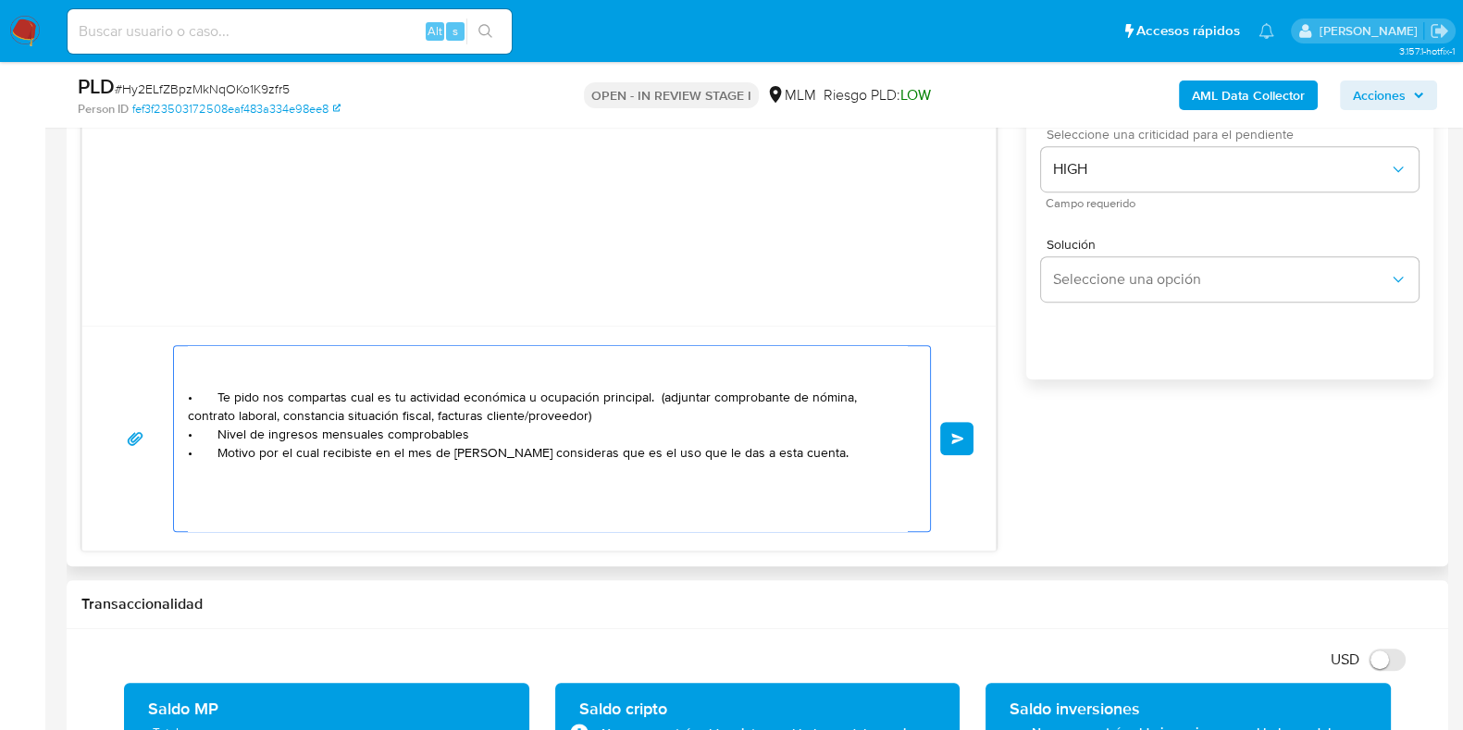
paste textarea "$1,514,794.27"
click at [570, 451] on textarea "Apreciable cliente: Te comentamos que debemos llevar a cabo un proceso de verif…" at bounding box center [547, 438] width 719 height 185
drag, startPoint x: 726, startPoint y: 451, endPoint x: 639, endPoint y: 454, distance: 87.1
click at [639, 454] on textarea "Apreciable cliente: Te comentamos que debemos llevar a cabo un proceso de verif…" at bounding box center [547, 438] width 719 height 185
paste textarea "ERIKA YASMIN GONZALEZ DE LA O"
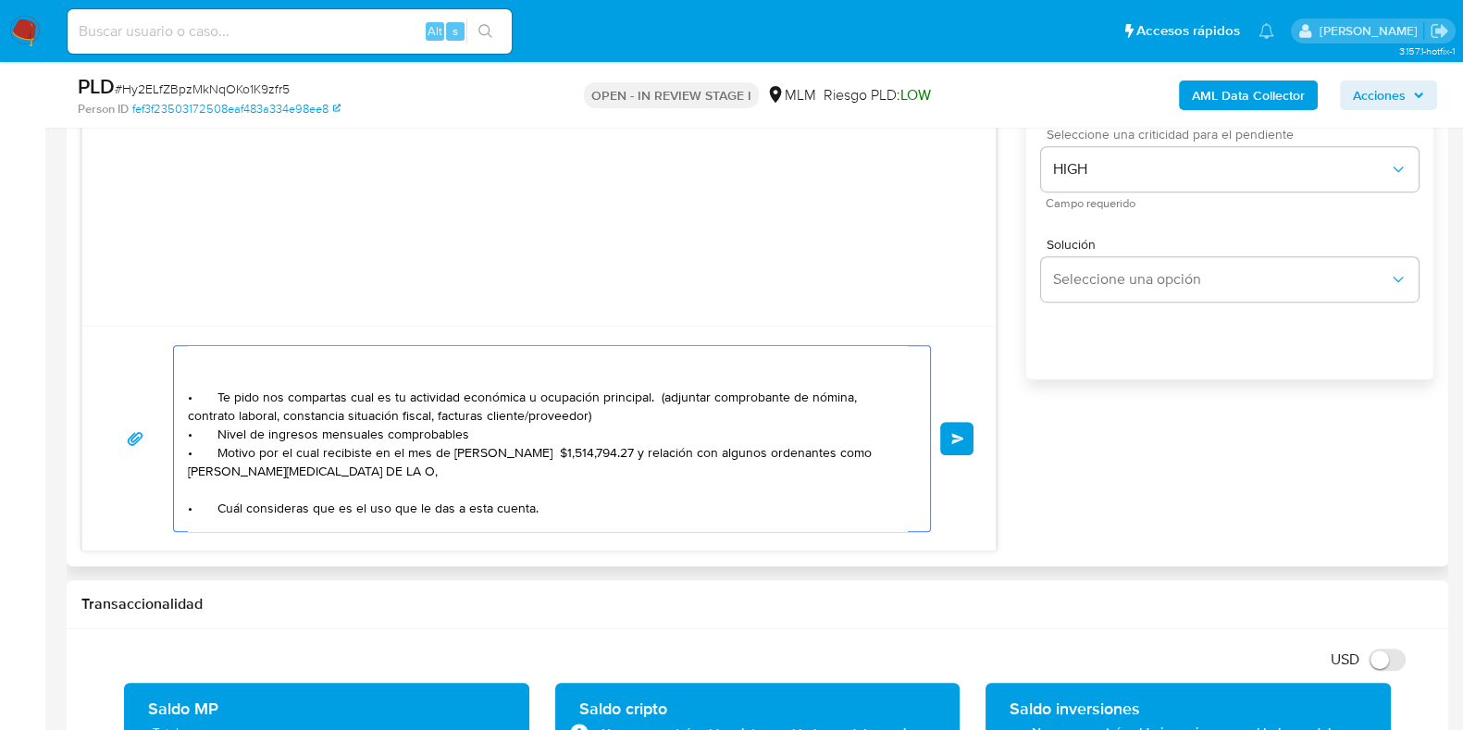
paste textarea "ANA LAURA GALVAN LOPEZ"
paste textarea ": ILSE YAMILE MARTINEZ GONZALEZ"
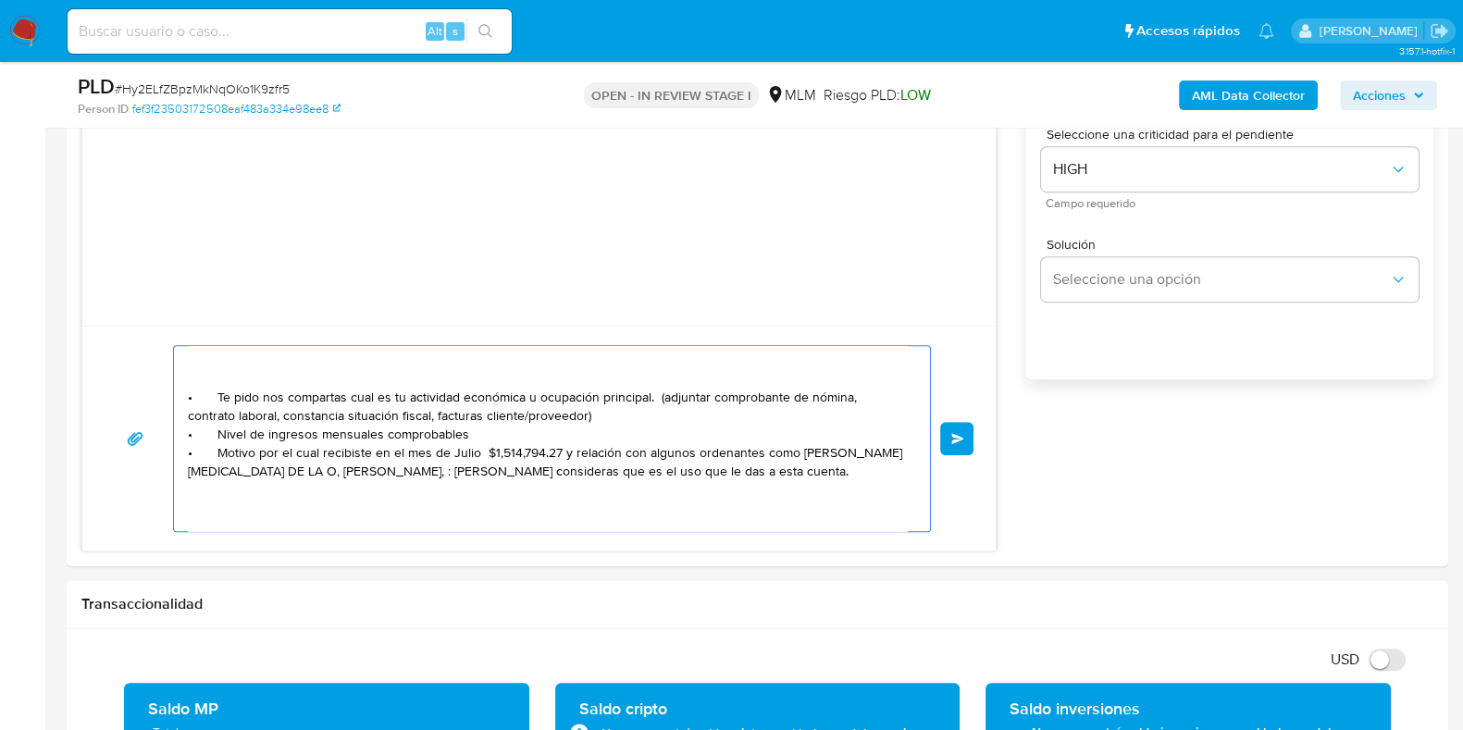
click at [488, 467] on textarea "Apreciable cliente: Te comentamos que debemos llevar a cabo un proceso de verif…" at bounding box center [547, 438] width 719 height 185
click at [708, 484] on textarea "Apreciable cliente: Te comentamos que debemos llevar a cabo un proceso de verif…" at bounding box center [547, 438] width 719 height 185
drag, startPoint x: 312, startPoint y: 449, endPoint x: 218, endPoint y: 498, distance: 105.6
click at [185, 460] on div "Apreciable cliente: Te comentamos que debemos llevar a cabo un proceso de verif…" at bounding box center [547, 438] width 747 height 185
click at [238, 447] on textarea "Apreciable cliente: Te comentamos que debemos llevar a cabo un proceso de verif…" at bounding box center [547, 438] width 719 height 185
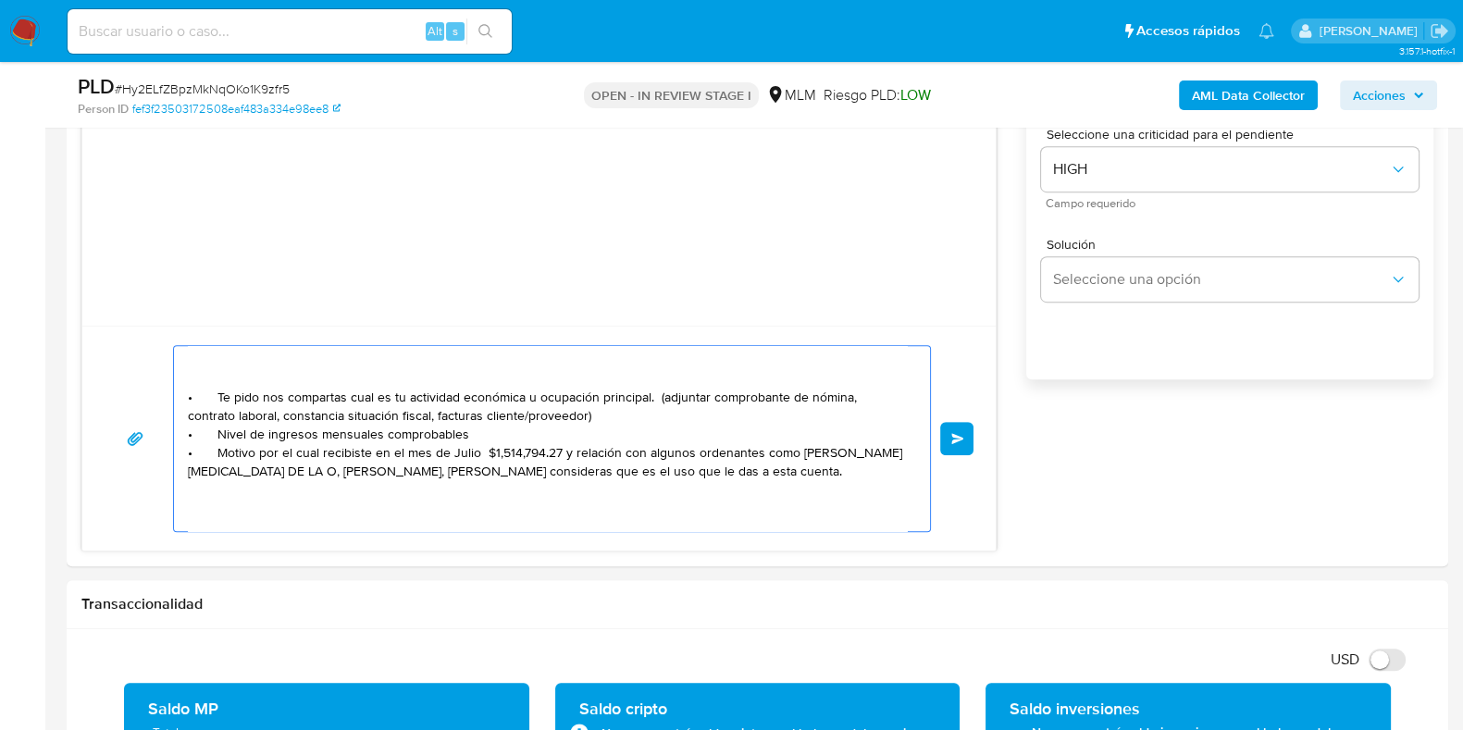
drag, startPoint x: 315, startPoint y: 448, endPoint x: 224, endPoint y: 498, distance: 103.6
click at [188, 454] on textarea "Apreciable cliente: Te comentamos que debemos llevar a cabo un proceso de verif…" at bounding box center [547, 438] width 719 height 185
click at [221, 500] on textarea "Apreciable cliente: Te comentamos que debemos llevar a cabo un proceso de verif…" at bounding box center [547, 438] width 719 height 185
click at [209, 490] on textarea "Apreciable cliente: Te comentamos que debemos llevar a cabo un proceso de verif…" at bounding box center [547, 438] width 719 height 185
paste textarea "• Motivo por el cual"
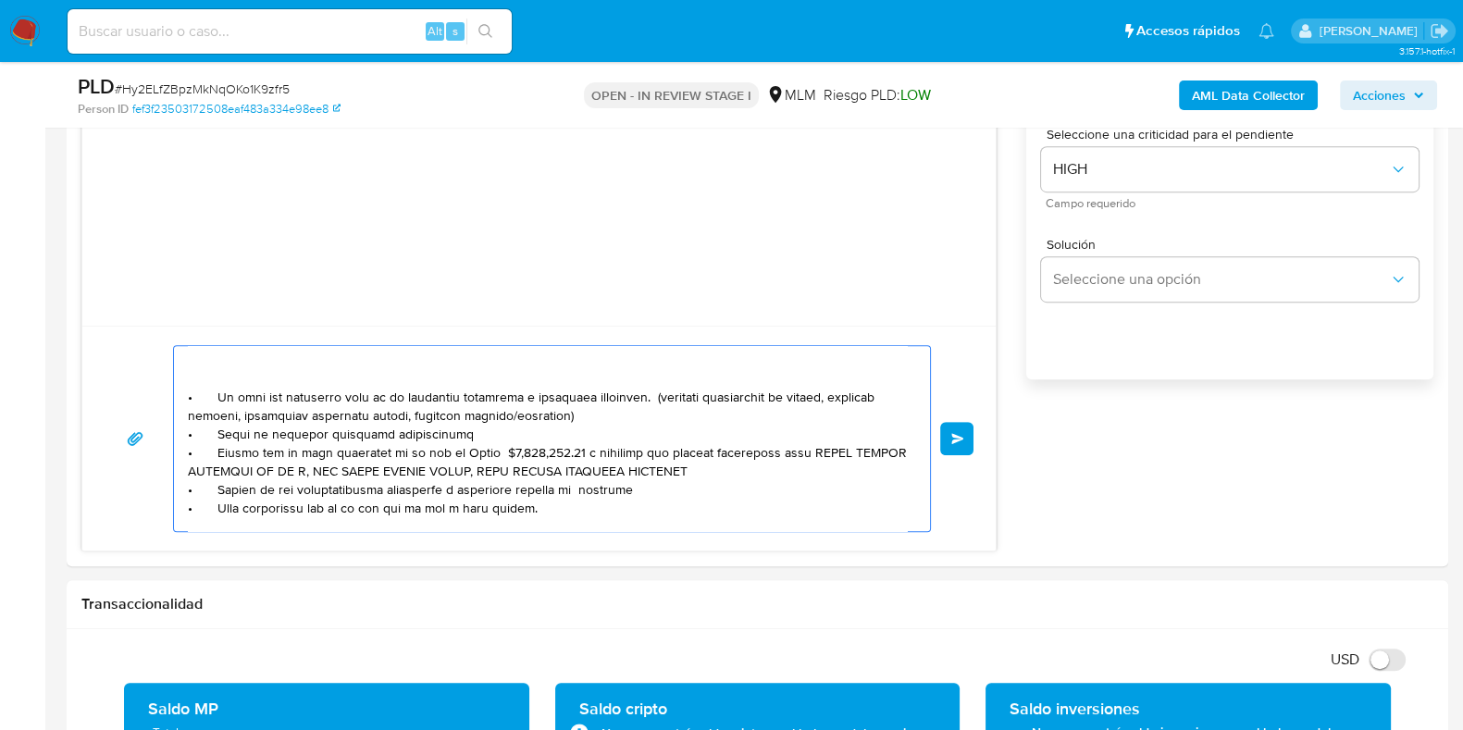
click at [678, 491] on textarea at bounding box center [547, 438] width 719 height 185
paste textarea "Montserrat Mendoza Mejia"
paste textarea "Maria Gabriela de Jesus Avila"
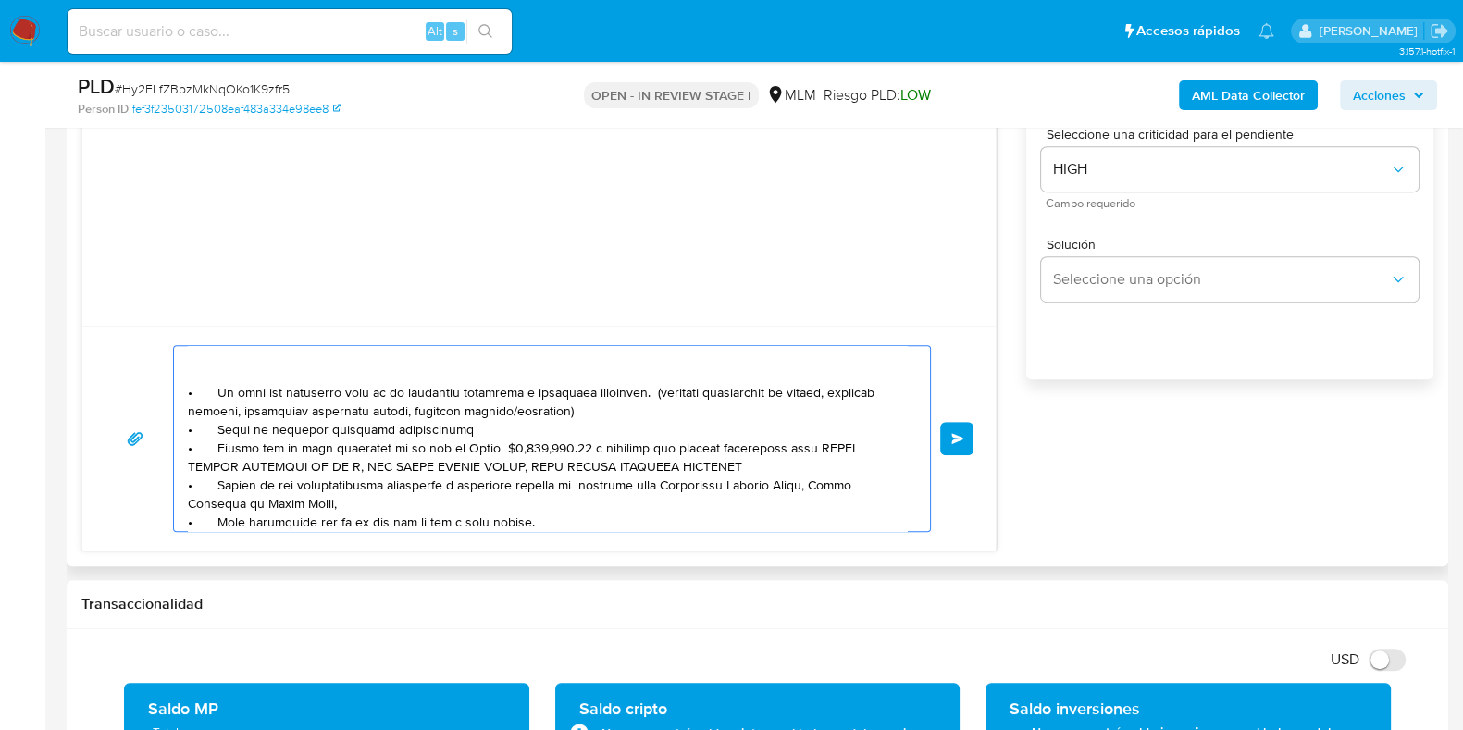
paste textarea "Yasmin Gonzalez"
drag, startPoint x: 793, startPoint y: 446, endPoint x: 305, endPoint y: 455, distance: 487.9
click at [305, 455] on textarea at bounding box center [547, 438] width 719 height 185
click at [446, 497] on textarea at bounding box center [547, 438] width 719 height 185
type textarea "Apreciable cliente: Te comentamos que debemos llevar a cabo un proceso de verif…"
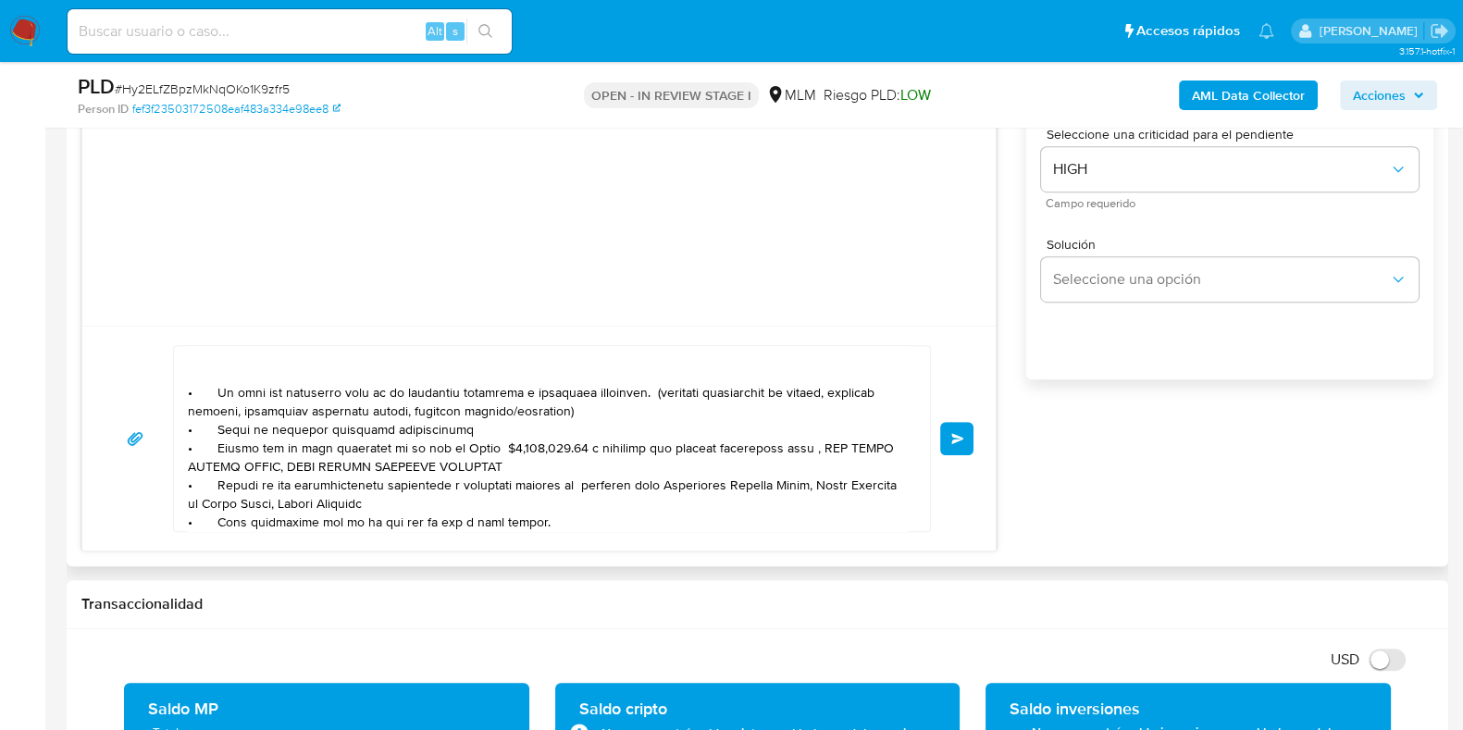
click at [952, 438] on span "Enviar" at bounding box center [957, 438] width 13 height 11
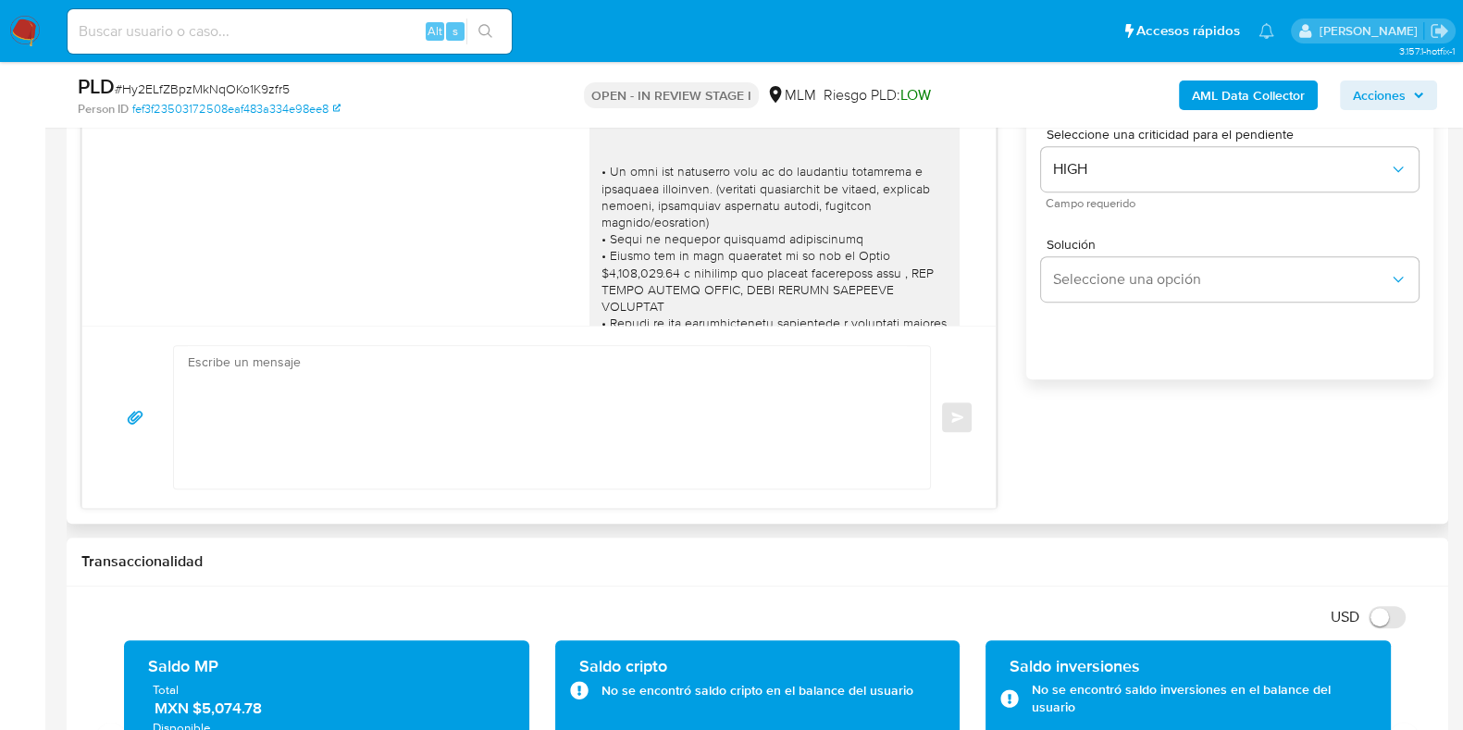
scroll to position [250, 0]
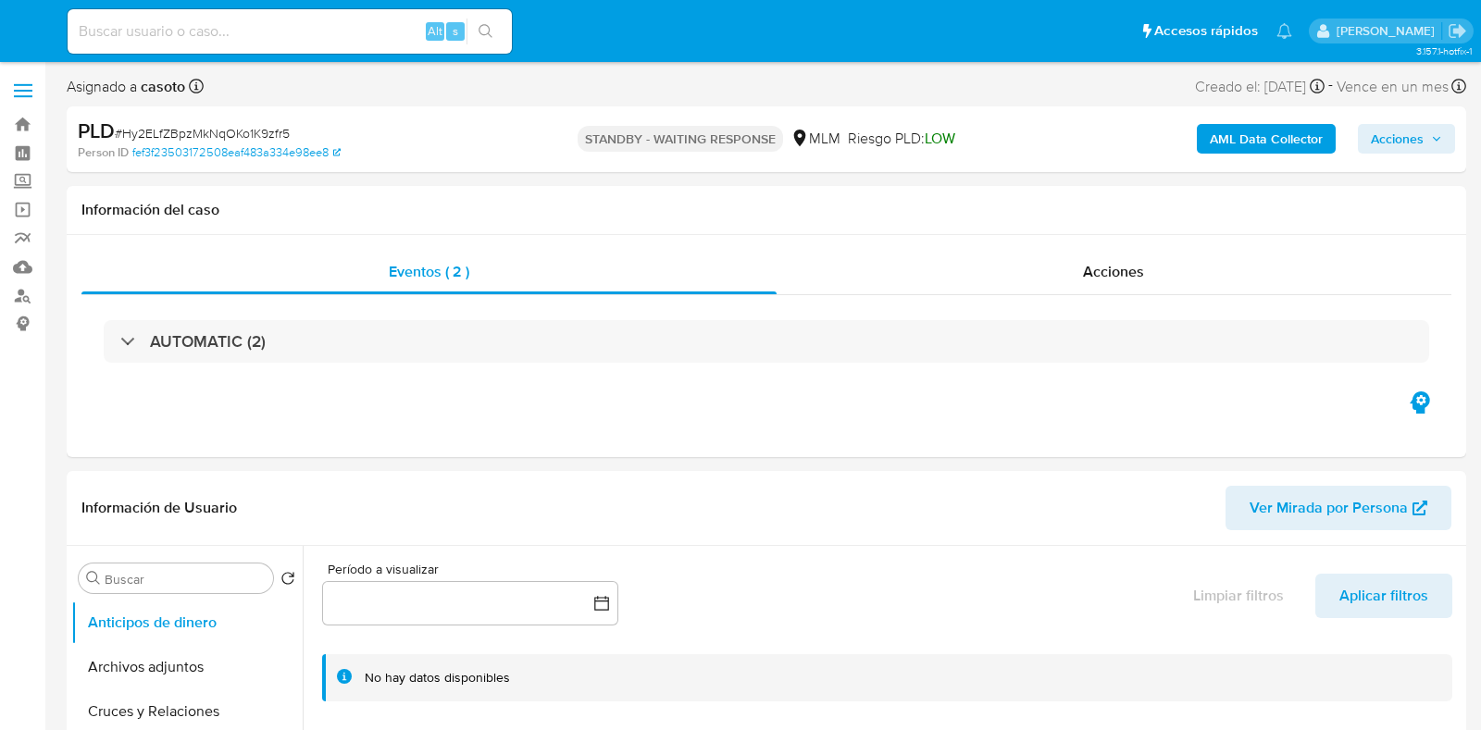
select select "10"
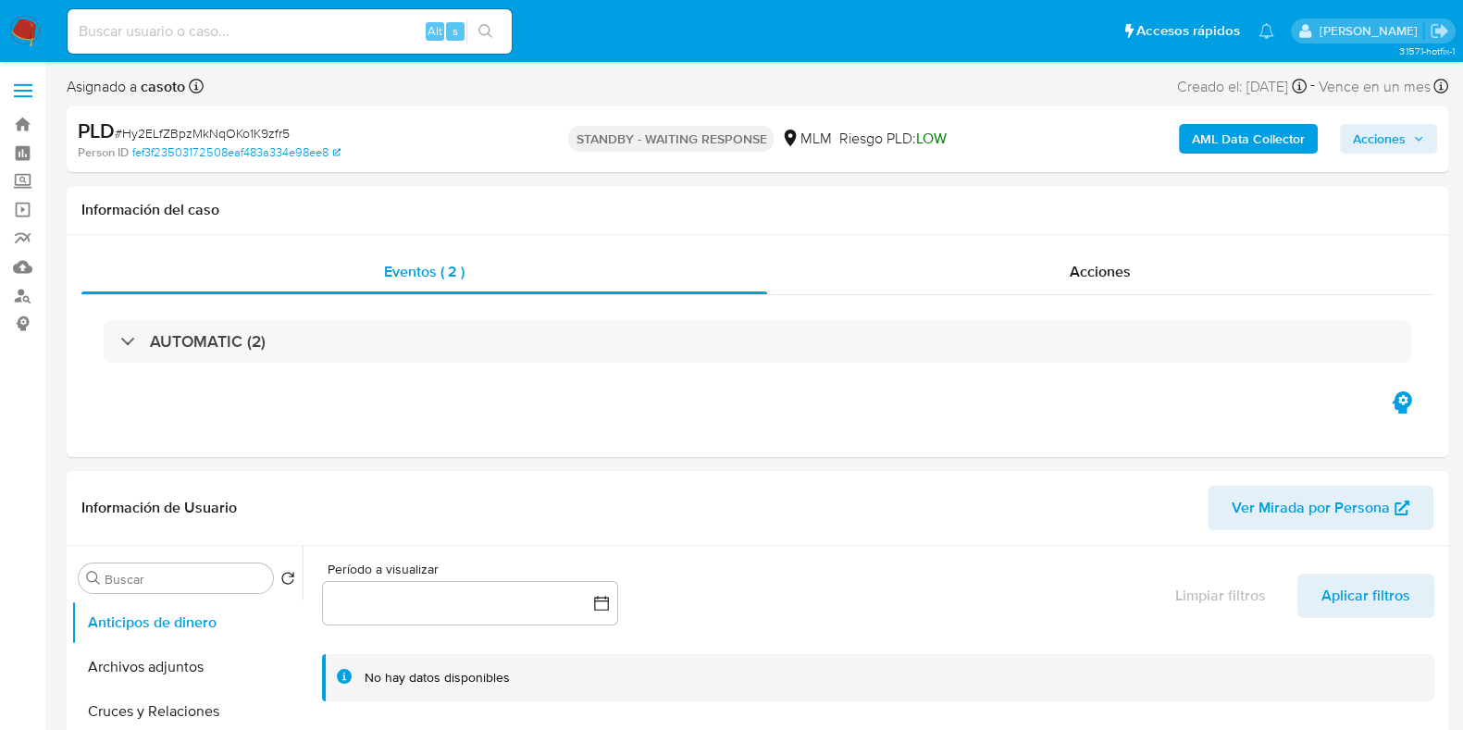
click at [255, 135] on span "# Hy2ELfZBpzMkNqOKo1K9zfr5" at bounding box center [202, 133] width 175 height 19
click at [274, 134] on span "# Hy2ELfZBpzMkNqOKo1K9zfr5" at bounding box center [202, 133] width 175 height 19
copy span "Hy2ELfZBpzMkNqOKo1K9zfr5"
click at [277, 34] on input at bounding box center [290, 31] width 444 height 24
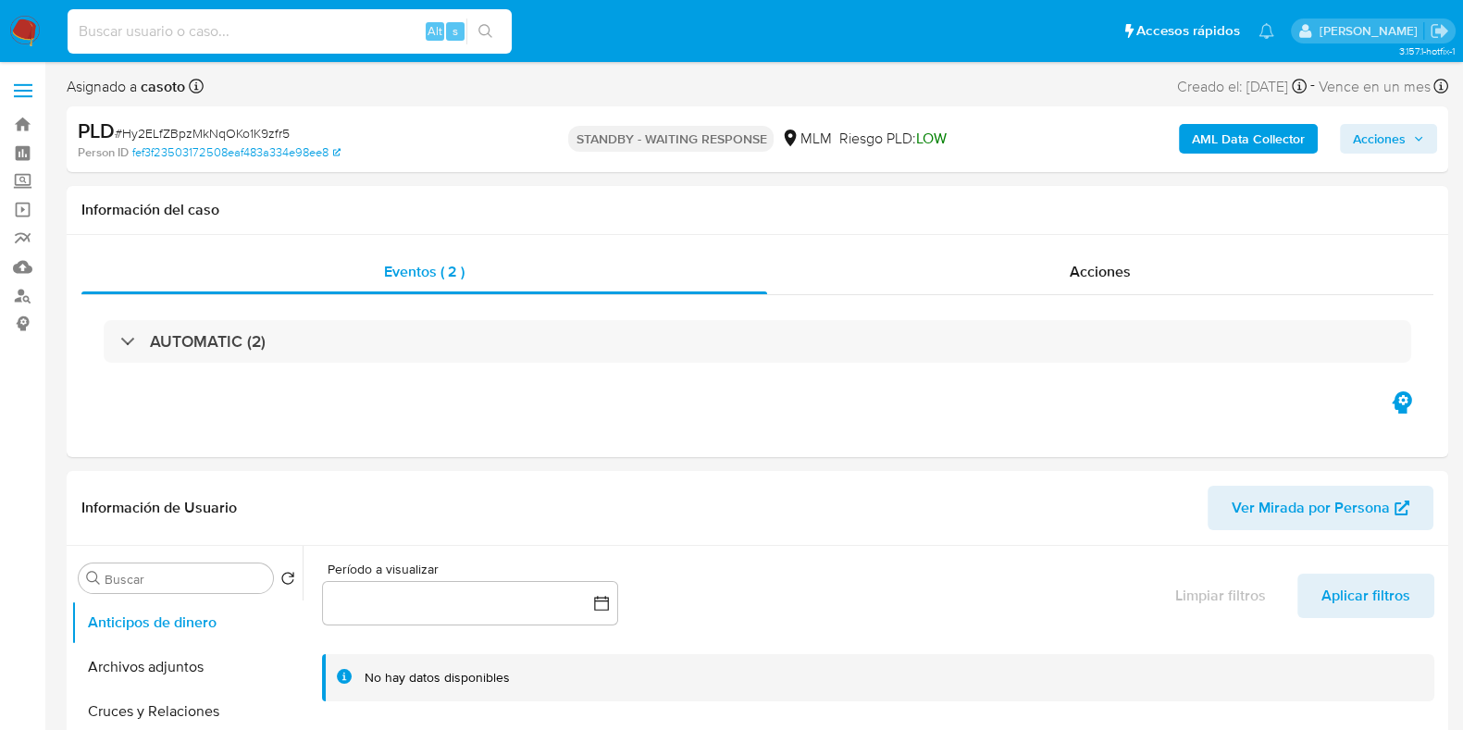
paste input "2170118408"
type input "2170118408"
click at [500, 29] on button "search-icon" at bounding box center [485, 32] width 38 height 26
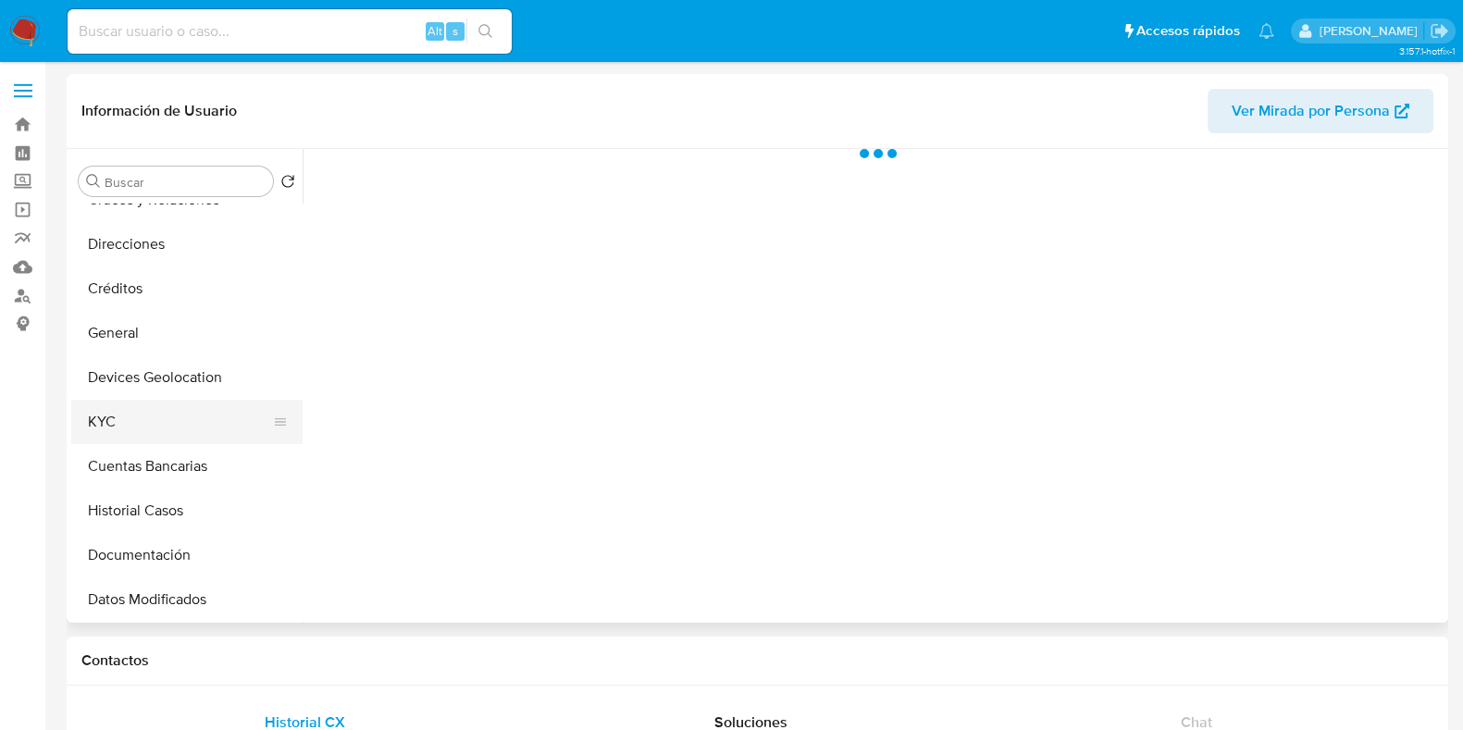
scroll to position [115, 0]
click at [130, 418] on button "KYC" at bounding box center [179, 422] width 217 height 44
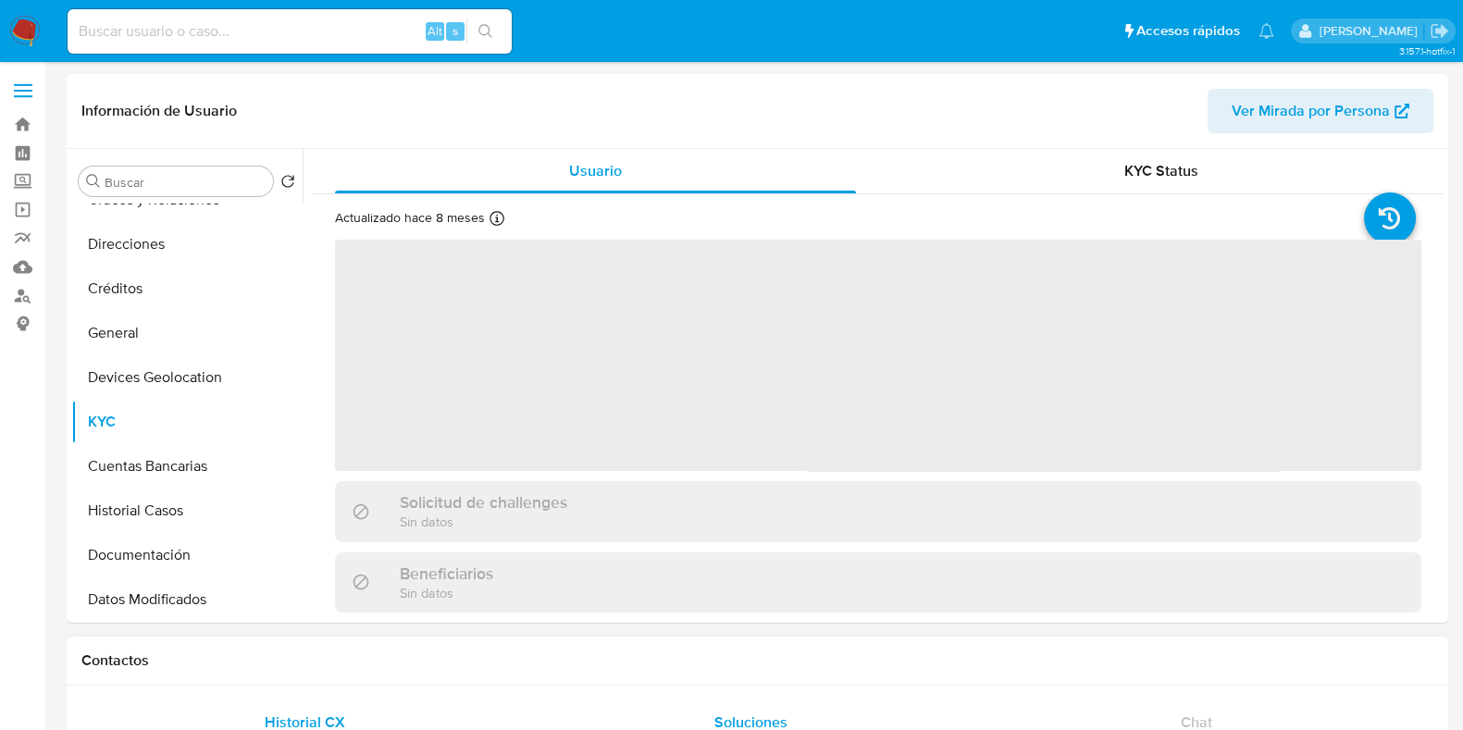
select select "10"
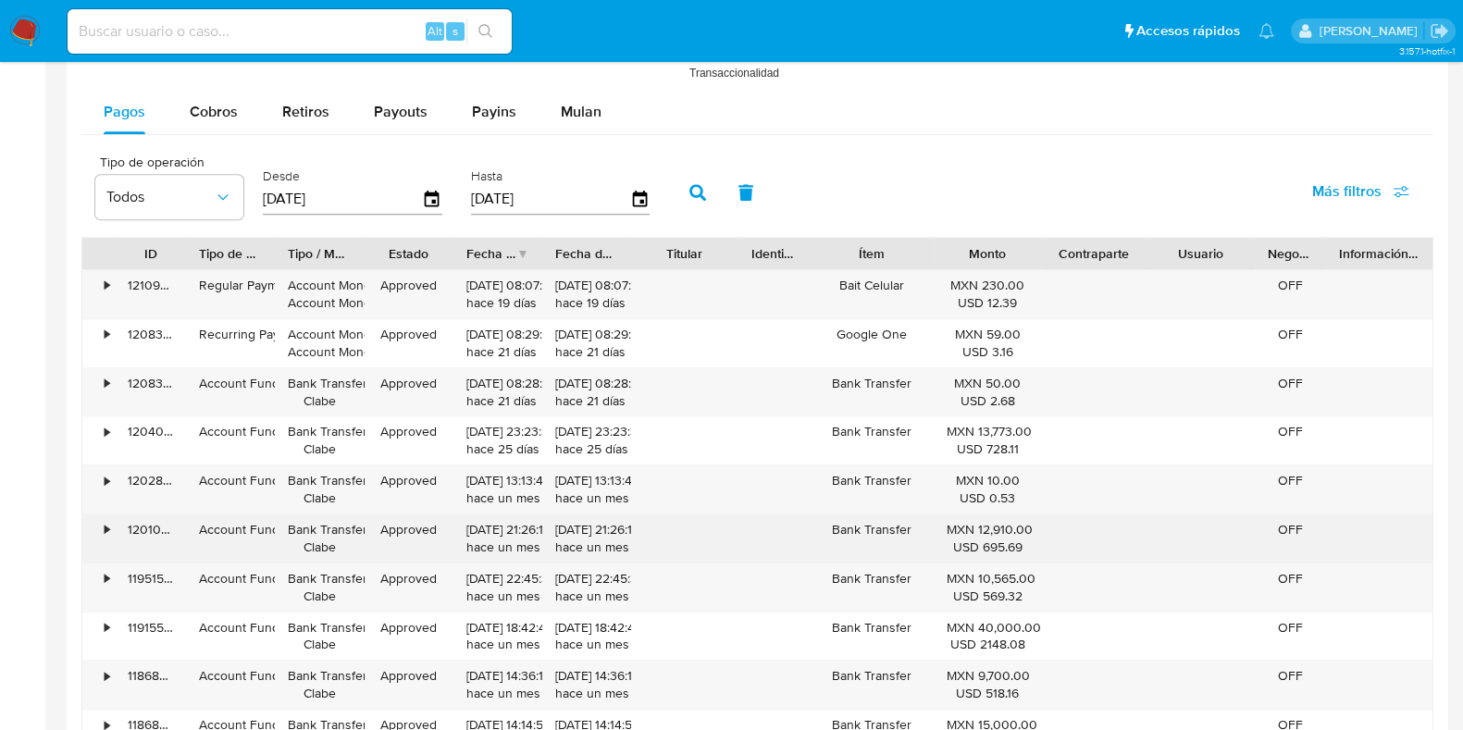
scroll to position [1734, 0]
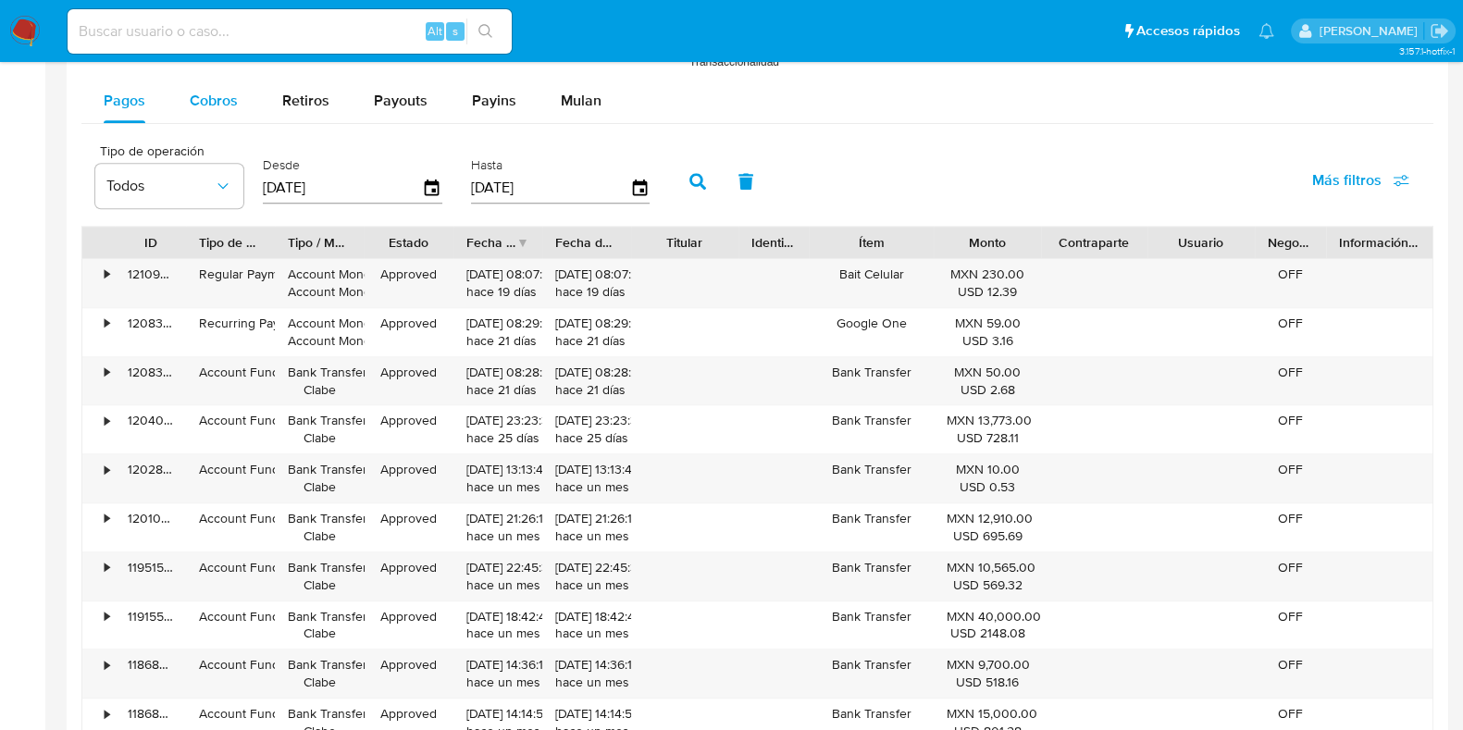
click at [241, 118] on button "Cobros" at bounding box center [214, 101] width 93 height 44
select select "10"
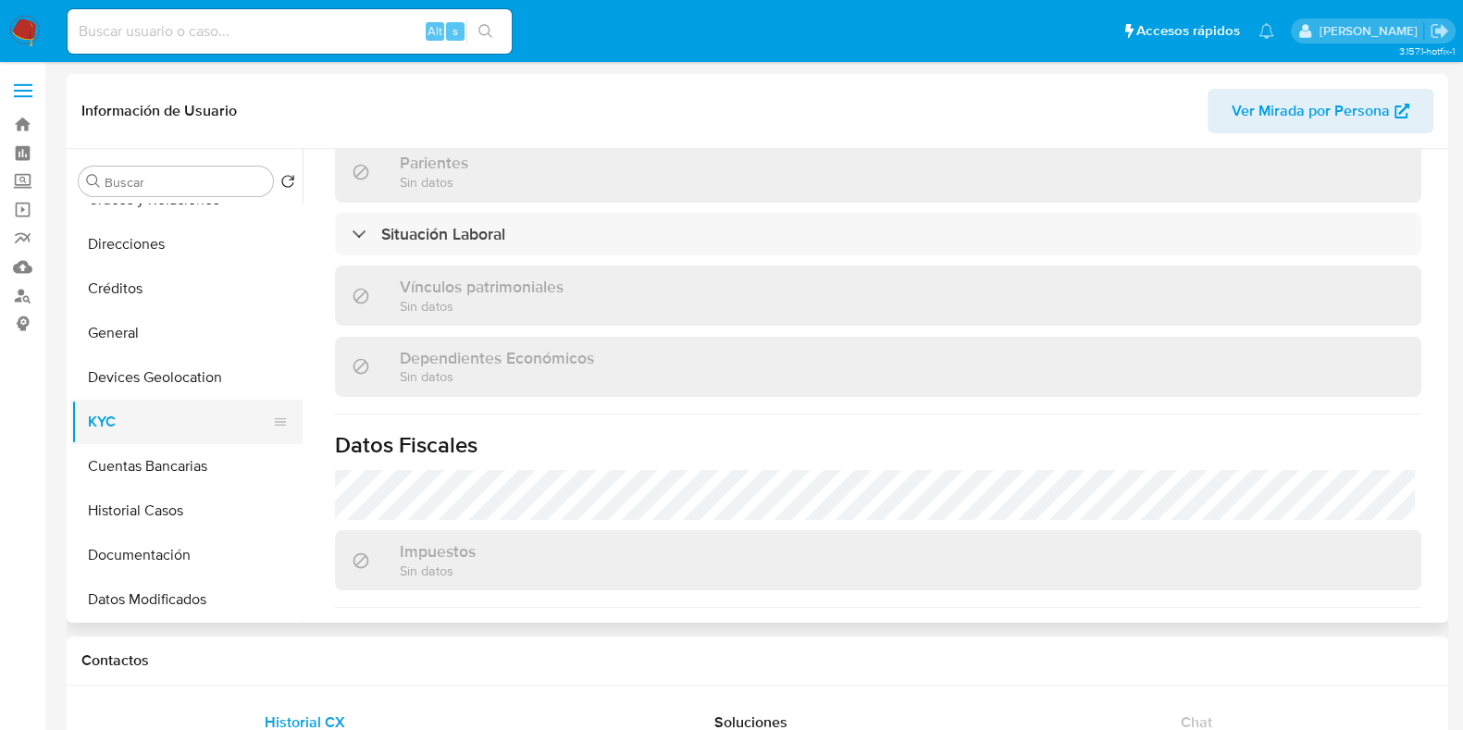
scroll to position [931, 0]
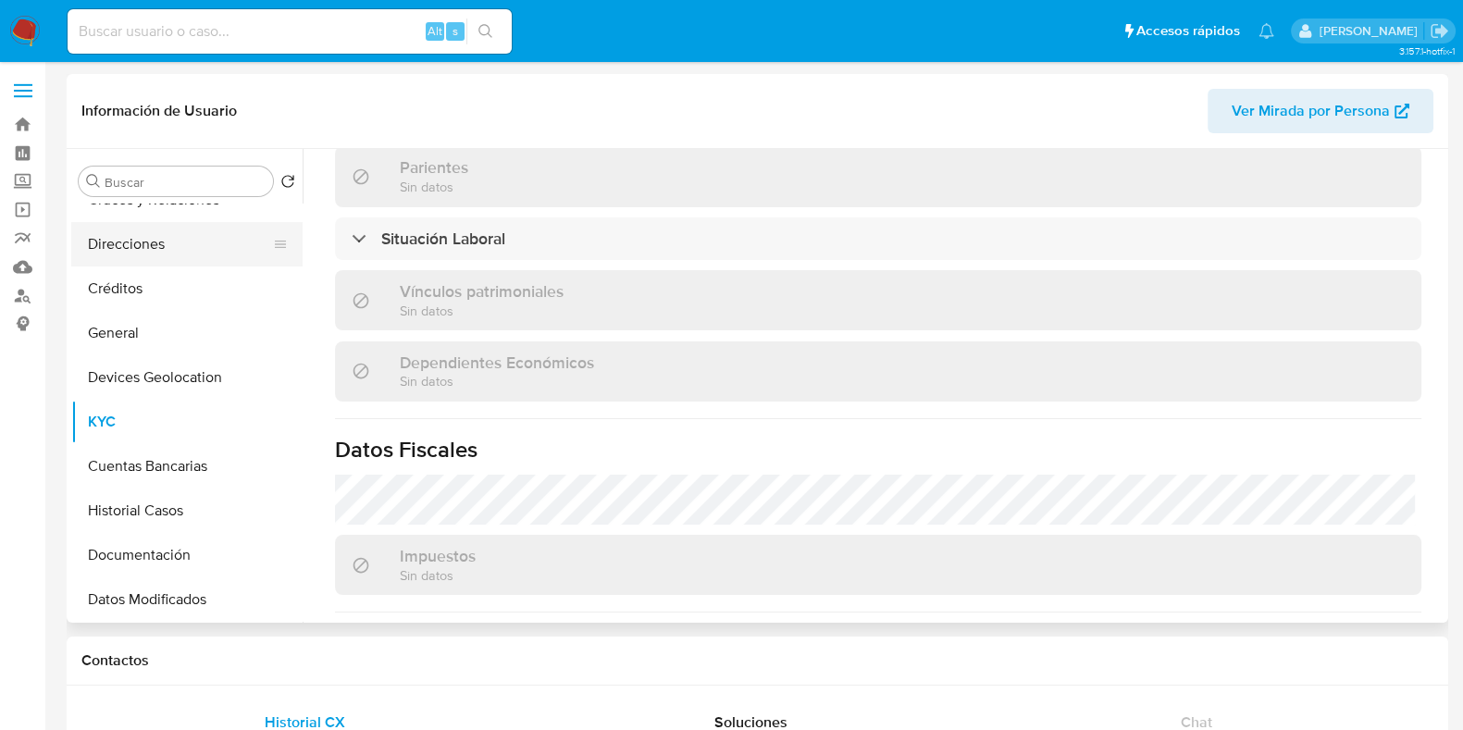
click at [157, 249] on button "Direcciones" at bounding box center [179, 244] width 217 height 44
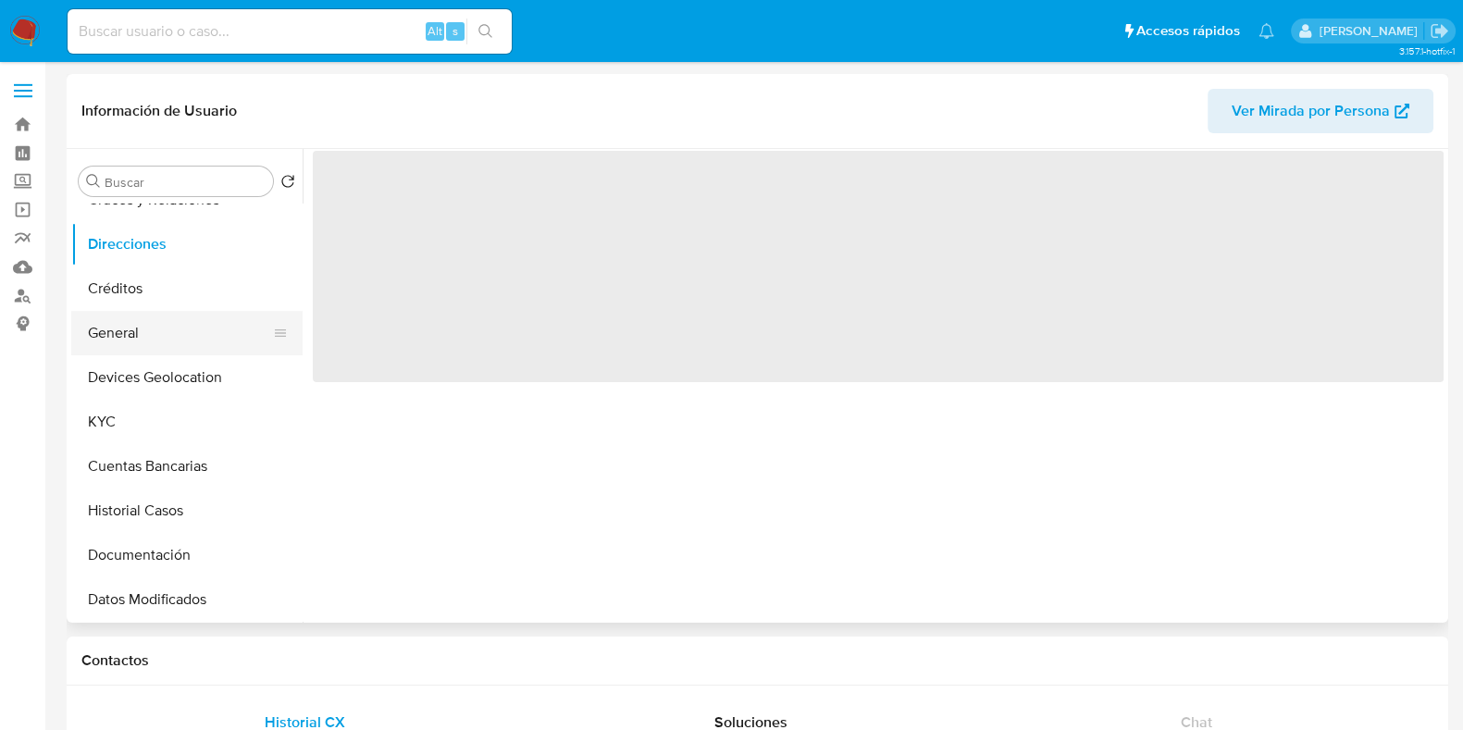
scroll to position [0, 0]
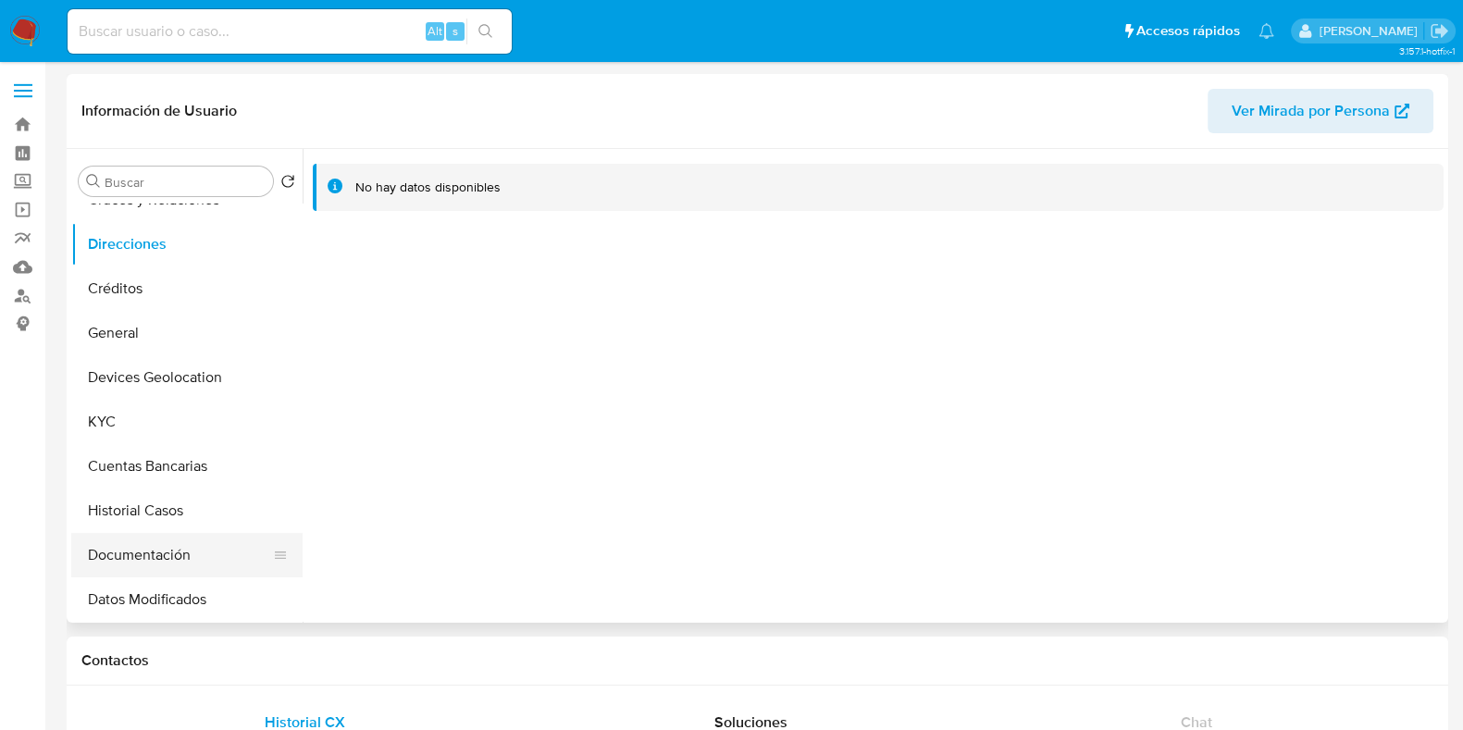
click at [155, 545] on button "Documentación" at bounding box center [179, 555] width 217 height 44
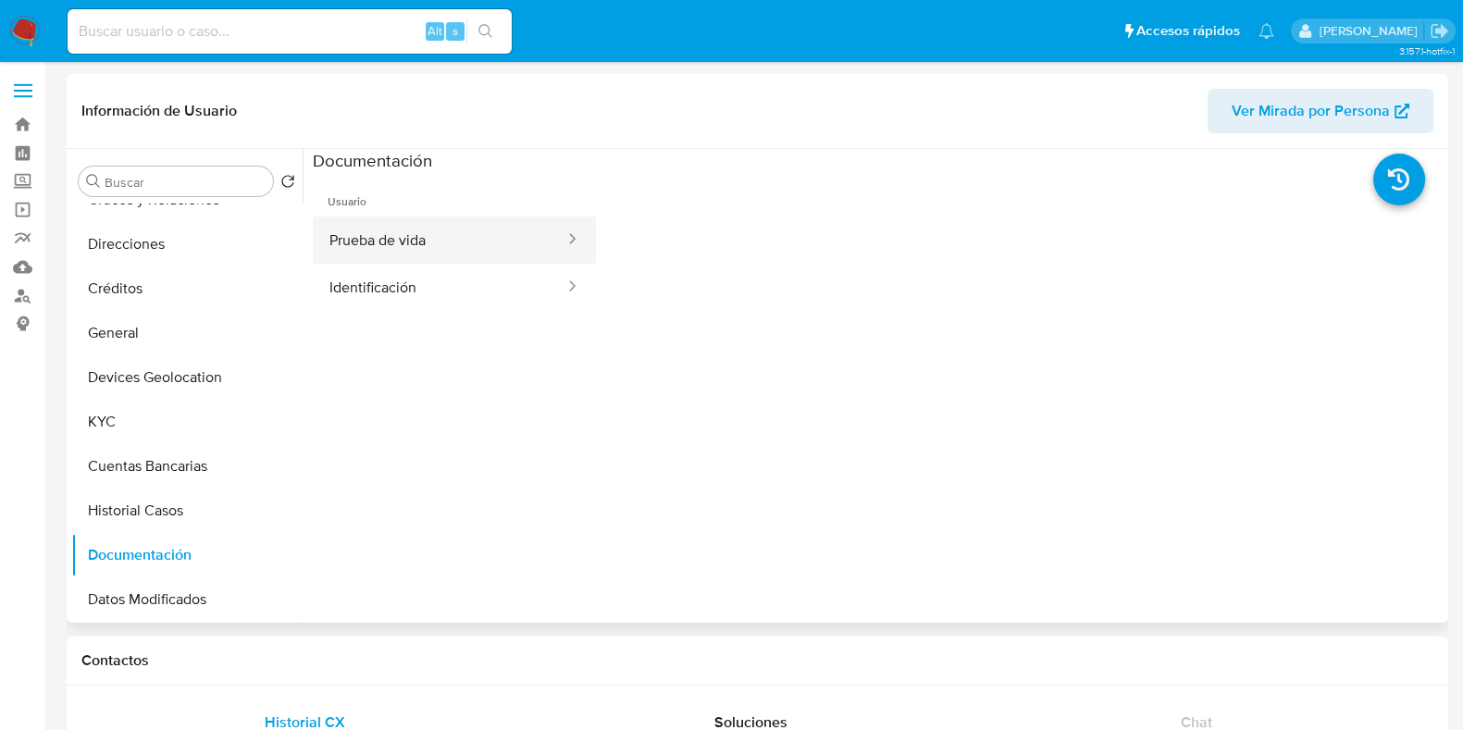
click at [343, 245] on button "Prueba de vida" at bounding box center [440, 240] width 254 height 47
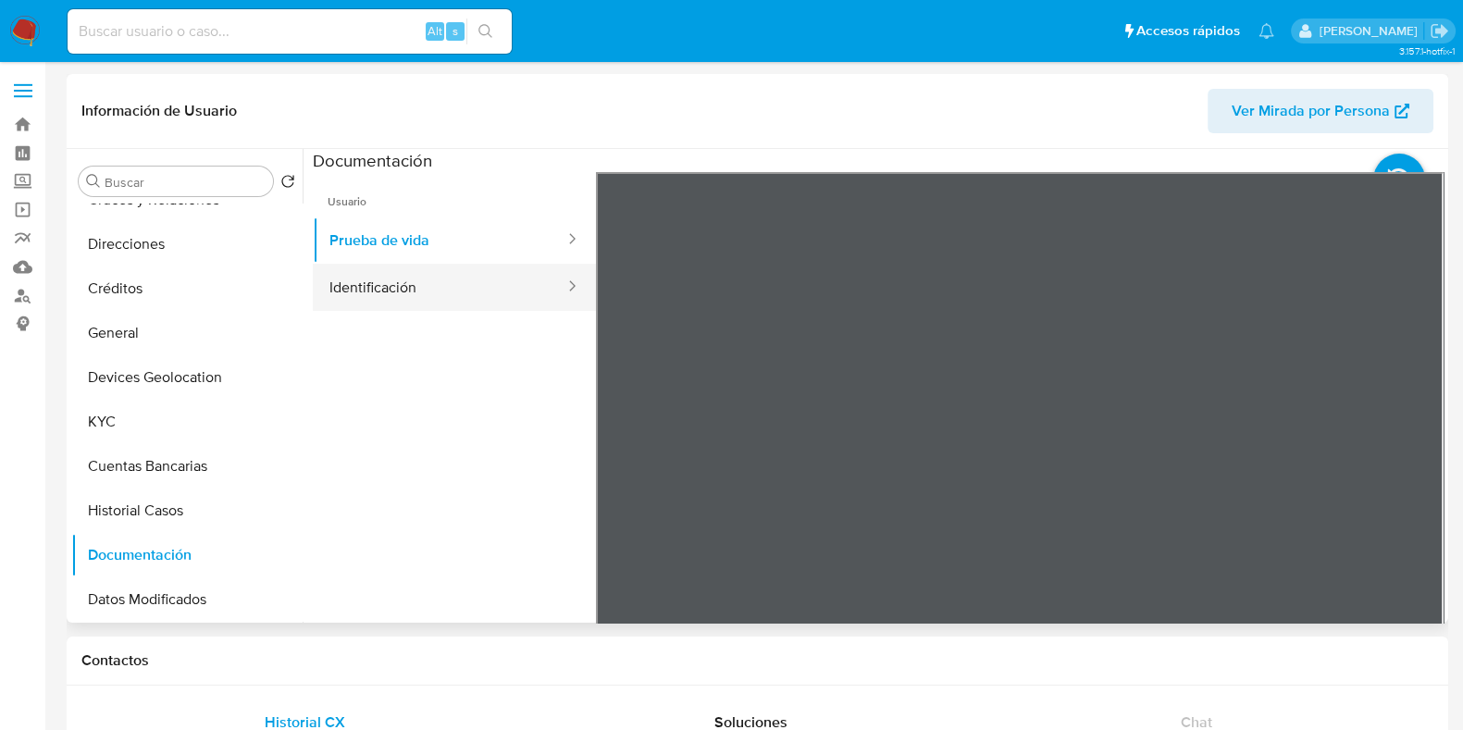
click at [358, 293] on button "Identificación" at bounding box center [440, 287] width 254 height 47
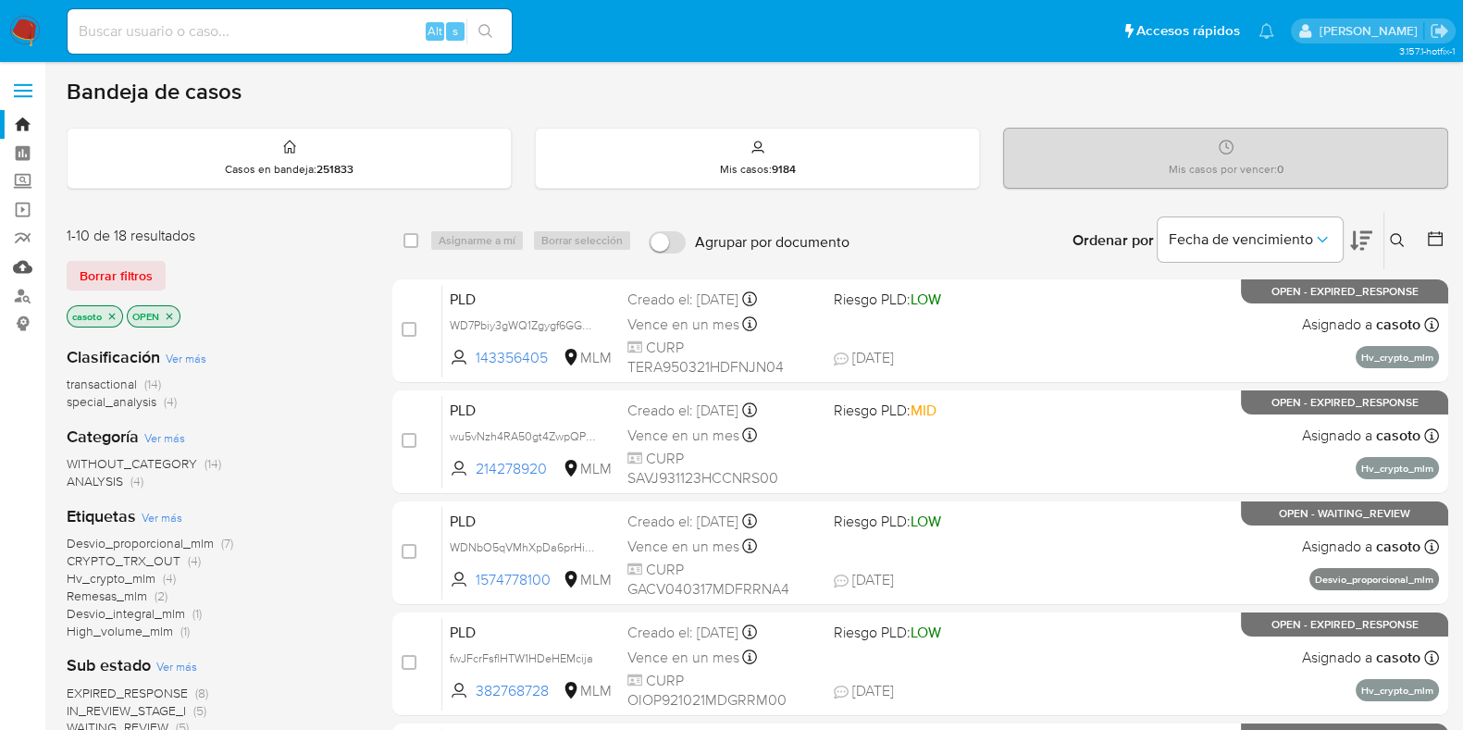
click at [20, 272] on link "Mulan" at bounding box center [110, 267] width 220 height 29
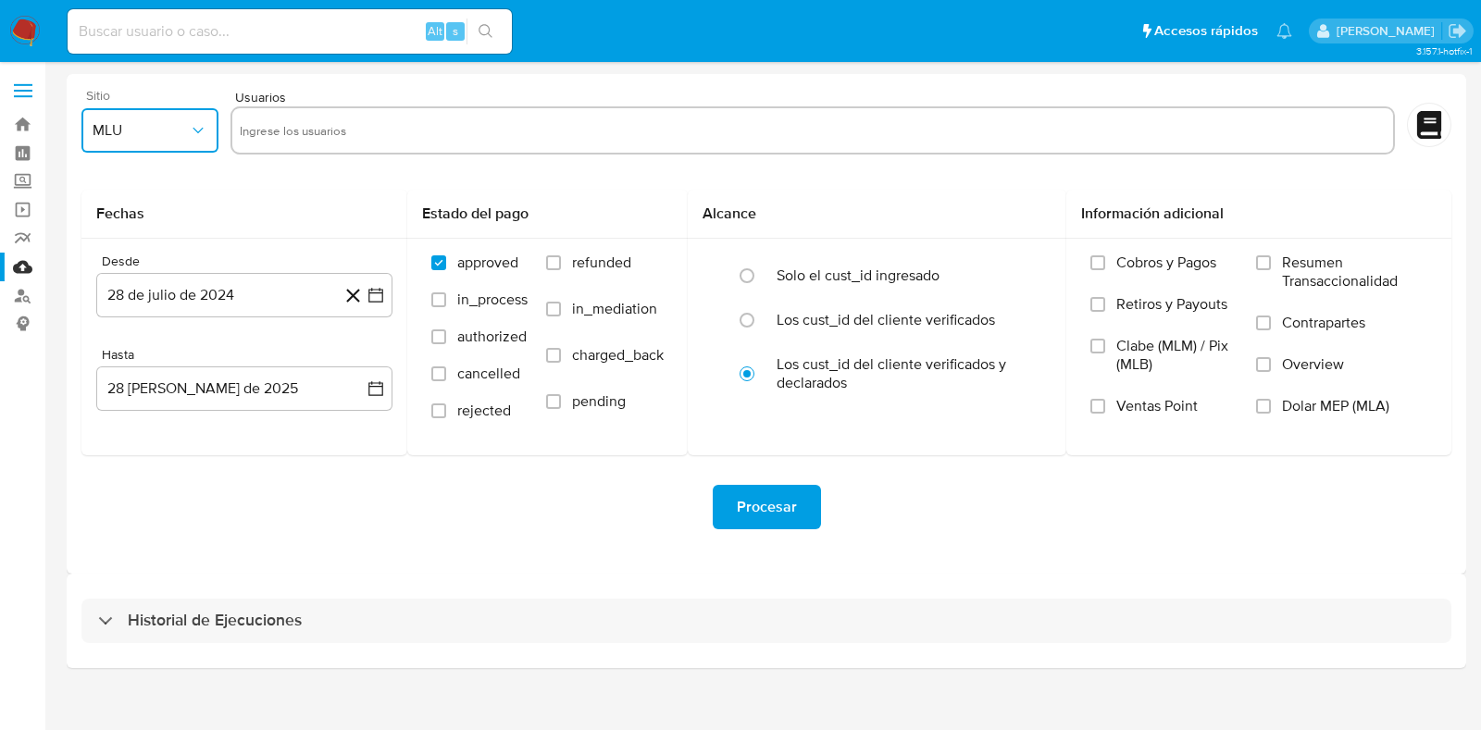
click at [94, 118] on button "MLU" at bounding box center [149, 130] width 137 height 44
click at [129, 393] on div "MLM" at bounding box center [145, 402] width 104 height 44
click at [185, 36] on input at bounding box center [290, 31] width 444 height 24
paste input "448731488"
type input "448731488"
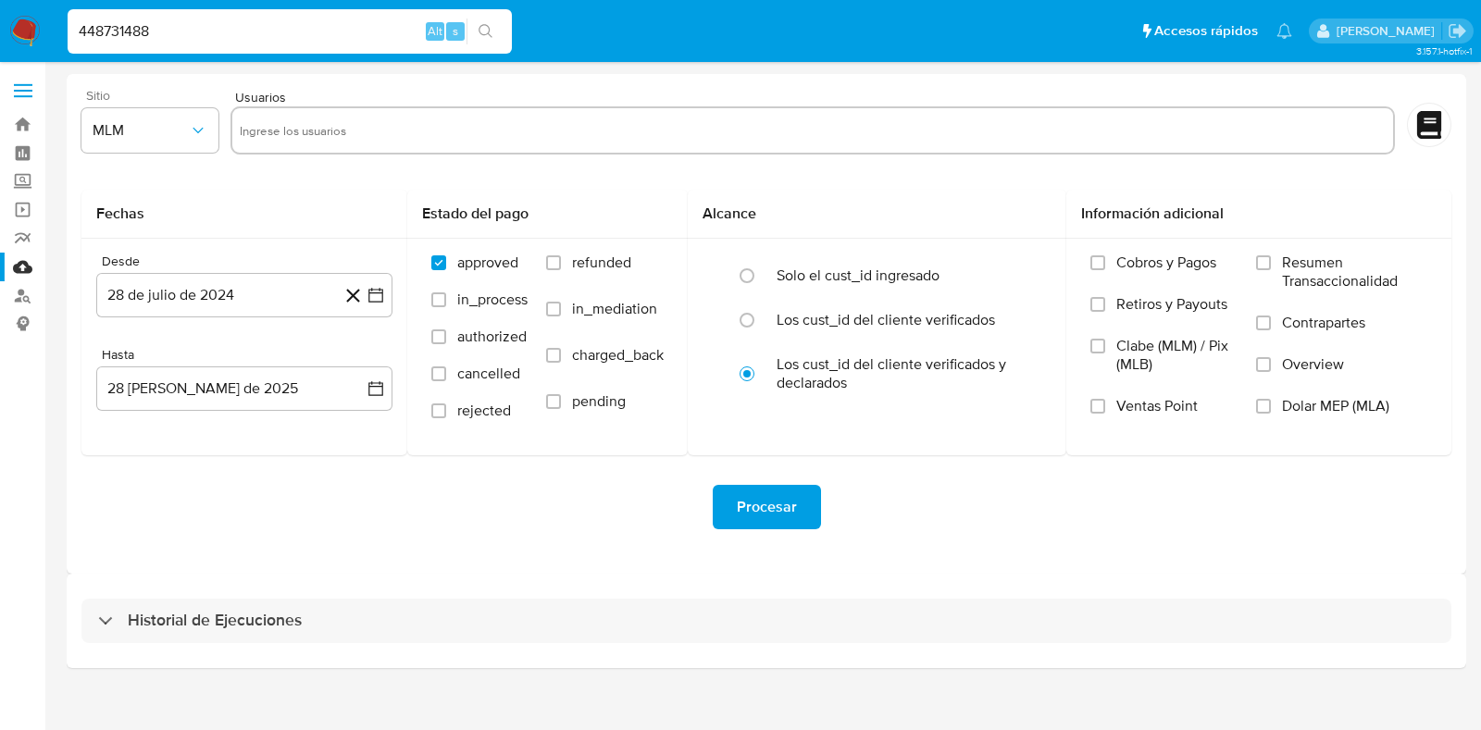
click at [495, 34] on button "search-icon" at bounding box center [485, 32] width 38 height 26
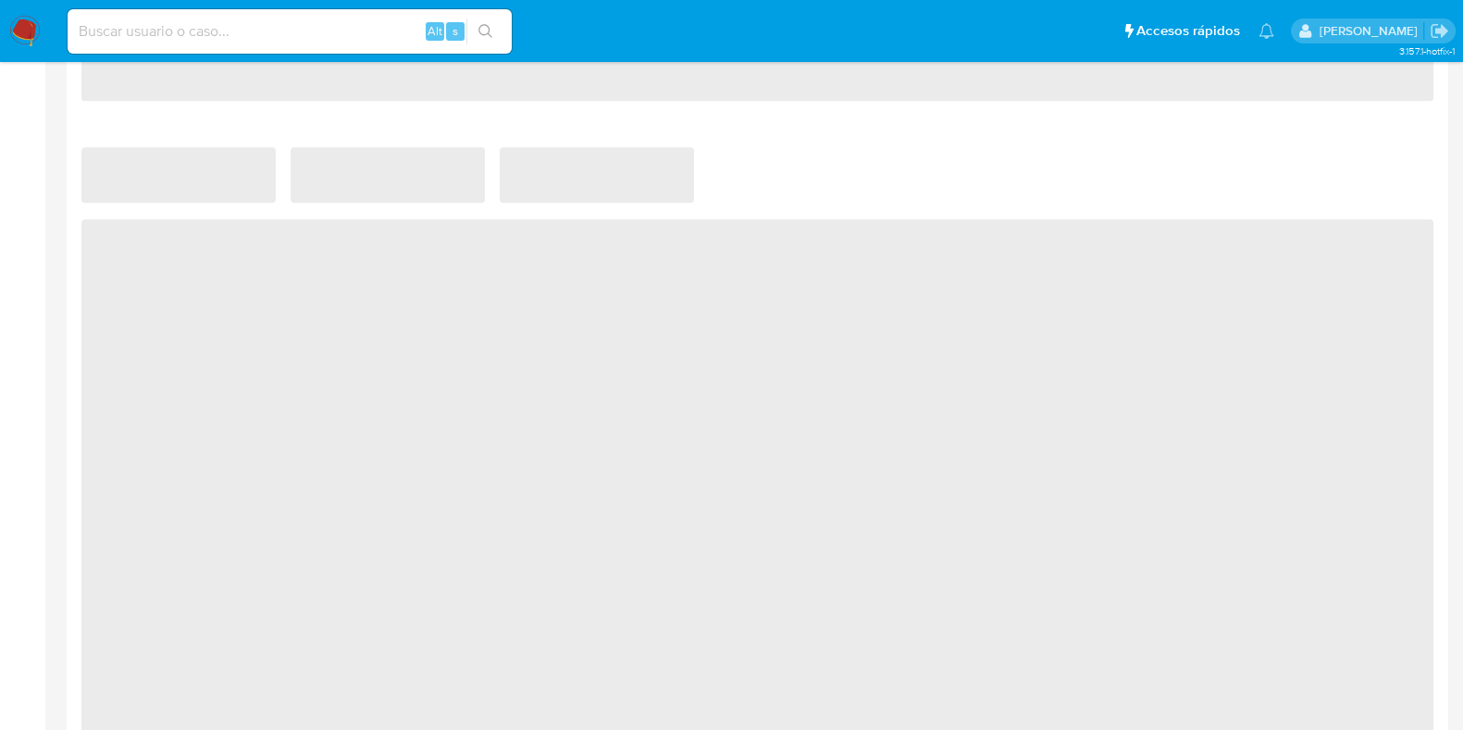
scroll to position [1273, 0]
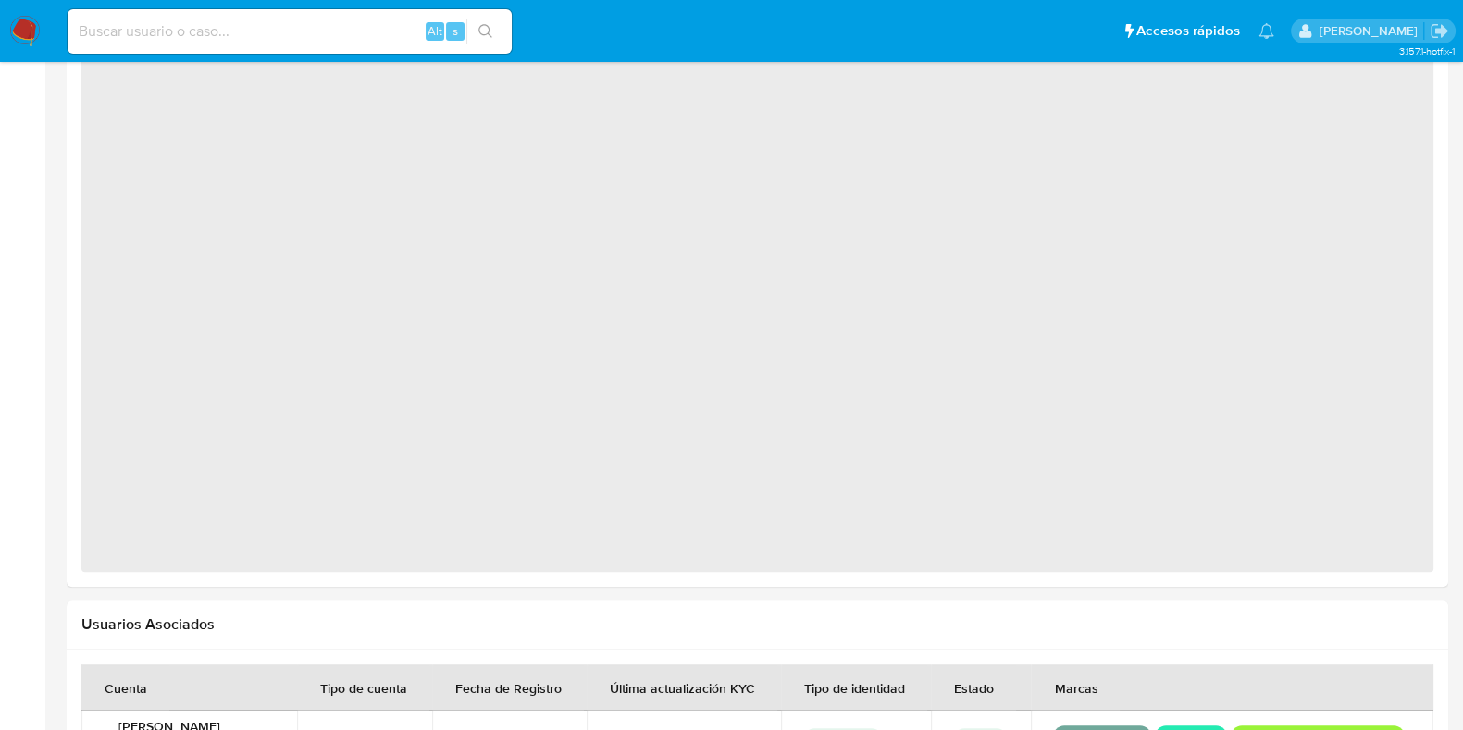
select select "10"
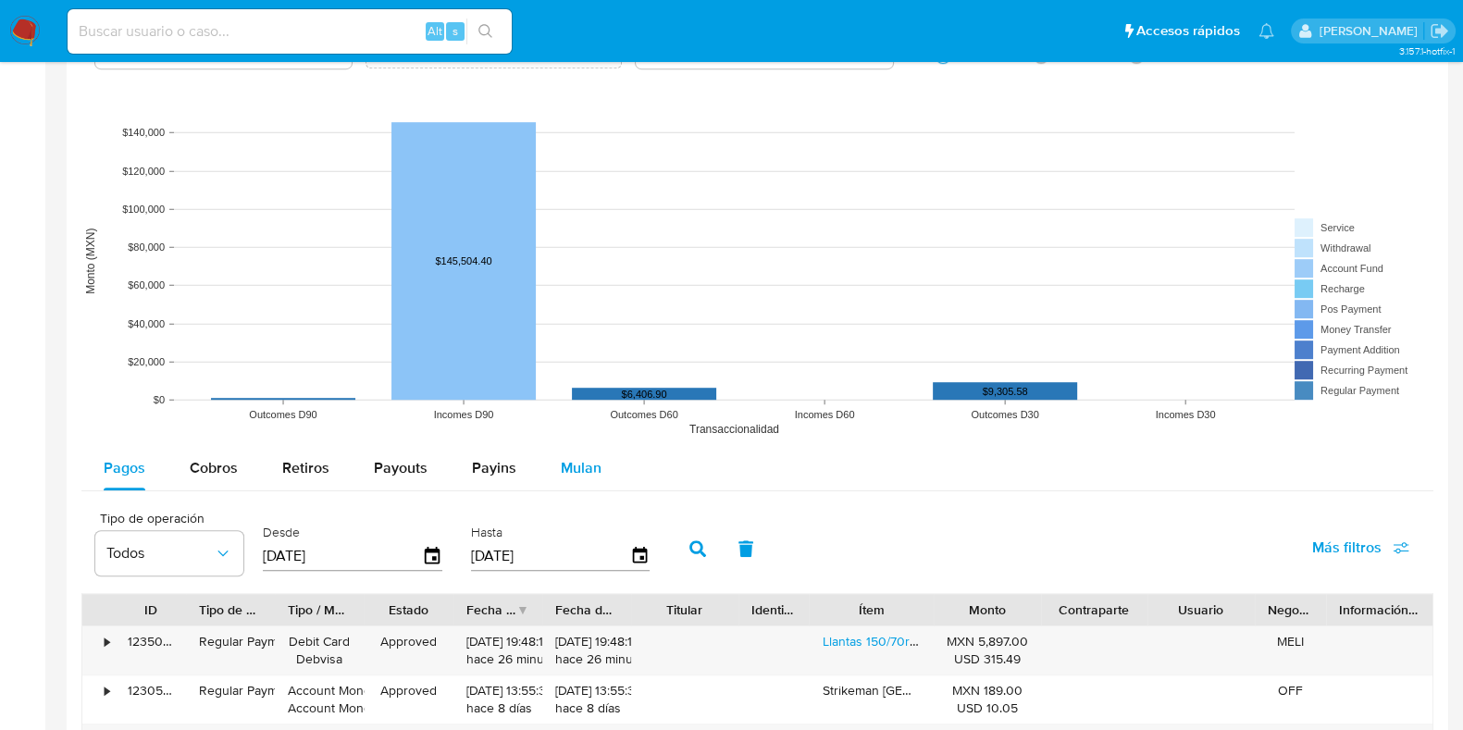
click at [587, 467] on span "Mulan" at bounding box center [581, 467] width 41 height 21
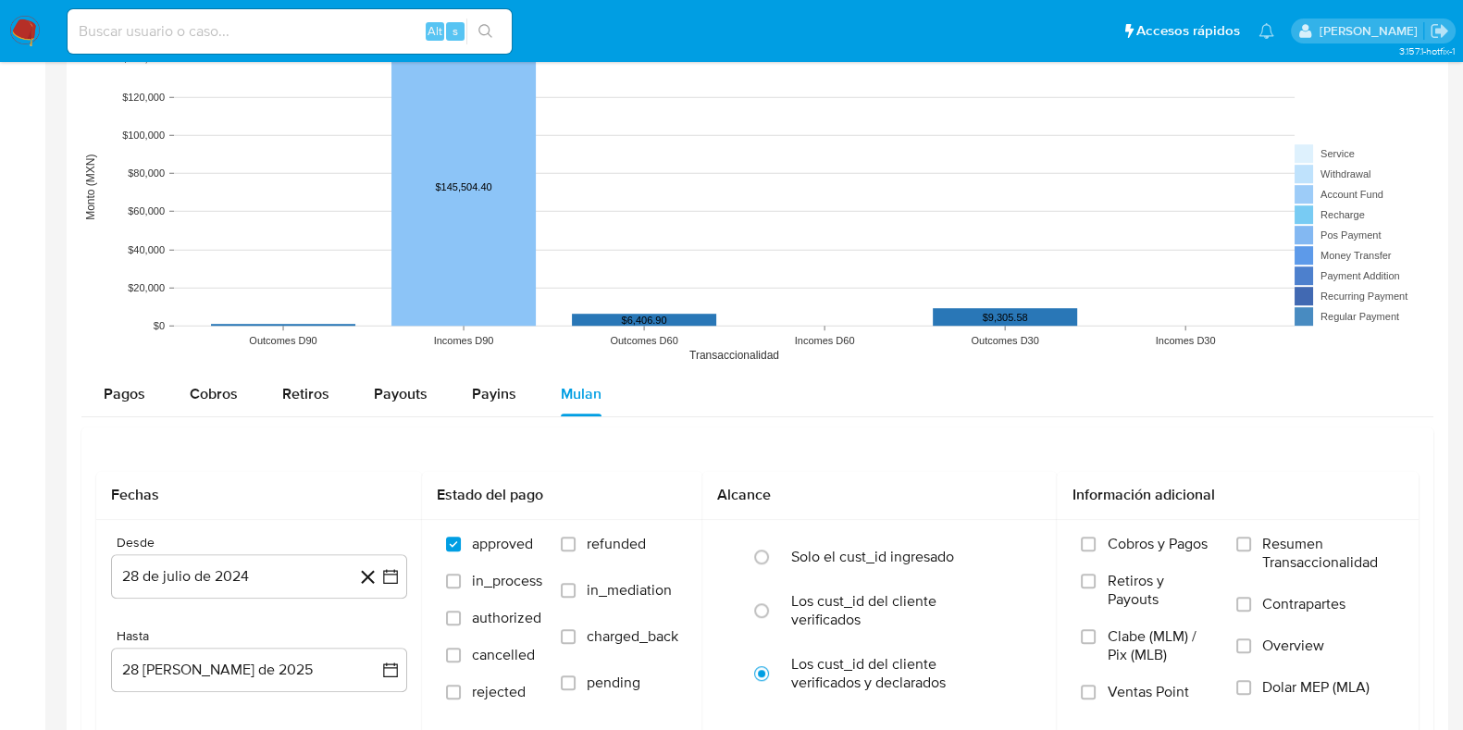
scroll to position [1538, 0]
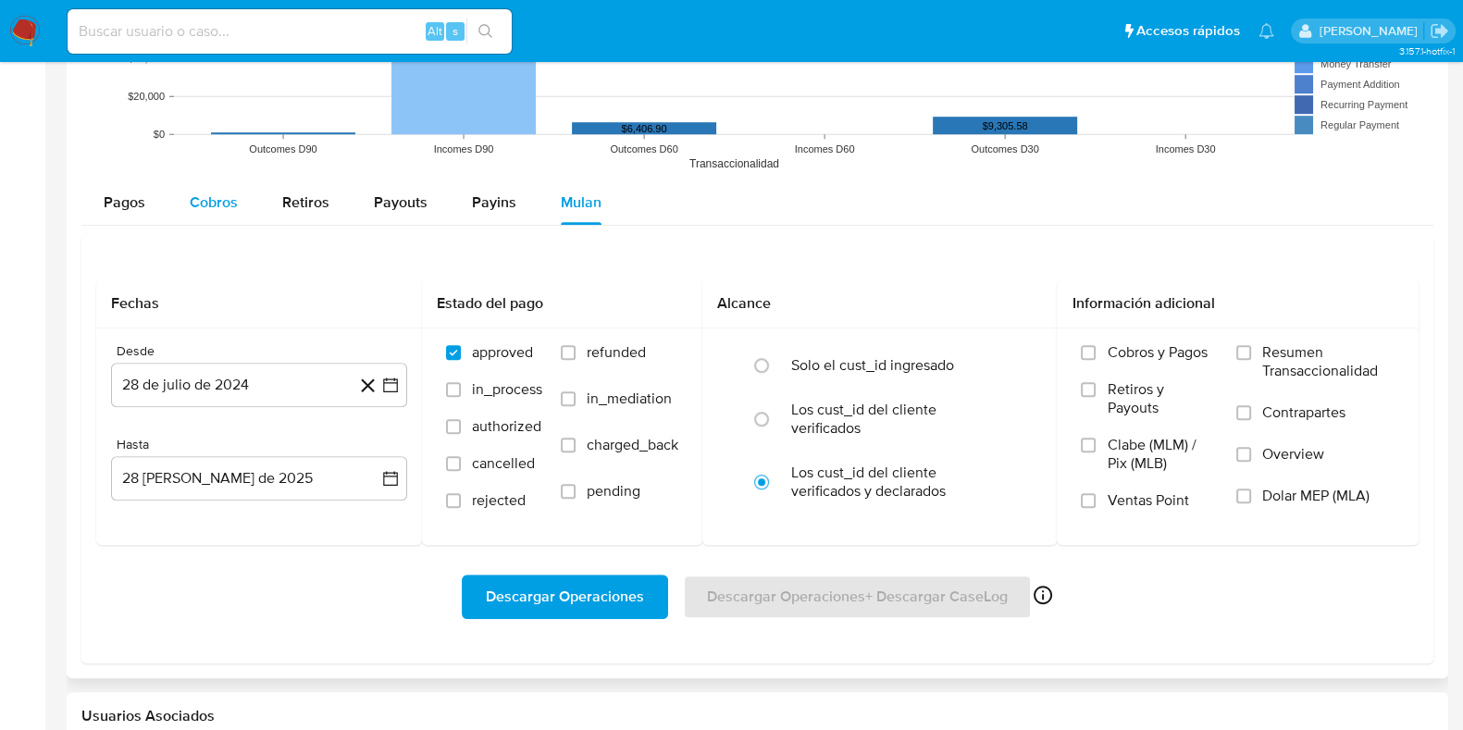
click at [222, 206] on span "Cobros" at bounding box center [214, 202] width 48 height 21
select select "10"
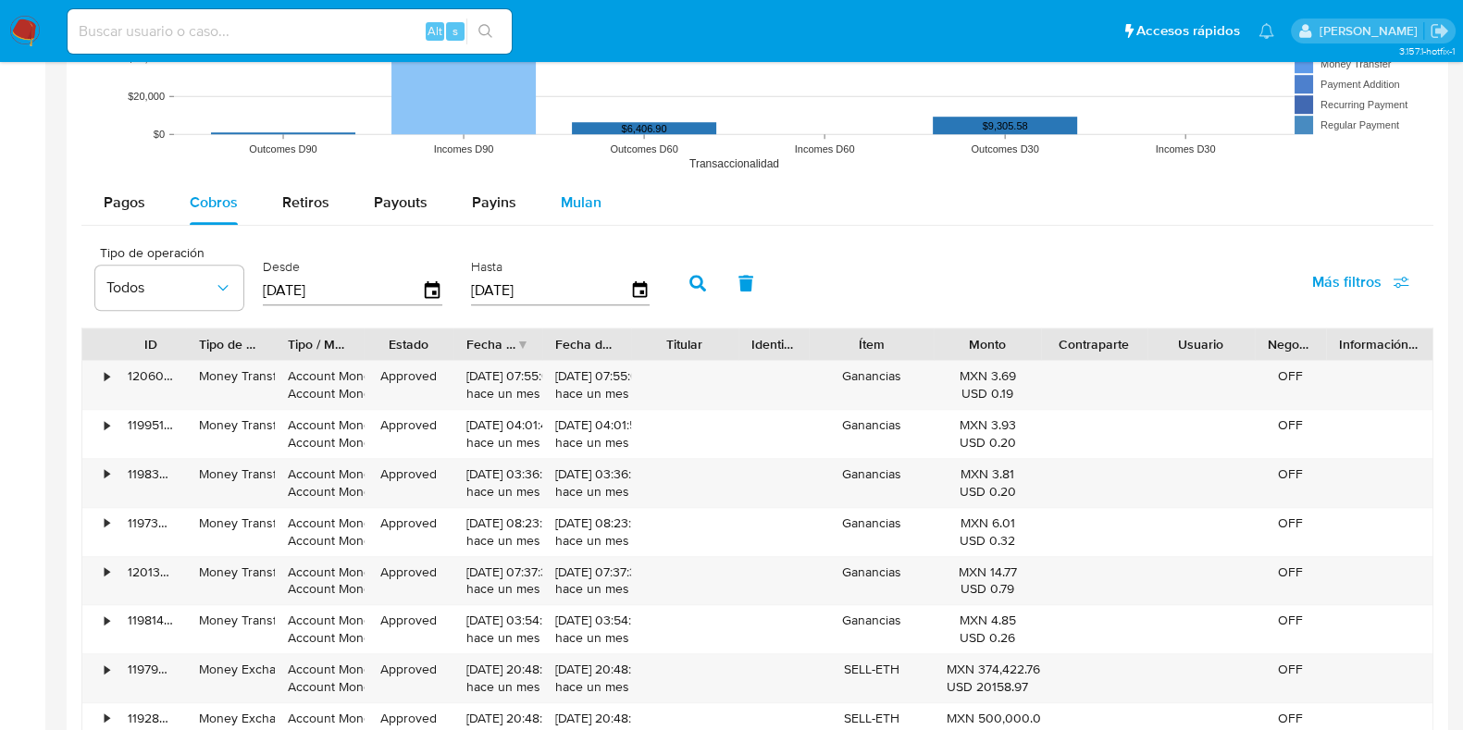
click at [606, 207] on button "Mulan" at bounding box center [581, 202] width 85 height 44
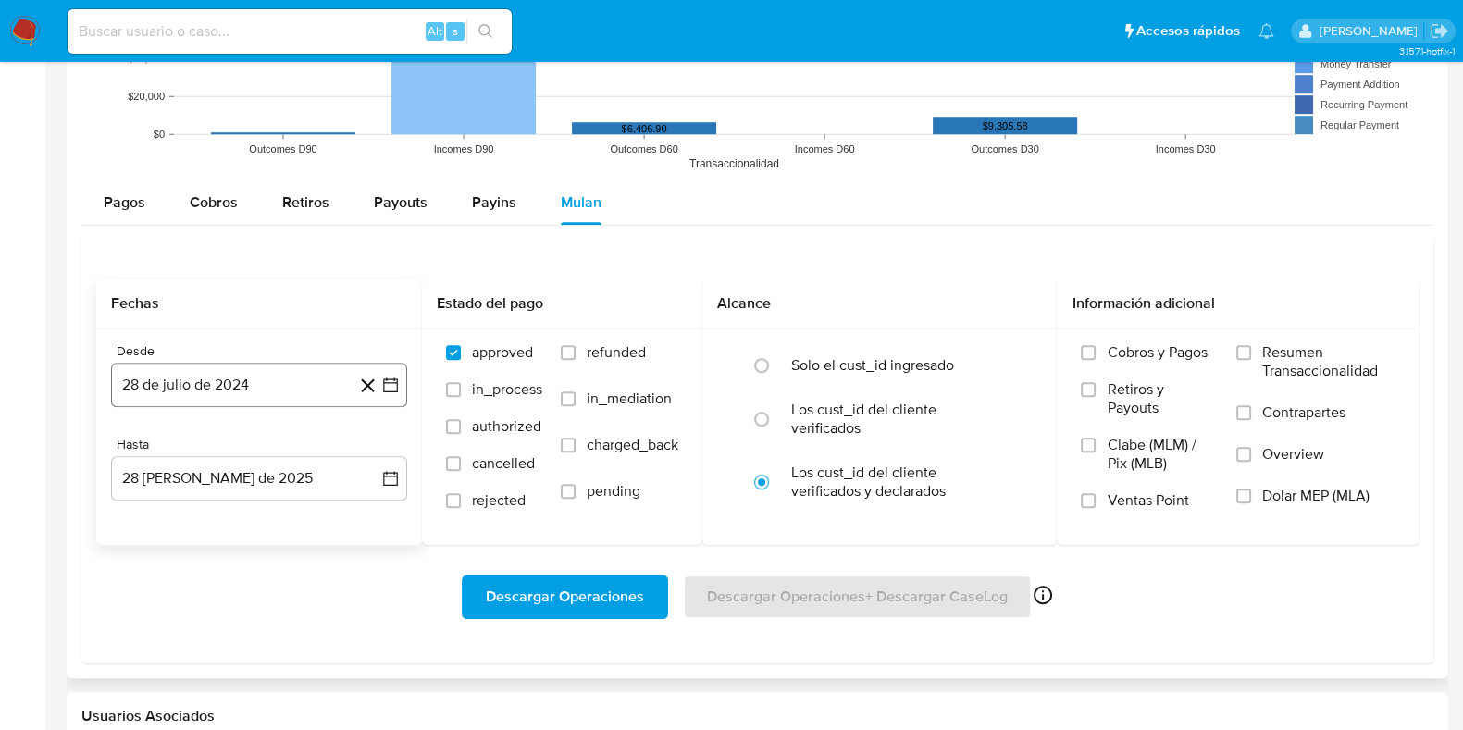
click at [277, 390] on button "28 de julio de 2024" at bounding box center [259, 385] width 296 height 44
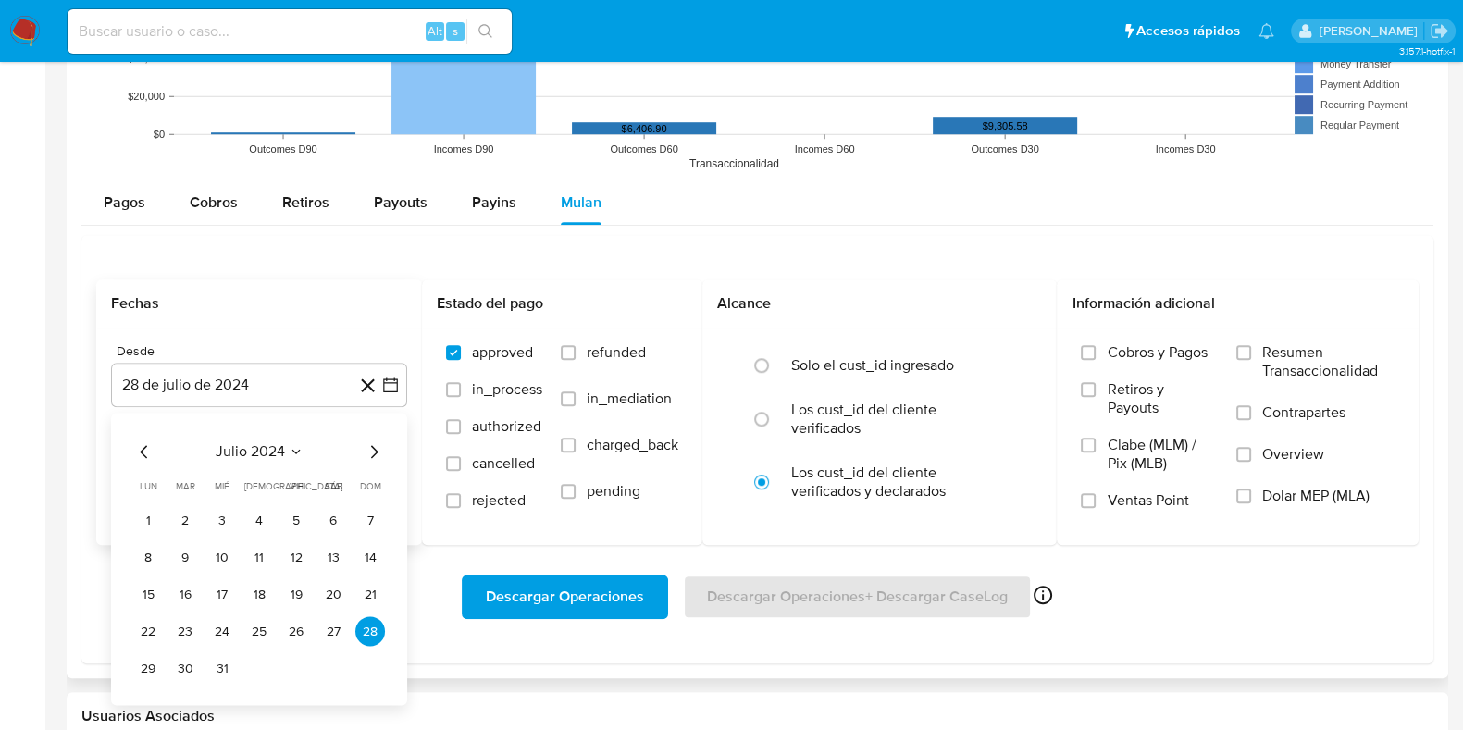
click at [272, 451] on span "julio 2024" at bounding box center [250, 452] width 69 height 19
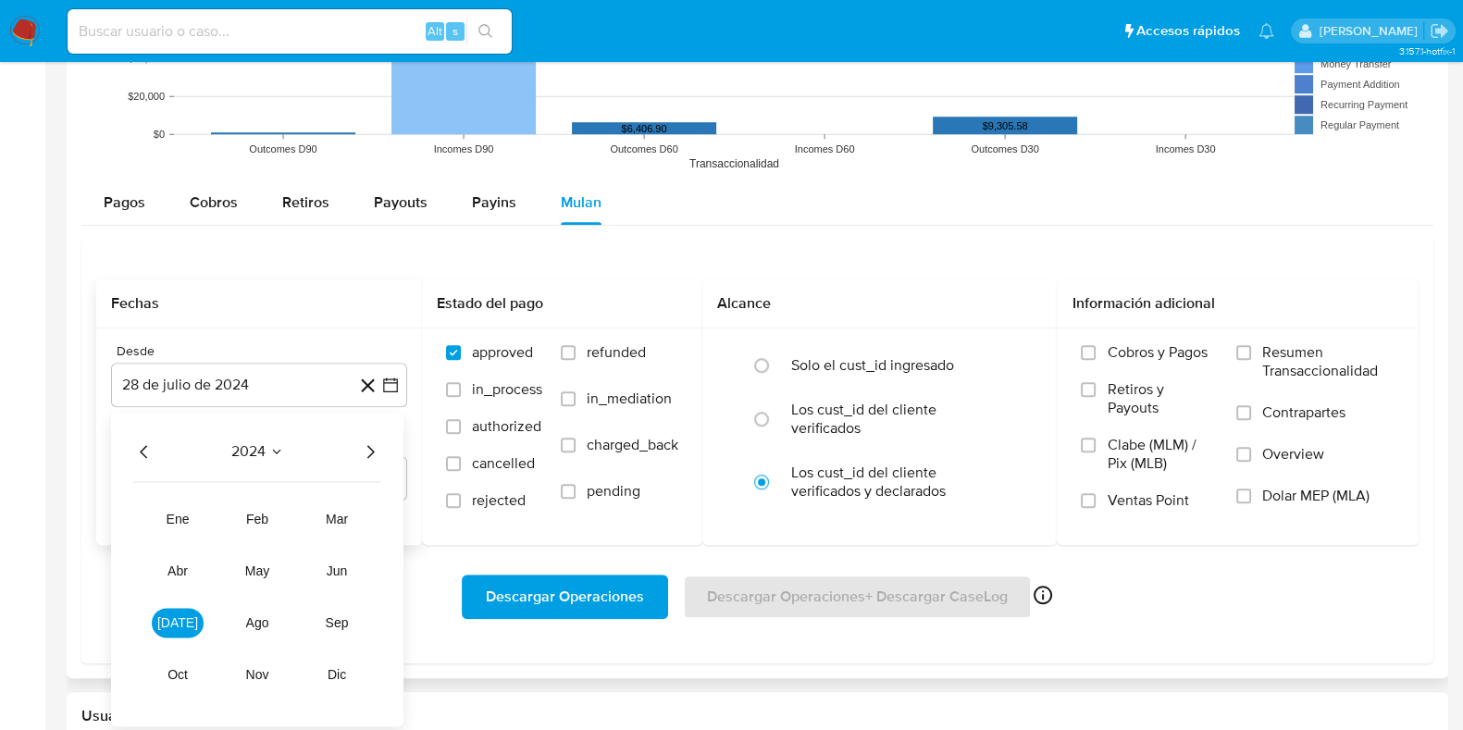
click at [374, 453] on icon "Año siguiente" at bounding box center [370, 452] width 22 height 22
click at [261, 507] on button "feb" at bounding box center [257, 520] width 52 height 30
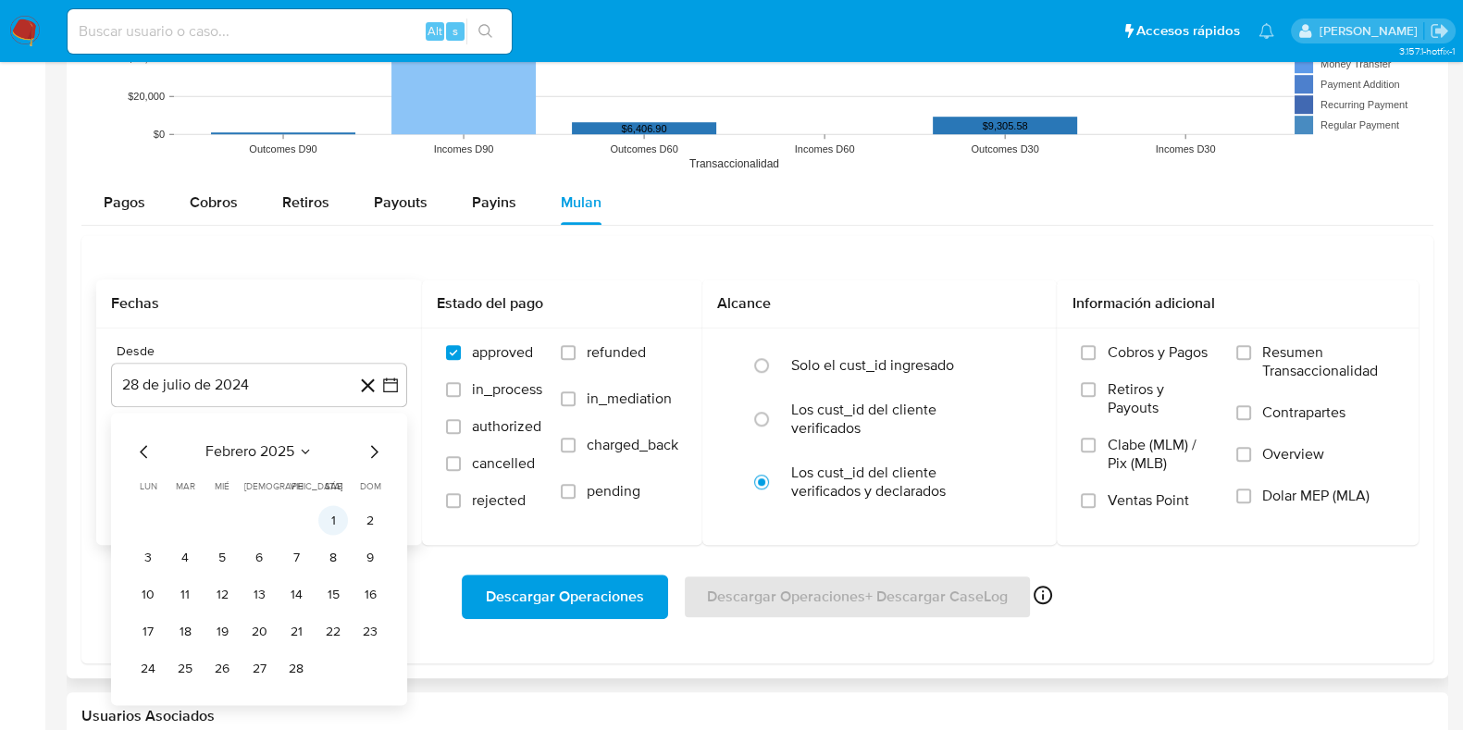
click at [321, 518] on button "1" at bounding box center [333, 521] width 30 height 30
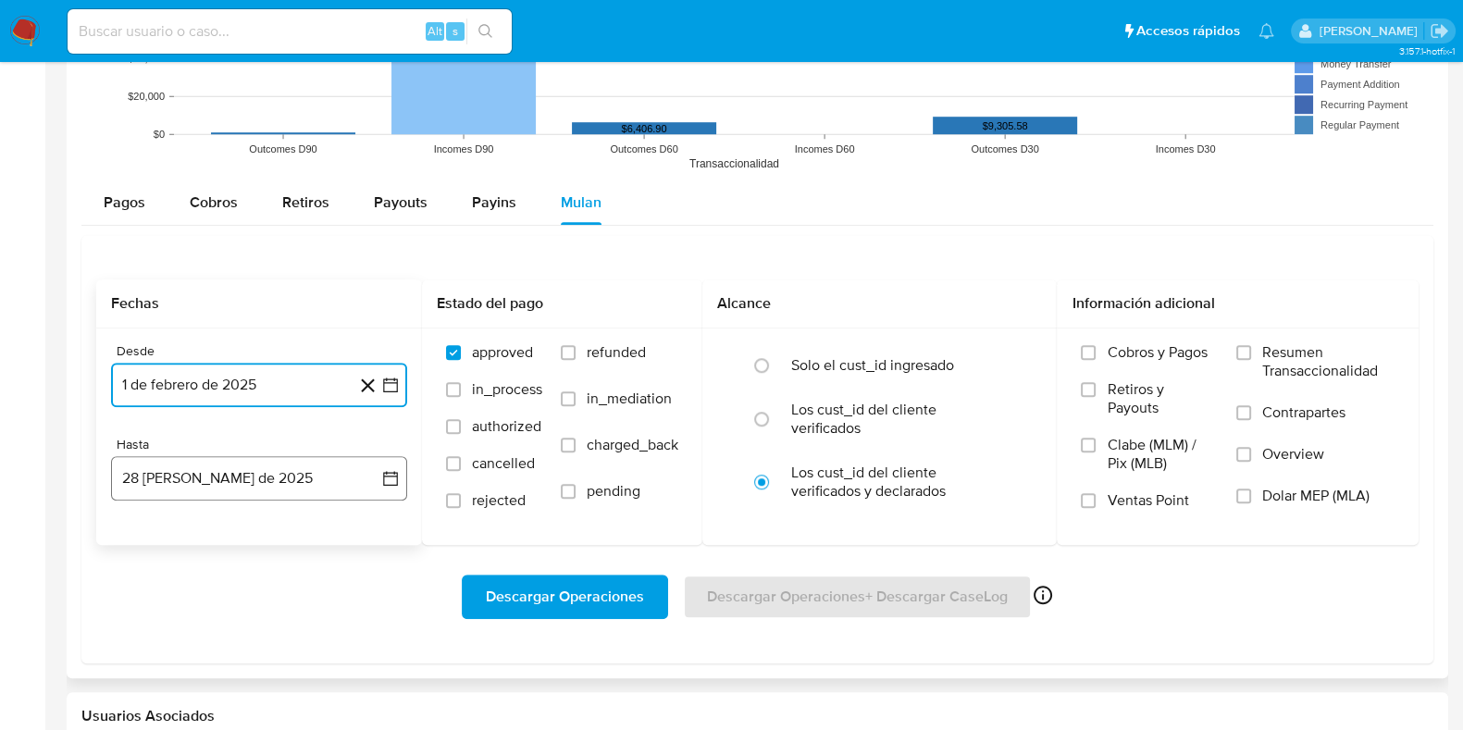
click at [222, 480] on button "28 [PERSON_NAME] de 2025" at bounding box center [259, 478] width 296 height 44
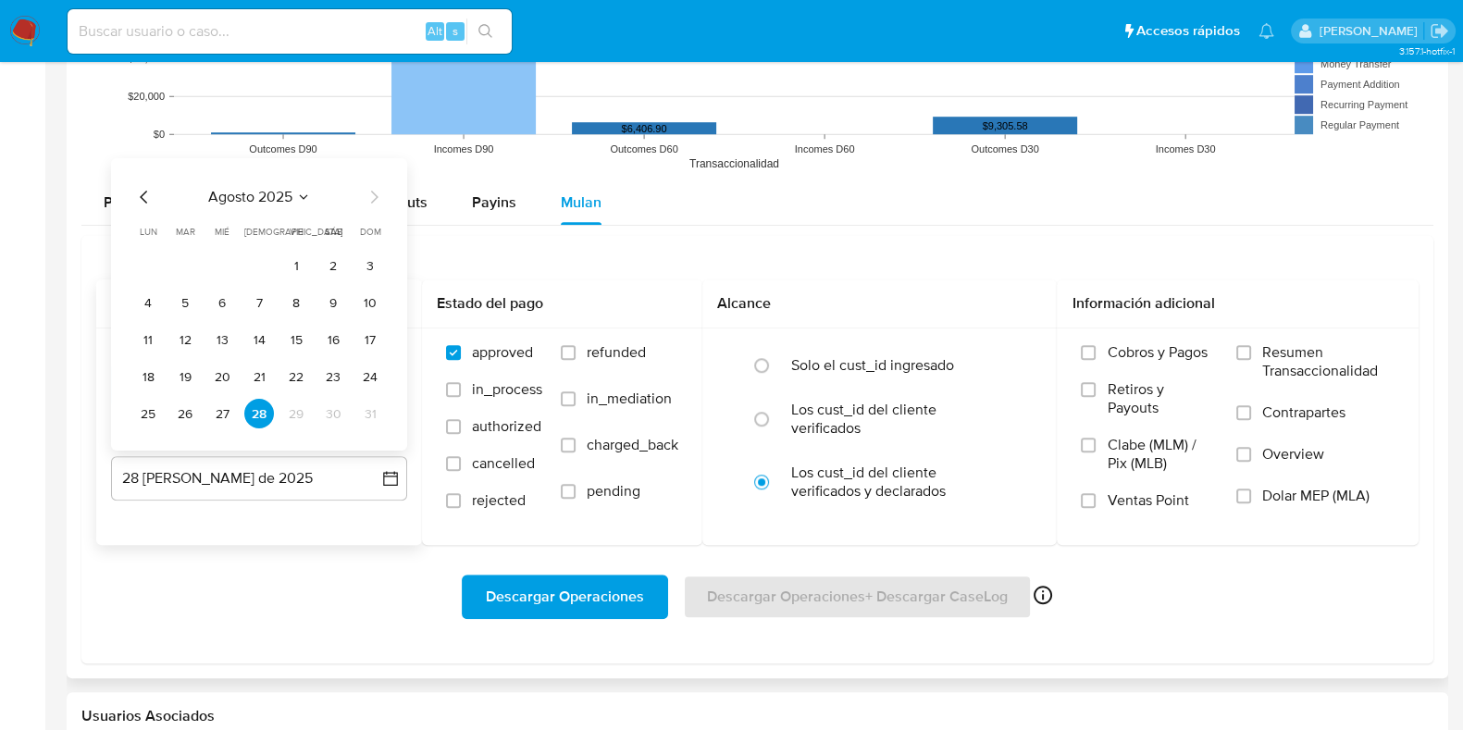
click at [141, 201] on icon "Mes anterior" at bounding box center [144, 197] width 22 height 22
click at [257, 415] on button "31" at bounding box center [259, 414] width 30 height 30
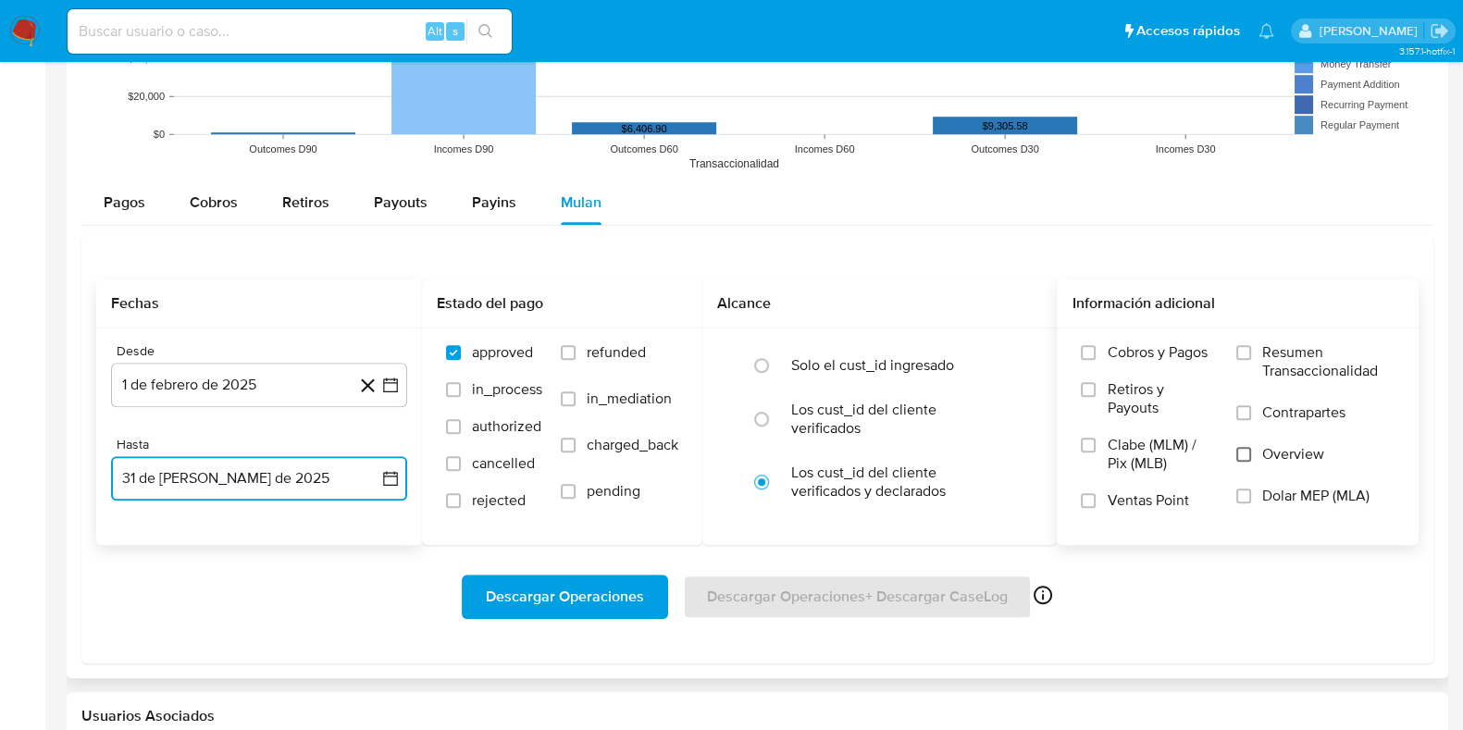
click at [1240, 448] on input "Overview" at bounding box center [1244, 454] width 15 height 15
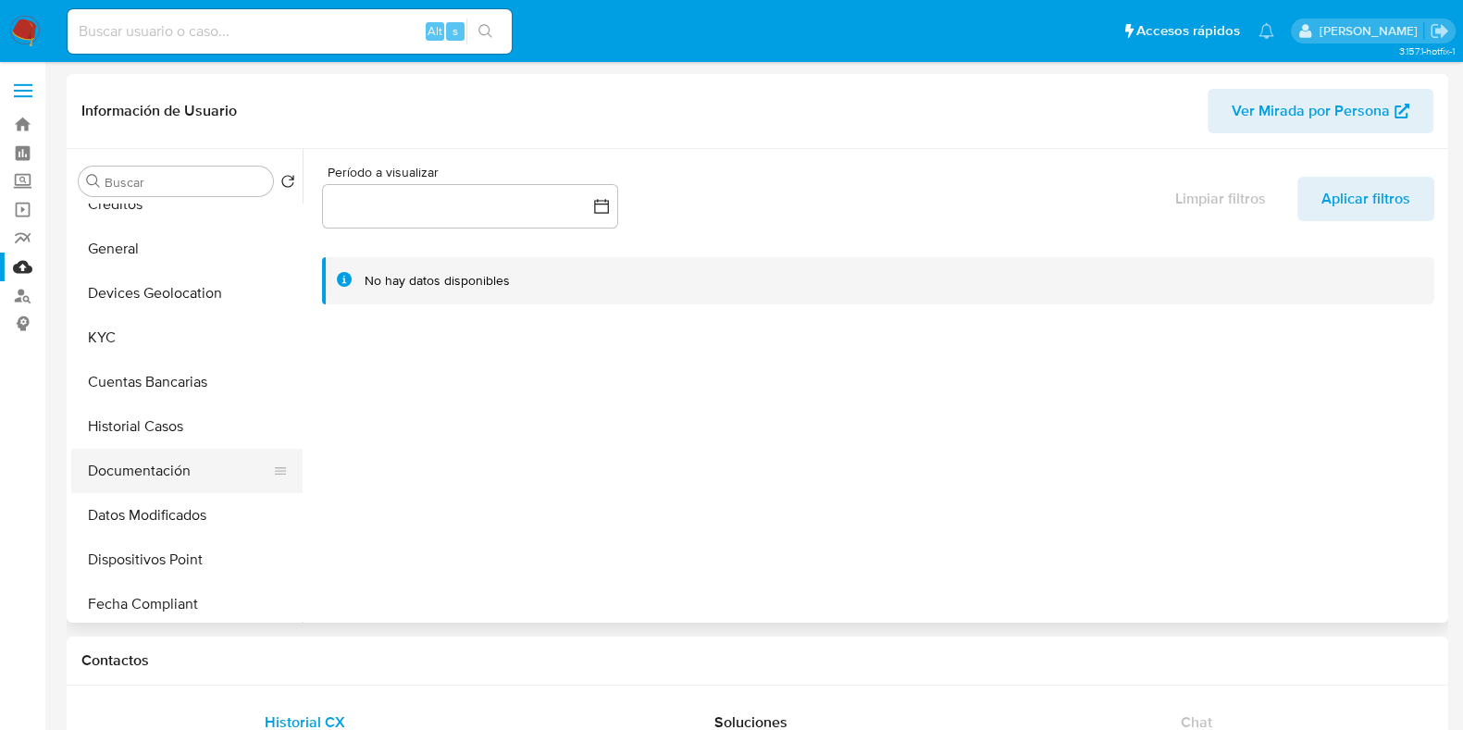
scroll to position [230, 0]
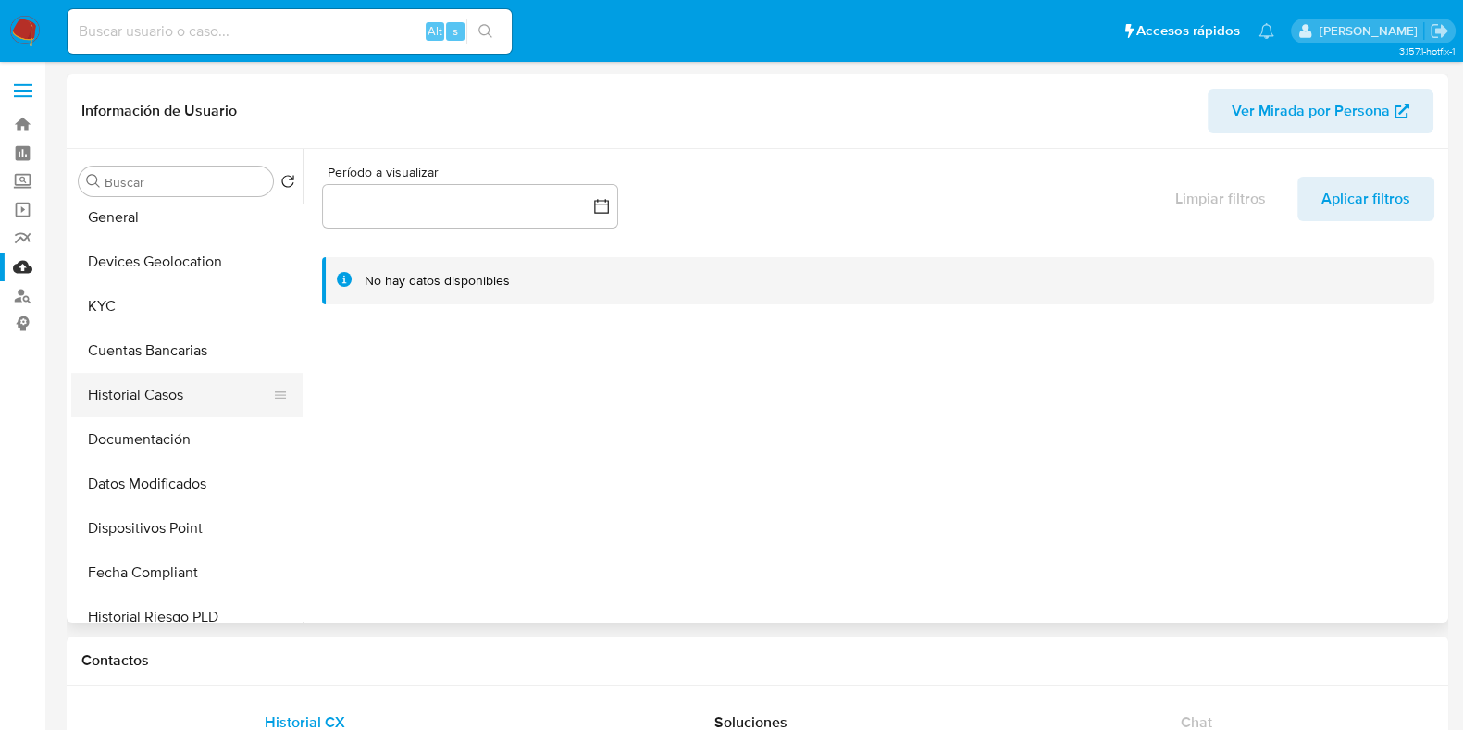
click at [153, 386] on button "Historial Casos" at bounding box center [179, 395] width 217 height 44
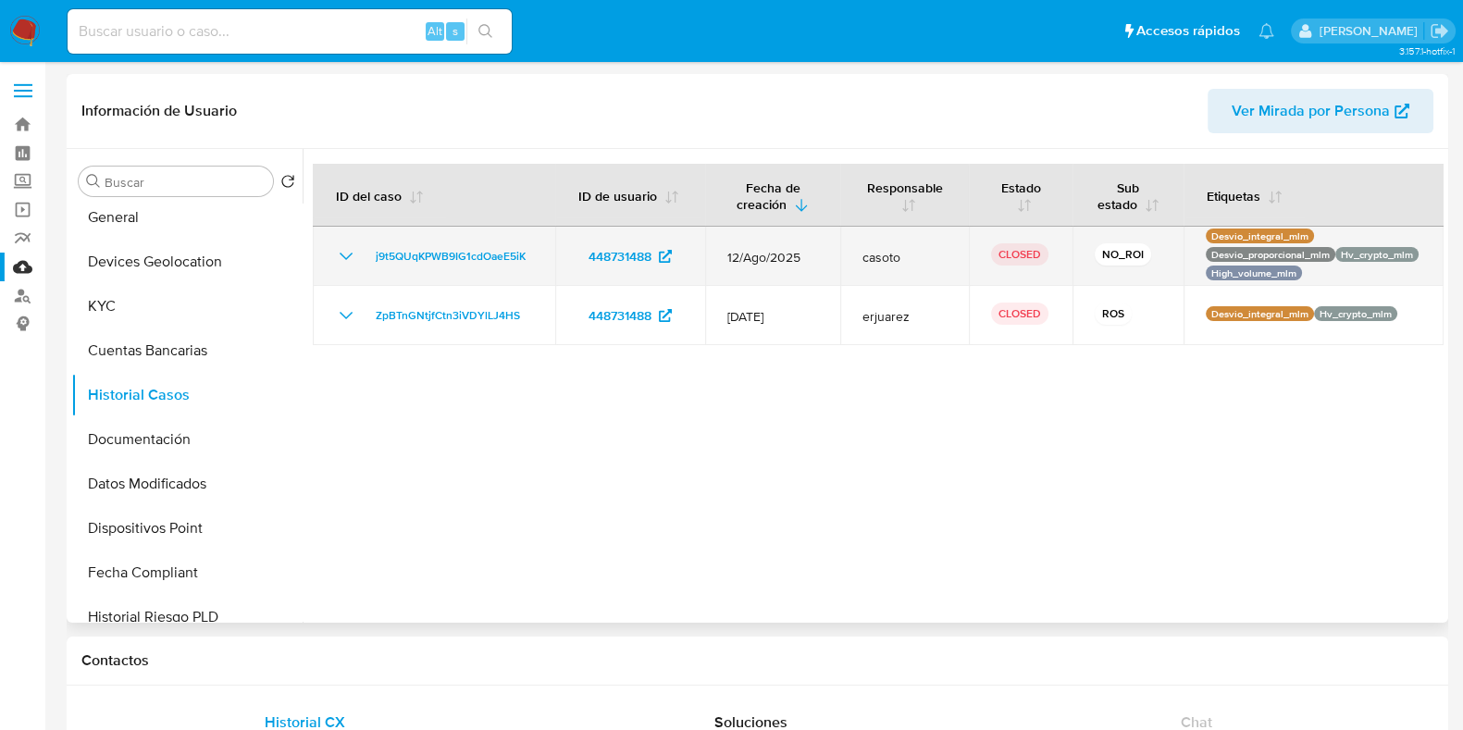
click at [355, 252] on icon "Mostrar/Ocultar" at bounding box center [346, 256] width 22 height 22
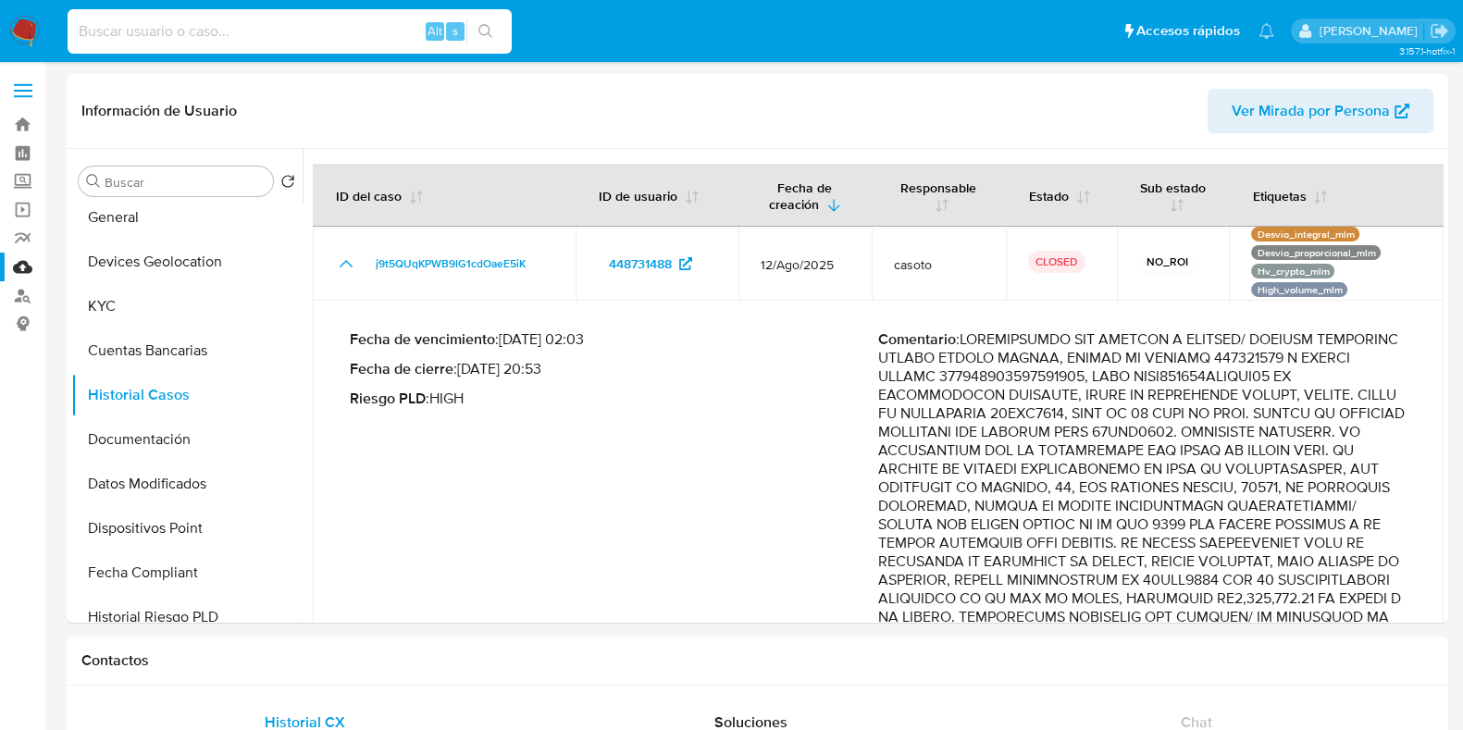
click at [304, 34] on input at bounding box center [290, 31] width 444 height 24
paste input "1359135928"
type input "1359135928"
click at [486, 29] on icon "search-icon" at bounding box center [486, 31] width 15 height 15
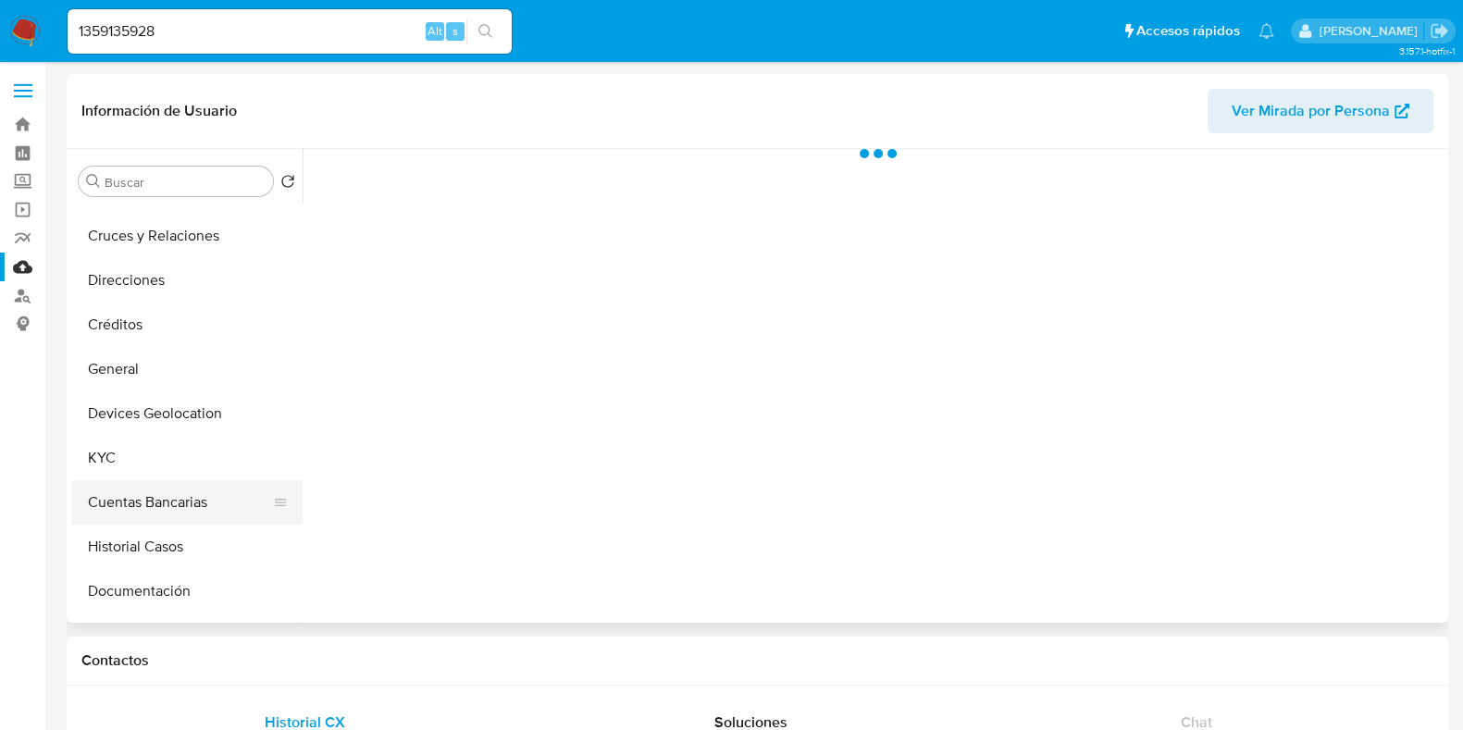
scroll to position [115, 0]
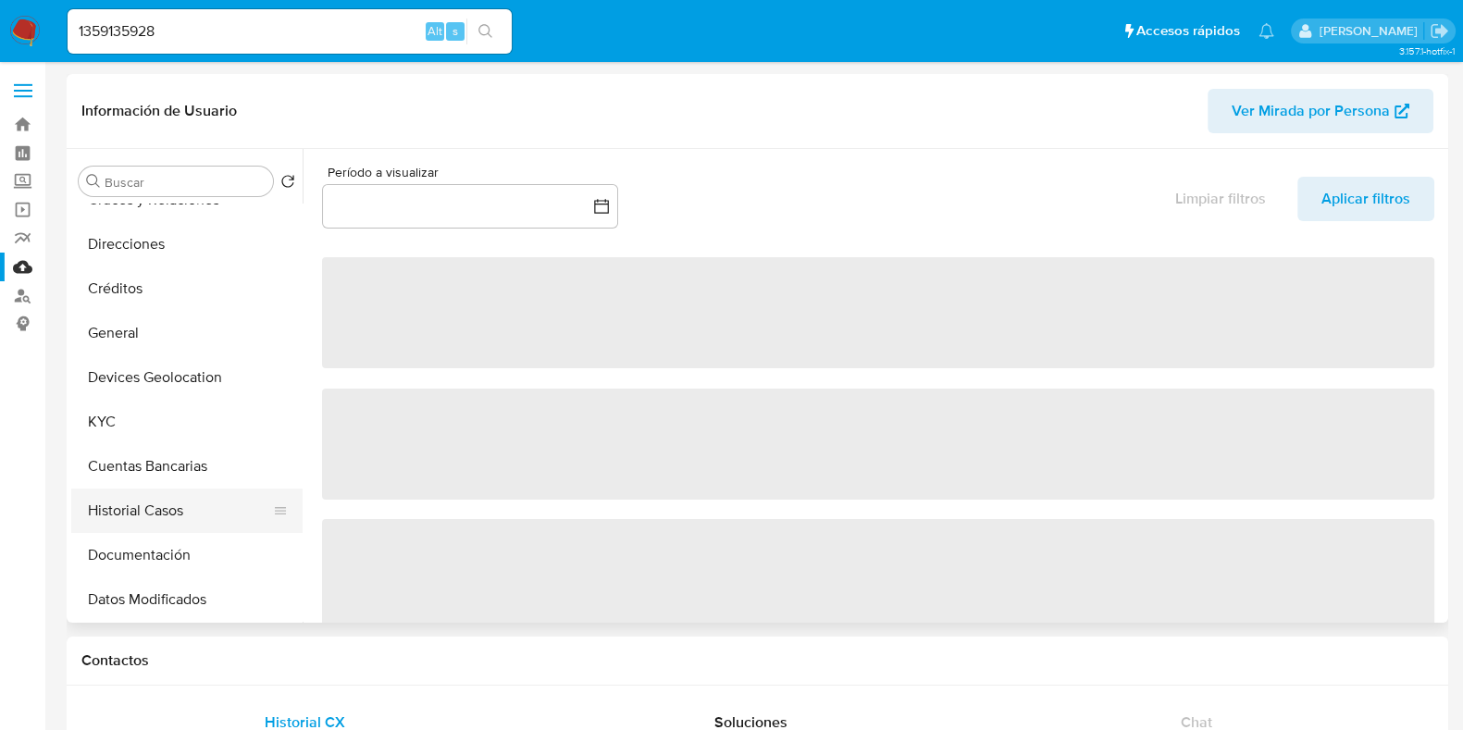
click at [125, 502] on button "Historial Casos" at bounding box center [179, 511] width 217 height 44
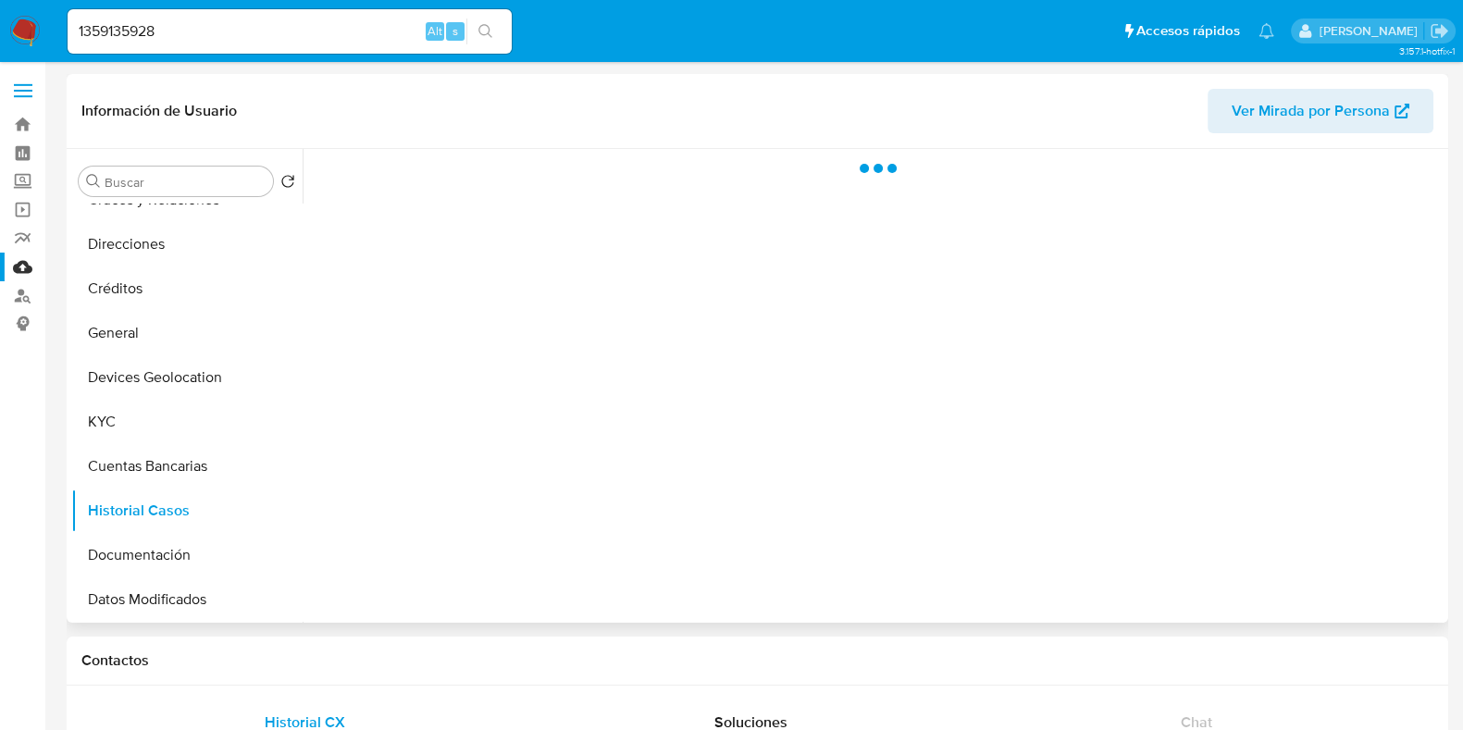
select select "10"
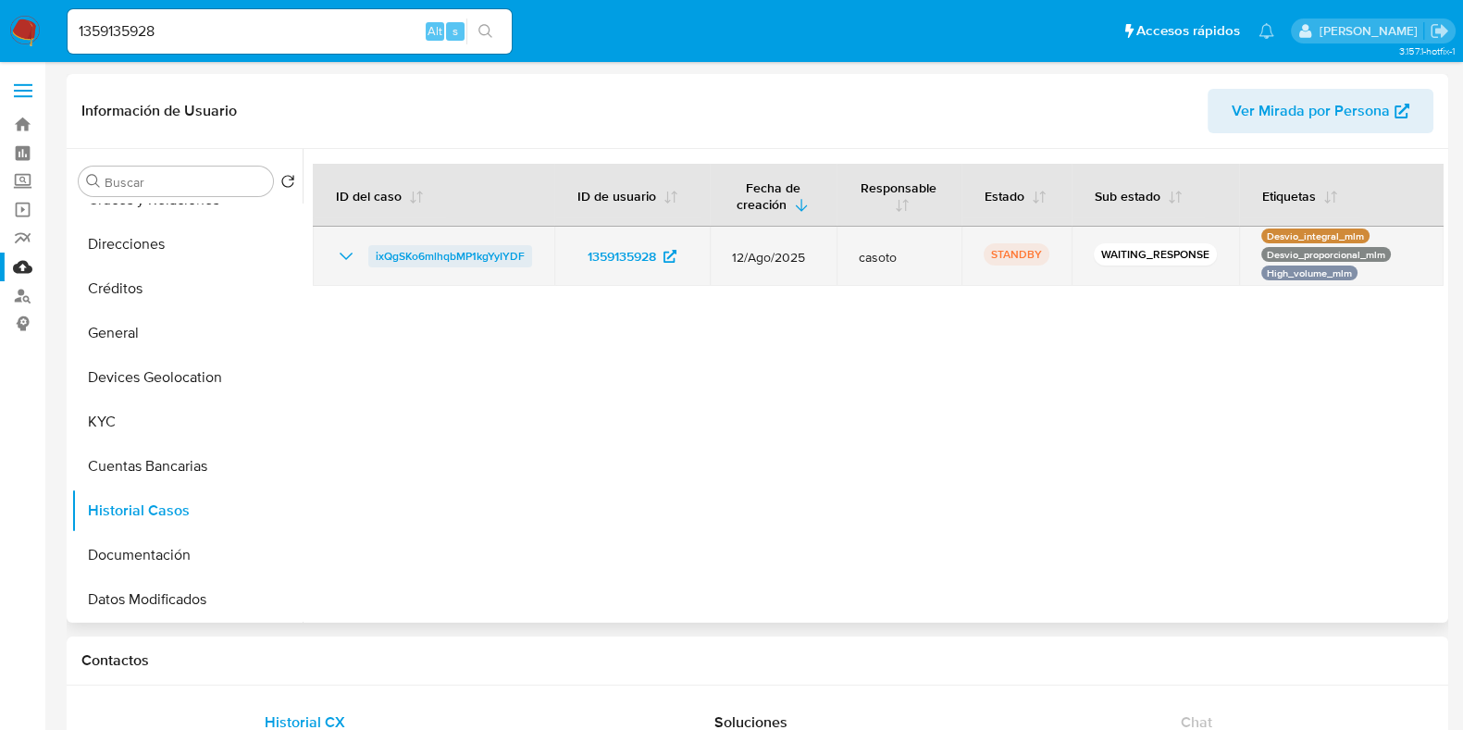
click at [445, 258] on span "ixQgSKo6mlhqbMP1kgYyIYDF" at bounding box center [450, 256] width 149 height 22
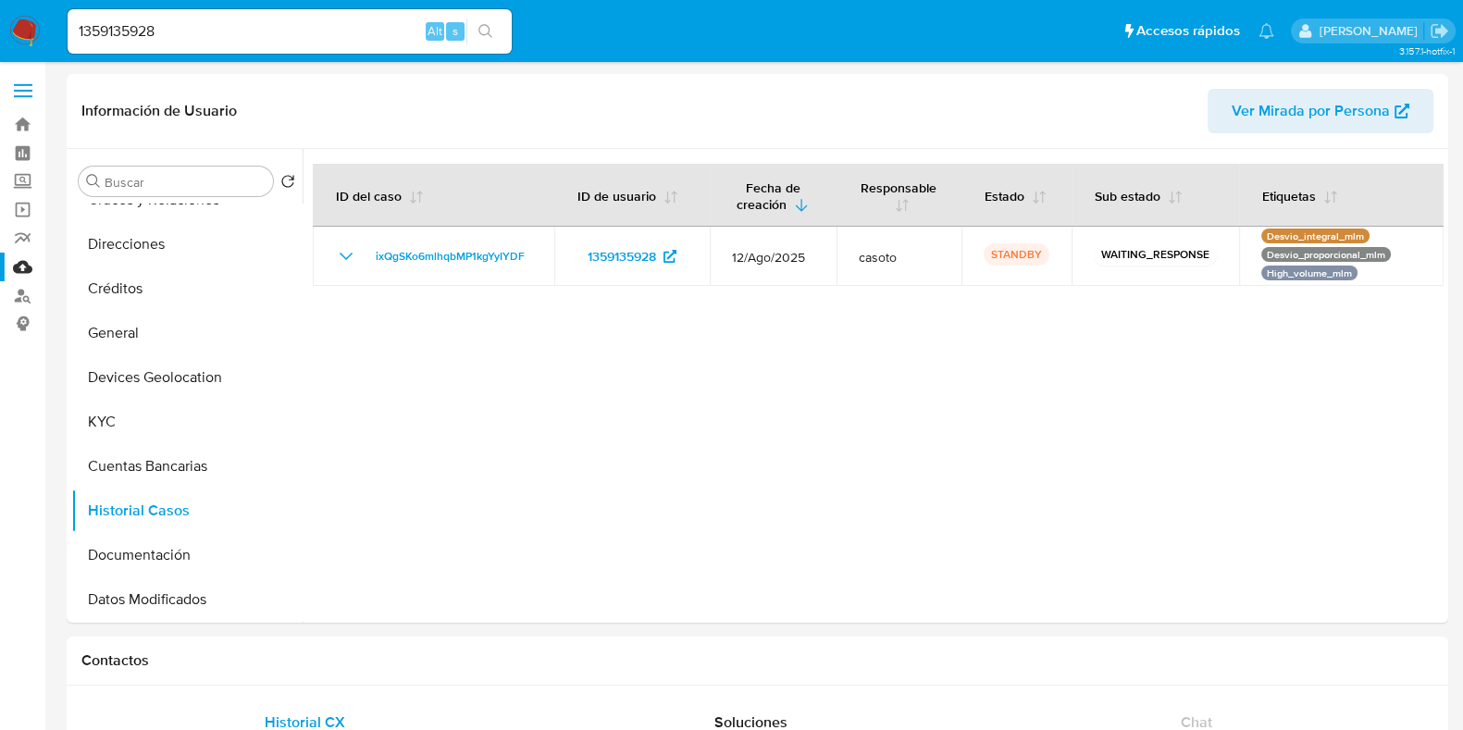
click at [24, 27] on img at bounding box center [24, 31] width 31 height 31
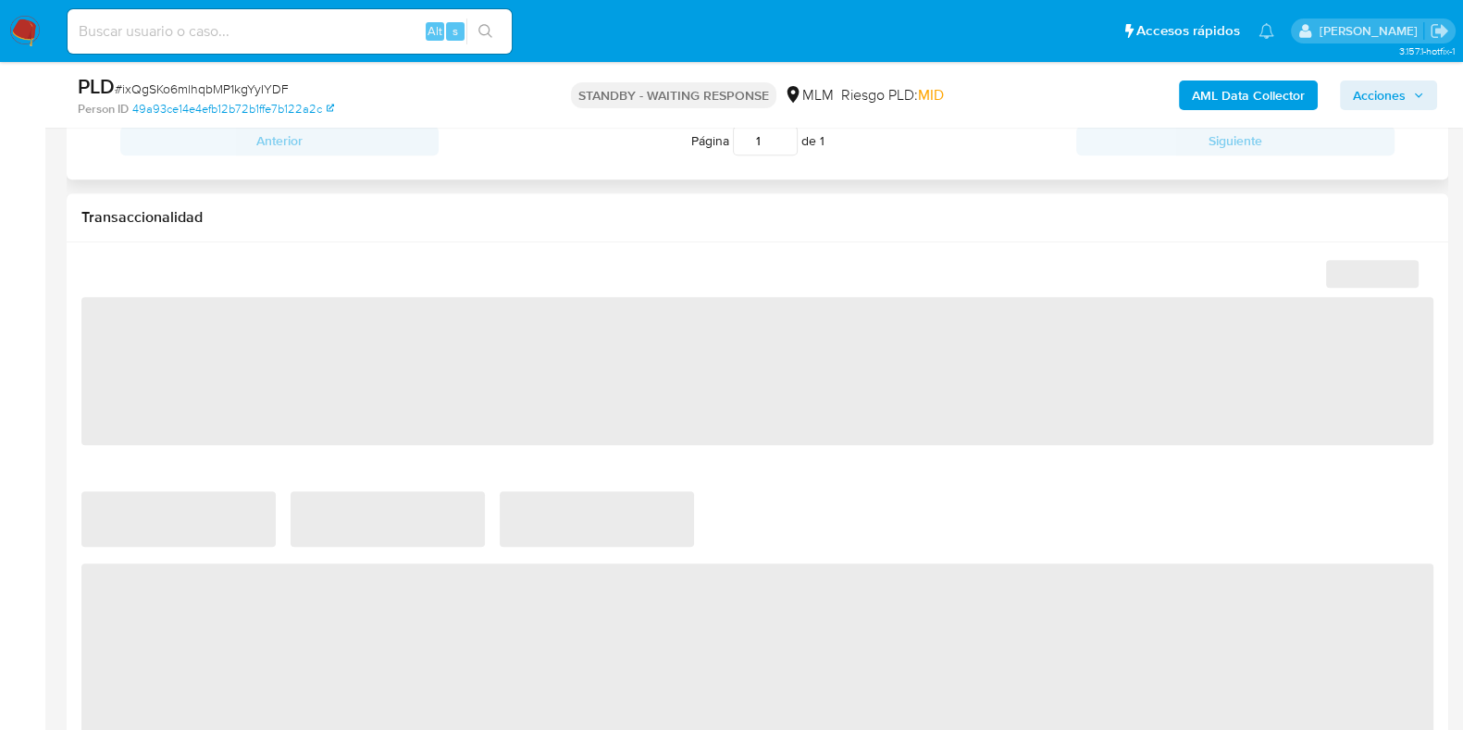
select select "10"
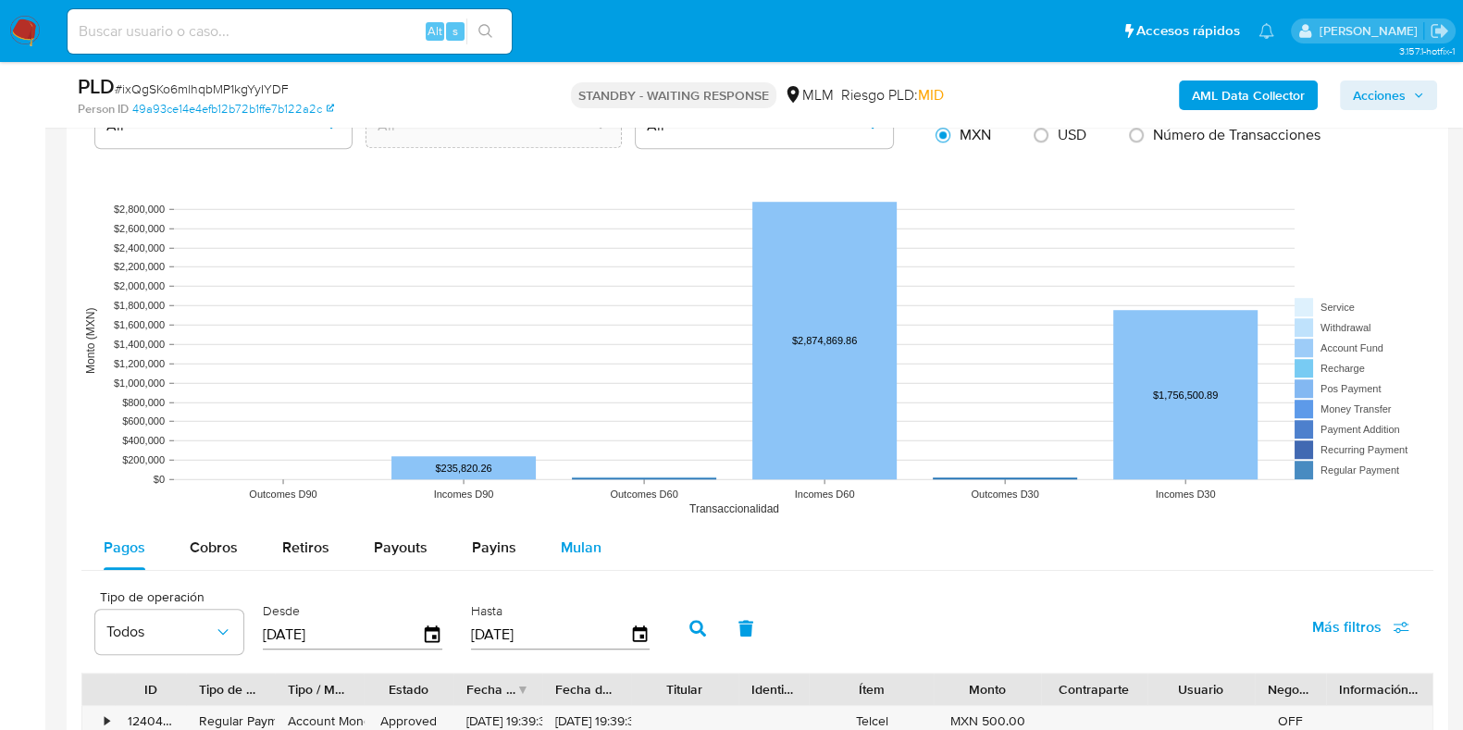
click at [587, 533] on div "Mulan" at bounding box center [581, 548] width 41 height 44
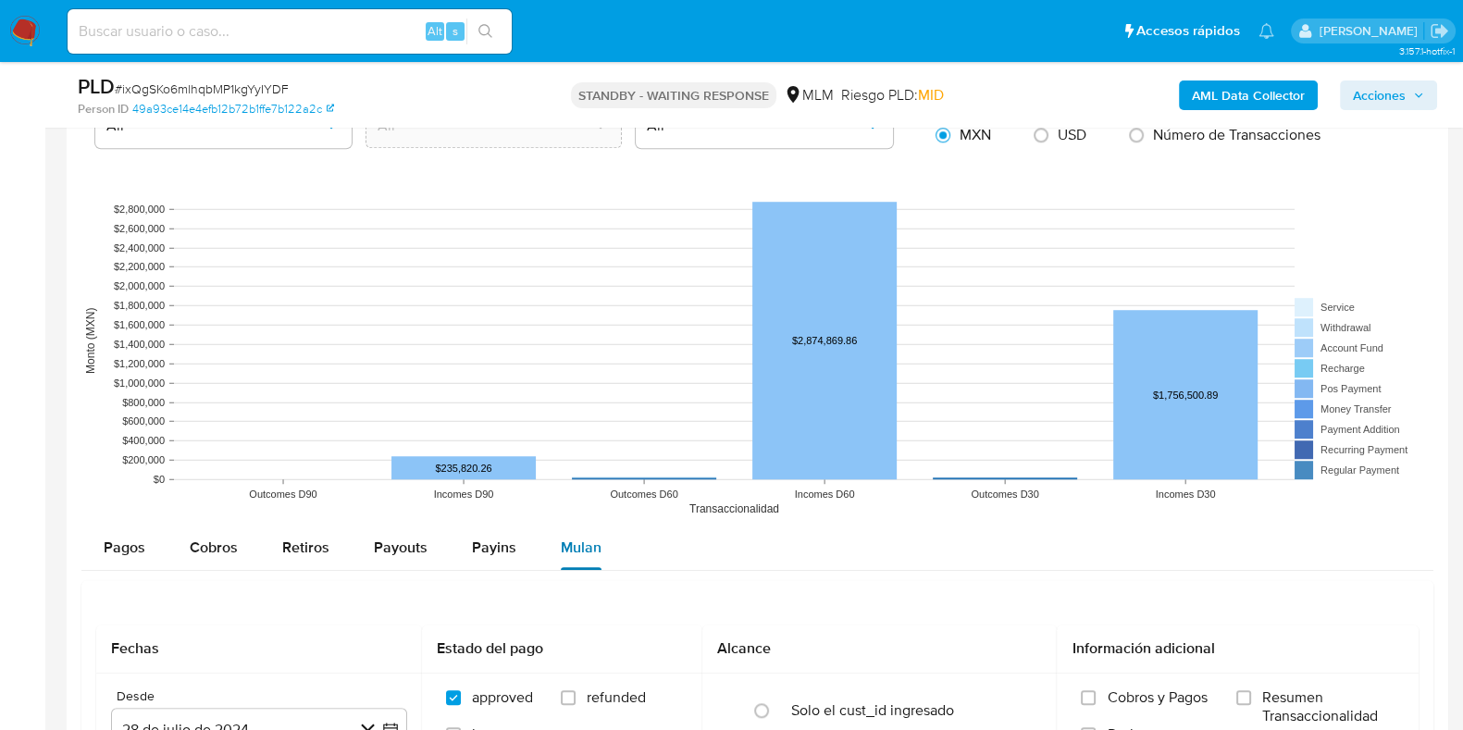
scroll to position [1967, 0]
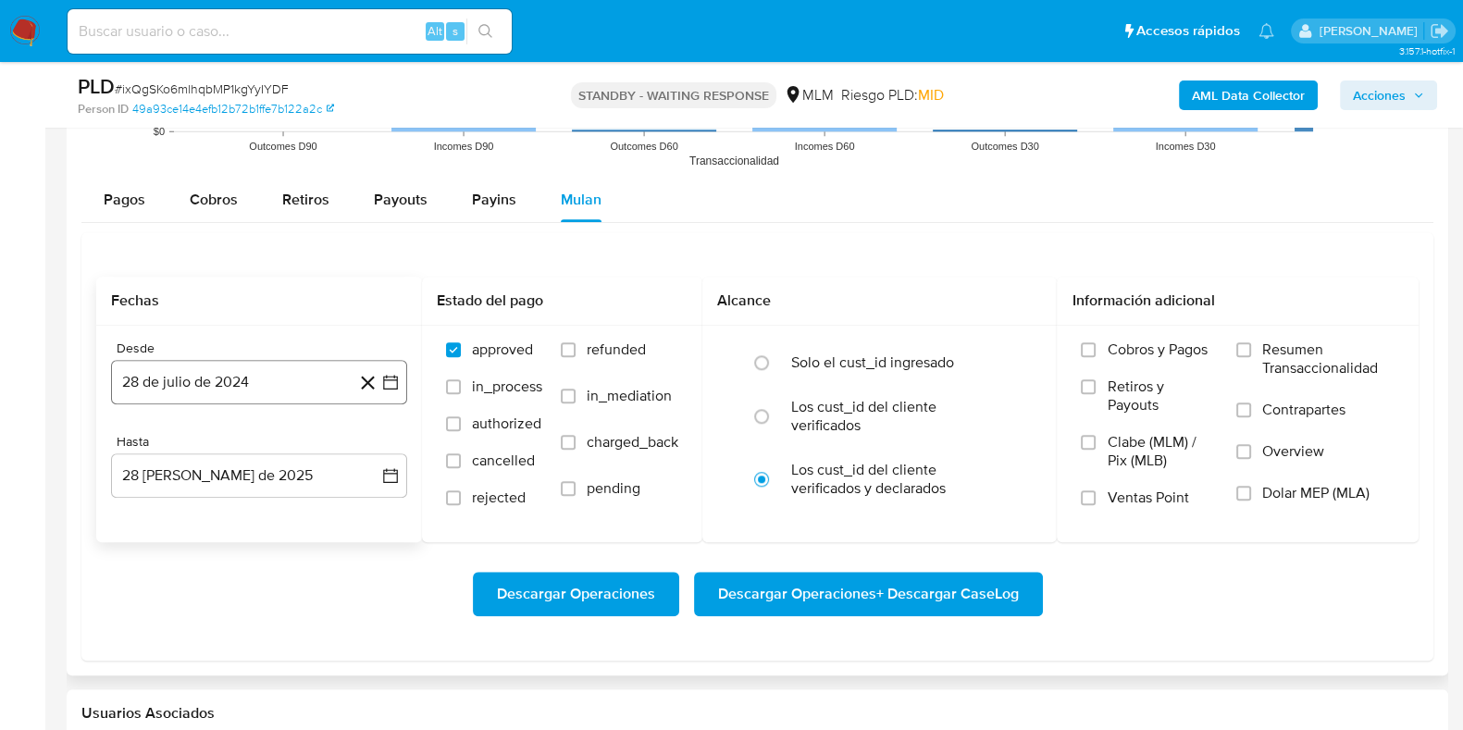
click at [277, 381] on button "28 de julio de 2024" at bounding box center [259, 382] width 296 height 44
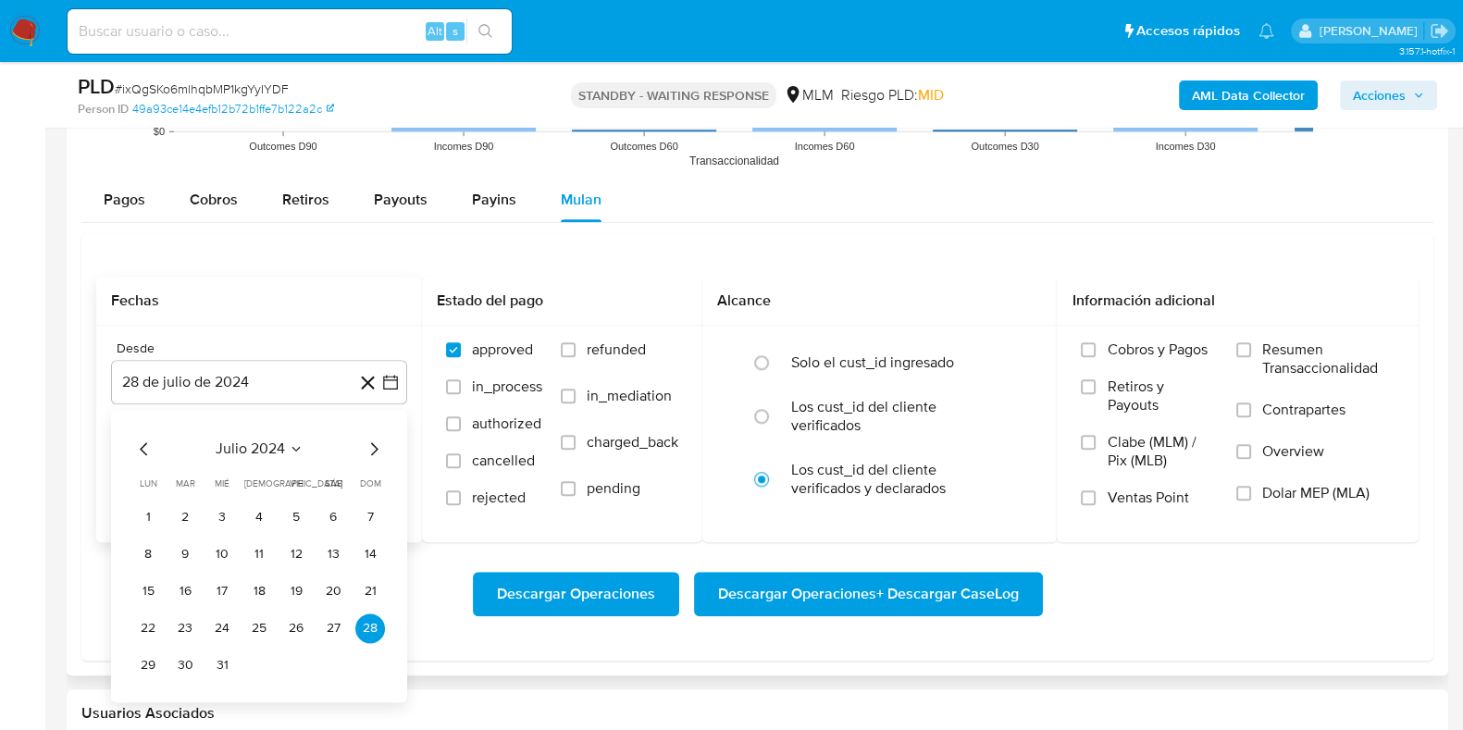
click at [290, 443] on icon "Seleccionar mes y año" at bounding box center [296, 448] width 15 height 15
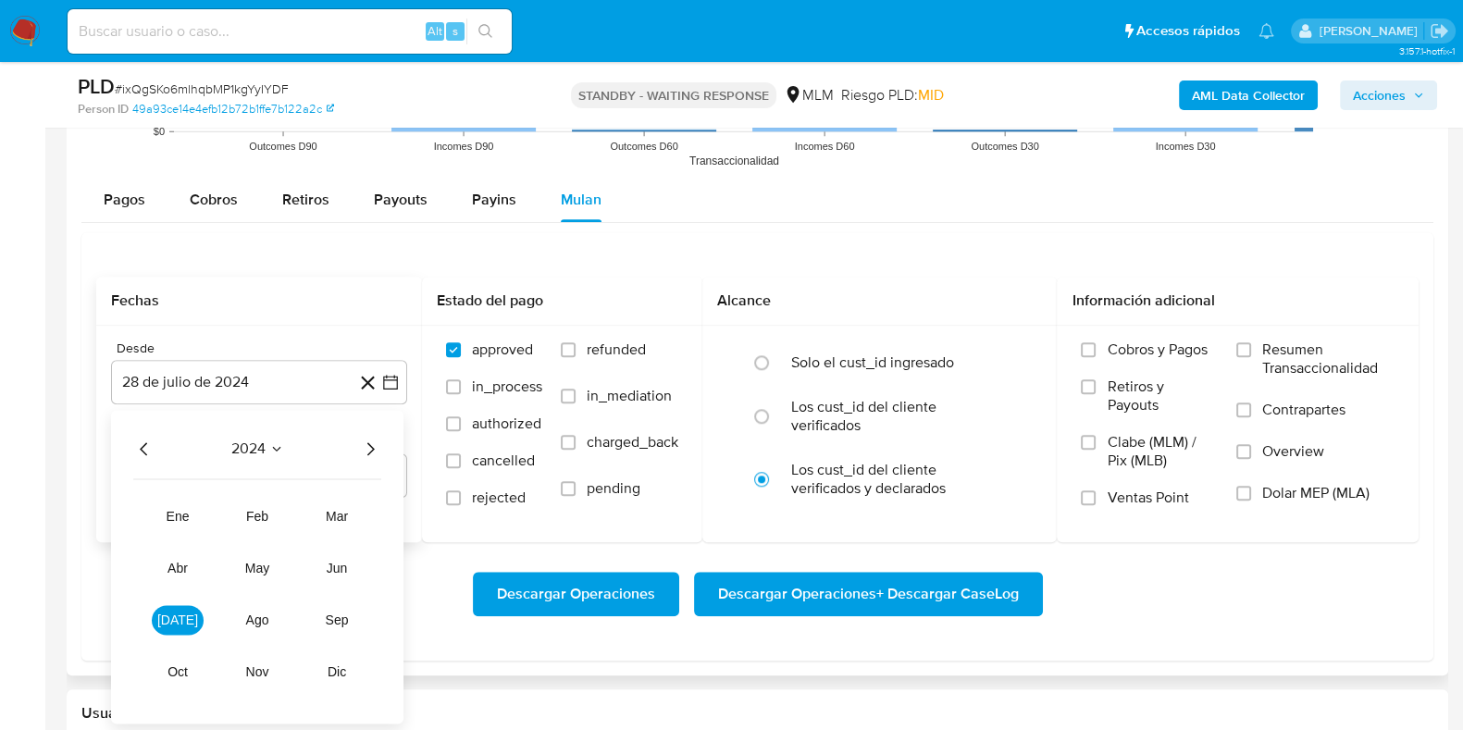
click at [370, 454] on icon "Año siguiente" at bounding box center [370, 449] width 22 height 22
click at [253, 516] on span "feb" at bounding box center [257, 516] width 22 height 15
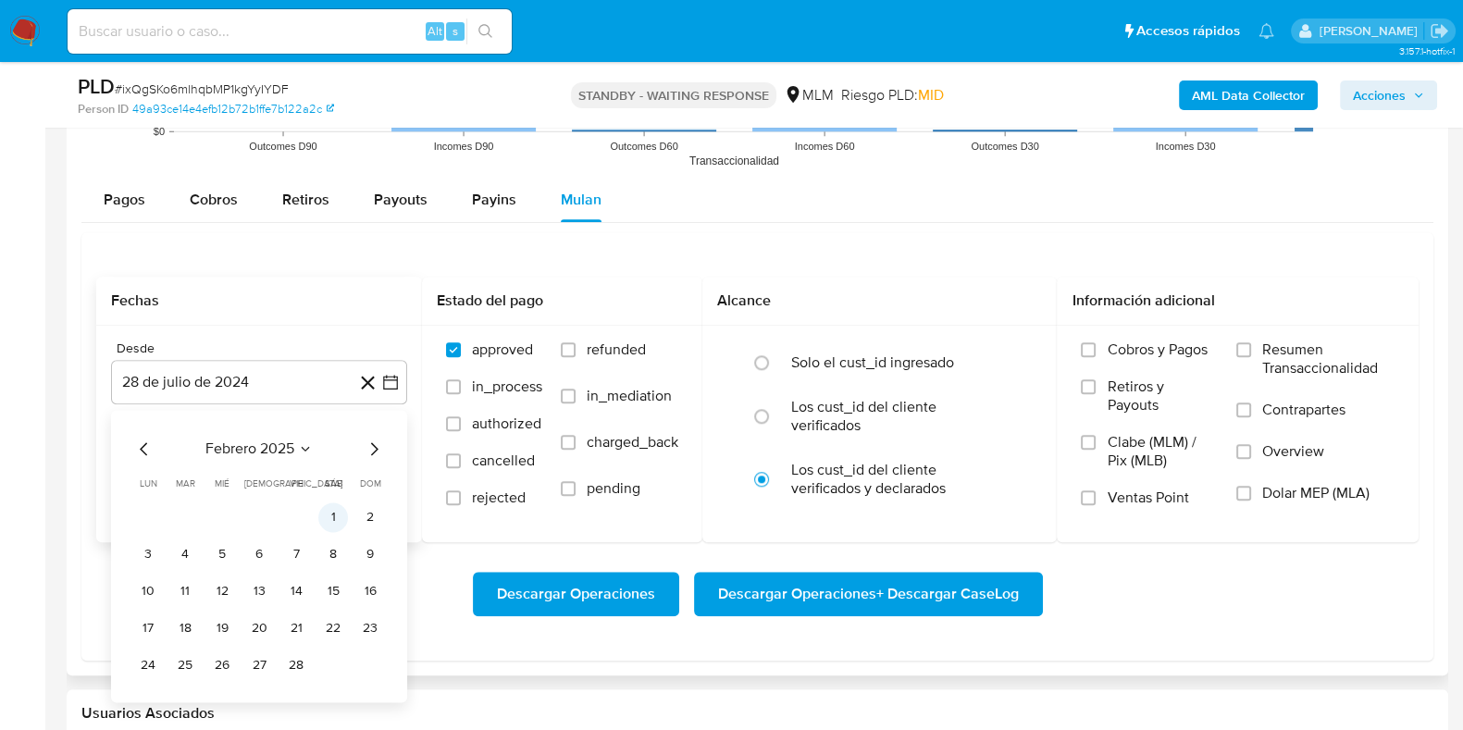
click at [329, 524] on button "1" at bounding box center [333, 518] width 30 height 30
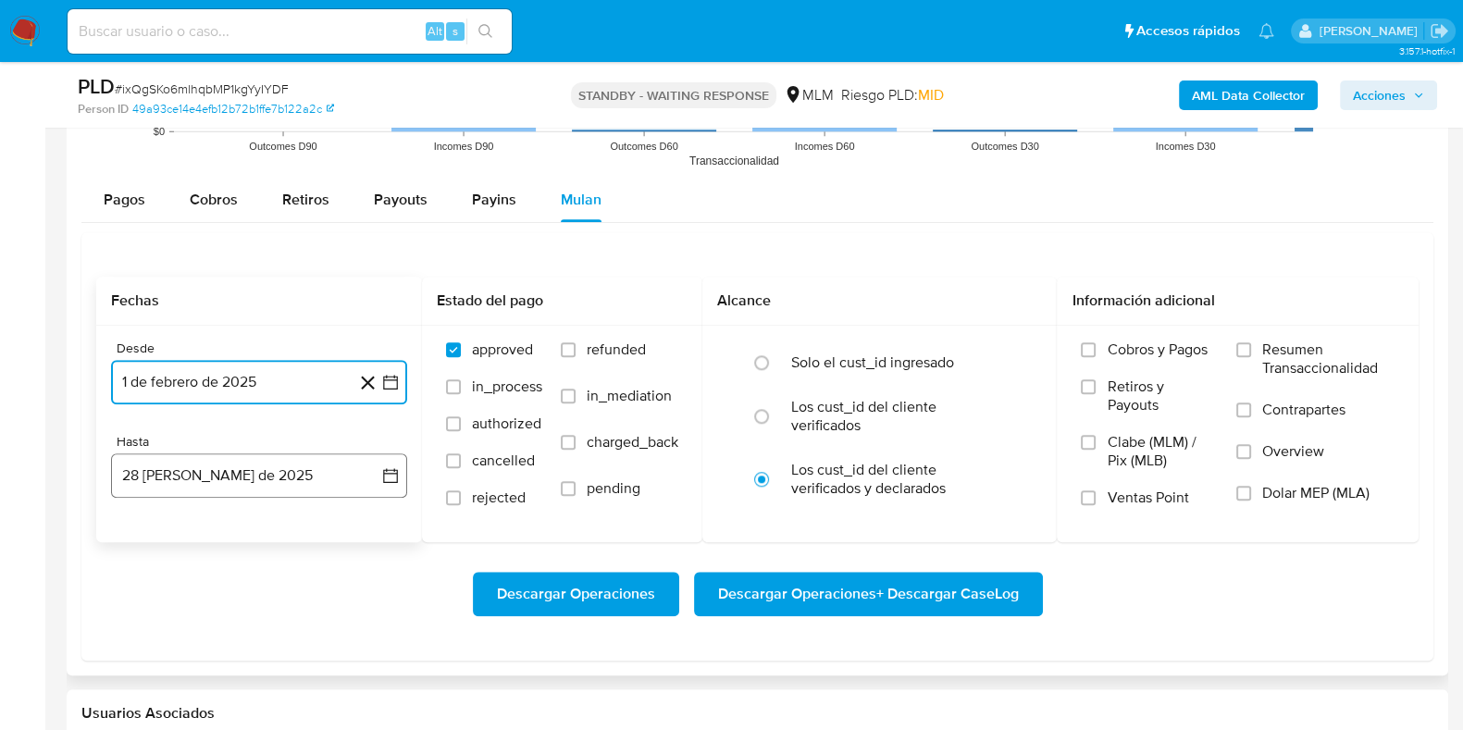
click at [218, 487] on button "28 de agosto de 2025" at bounding box center [259, 476] width 296 height 44
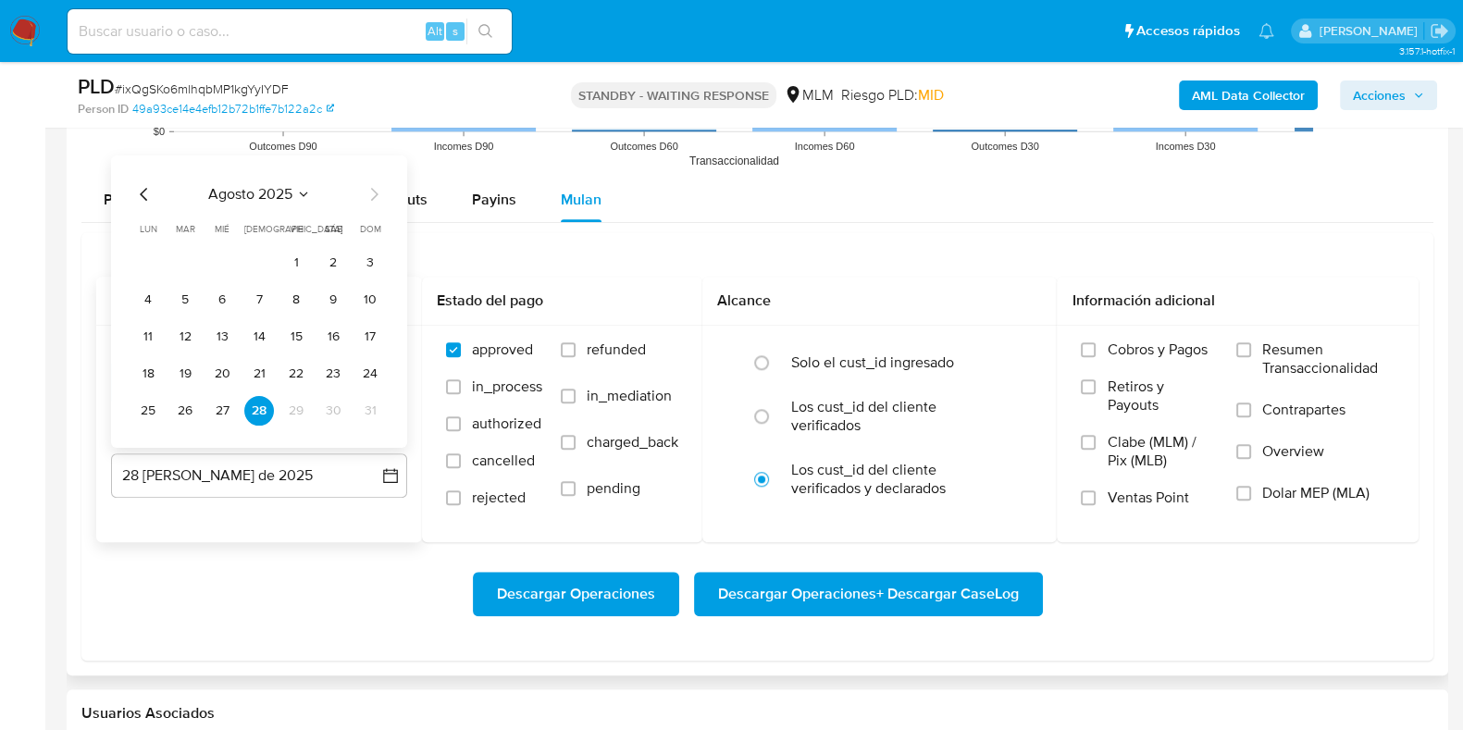
click at [143, 201] on icon "Mes anterior" at bounding box center [144, 193] width 22 height 22
click at [258, 404] on button "31" at bounding box center [259, 410] width 30 height 30
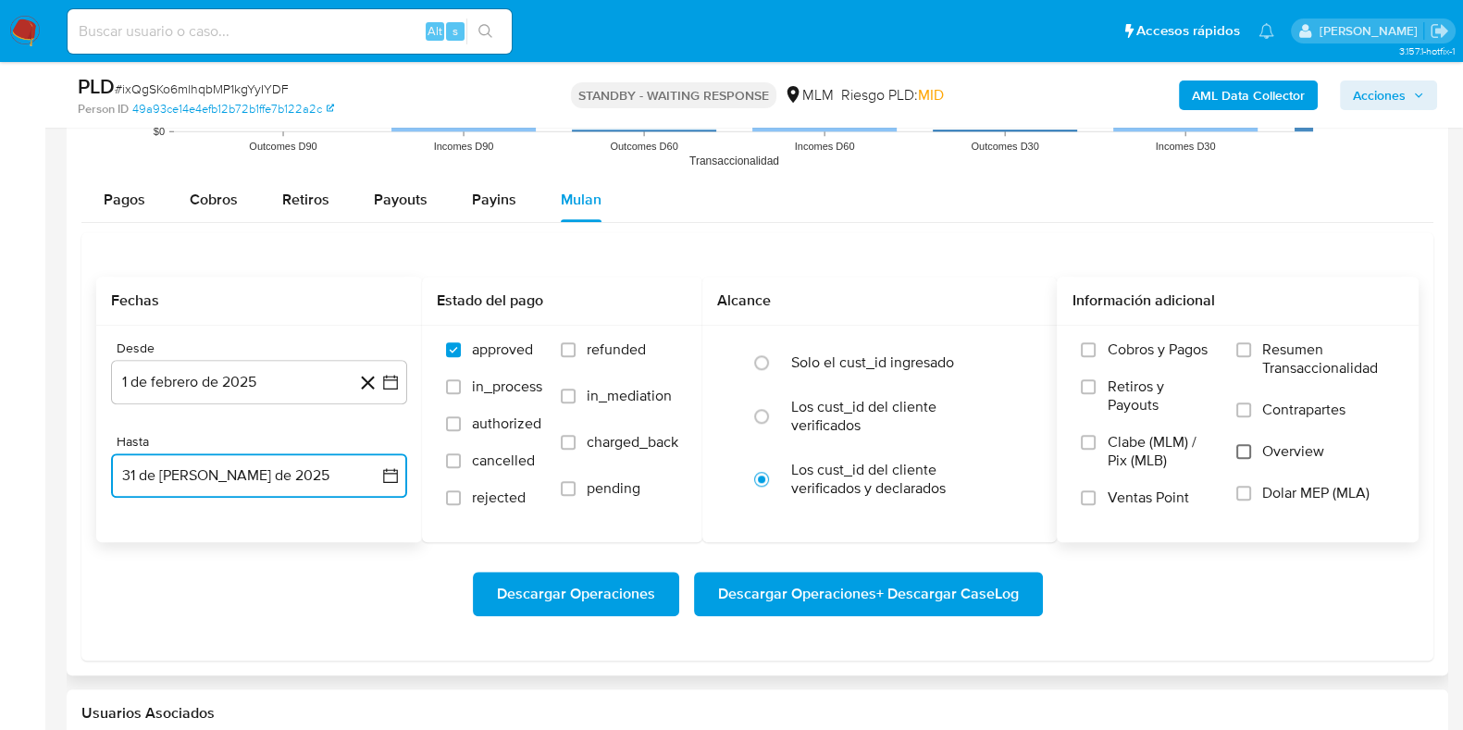
click at [1237, 446] on input "Overview" at bounding box center [1244, 451] width 15 height 15
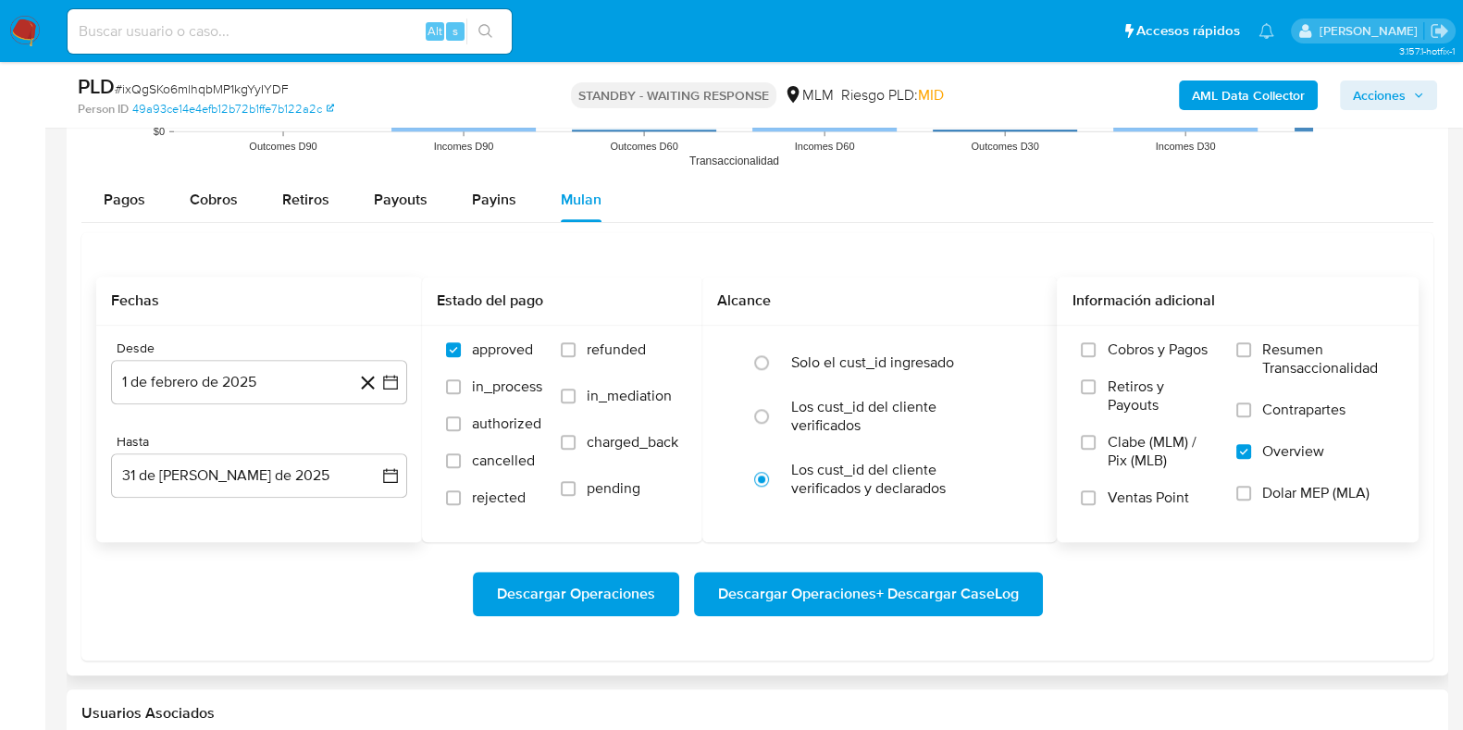
click at [833, 592] on span "Descargar Operaciones + Descargar CaseLog" at bounding box center [868, 594] width 301 height 41
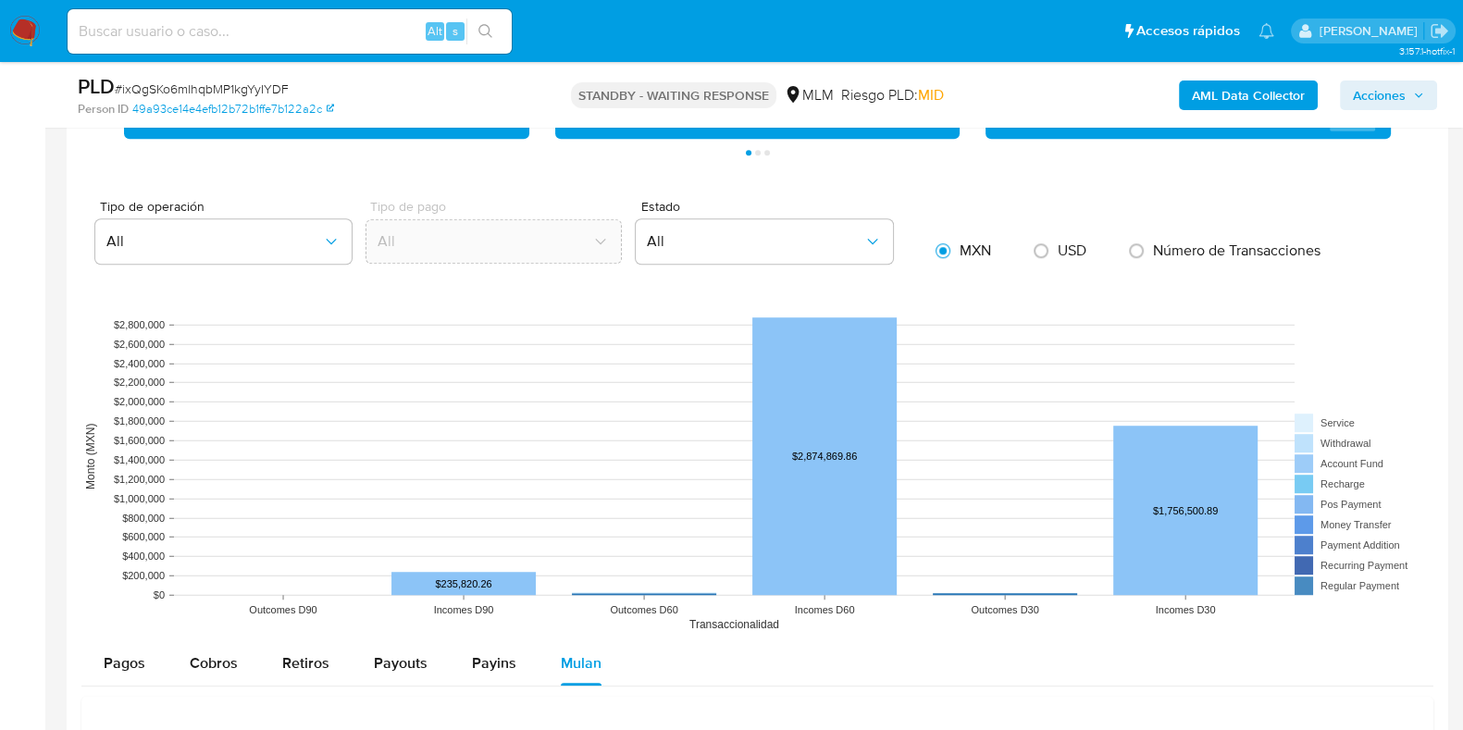
scroll to position [1273, 0]
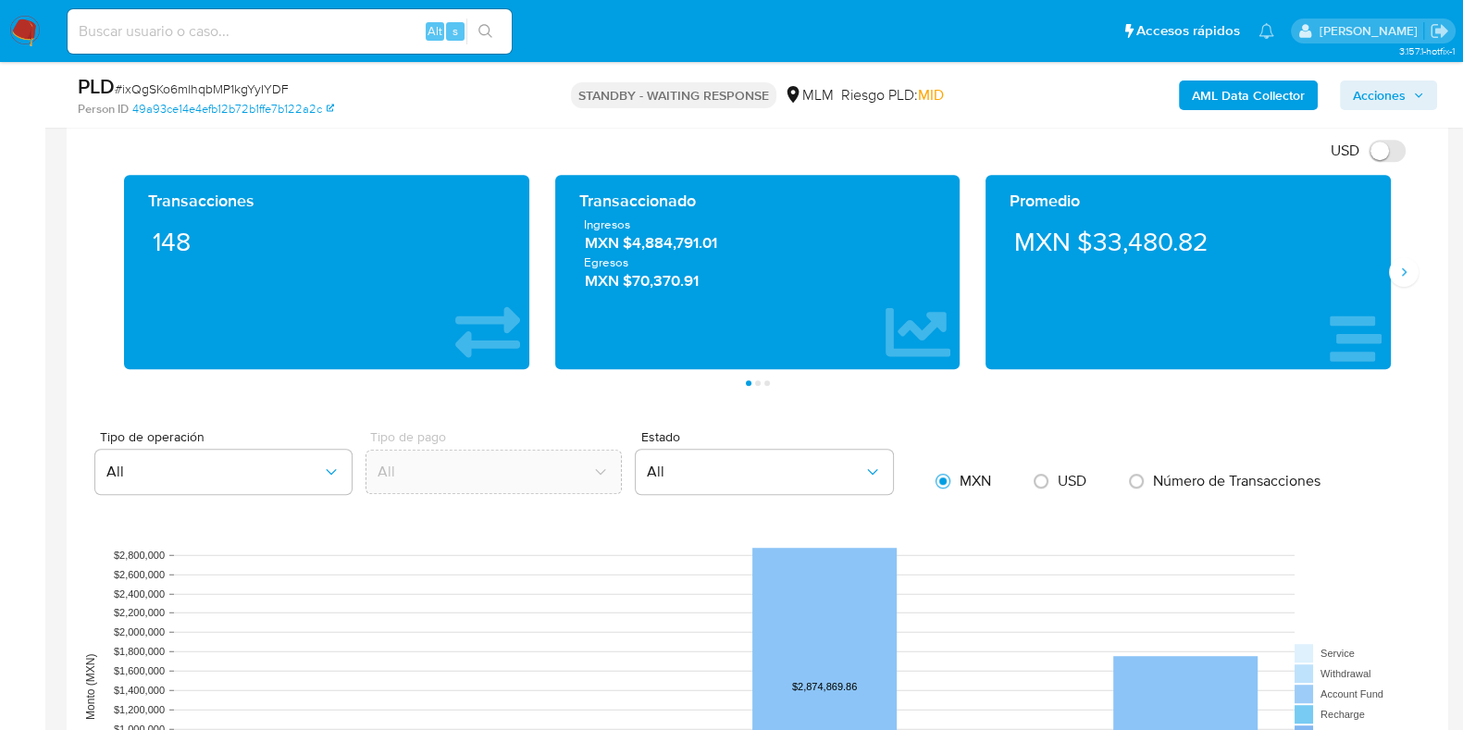
click at [19, 29] on img at bounding box center [24, 31] width 31 height 31
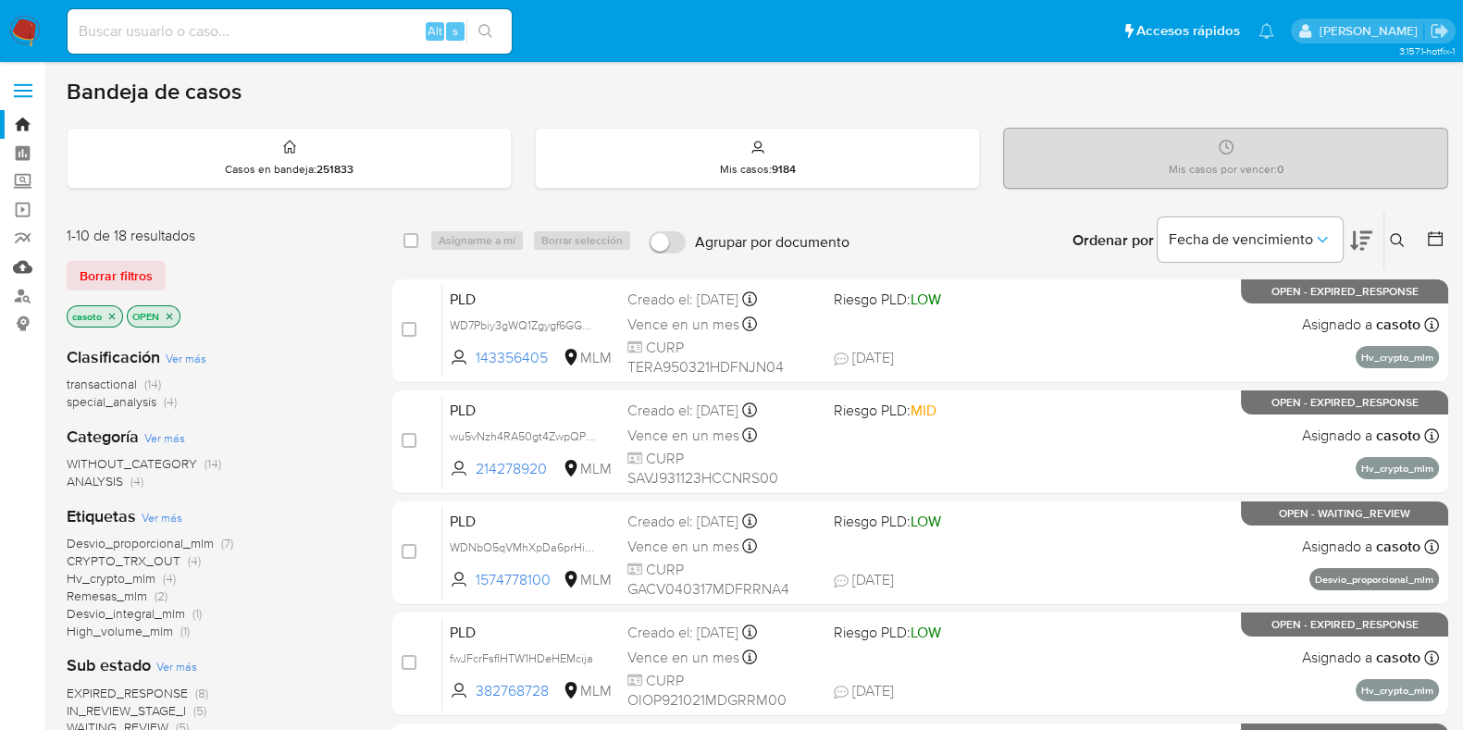
click at [32, 271] on link "Mulan" at bounding box center [110, 267] width 220 height 29
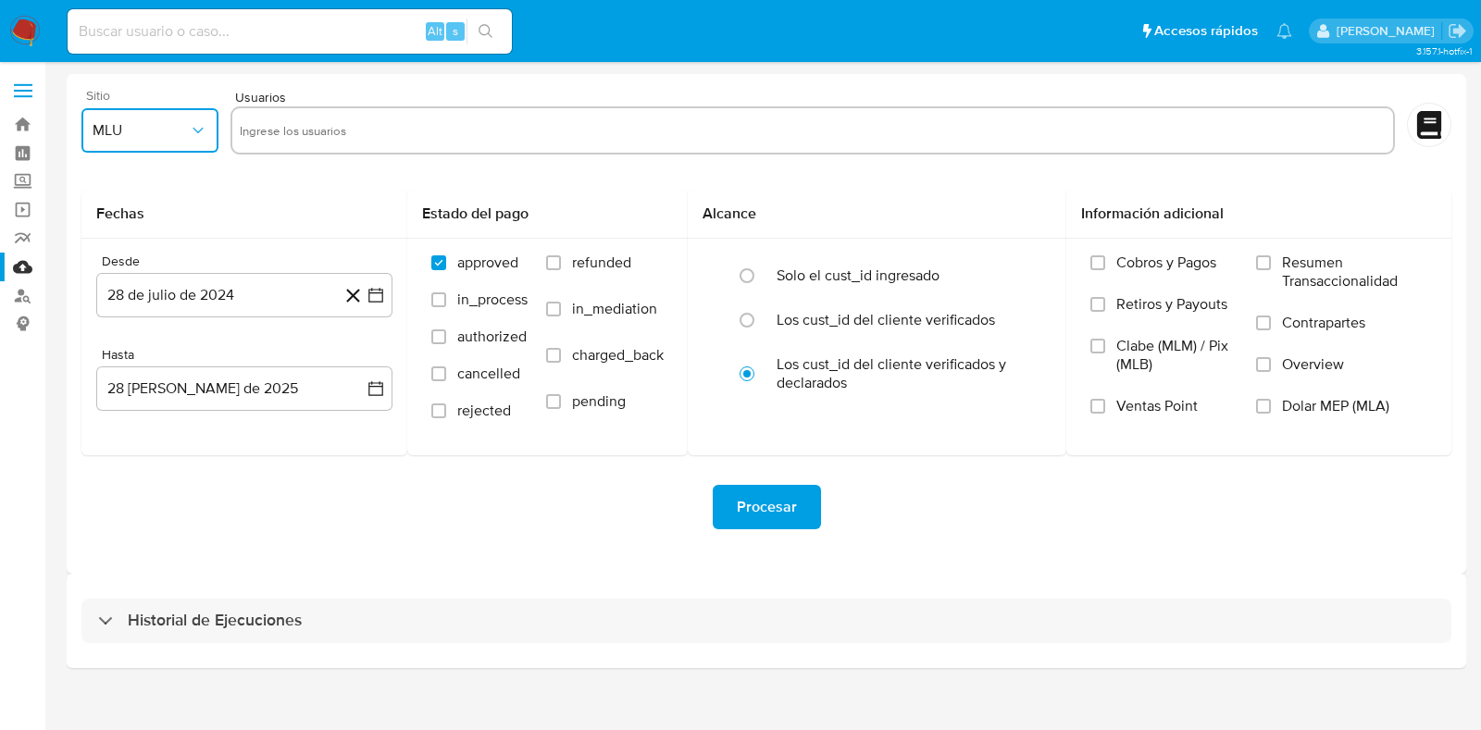
click at [143, 144] on button "MLU" at bounding box center [149, 130] width 137 height 44
click at [117, 402] on span "MLM" at bounding box center [108, 402] width 31 height 19
click at [352, 129] on input "text" at bounding box center [813, 131] width 1146 height 30
type input "132859671"
paste input "155216239"
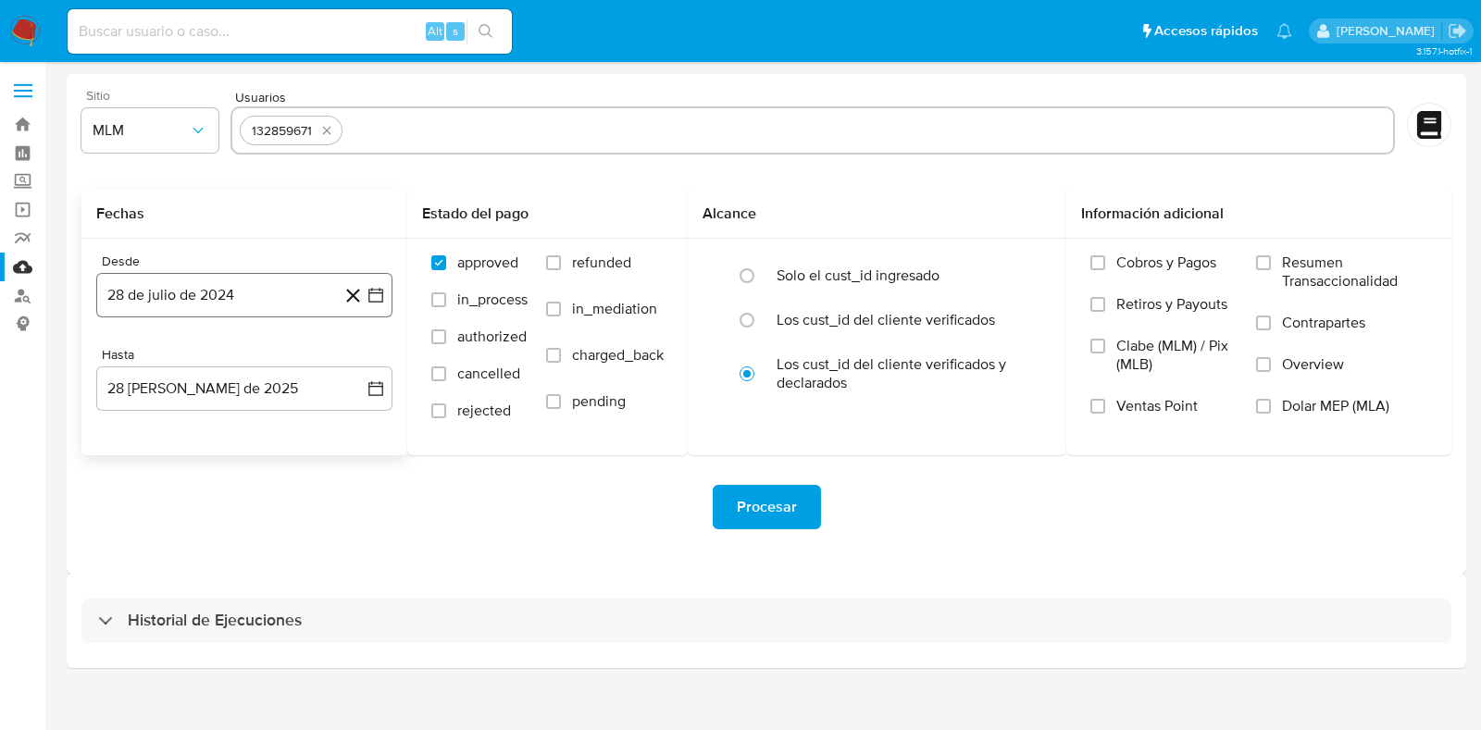
type input "155216239"
paste input "334209176"
type input "334209176"
paste input "448474525"
type input "448474525"
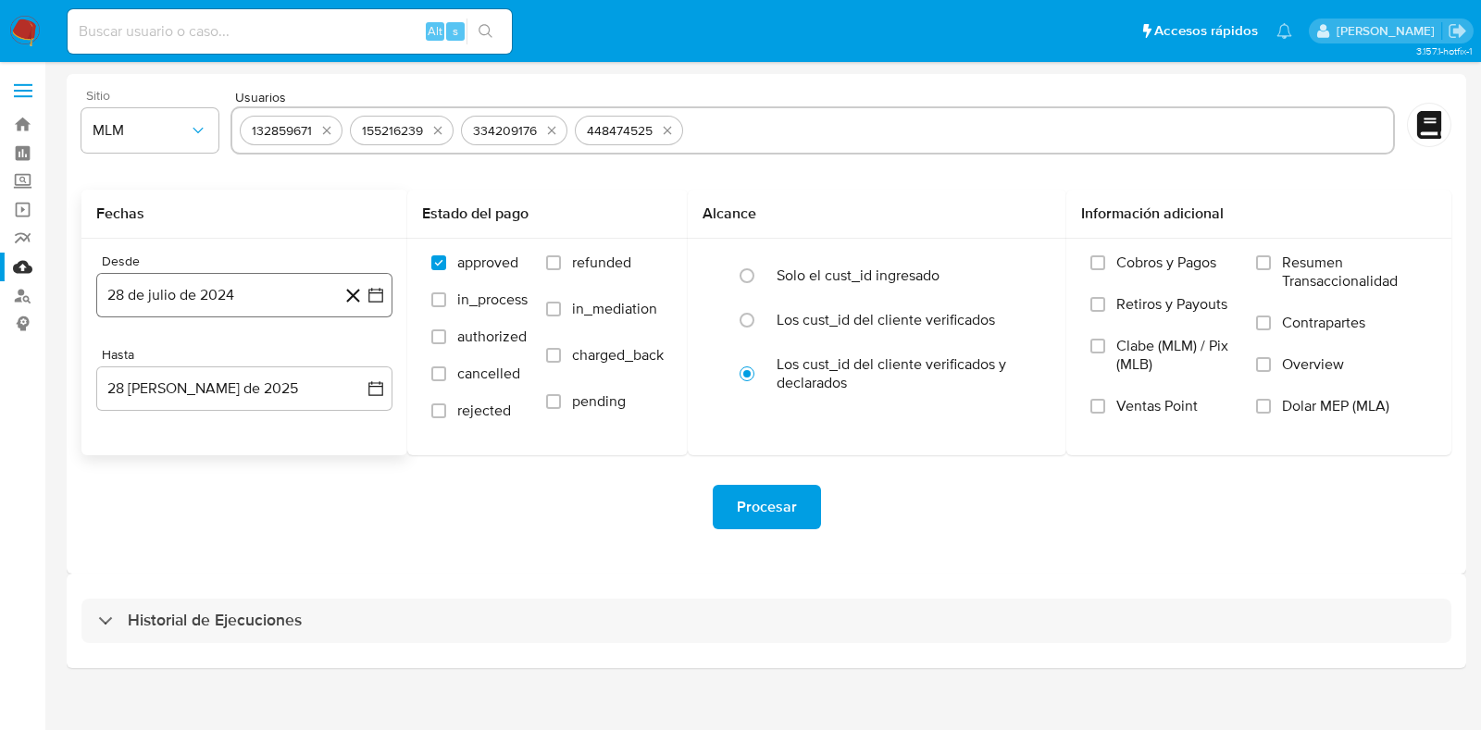
click at [276, 301] on button "28 de julio de 2024" at bounding box center [244, 295] width 296 height 44
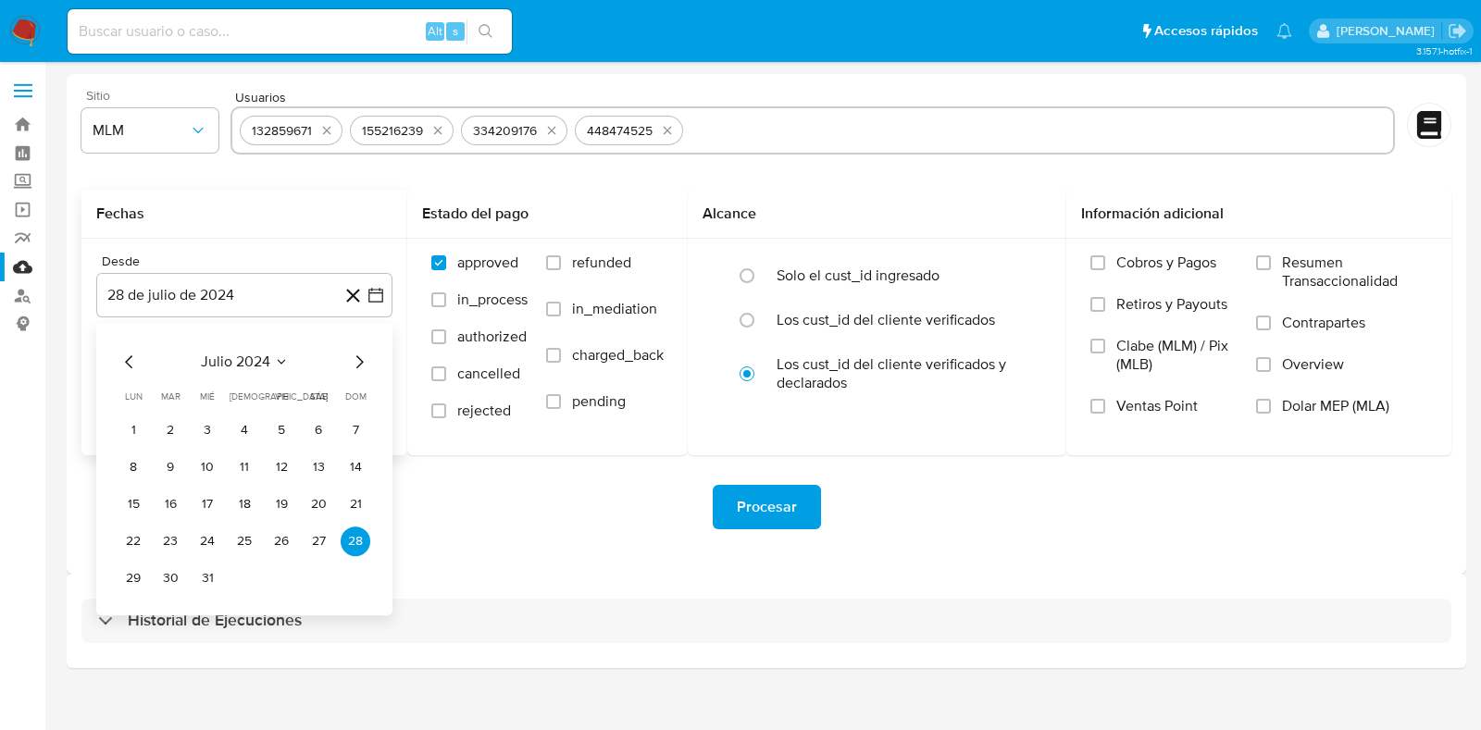
click at [282, 358] on icon "Seleccionar mes y año" at bounding box center [281, 361] width 15 height 15
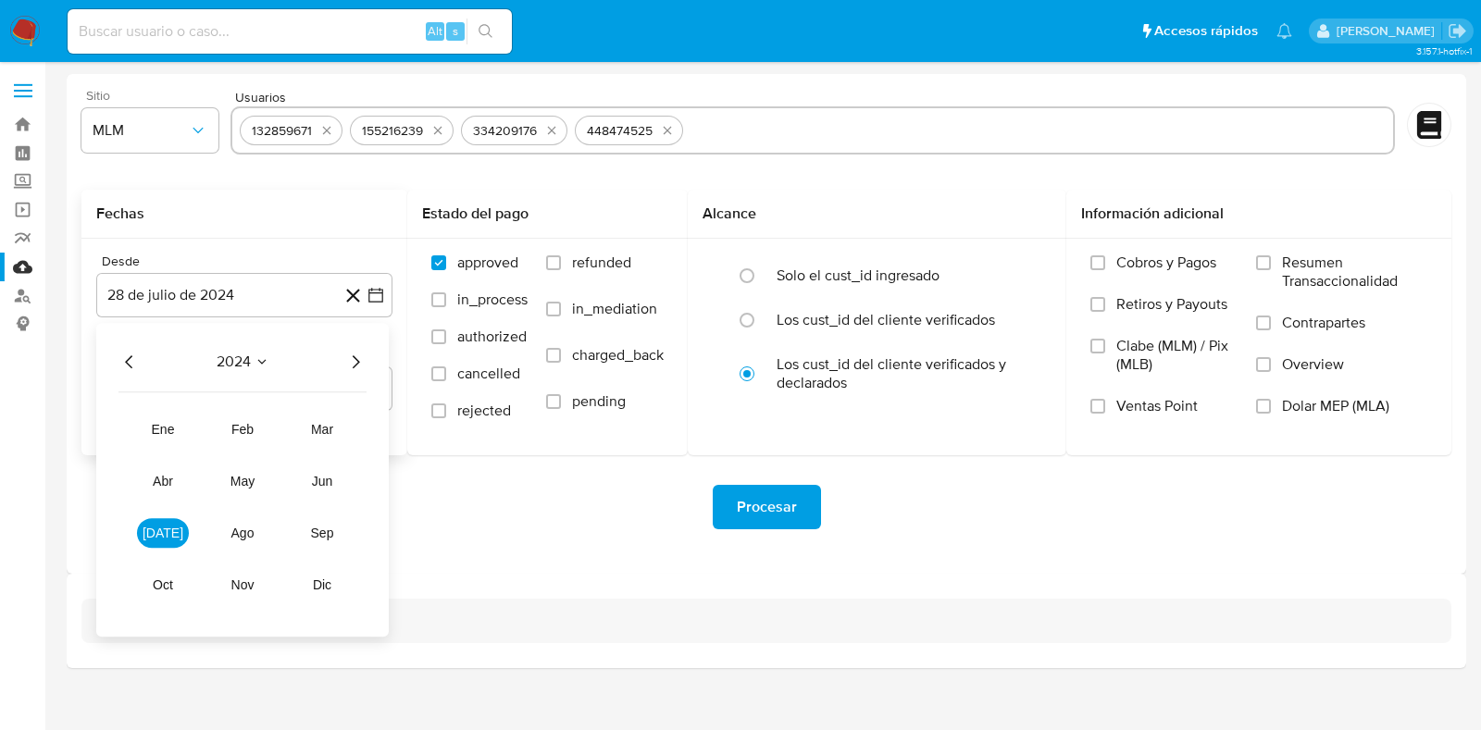
click at [352, 354] on icon "Año siguiente" at bounding box center [355, 362] width 22 height 22
click at [240, 432] on span "feb" at bounding box center [242, 429] width 22 height 15
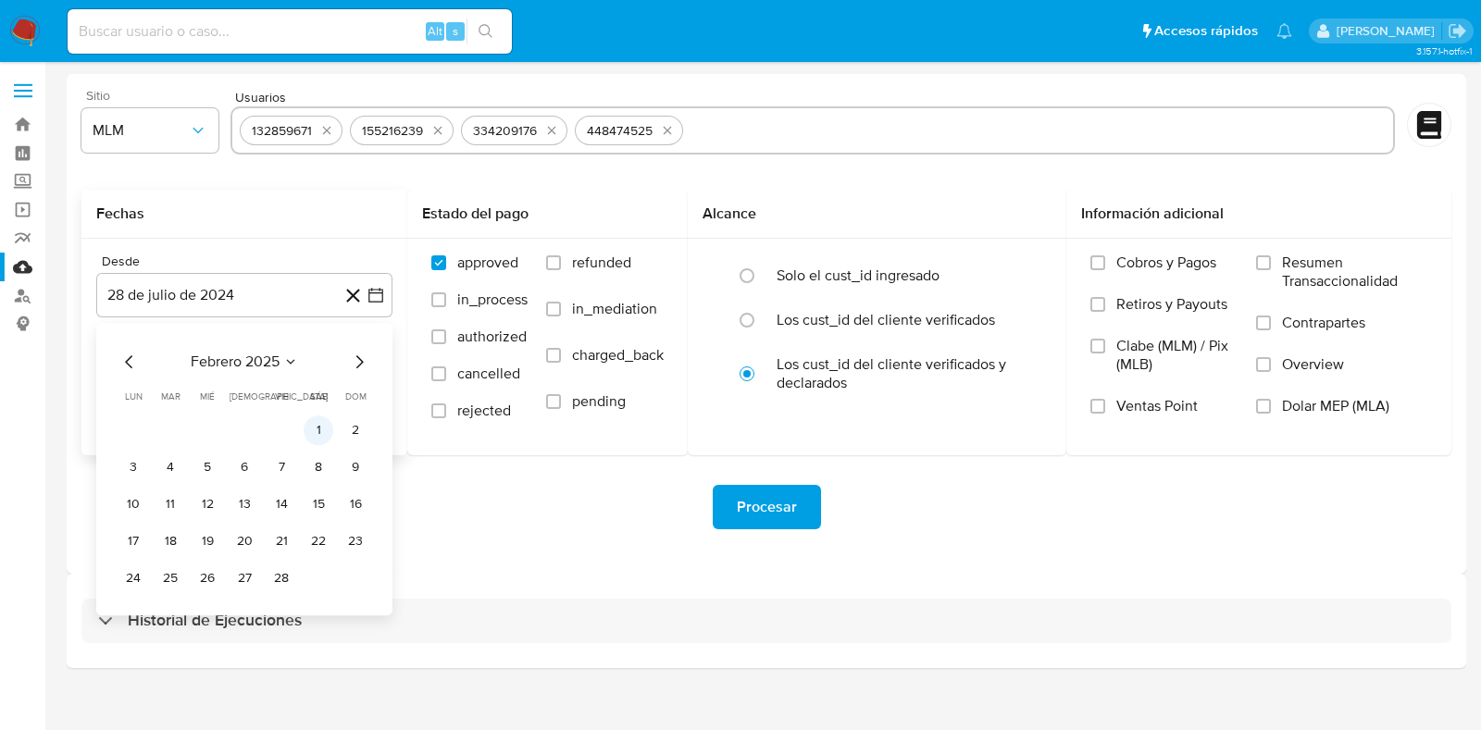
click at [306, 432] on button "1" at bounding box center [319, 431] width 30 height 30
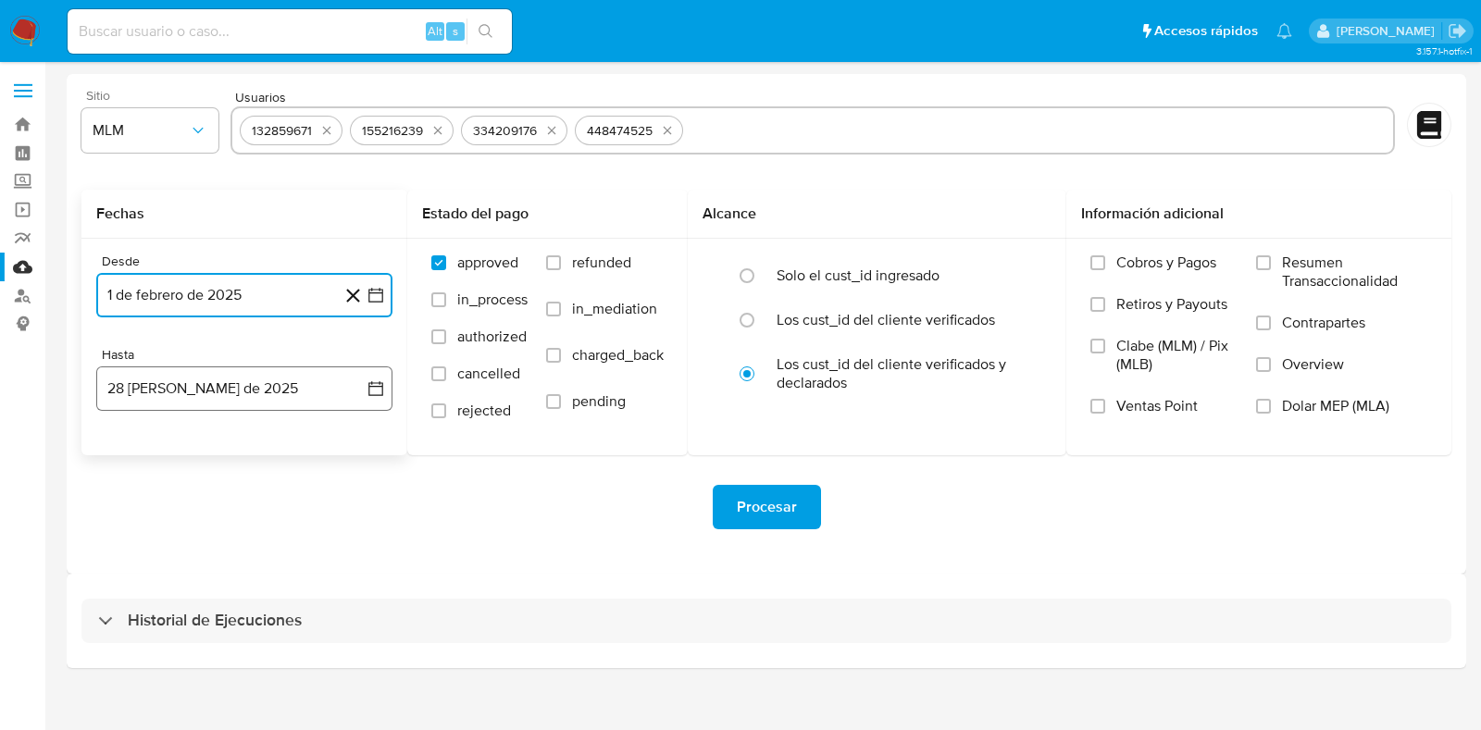
click at [216, 403] on button "28 de agosto de 2025" at bounding box center [244, 389] width 296 height 44
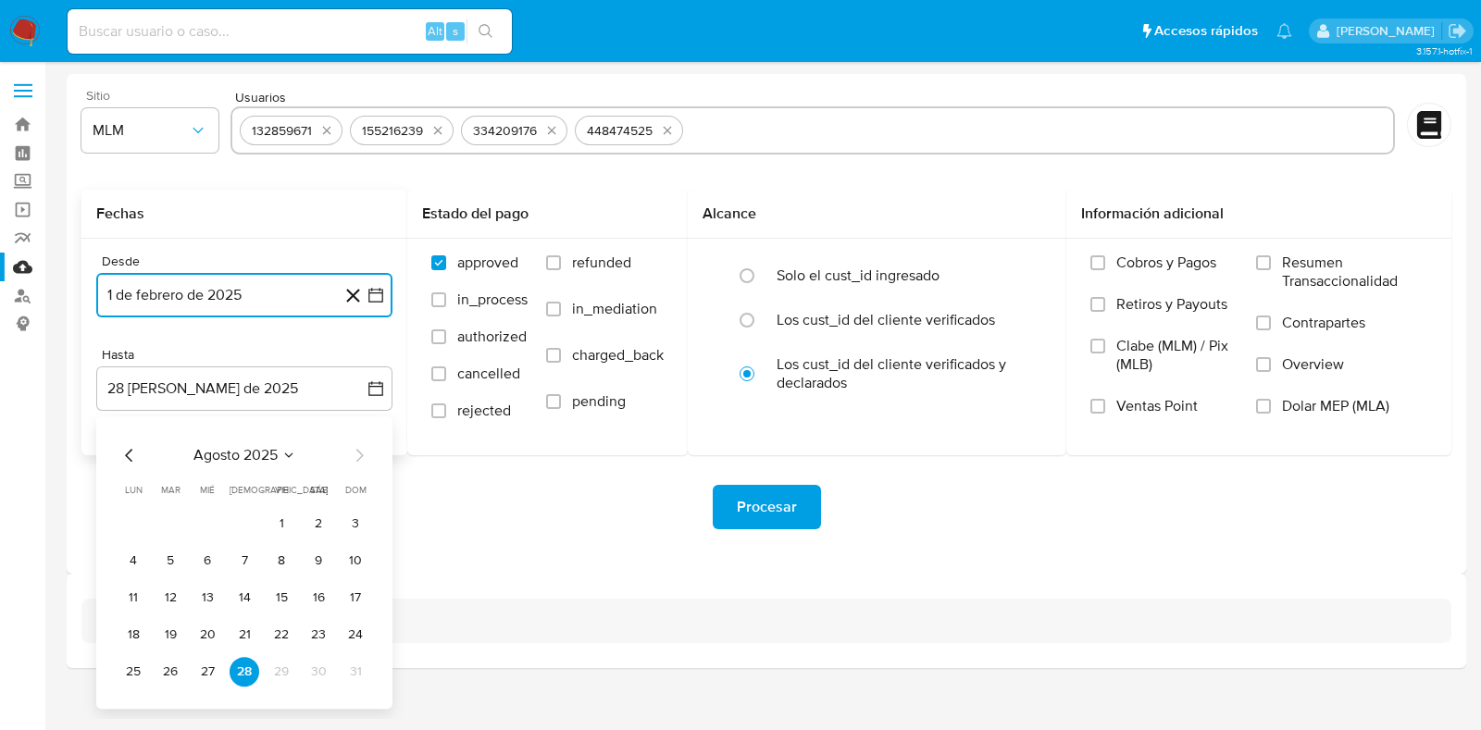
click at [134, 456] on icon "Mes anterior" at bounding box center [129, 455] width 22 height 22
click at [245, 678] on button "31" at bounding box center [245, 672] width 30 height 30
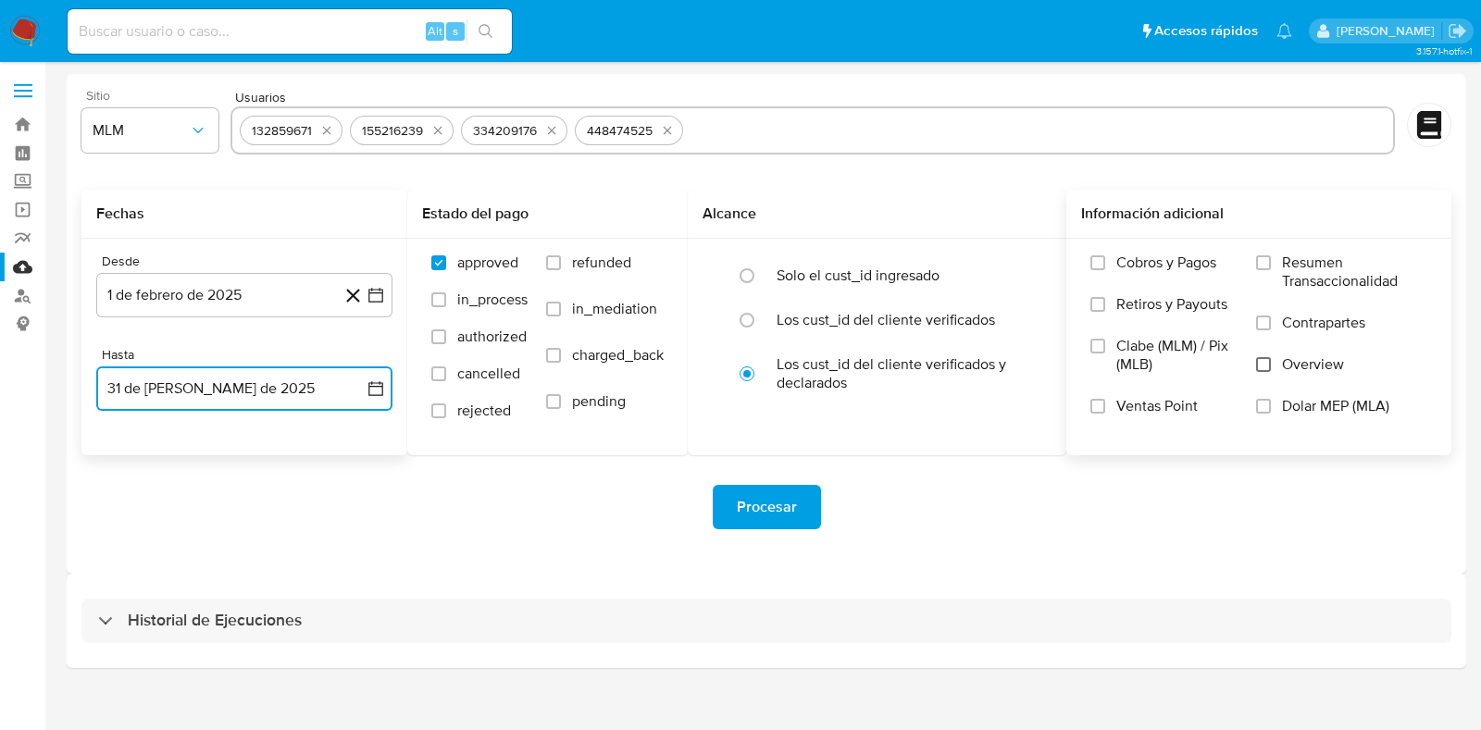
click at [1264, 358] on input "Overview" at bounding box center [1263, 364] width 15 height 15
click at [774, 502] on span "Procesar" at bounding box center [767, 507] width 60 height 41
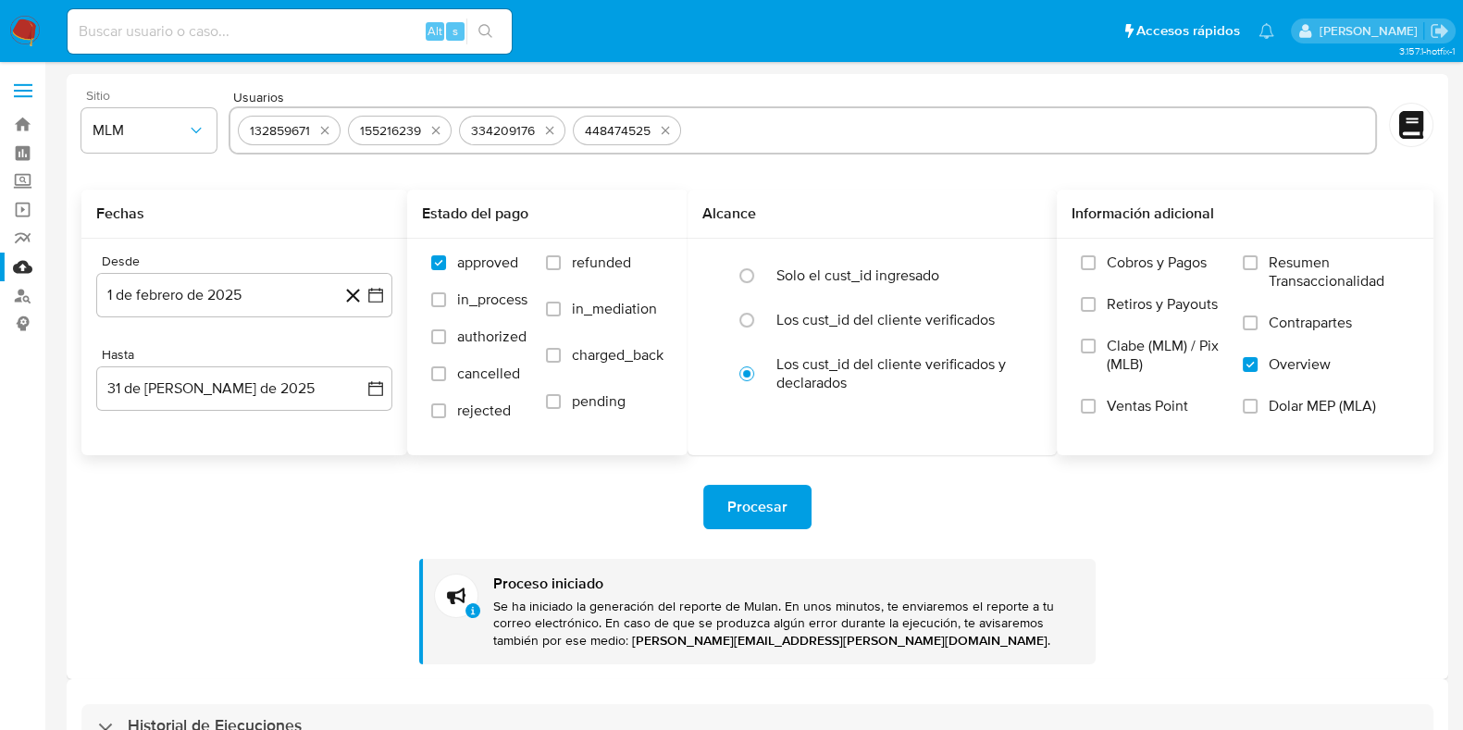
scroll to position [55, 0]
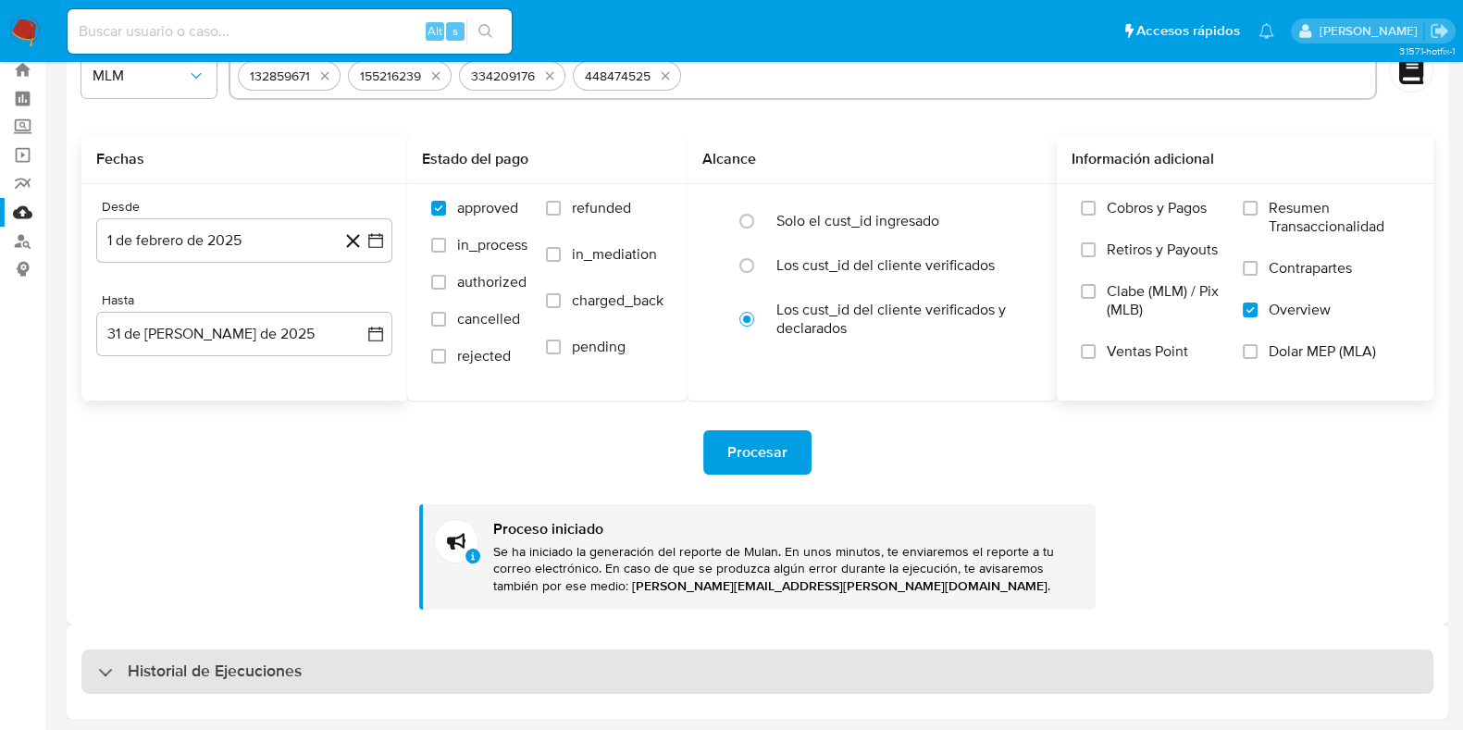
click at [500, 674] on div "Historial de Ejecuciones" at bounding box center [757, 672] width 1352 height 44
select select "10"
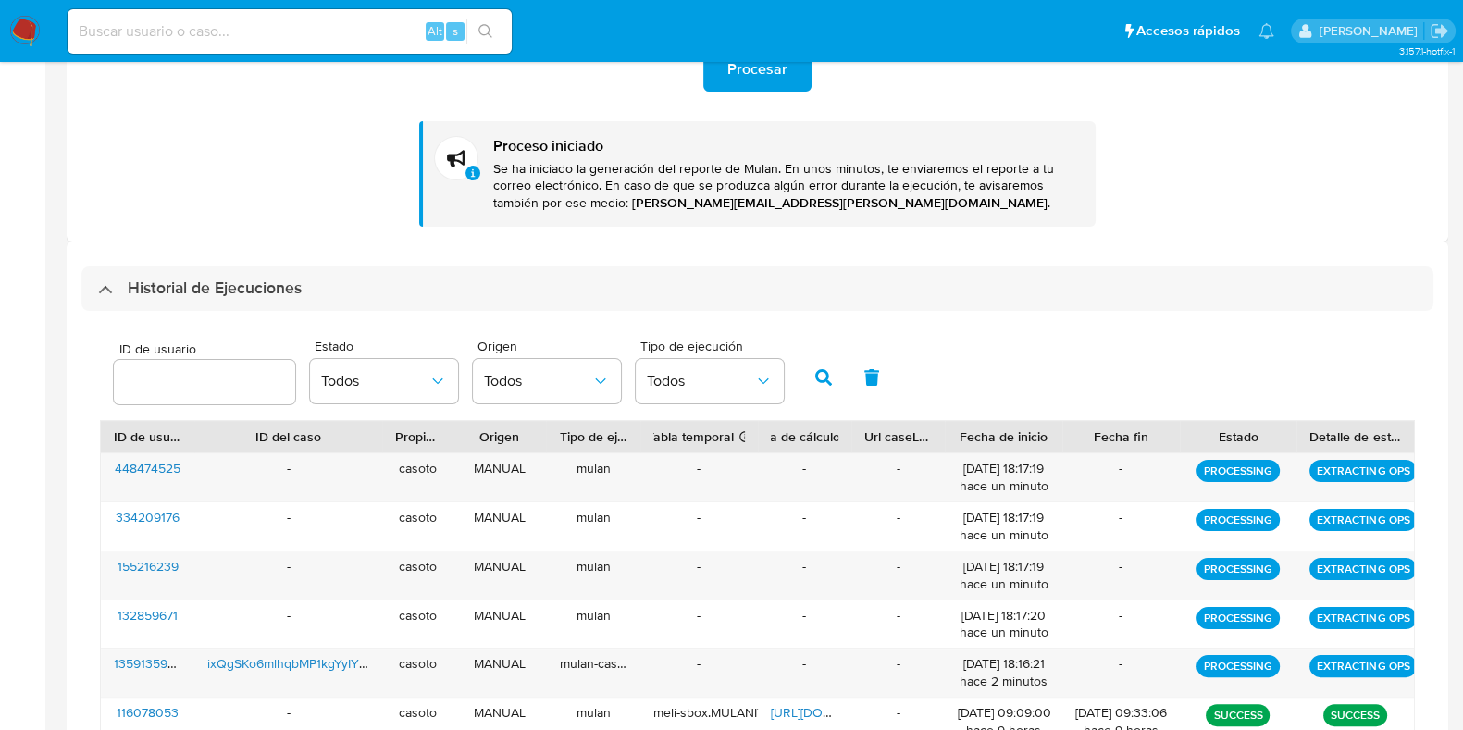
scroll to position [287, 0]
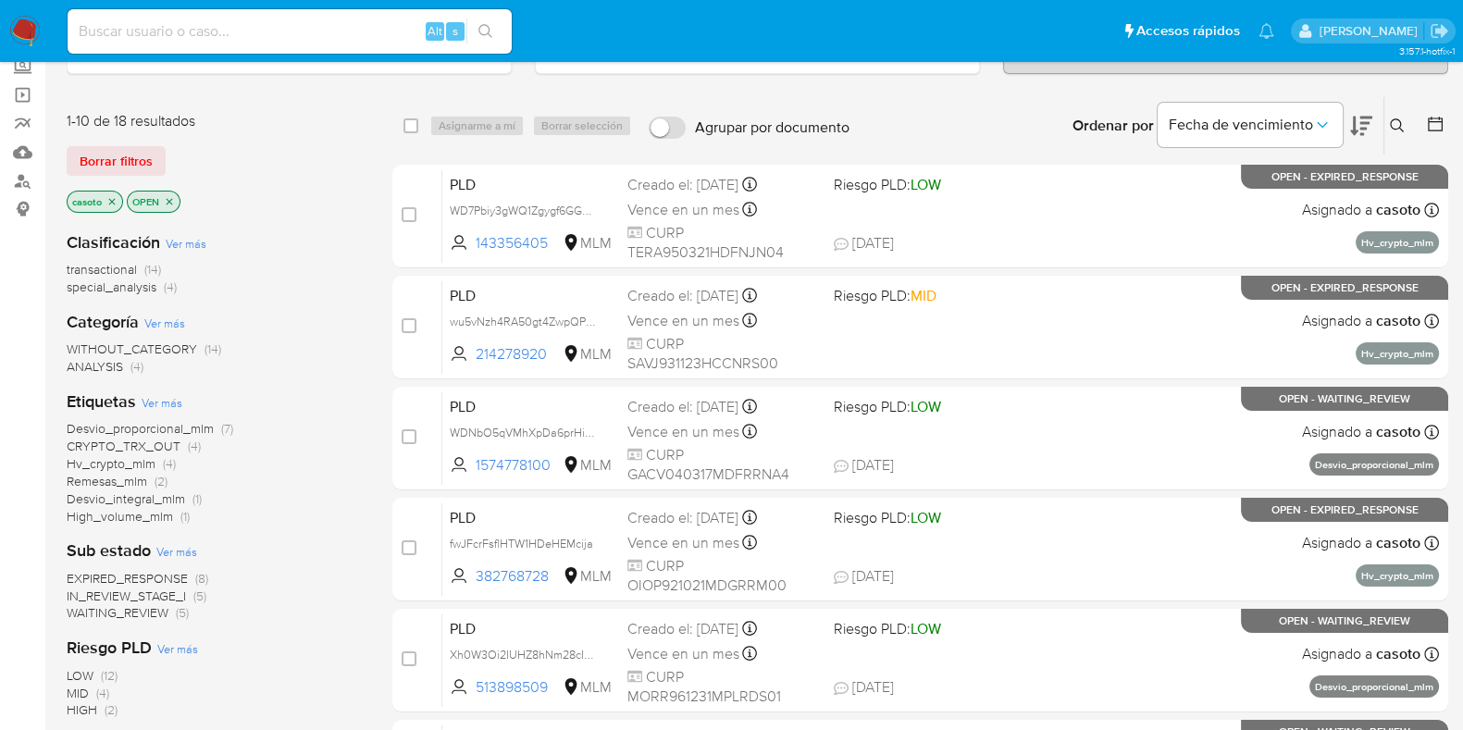
scroll to position [151, 0]
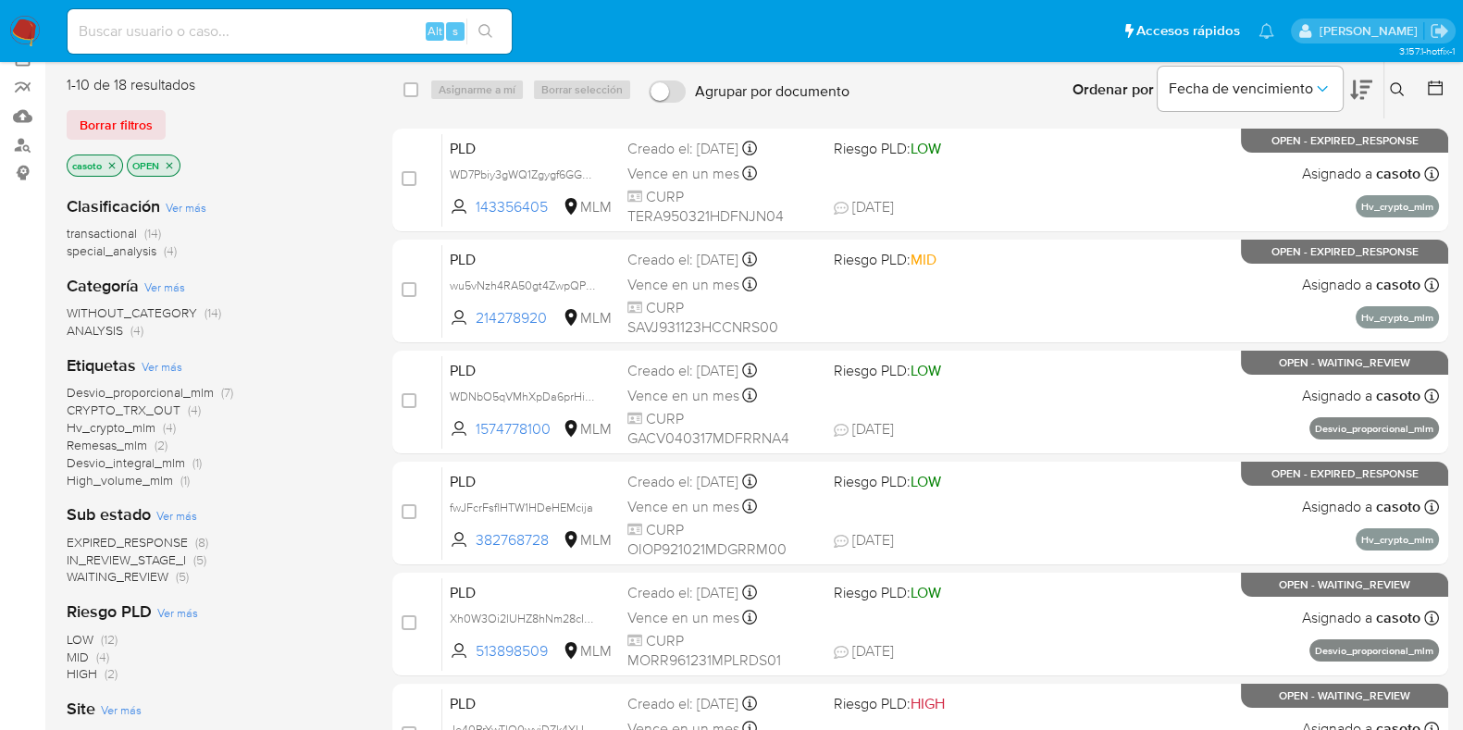
click at [160, 558] on span "IN_REVIEW_STAGE_I" at bounding box center [126, 560] width 119 height 19
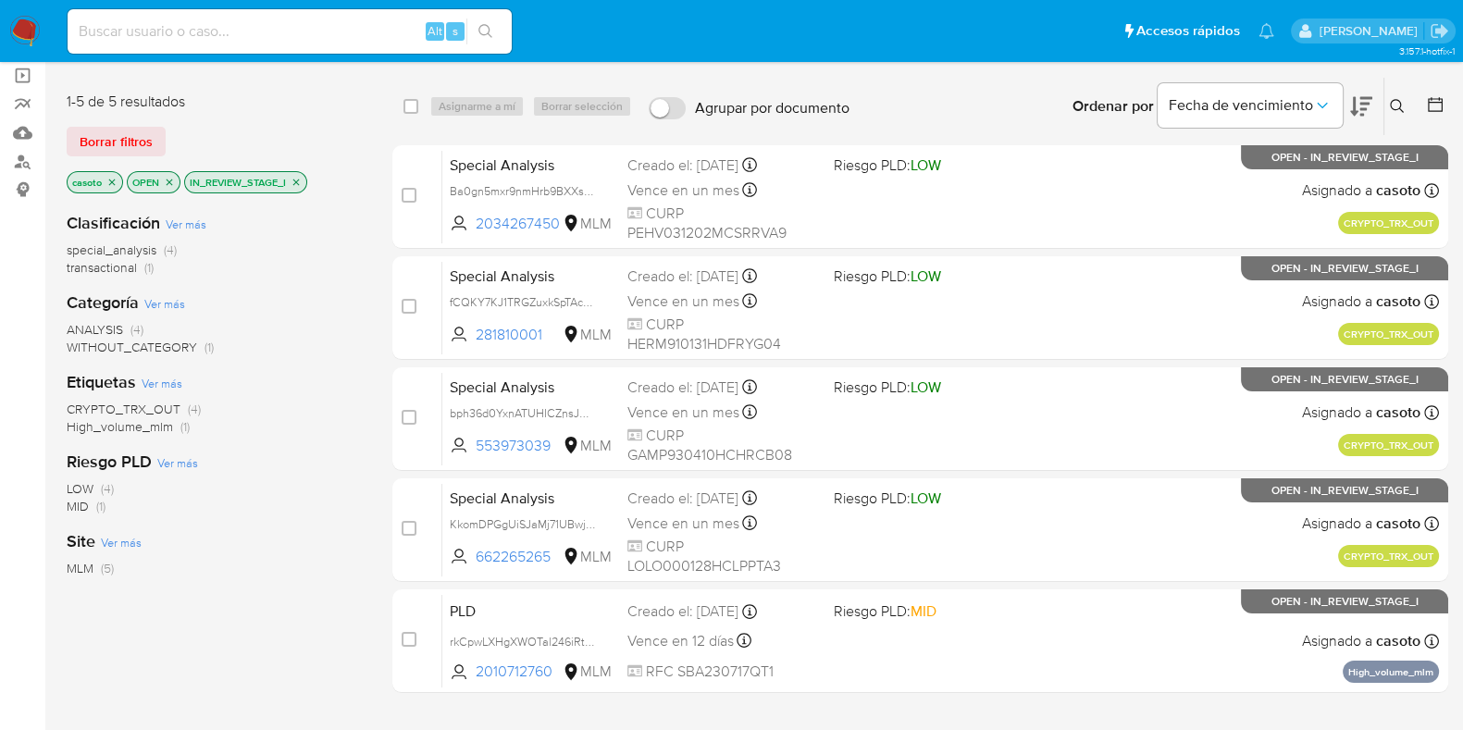
scroll to position [97, 0]
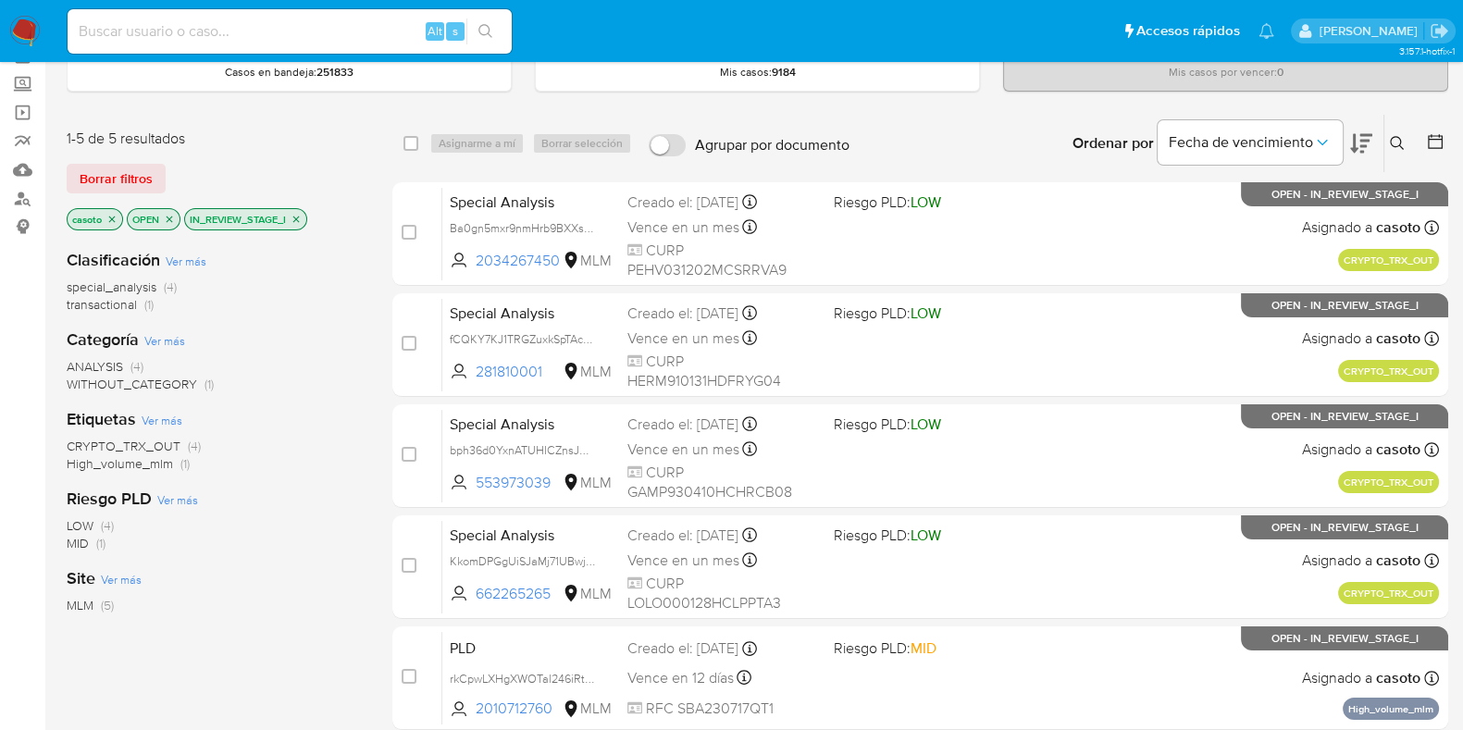
click at [292, 218] on icon "close-filter" at bounding box center [296, 219] width 11 height 11
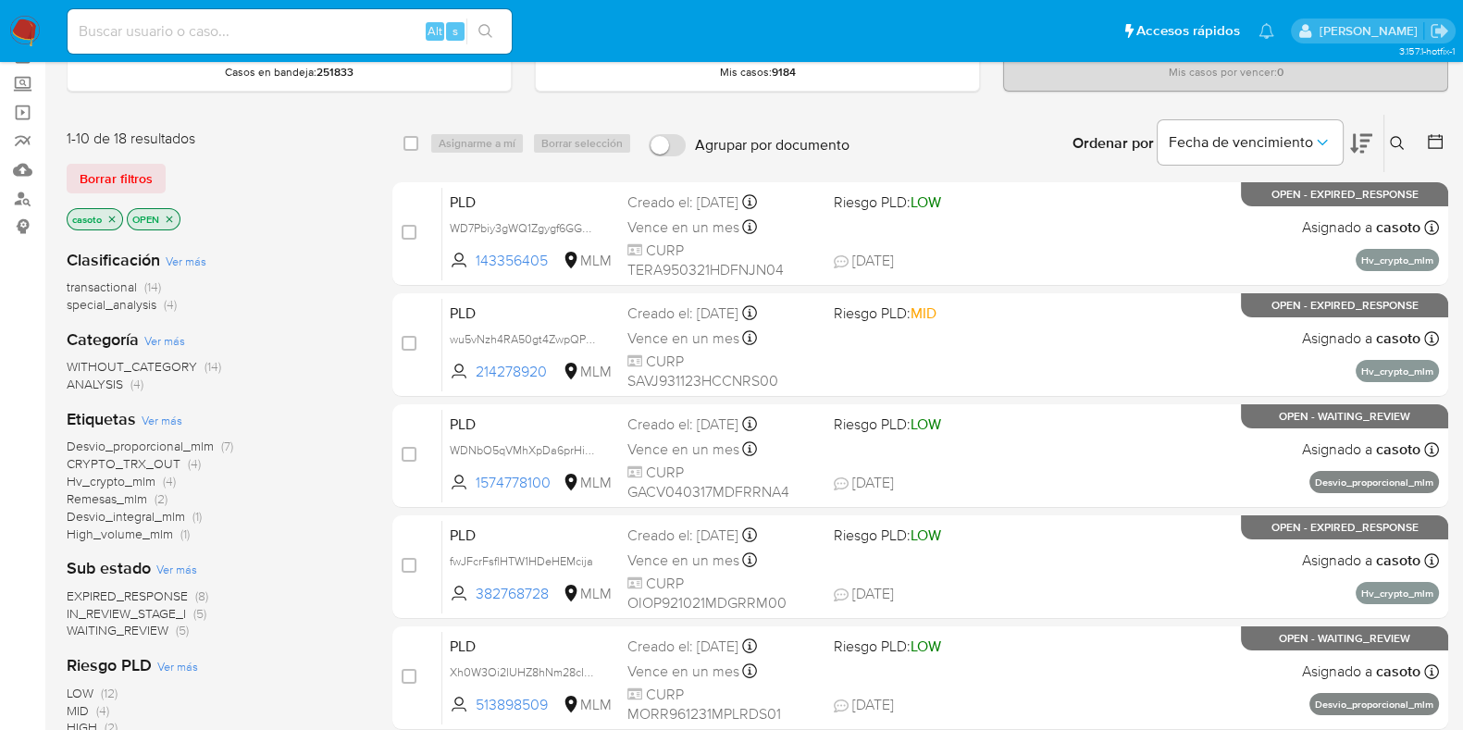
click at [149, 591] on span "EXPIRED_RESPONSE" at bounding box center [127, 596] width 121 height 19
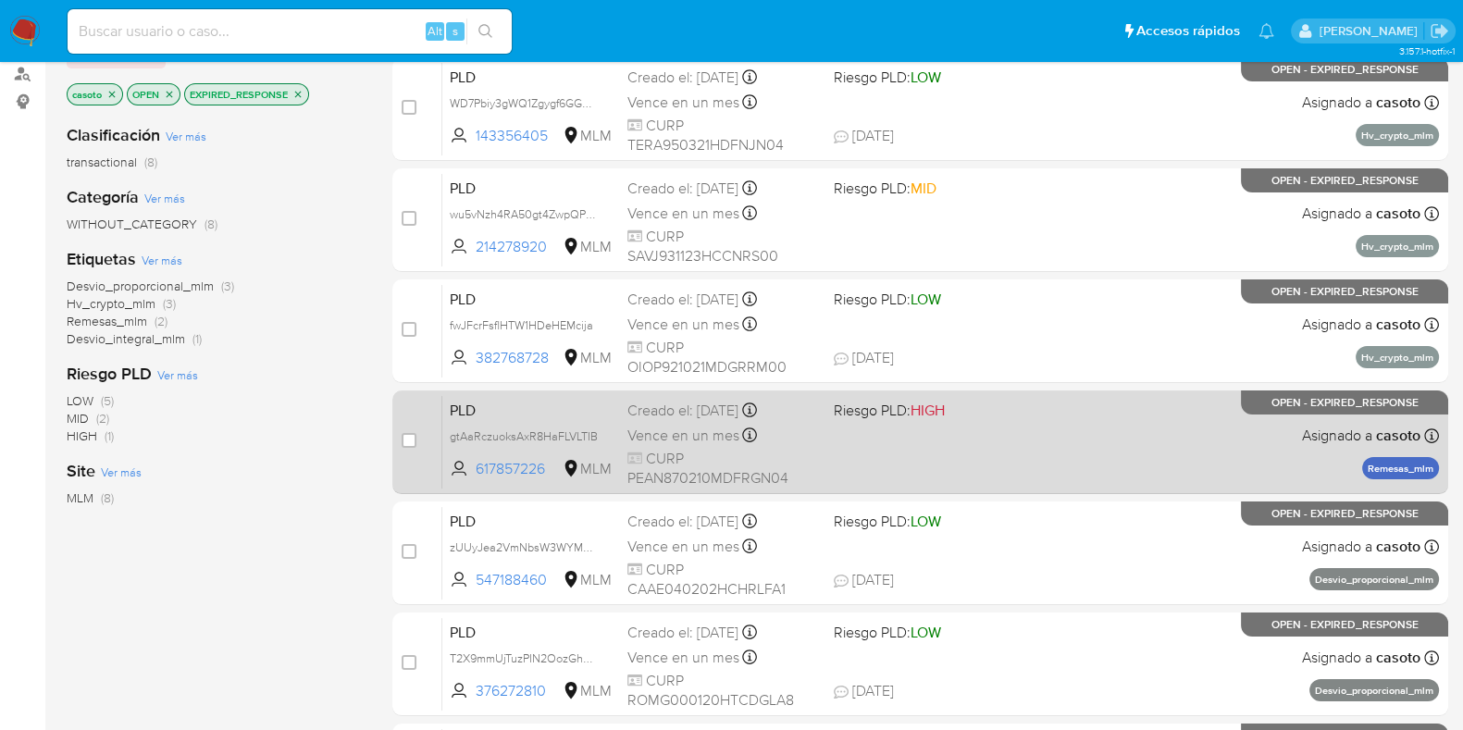
scroll to position [444, 0]
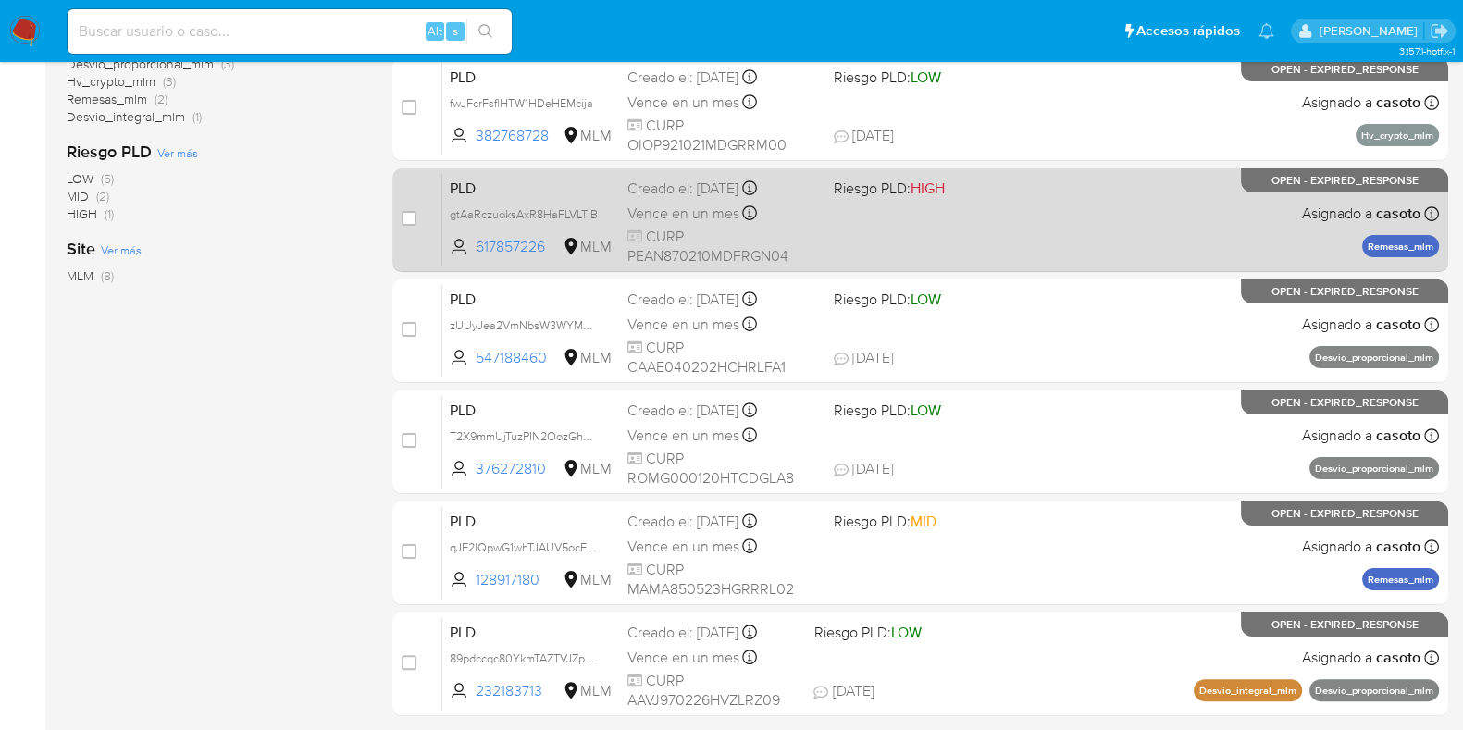
click at [1125, 238] on div "PLD gtAaRczuoksAxR8HaFLVLTIB 617857226 MLM Riesgo PLD: HIGH Creado el: 12/08/20…" at bounding box center [940, 219] width 997 height 93
click at [407, 219] on input "checkbox" at bounding box center [409, 218] width 15 height 15
checkbox input "true"
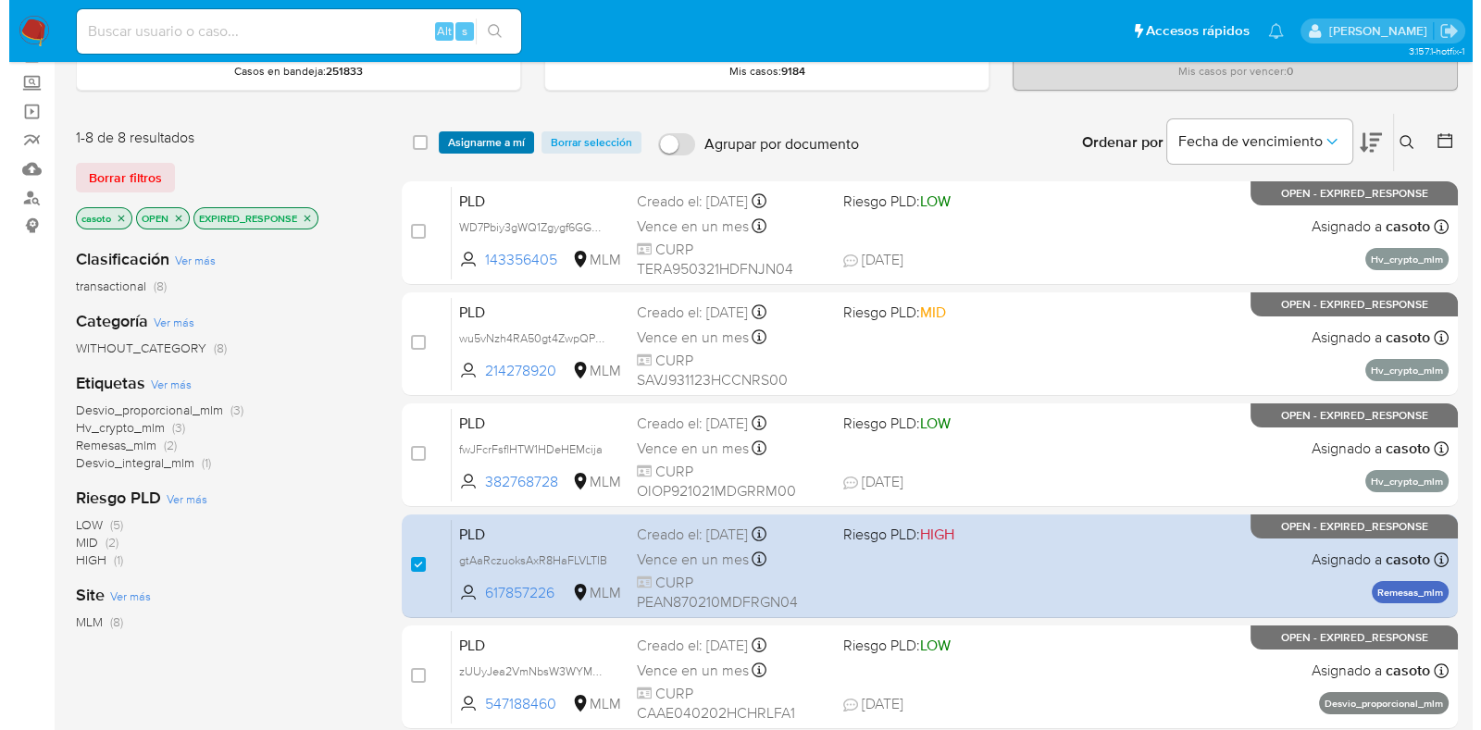
scroll to position [97, 0]
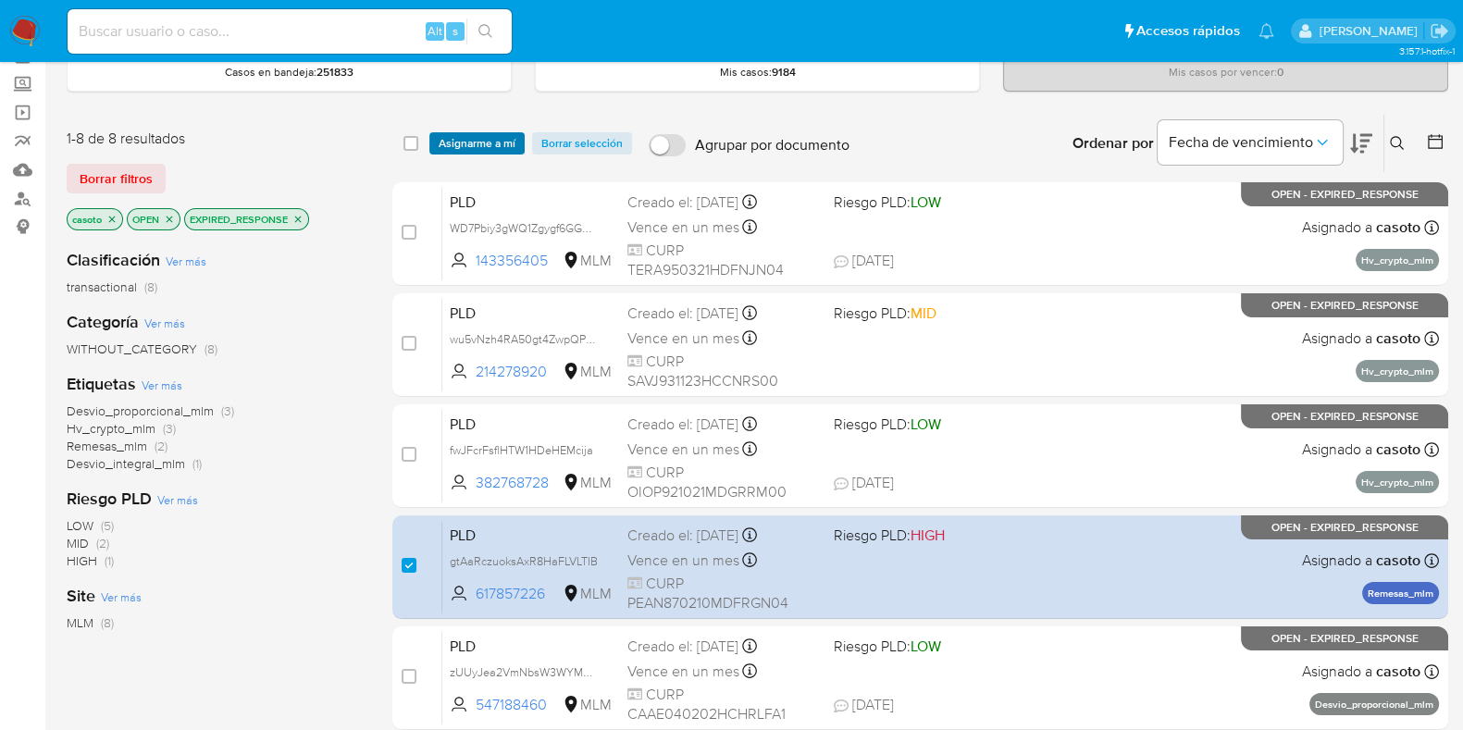
click at [478, 150] on span "Asignarme a mí" at bounding box center [477, 143] width 77 height 19
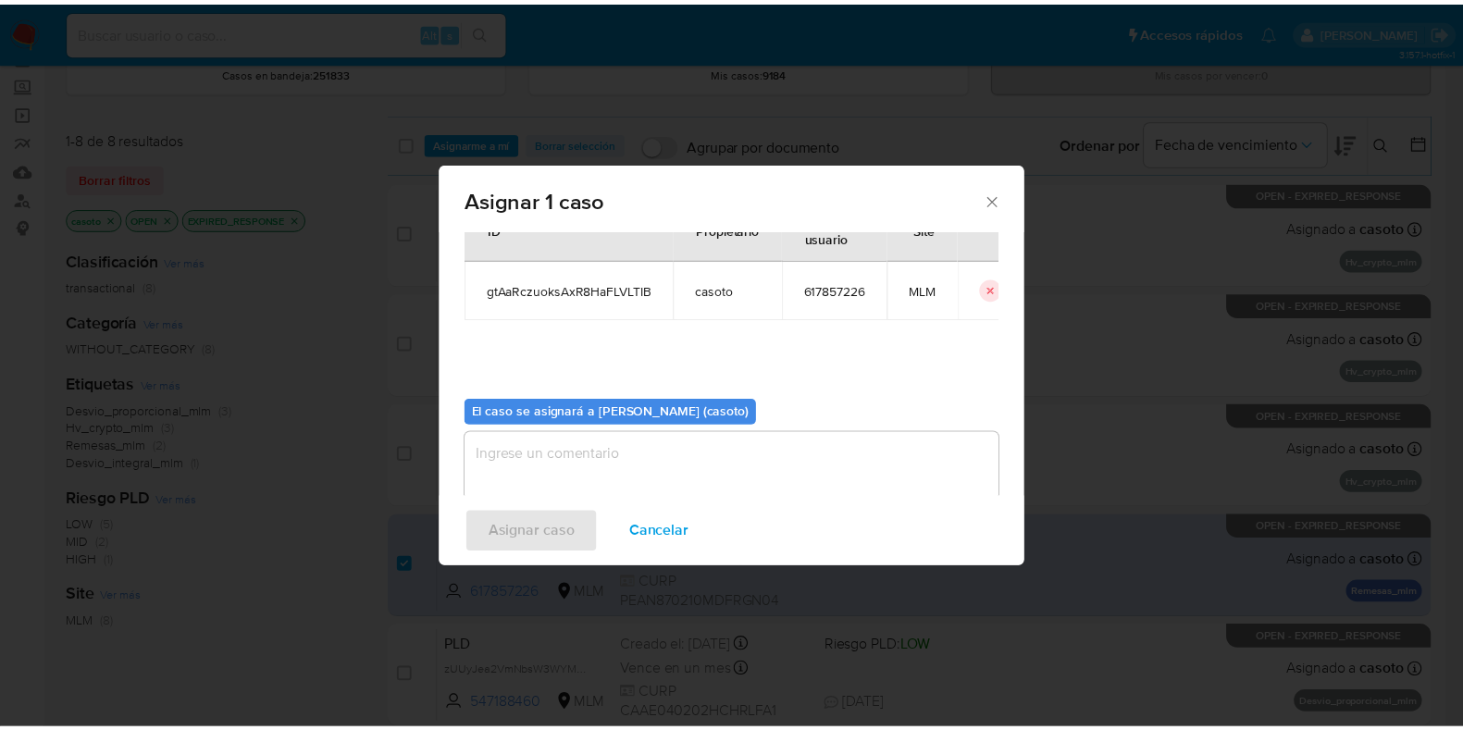
scroll to position [95, 0]
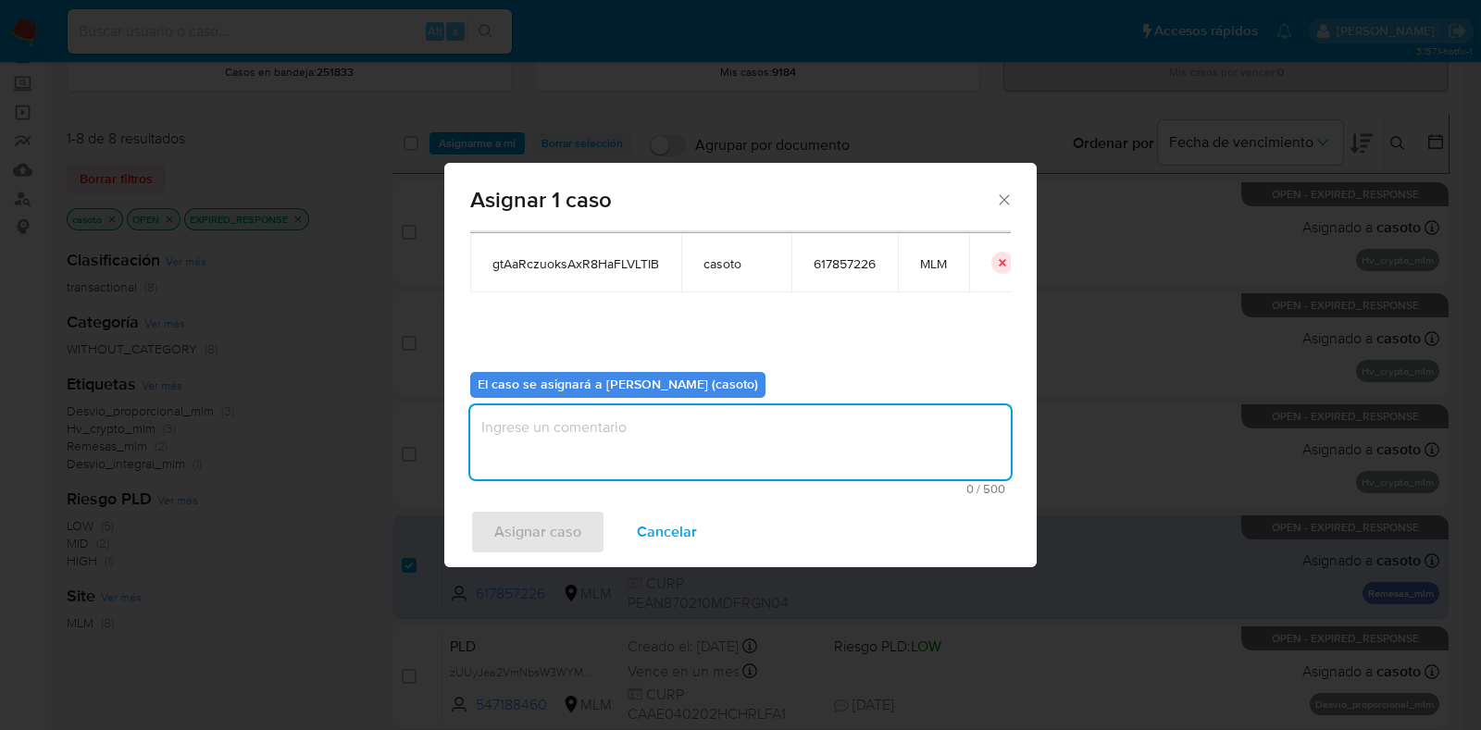
click at [625, 424] on textarea "assign-modal" at bounding box center [740, 442] width 541 height 74
type textarea "l1"
click at [574, 548] on span "Asignar caso" at bounding box center [537, 532] width 87 height 41
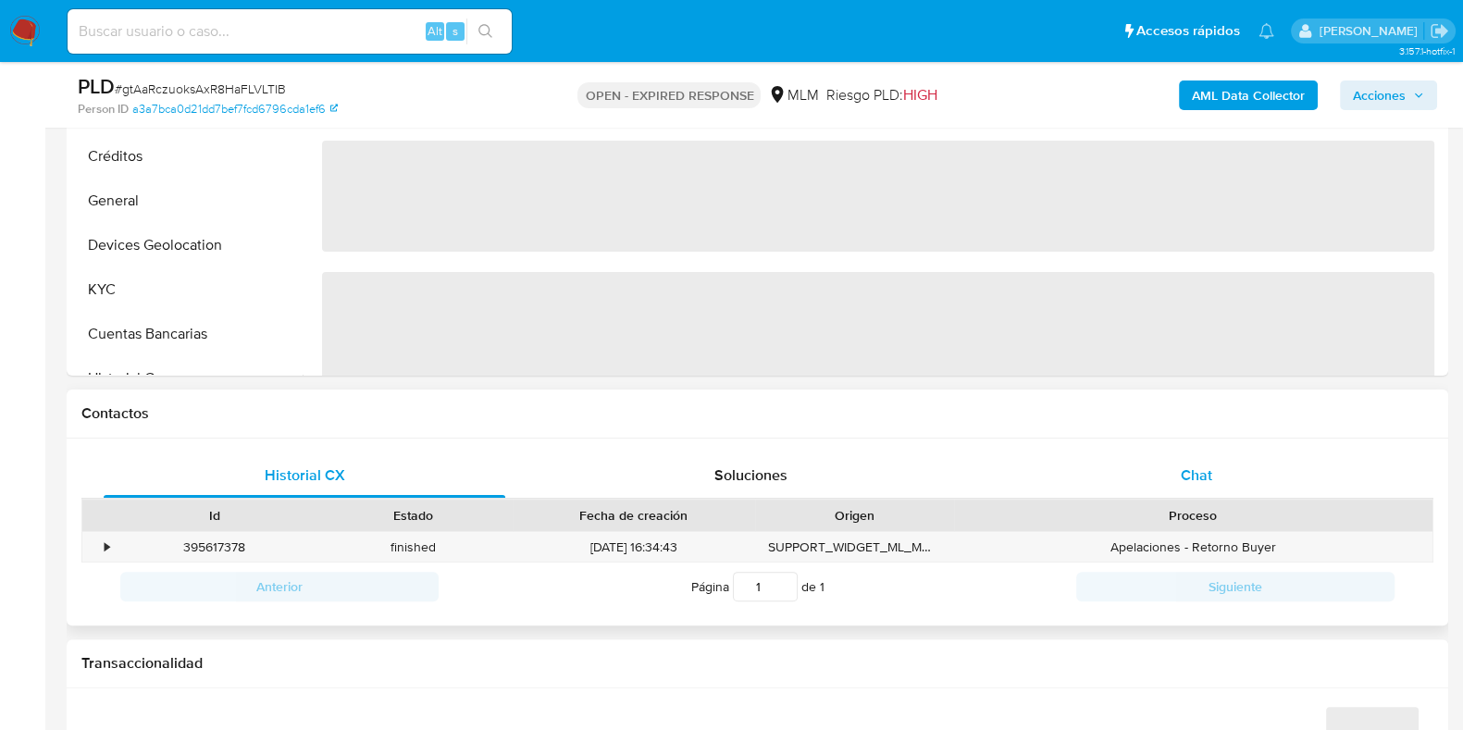
click at [1169, 464] on div "Chat" at bounding box center [1197, 476] width 402 height 44
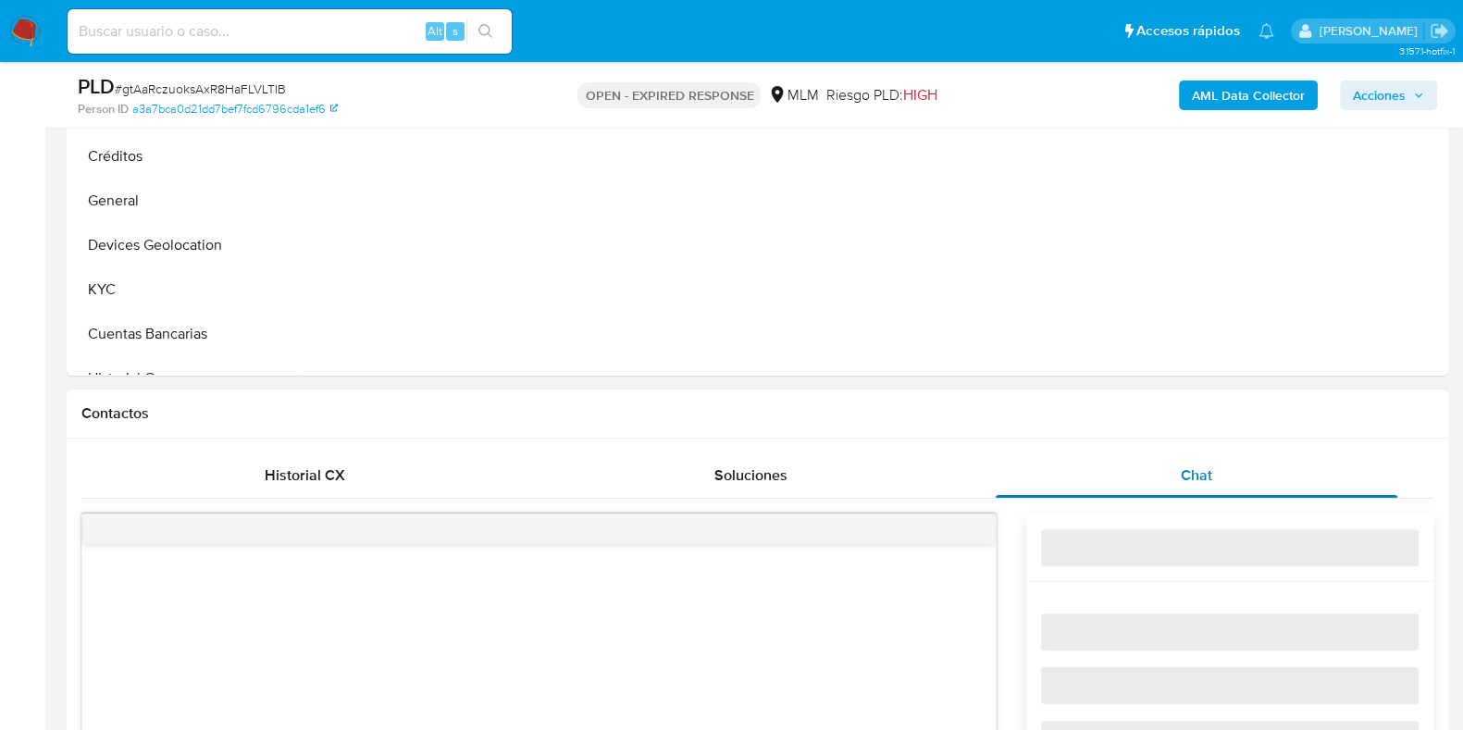
select select "10"
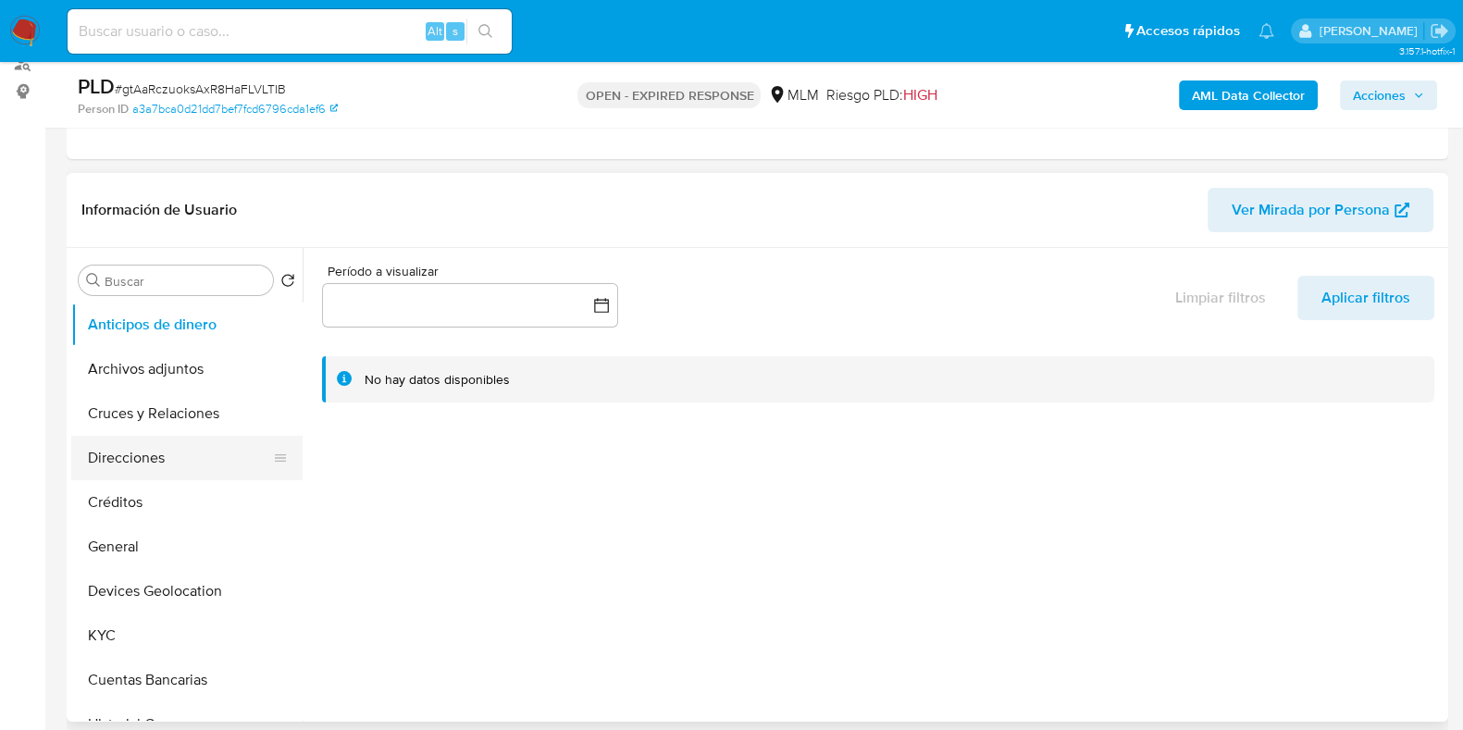
scroll to position [230, 0]
click at [135, 559] on button "General" at bounding box center [179, 549] width 217 height 44
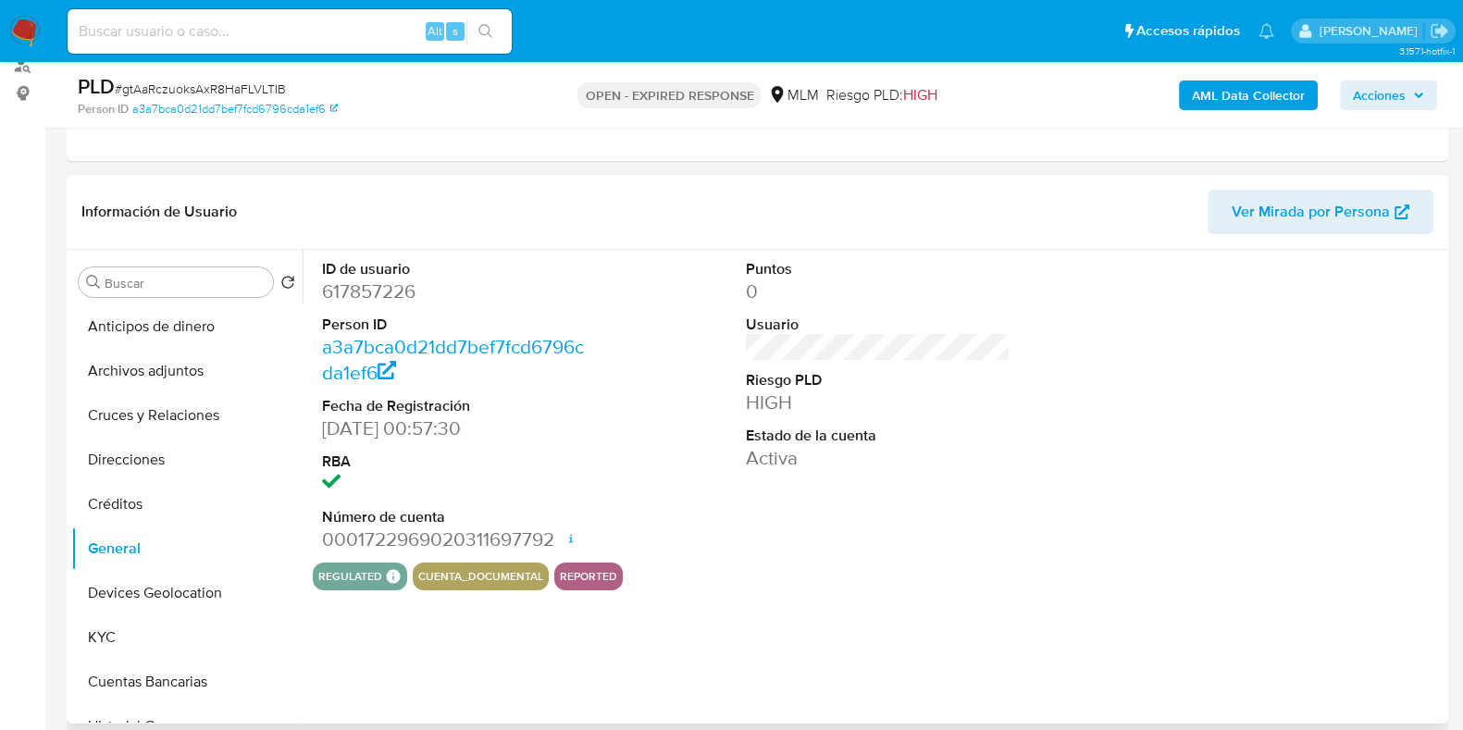
click at [359, 287] on dd "617857226" at bounding box center [454, 292] width 265 height 26
copy dd "617857226"
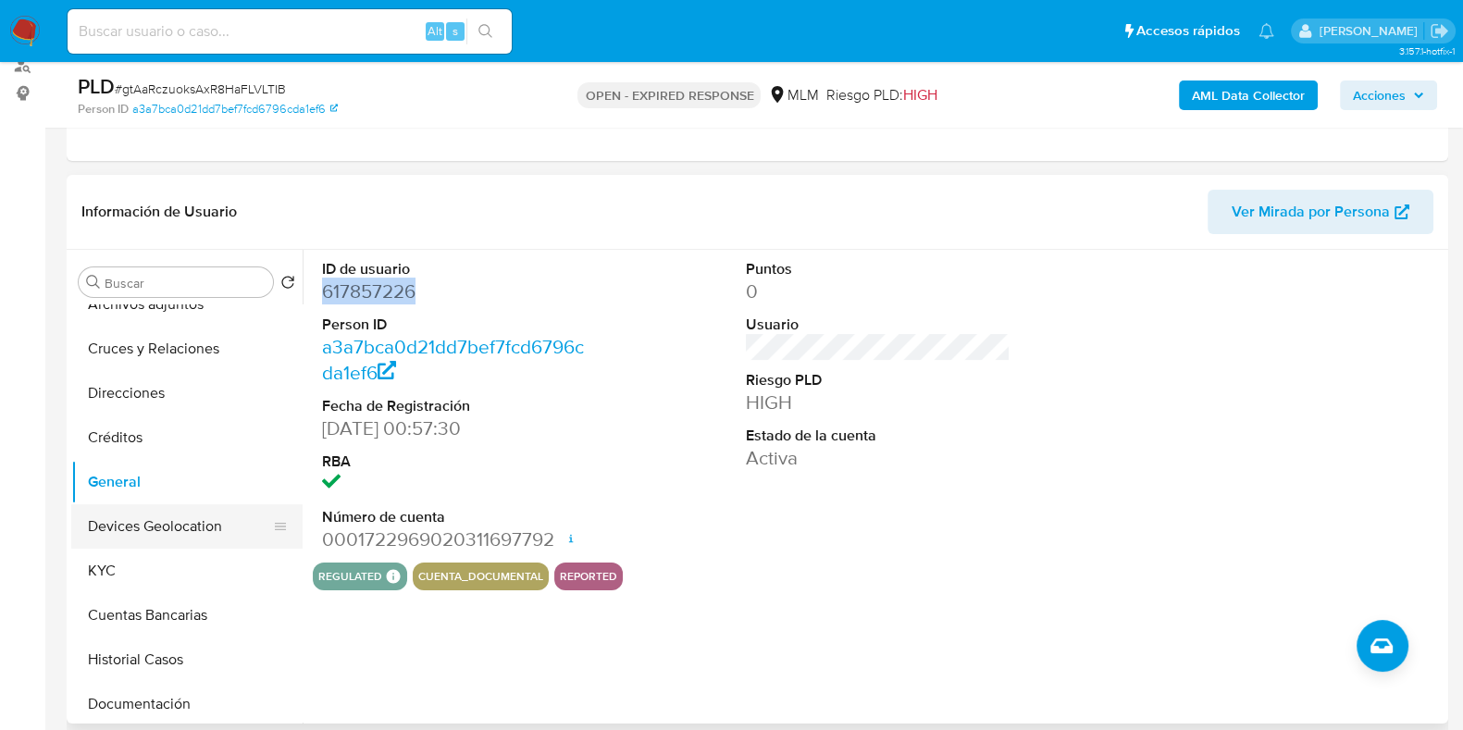
scroll to position [115, 0]
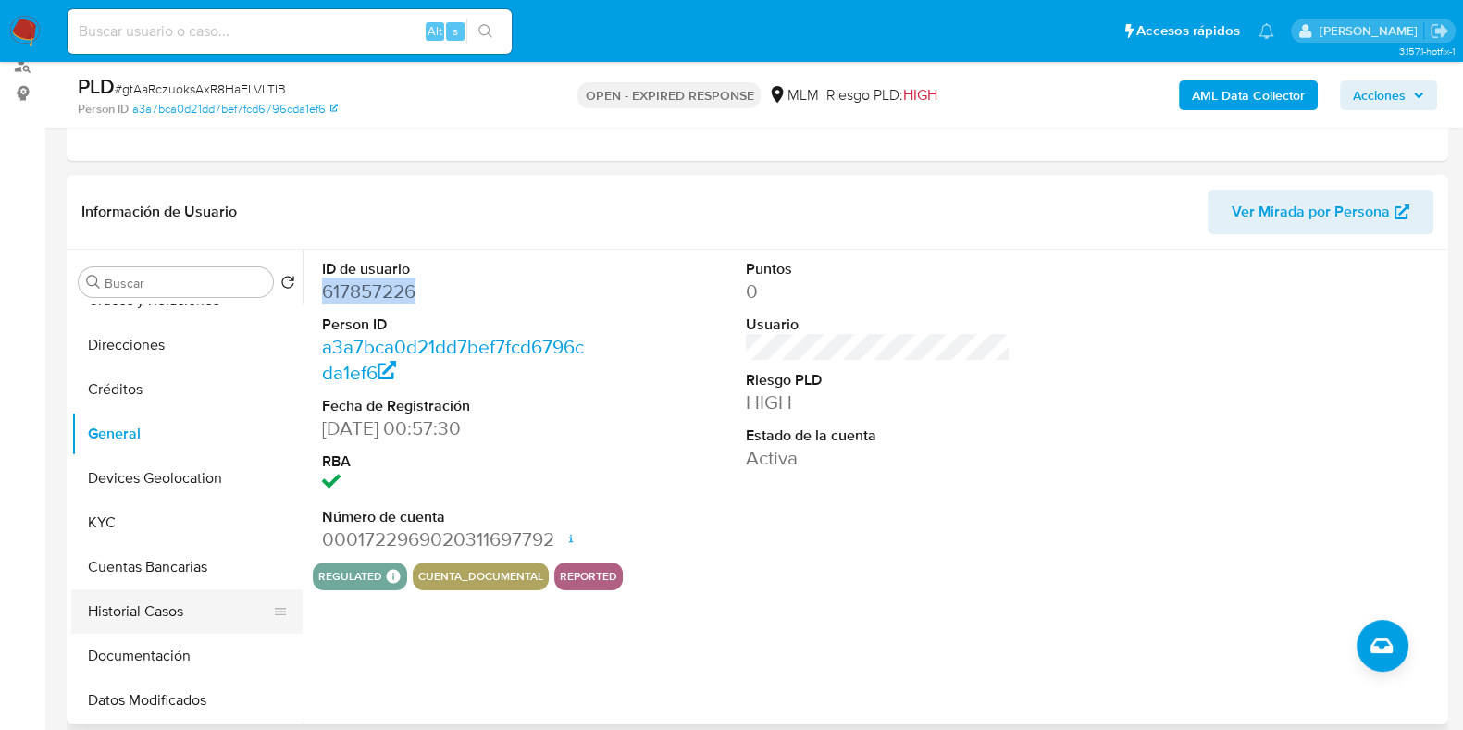
click at [111, 596] on button "Historial Casos" at bounding box center [179, 612] width 217 height 44
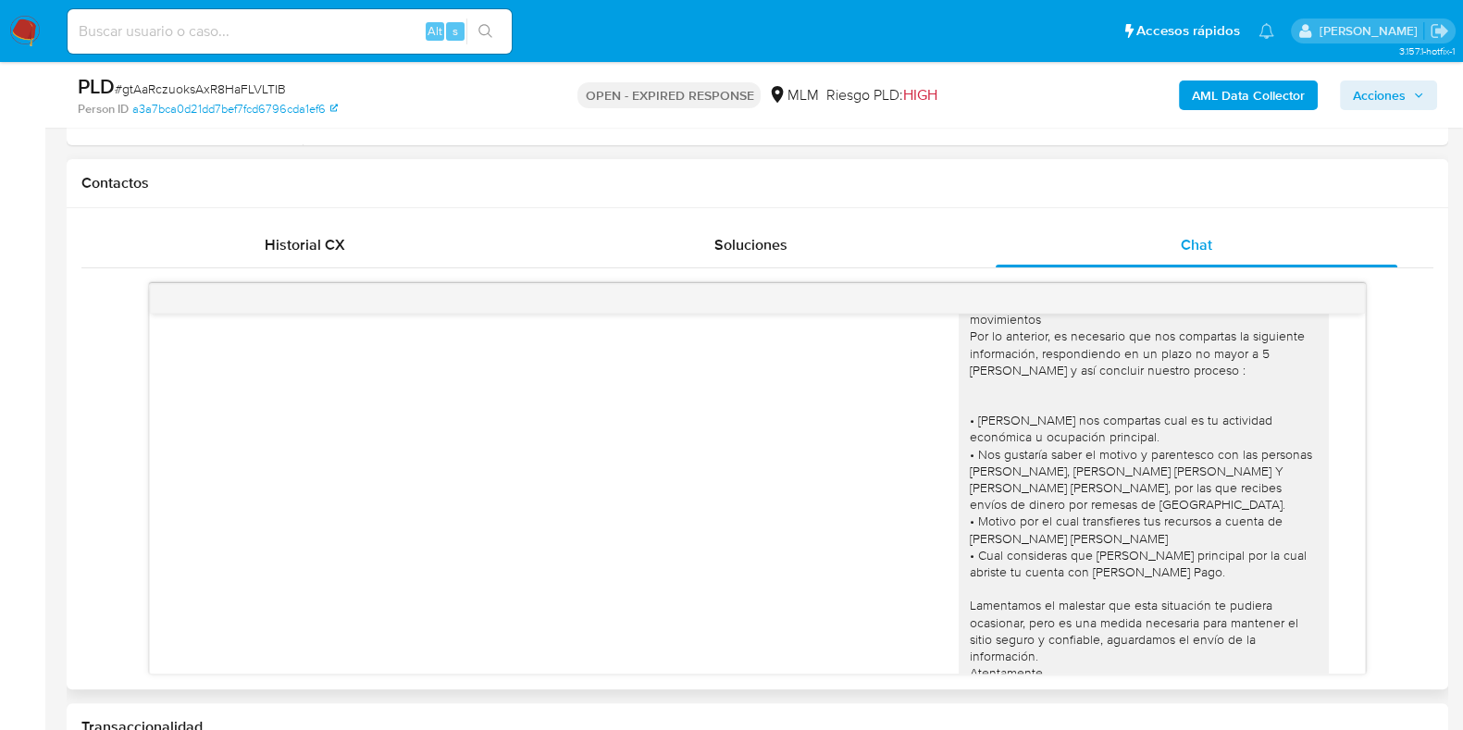
scroll to position [149, 0]
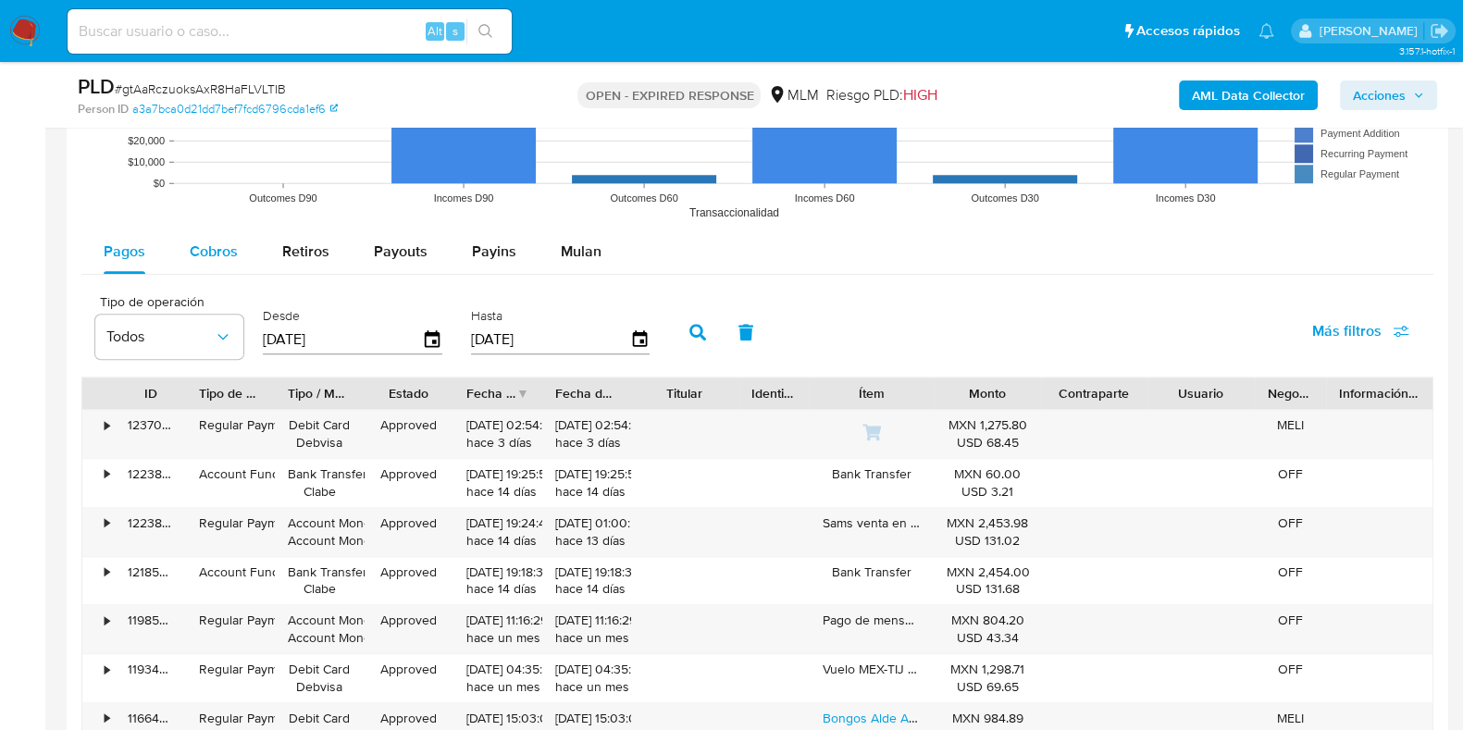
click at [224, 247] on span "Cobros" at bounding box center [214, 251] width 48 height 21
select select "10"
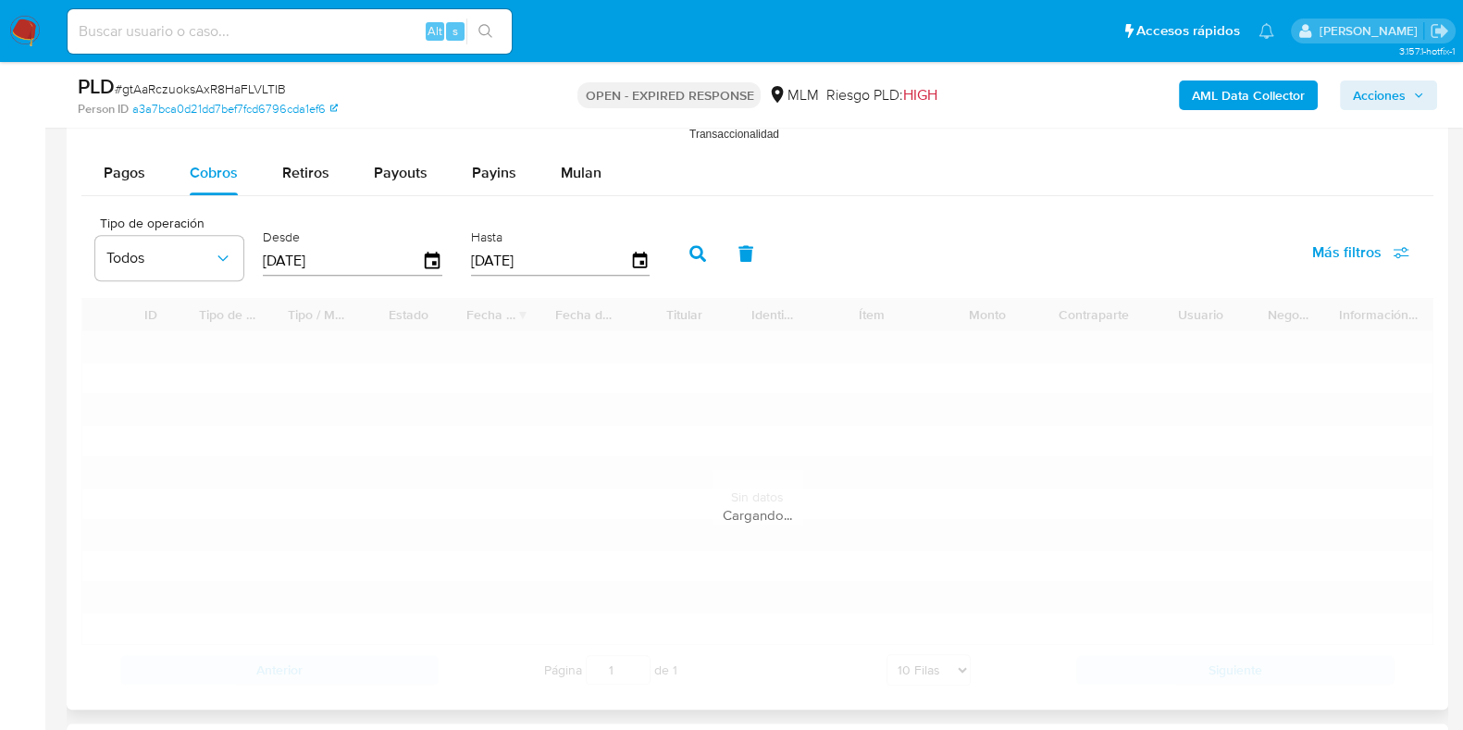
scroll to position [2198, 0]
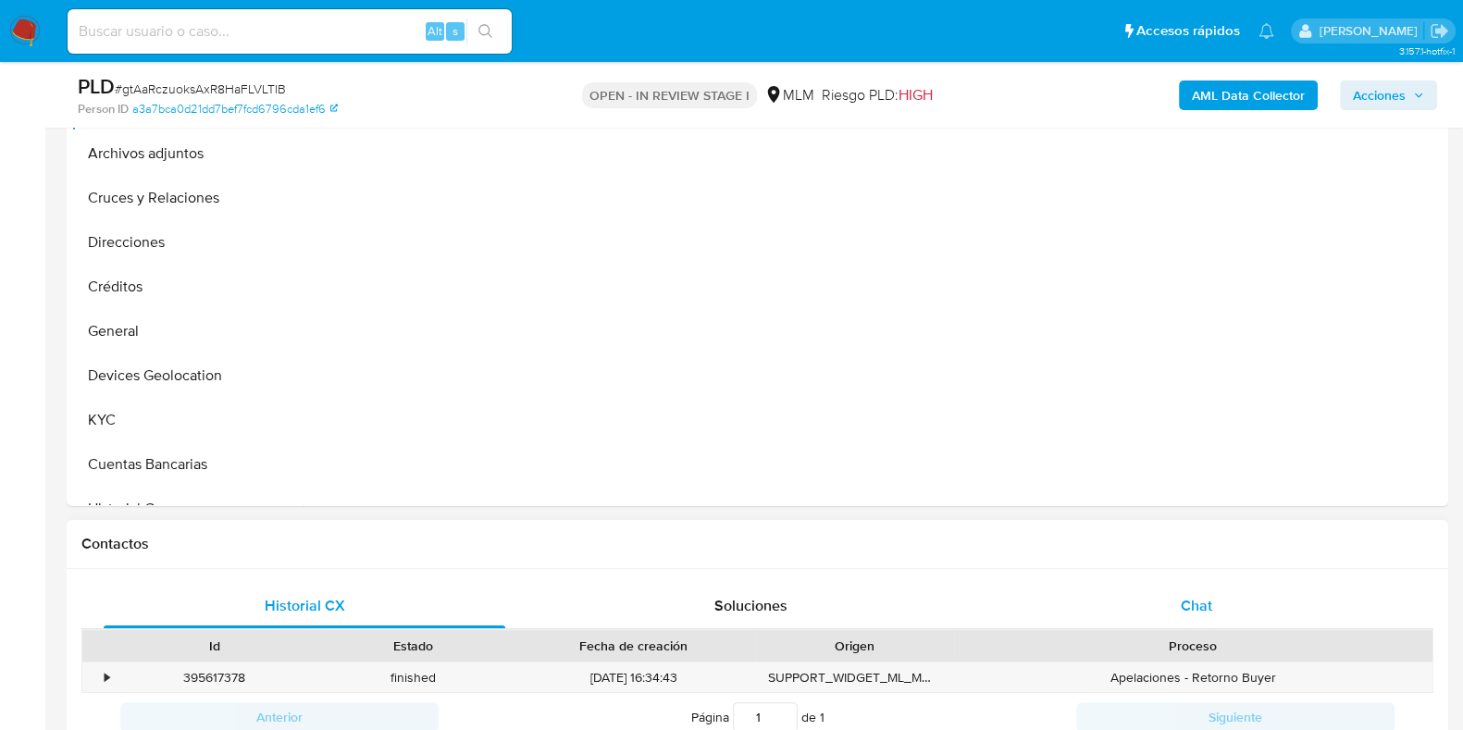
scroll to position [578, 0]
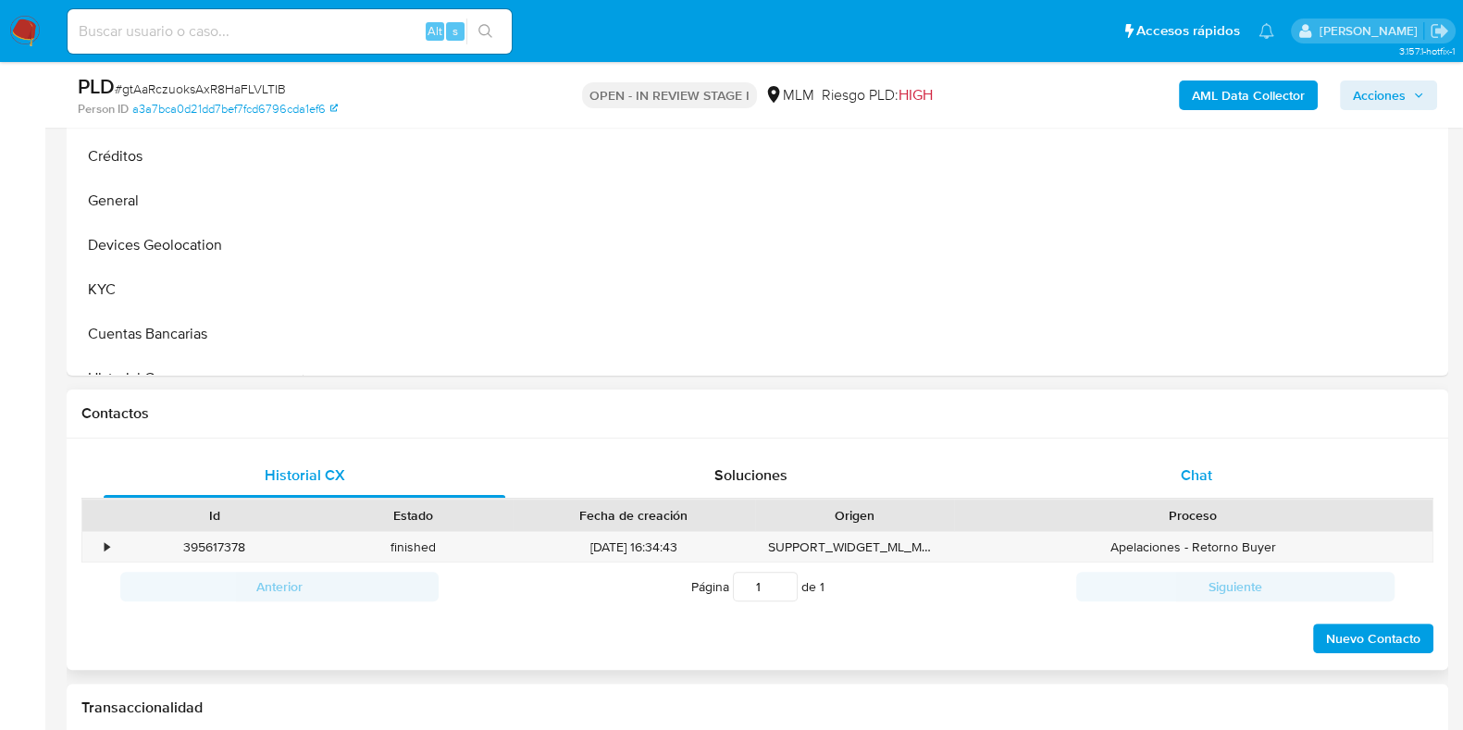
click at [1183, 465] on span "Chat" at bounding box center [1196, 475] width 31 height 21
select select "10"
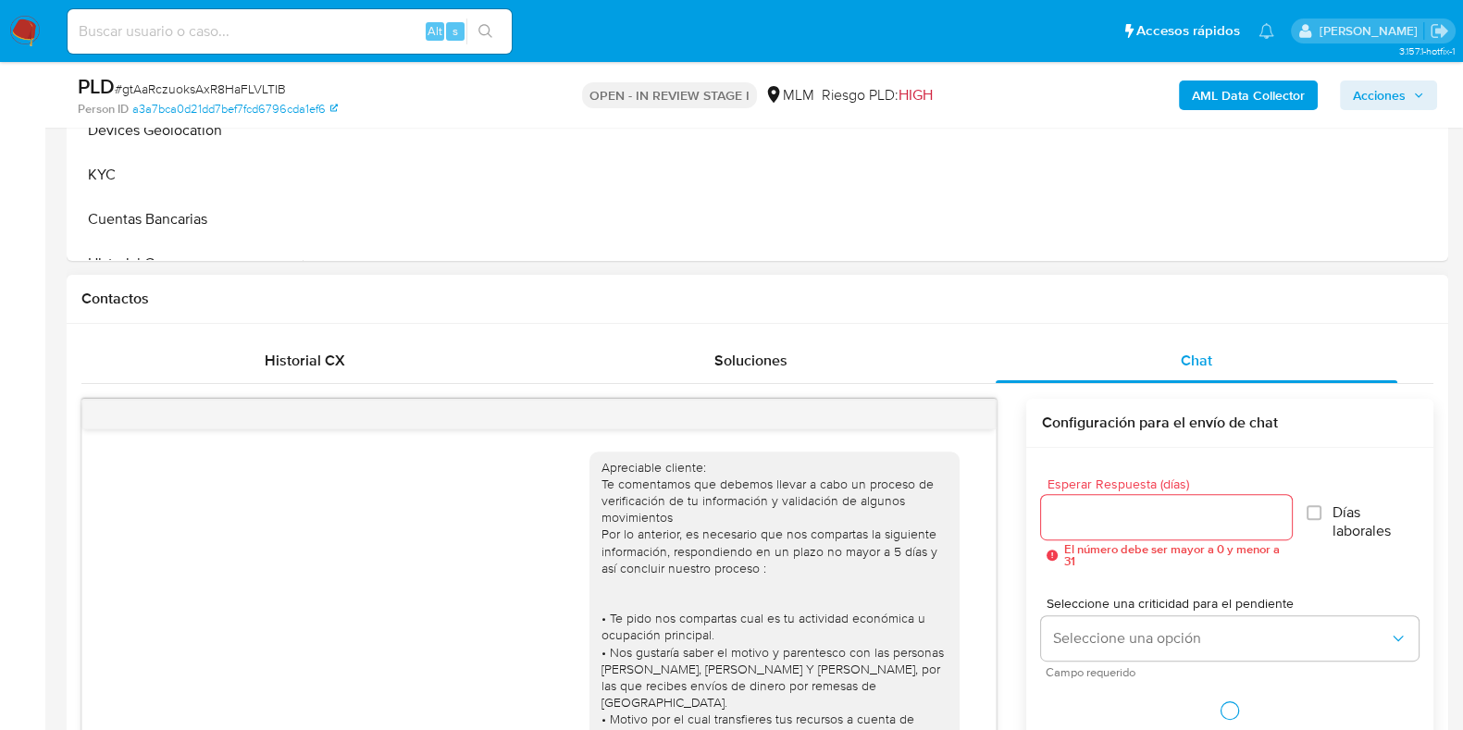
scroll to position [149, 0]
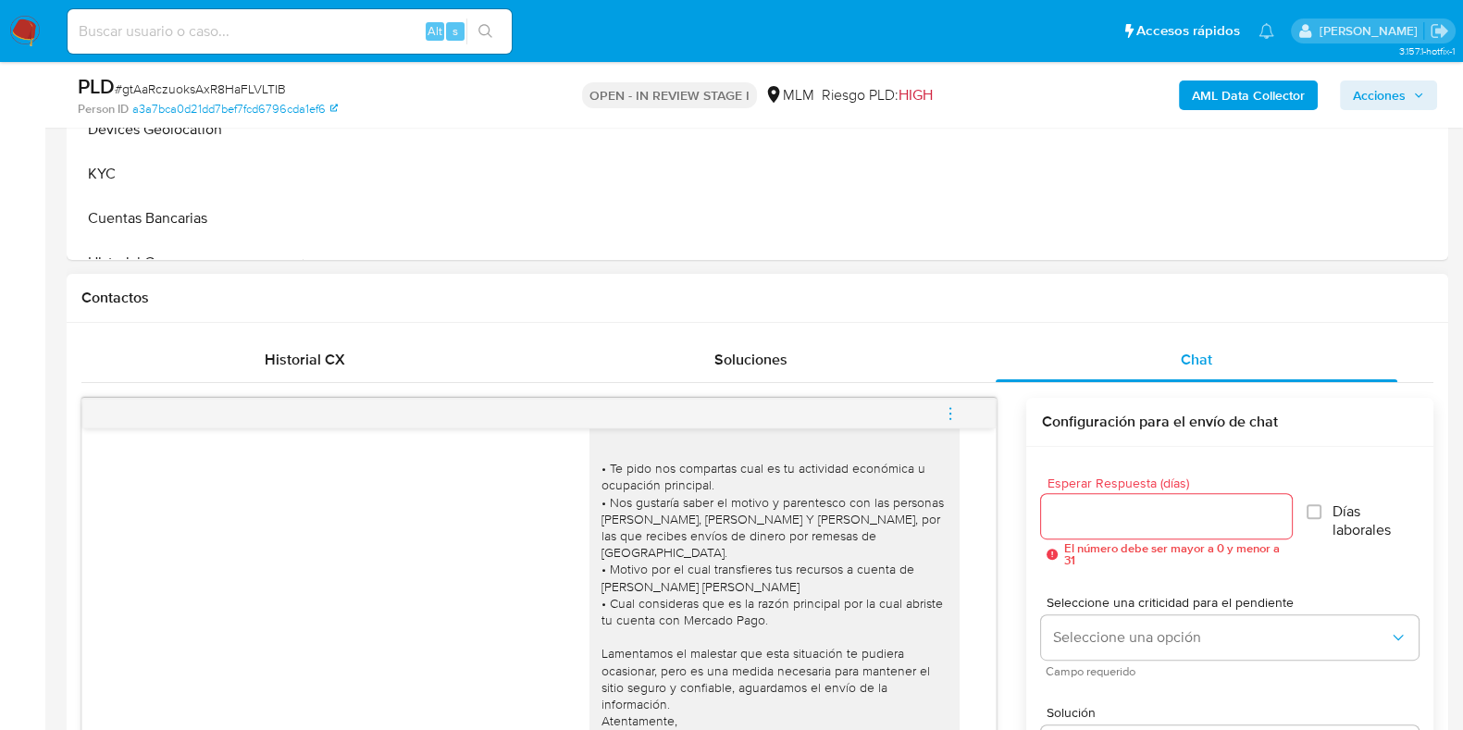
click at [954, 416] on icon "menu-action" at bounding box center [950, 413] width 17 height 17
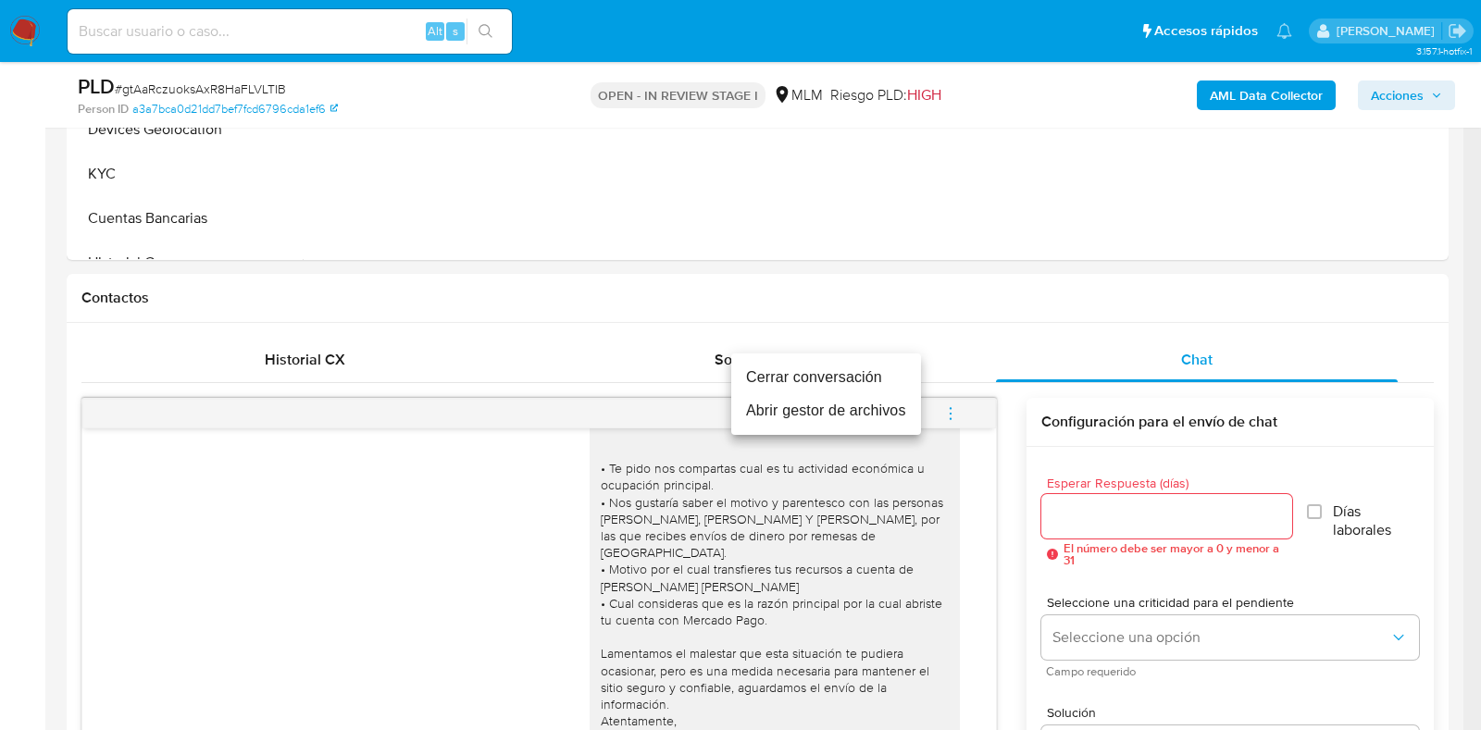
click at [764, 381] on li "Cerrar conversación" at bounding box center [826, 377] width 190 height 33
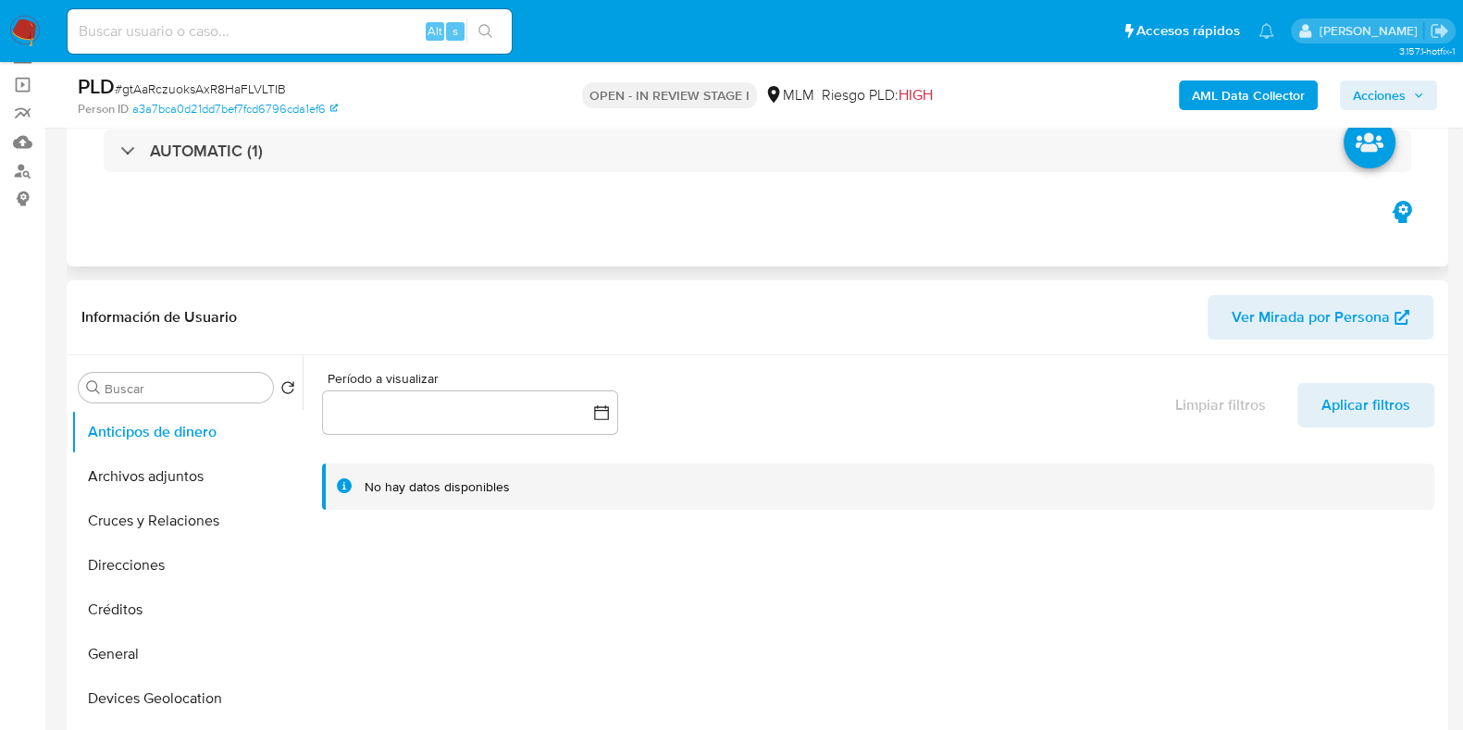
scroll to position [230, 0]
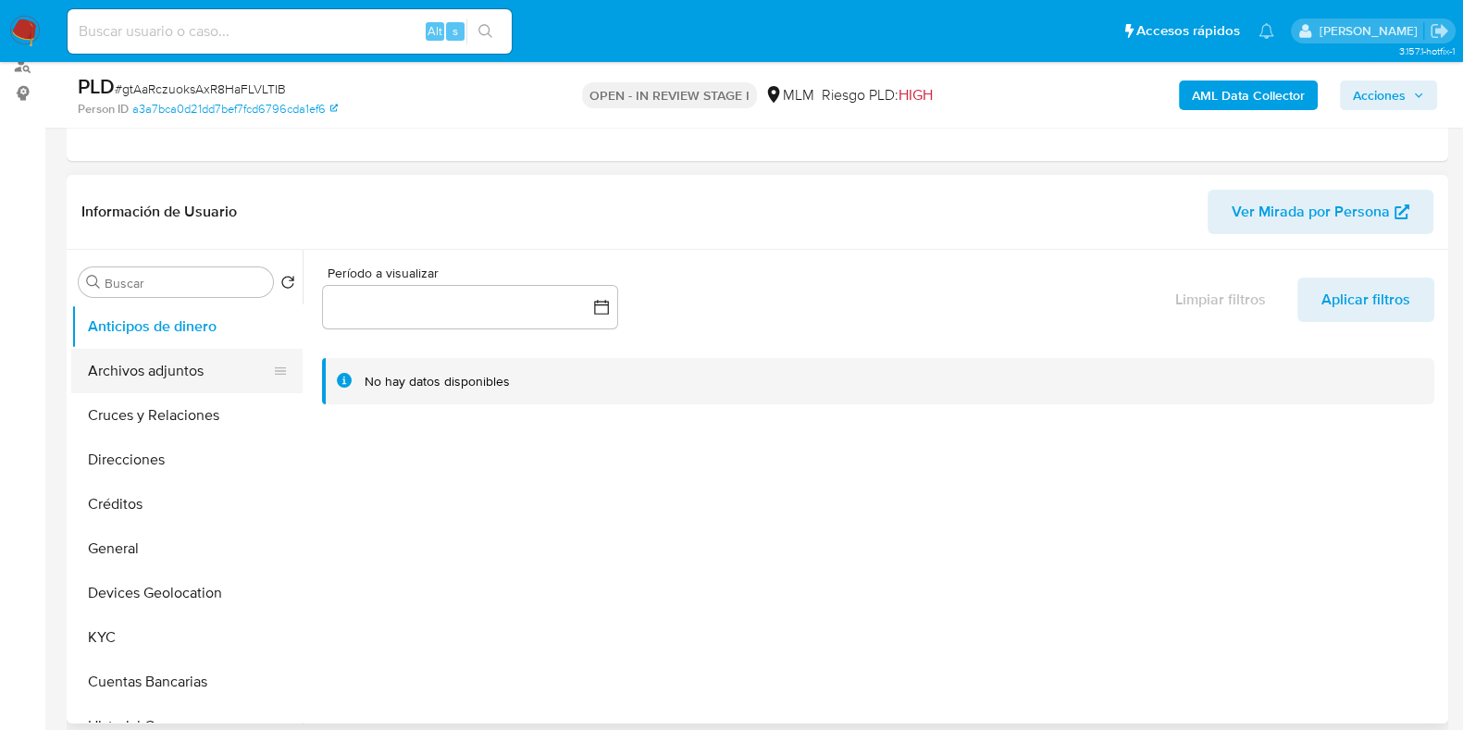
click at [155, 369] on button "Archivos adjuntos" at bounding box center [179, 371] width 217 height 44
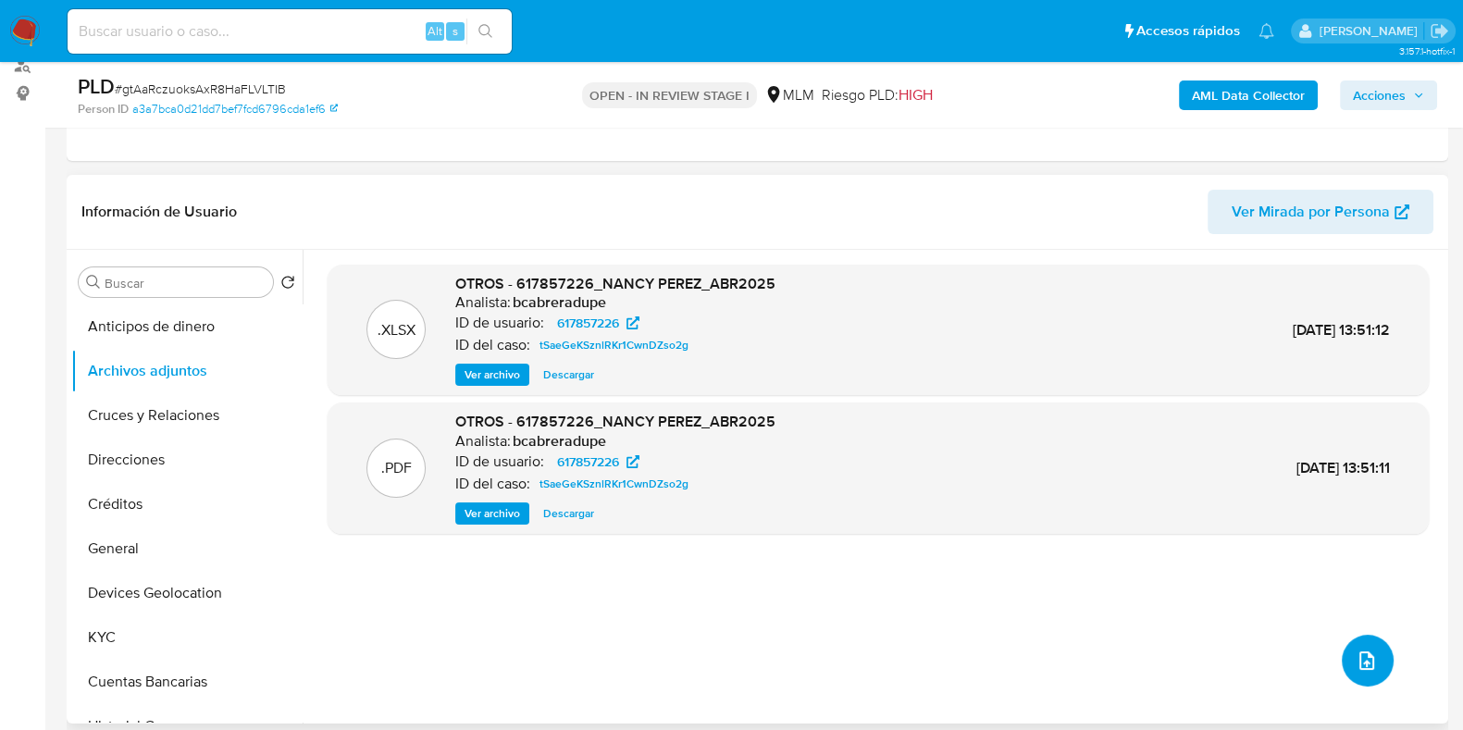
click at [1354, 644] on button "upload-file" at bounding box center [1368, 661] width 52 height 52
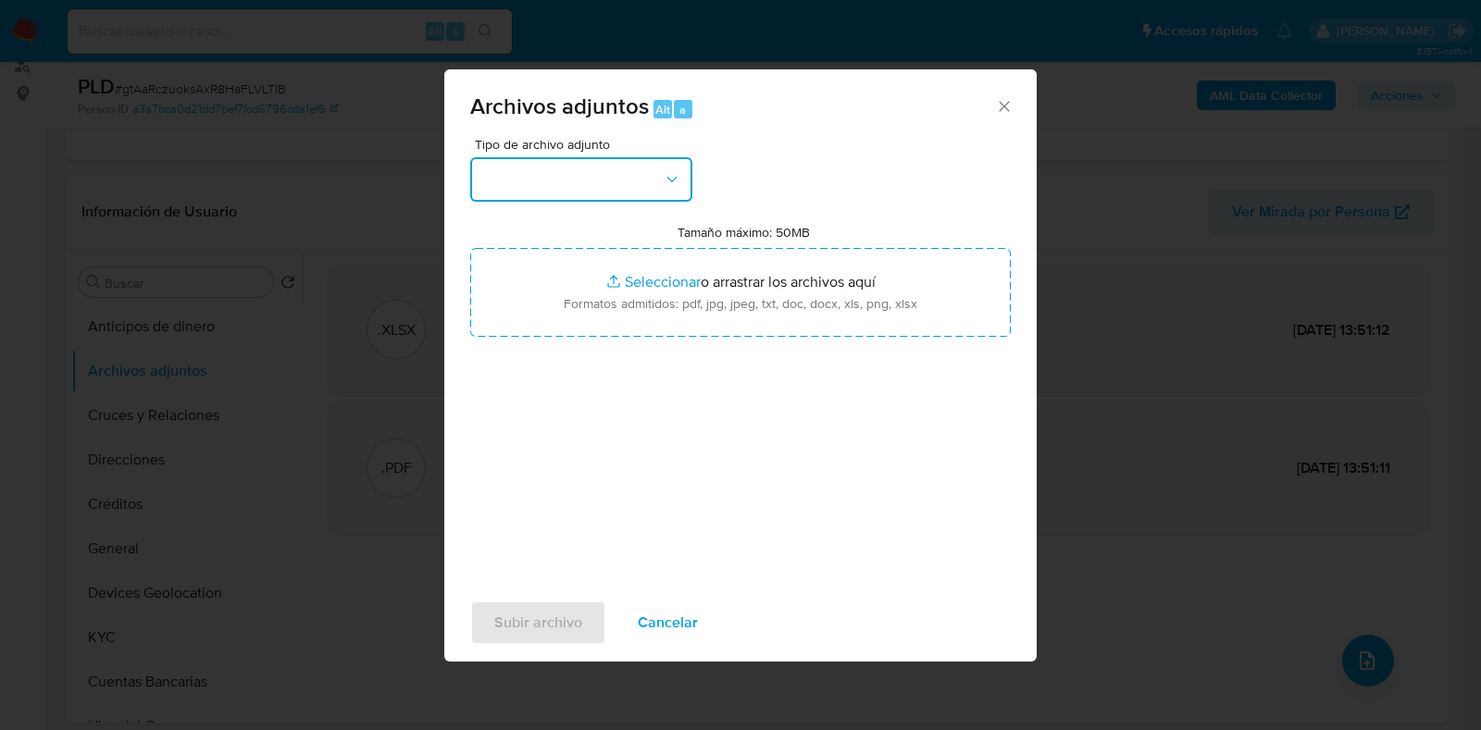
click at [577, 192] on button "button" at bounding box center [581, 179] width 222 height 44
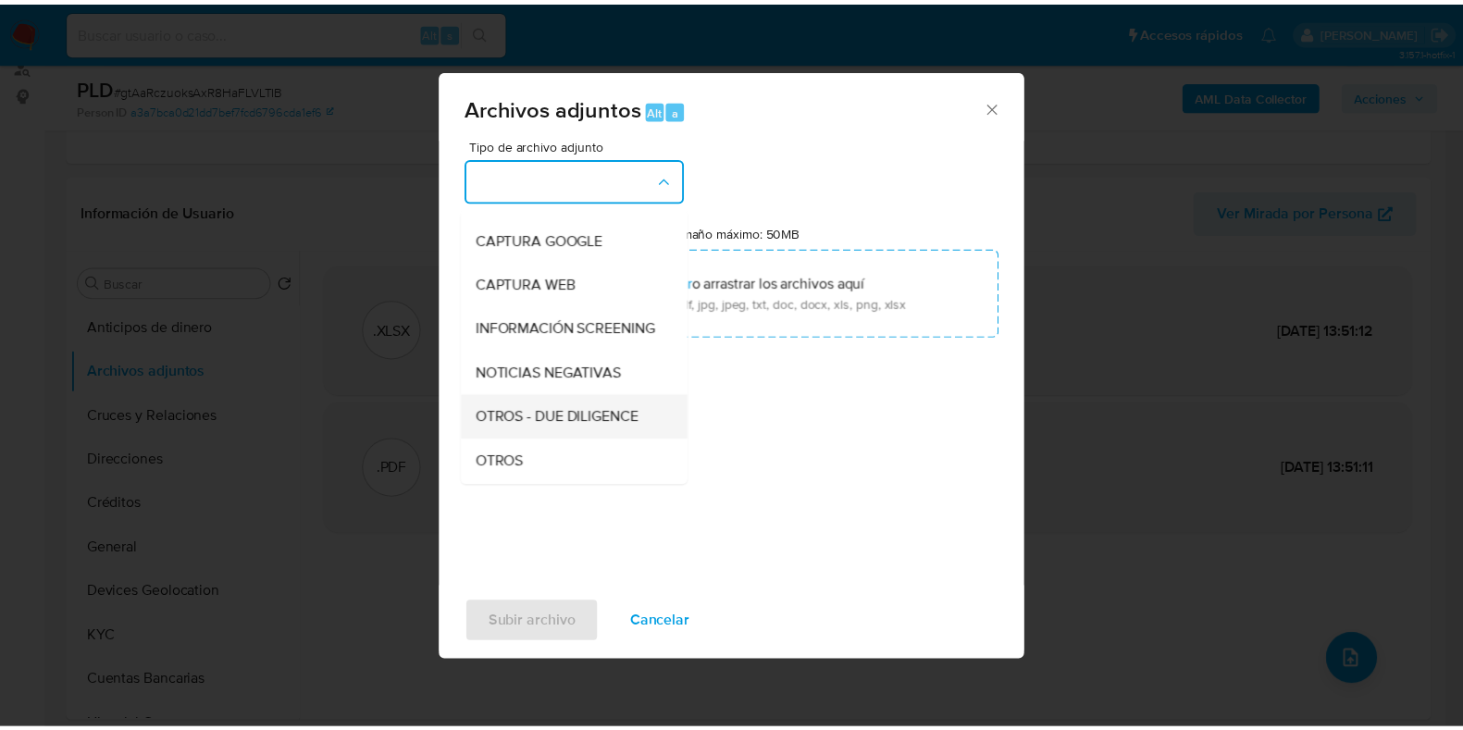
scroll to position [115, 0]
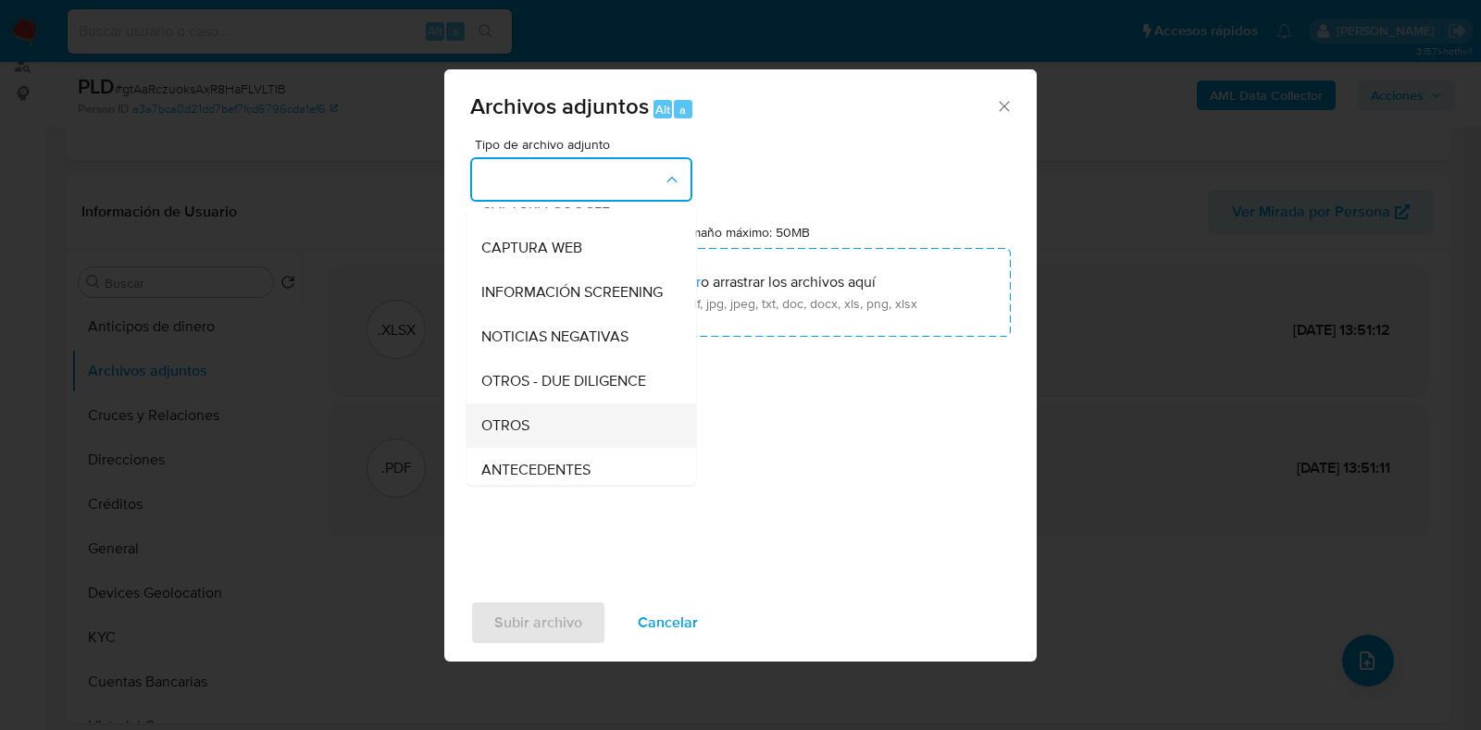
click at [531, 441] on div "OTROS" at bounding box center [575, 426] width 189 height 44
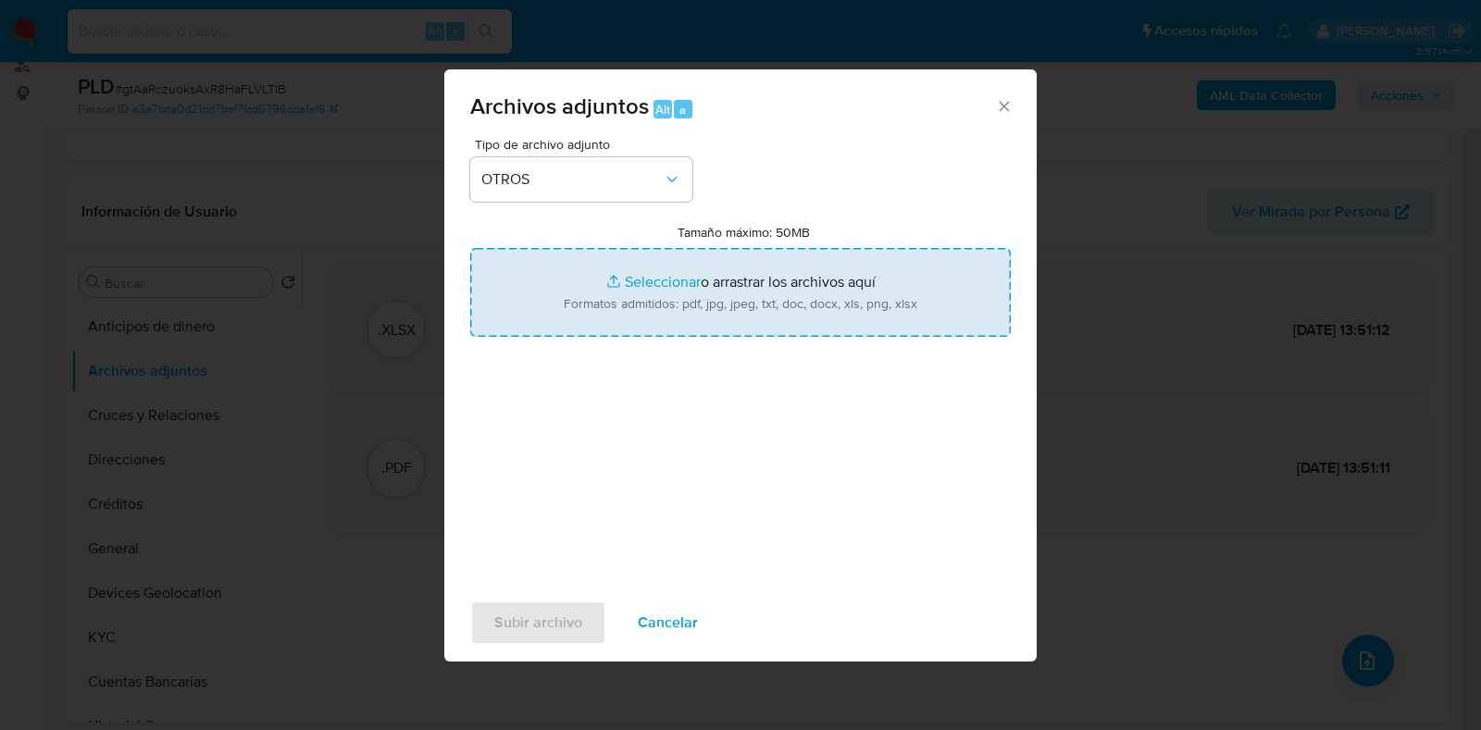
click at [648, 284] on input "Tamaño máximo: 50MB Seleccionar archivos" at bounding box center [740, 292] width 541 height 89
type input "C:\fakepath\617857226_NANCY PEREZ AGUILAR_AGO2025.pdf"
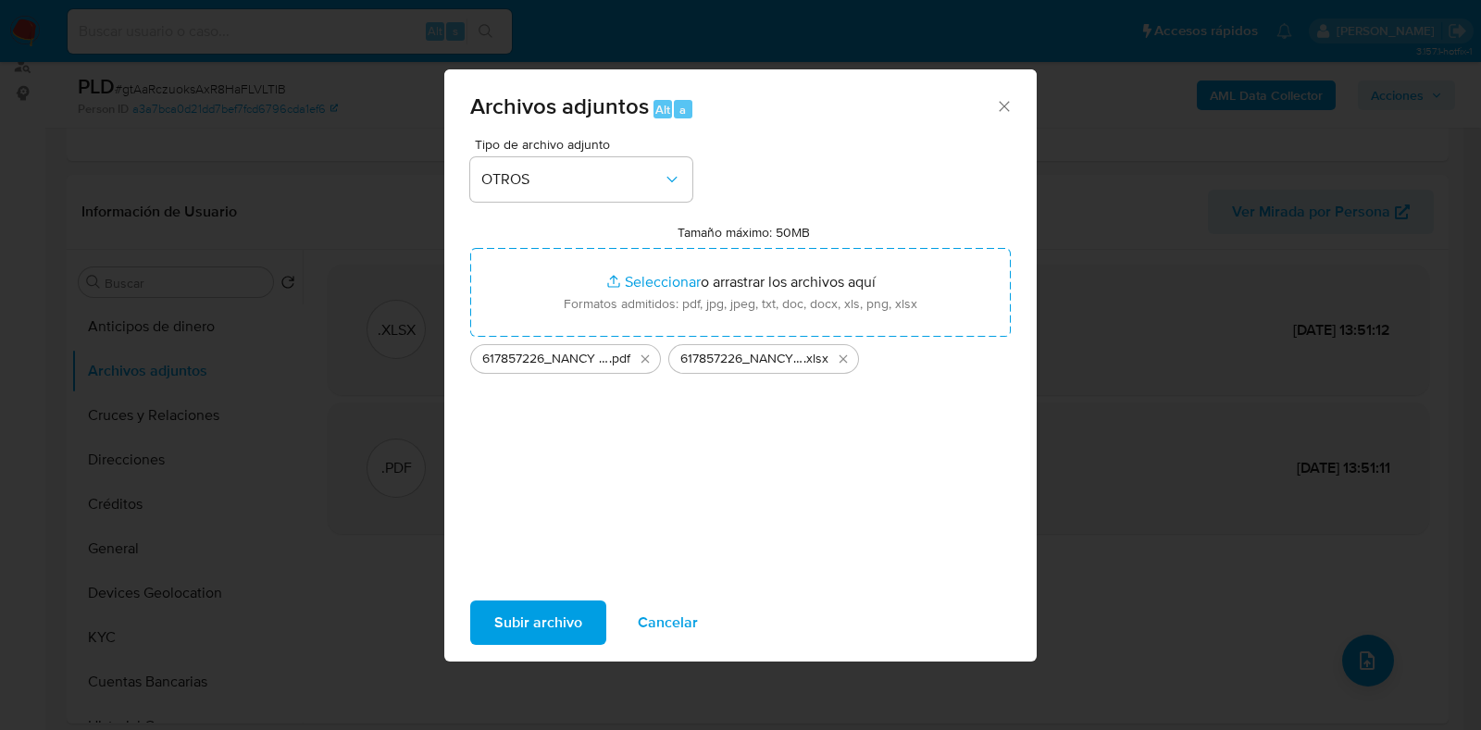
click at [564, 622] on span "Subir archivo" at bounding box center [538, 623] width 88 height 41
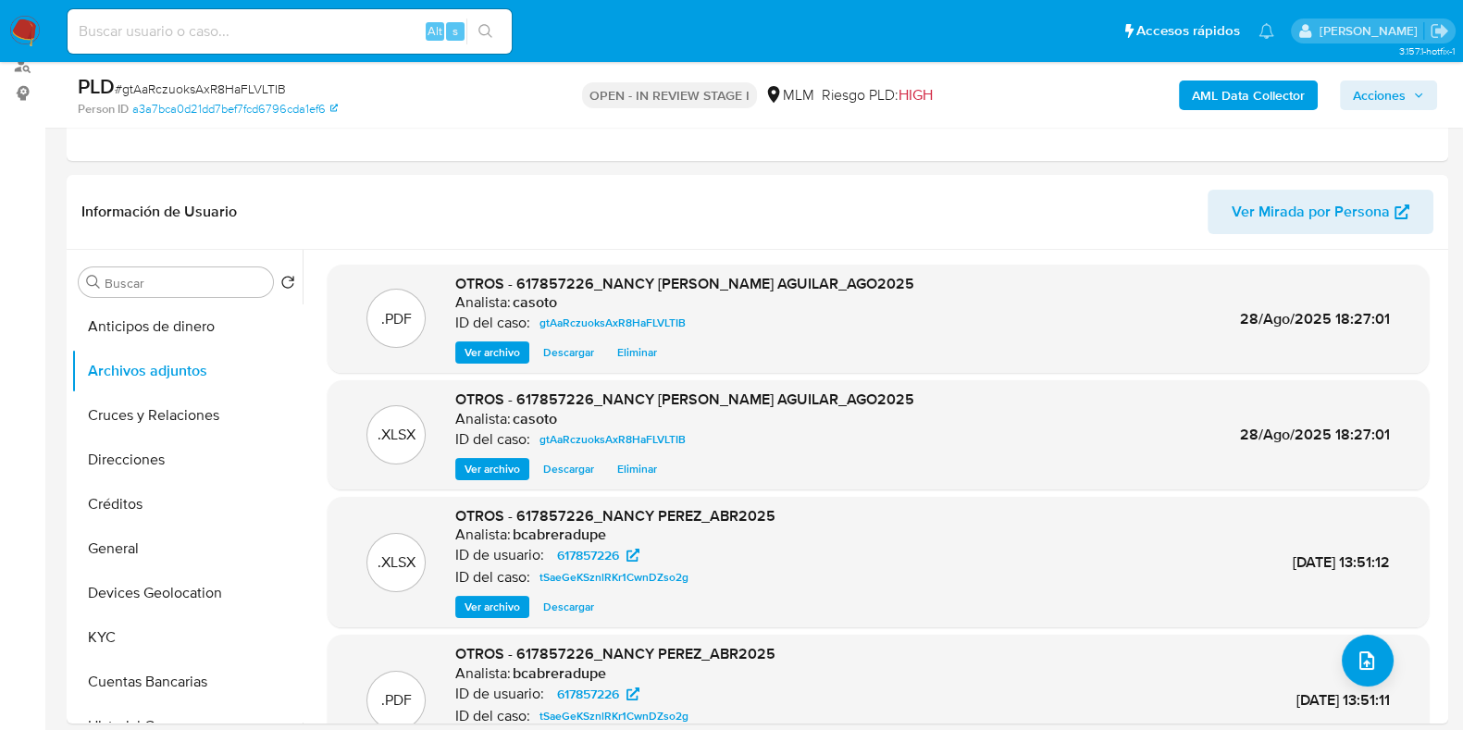
click at [1375, 99] on span "Acciones" at bounding box center [1379, 96] width 53 height 30
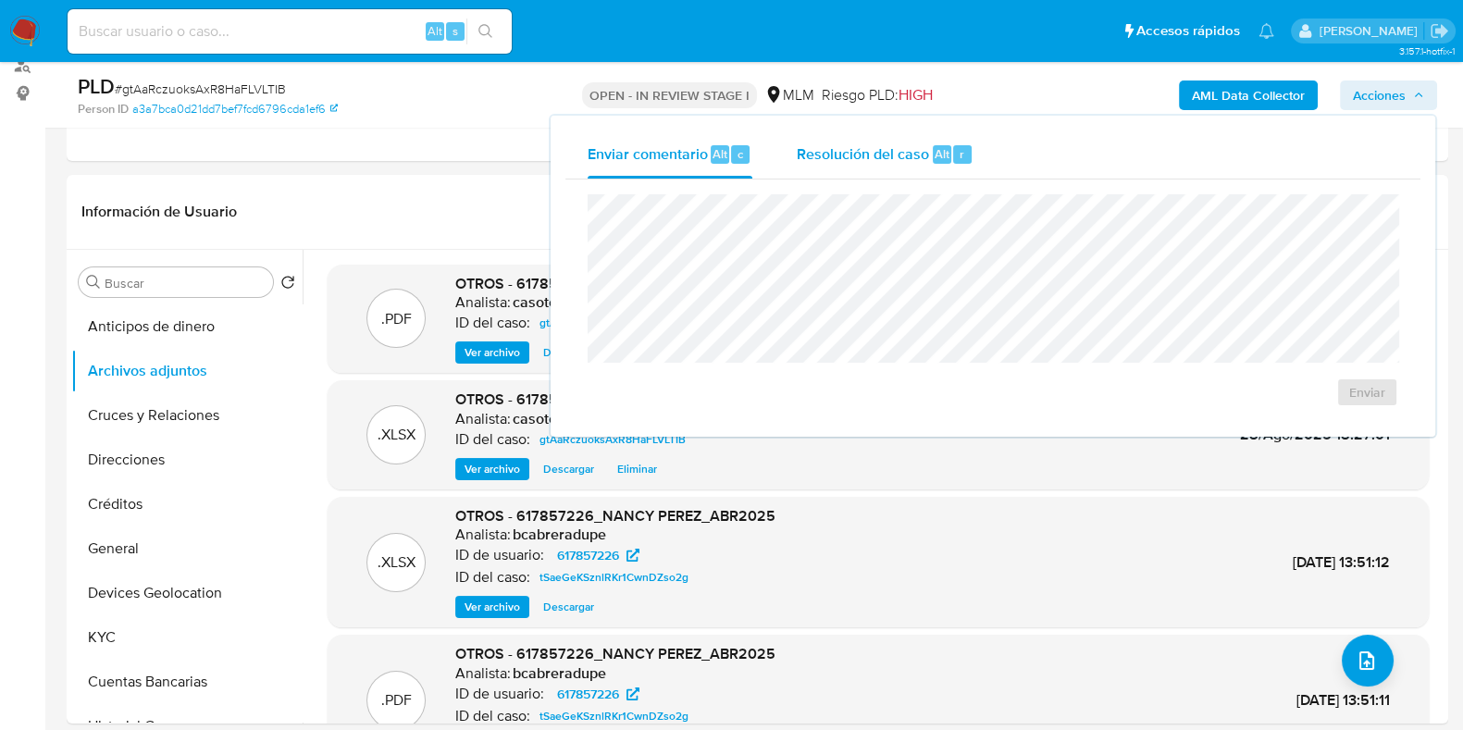
click at [939, 148] on span "Alt" at bounding box center [942, 154] width 15 height 18
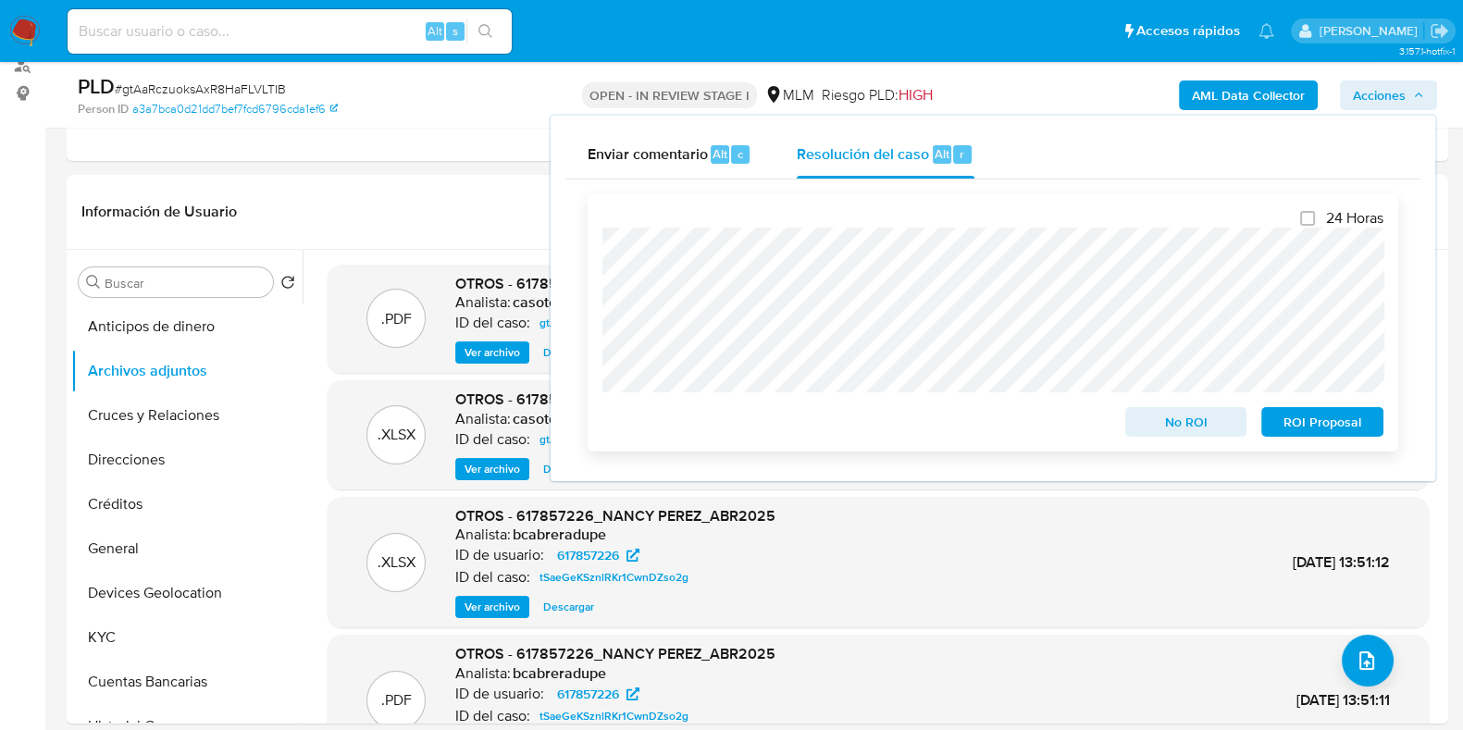
click at [1139, 429] on span "No ROI" at bounding box center [1186, 422] width 96 height 26
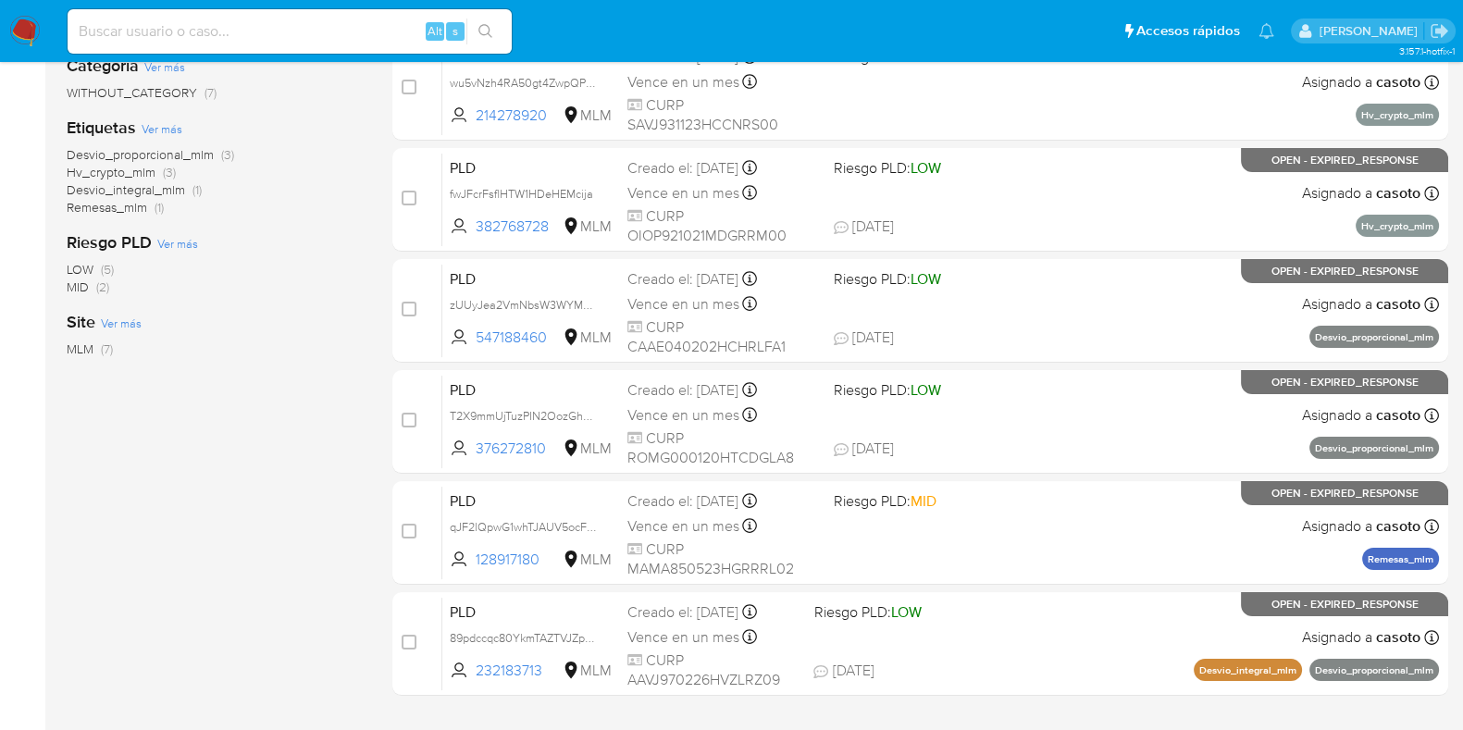
scroll to position [396, 0]
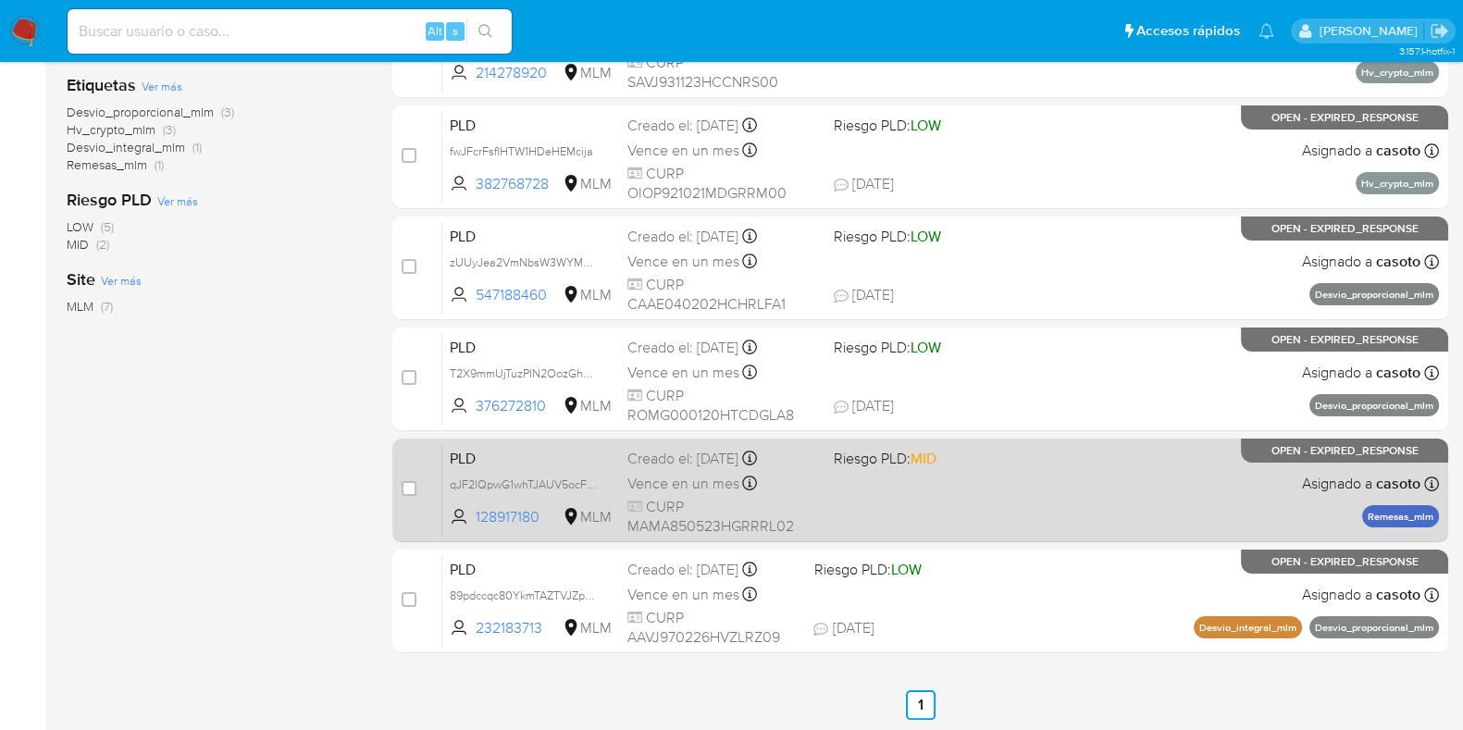
click at [1160, 502] on div "PLD qJF2lQpwG1whTJAUV5ocF86n 128917180 MLM Riesgo PLD: MID Creado el: [DATE] Cr…" at bounding box center [940, 489] width 997 height 93
click at [416, 484] on input "checkbox" at bounding box center [409, 488] width 15 height 15
checkbox input "true"
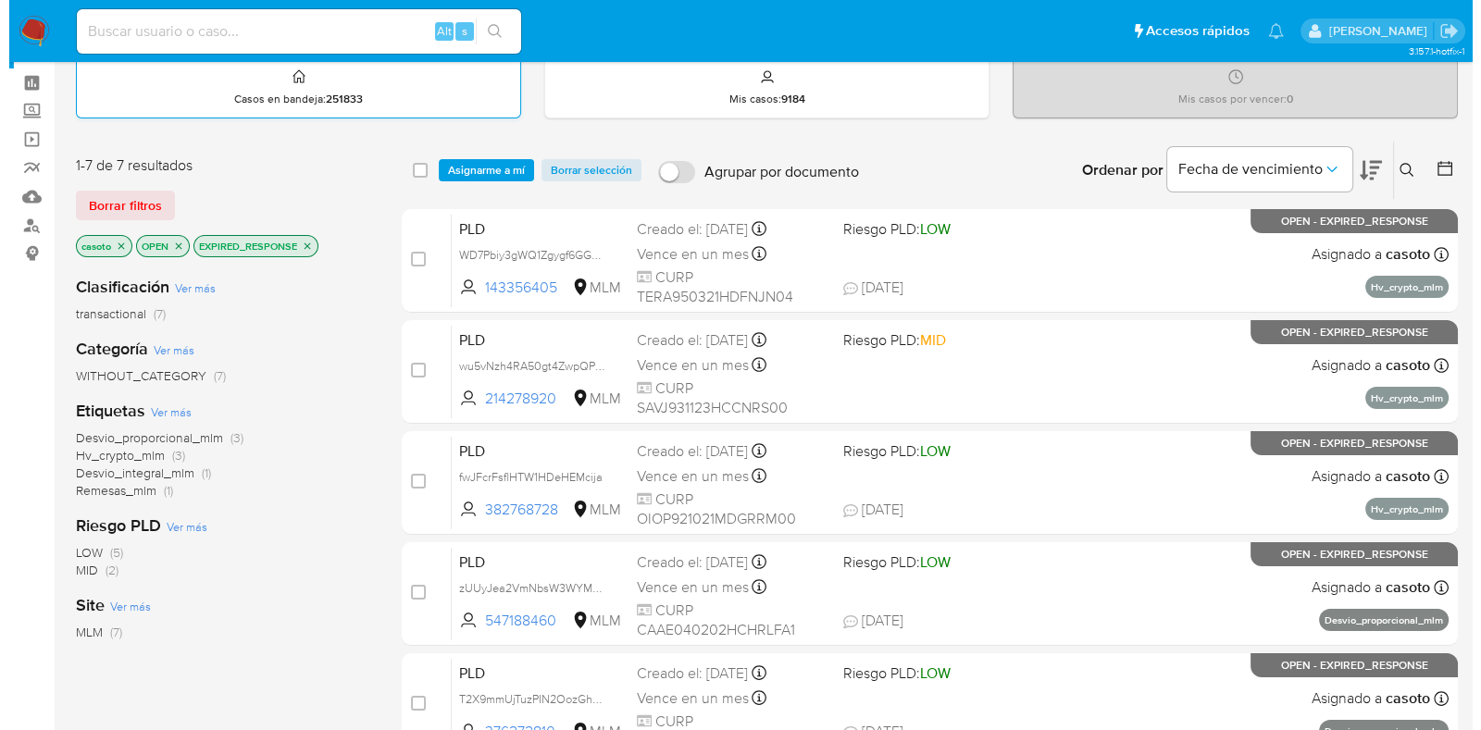
scroll to position [49, 0]
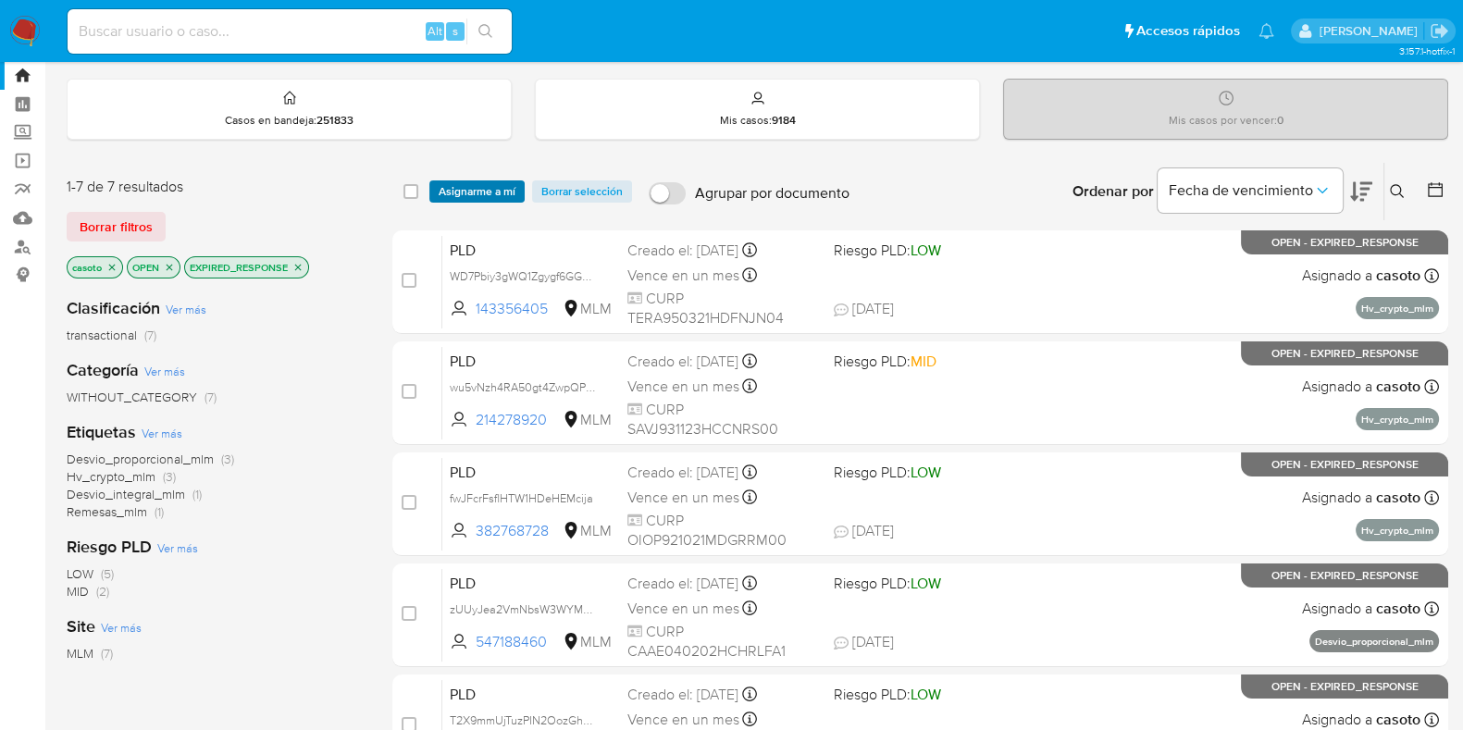
click at [454, 190] on span "Asignarme a mí" at bounding box center [477, 191] width 77 height 19
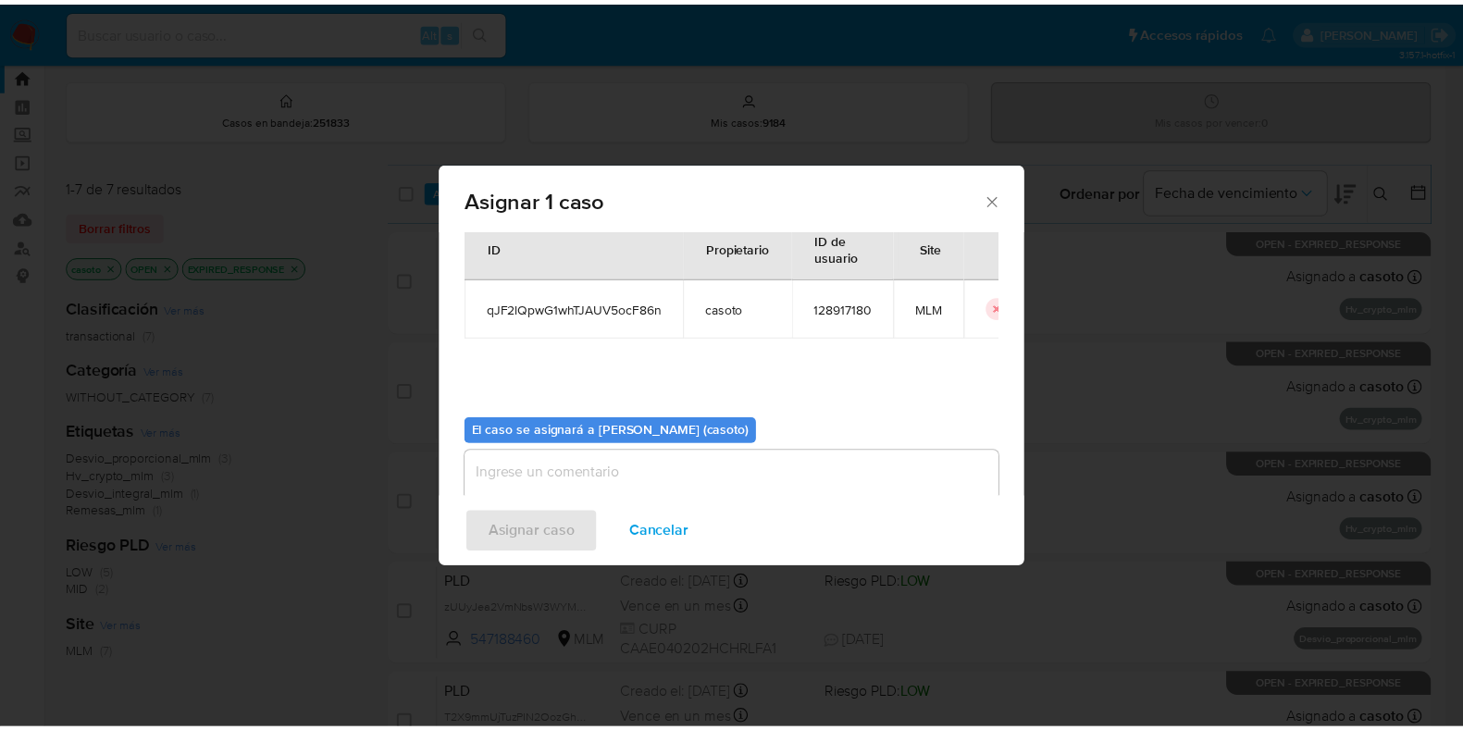
scroll to position [95, 0]
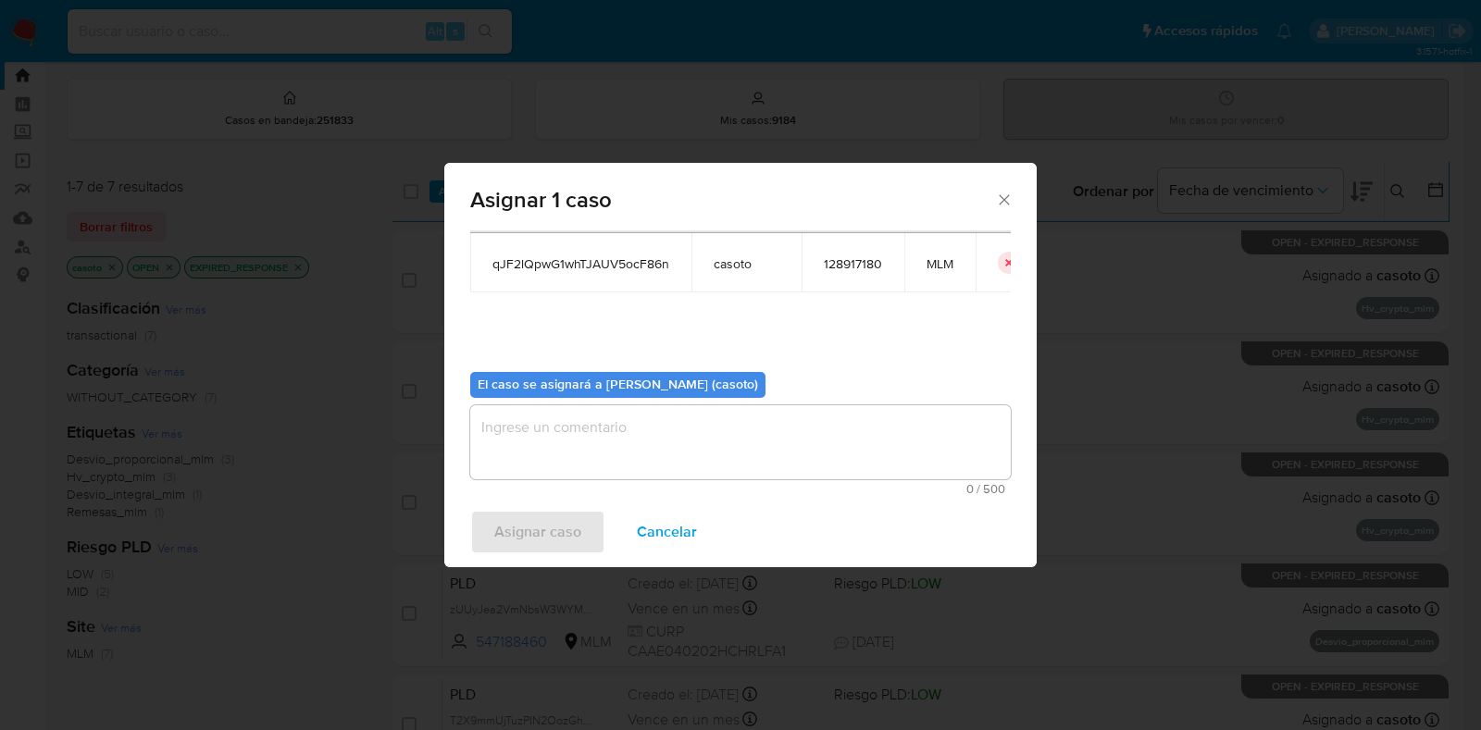
click at [660, 436] on textarea "assign-modal" at bounding box center [740, 442] width 541 height 74
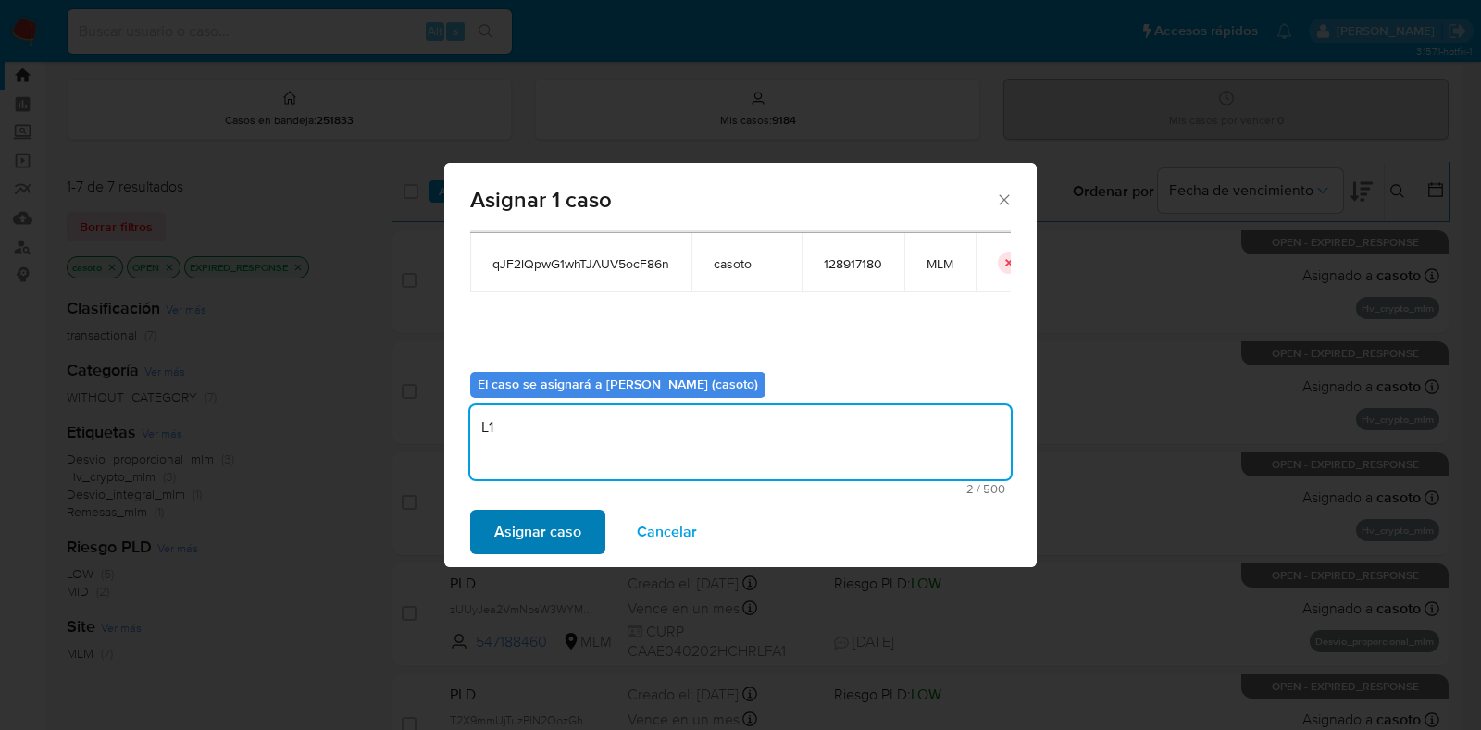
type textarea "L1"
click at [583, 544] on button "Asignar caso" at bounding box center [537, 532] width 135 height 44
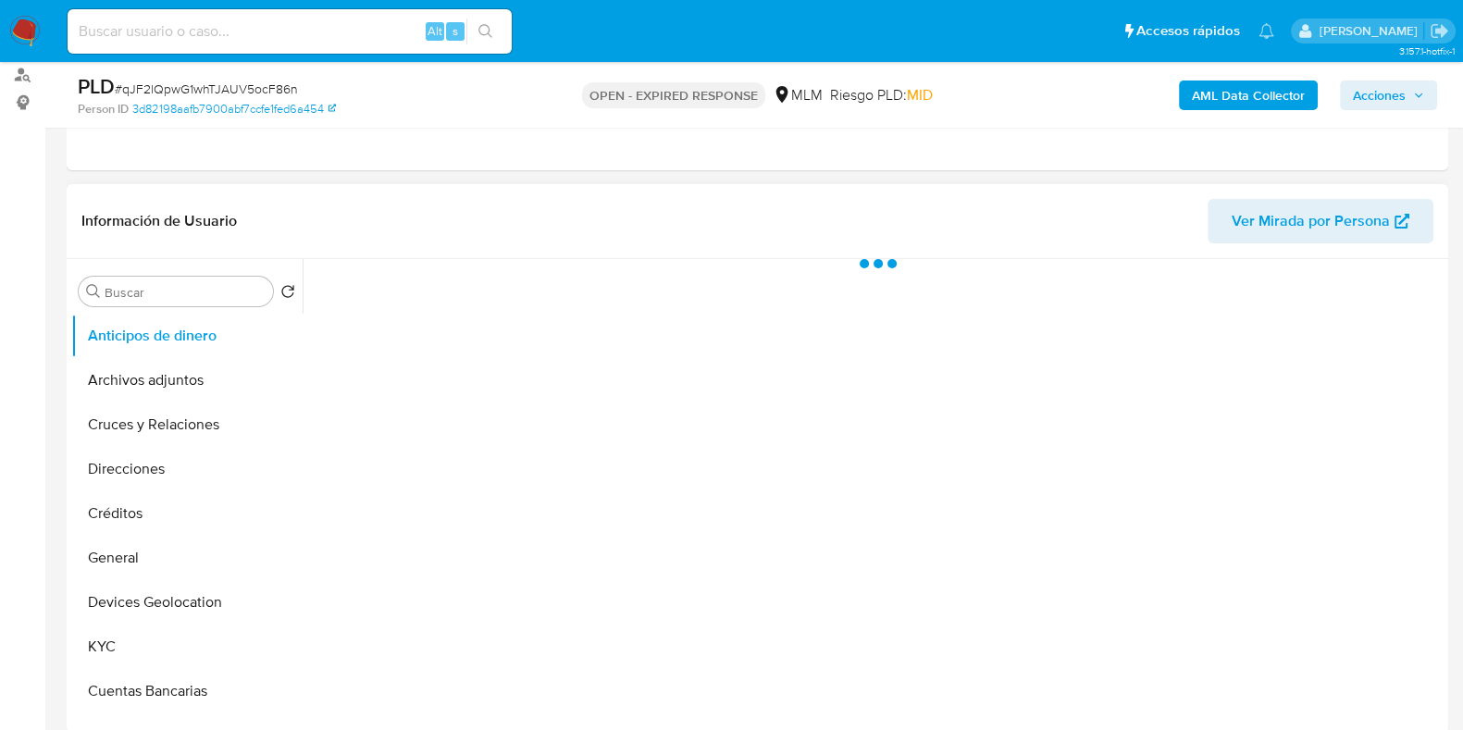
scroll to position [230, 0]
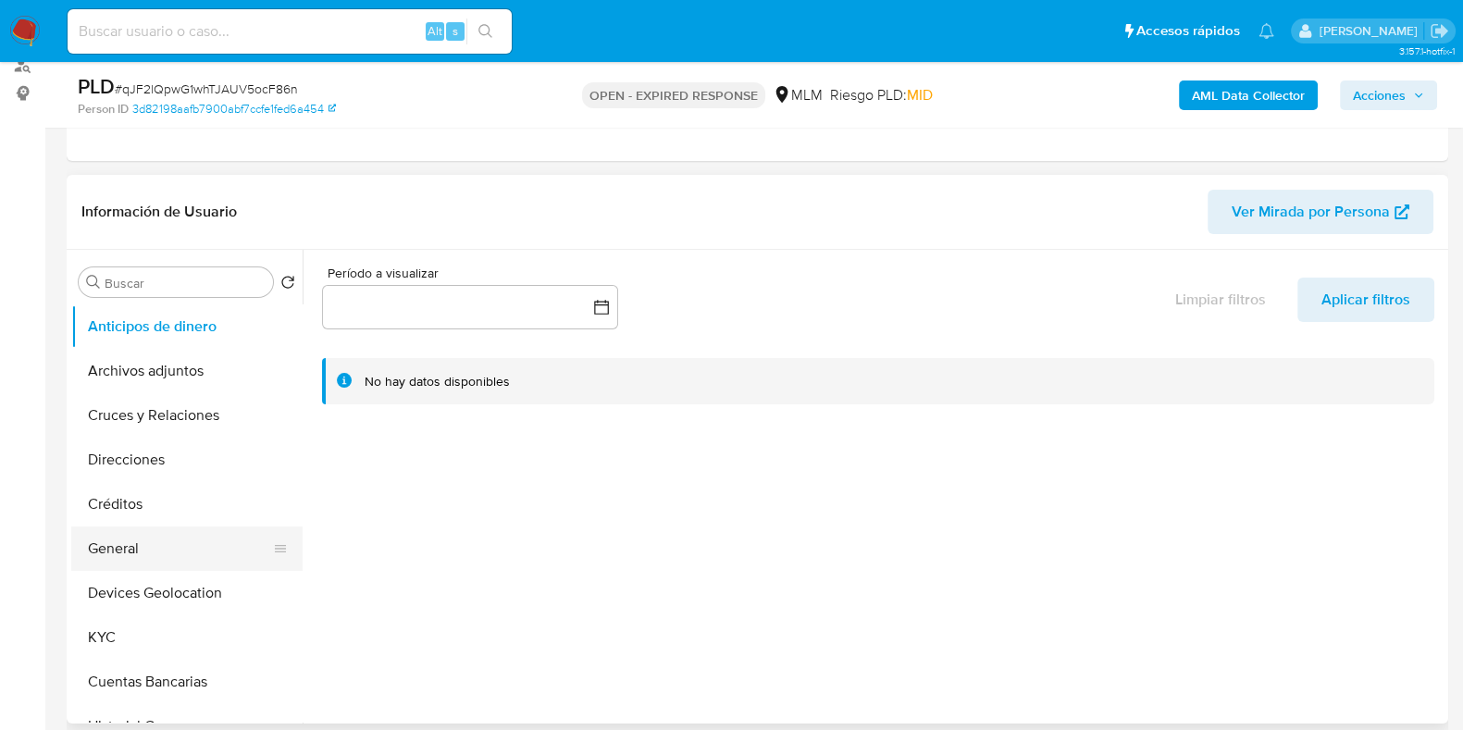
select select "10"
click at [122, 554] on button "General" at bounding box center [179, 549] width 217 height 44
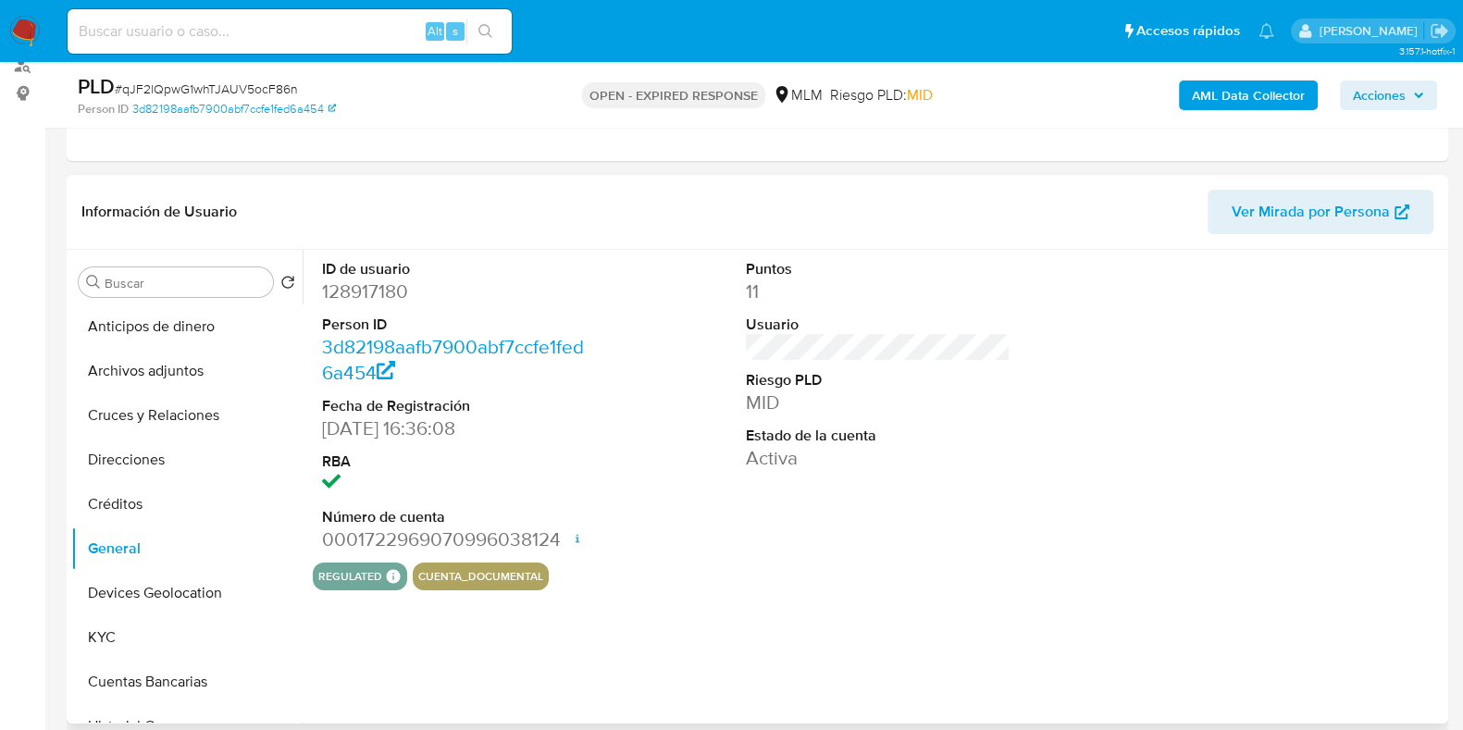
click at [392, 292] on dd "128917180" at bounding box center [454, 292] width 265 height 26
copy dd "128917180"
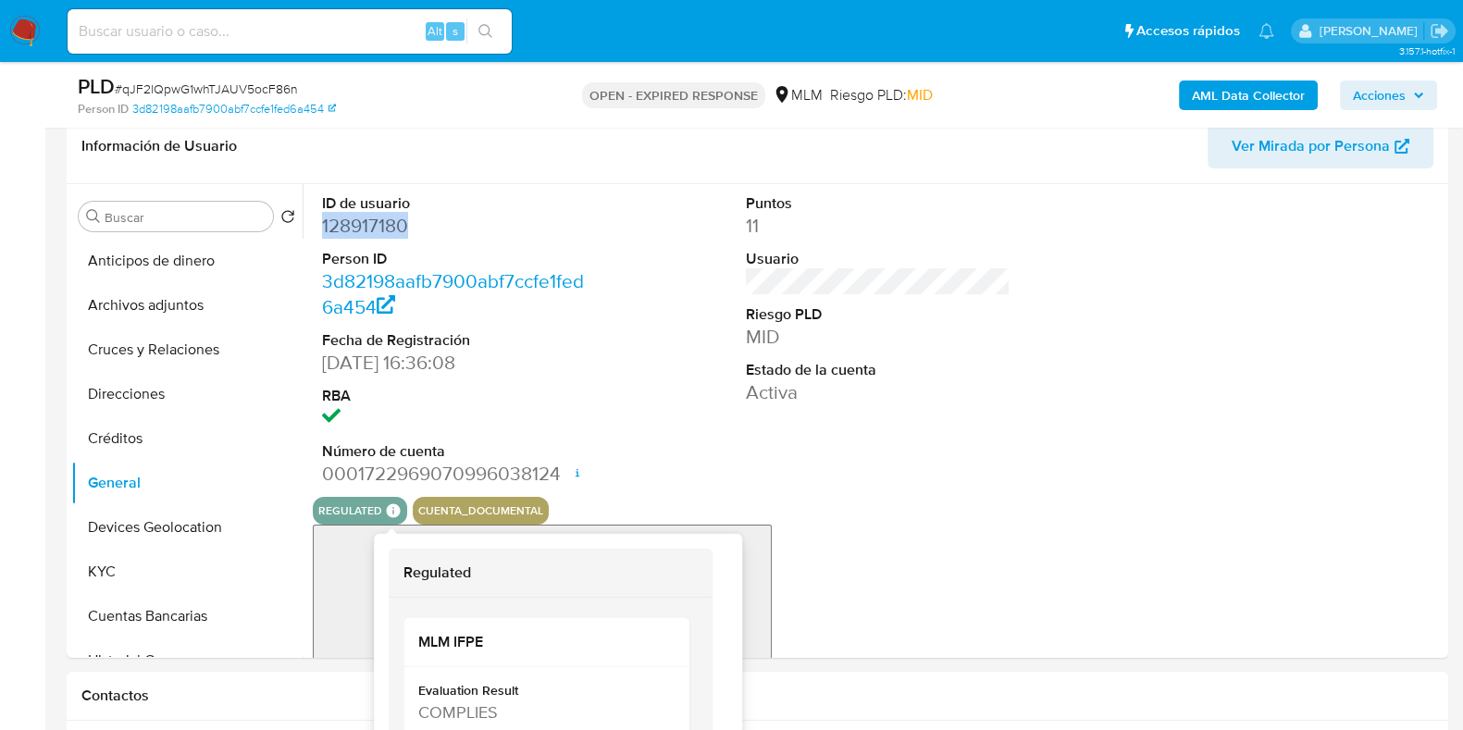
scroll to position [347, 0]
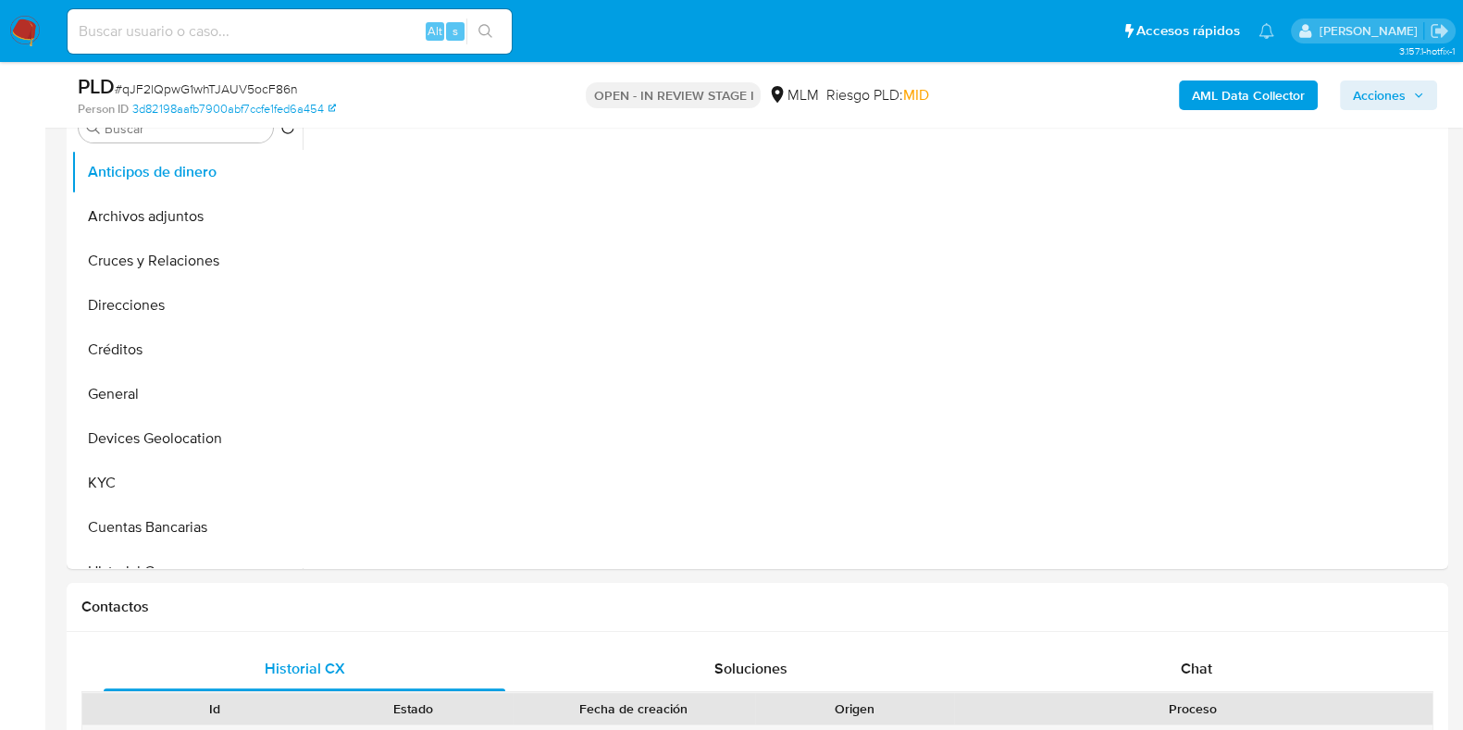
scroll to position [809, 0]
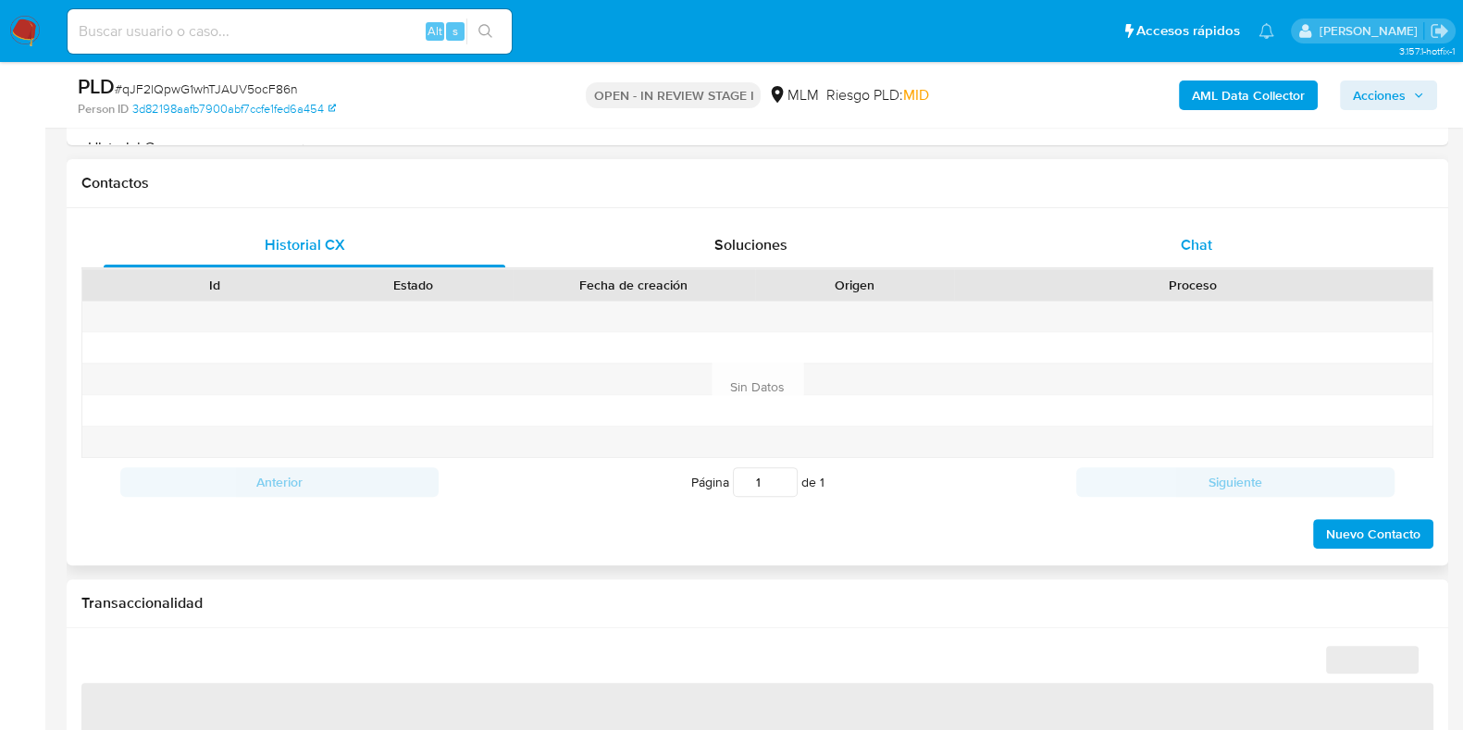
click at [1204, 250] on span "Chat" at bounding box center [1196, 244] width 31 height 21
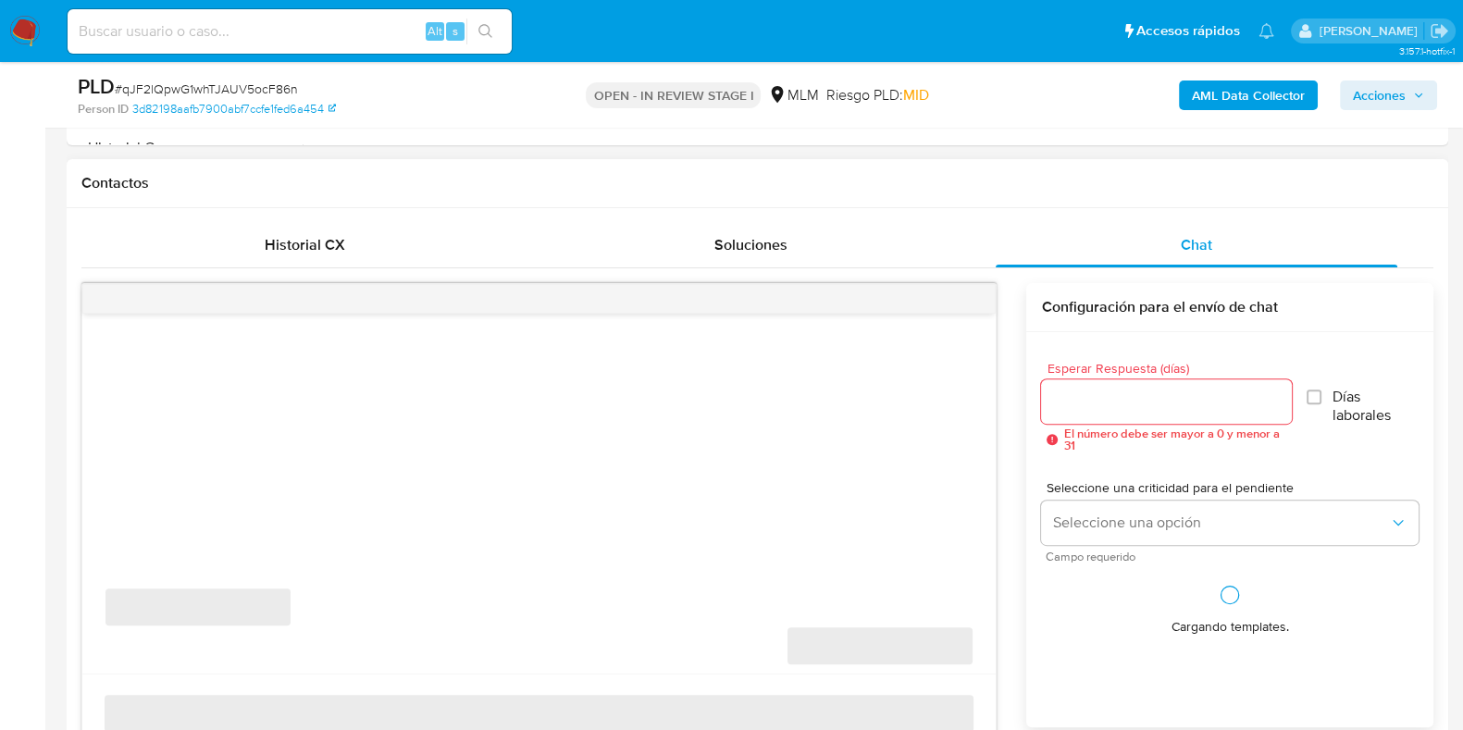
select select "10"
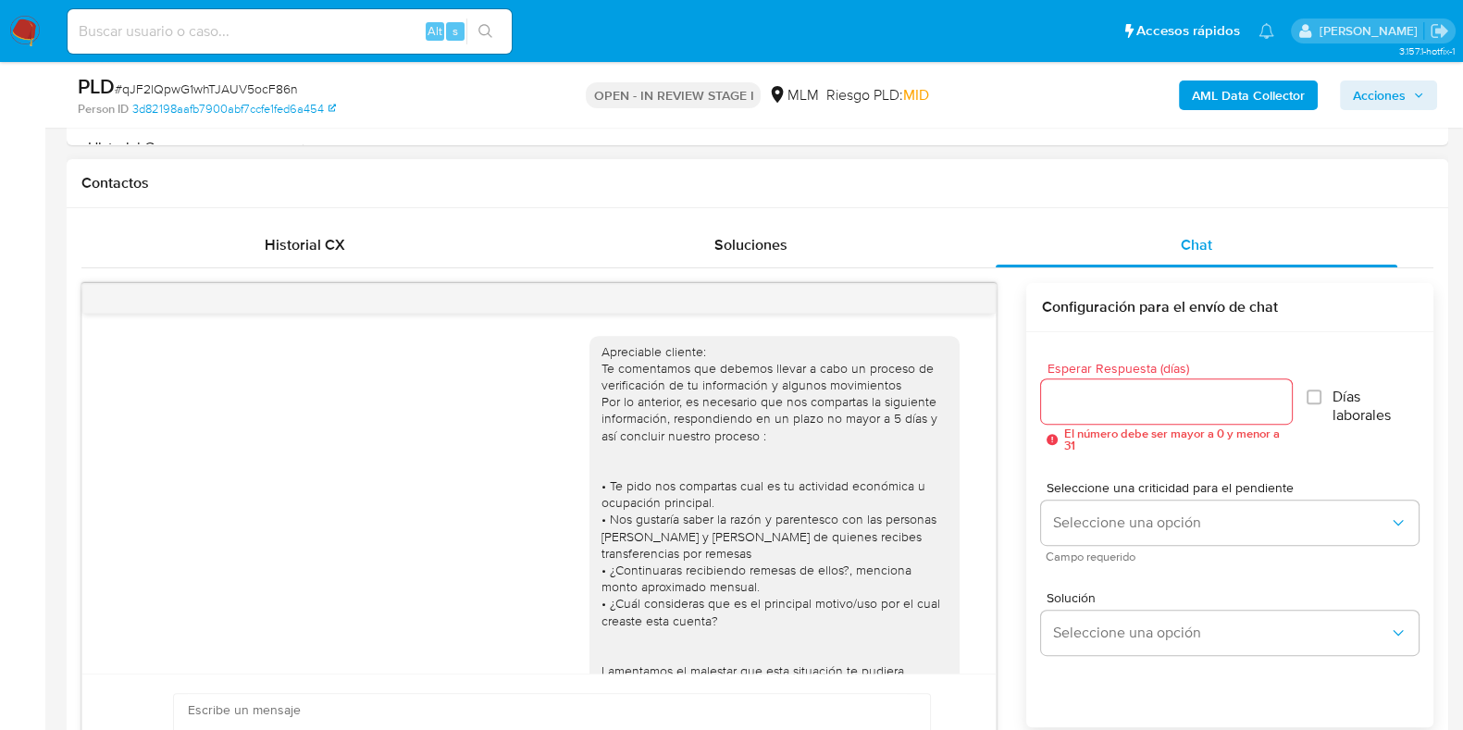
scroll to position [132, 0]
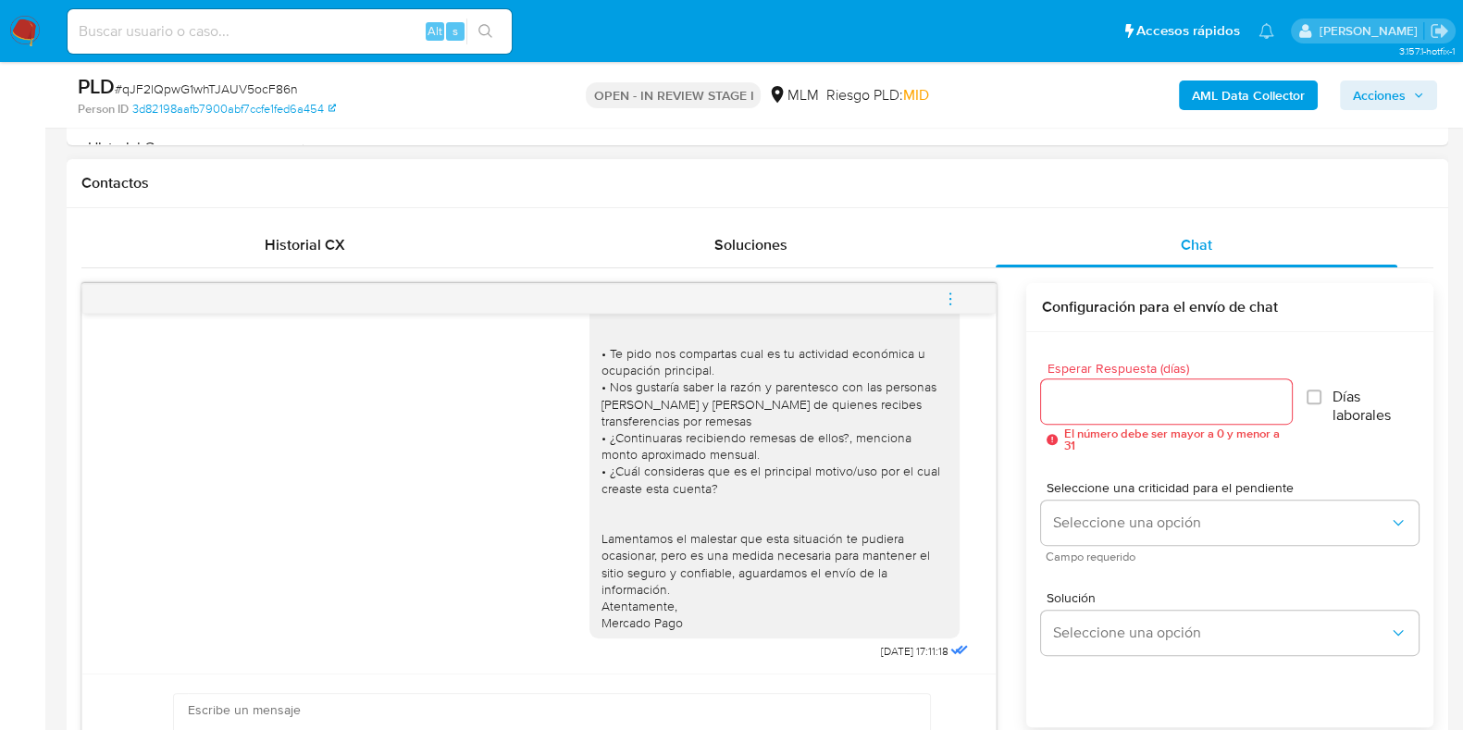
click at [943, 292] on icon "menu-action" at bounding box center [950, 299] width 17 height 17
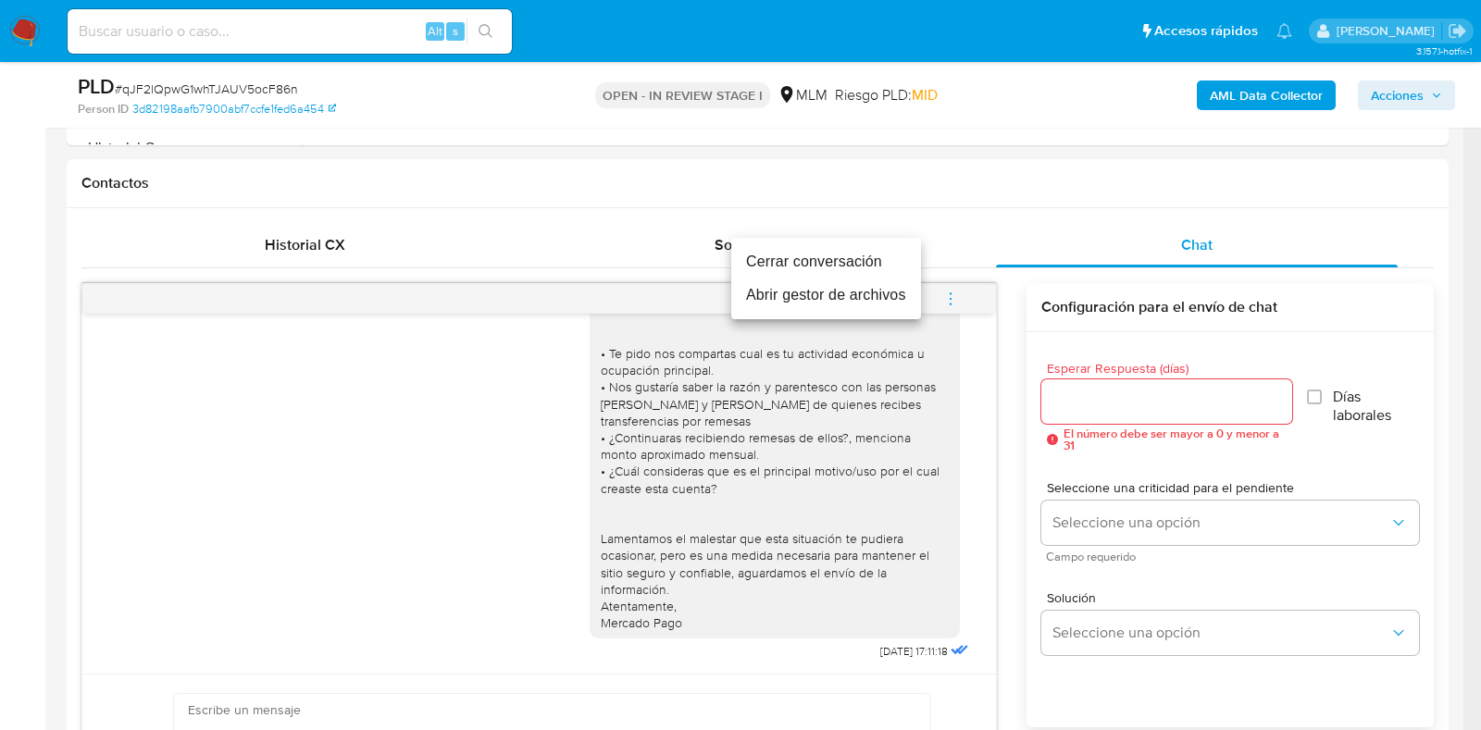
click at [777, 263] on li "Cerrar conversación" at bounding box center [826, 261] width 190 height 33
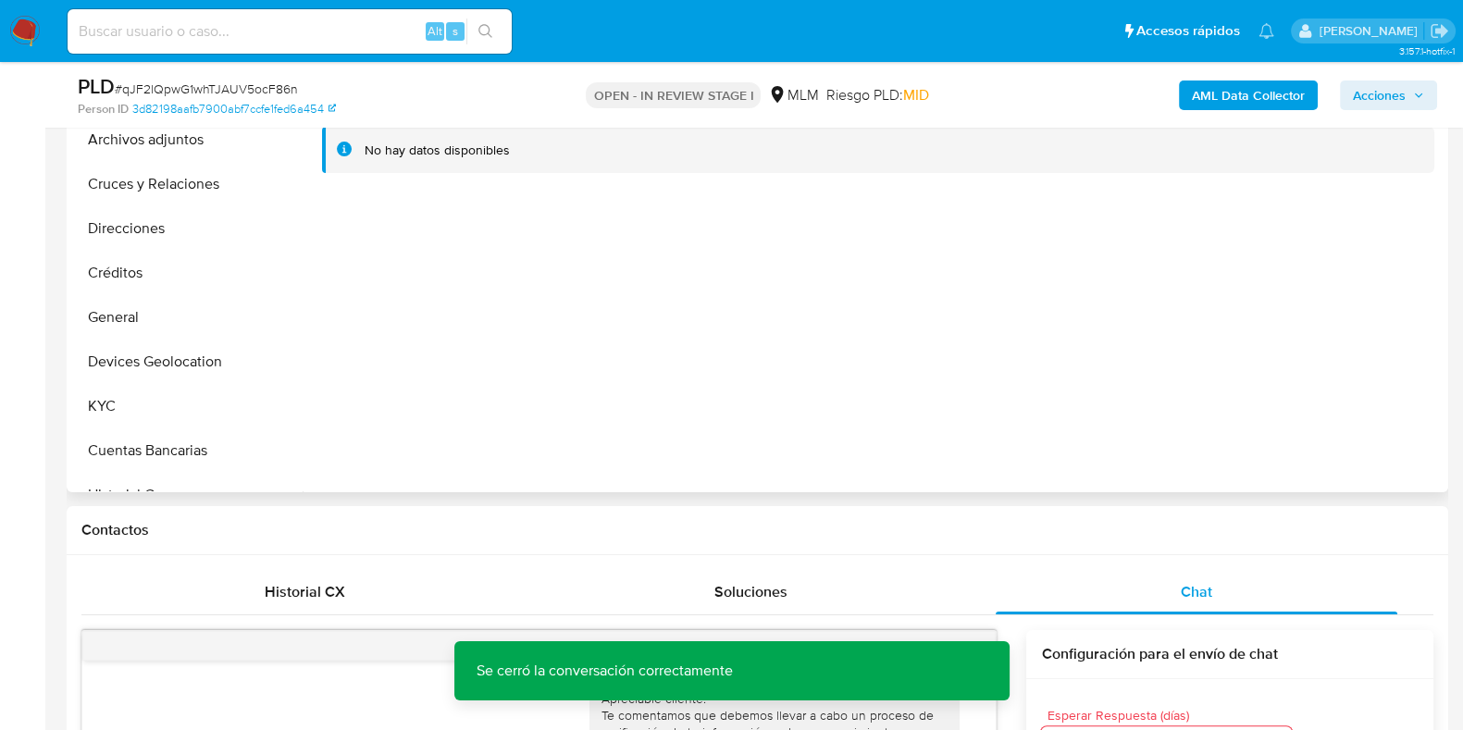
scroll to position [230, 0]
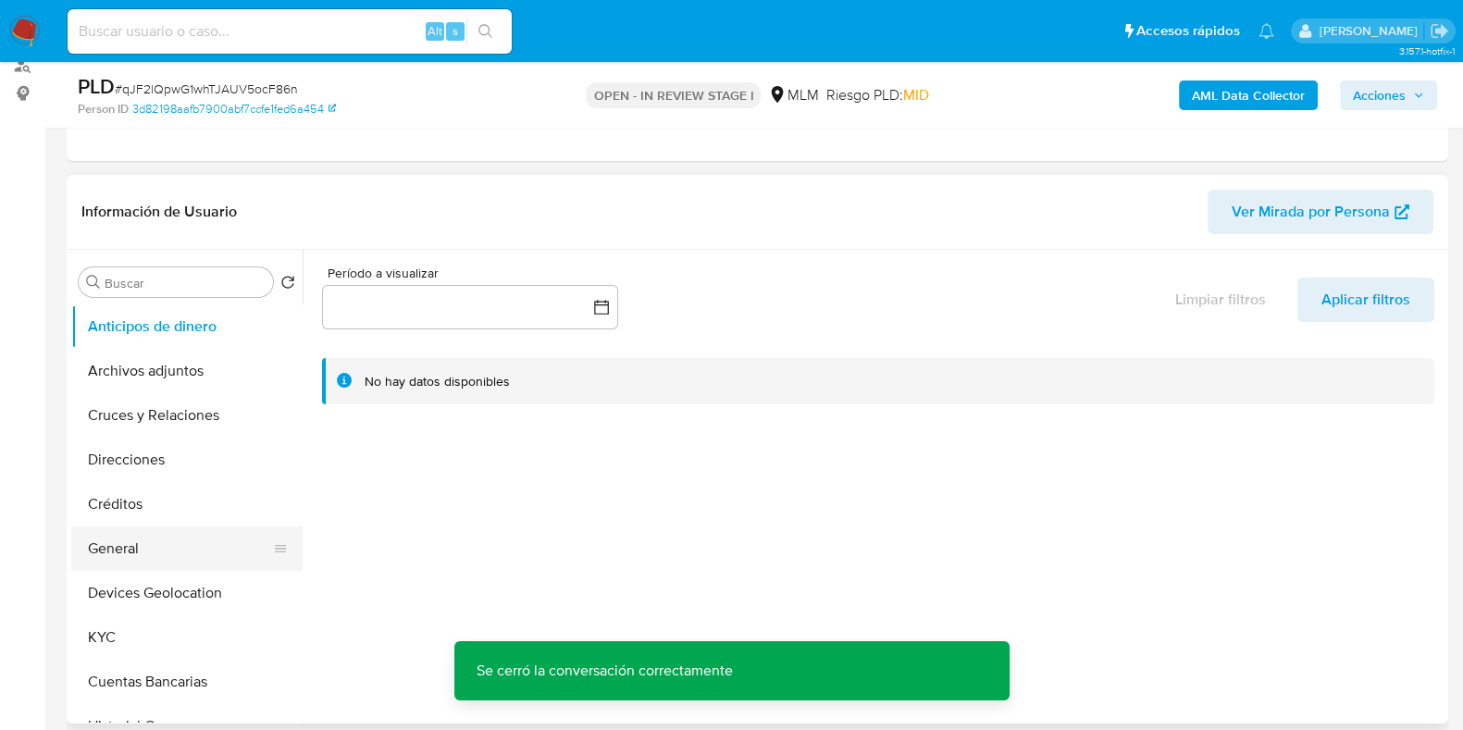
click at [150, 543] on button "General" at bounding box center [179, 549] width 217 height 44
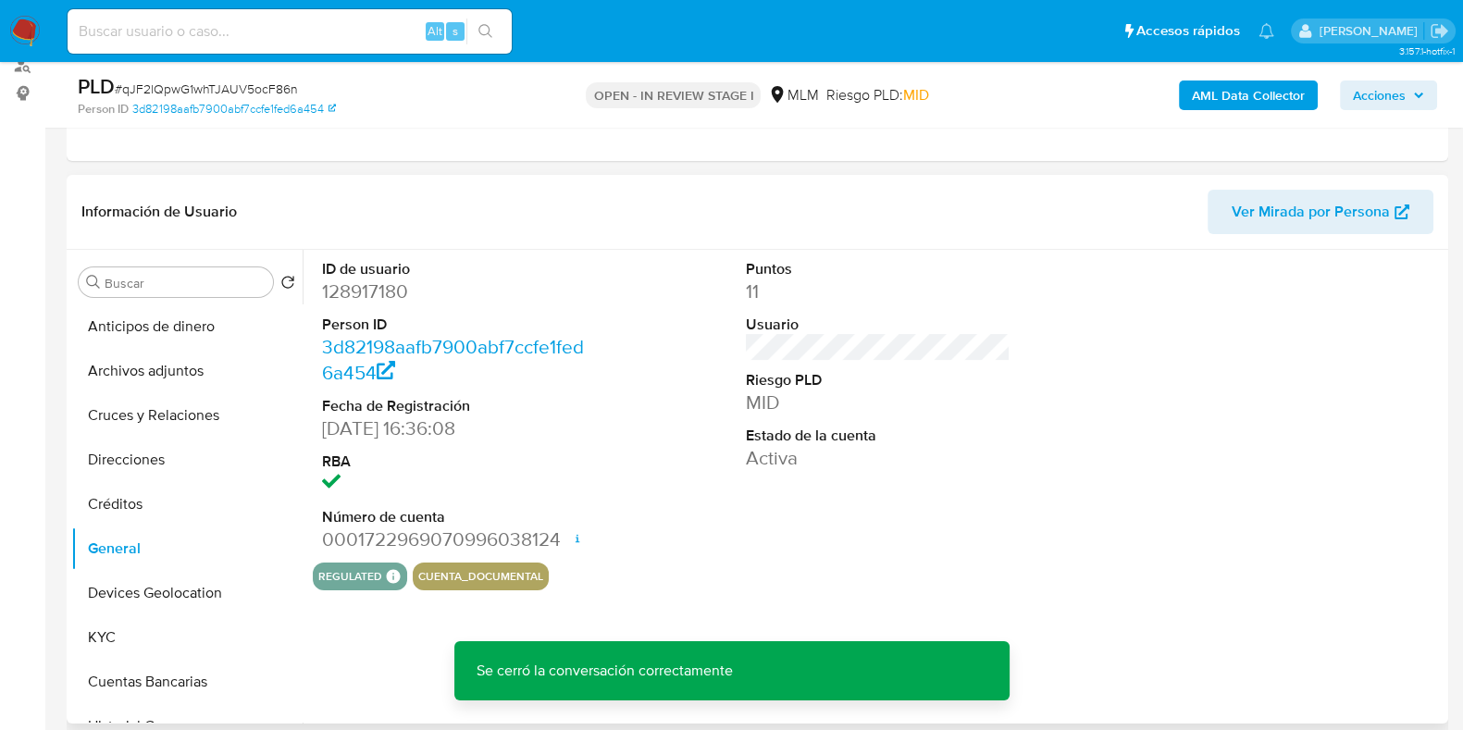
click at [389, 295] on dd "128917180" at bounding box center [454, 292] width 265 height 26
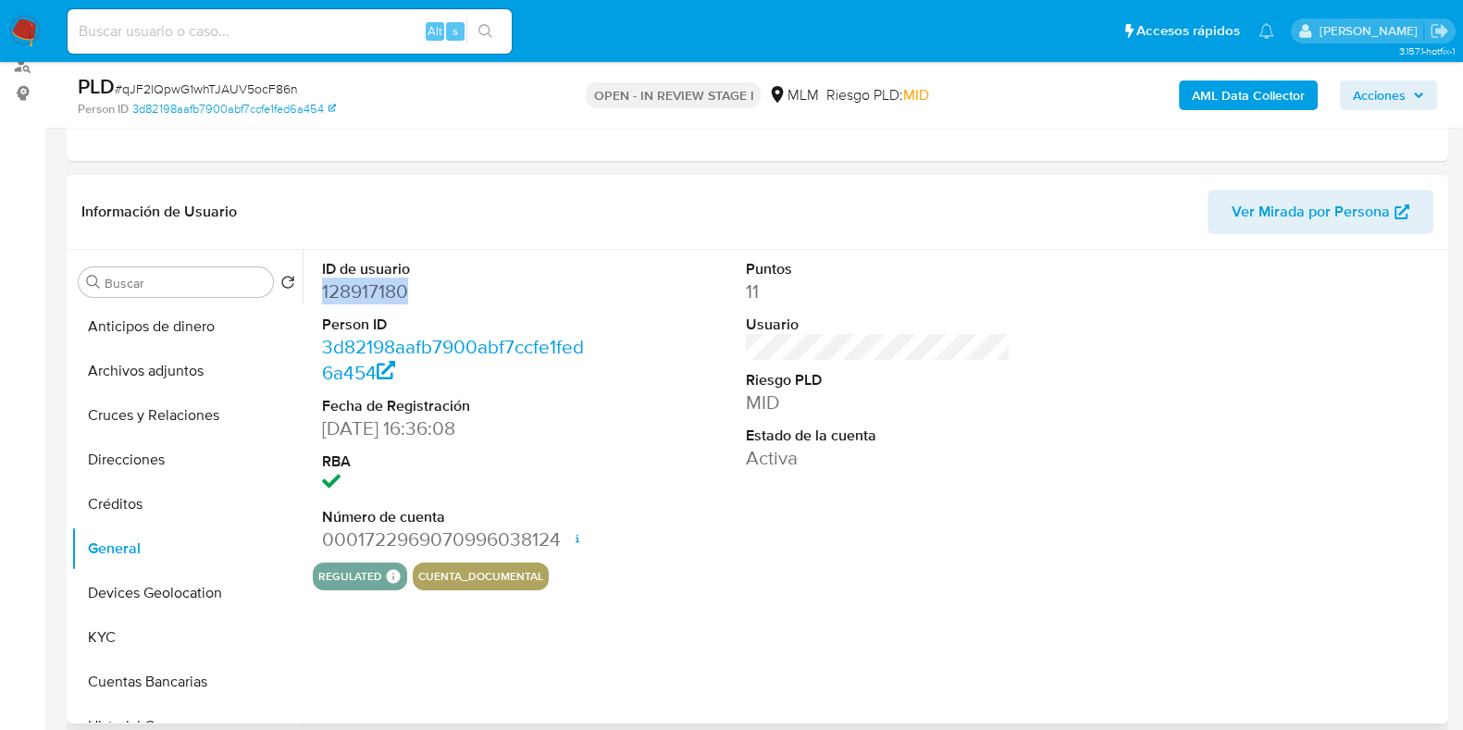
copy dd "128917180"
drag, startPoint x: 151, startPoint y: 366, endPoint x: 168, endPoint y: 374, distance: 18.6
click at [151, 366] on button "Archivos adjuntos" at bounding box center [179, 371] width 217 height 44
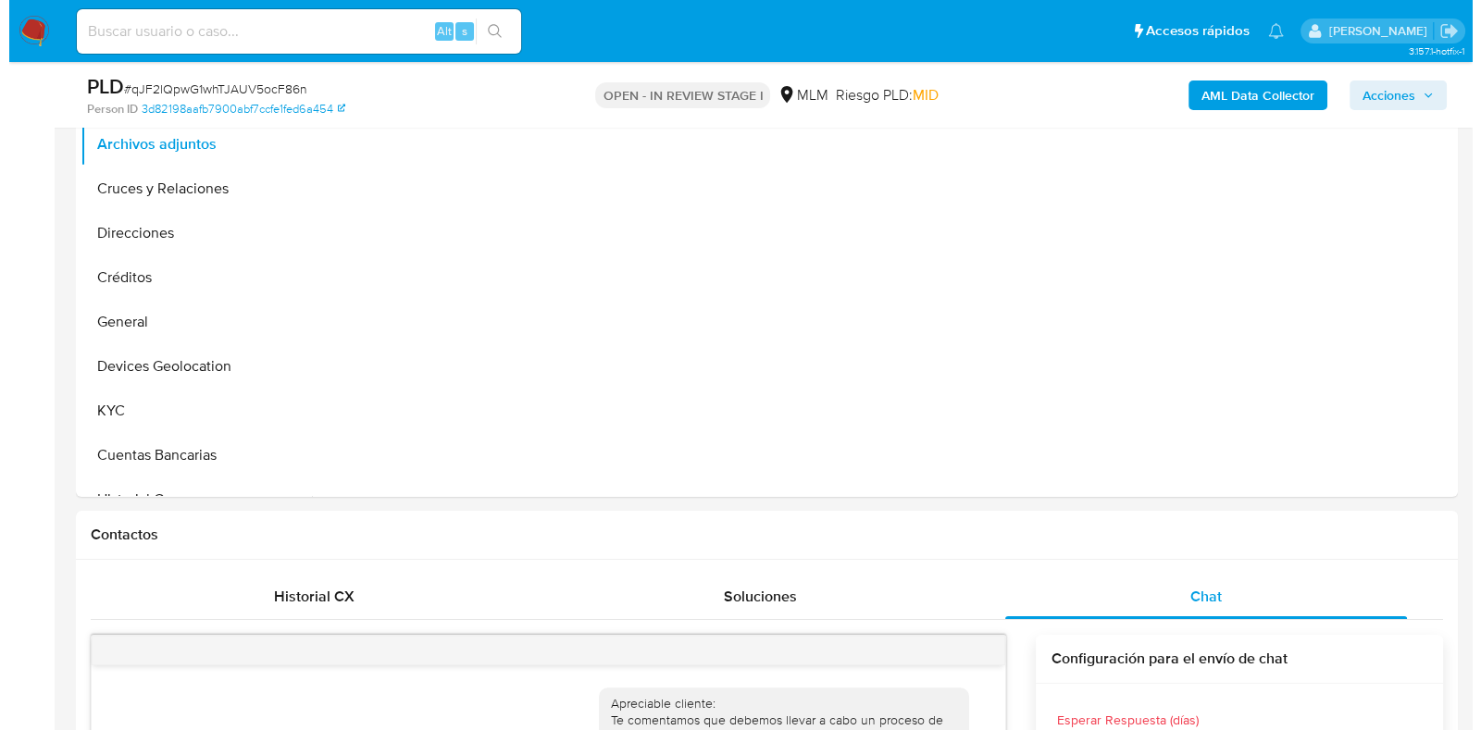
scroll to position [462, 0]
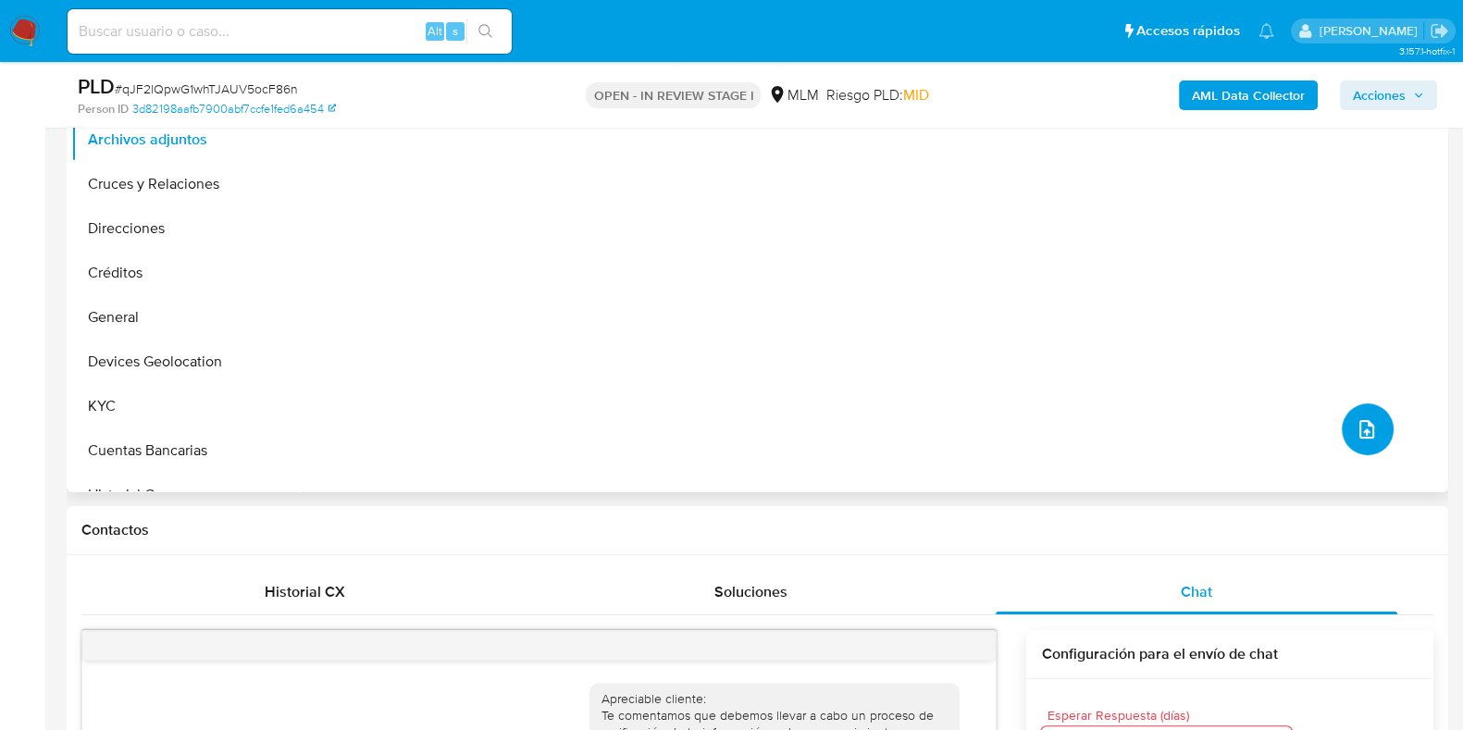
click at [1342, 432] on button "upload-file" at bounding box center [1368, 430] width 52 height 52
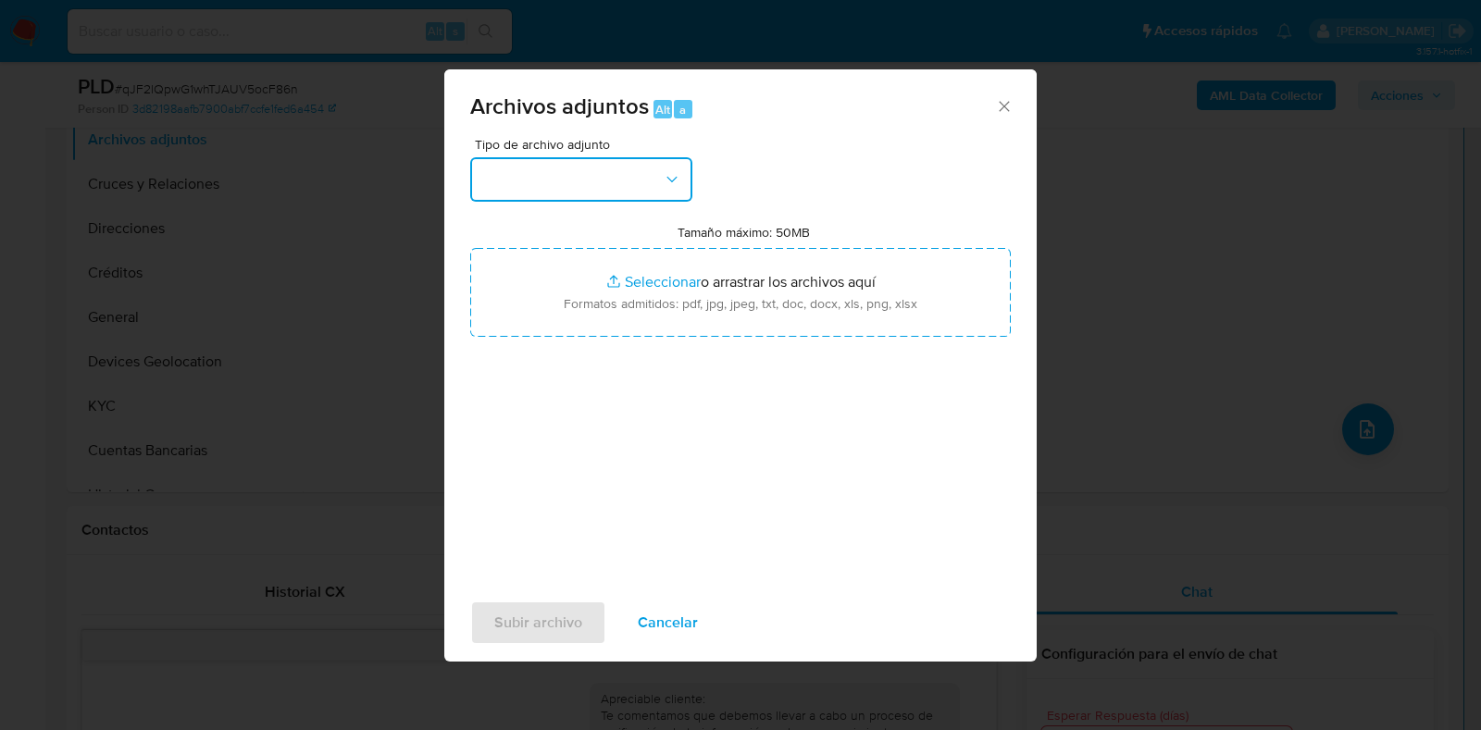
click at [530, 193] on button "button" at bounding box center [581, 179] width 222 height 44
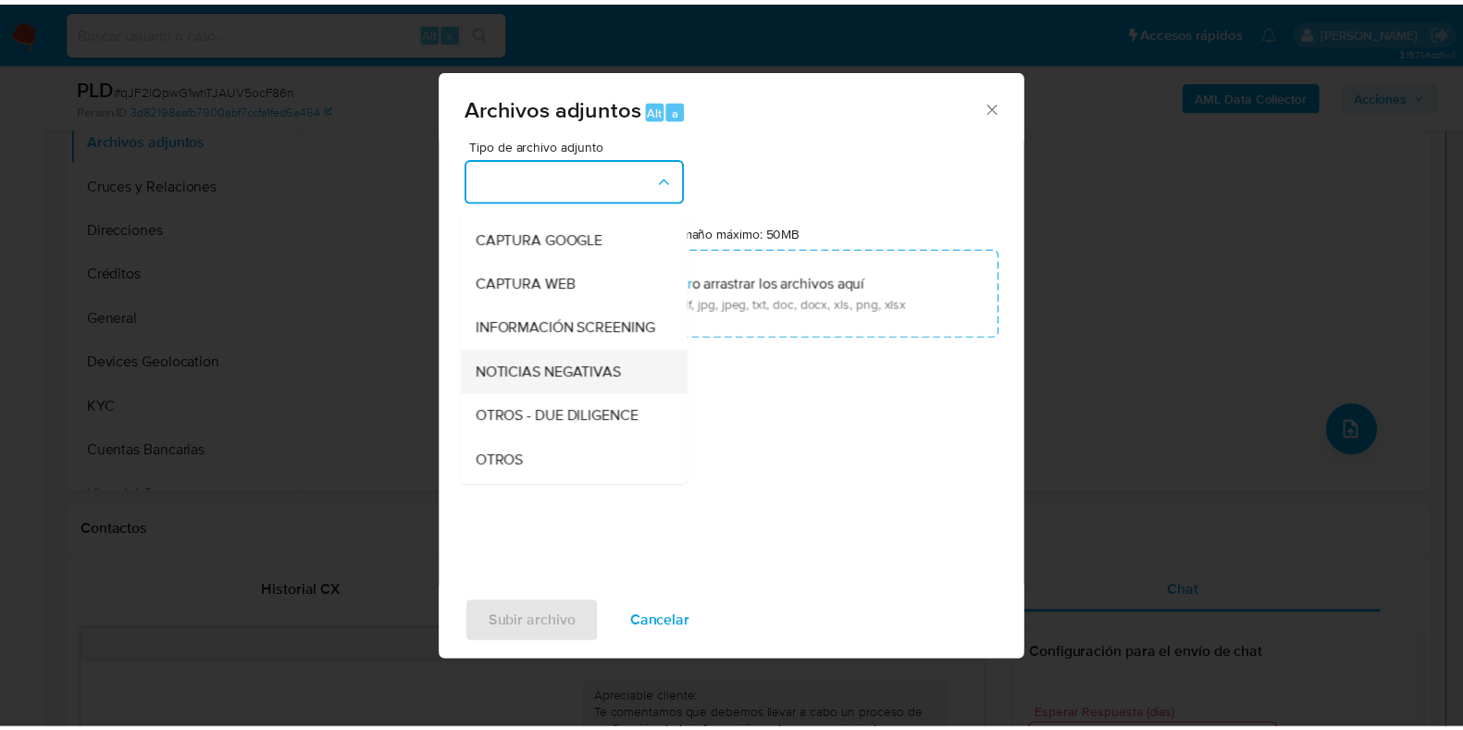
scroll to position [115, 0]
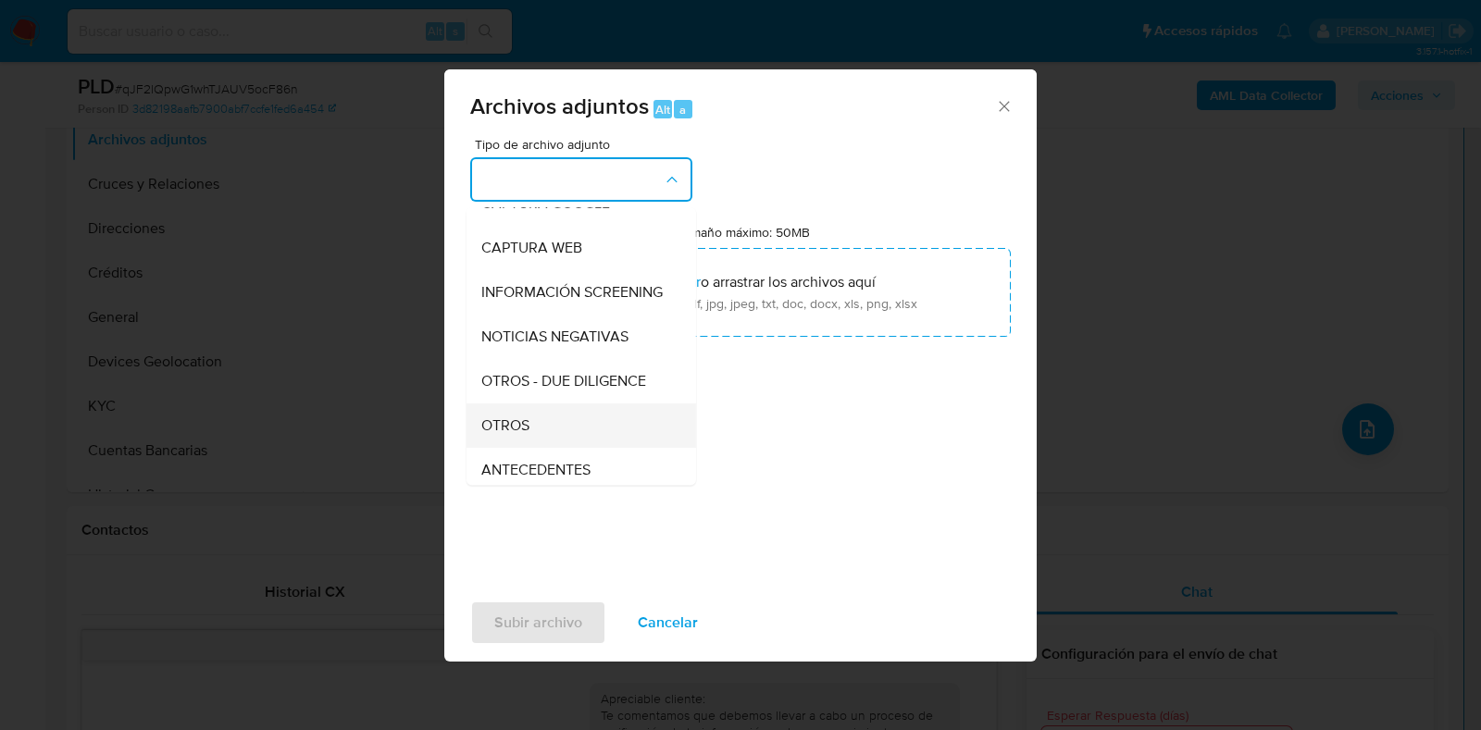
click at [522, 428] on div "OTROS" at bounding box center [575, 426] width 189 height 44
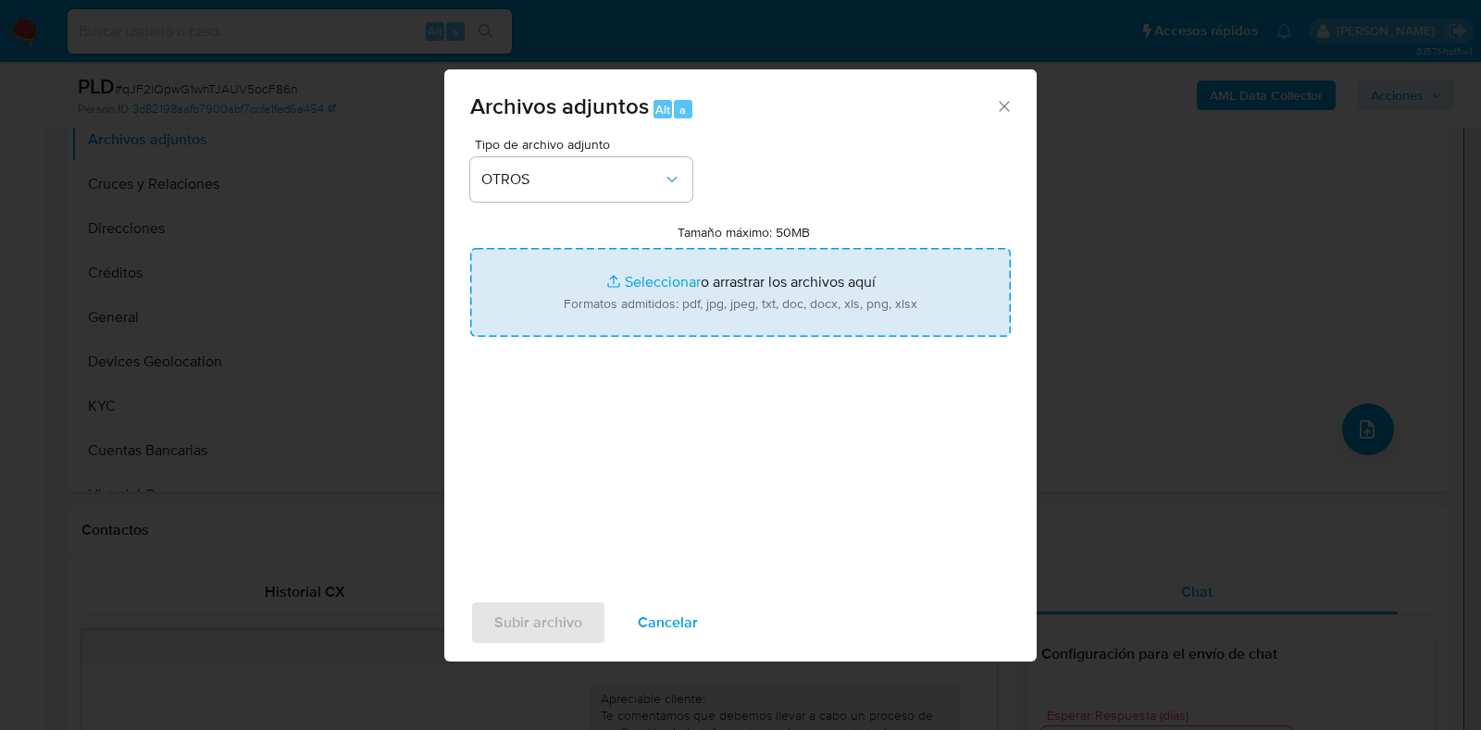
click at [640, 284] on input "Tamaño máximo: 50MB Seleccionar archivos" at bounding box center [740, 292] width 541 height 89
type input "C:\fakepath\128917180_ALAN MARQUINA MIRANDA_AGO2025.pdf"
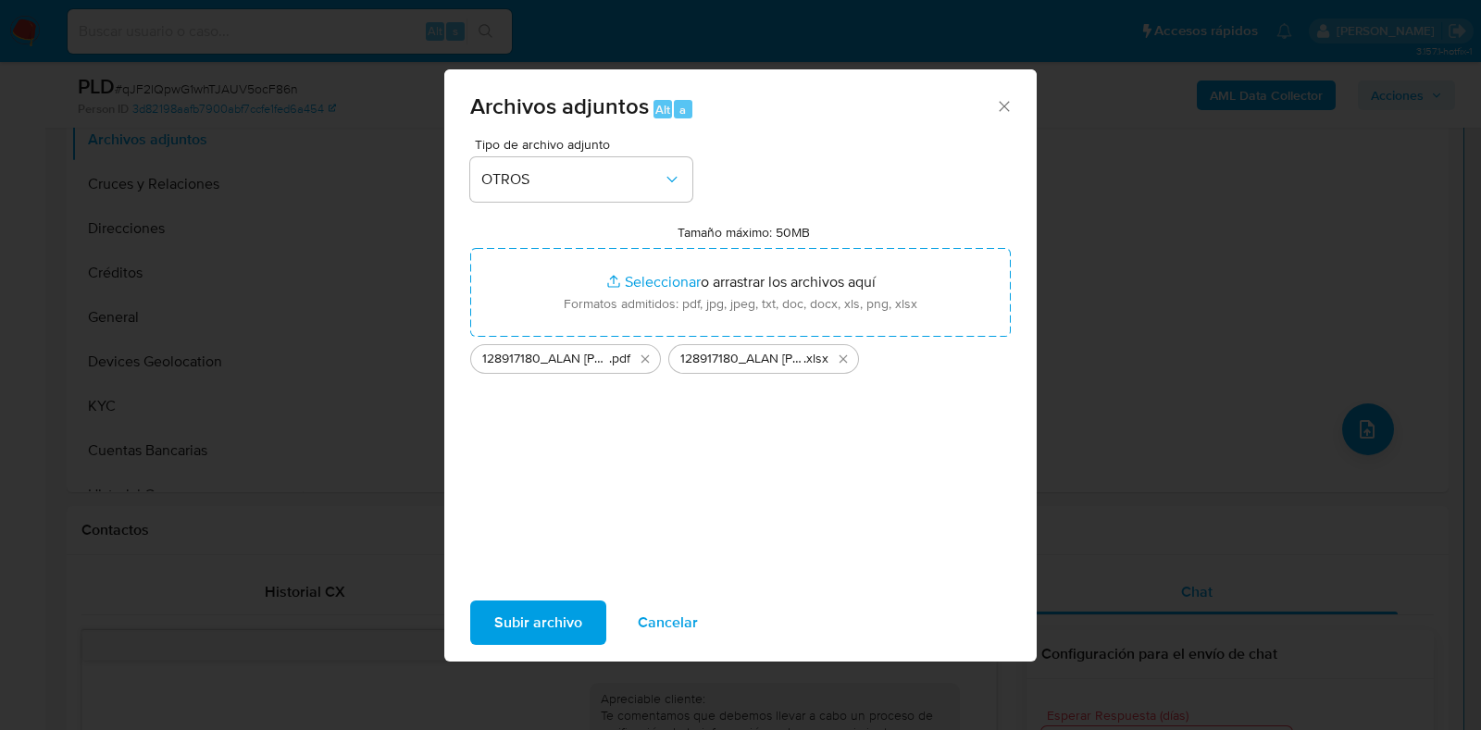
drag, startPoint x: 640, startPoint y: 284, endPoint x: 546, endPoint y: 618, distance: 347.2
click at [546, 618] on span "Subir archivo" at bounding box center [538, 623] width 88 height 41
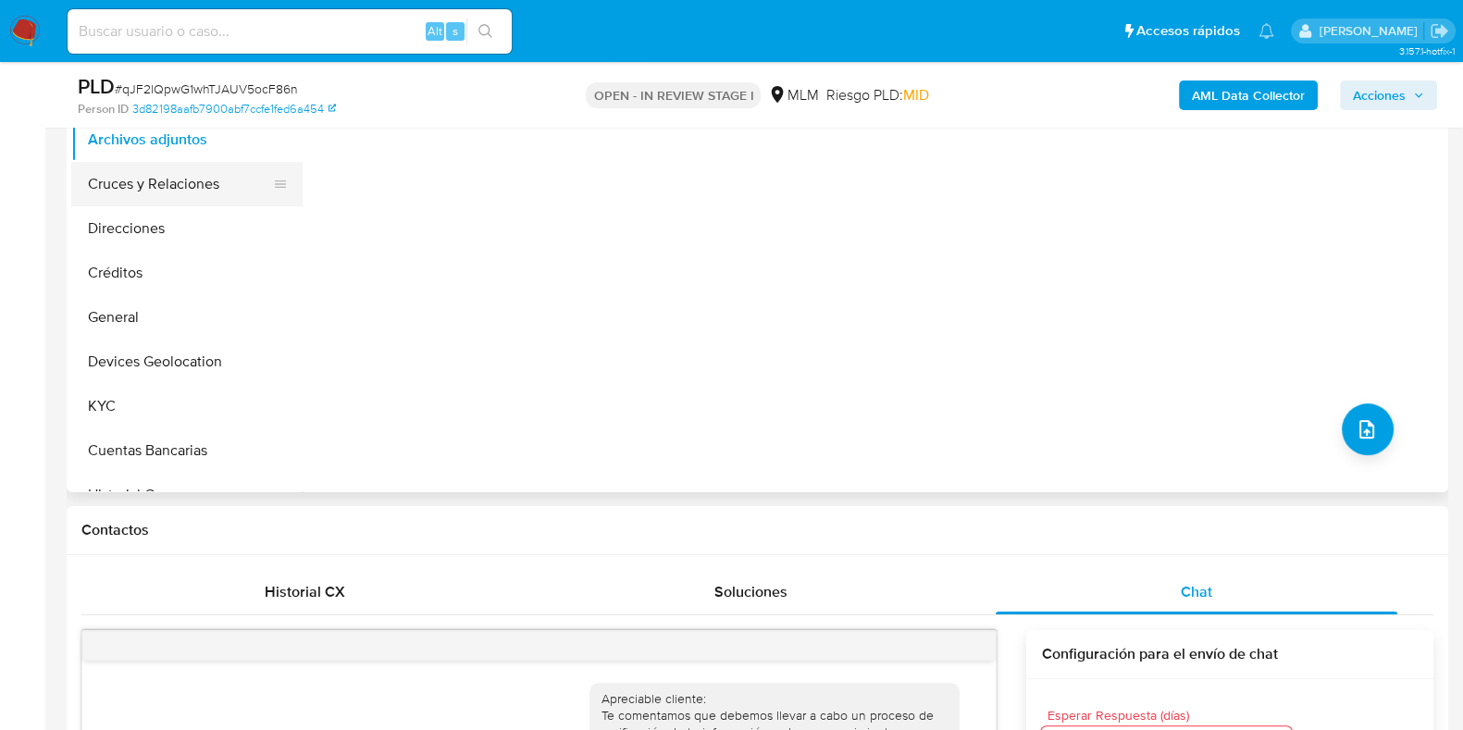
click at [114, 196] on button "Cruces y Relaciones" at bounding box center [179, 184] width 217 height 44
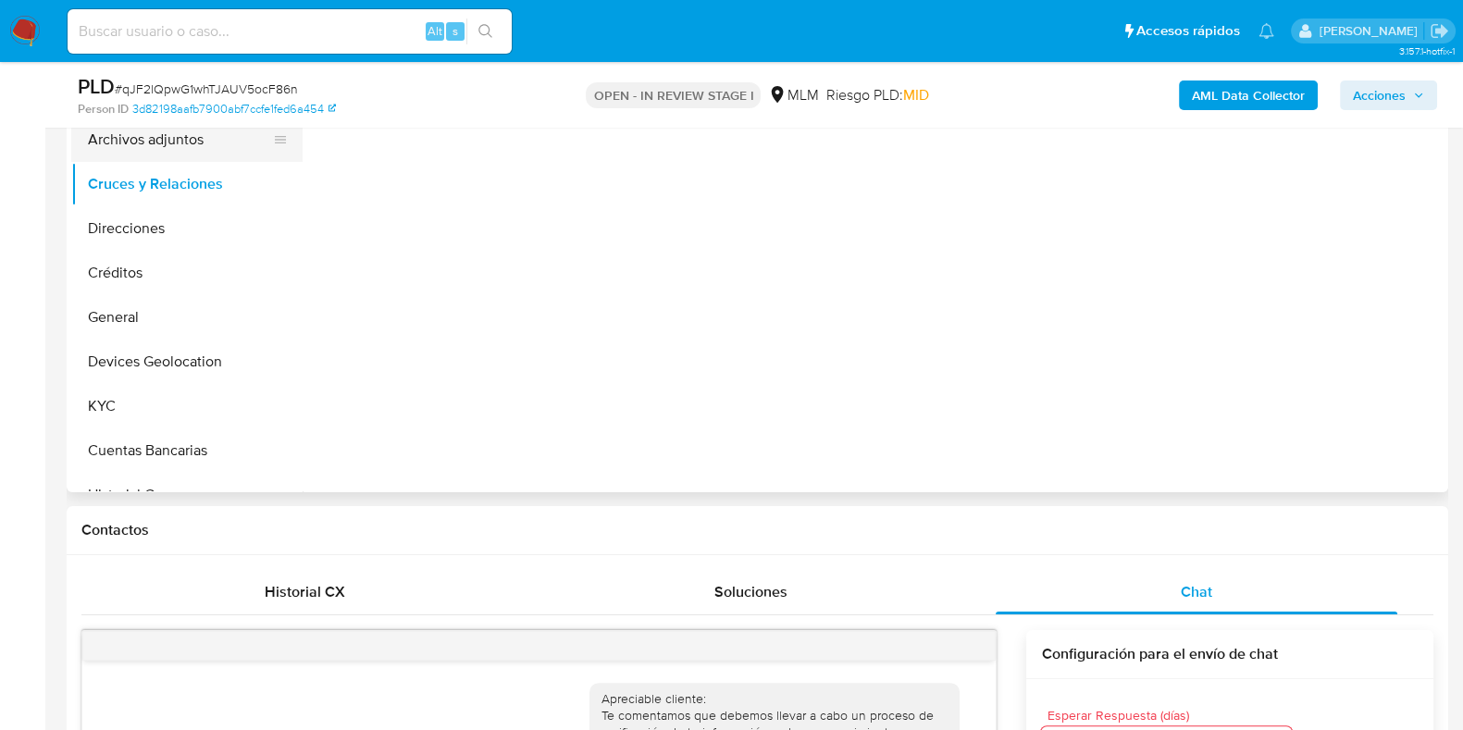
click at [146, 155] on button "Archivos adjuntos" at bounding box center [179, 140] width 217 height 44
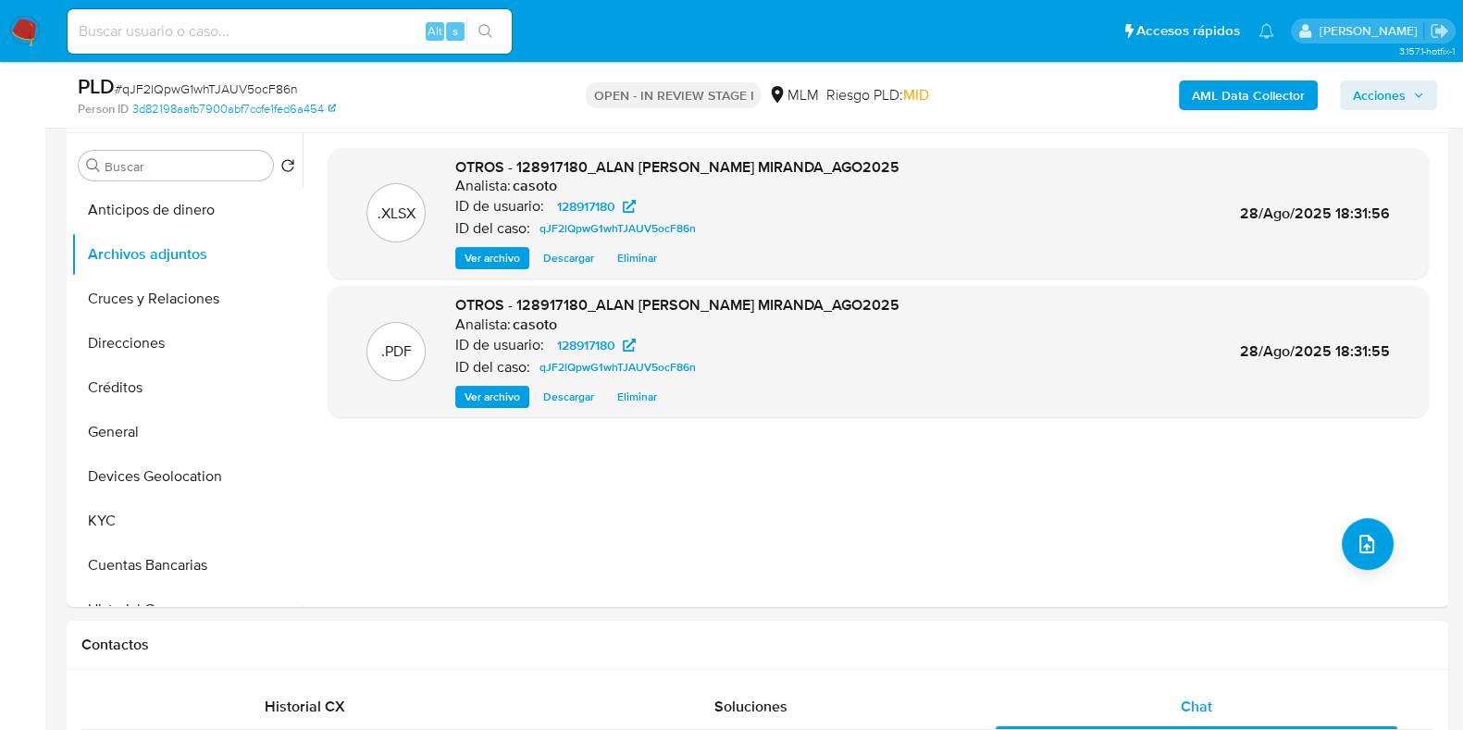
click at [1398, 106] on span "Acciones" at bounding box center [1379, 96] width 53 height 30
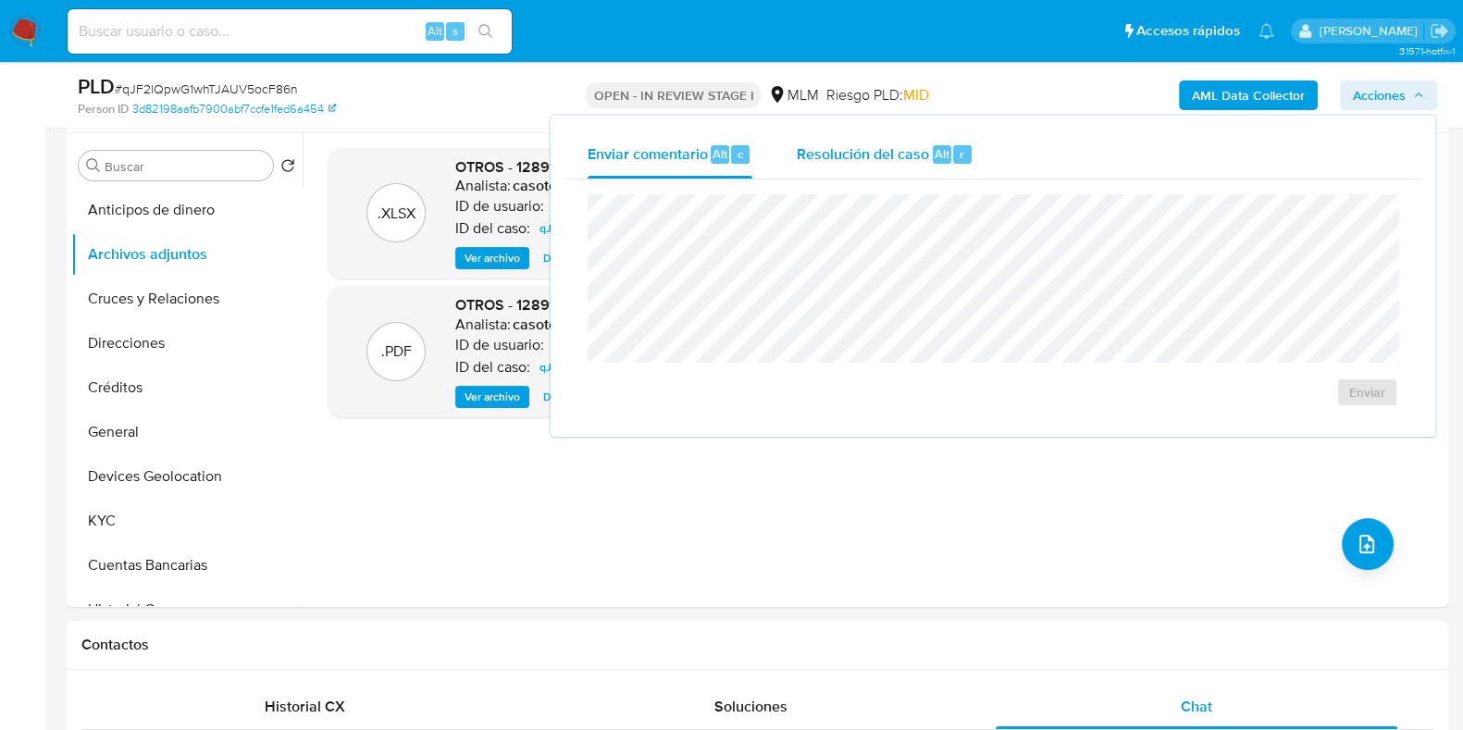
click at [920, 155] on span "Resolución del caso" at bounding box center [863, 153] width 132 height 21
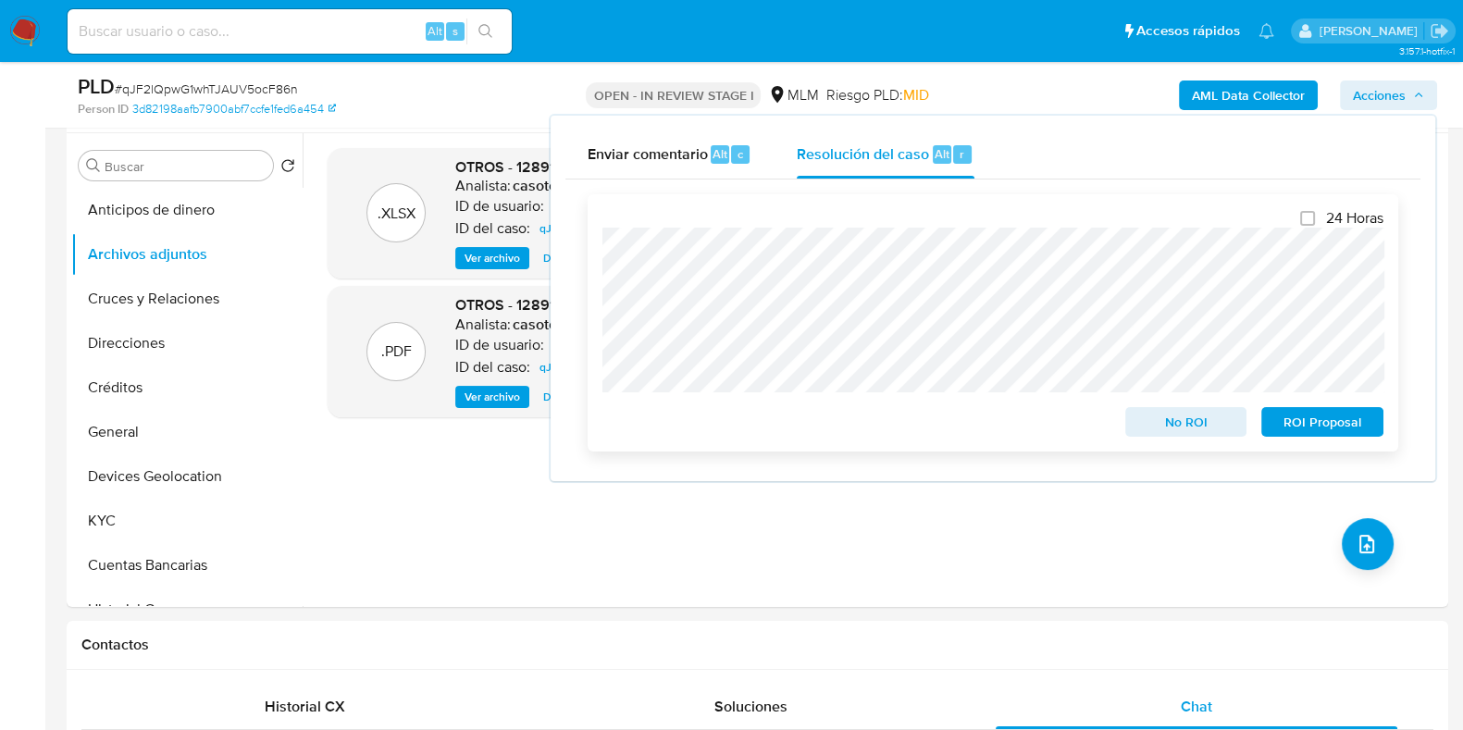
click at [1164, 434] on span "No ROI" at bounding box center [1186, 422] width 96 height 26
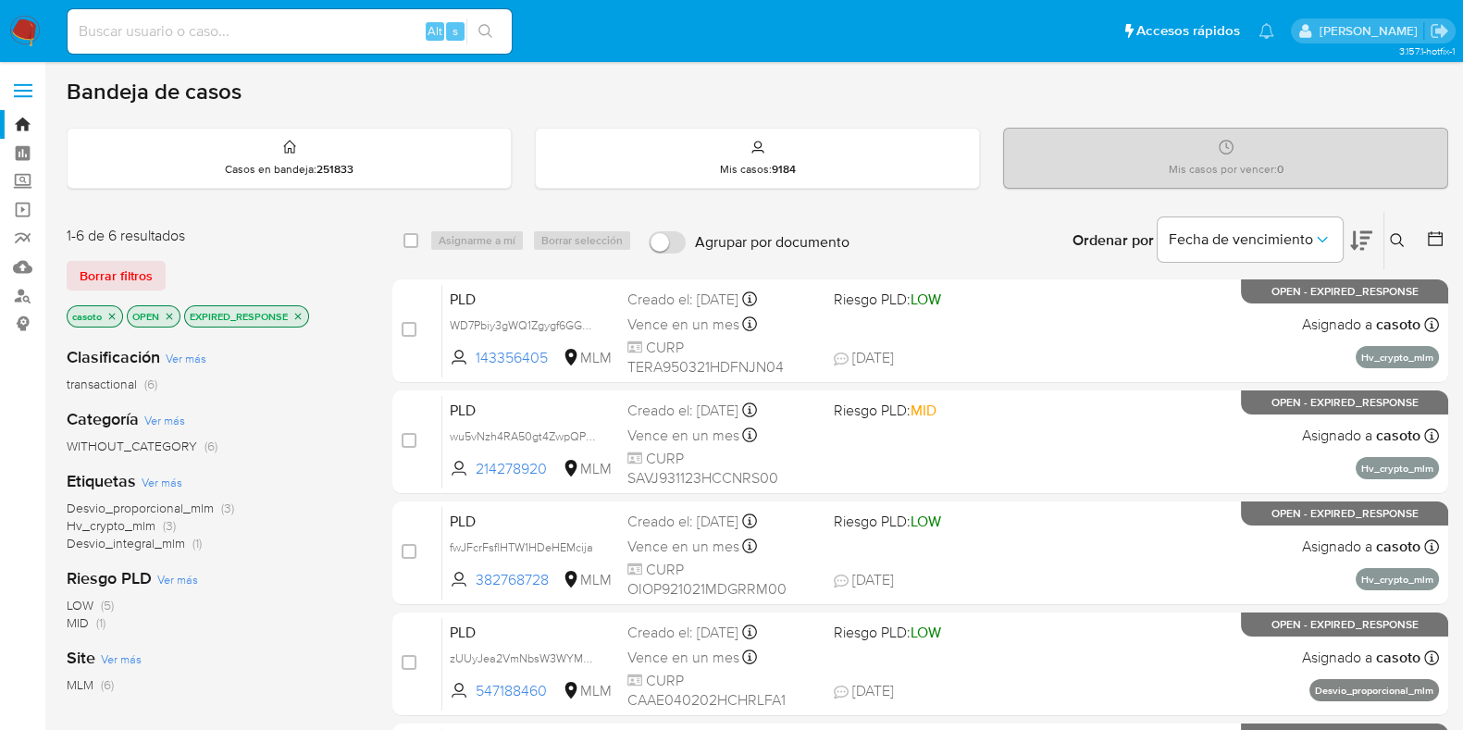
click at [303, 317] on icon "close-filter" at bounding box center [297, 316] width 11 height 11
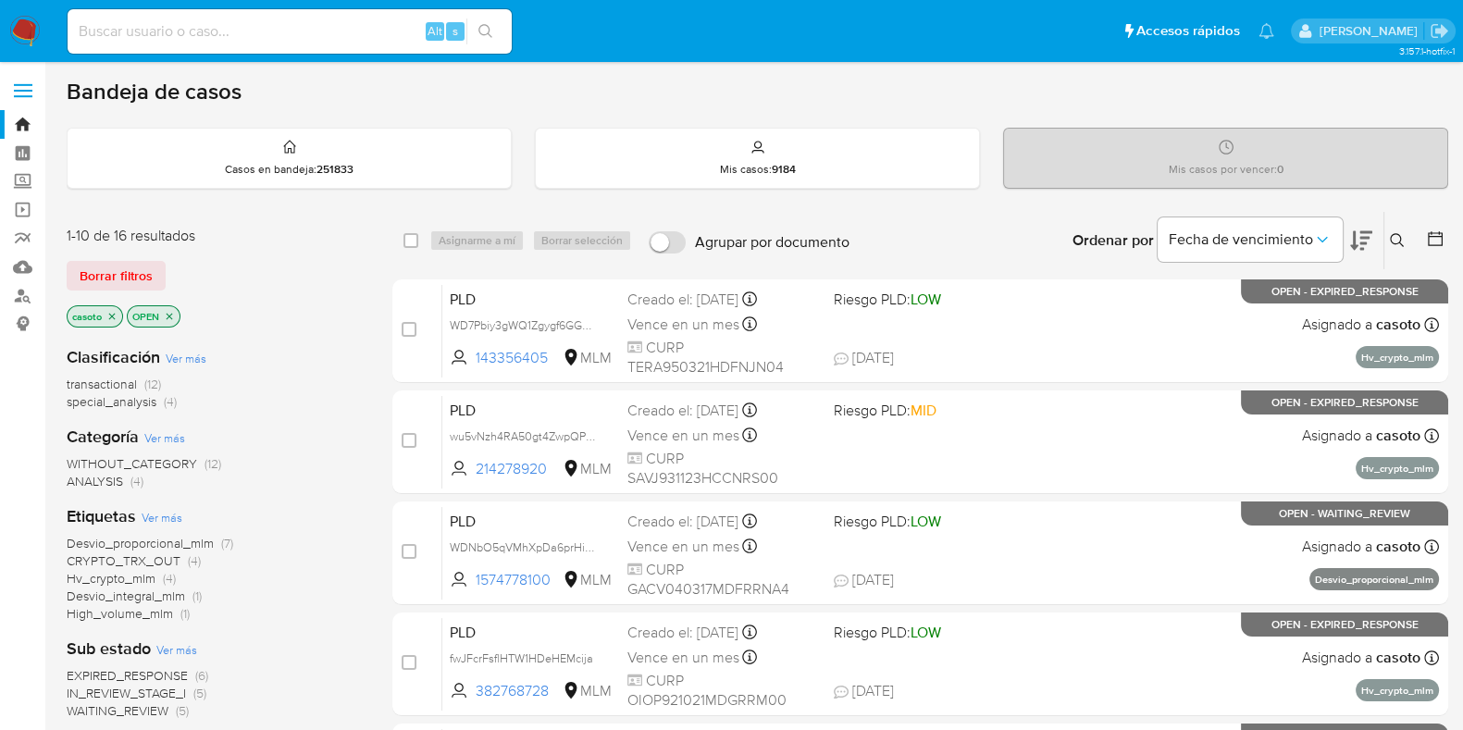
click at [117, 317] on icon "close-filter" at bounding box center [111, 316] width 11 height 11
